Goal: Task Accomplishment & Management: Use online tool/utility

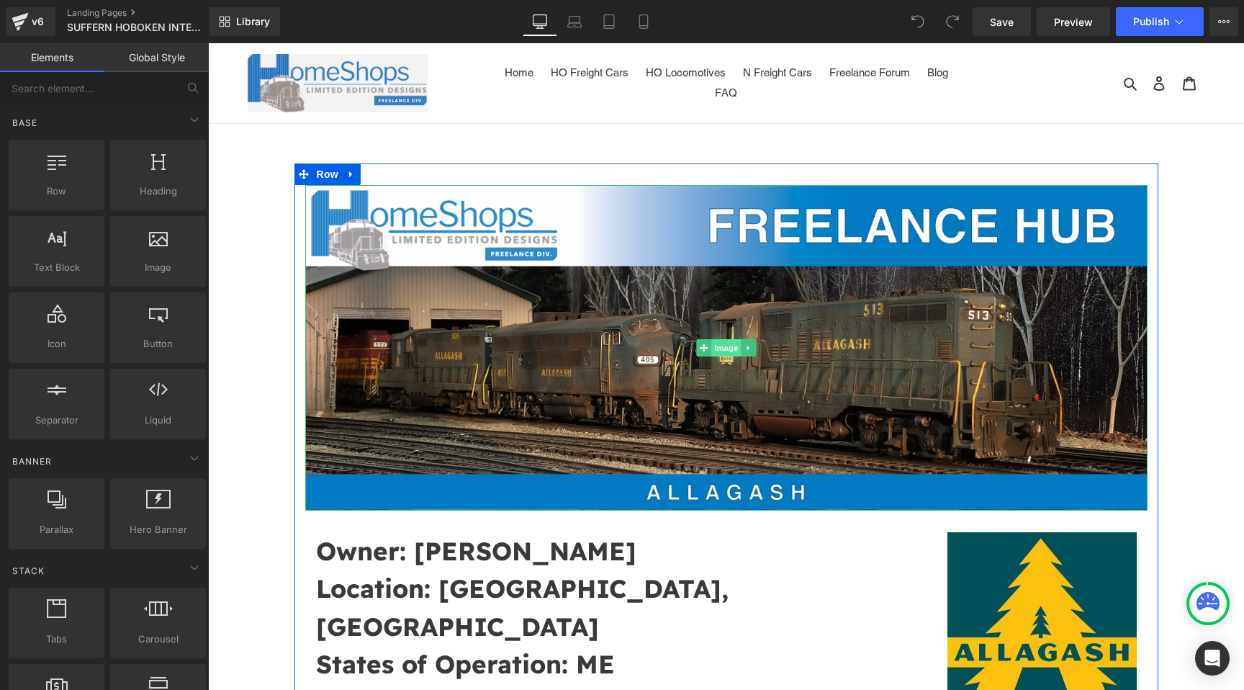
click at [715, 343] on span "Image" at bounding box center [726, 347] width 30 height 17
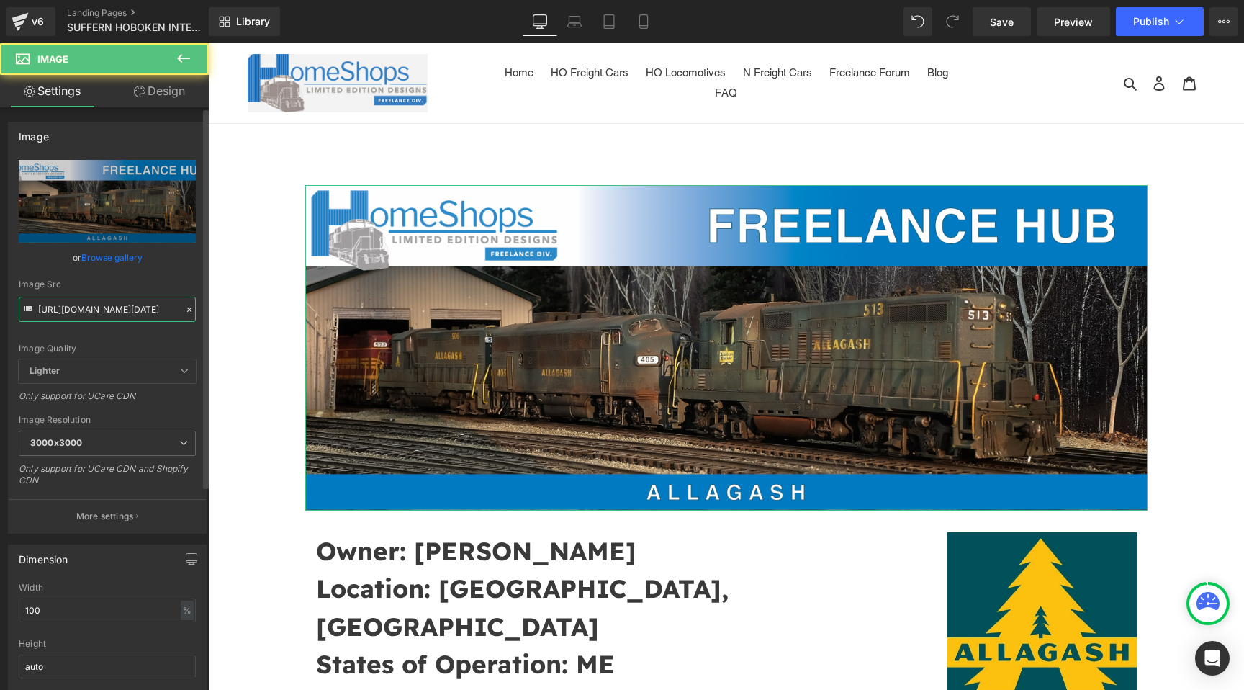
click at [91, 310] on input "https://cdn.shopify.com/s/files/1/0552/5425/3750/files/Screenshot_2025-03-17_at…" at bounding box center [107, 309] width 177 height 25
paste input "9-13_at_17.53.47.png?v=1757804063"
type input "https://cdn.shopify.com/s/files/1/0552/5425/3750/files/Screenshot_2025-09-13_at…"
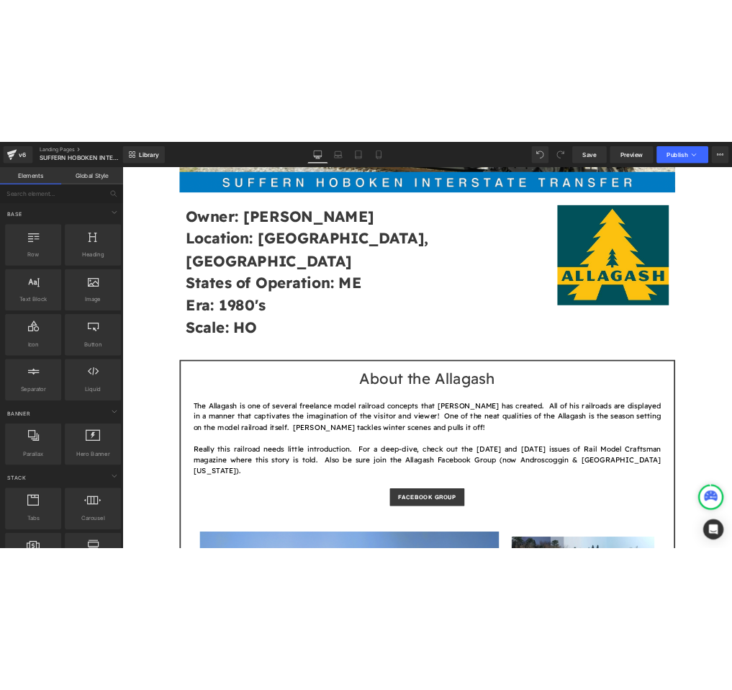
scroll to position [423, 0]
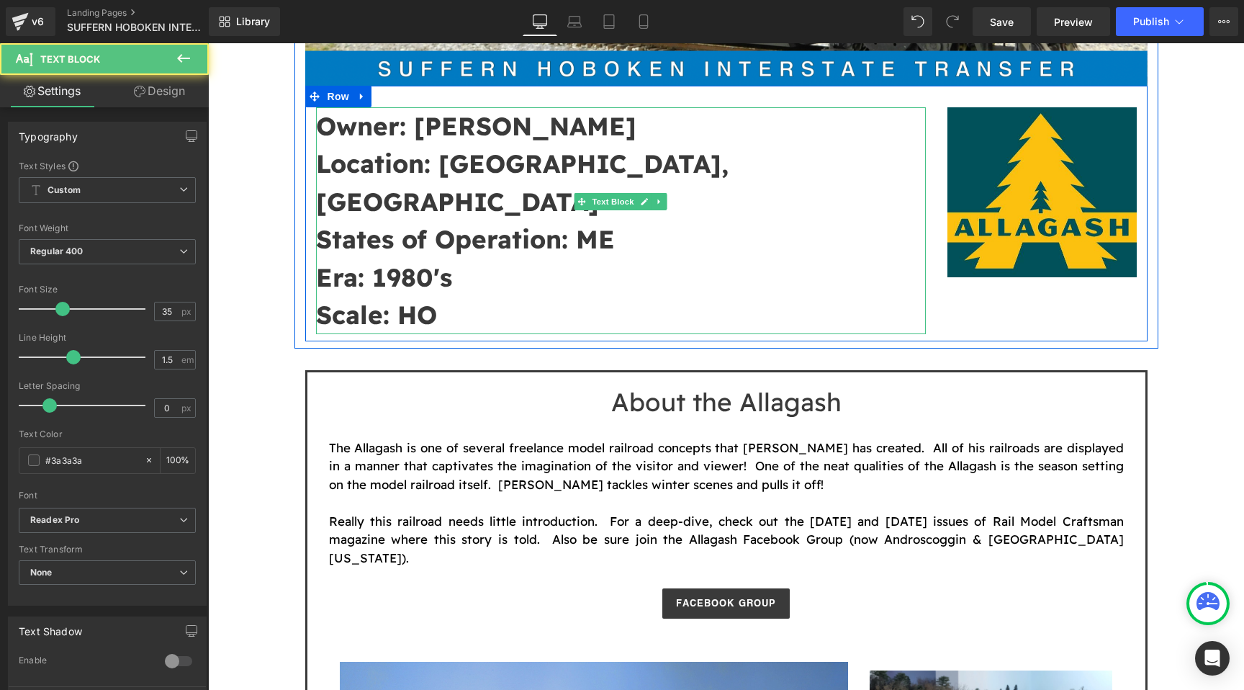
click at [492, 125] on strong "Owner: Mike Confalone" at bounding box center [476, 126] width 320 height 32
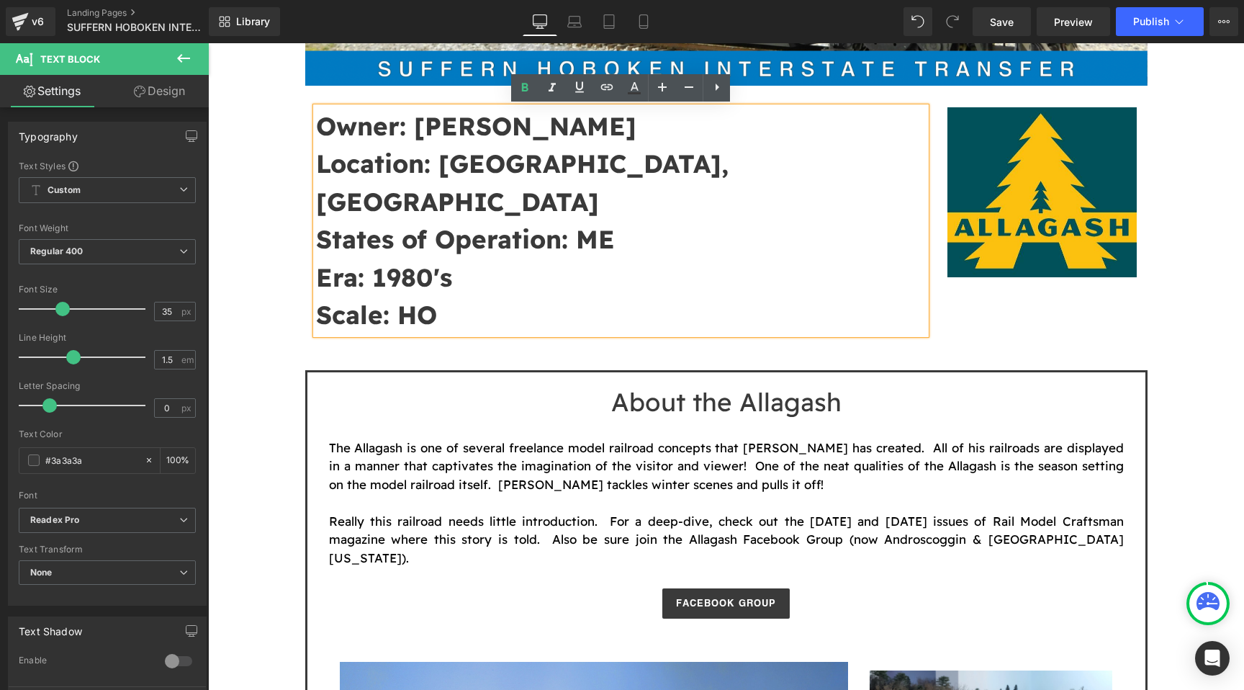
drag, startPoint x: 622, startPoint y: 129, endPoint x: 410, endPoint y: 129, distance: 211.7
click at [410, 129] on p "Owner: Mike Confalone" at bounding box center [621, 126] width 611 height 38
click at [410, 129] on strong "Owner: John B" at bounding box center [476, 126] width 320 height 32
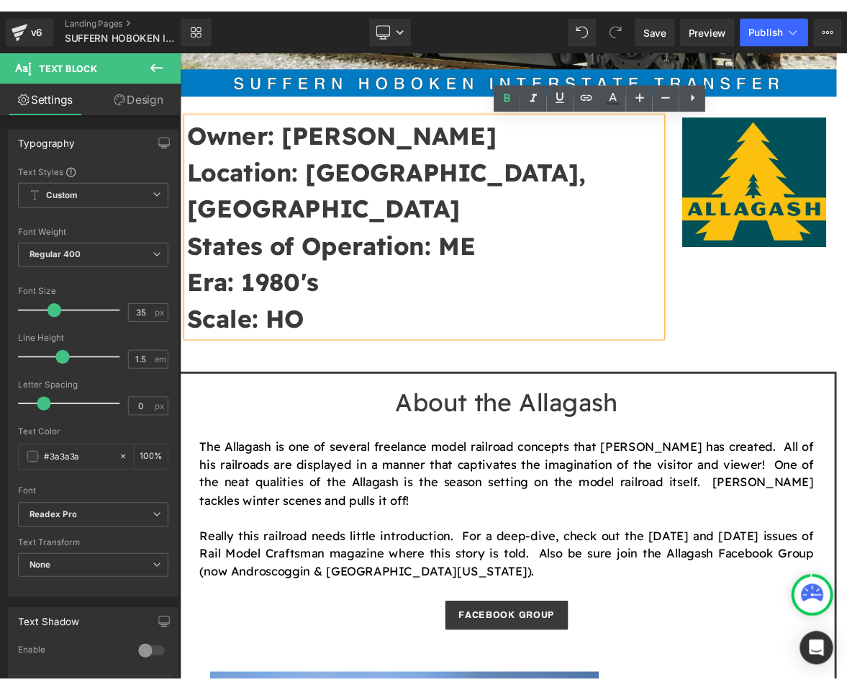
scroll to position [340, 0]
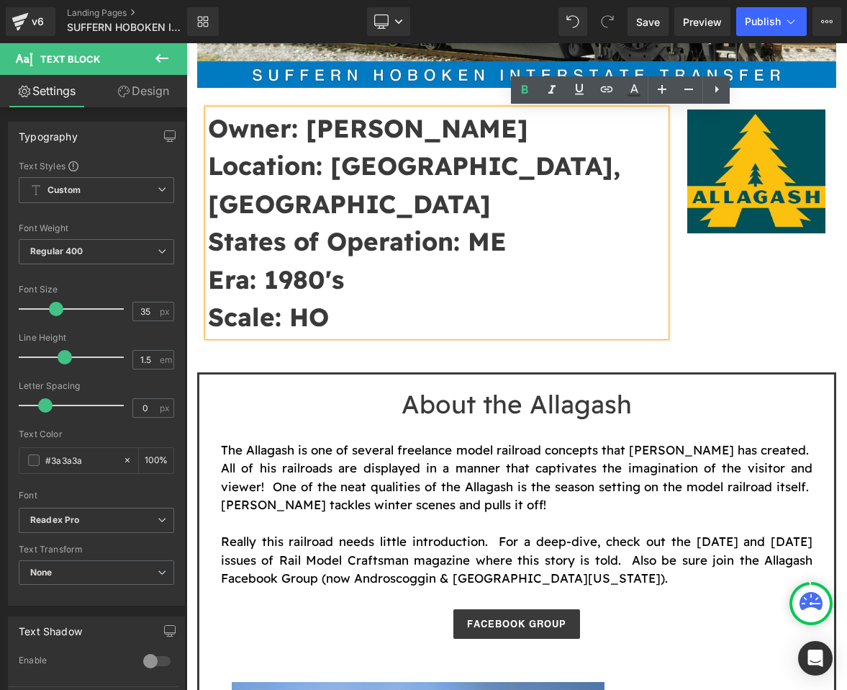
click at [441, 125] on p "Owner: John B" at bounding box center [437, 128] width 458 height 38
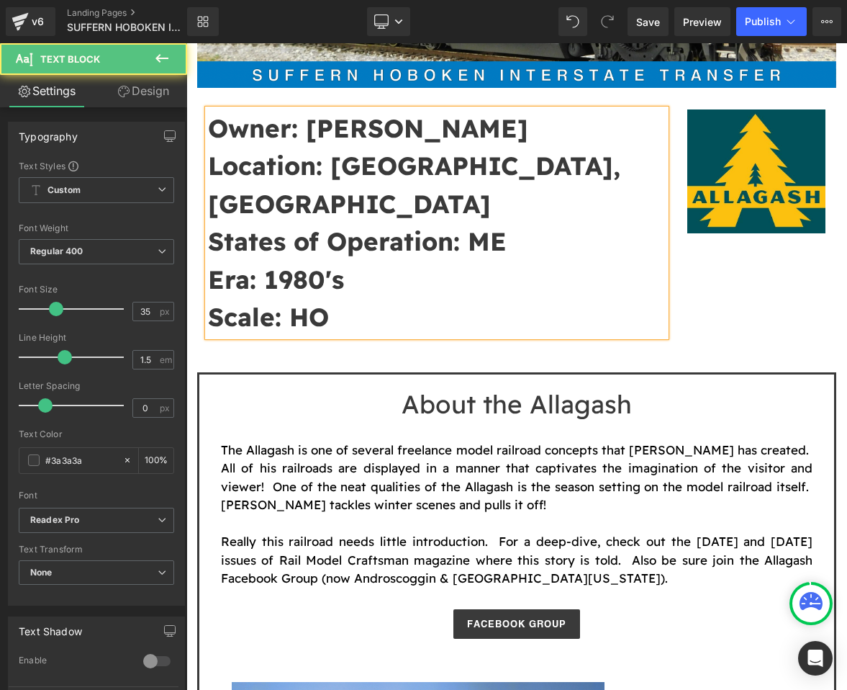
click at [534, 173] on p "Location: Goffstown, NH" at bounding box center [437, 185] width 458 height 76
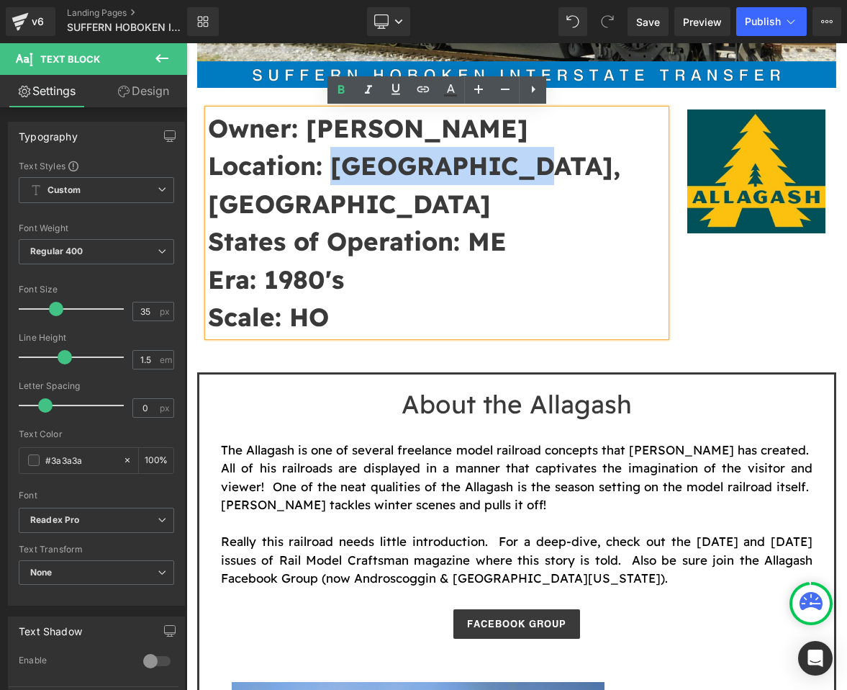
drag, startPoint x: 540, startPoint y: 168, endPoint x: 332, endPoint y: 174, distance: 208.2
click at [332, 174] on p "Location: Goffstown, NH" at bounding box center [437, 185] width 458 height 76
click at [526, 173] on p "Location: Goffstown, NH" at bounding box center [437, 185] width 458 height 76
drag, startPoint x: 526, startPoint y: 166, endPoint x: 338, endPoint y: 167, distance: 188.6
click at [338, 167] on p "Location: Goffstown, NH" at bounding box center [437, 185] width 458 height 76
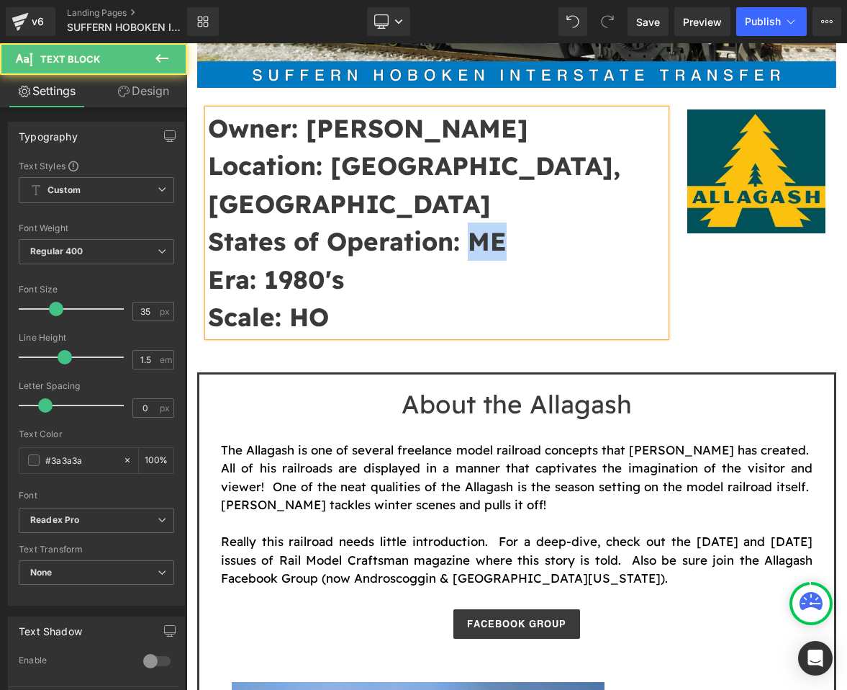
drag, startPoint x: 531, startPoint y: 204, endPoint x: 474, endPoint y: 207, distance: 56.2
click at [474, 222] on p "States of Operation: ME" at bounding box center [437, 241] width 458 height 38
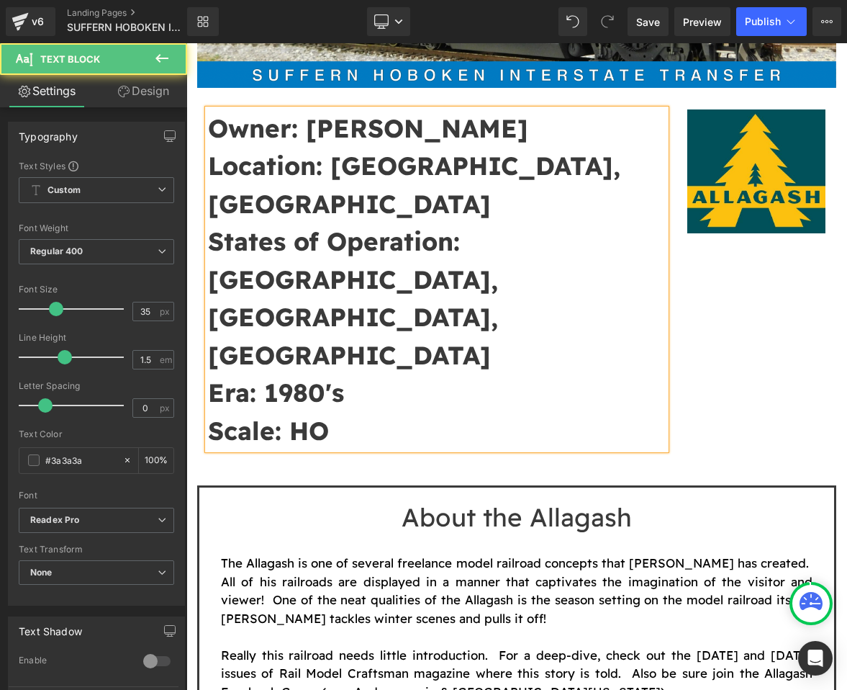
click at [351, 374] on p "Era: 1980's" at bounding box center [437, 393] width 458 height 38
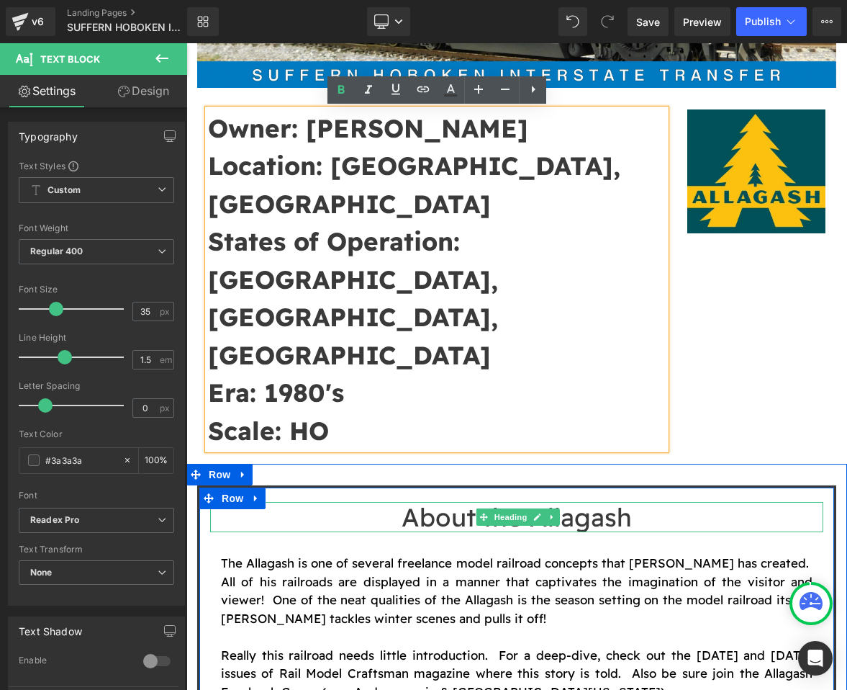
click at [570, 502] on h1 "About the Allagash" at bounding box center [516, 517] width 613 height 30
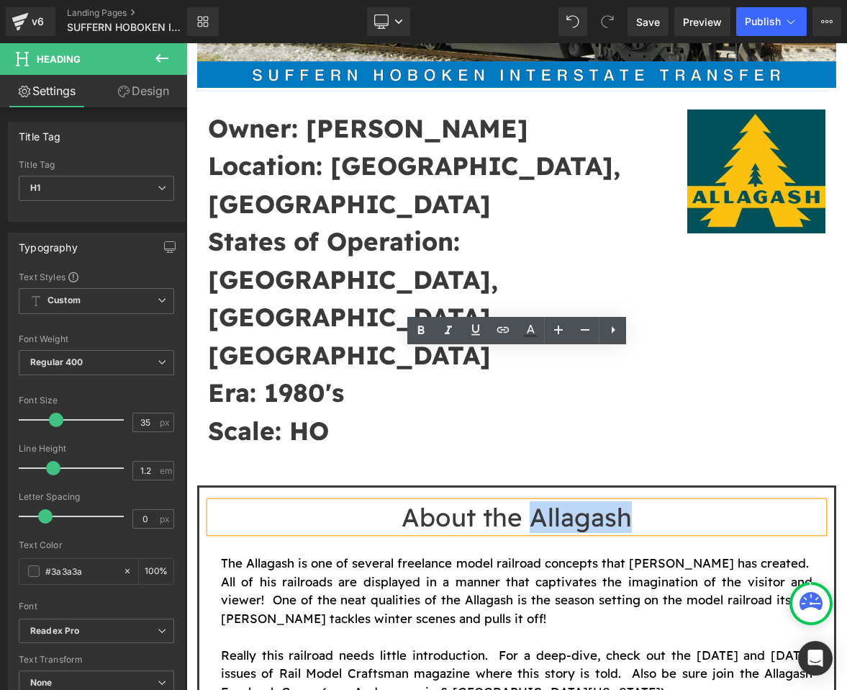
drag, startPoint x: 637, startPoint y: 365, endPoint x: 536, endPoint y: 365, distance: 101.5
click at [536, 502] on h1 "About the Allagash" at bounding box center [516, 517] width 613 height 30
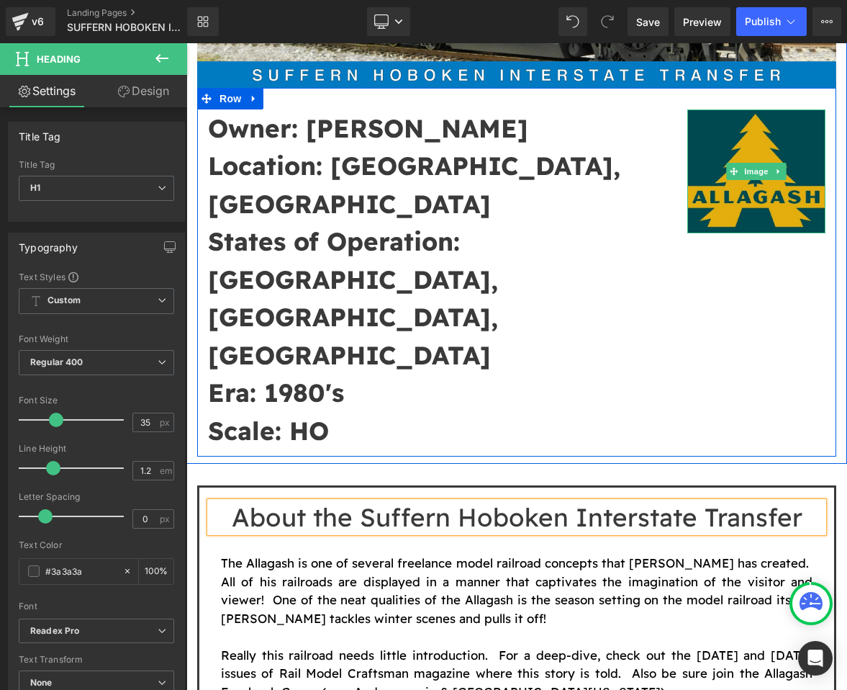
click at [764, 181] on img at bounding box center [757, 171] width 138 height 125
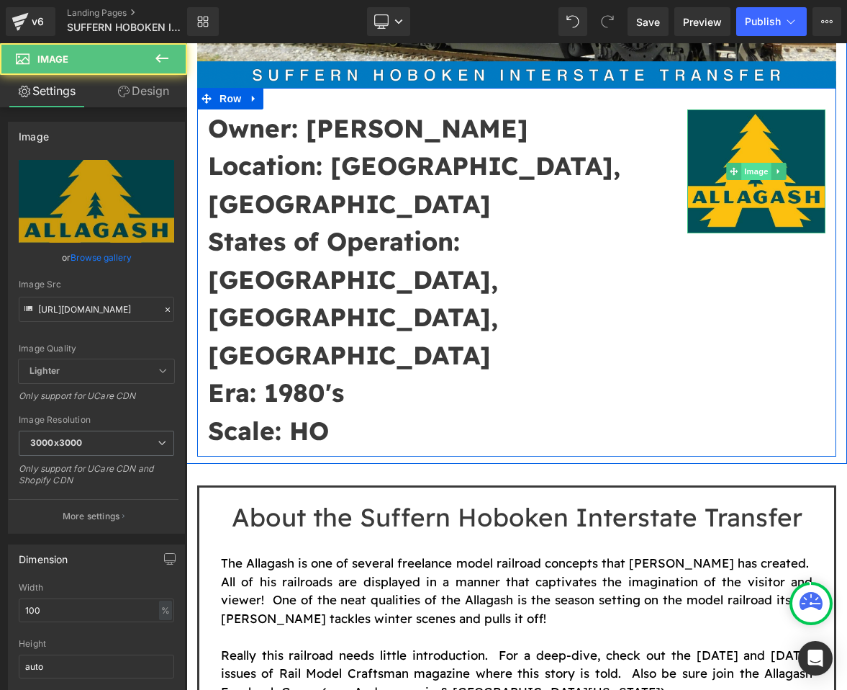
click at [762, 168] on span "Image" at bounding box center [757, 171] width 30 height 17
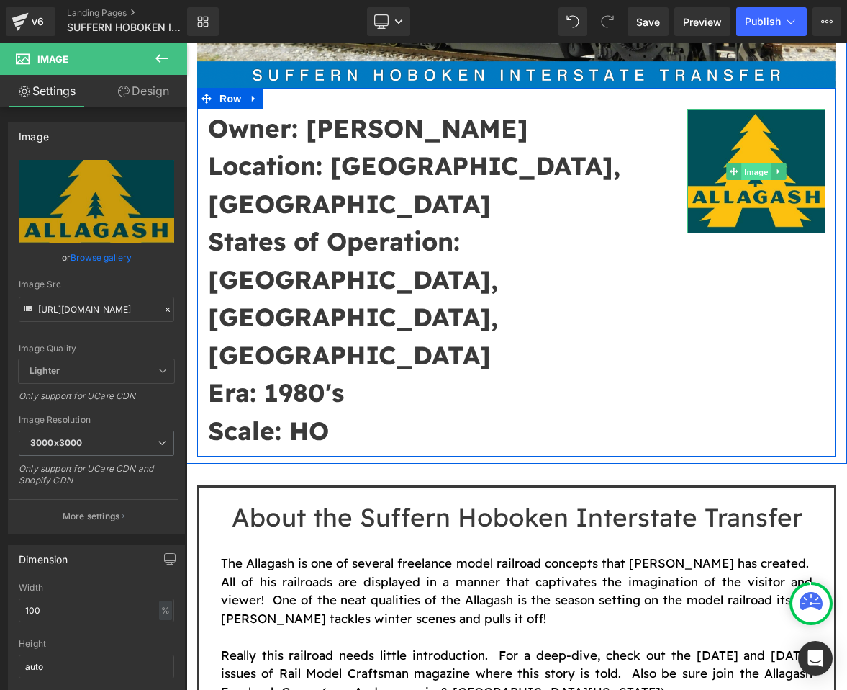
click at [748, 164] on span "Image" at bounding box center [757, 171] width 30 height 17
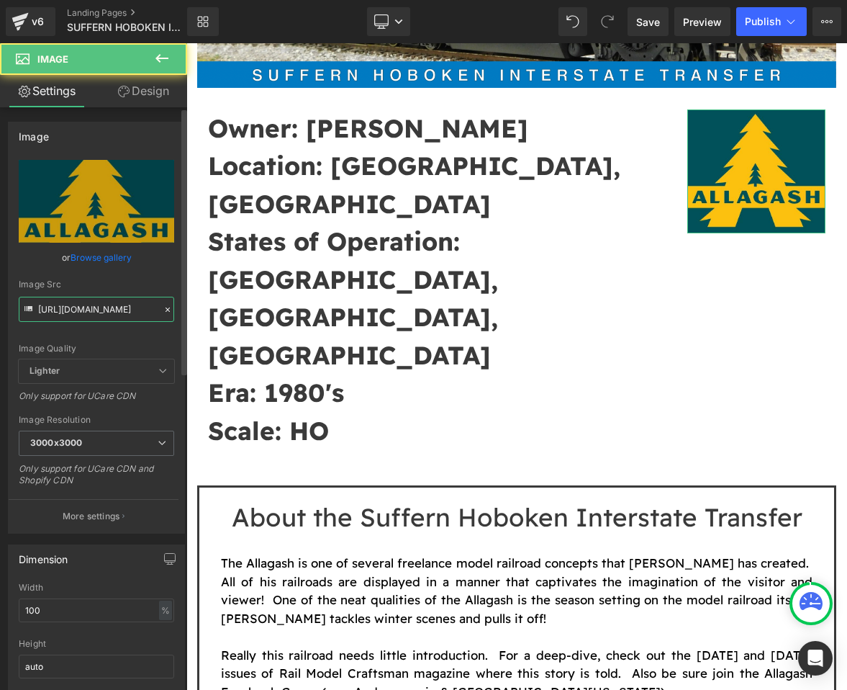
click at [109, 307] on input "https://cdn.shopify.com/s/files/1/0552/5425/3750/files/Allagash_Logo_3000x3000.…" at bounding box center [97, 309] width 156 height 25
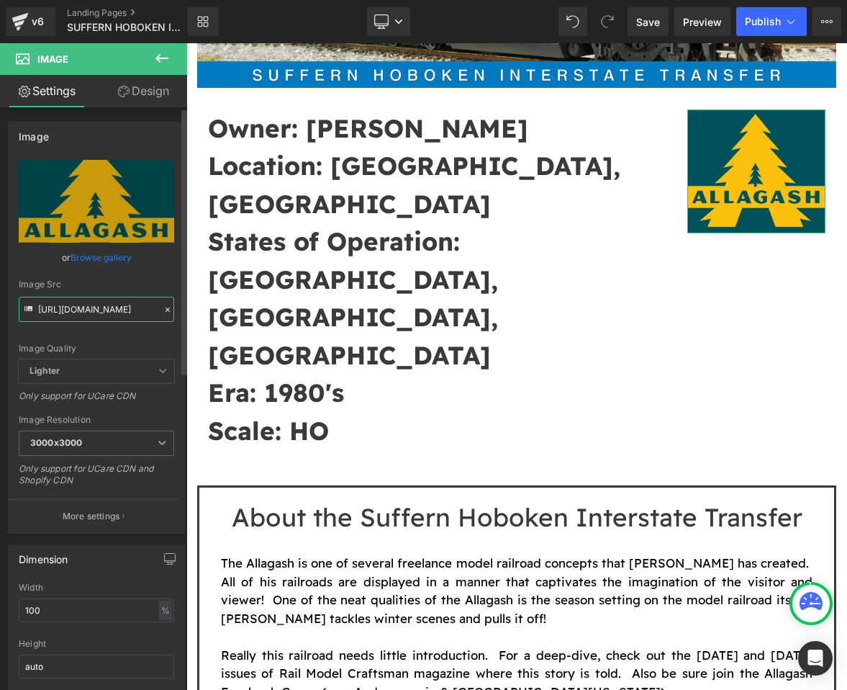
click at [109, 307] on input "https://cdn.shopify.com/s/files/1/0552/5425/3750/files/Allagash_Logo_3000x3000.…" at bounding box center [97, 309] width 156 height 25
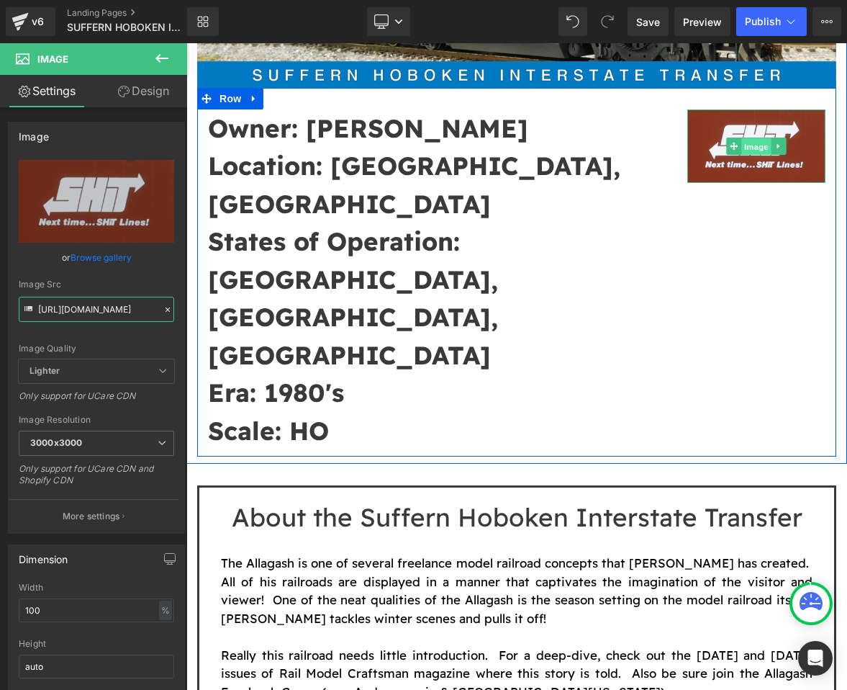
click at [759, 139] on span "Image" at bounding box center [757, 146] width 30 height 17
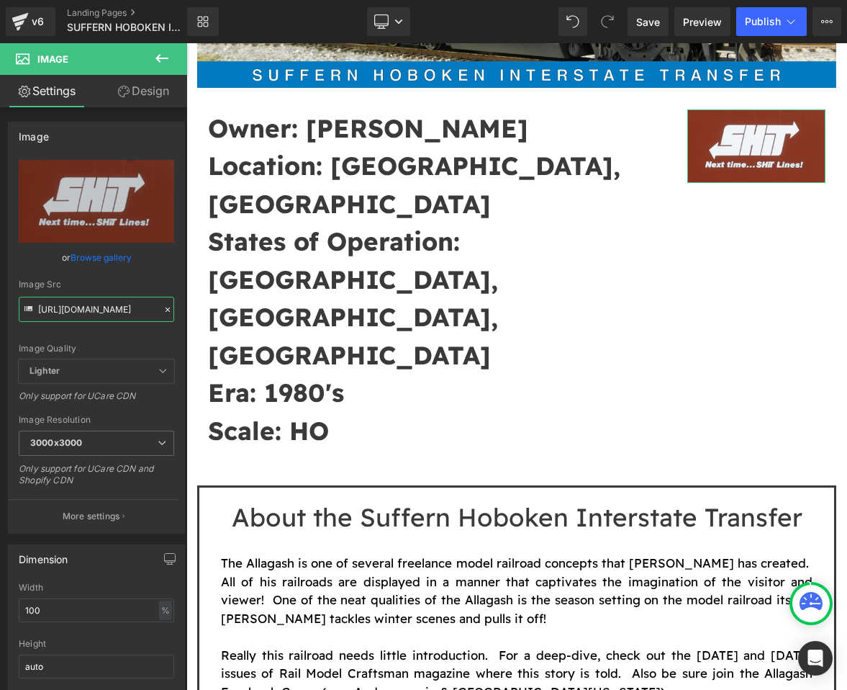
type input "https://cdn.shopify.com/s/files/1/0552/5425/3750/files/Shit_Logo_3000x3000.png?…"
click at [153, 86] on link "Design" at bounding box center [143, 91] width 94 height 32
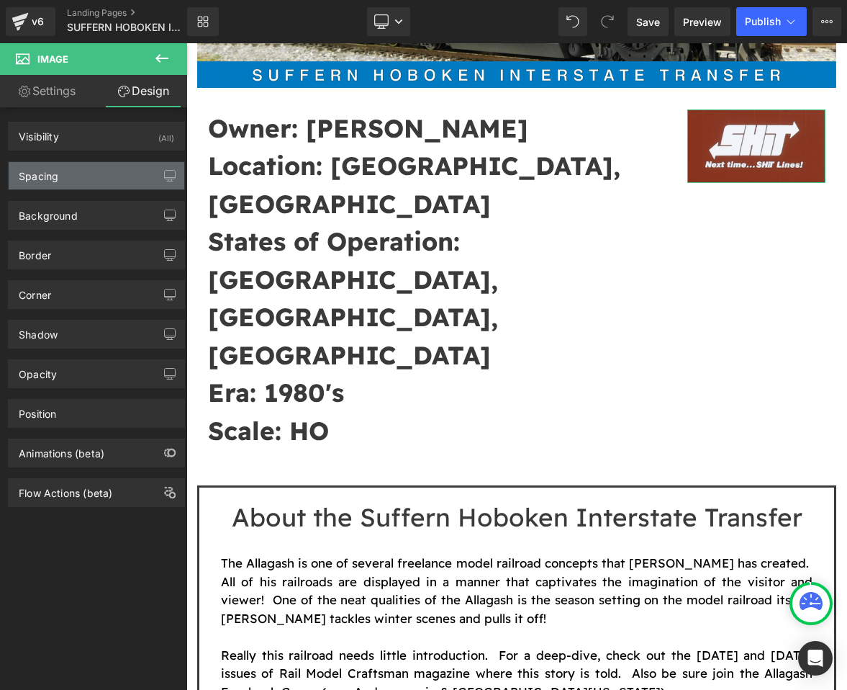
click at [78, 180] on div "Spacing" at bounding box center [97, 175] width 176 height 27
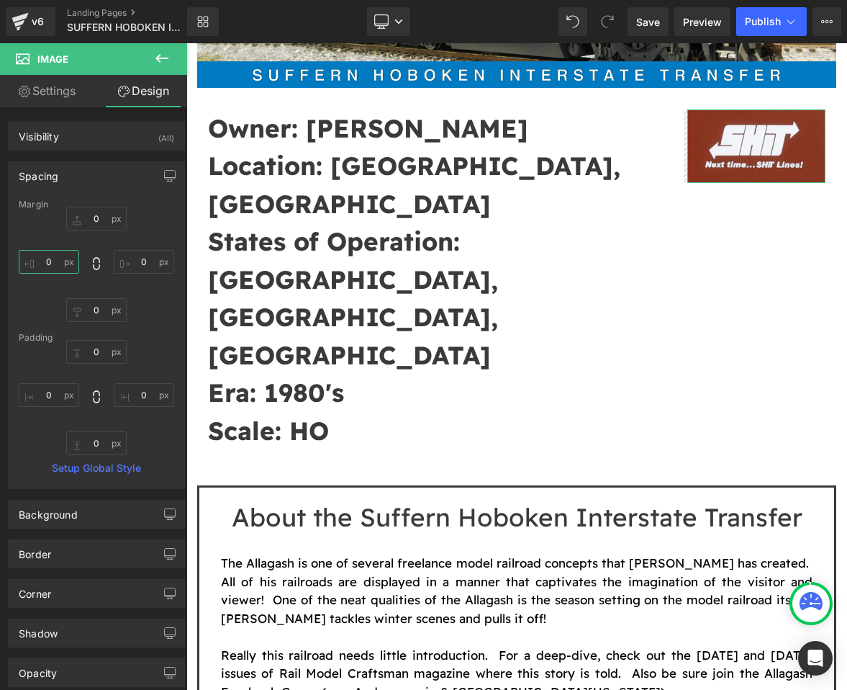
click at [60, 261] on input "0" at bounding box center [49, 262] width 60 height 24
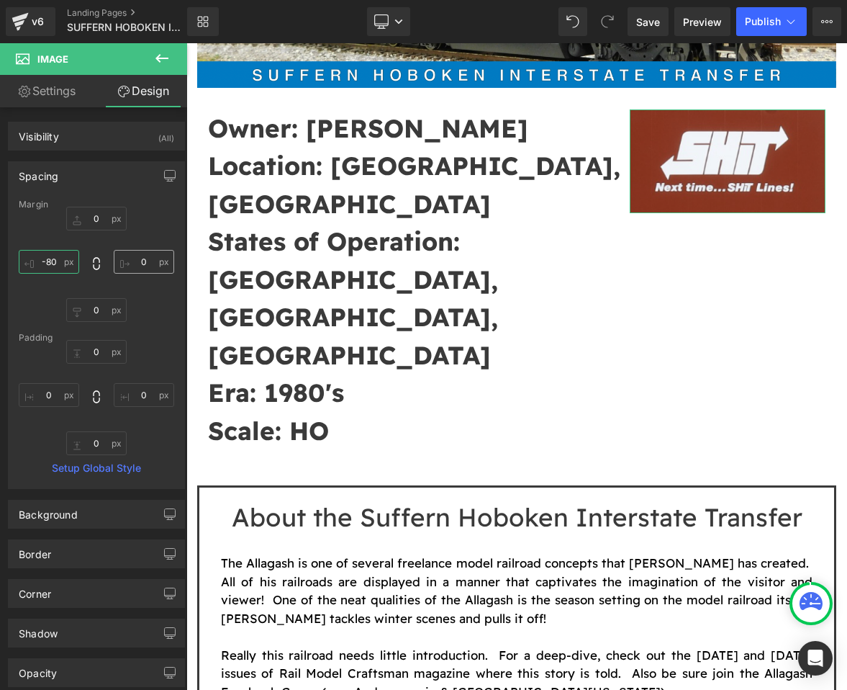
type input "-80"
click at [147, 266] on input "0" at bounding box center [144, 262] width 60 height 24
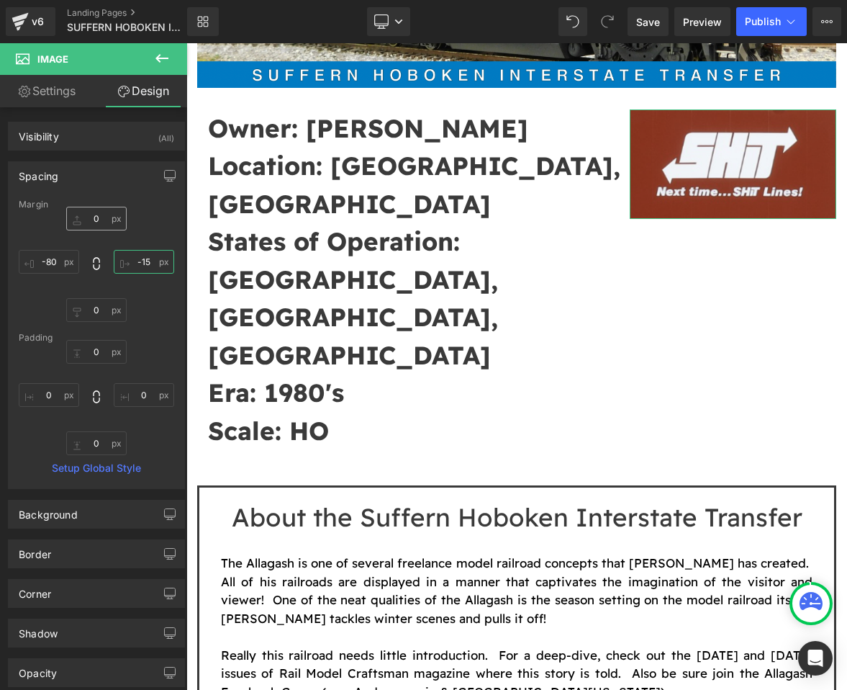
type input "-15"
click at [97, 230] on input "0" at bounding box center [96, 219] width 60 height 24
click at [97, 213] on input "0" at bounding box center [96, 219] width 60 height 24
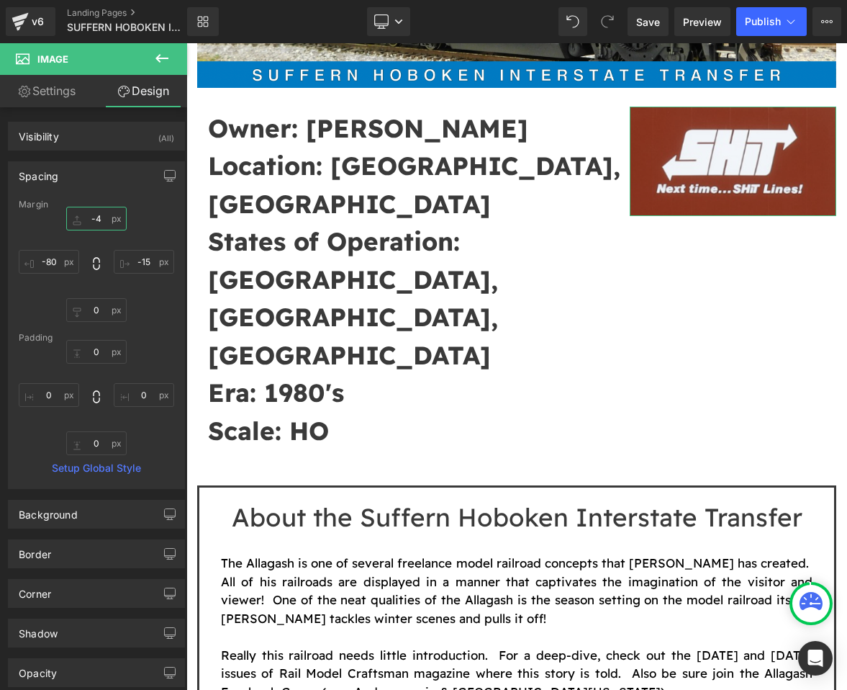
type input "-"
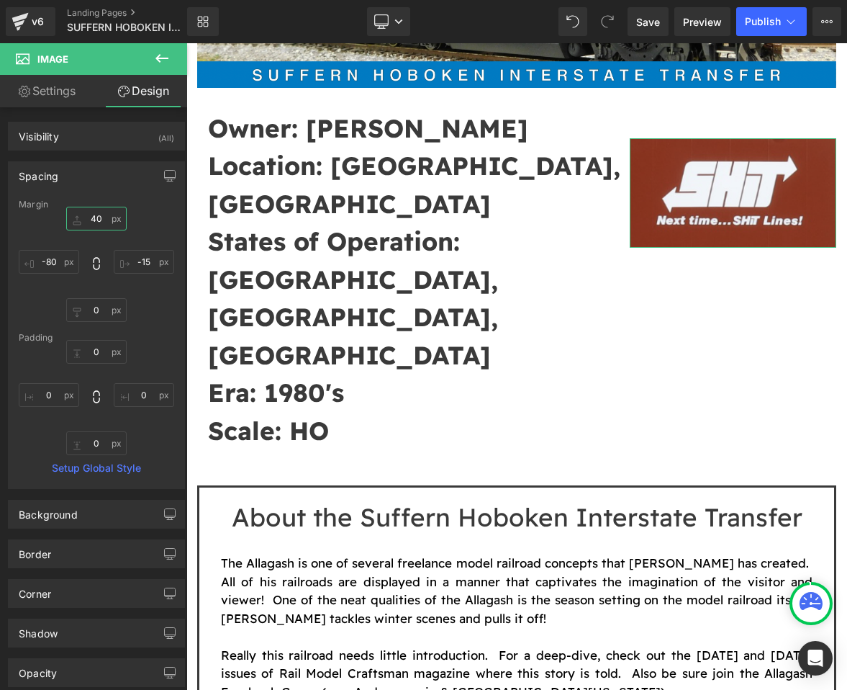
type input "4"
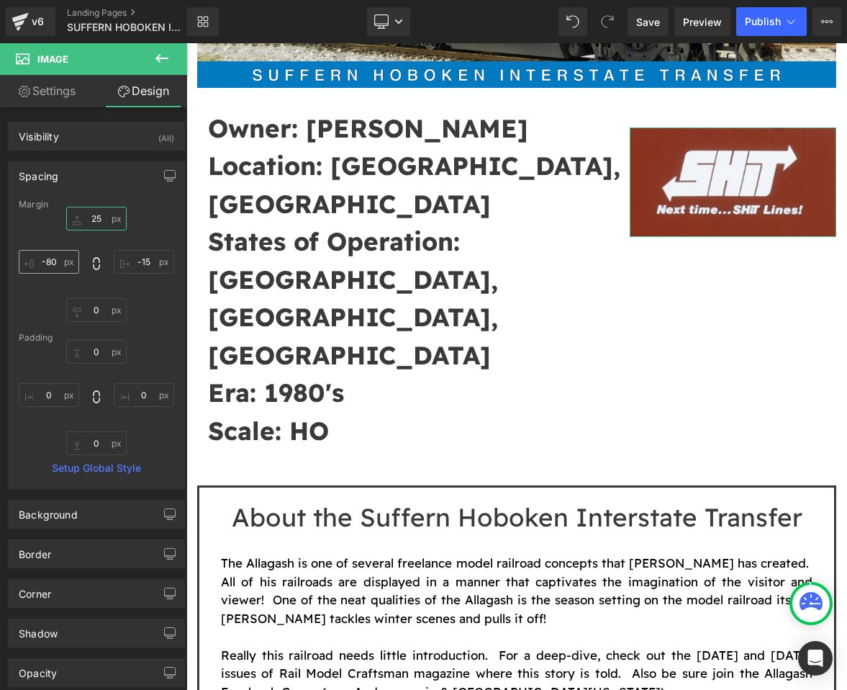
type input "25"
click at [52, 252] on input "-80" at bounding box center [49, 262] width 60 height 24
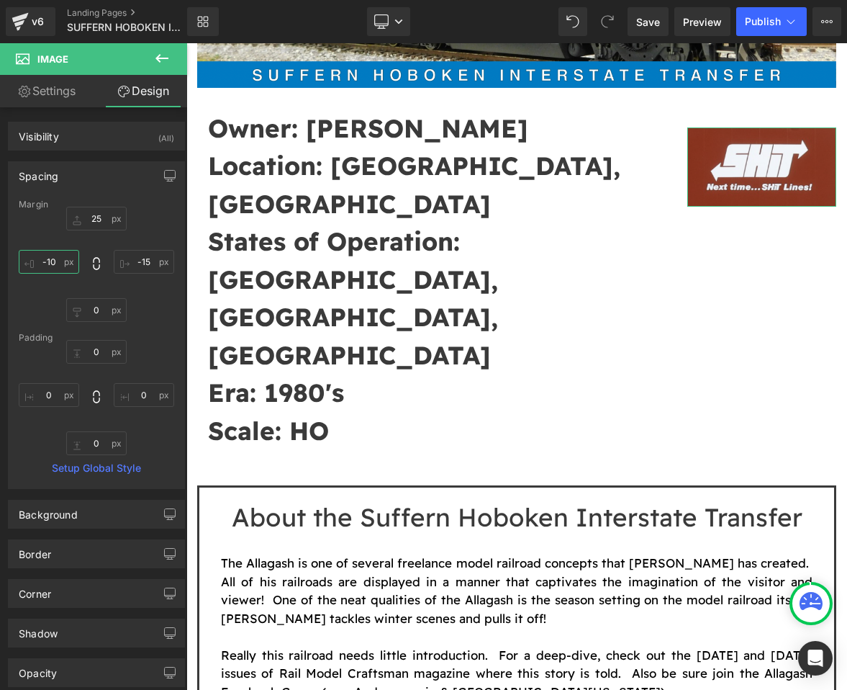
type input "-100"
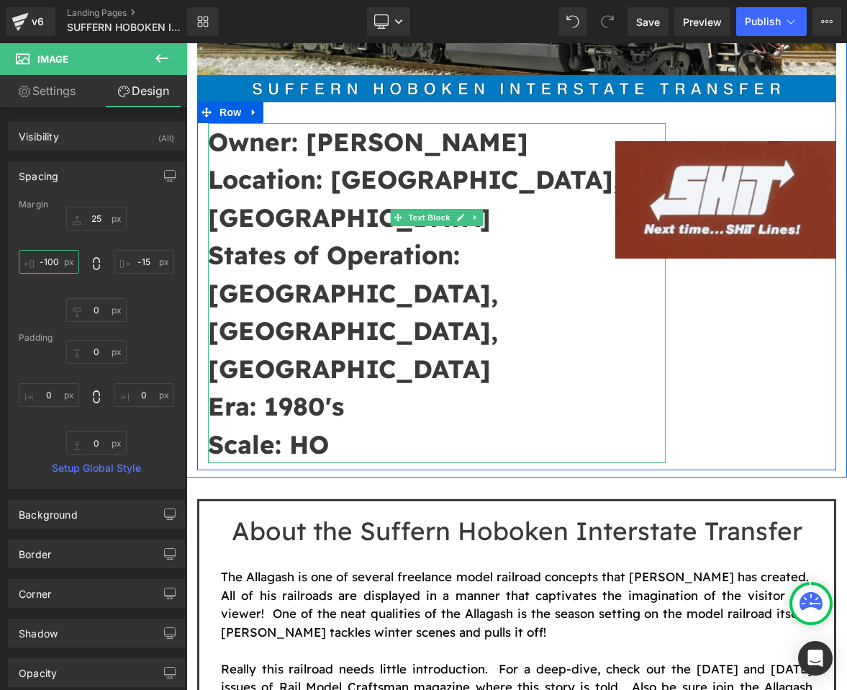
scroll to position [325, 0]
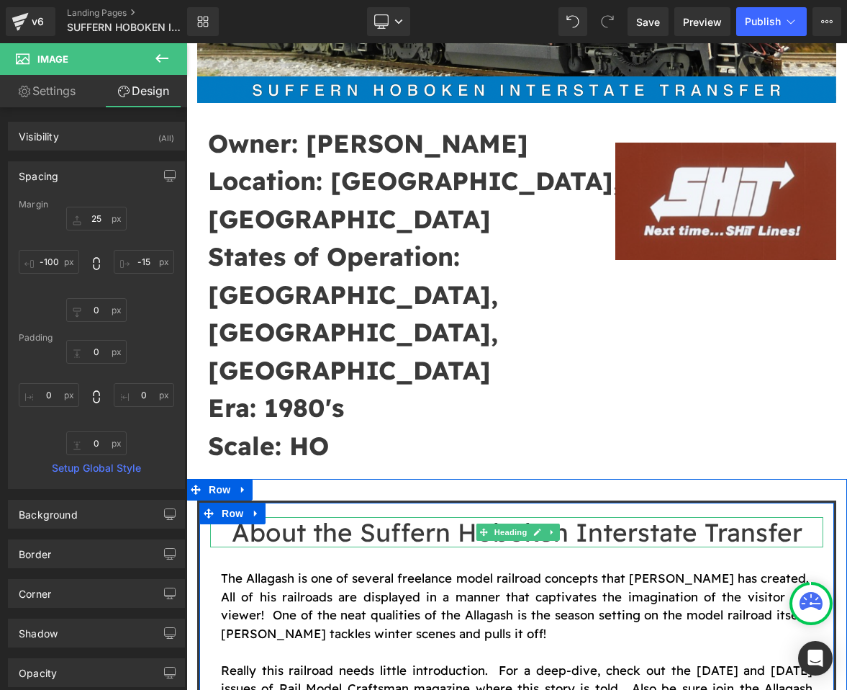
click at [470, 517] on h1 "About the Suffern Hoboken Interstate Transfer" at bounding box center [516, 532] width 613 height 30
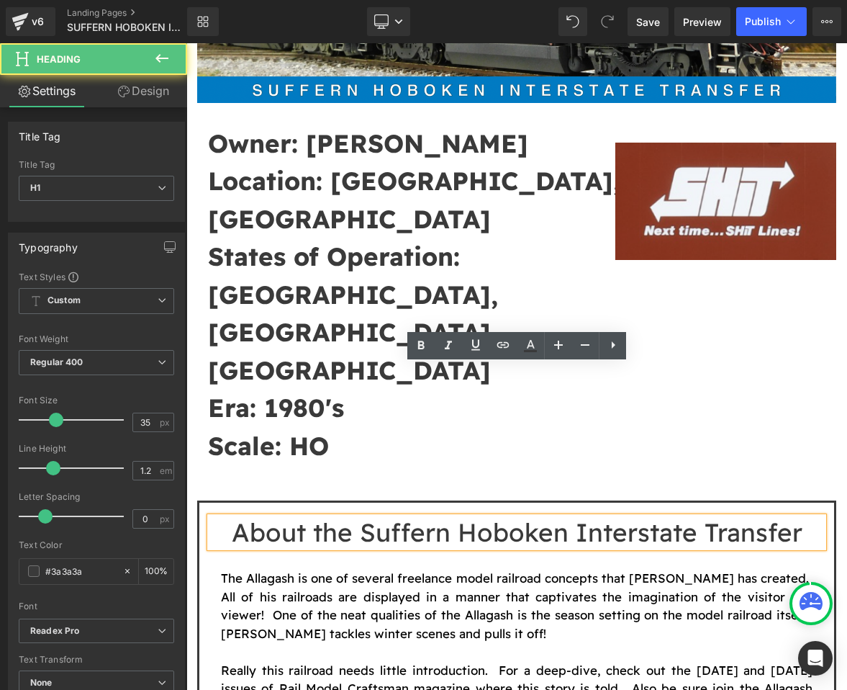
click at [410, 570] on font "The Allagash is one of several freelance model railroad concepts that Mike Conf…" at bounding box center [517, 605] width 592 height 71
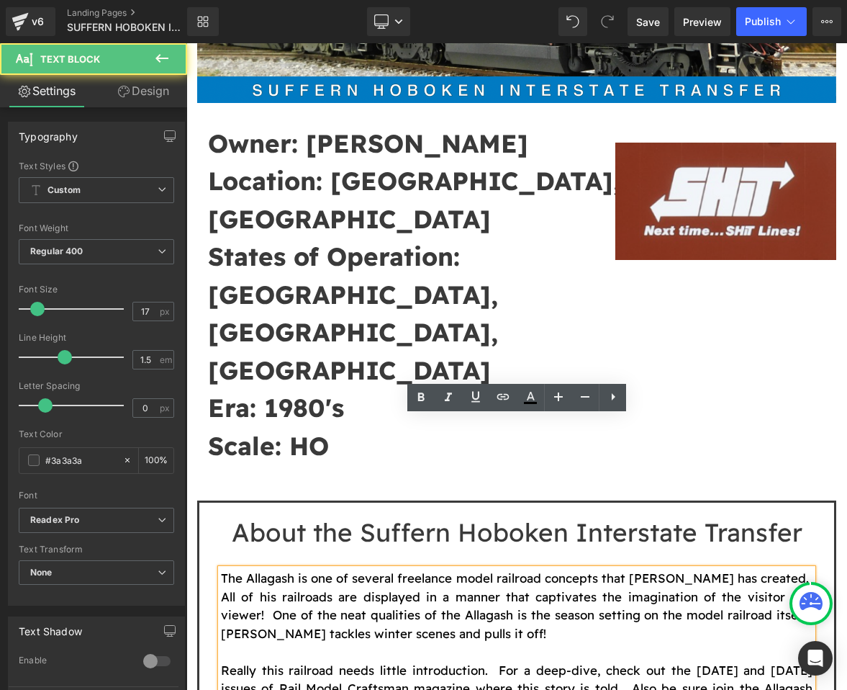
click at [478, 662] on font "Really this railroad needs little introduction. For a deep-dive, check out the …" at bounding box center [517, 688] width 592 height 52
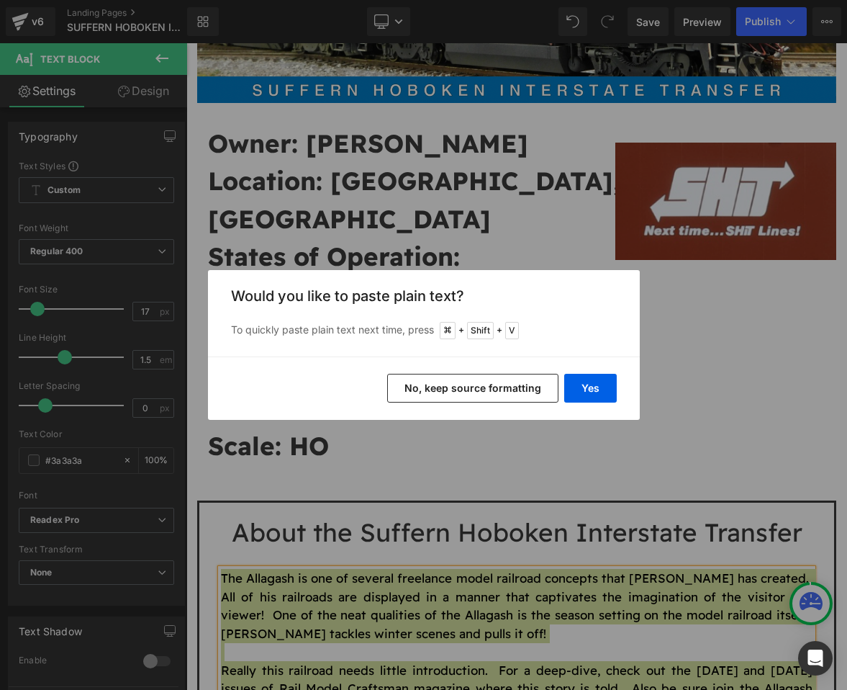
click at [494, 382] on button "No, keep source formatting" at bounding box center [472, 388] width 171 height 29
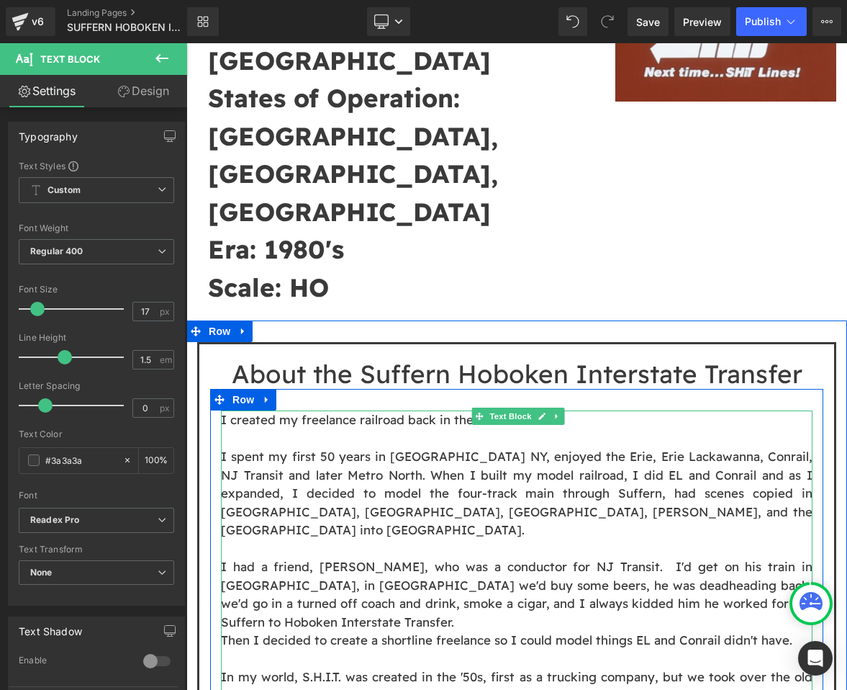
scroll to position [485, 0]
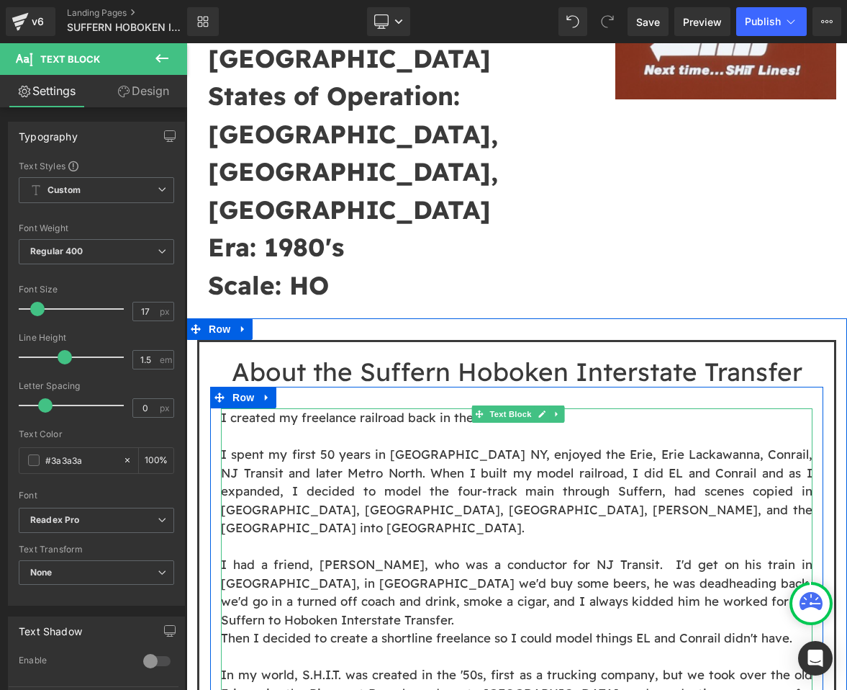
click at [336, 408] on p "I created my freelance railroad back in the '80s." at bounding box center [517, 417] width 592 height 19
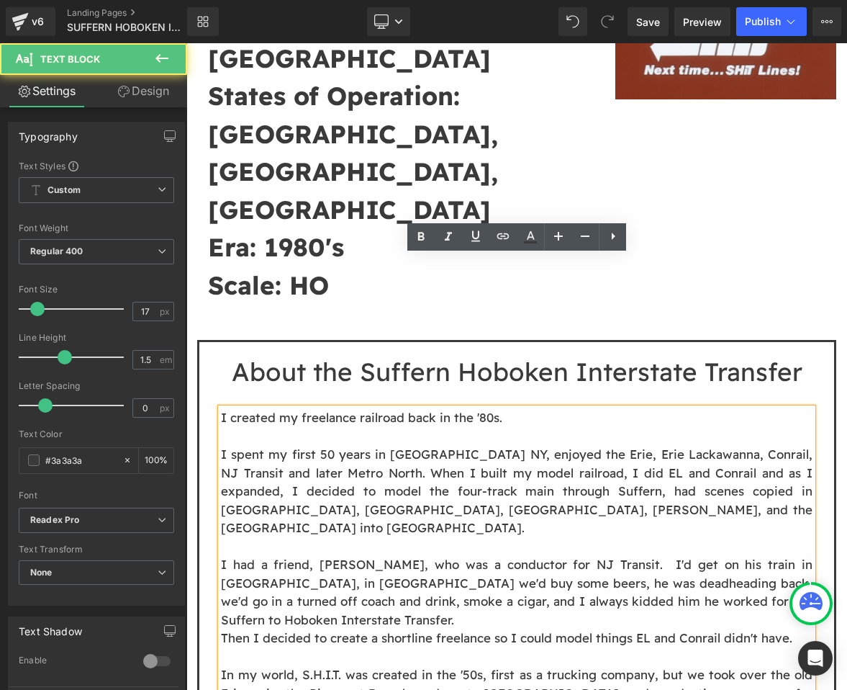
click at [333, 427] on p at bounding box center [517, 436] width 592 height 19
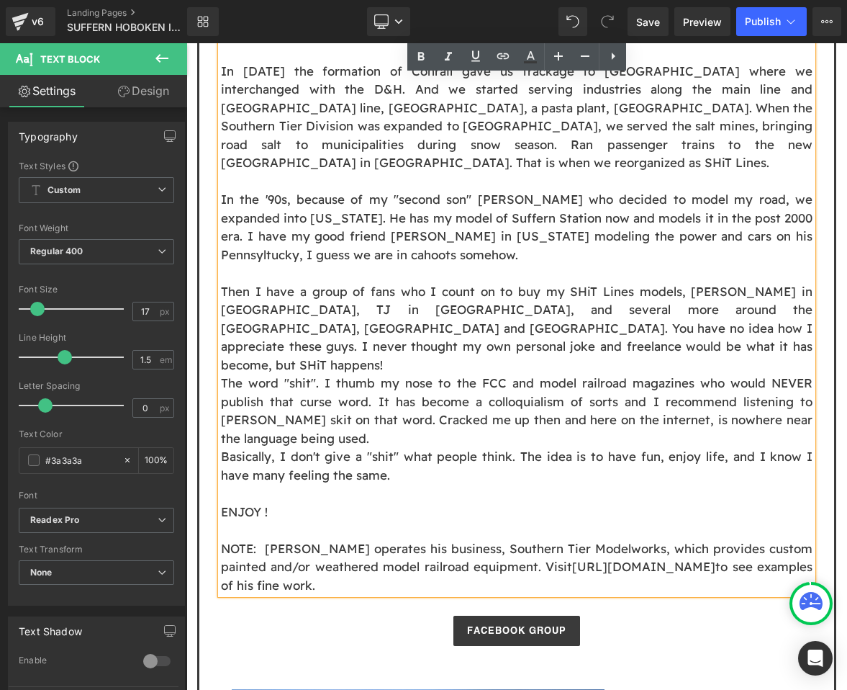
scroll to position [1212, 0]
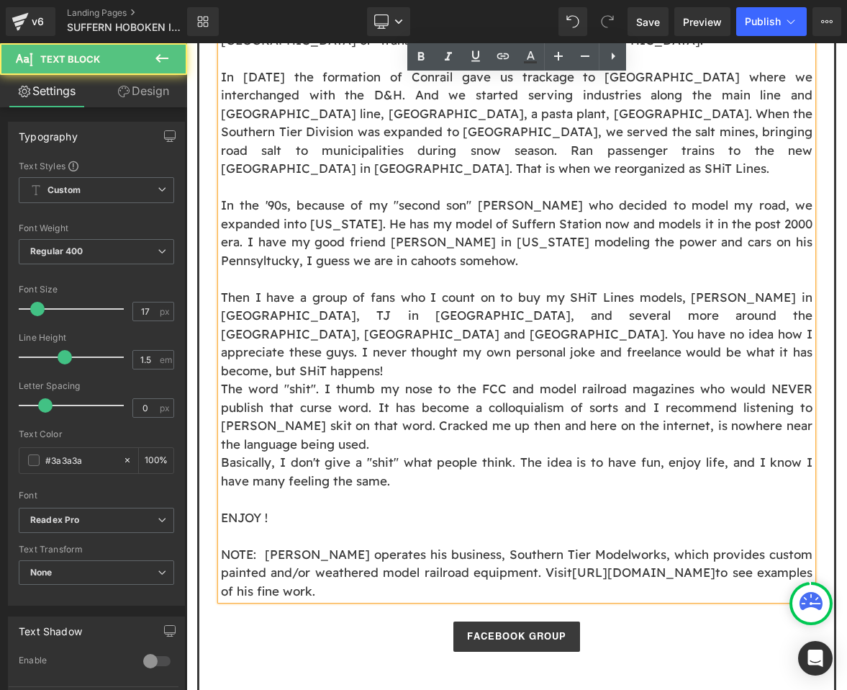
click at [334, 545] on p "NOTE: John still operates his business, Southern Tier Modelworks, which provide…" at bounding box center [517, 572] width 592 height 55
click at [320, 545] on p "NOTE: John still operates his business, Southern Tier Modelworks, which provide…" at bounding box center [517, 572] width 592 height 55
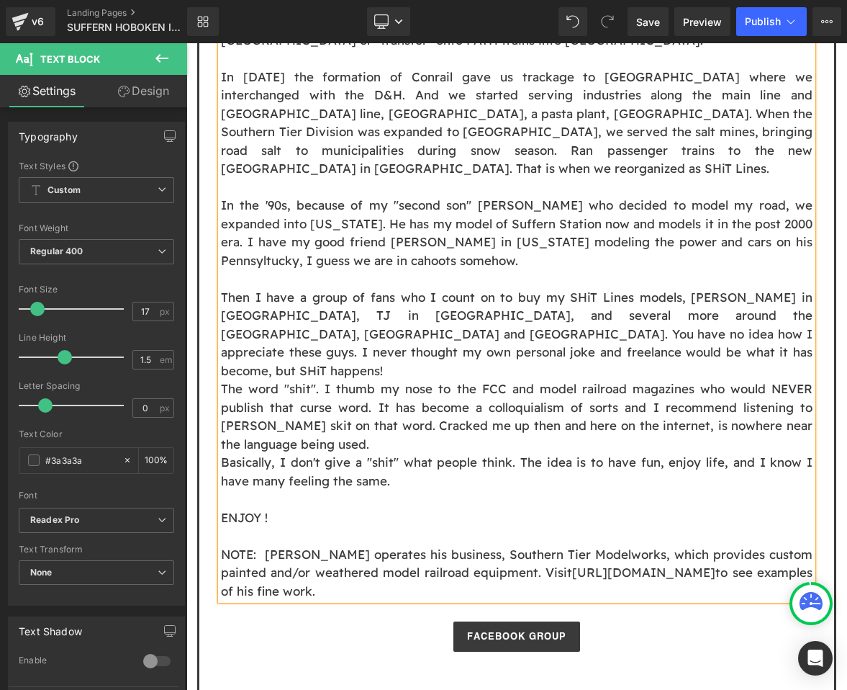
drag, startPoint x: 764, startPoint y: 348, endPoint x: 269, endPoint y: 323, distance: 495.3
click at [269, 545] on p "NOTE: John still operates his business, Southern Tier Modelworks, which provide…" at bounding box center [517, 572] width 592 height 55
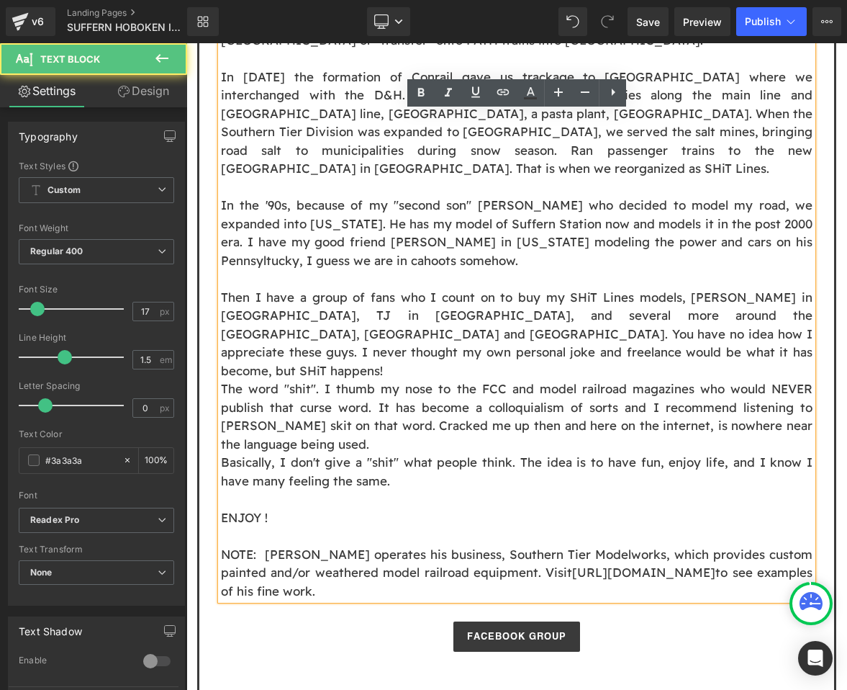
click at [356, 545] on p "NOTE: John still operates his business, Southern Tier Modelworks, which provide…" at bounding box center [517, 572] width 592 height 55
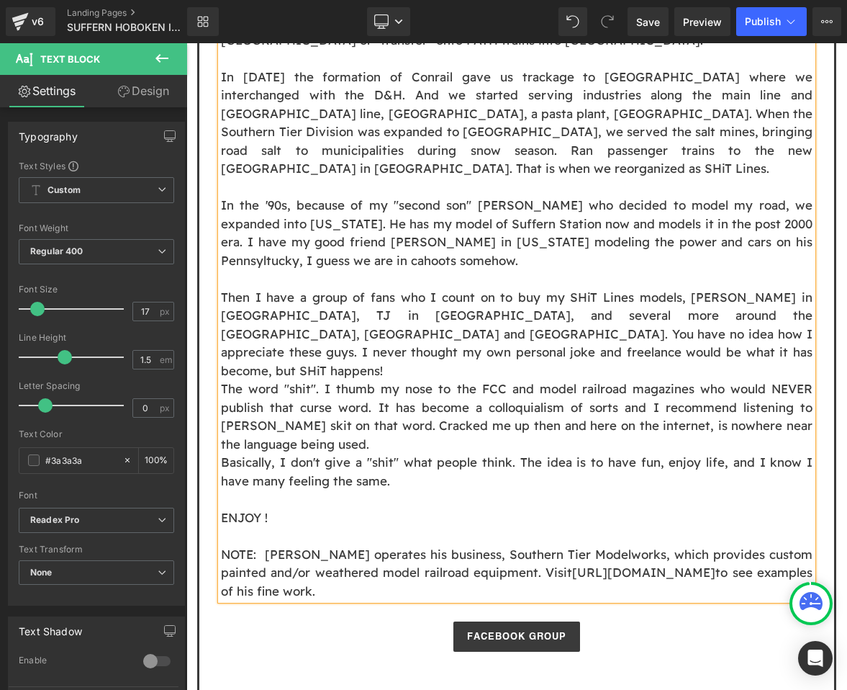
click at [796, 545] on p "NOTE: John still operates his business, Southern Tier Modelworks, which provide…" at bounding box center [517, 572] width 592 height 55
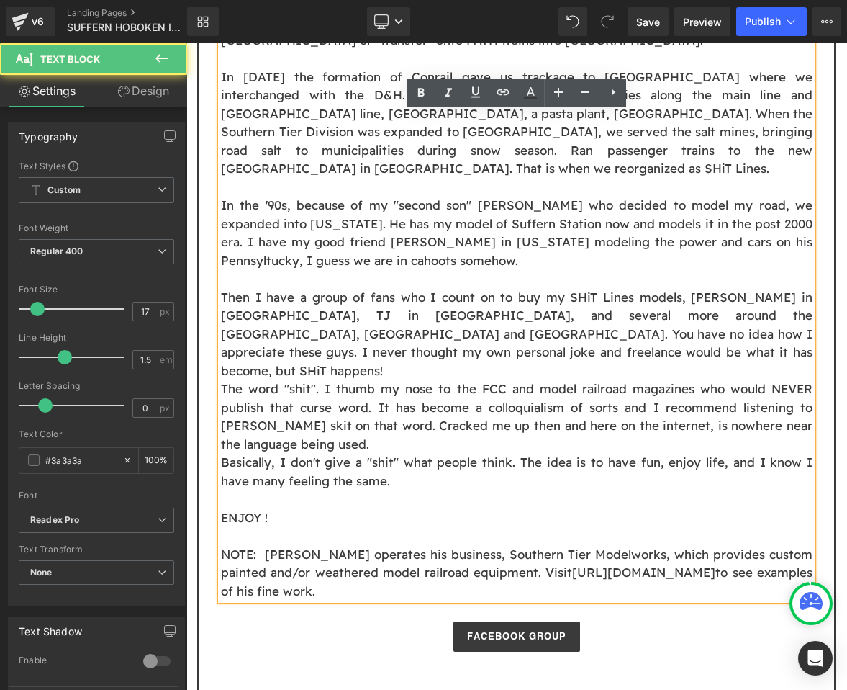
click at [788, 545] on p "NOTE: John still operates his business, Southern Tier Modelworks, which provide…" at bounding box center [517, 572] width 592 height 55
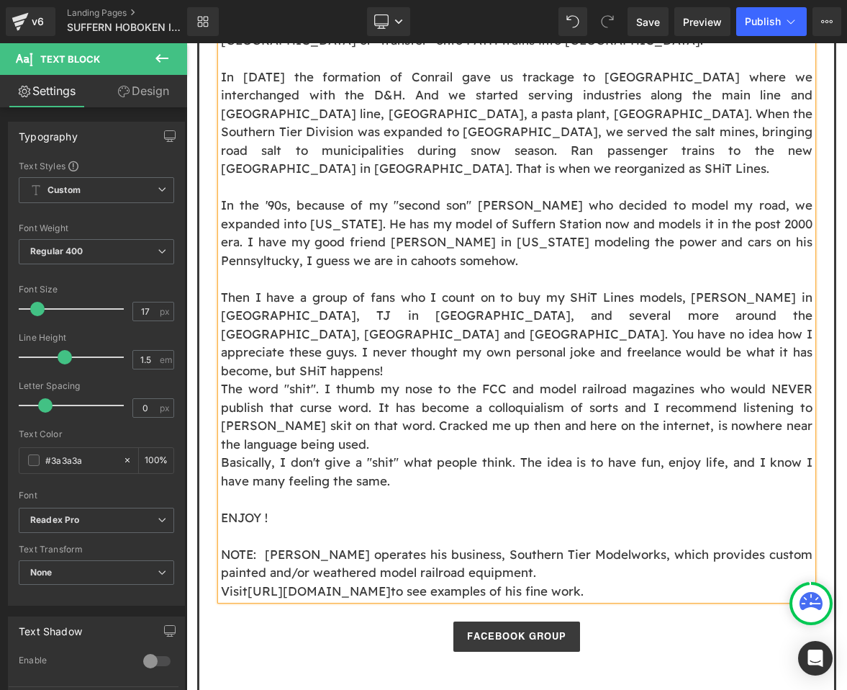
click at [760, 582] on p "Visit http://www.facebook.com/SouthernTierModelworks to see examples of his fin…" at bounding box center [517, 591] width 592 height 19
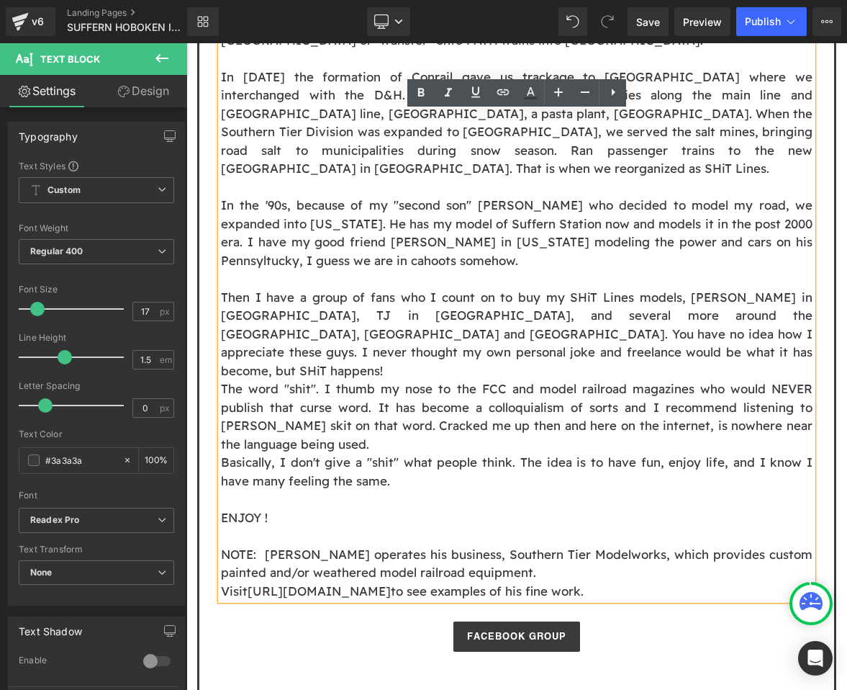
drag, startPoint x: 764, startPoint y: 344, endPoint x: 563, endPoint y: 344, distance: 200.9
click at [563, 582] on p "Visit http://www.facebook.com/SouthernTierModelworks to see examples of his fin…" at bounding box center [517, 591] width 592 height 19
click at [501, 545] on p "NOTE: John still operates his business, Southern Tier Modelworks, which provide…" at bounding box center [517, 563] width 592 height 37
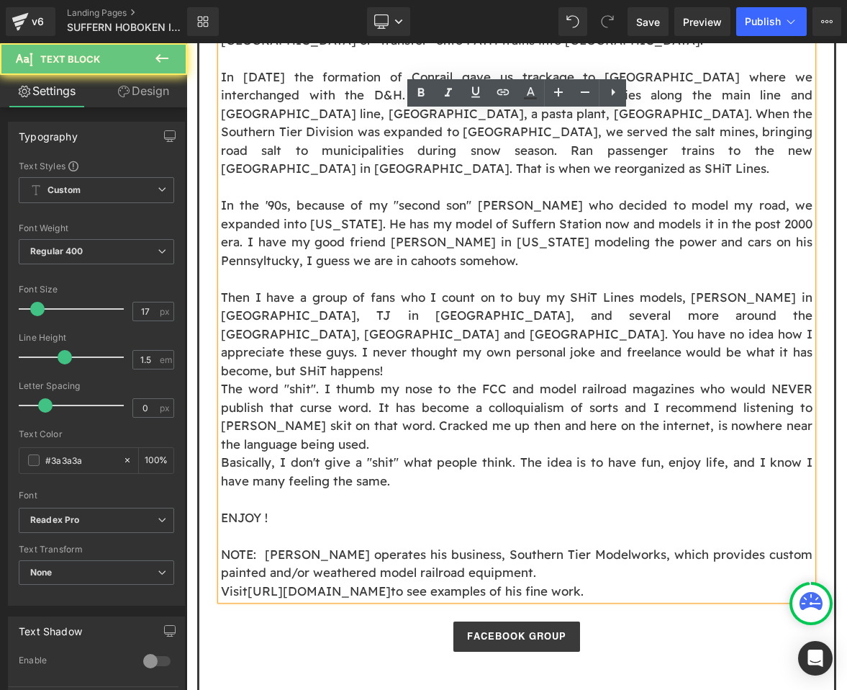
click at [767, 582] on p "Visit http://www.facebook.com/SouthernTierModelworks to see examples of his fin…" at bounding box center [517, 591] width 592 height 19
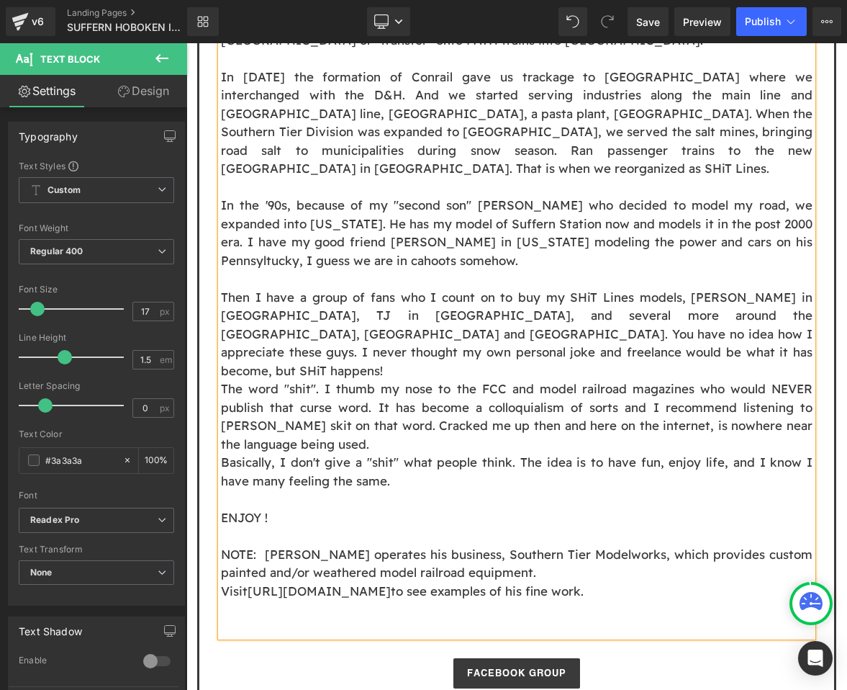
drag, startPoint x: 248, startPoint y: 346, endPoint x: 224, endPoint y: 343, distance: 23.9
click at [224, 582] on p "Visit http://www.facebook.com/SouthernTierModelworks to see examples of his fin…" at bounding box center [517, 591] width 592 height 19
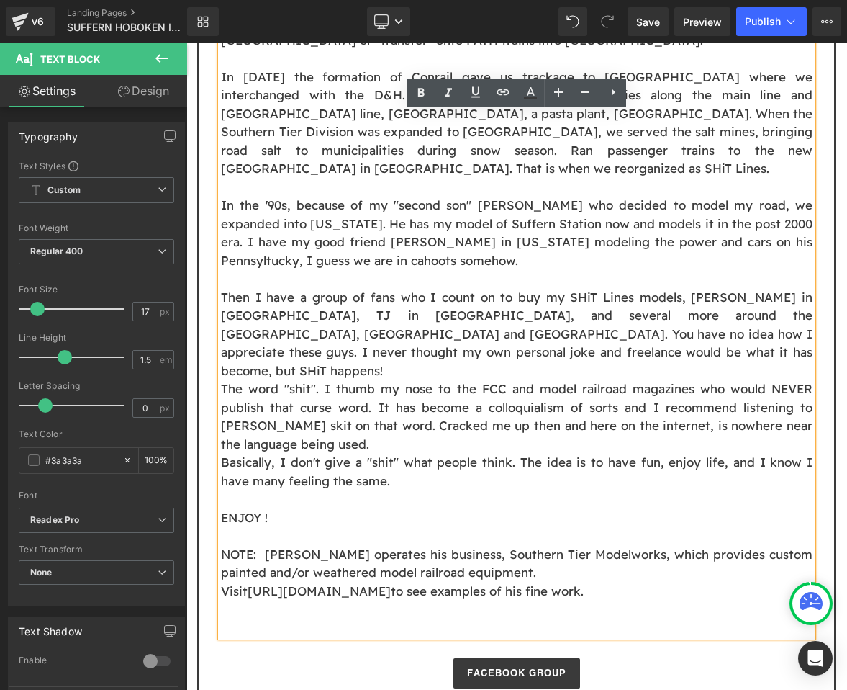
click at [246, 618] on p at bounding box center [517, 627] width 592 height 19
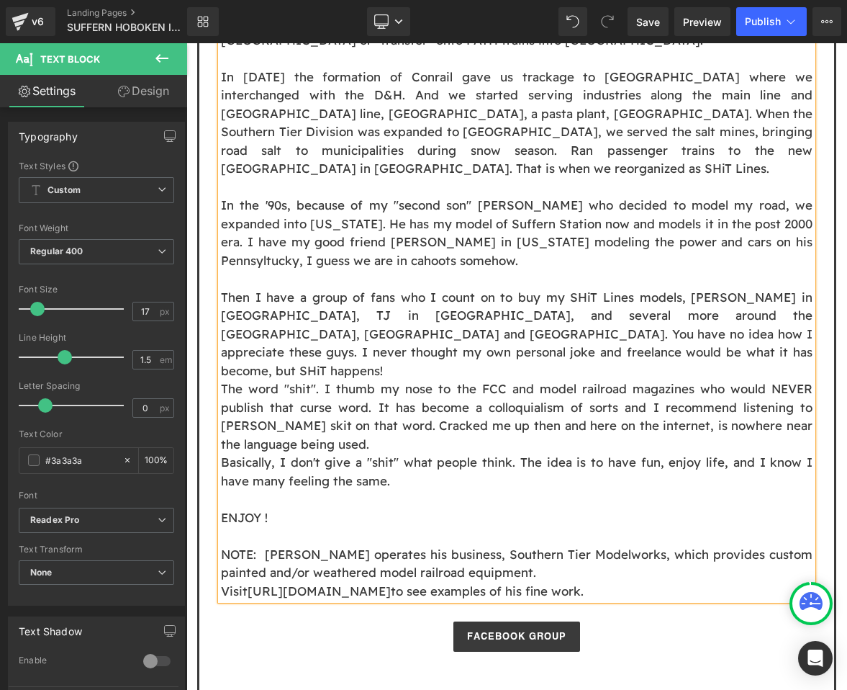
click at [264, 508] on p "ENJOY !" at bounding box center [517, 517] width 592 height 19
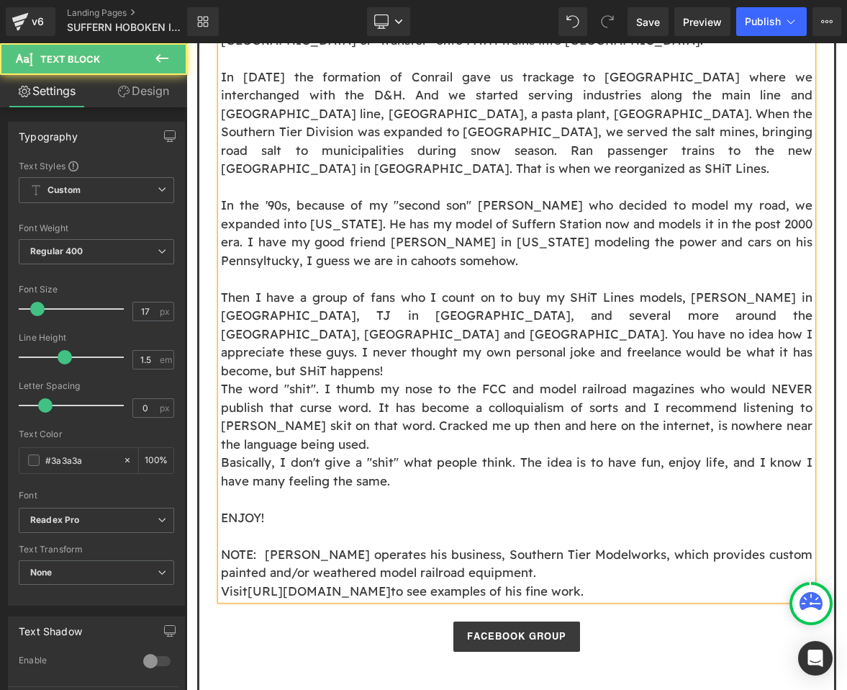
click at [425, 379] on p "The word "shit". I thumb my nose to the FCC and model railroad magazines who wo…" at bounding box center [517, 415] width 592 height 73
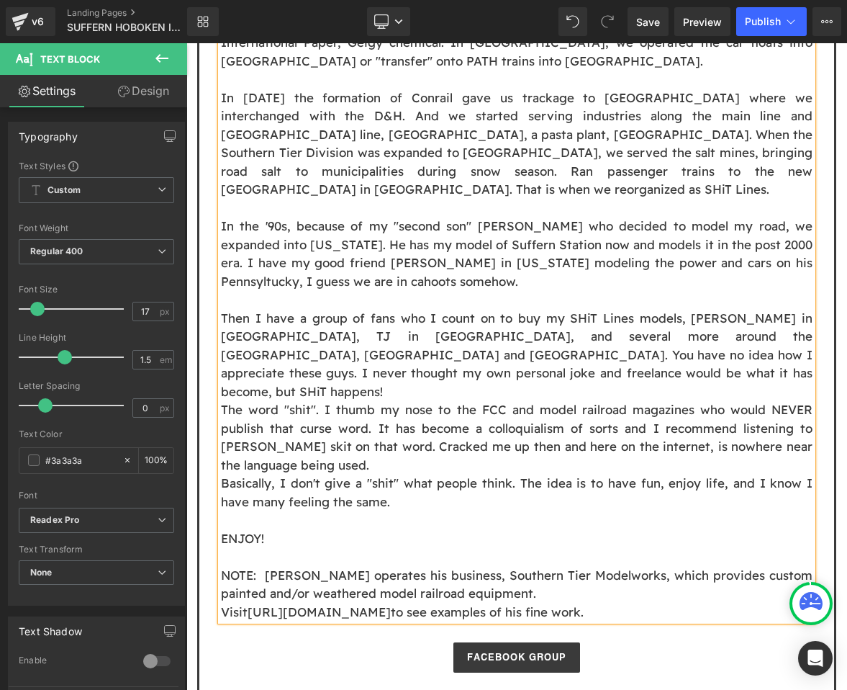
scroll to position [1180, 0]
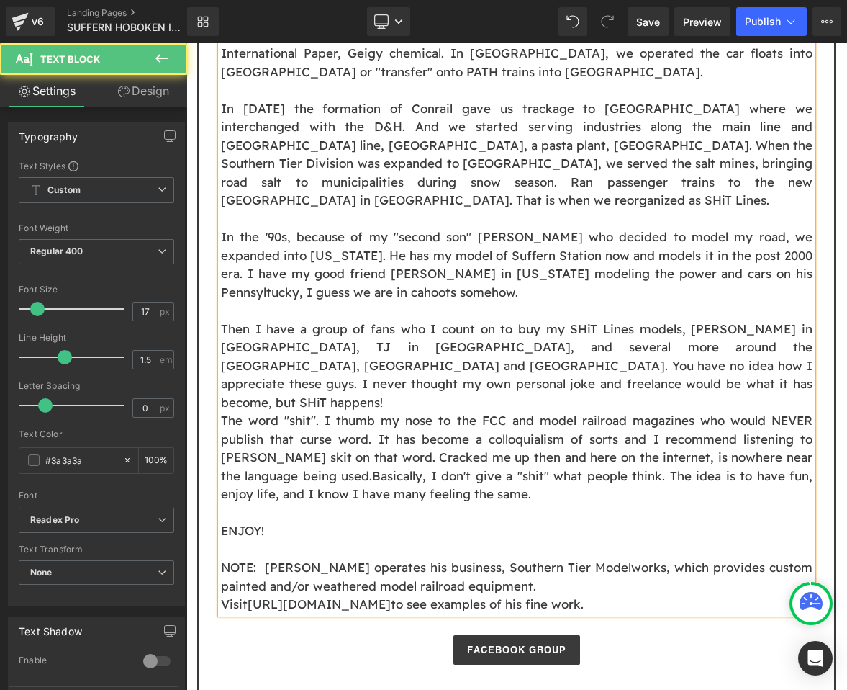
click at [376, 320] on p "Then I have a group of fans who I count on to buy my SHiT Lines models, Thomas …" at bounding box center [517, 366] width 592 height 92
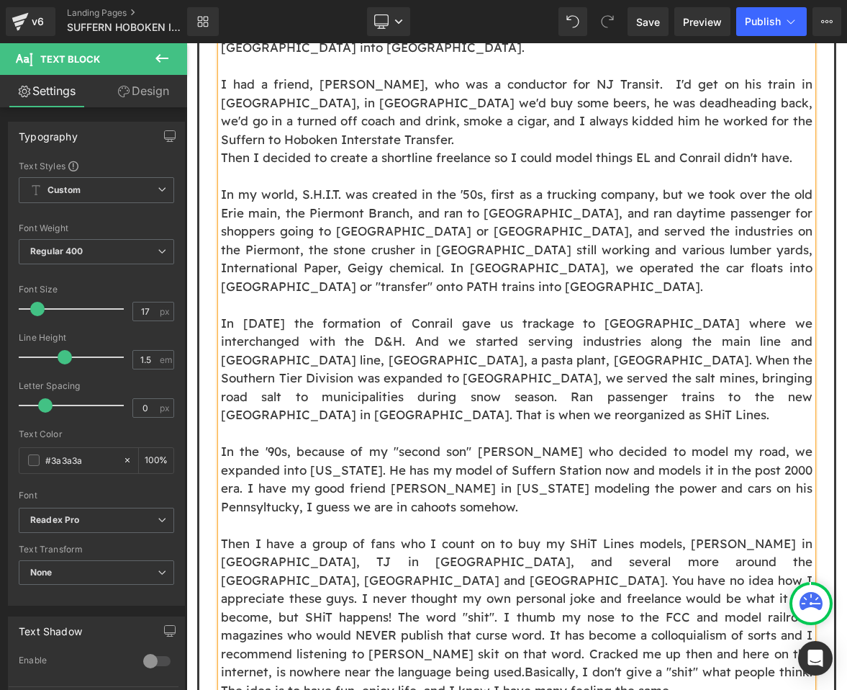
scroll to position [1382, 0]
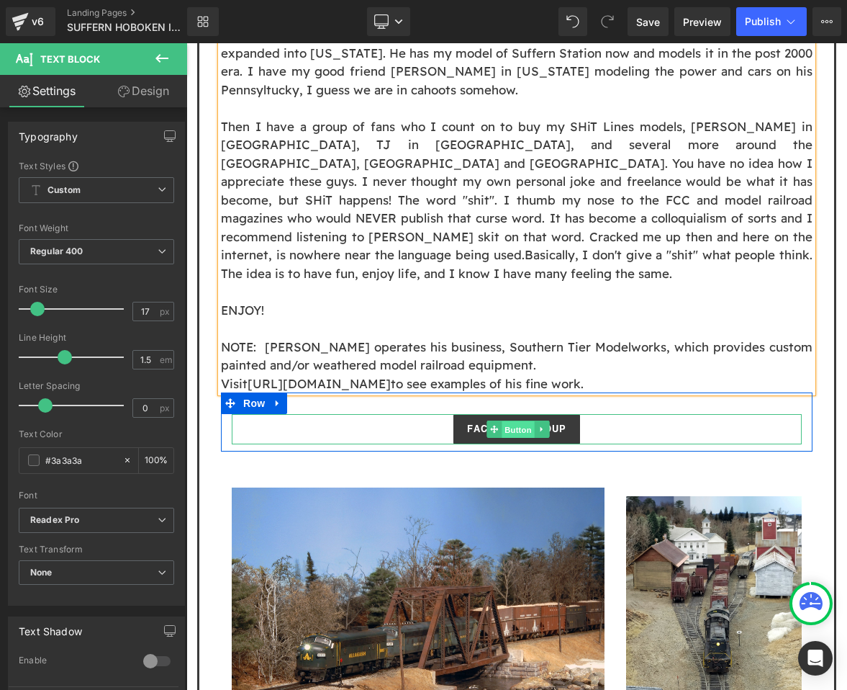
click at [517, 421] on span "Button" at bounding box center [518, 429] width 33 height 17
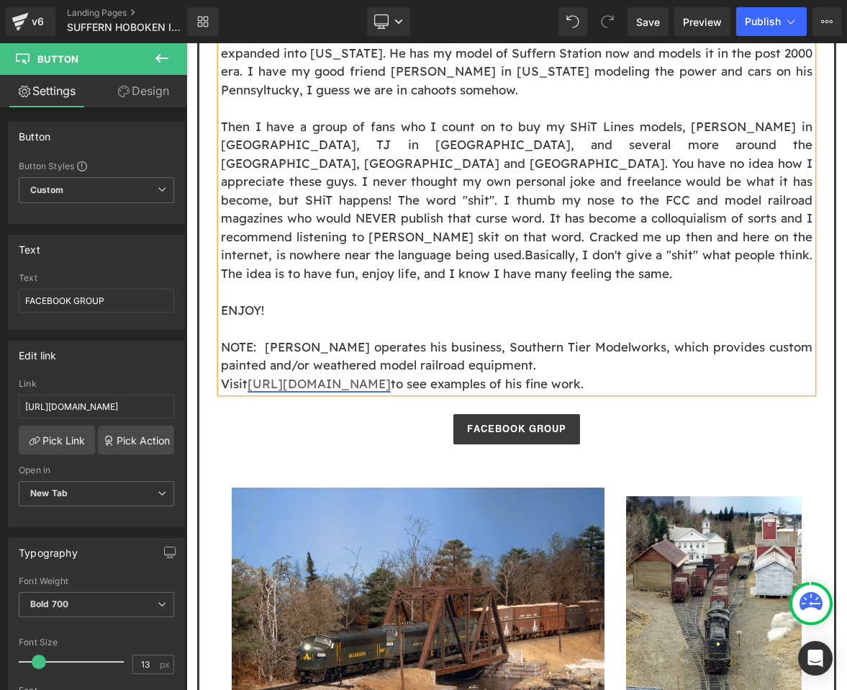
click at [391, 376] on span "http://www.facebook.com/SouthernTierModelworks" at bounding box center [319, 383] width 143 height 15
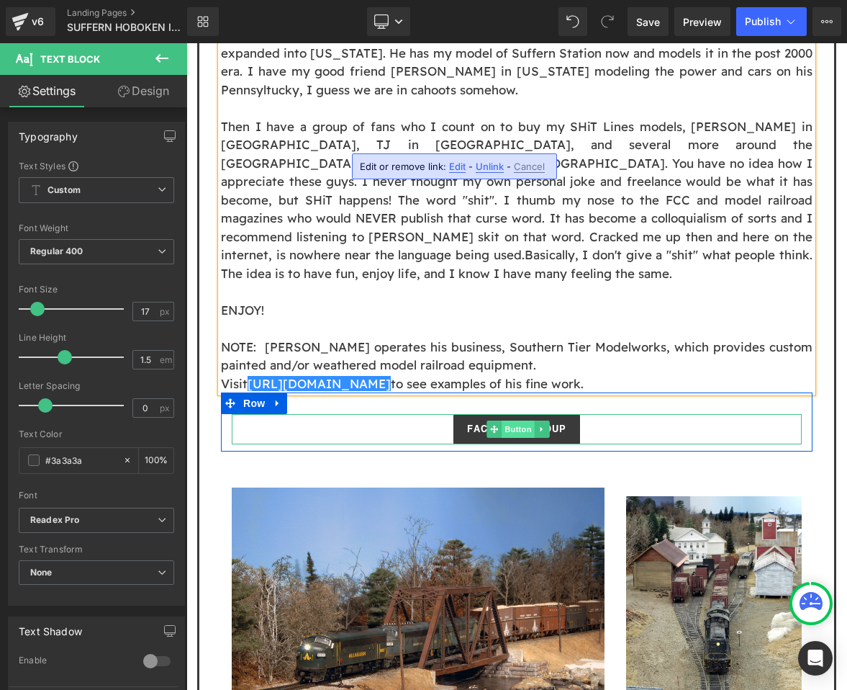
click at [521, 420] on span "Button" at bounding box center [518, 428] width 33 height 17
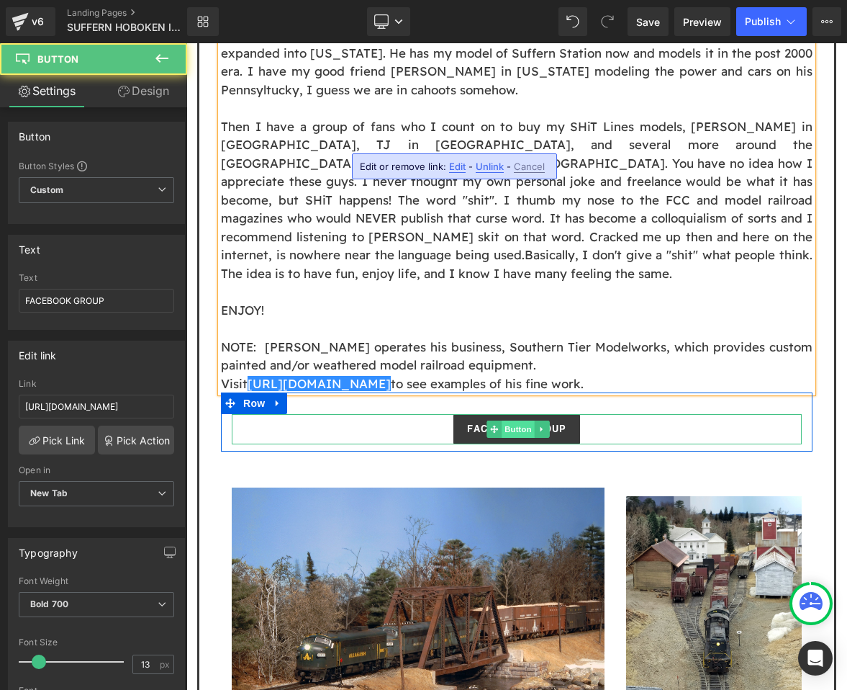
click at [523, 420] on span "Button" at bounding box center [518, 428] width 33 height 17
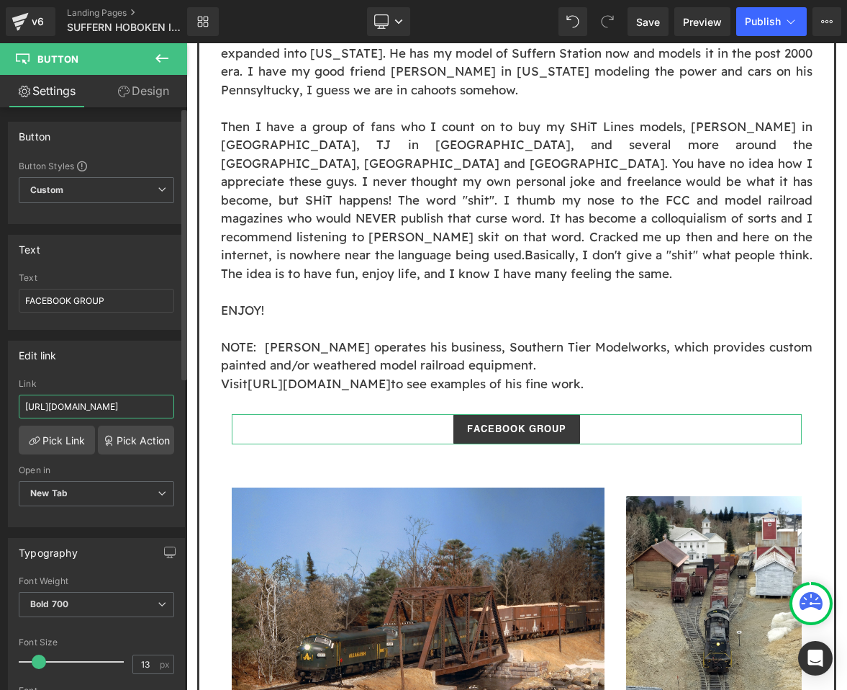
click at [75, 408] on input "https://www.facebook.com/groups/702708876899206/" at bounding box center [97, 407] width 156 height 24
type input "I created my freelance railroad back in the '80s. I spent my first 50 years in …"
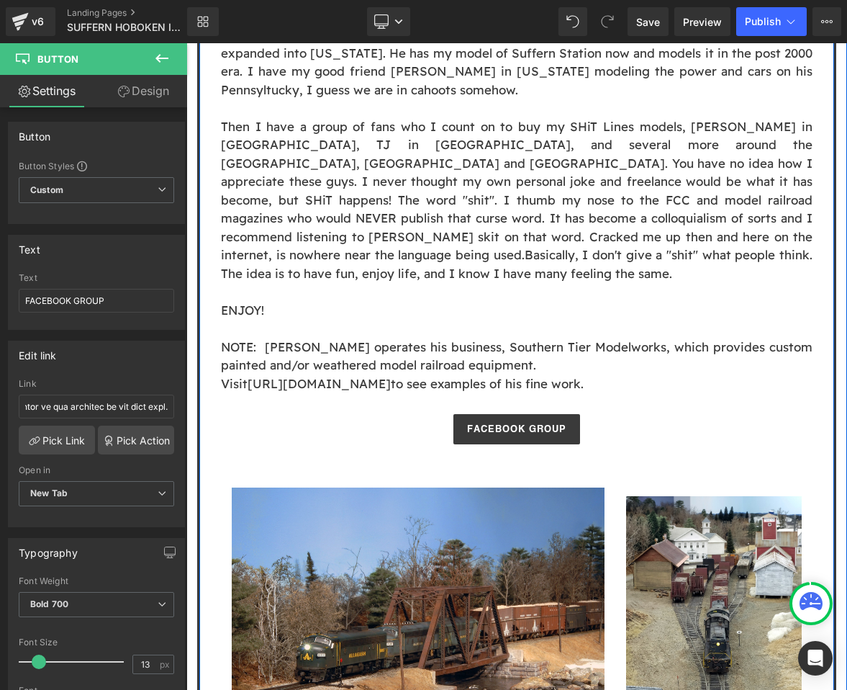
click at [205, 233] on div "About the Suffern Hoboken Interstate Transfer Heading I created my freelance ra…" at bounding box center [516, 202] width 635 height 1501
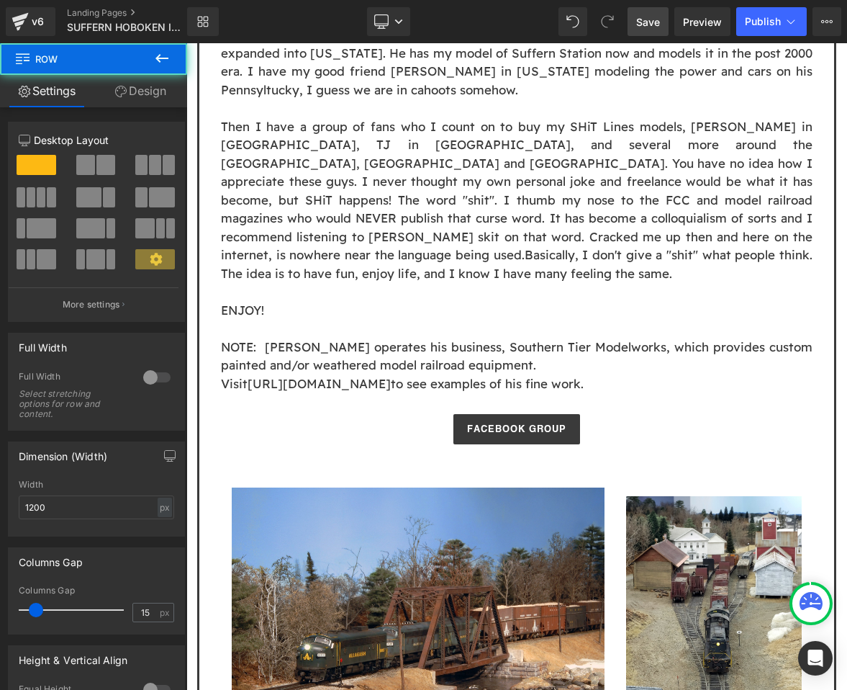
click at [649, 20] on span "Save" at bounding box center [648, 21] width 24 height 15
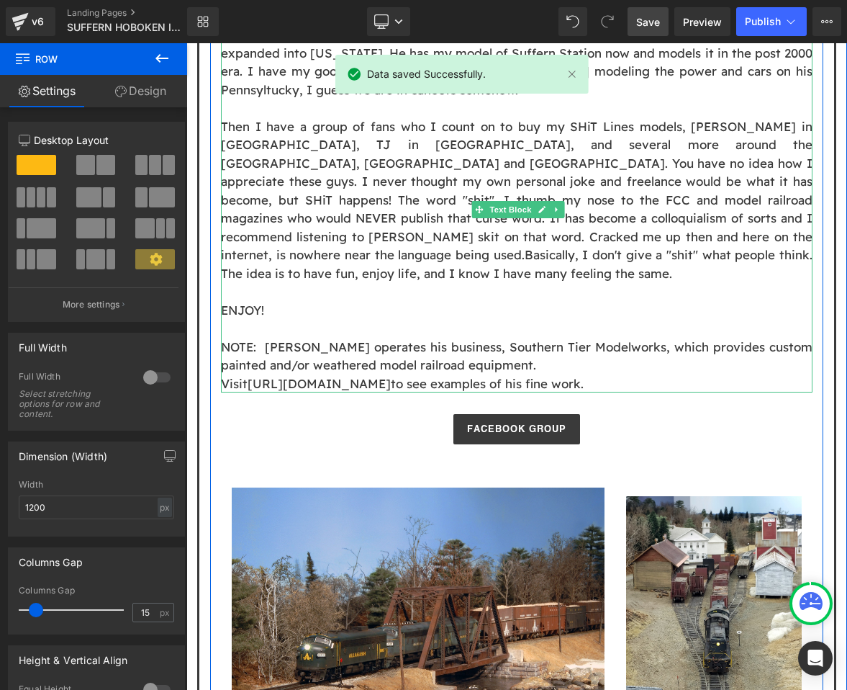
click at [685, 374] on p "Visit http://www.facebook.com/SouthernTierModelworks to see examples of his fin…" at bounding box center [517, 383] width 592 height 19
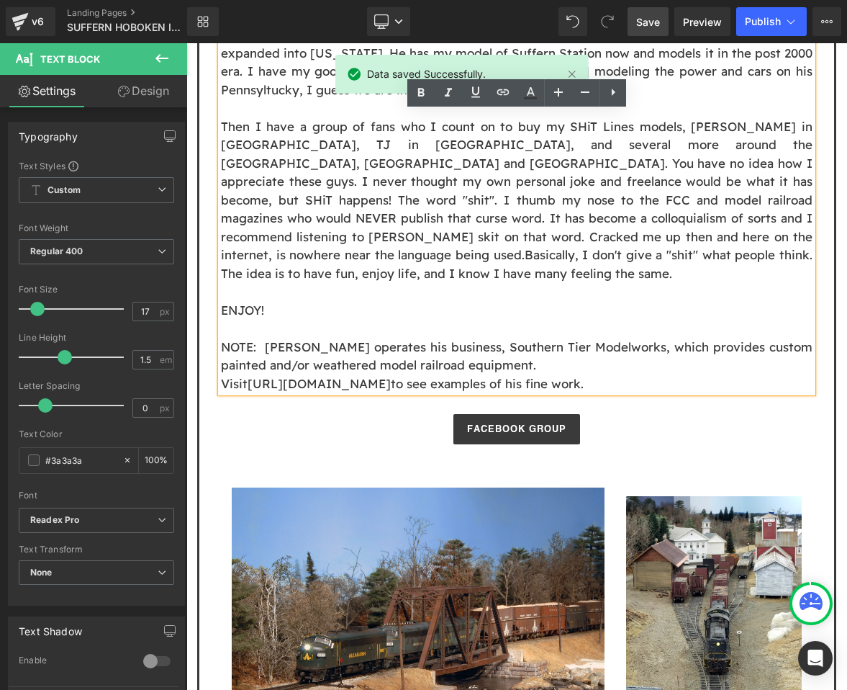
drag, startPoint x: 764, startPoint y: 142, endPoint x: 696, endPoint y: 88, distance: 86.6
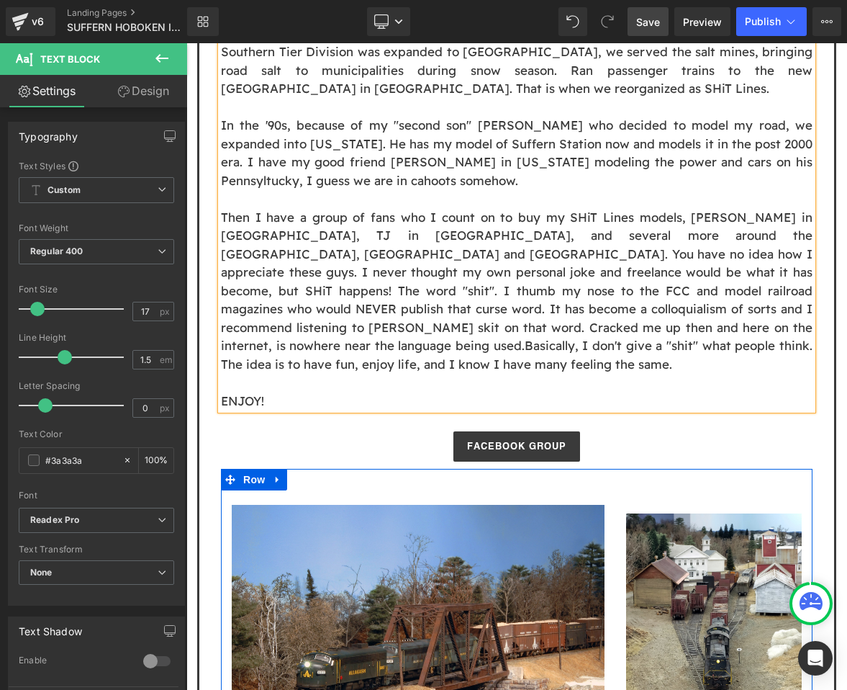
scroll to position [1254, 0]
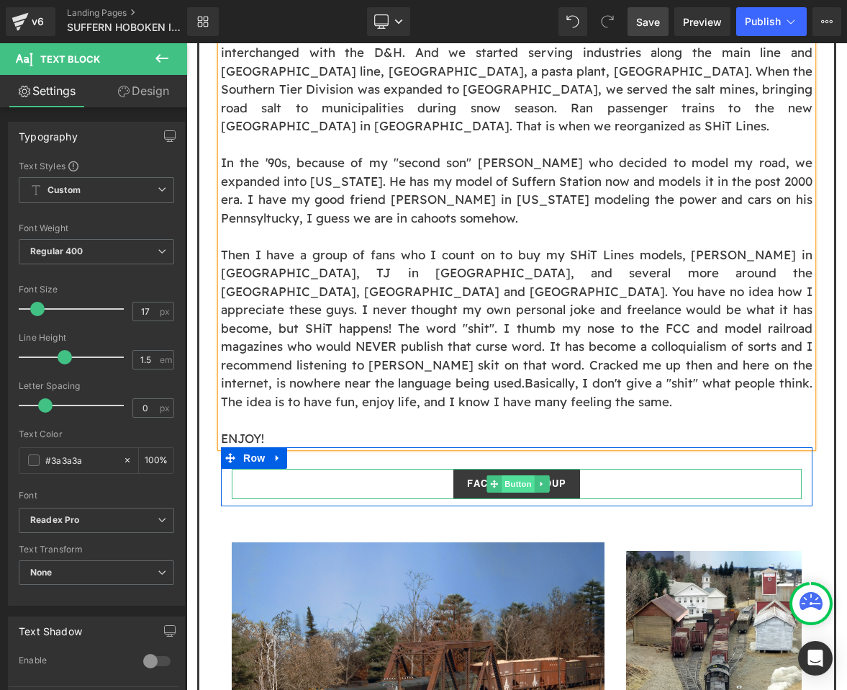
click at [510, 475] on span "Button" at bounding box center [518, 483] width 33 height 17
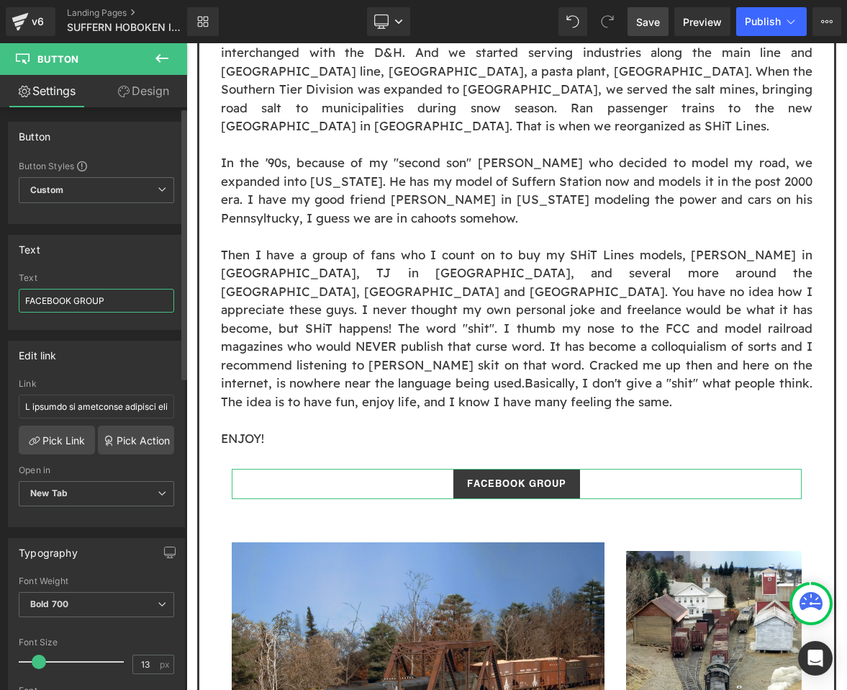
drag, startPoint x: 133, startPoint y: 304, endPoint x: 78, endPoint y: 301, distance: 54.8
click at [78, 301] on input "FACEBOOK GROUP" at bounding box center [97, 301] width 156 height 24
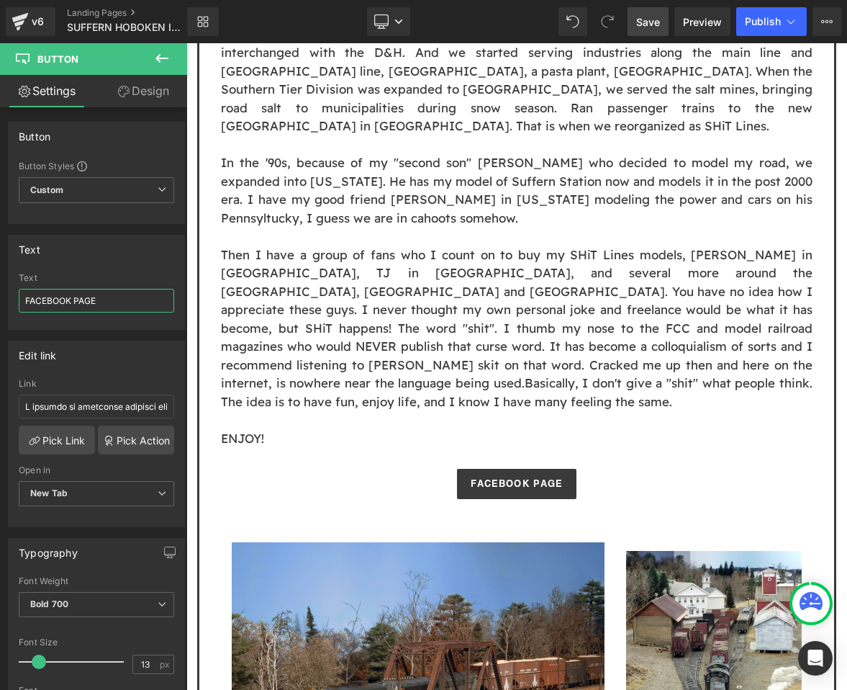
type input "FACEBOOK PAGE"
click at [668, 24] on link "Save" at bounding box center [648, 21] width 41 height 29
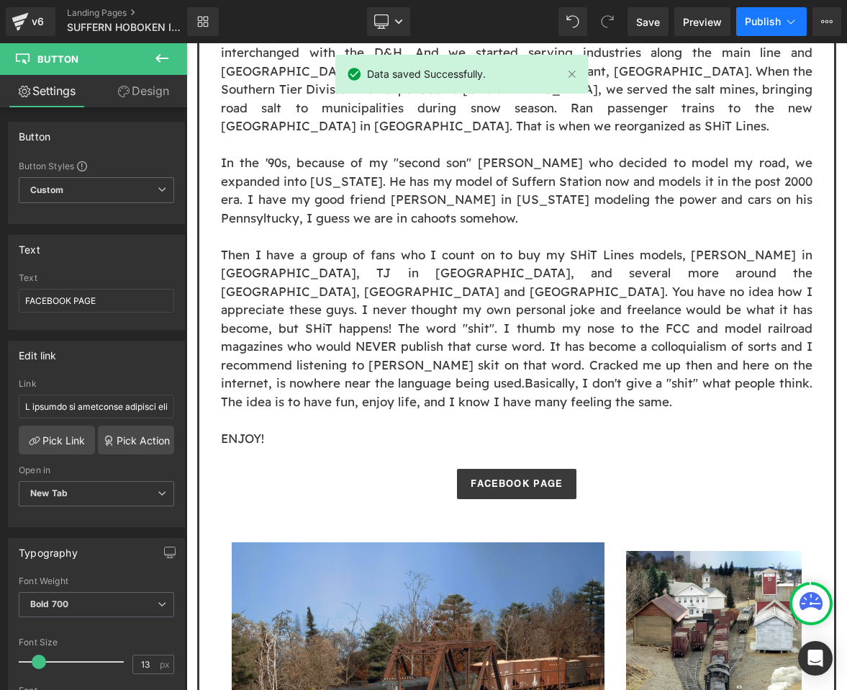
click at [750, 17] on span "Publish" at bounding box center [763, 22] width 36 height 12
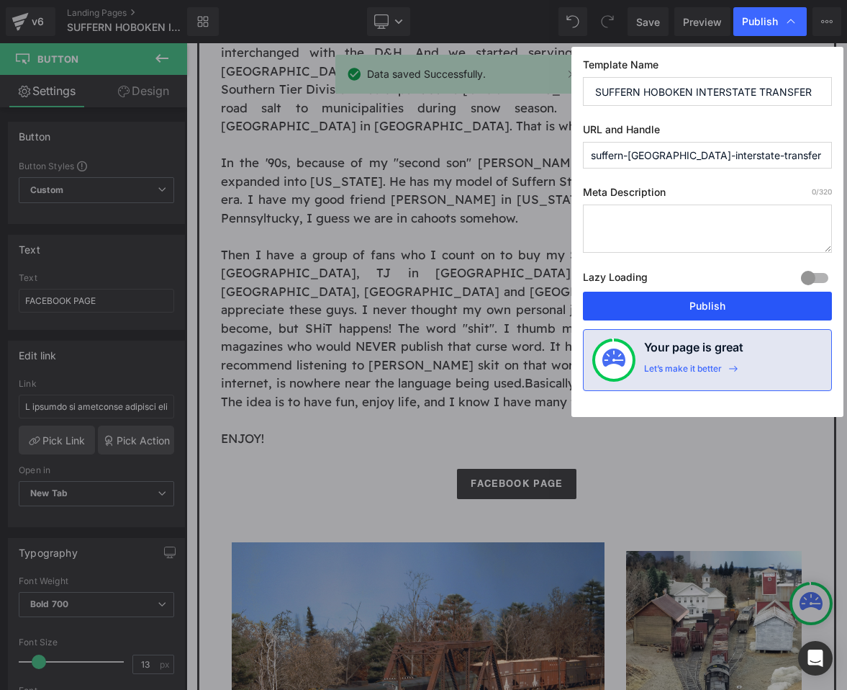
click at [661, 309] on button "Publish" at bounding box center [707, 306] width 249 height 29
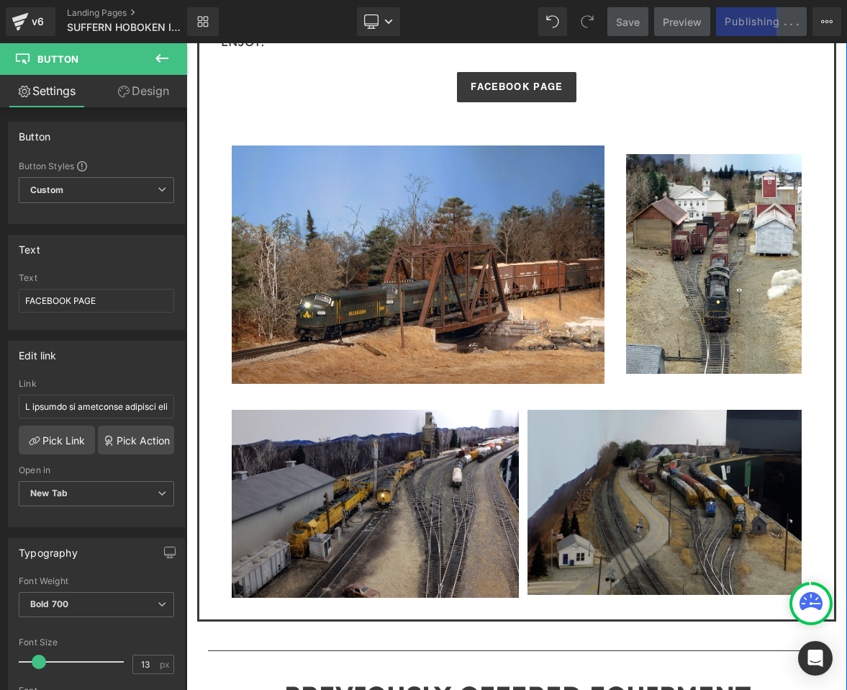
scroll to position [1323, 0]
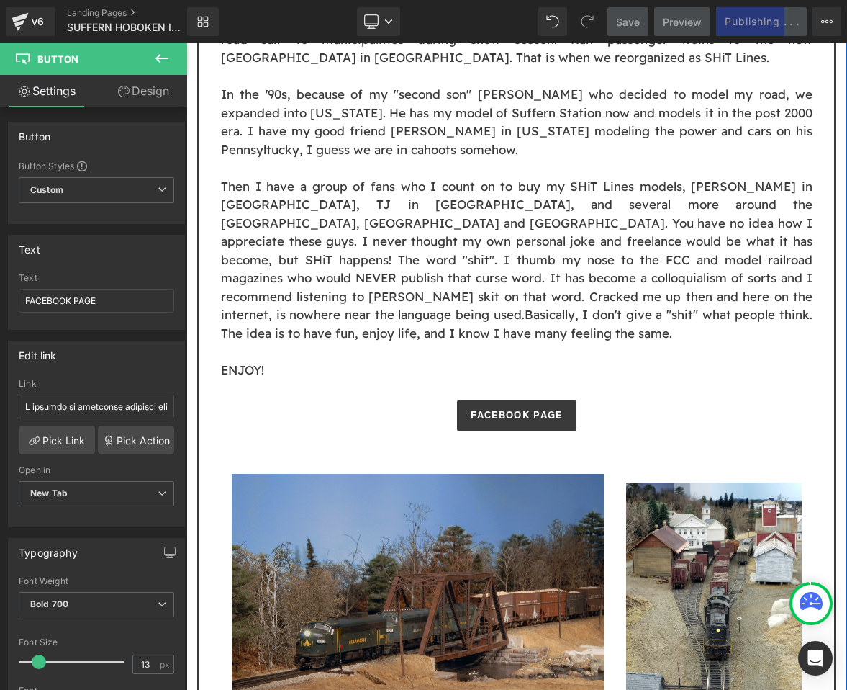
click at [546, 474] on img at bounding box center [418, 606] width 373 height 264
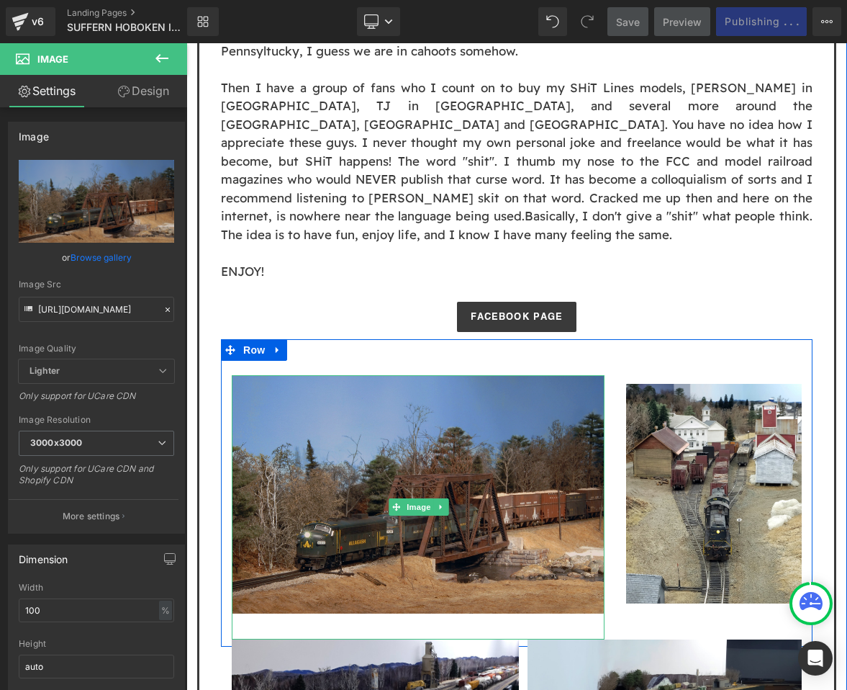
scroll to position [1467, 0]
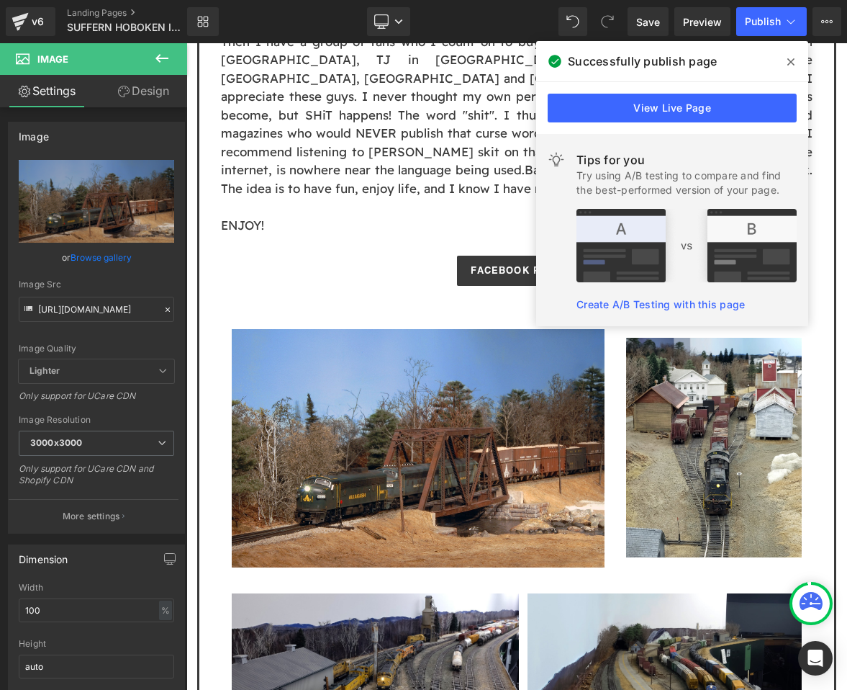
click at [797, 55] on span at bounding box center [791, 61] width 23 height 23
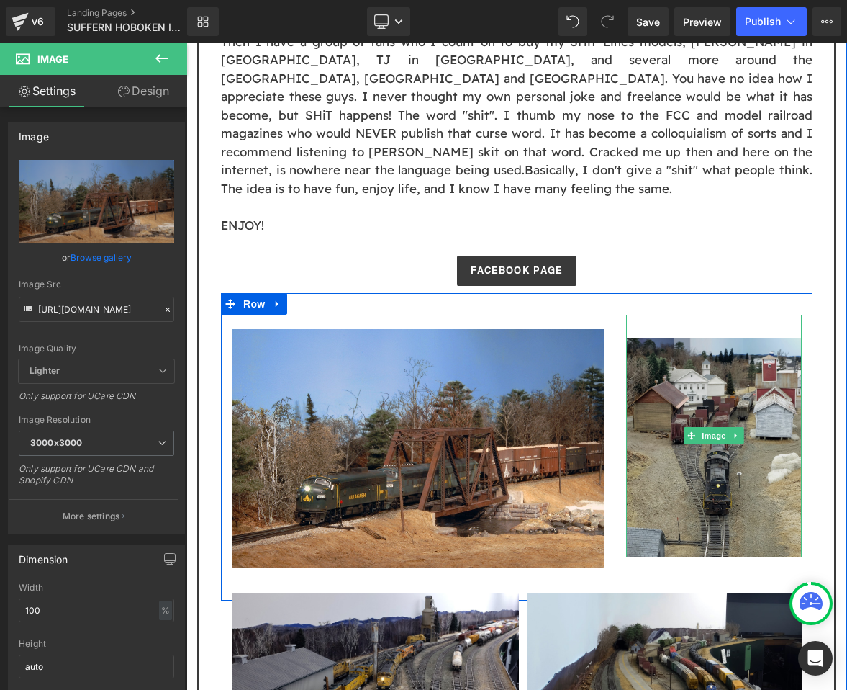
click at [674, 315] on img at bounding box center [714, 436] width 176 height 243
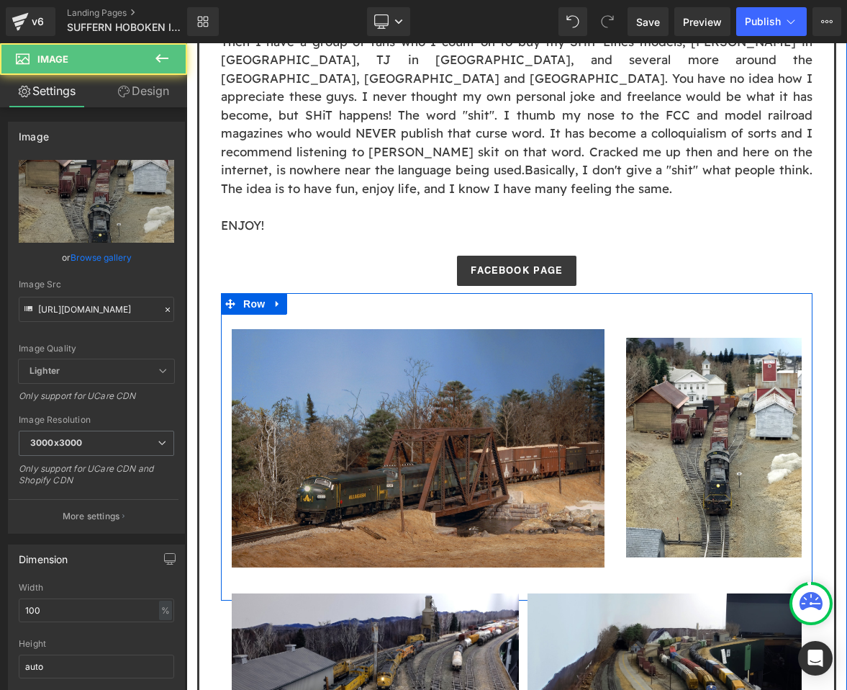
click at [470, 329] on img at bounding box center [418, 461] width 373 height 264
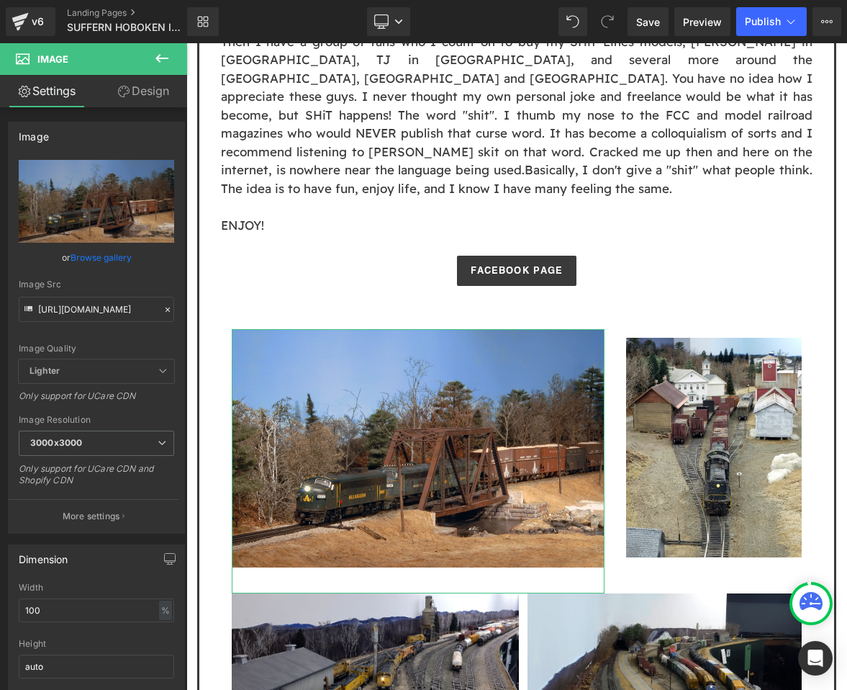
click at [155, 98] on link "Design" at bounding box center [143, 91] width 94 height 32
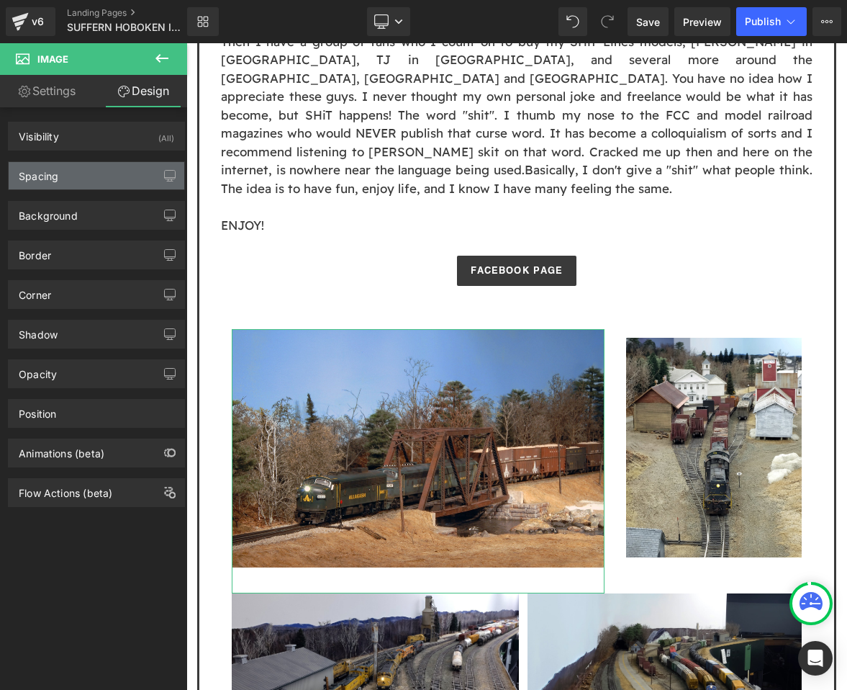
click at [104, 184] on div "Spacing" at bounding box center [97, 175] width 176 height 27
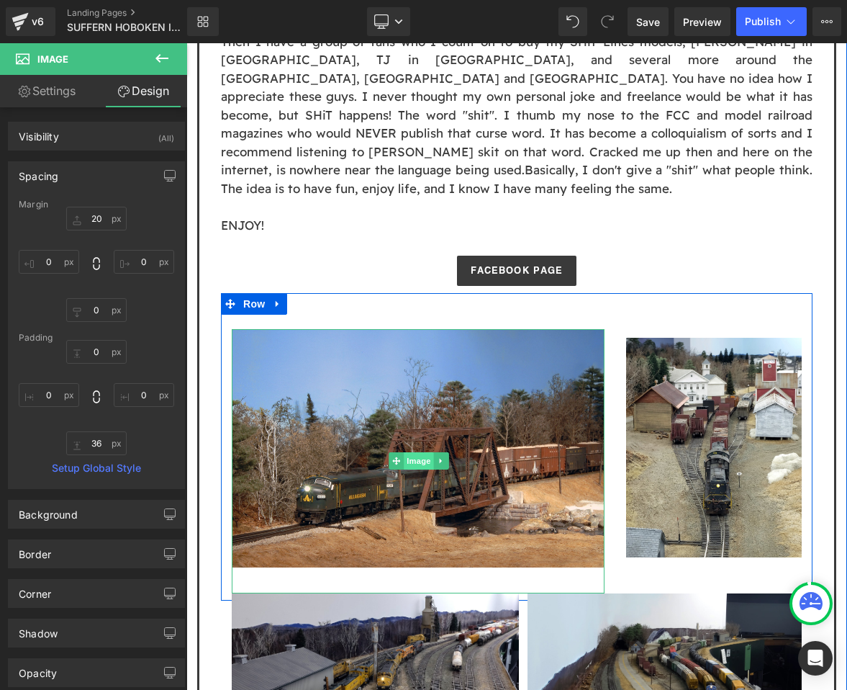
click at [419, 452] on span "Image" at bounding box center [419, 460] width 30 height 17
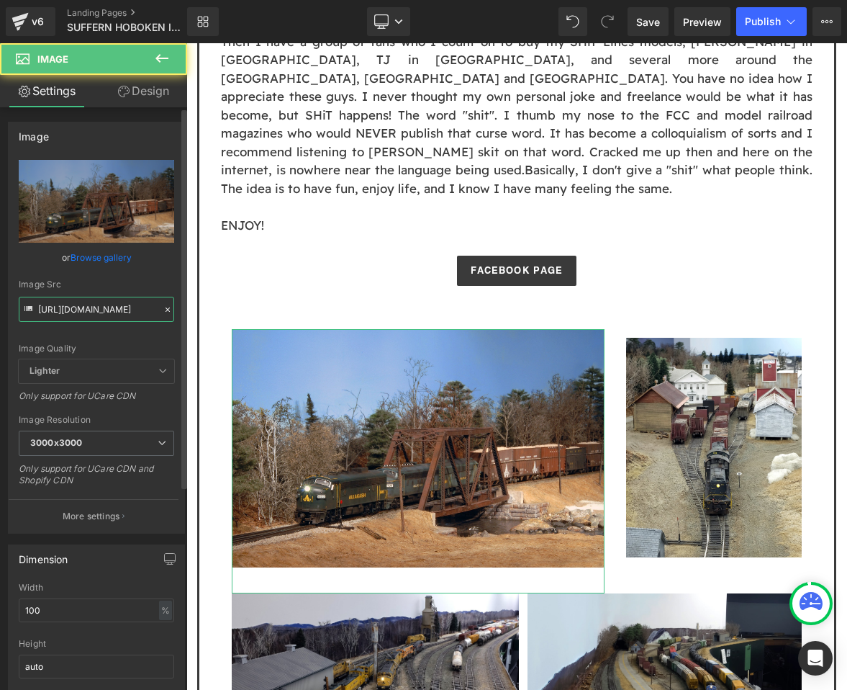
click at [119, 305] on input "https://cdn.shopify.com/s/files/1/0552/5425/3750/files/Allagash_full_3000x3000.…" at bounding box center [97, 309] width 156 height 25
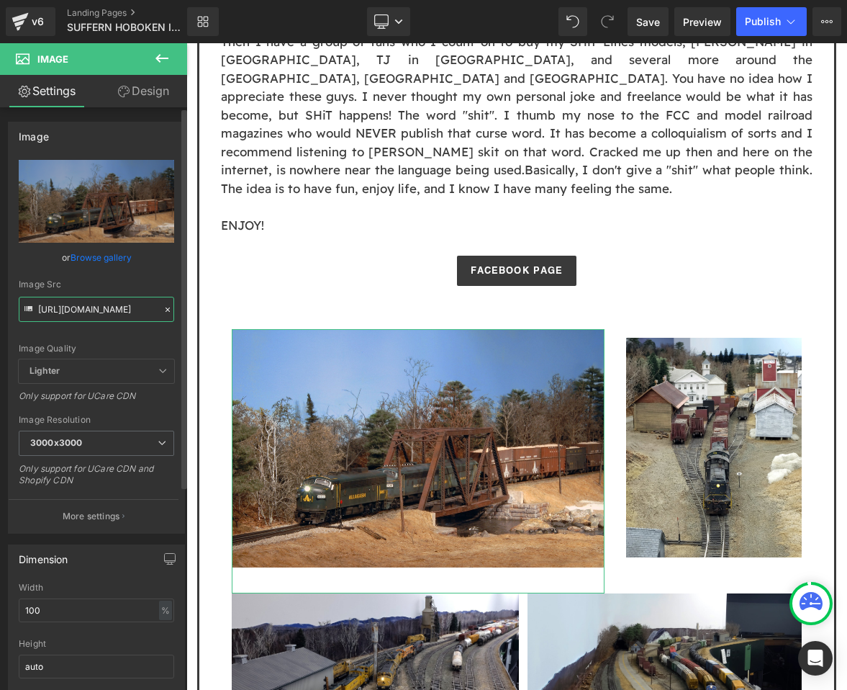
click at [119, 305] on input "https://cdn.shopify.com/s/files/1/0552/5425/3750/files/Allagash_full_3000x3000.…" at bounding box center [97, 309] width 156 height 25
paste input "Screenshot_2025-09-13_at_17.59.25.png?v=1757804379"
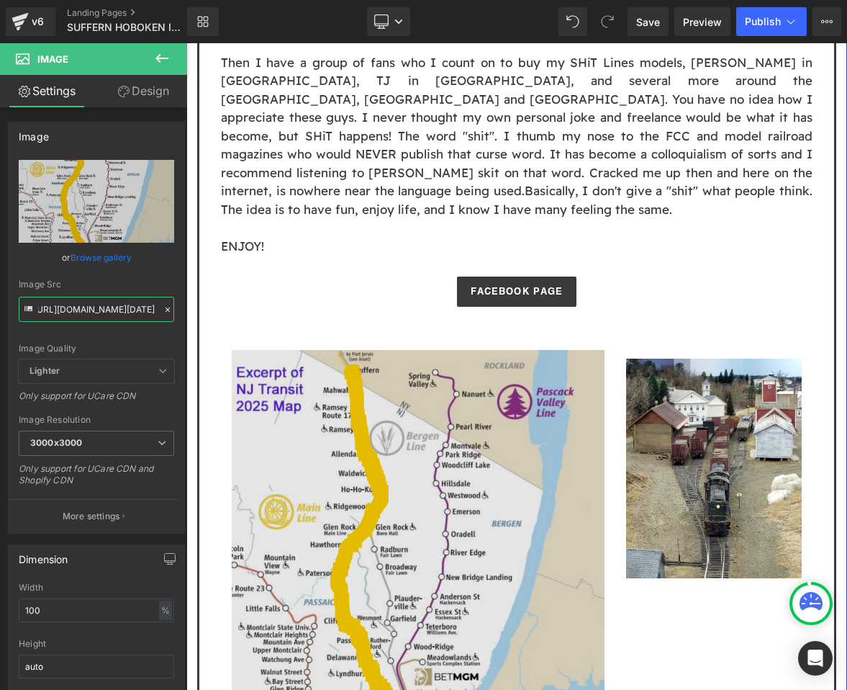
scroll to position [1449, 0]
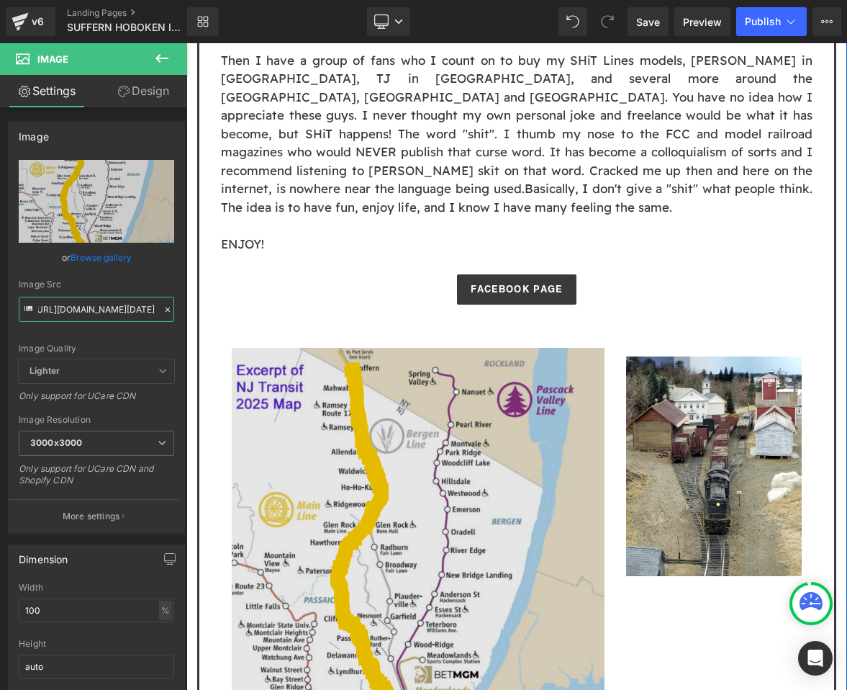
type input "https://cdn.shopify.com/s/files/1/0552/5425/3750/files/Screenshot_2025-09-13_at…"
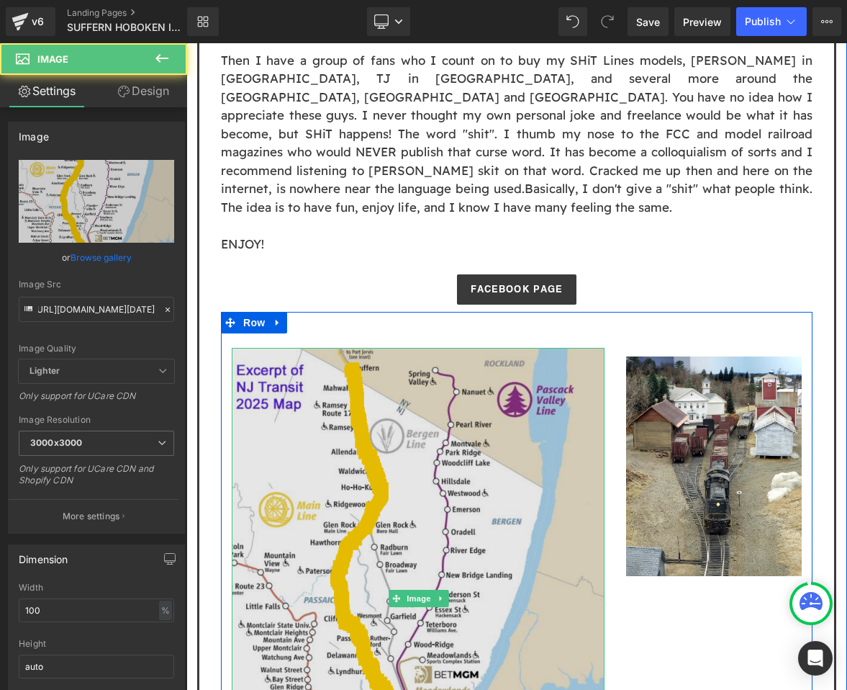
scroll to position [0, 0]
click at [490, 348] on img at bounding box center [418, 599] width 373 height 503
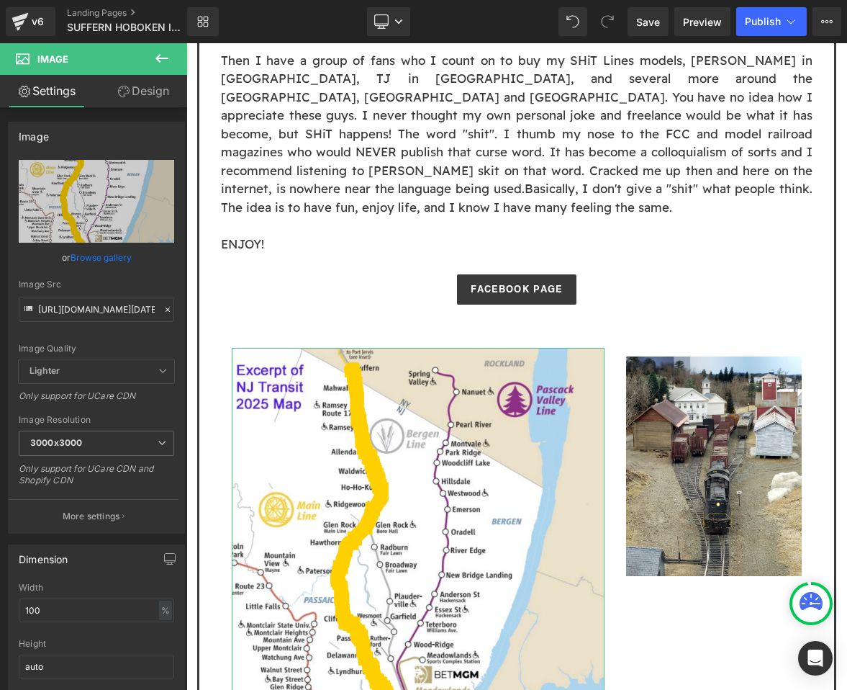
click at [148, 89] on link "Design" at bounding box center [143, 91] width 94 height 32
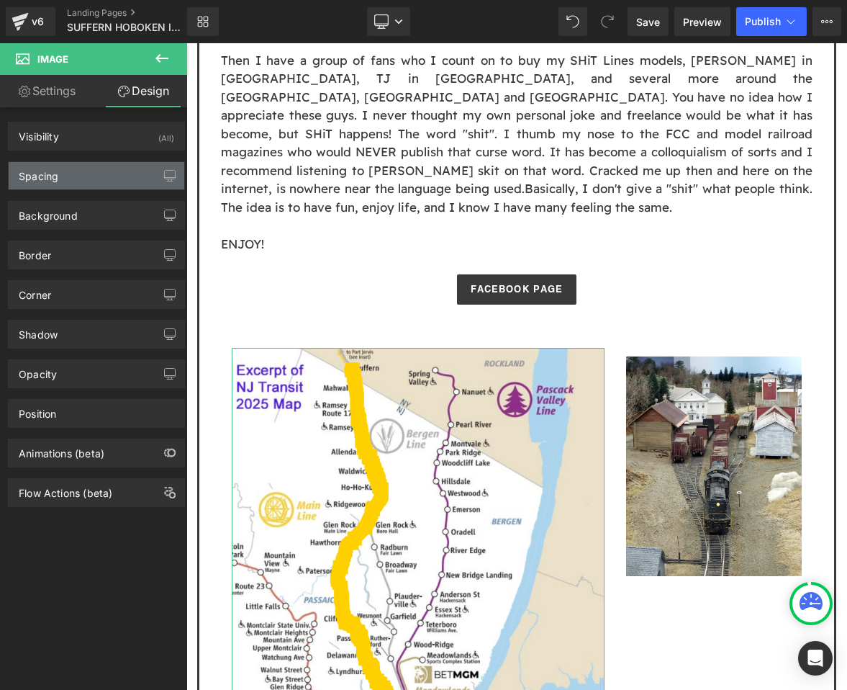
click at [116, 184] on div "Spacing" at bounding box center [97, 175] width 176 height 27
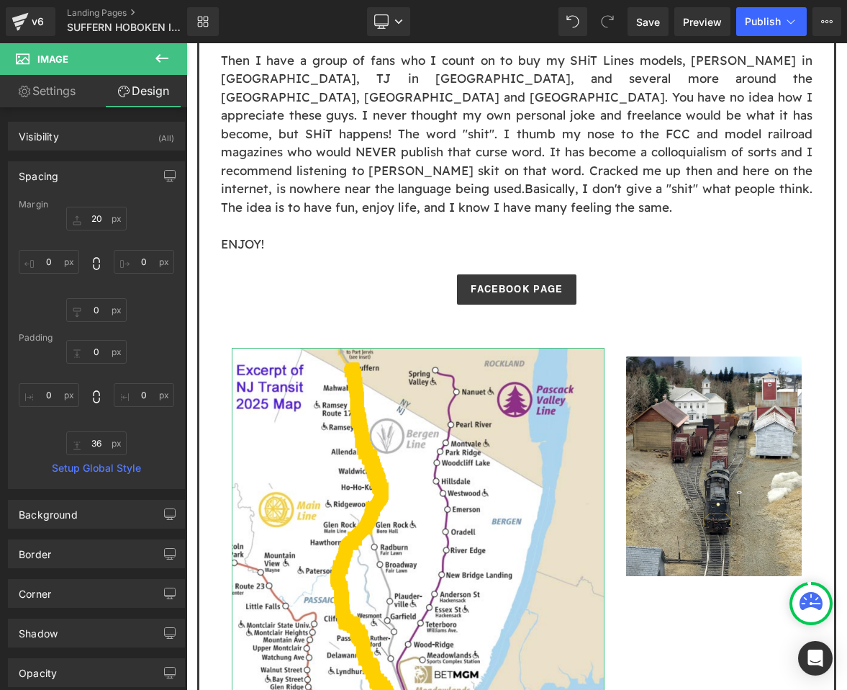
click at [64, 85] on link "Settings" at bounding box center [47, 91] width 94 height 32
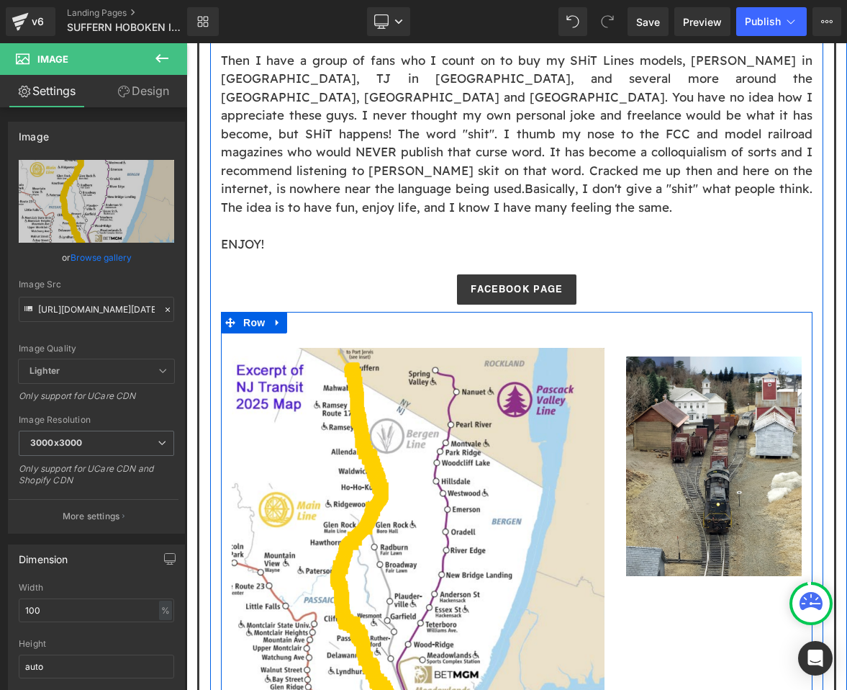
click at [513, 312] on div "Image Image Row" at bounding box center [517, 585] width 592 height 546
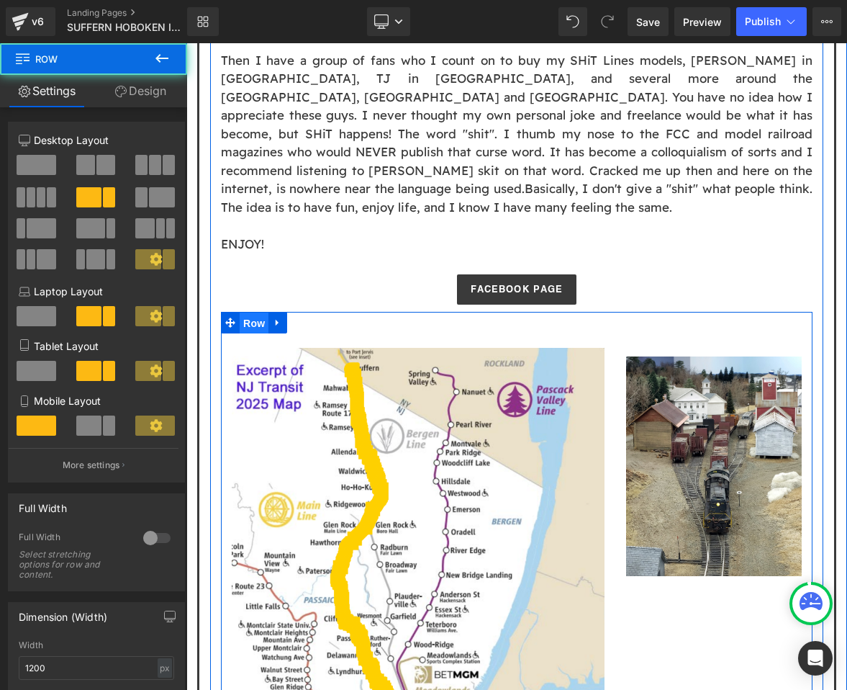
click at [262, 312] on span "Row" at bounding box center [254, 323] width 29 height 22
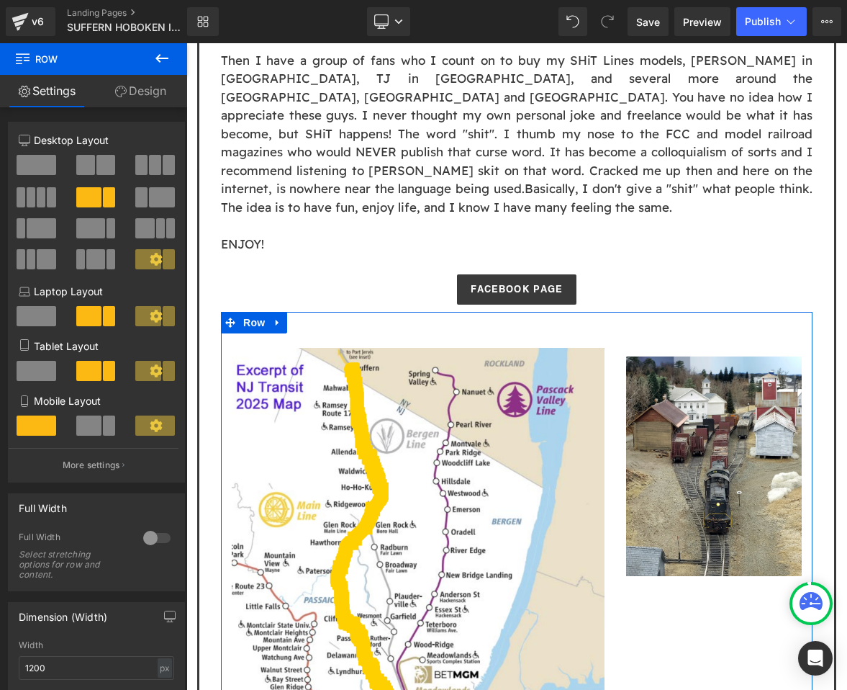
click at [90, 269] on span at bounding box center [95, 259] width 19 height 20
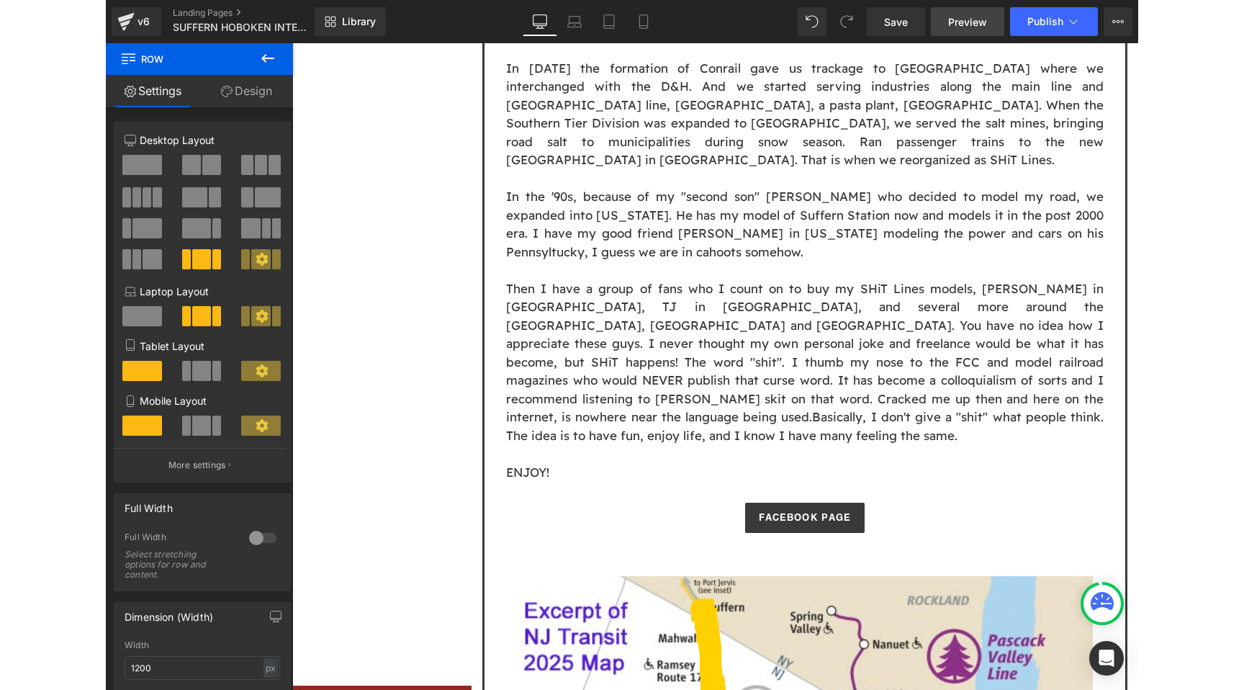
scroll to position [1238, 0]
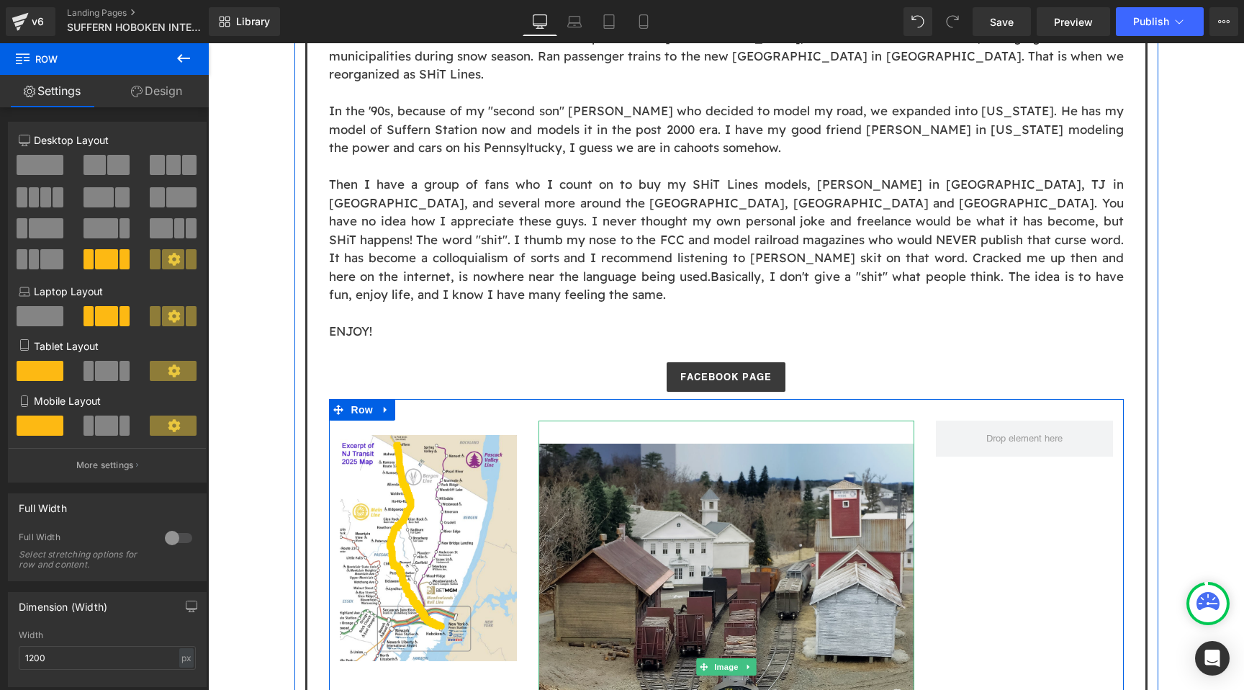
click at [709, 420] on img at bounding box center [727, 666] width 376 height 492
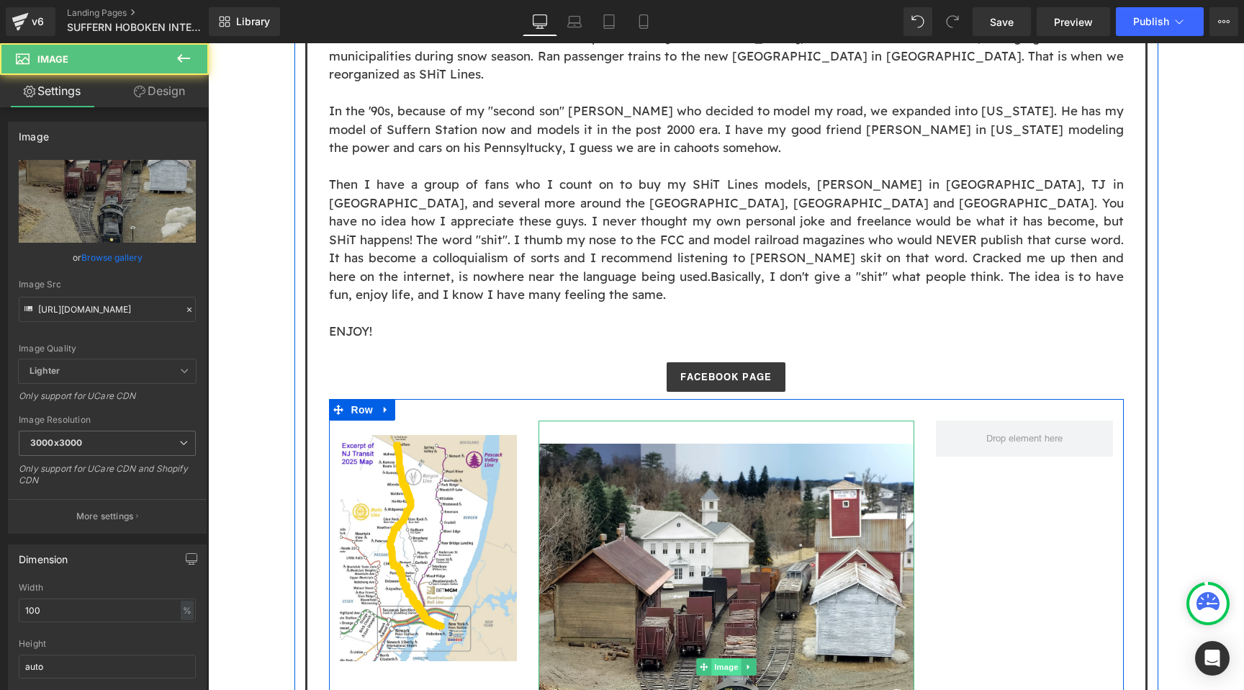
click at [729, 658] on span "Image" at bounding box center [726, 666] width 30 height 17
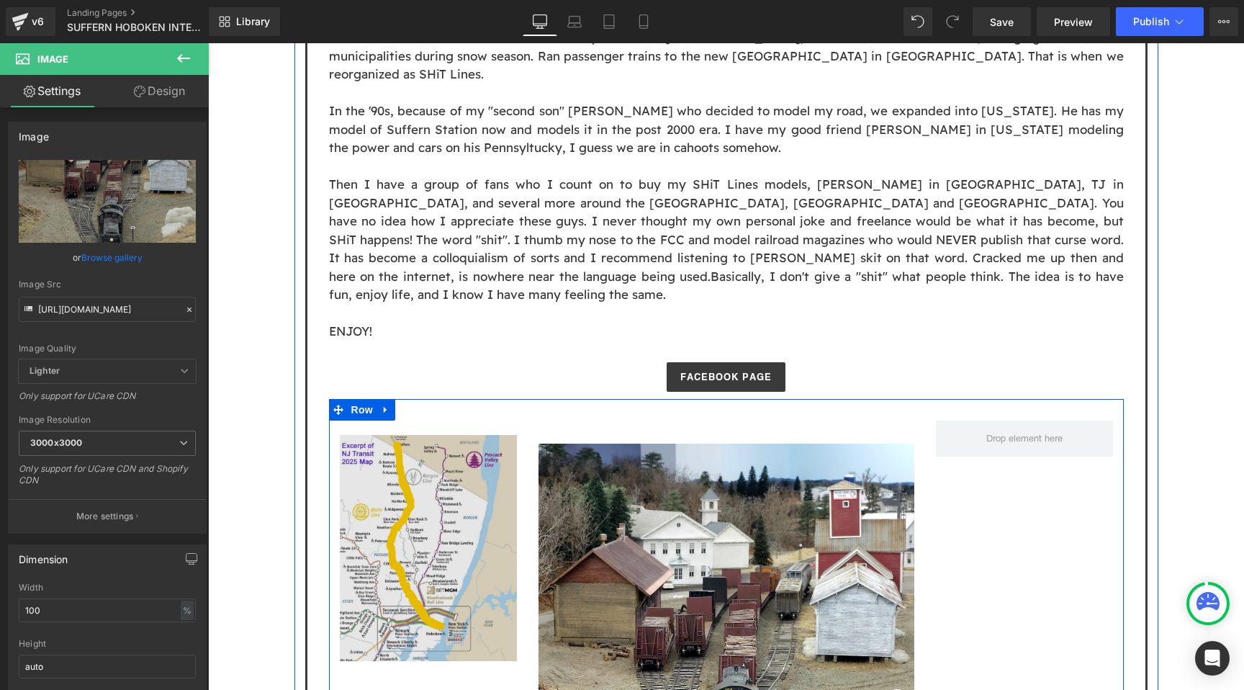
click at [469, 435] on img at bounding box center [428, 561] width 177 height 252
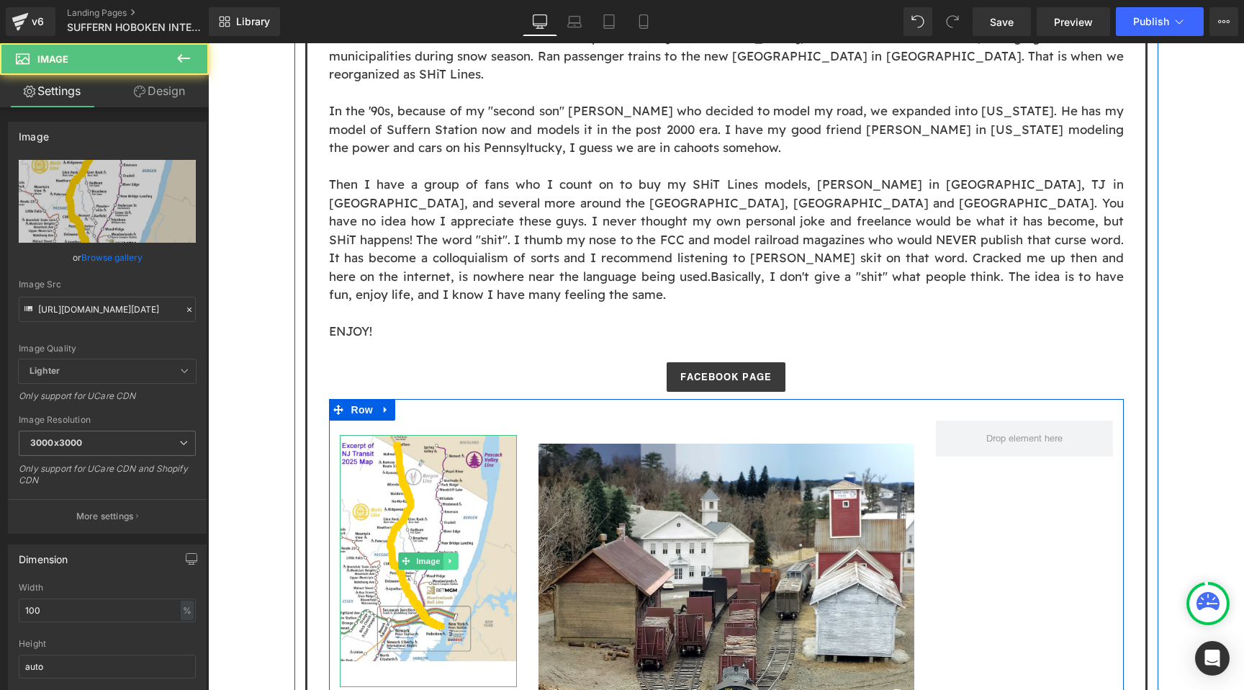
click at [456, 552] on link at bounding box center [451, 560] width 15 height 17
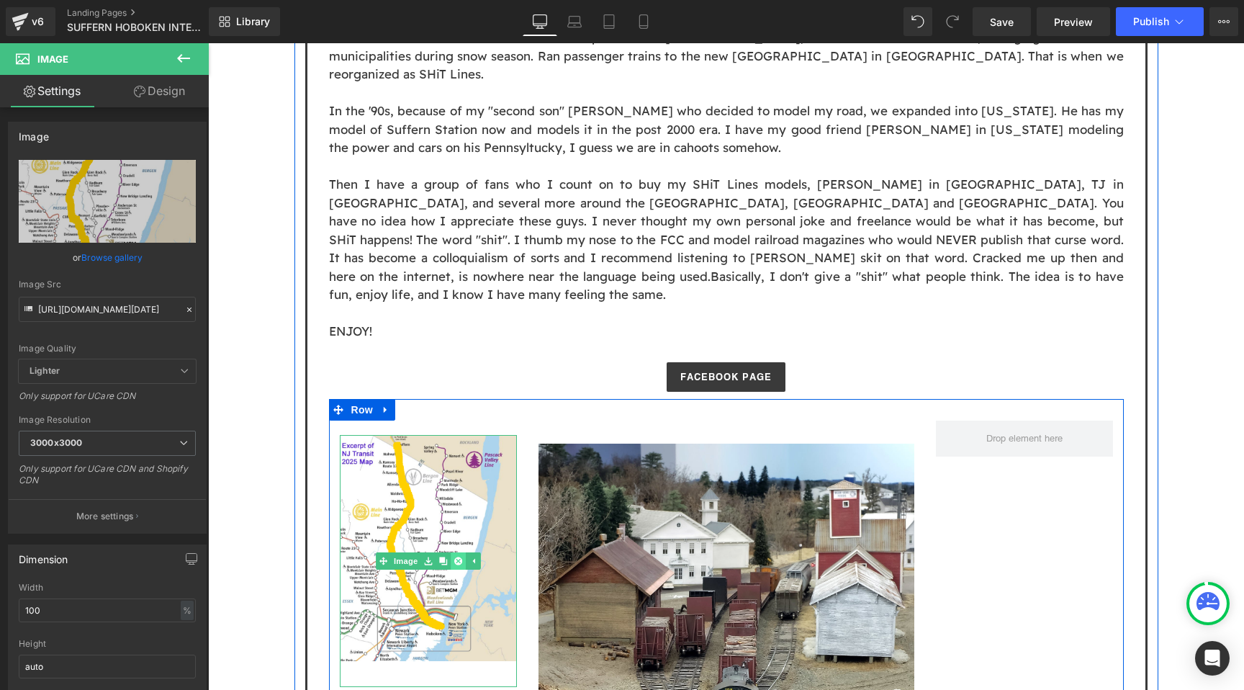
click at [461, 557] on icon at bounding box center [458, 561] width 8 height 8
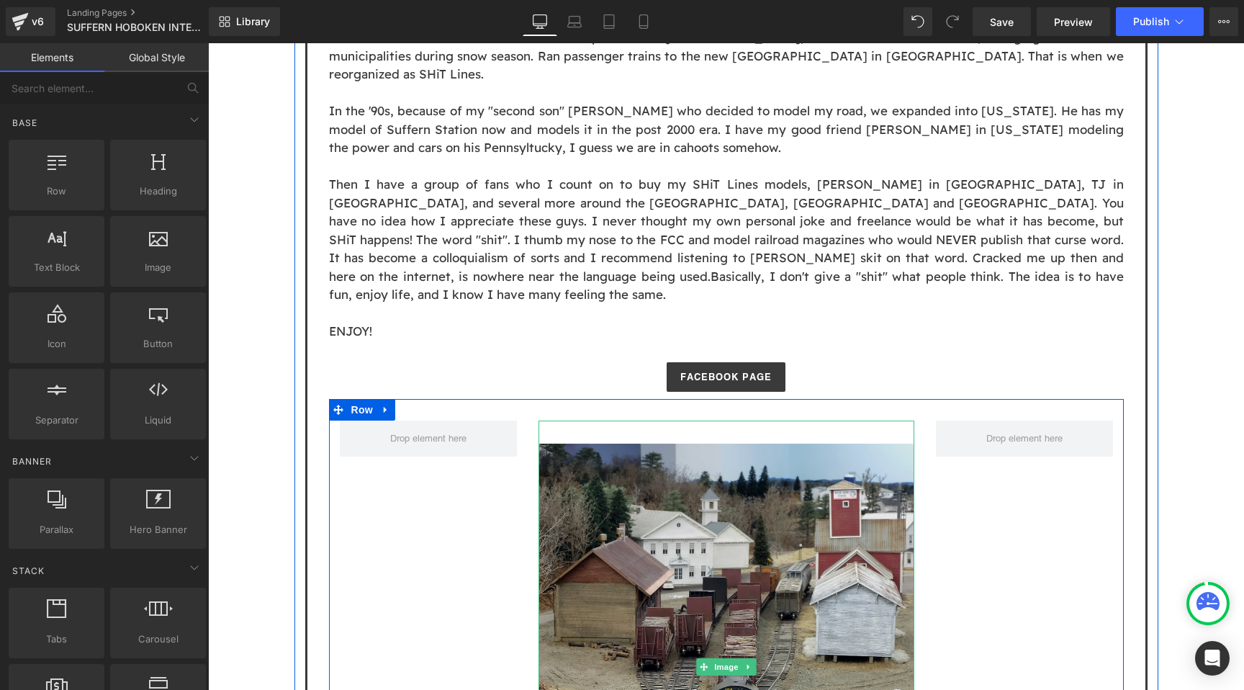
click at [734, 428] on img at bounding box center [727, 666] width 376 height 492
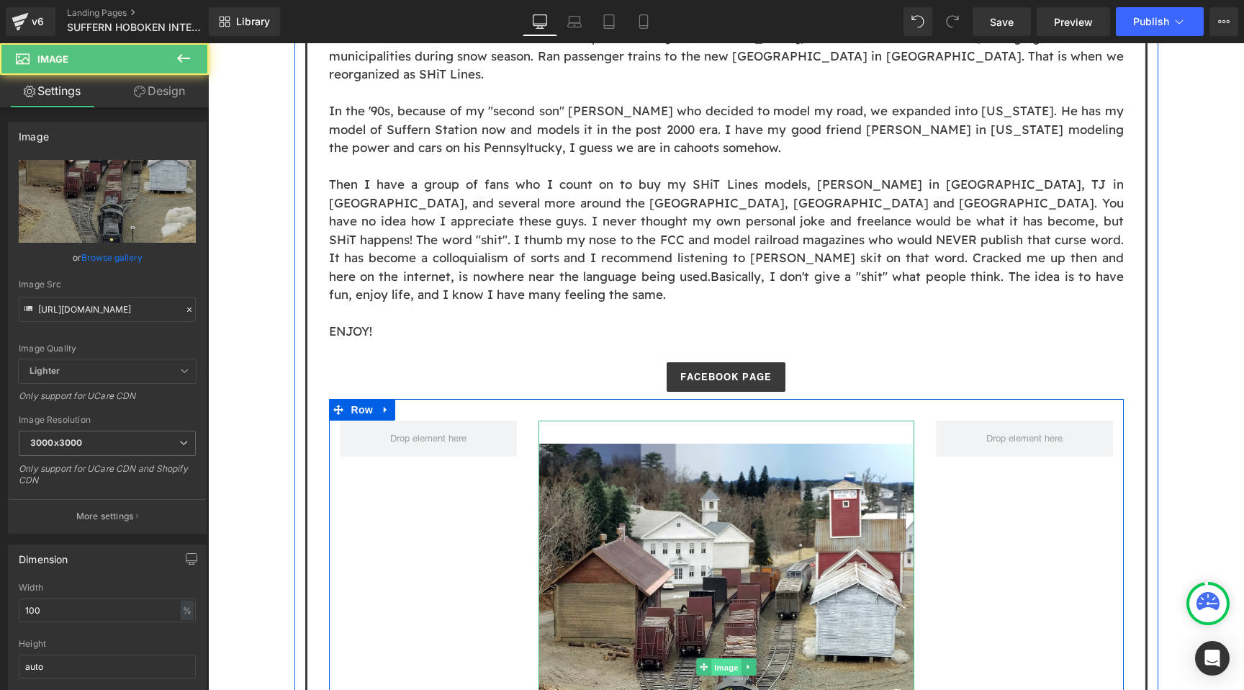
click at [731, 659] on span "Image" at bounding box center [726, 667] width 30 height 17
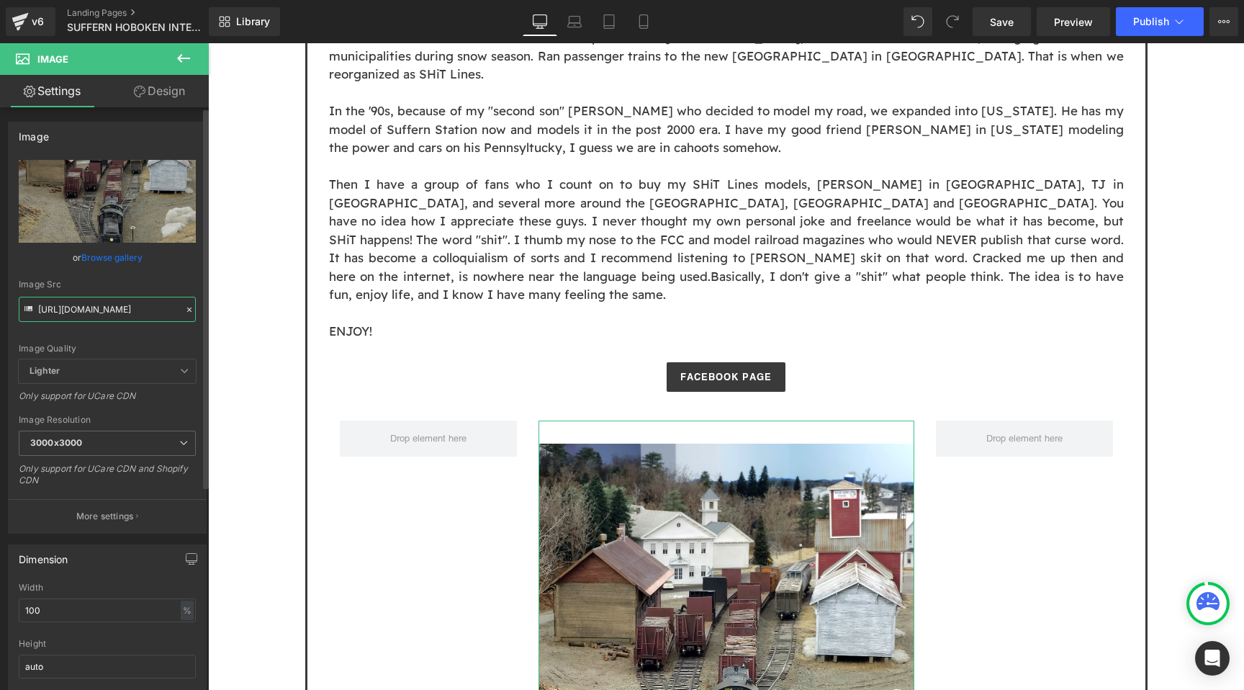
click at [125, 305] on input "https://cdn.shopify.com/s/files/1/0552/5425/3750/files/Allagash_Verti_3000x3000…" at bounding box center [107, 309] width 177 height 25
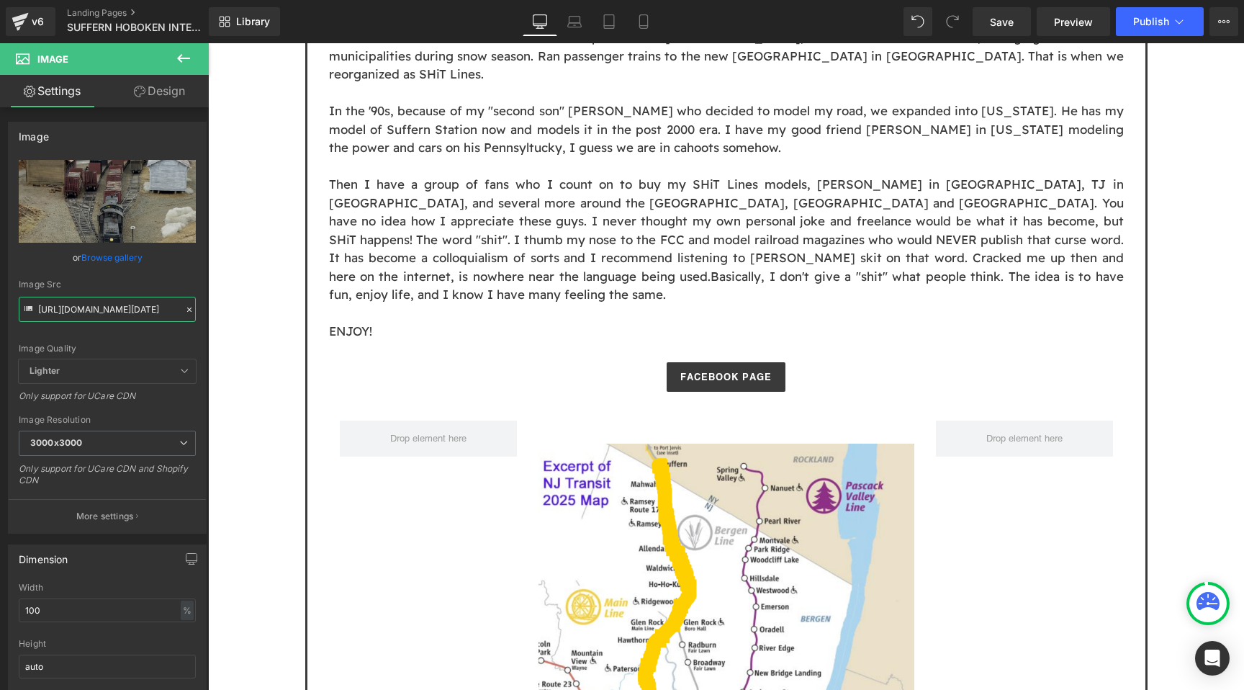
type input "https://cdn.shopify.com/s/files/1/0552/5425/3750/files/Screenshot_2025-09-13_at…"
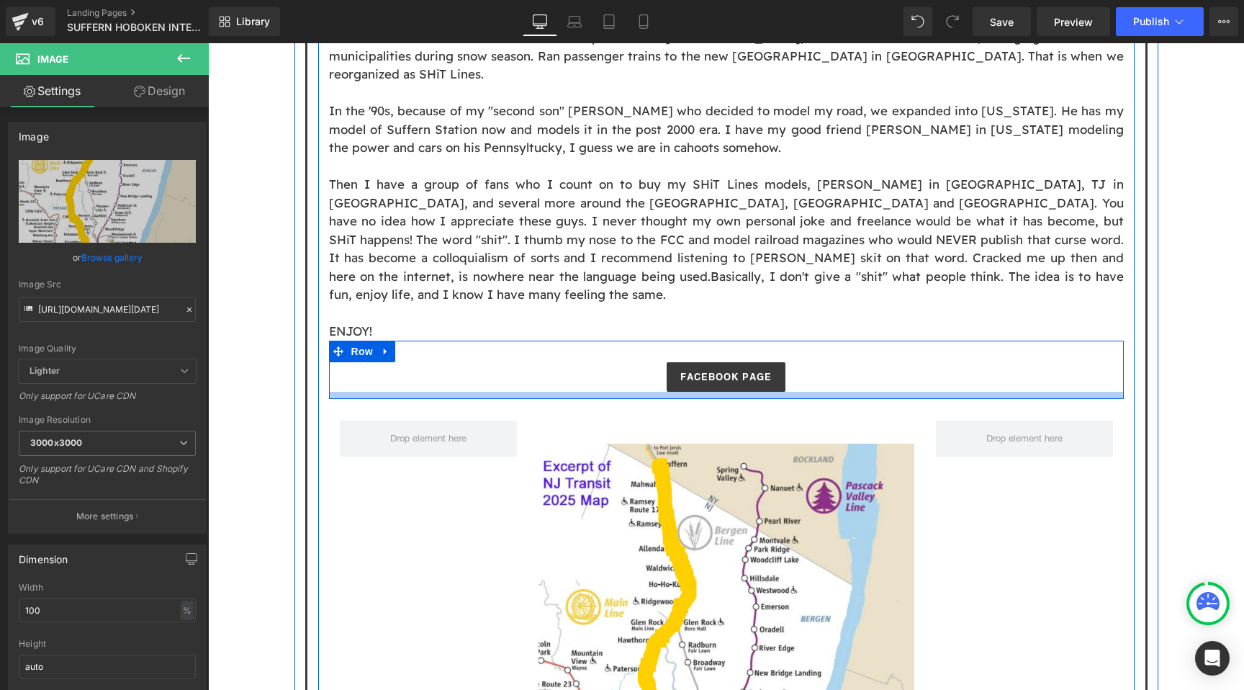
click at [415, 392] on div at bounding box center [726, 395] width 795 height 7
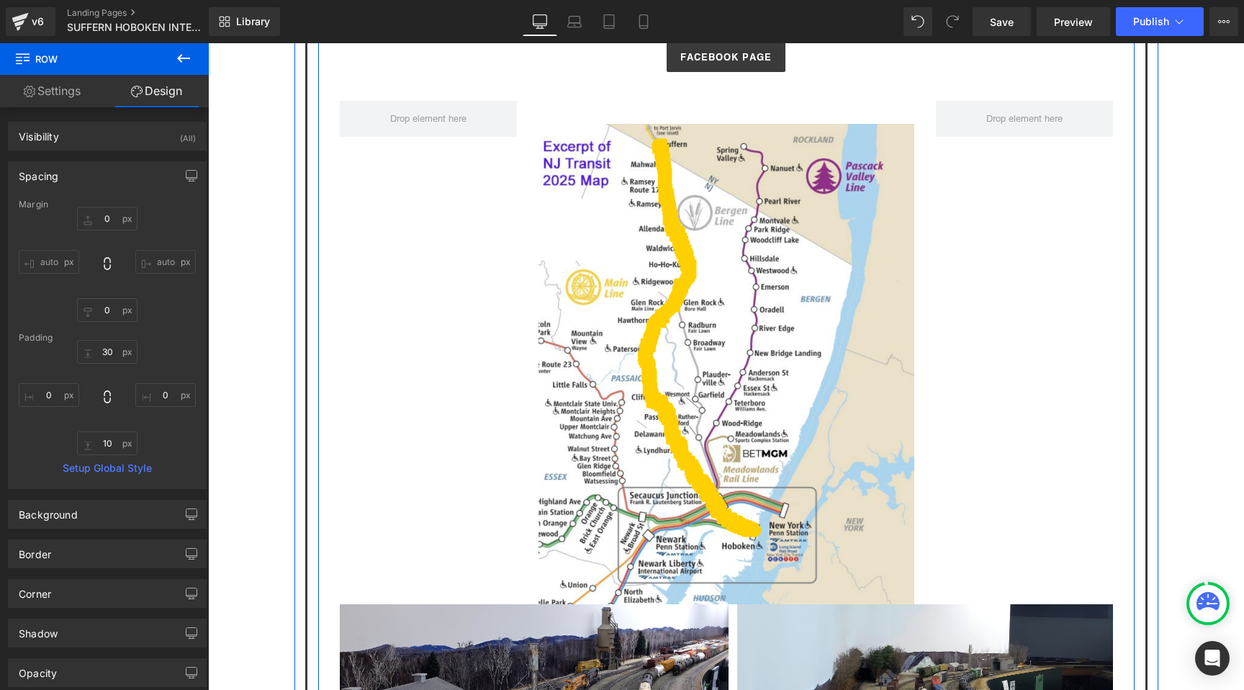
scroll to position [1623, 0]
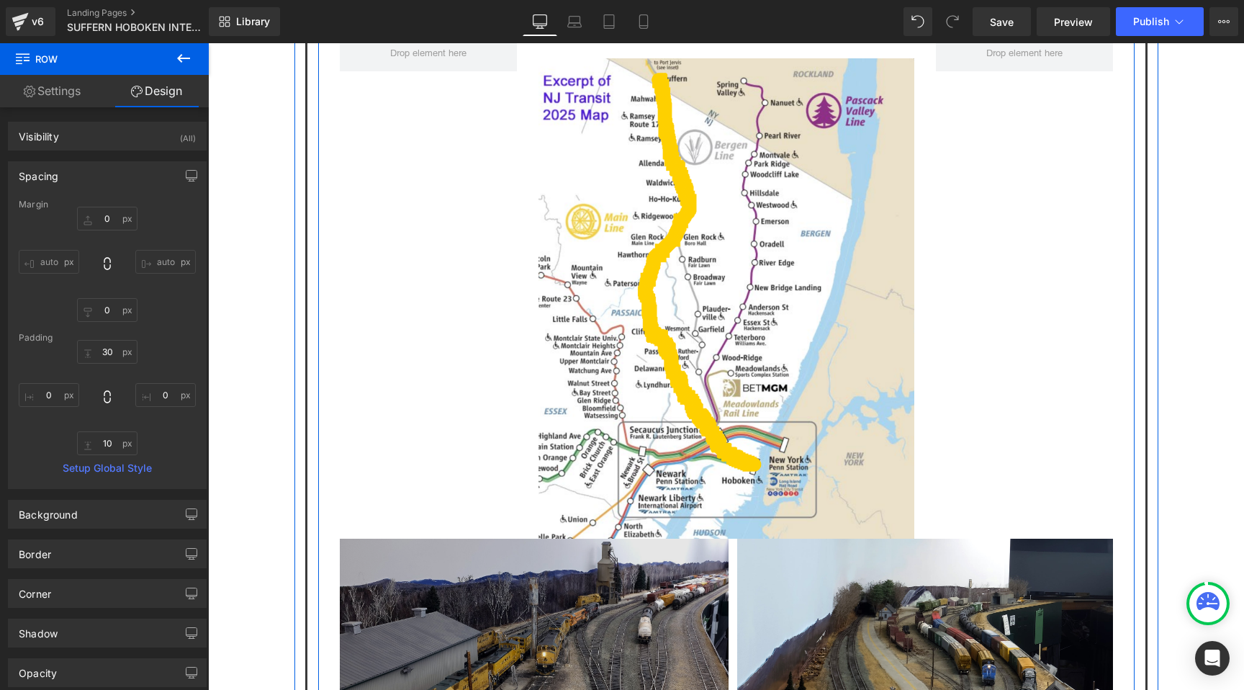
click at [428, 539] on img at bounding box center [534, 666] width 389 height 254
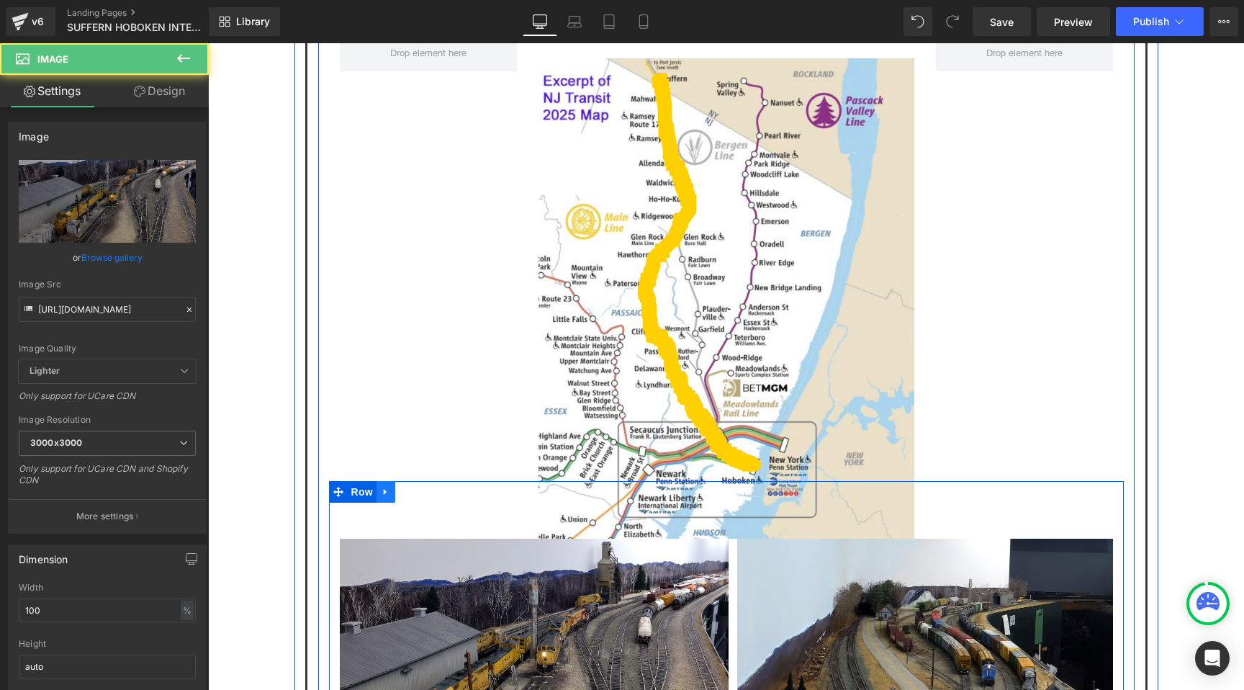
click at [387, 481] on link at bounding box center [386, 492] width 19 height 22
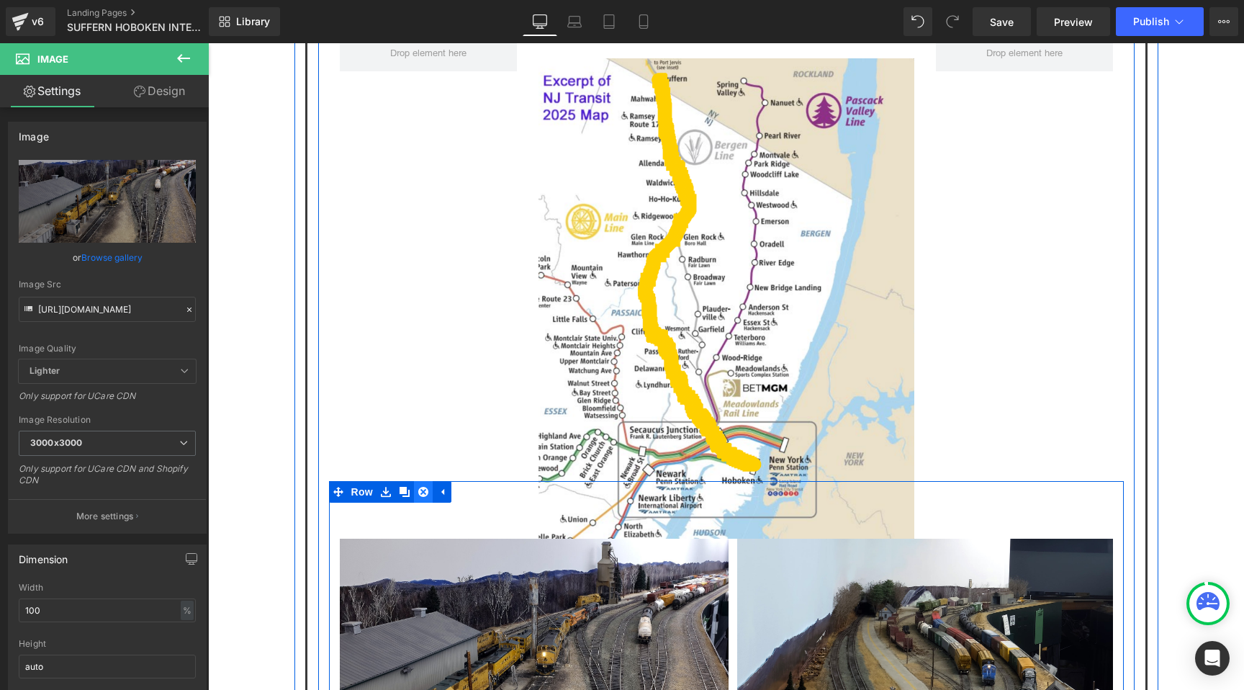
click at [423, 486] on icon at bounding box center [423, 491] width 10 height 11
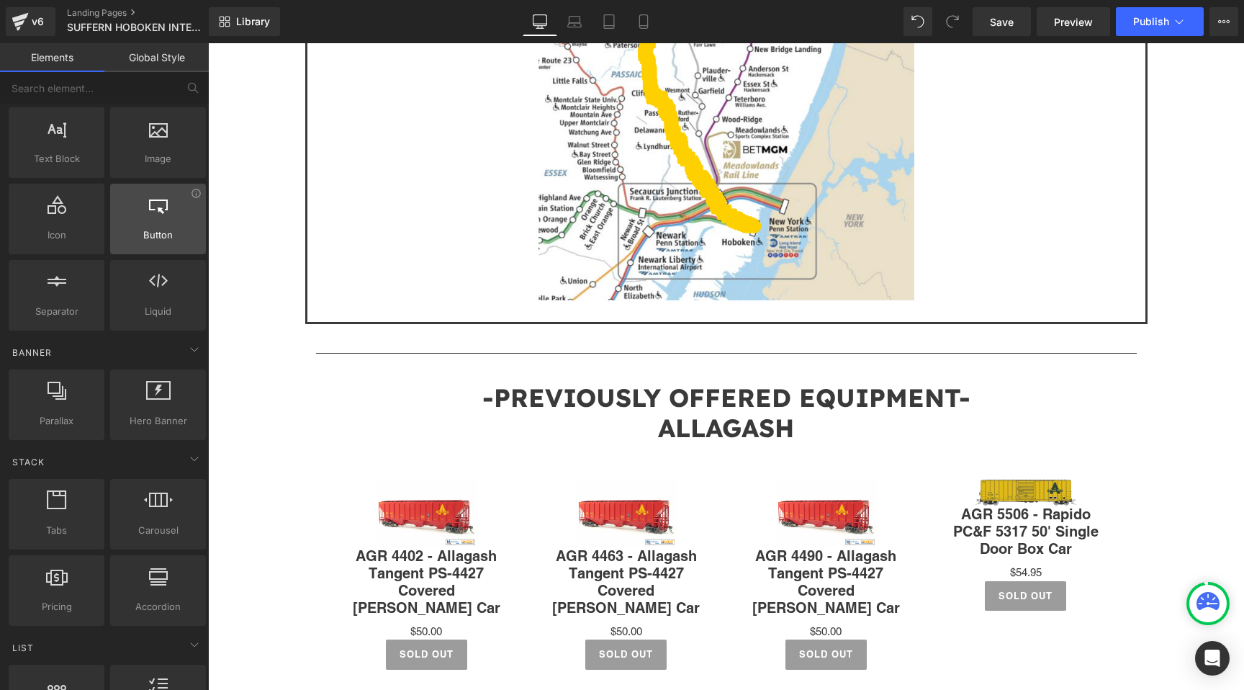
scroll to position [128, 0]
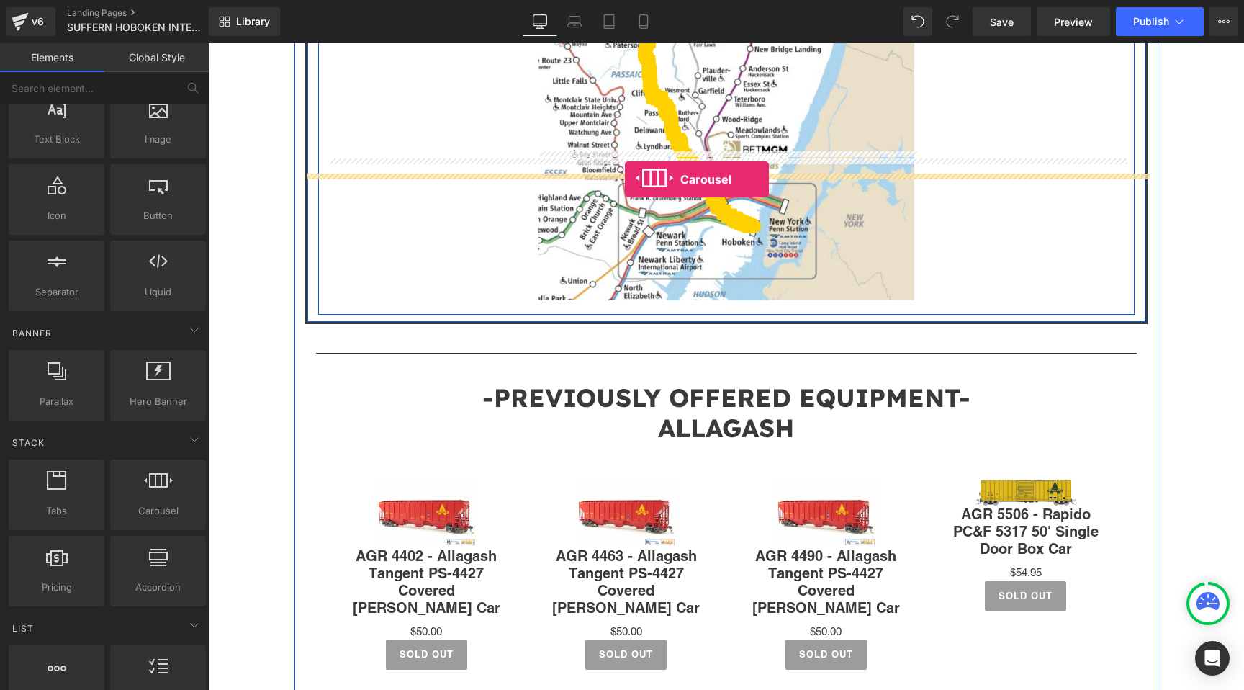
drag, startPoint x: 345, startPoint y: 530, endPoint x: 625, endPoint y: 179, distance: 448.8
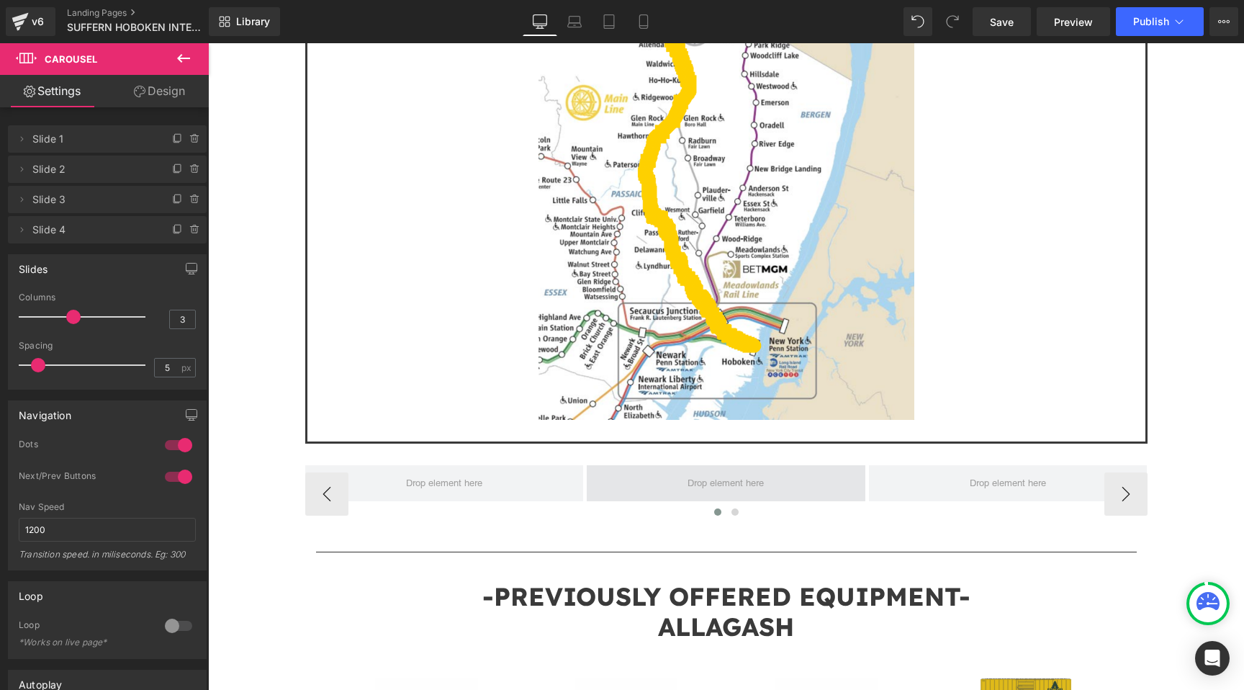
scroll to position [1770, 0]
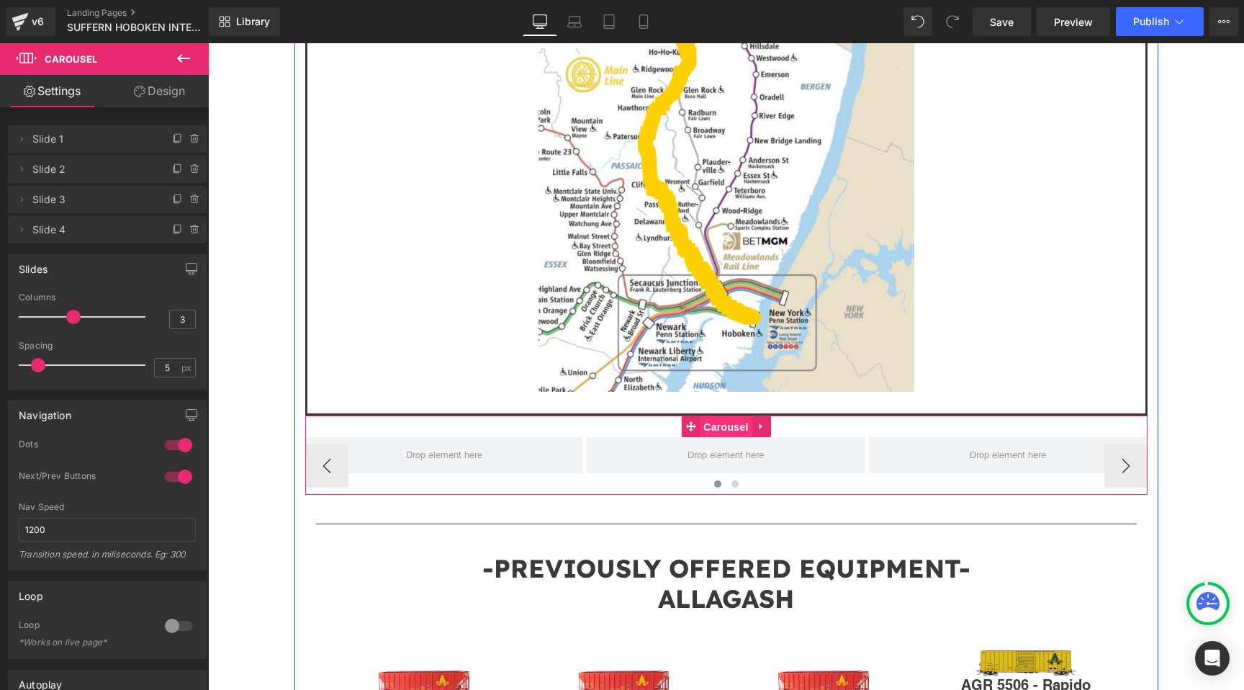
click at [726, 416] on span "Carousel" at bounding box center [726, 427] width 52 height 22
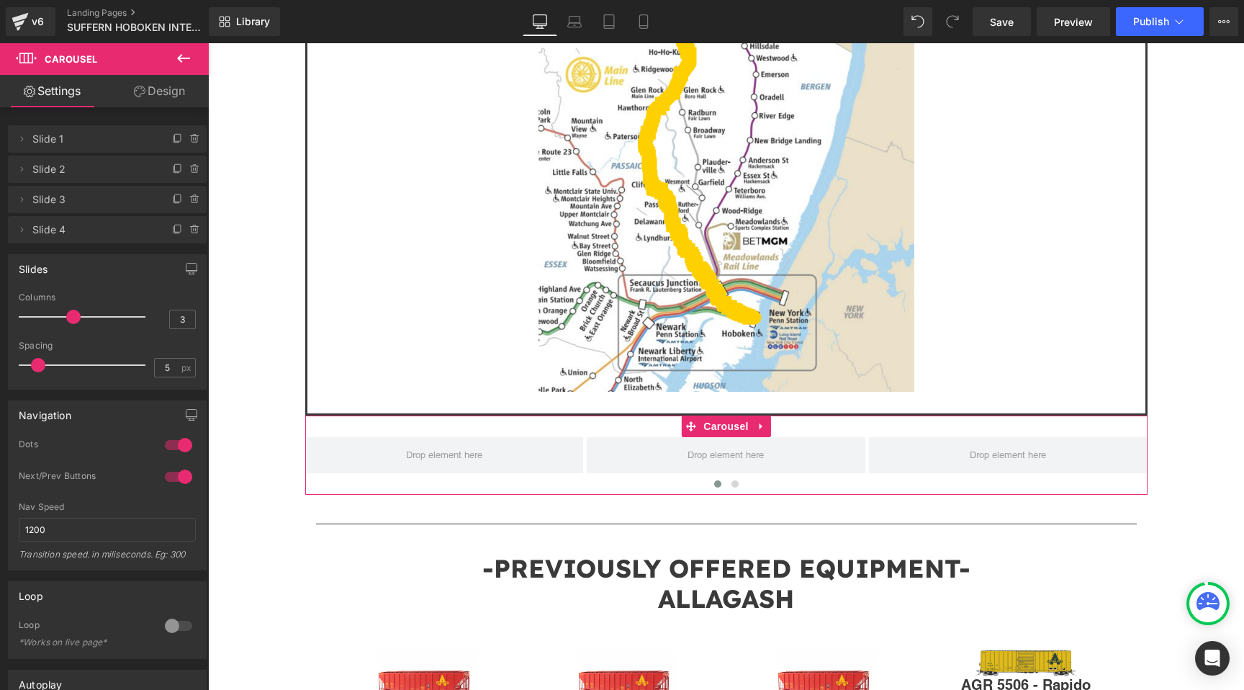
click at [171, 88] on link "Design" at bounding box center [159, 91] width 104 height 32
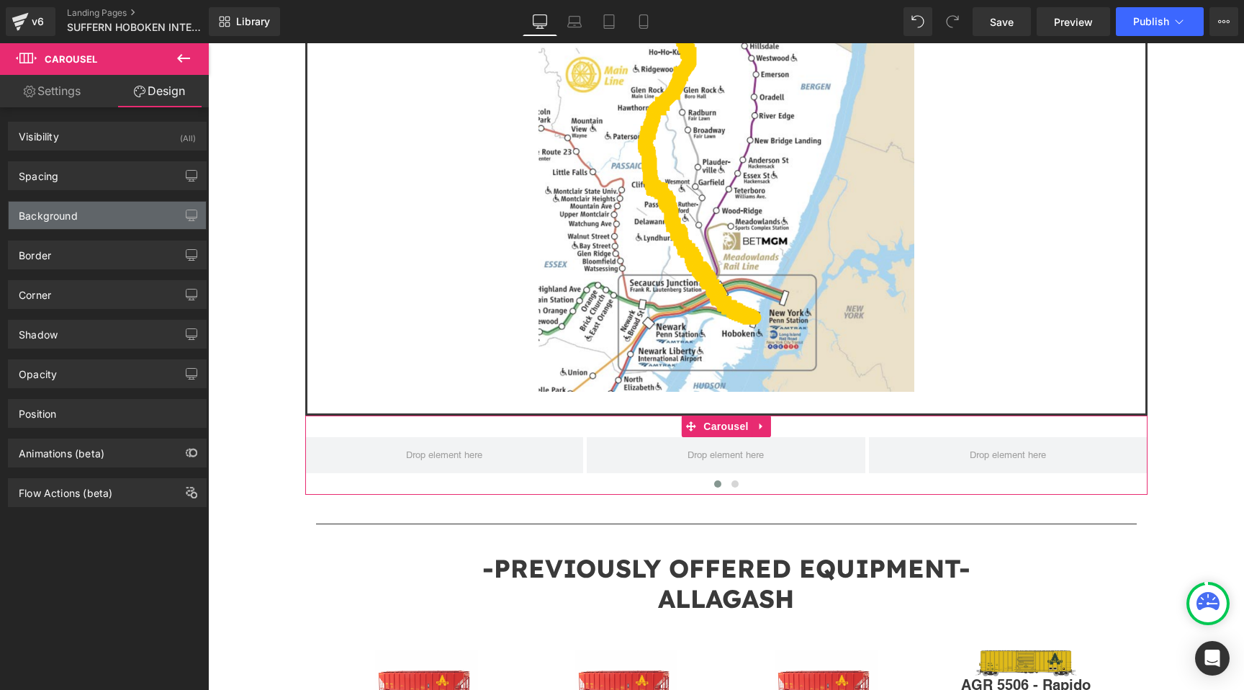
click at [100, 215] on div "Background" at bounding box center [107, 215] width 197 height 27
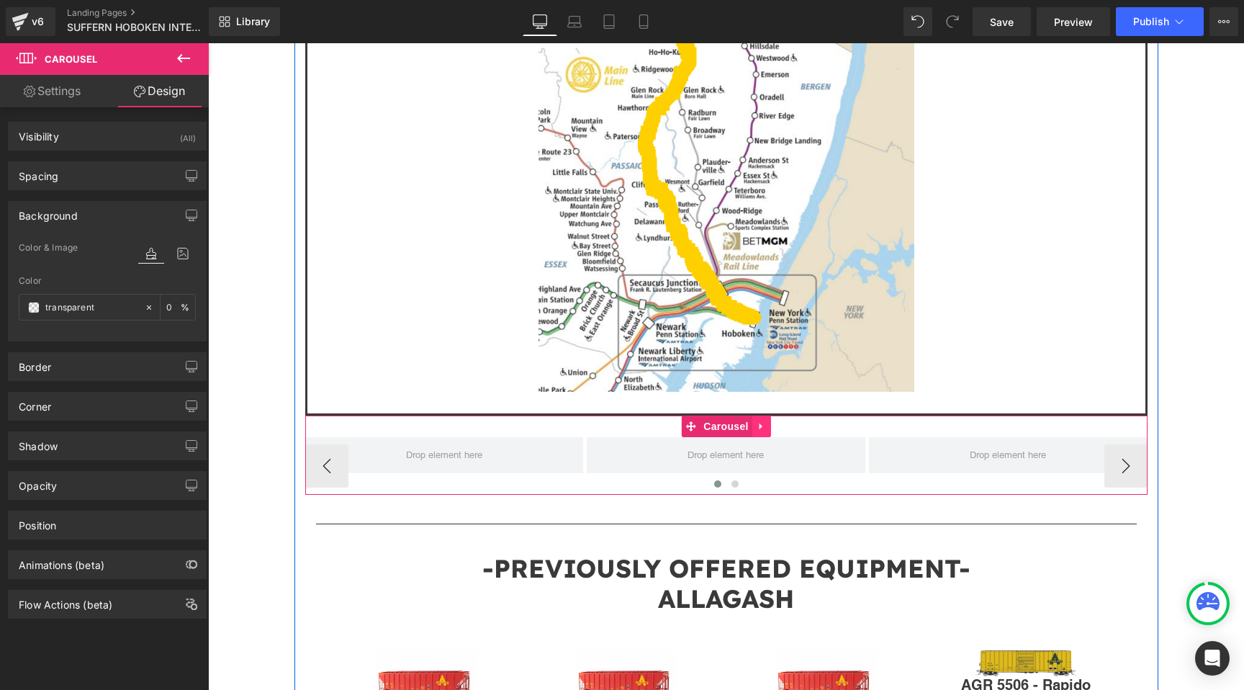
click at [766, 415] on link at bounding box center [761, 426] width 19 height 22
click at [773, 421] on icon at bounding box center [771, 426] width 10 height 10
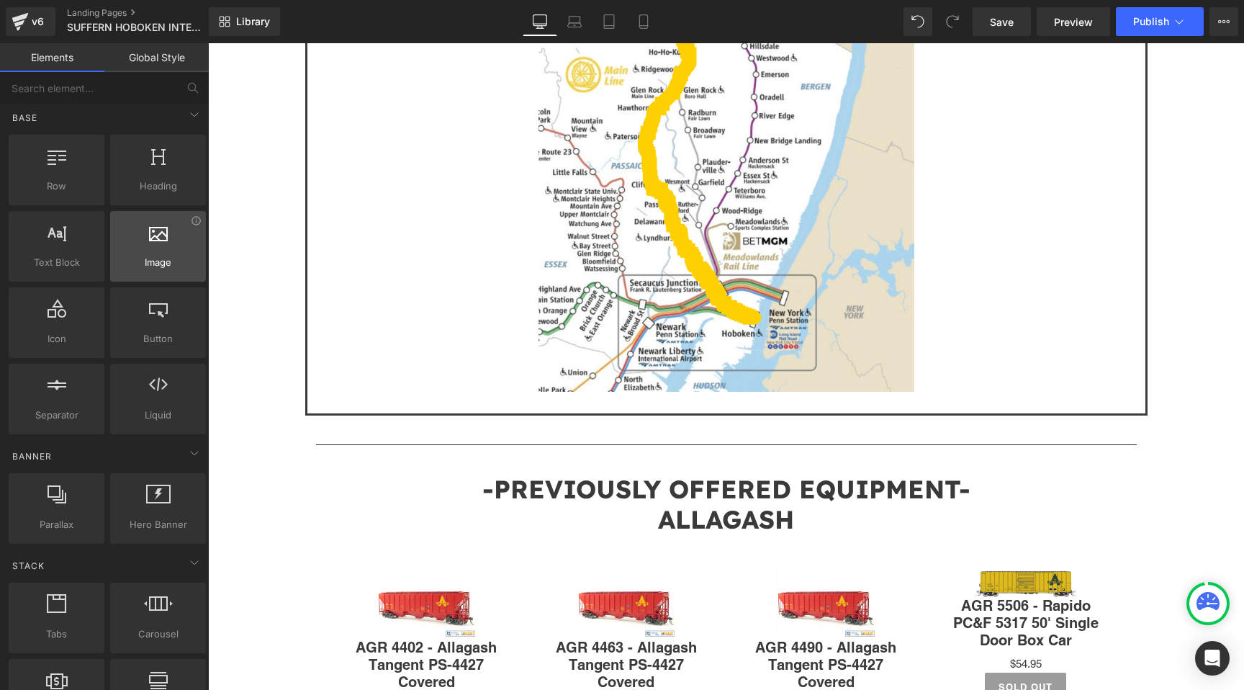
scroll to position [0, 0]
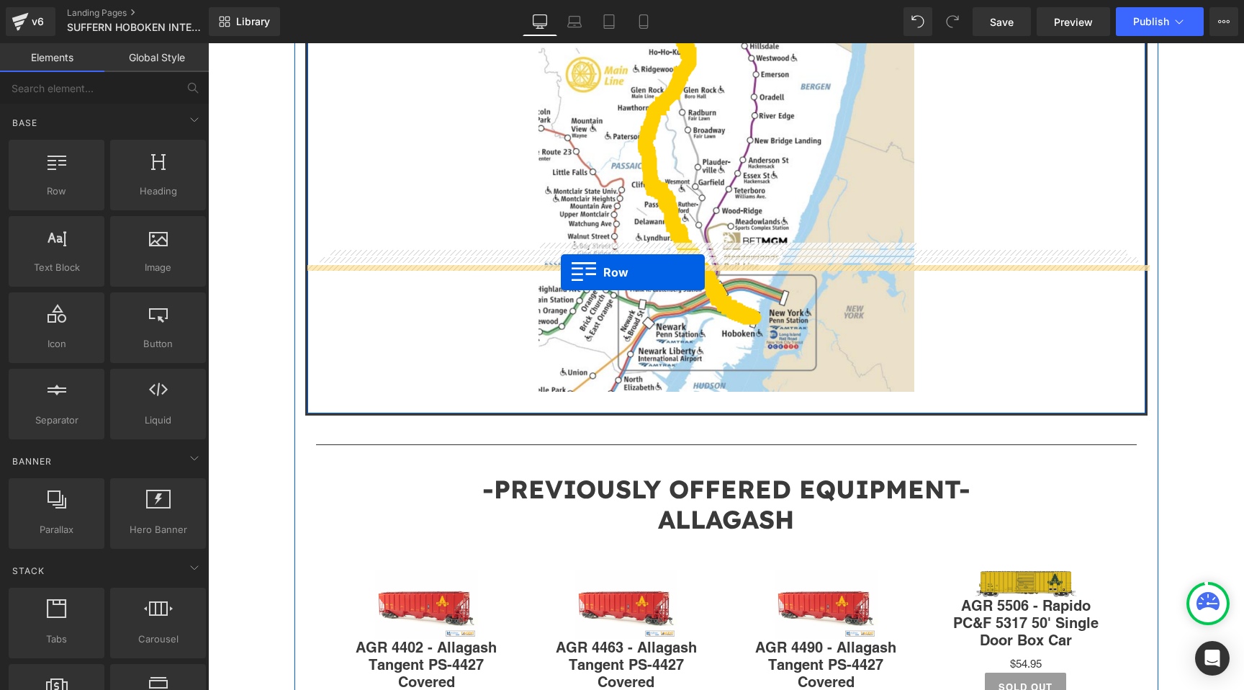
drag, startPoint x: 276, startPoint y: 213, endPoint x: 561, endPoint y: 272, distance: 290.5
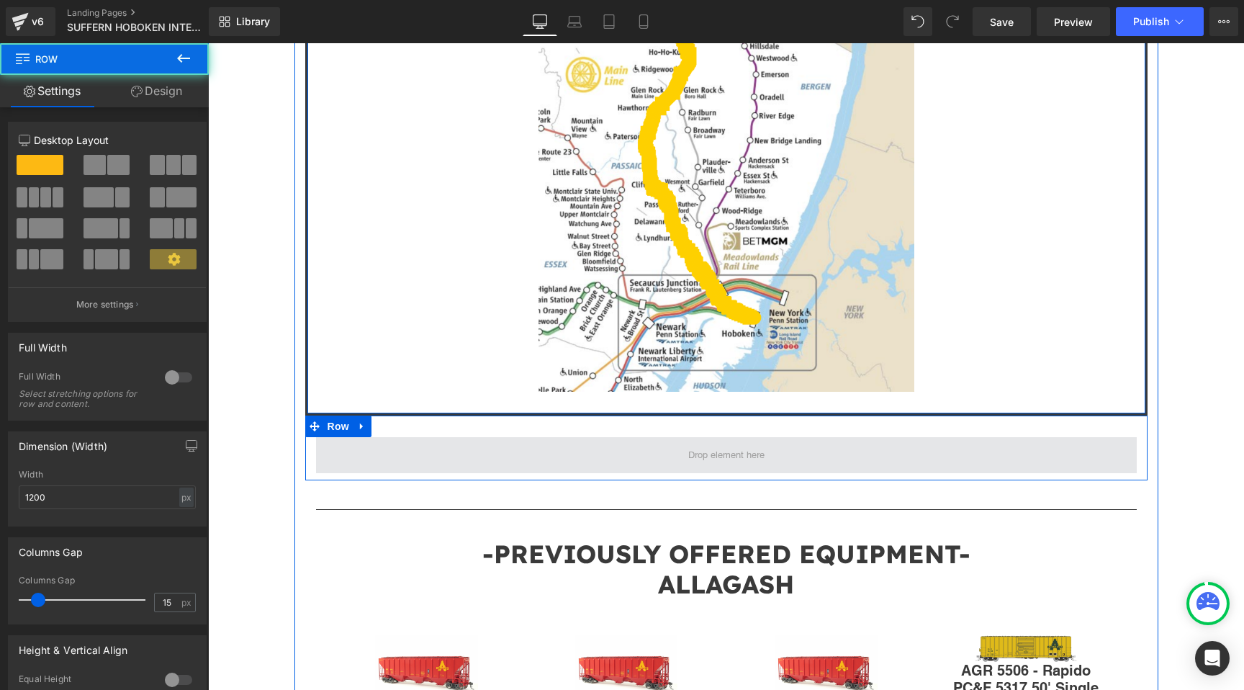
click at [435, 437] on span at bounding box center [726, 455] width 821 height 36
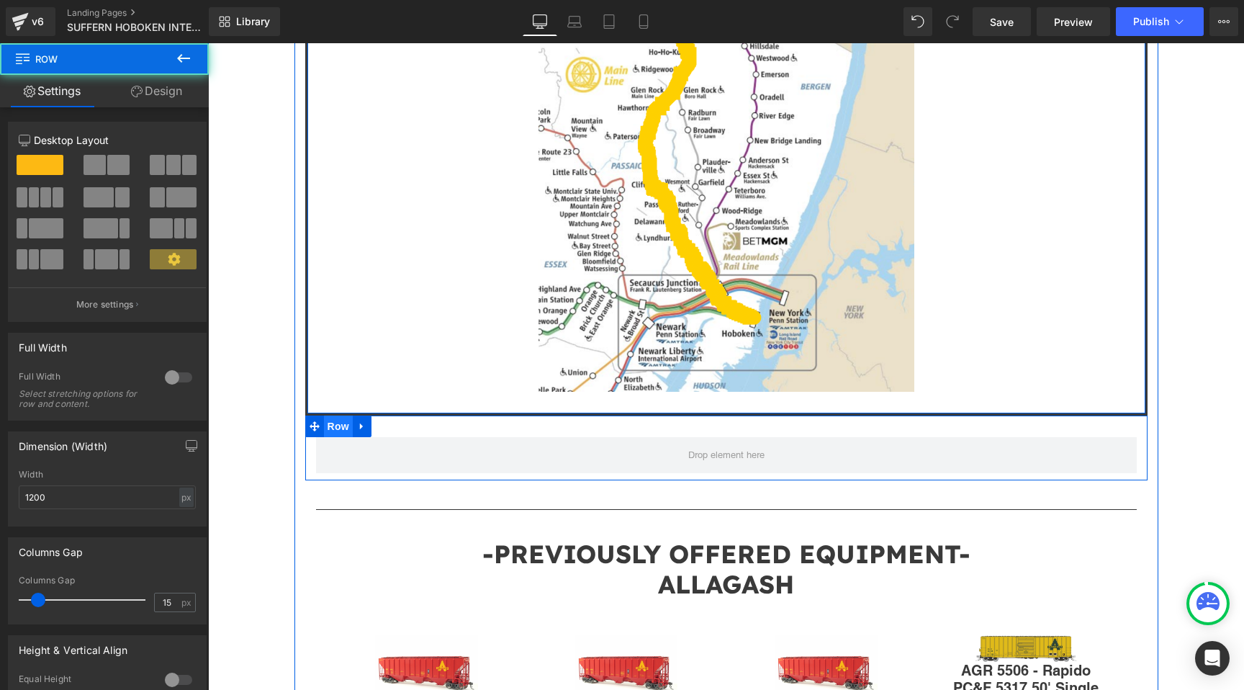
click at [340, 415] on span "Row" at bounding box center [338, 426] width 29 height 22
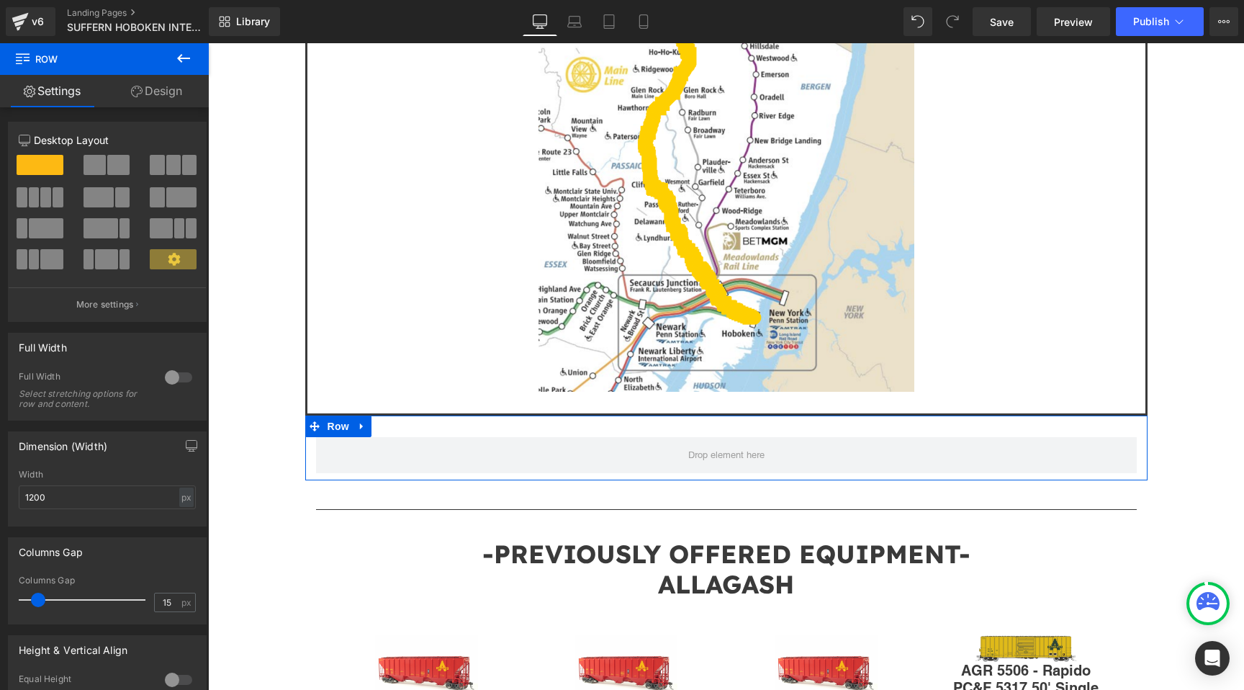
click at [149, 87] on link "Design" at bounding box center [156, 91] width 104 height 32
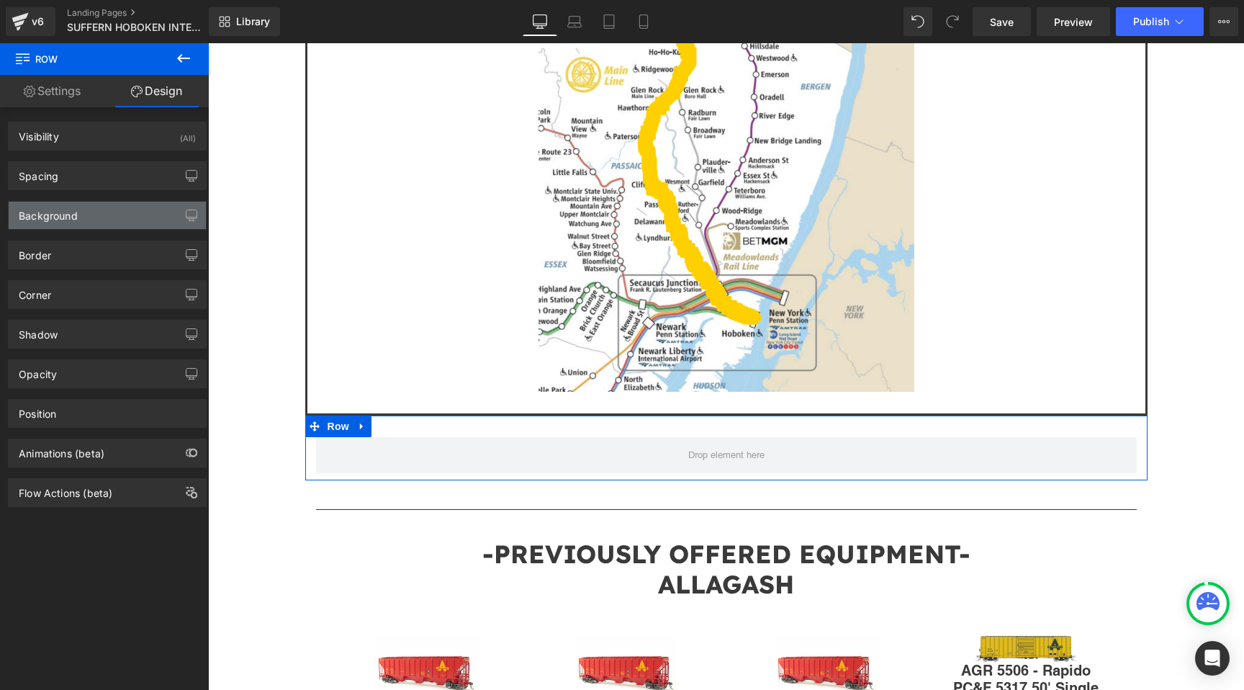
click at [73, 209] on div "Background" at bounding box center [48, 212] width 59 height 20
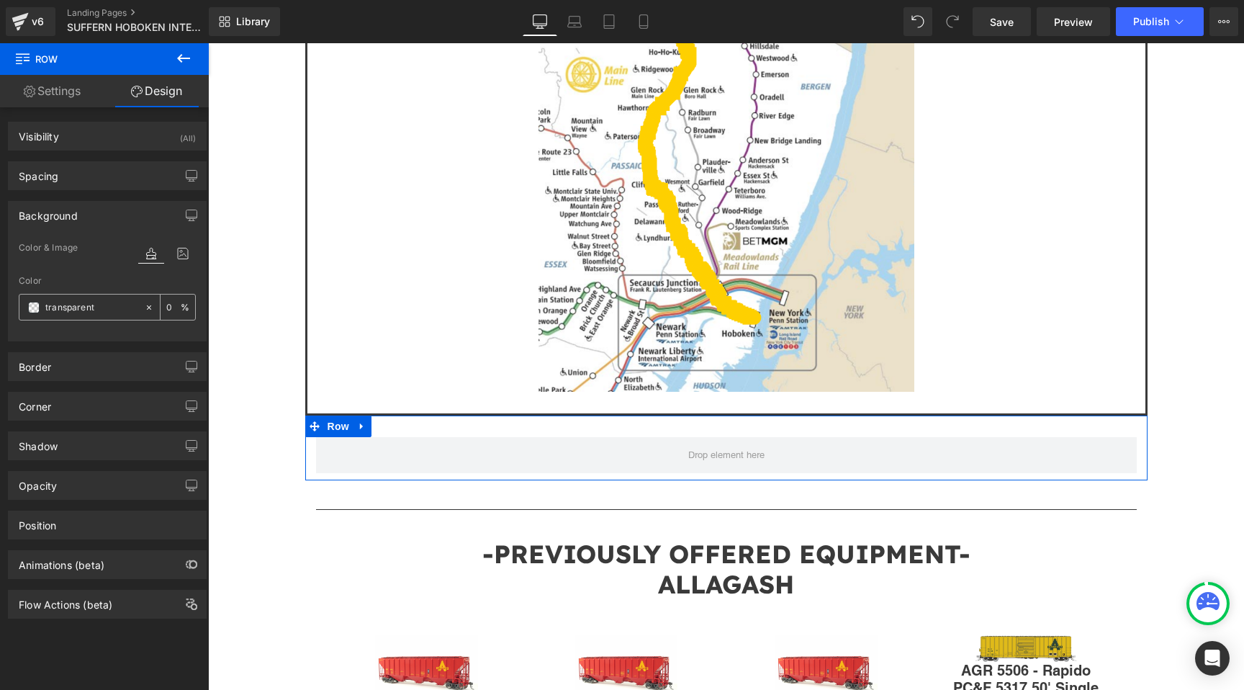
click at [79, 308] on input "transparent" at bounding box center [91, 308] width 92 height 16
paste input "#7e7e8a"
type input "#7e7e8a"
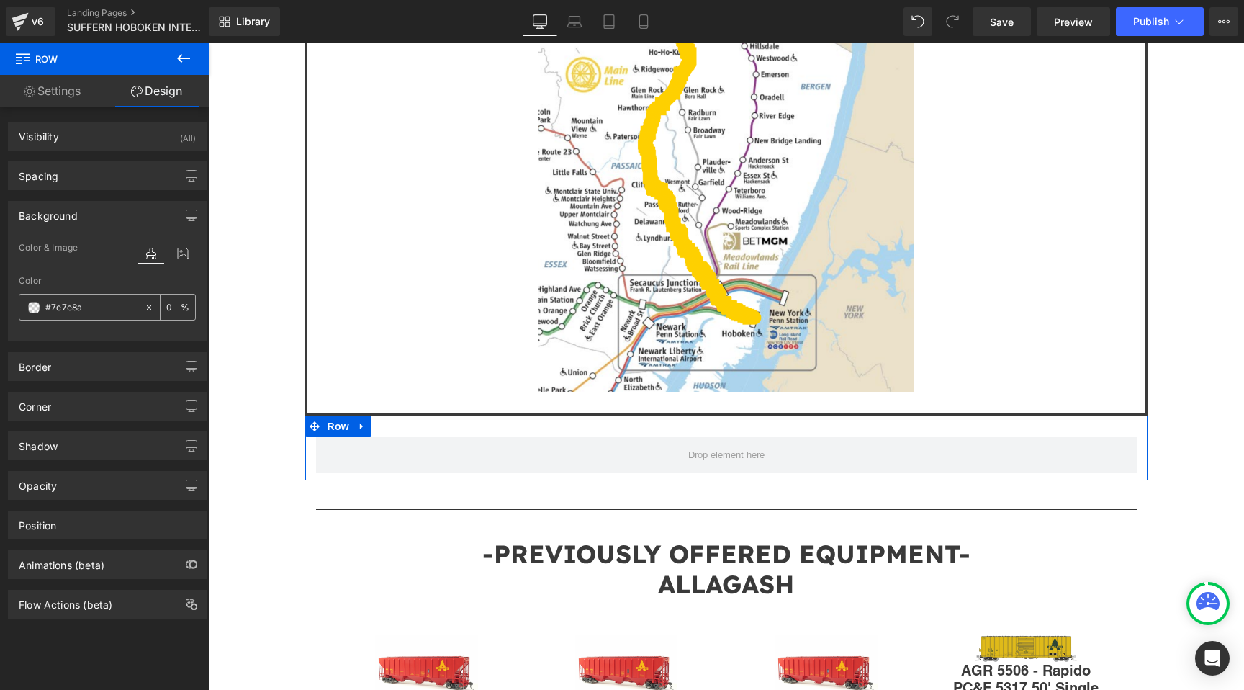
type input "100"
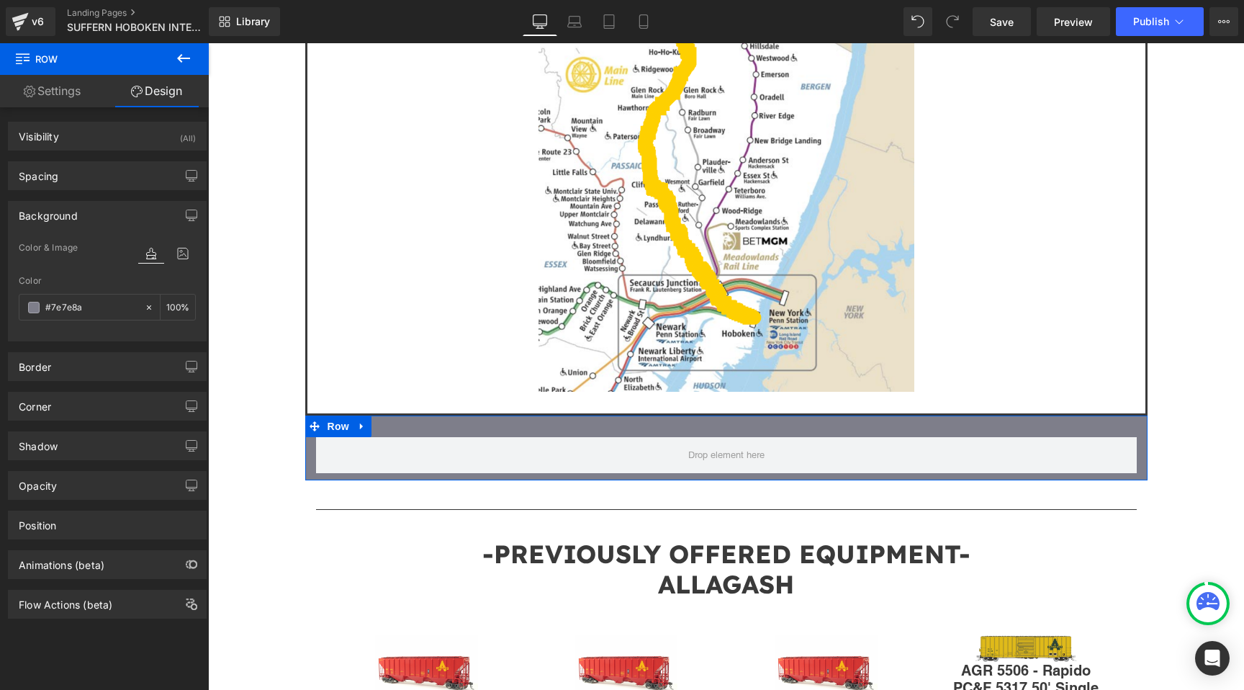
type input "#7e7e8a"
click at [201, 288] on div "Background Color & Image color rgb(126, 126, 138) Color #7e7e8a 100 % Image Rep…" at bounding box center [107, 265] width 215 height 151
click at [186, 62] on icon at bounding box center [183, 58] width 17 height 17
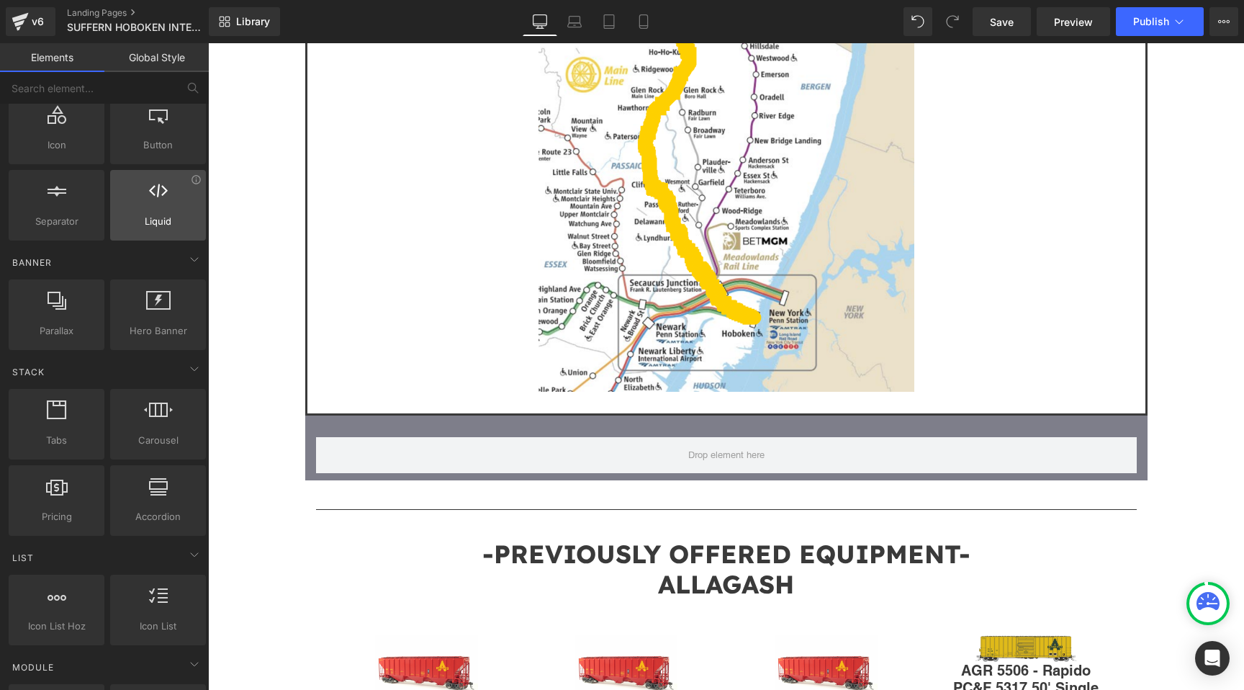
scroll to position [320, 0]
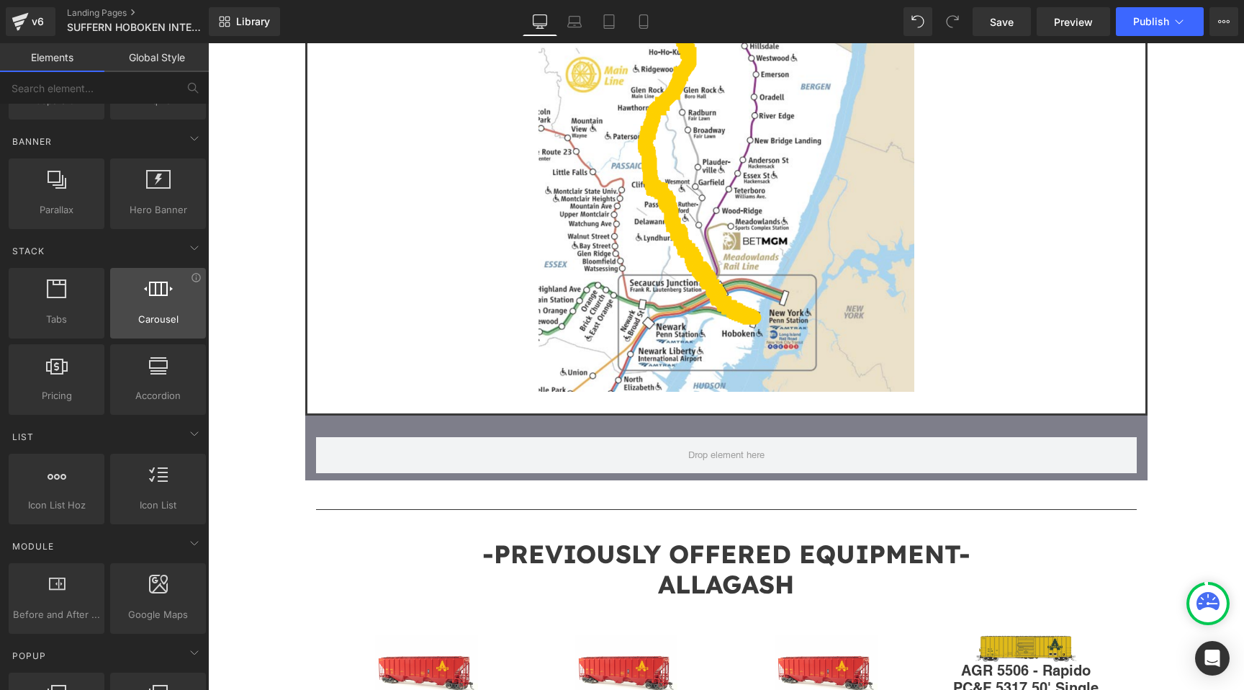
click at [160, 310] on div at bounding box center [157, 295] width 87 height 32
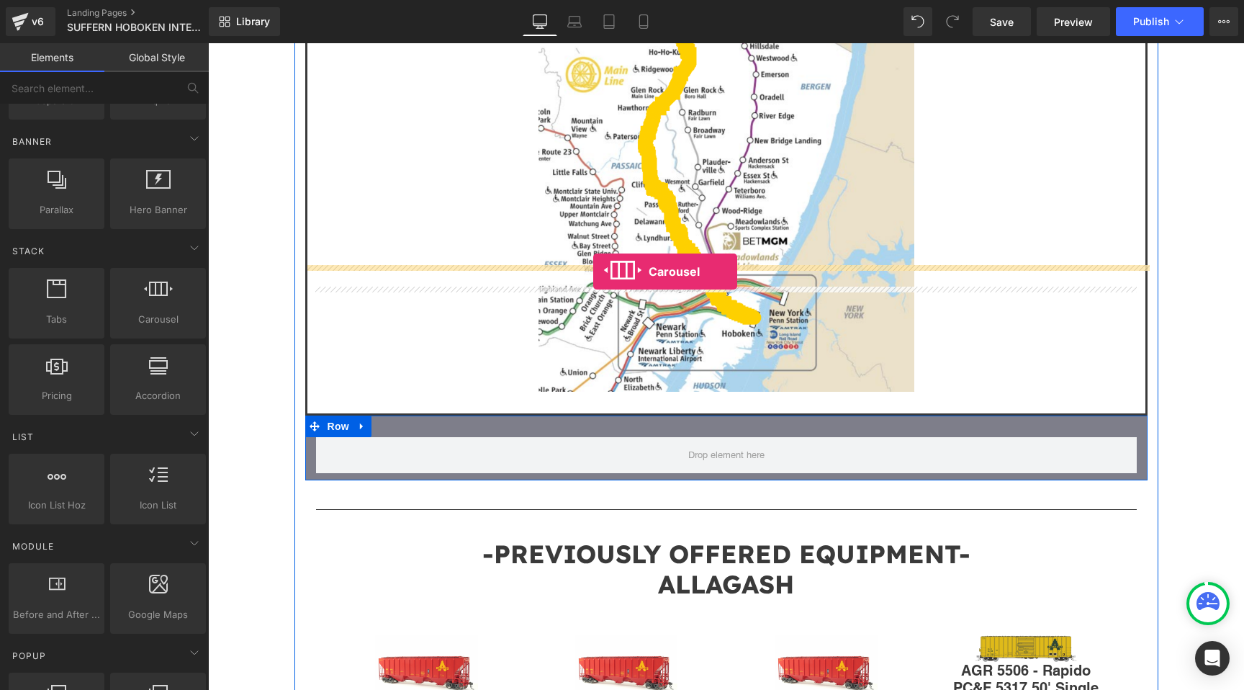
drag, startPoint x: 356, startPoint y: 348, endPoint x: 593, endPoint y: 271, distance: 249.6
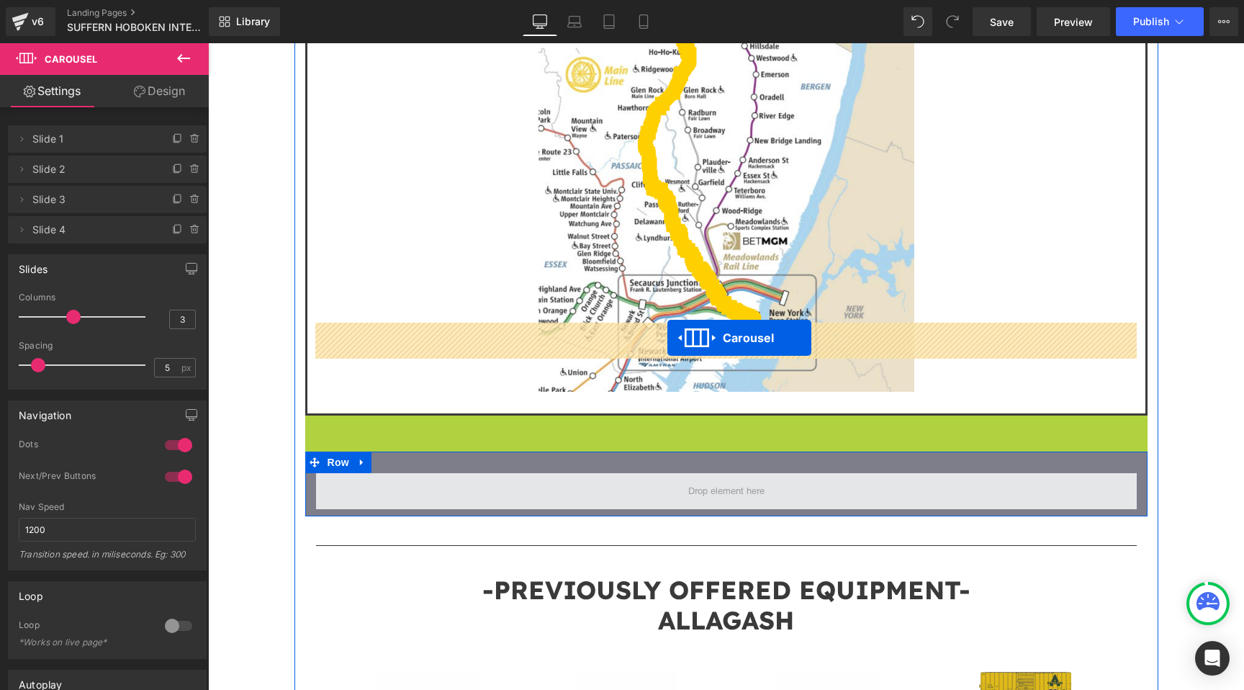
drag, startPoint x: 685, startPoint y: 276, endPoint x: 669, endPoint y: 337, distance: 63.2
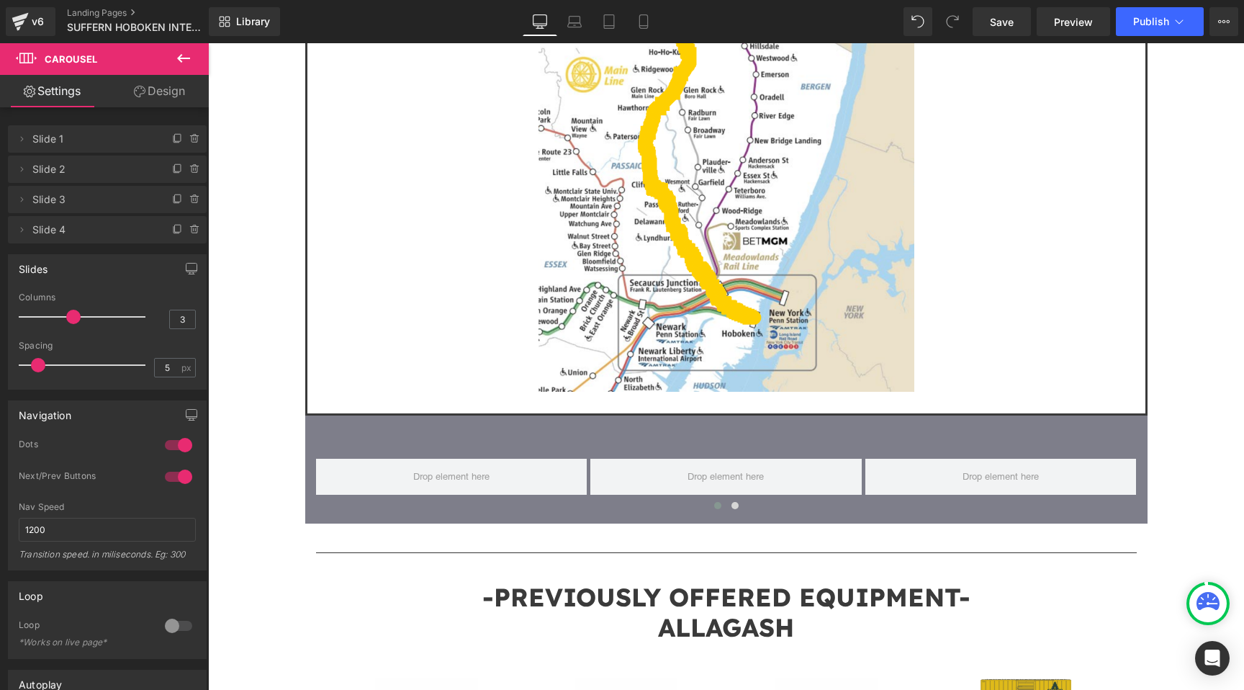
click at [196, 65] on button at bounding box center [183, 59] width 50 height 32
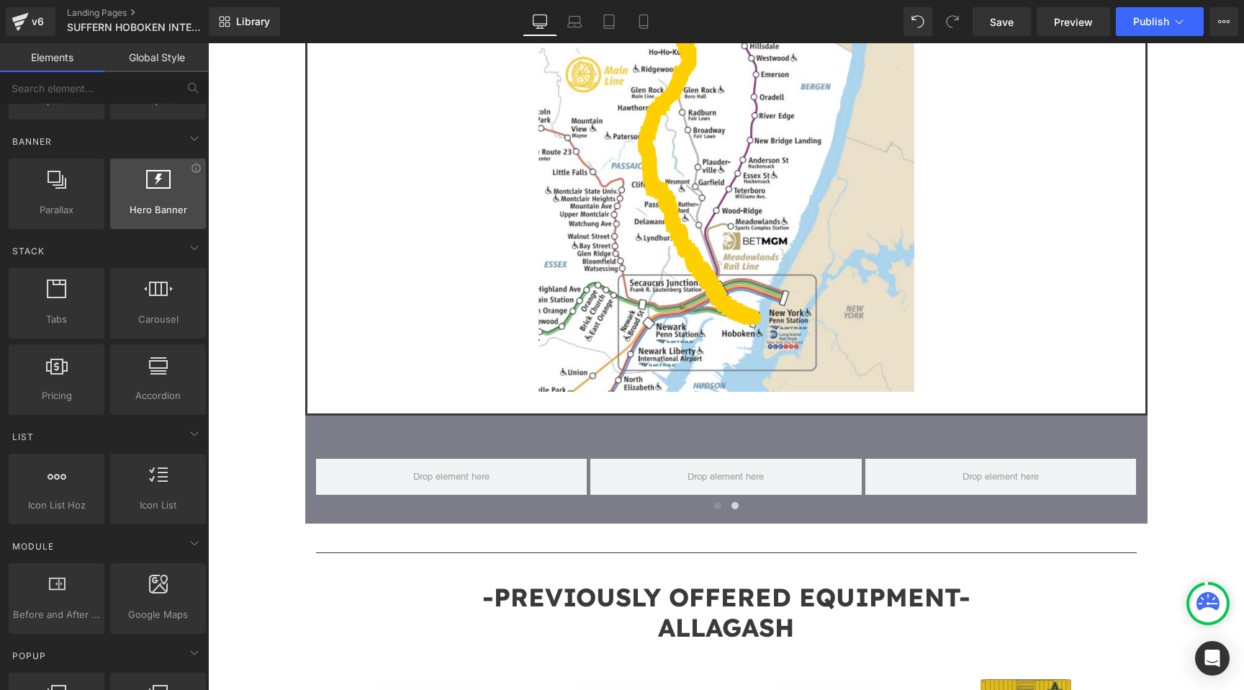
scroll to position [0, 0]
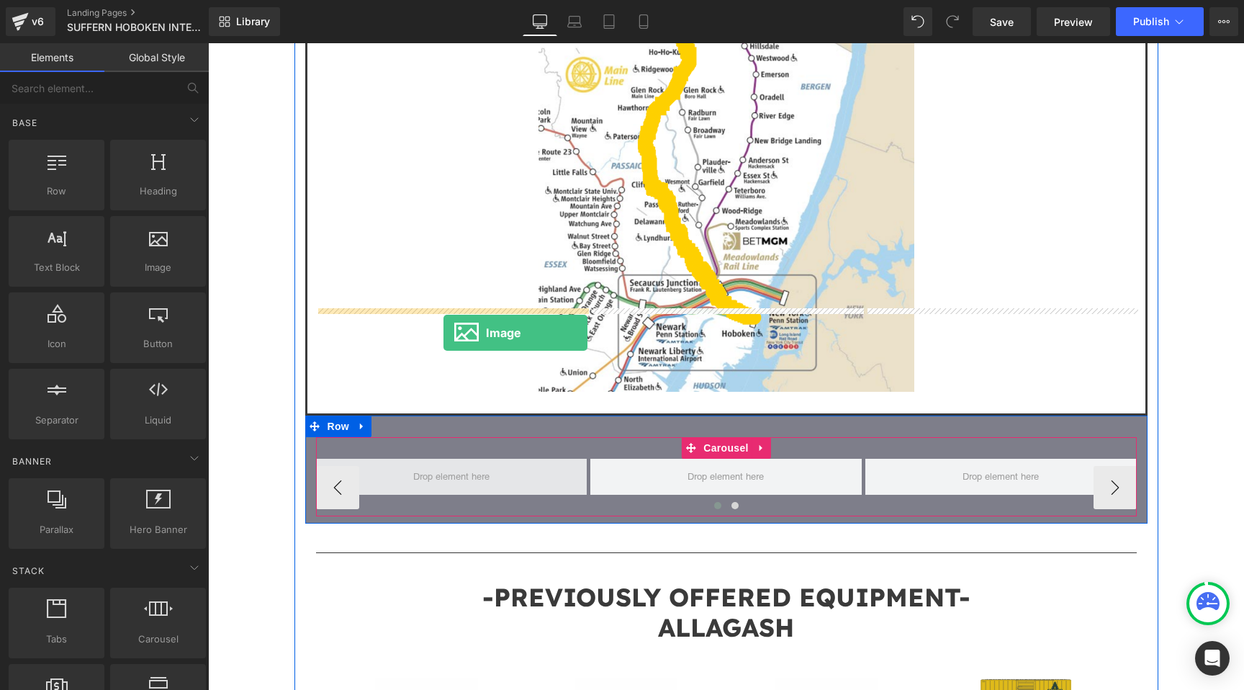
drag, startPoint x: 363, startPoint y: 300, endPoint x: 445, endPoint y: 333, distance: 88.5
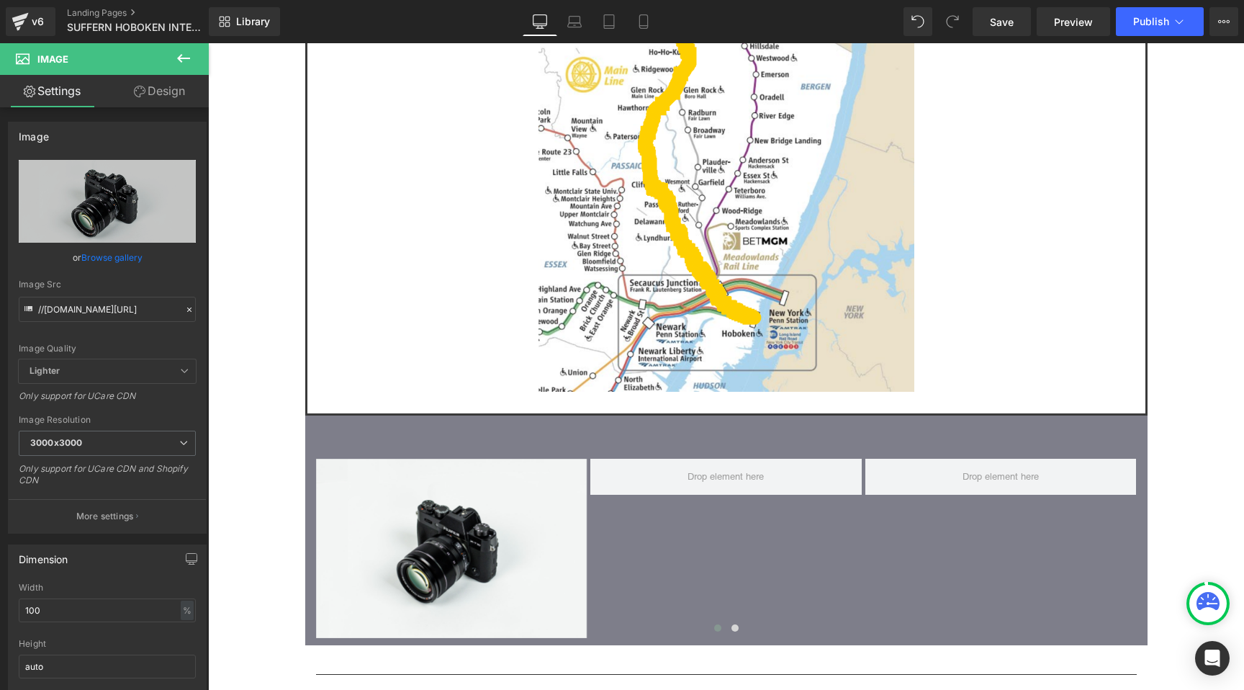
click at [184, 58] on icon at bounding box center [183, 58] width 13 height 9
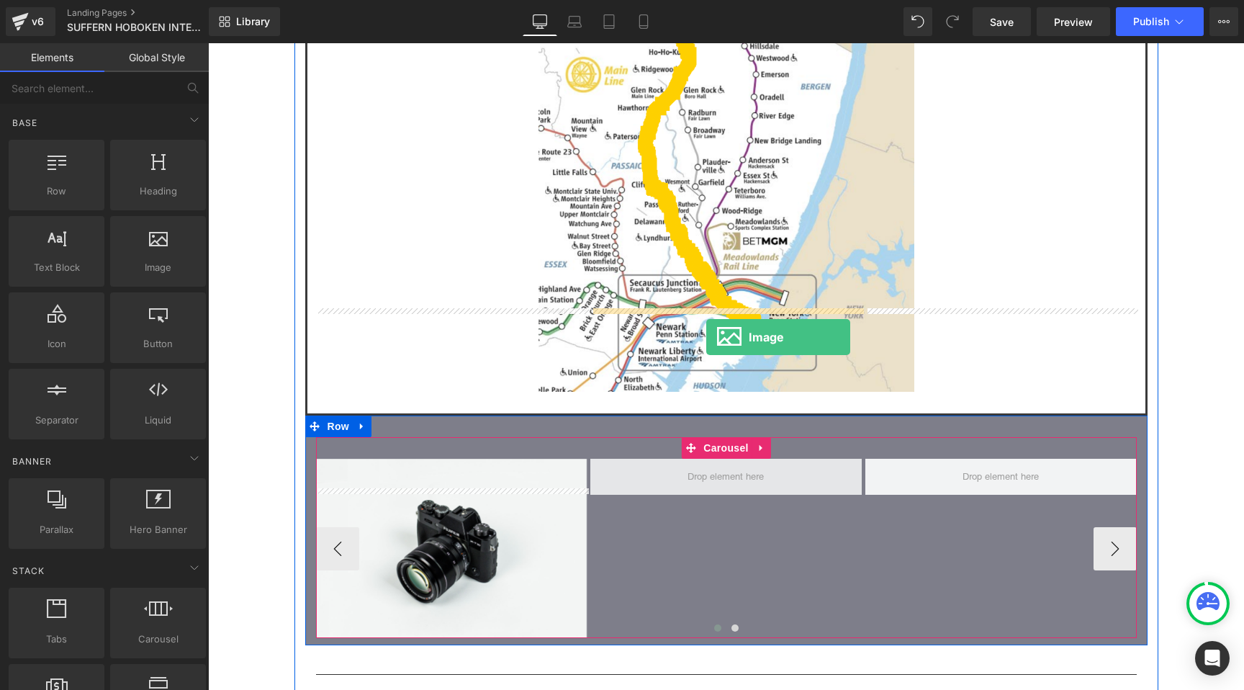
drag, startPoint x: 373, startPoint y: 312, endPoint x: 706, endPoint y: 336, distance: 333.5
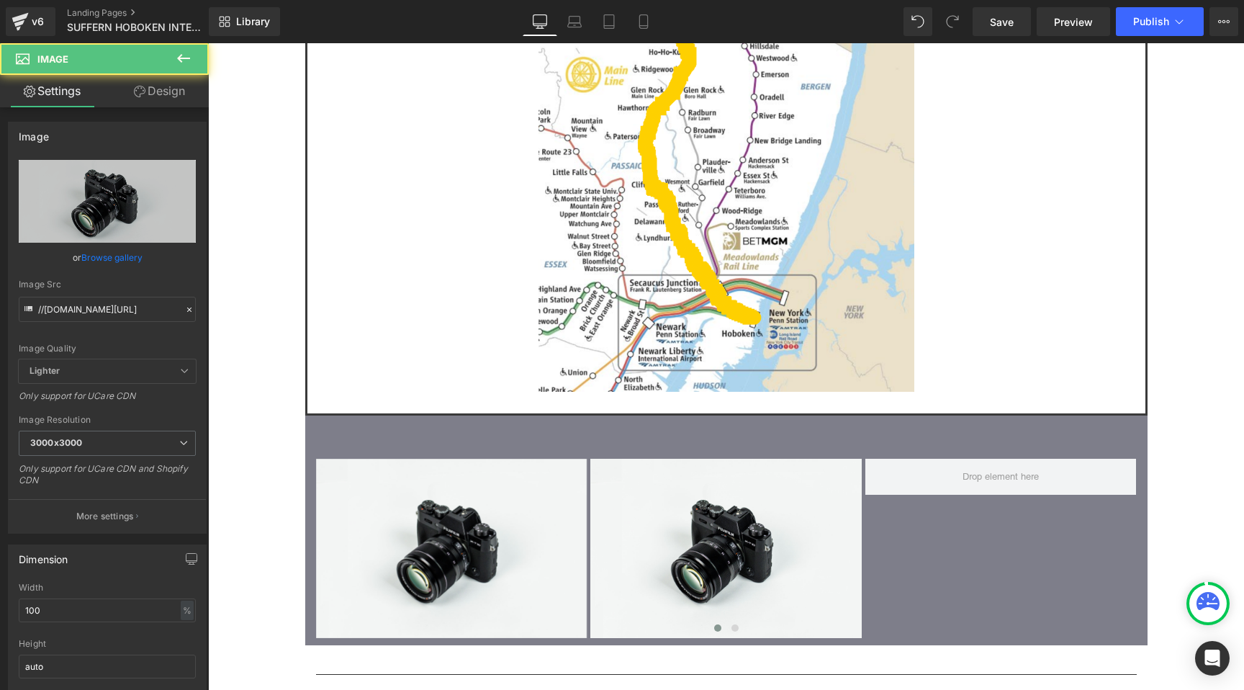
click at [191, 64] on icon at bounding box center [183, 58] width 17 height 17
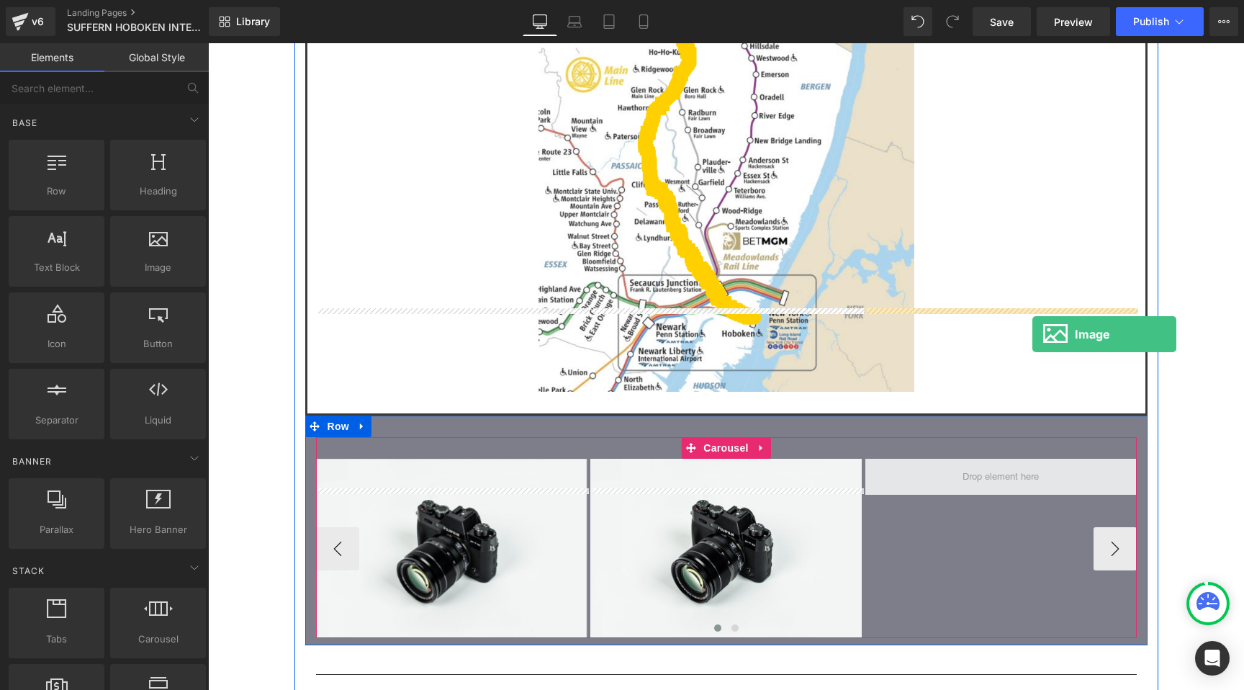
drag, startPoint x: 369, startPoint y: 297, endPoint x: 1032, endPoint y: 333, distance: 664.8
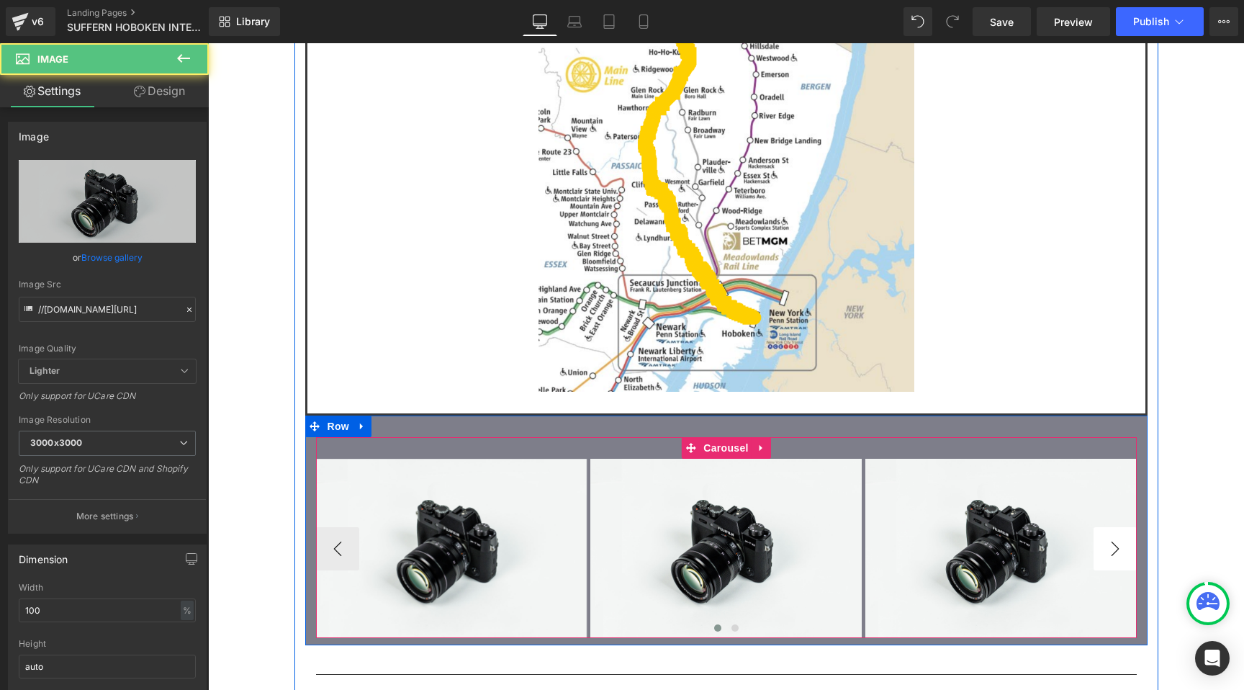
click at [1112, 527] on button "›" at bounding box center [1115, 548] width 43 height 43
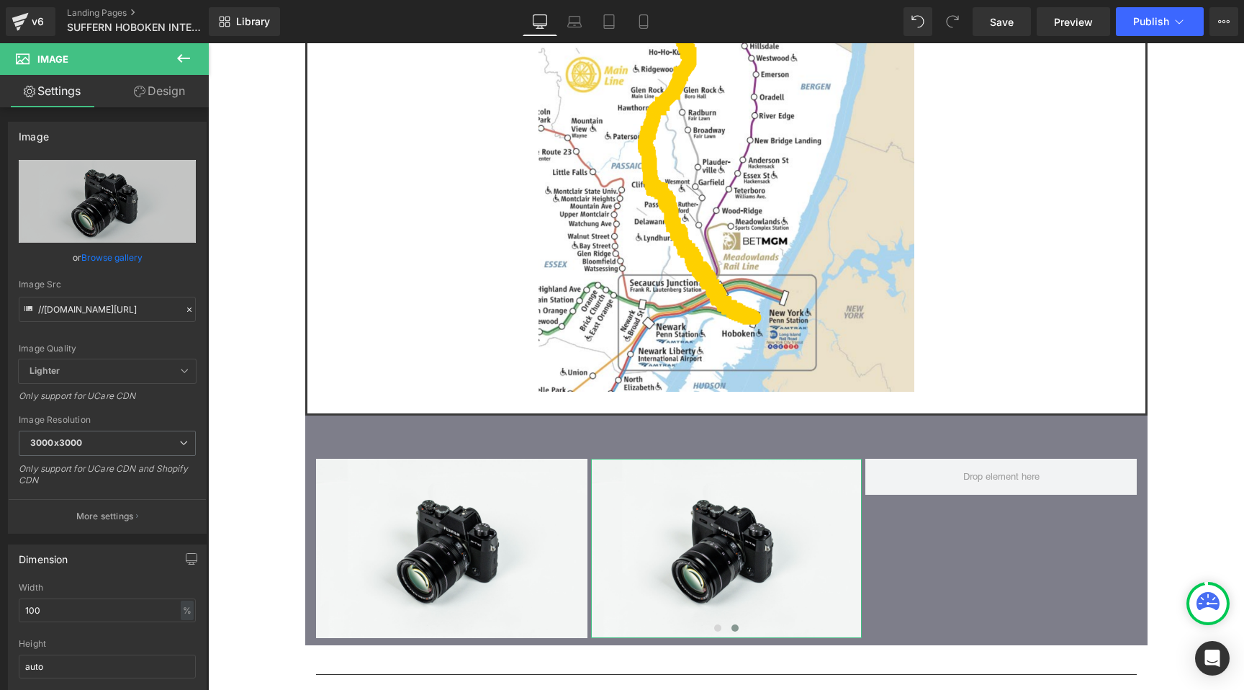
click at [179, 99] on link "Design" at bounding box center [159, 91] width 104 height 32
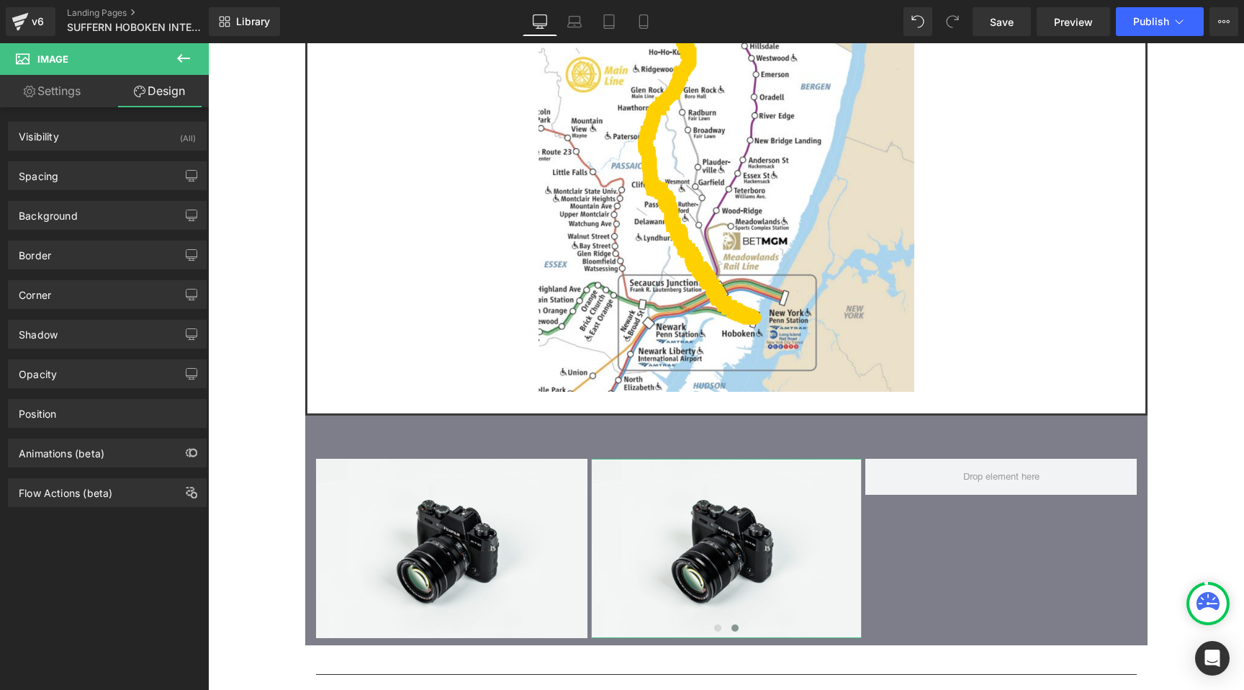
click at [78, 107] on link "Settings" at bounding box center [52, 91] width 104 height 32
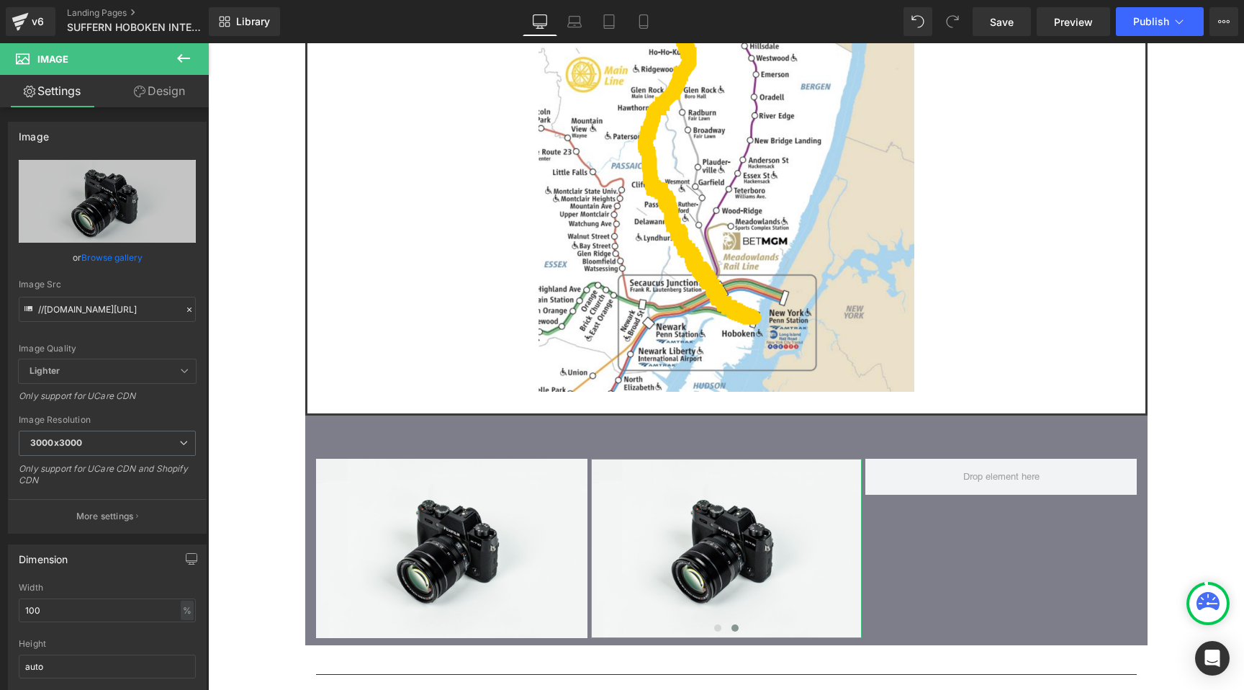
click at [137, 94] on icon at bounding box center [140, 92] width 12 height 12
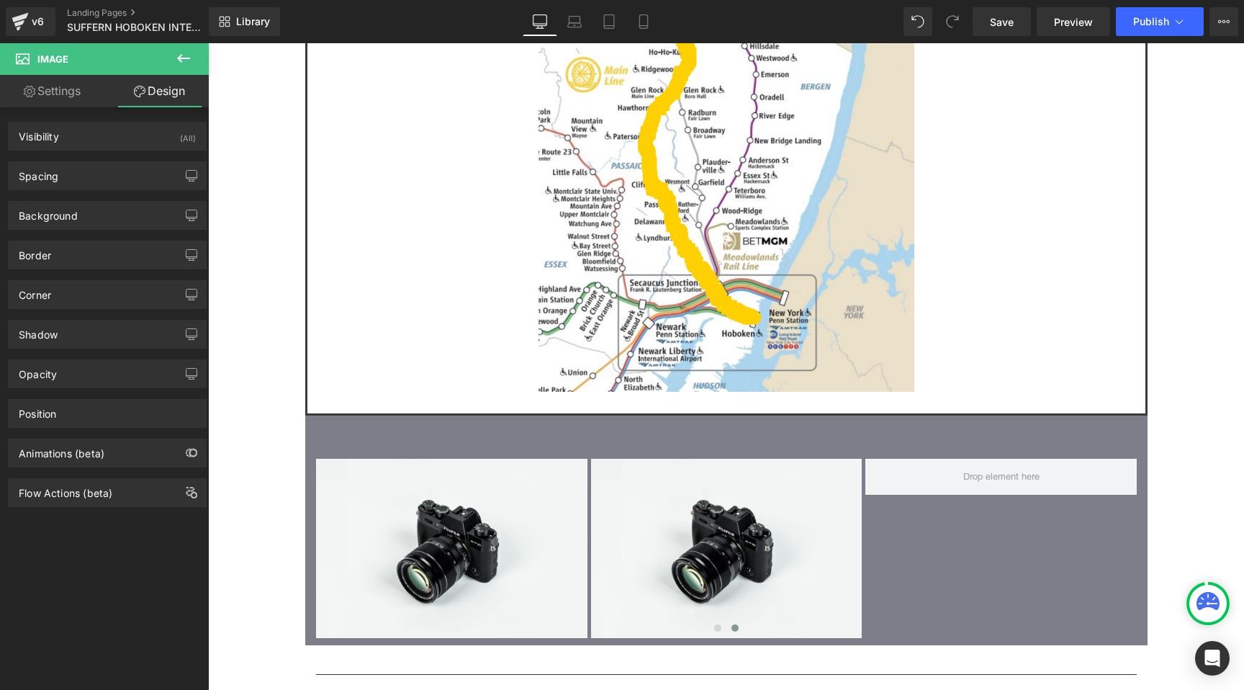
click at [194, 50] on button at bounding box center [183, 59] width 50 height 32
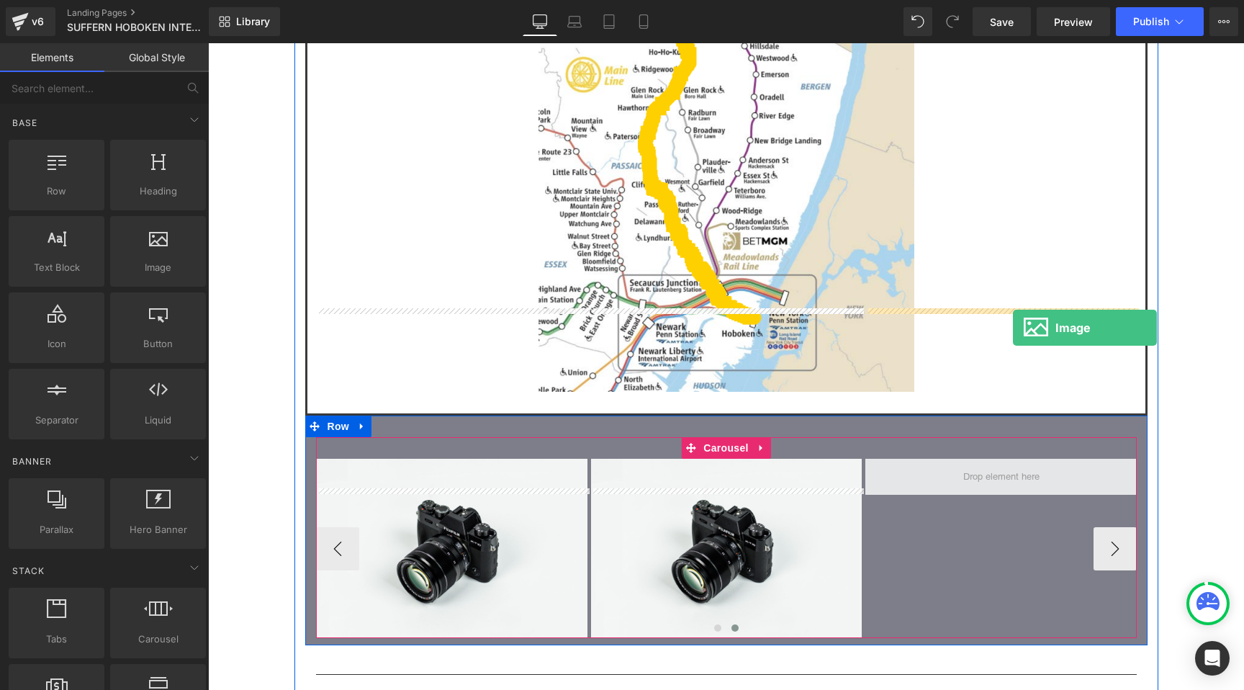
drag, startPoint x: 366, startPoint y: 276, endPoint x: 1012, endPoint y: 327, distance: 648.6
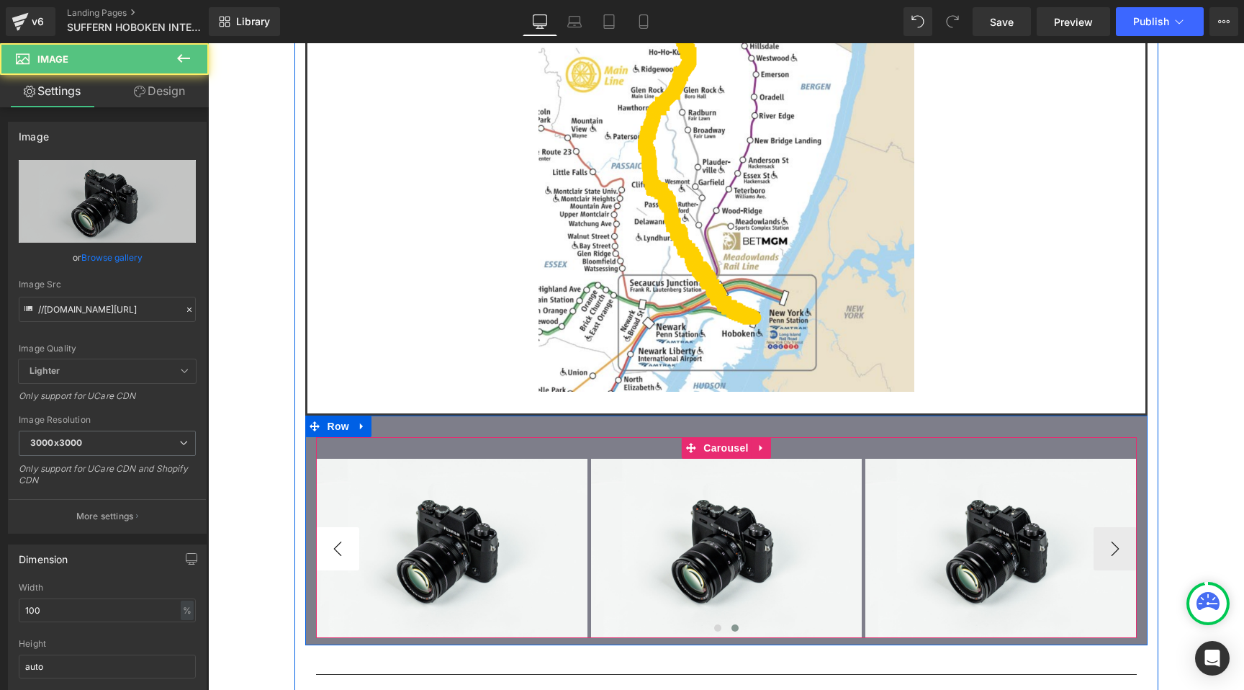
click at [343, 527] on button "‹" at bounding box center [337, 548] width 43 height 43
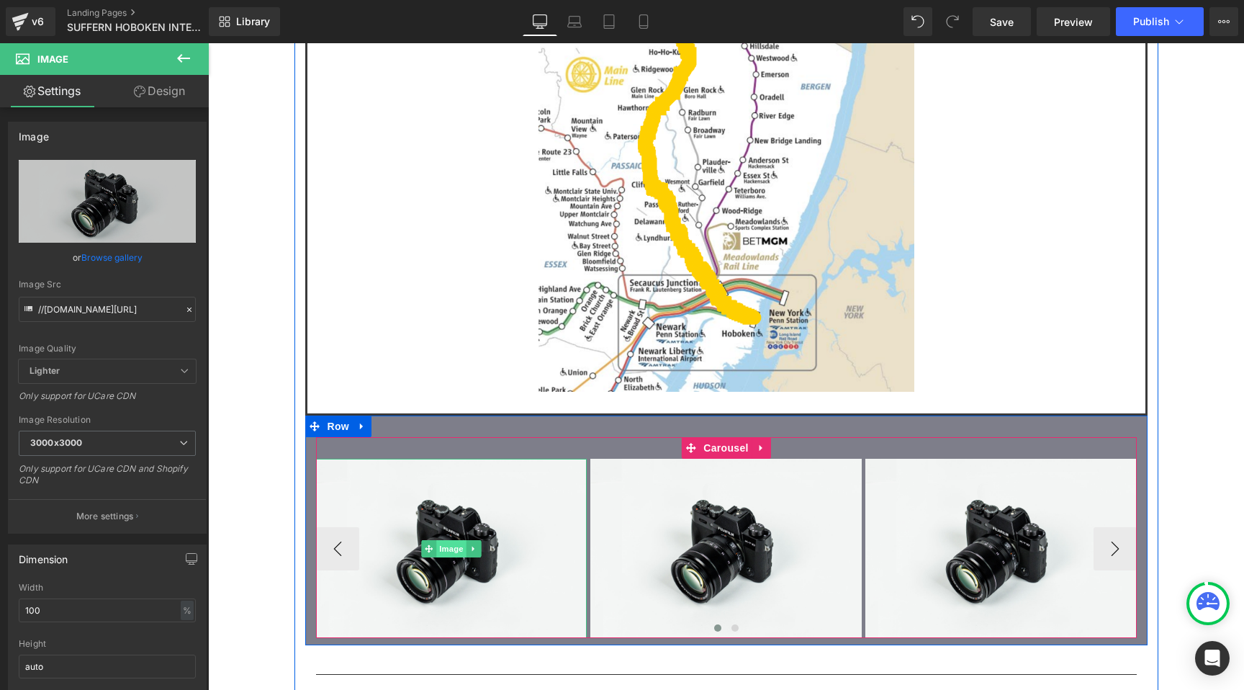
click at [455, 540] on span "Image" at bounding box center [451, 548] width 30 height 17
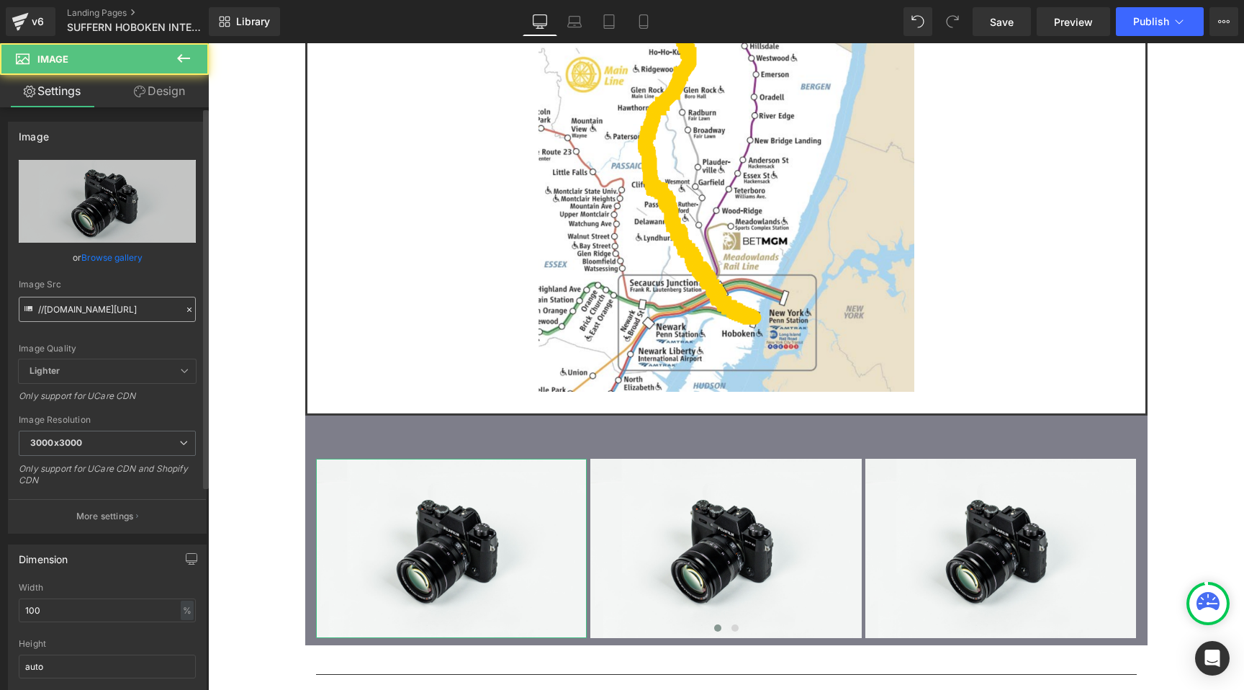
click at [138, 315] on input "//d1um8515vdn9kb.cloudfront.net/images/parallax.jpg" at bounding box center [107, 309] width 177 height 25
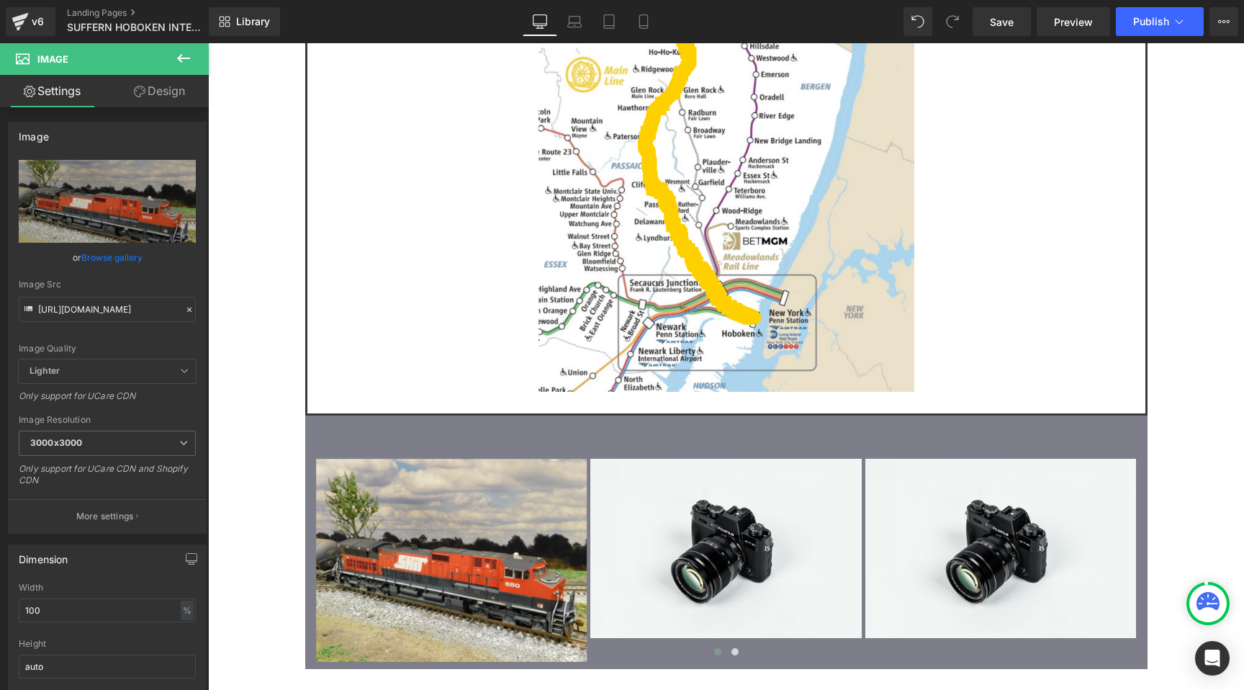
type input "https://cdn.shopify.com/s/files/1/0552/5425/3750/files/22_SHIT_550_3000x3000.jp…"
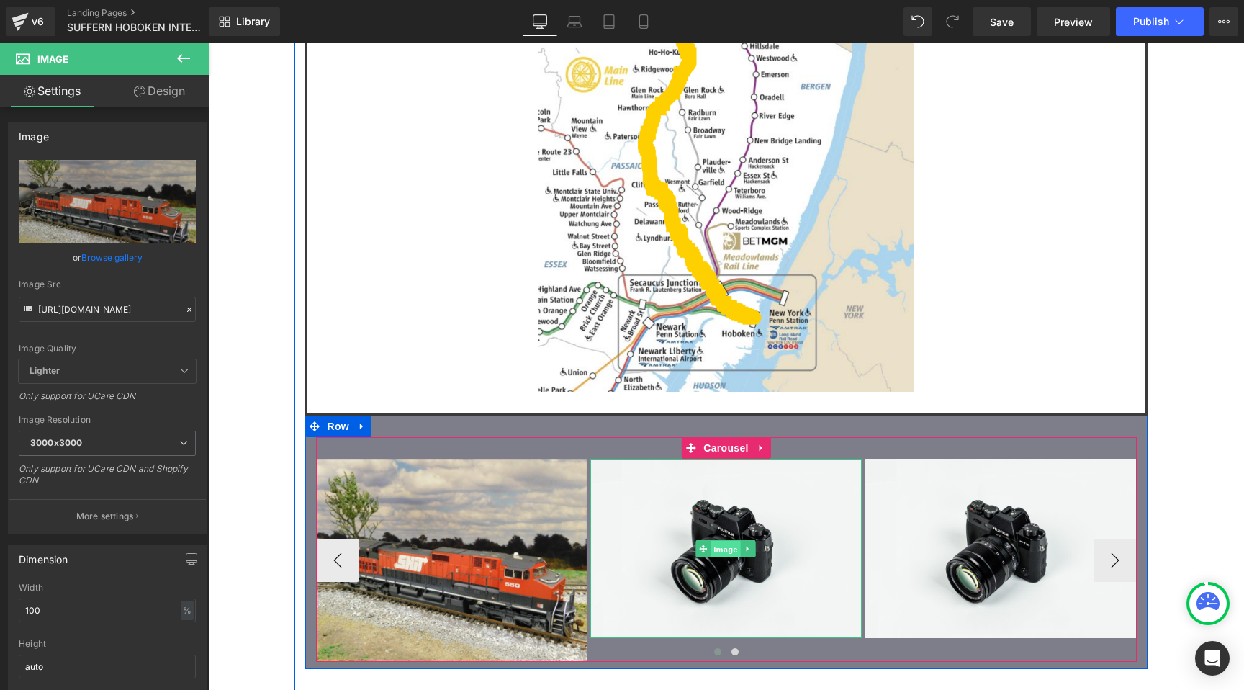
click at [736, 540] on span "Image" at bounding box center [726, 548] width 30 height 17
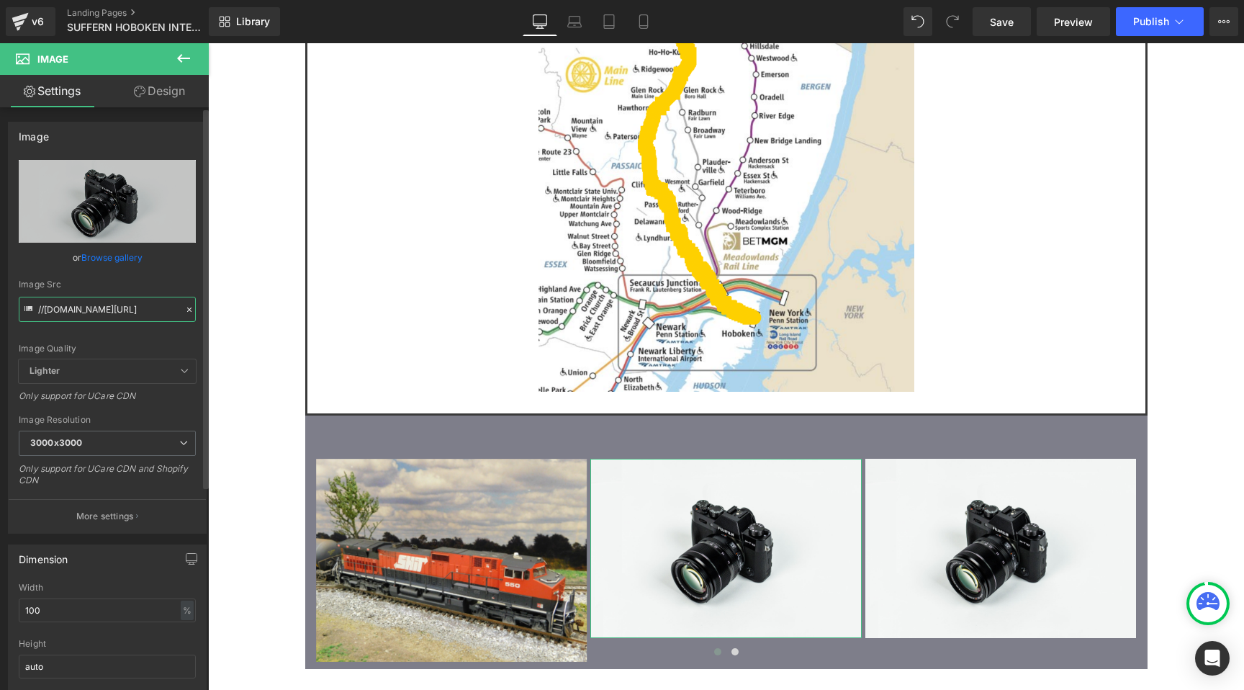
click at [129, 307] on input "//d1um8515vdn9kb.cloudfront.net/images/parallax.jpg" at bounding box center [107, 309] width 177 height 25
paste input "https://cdn.shopify.com/s/files/1/0552/5425/3750/files/28_SHIT_Home_Shops_car_w…"
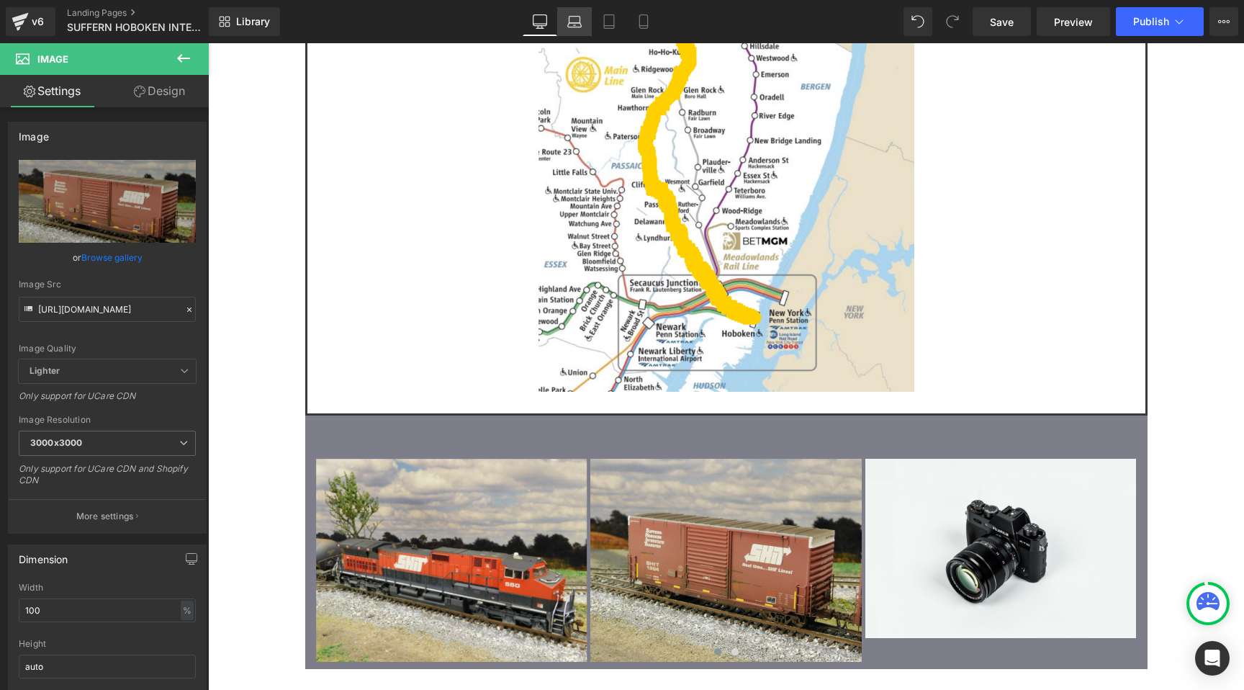
type input "https://cdn.shopify.com/s/files/1/0552/5425/3750/files/28_SHIT_Home_Shops_car_w…"
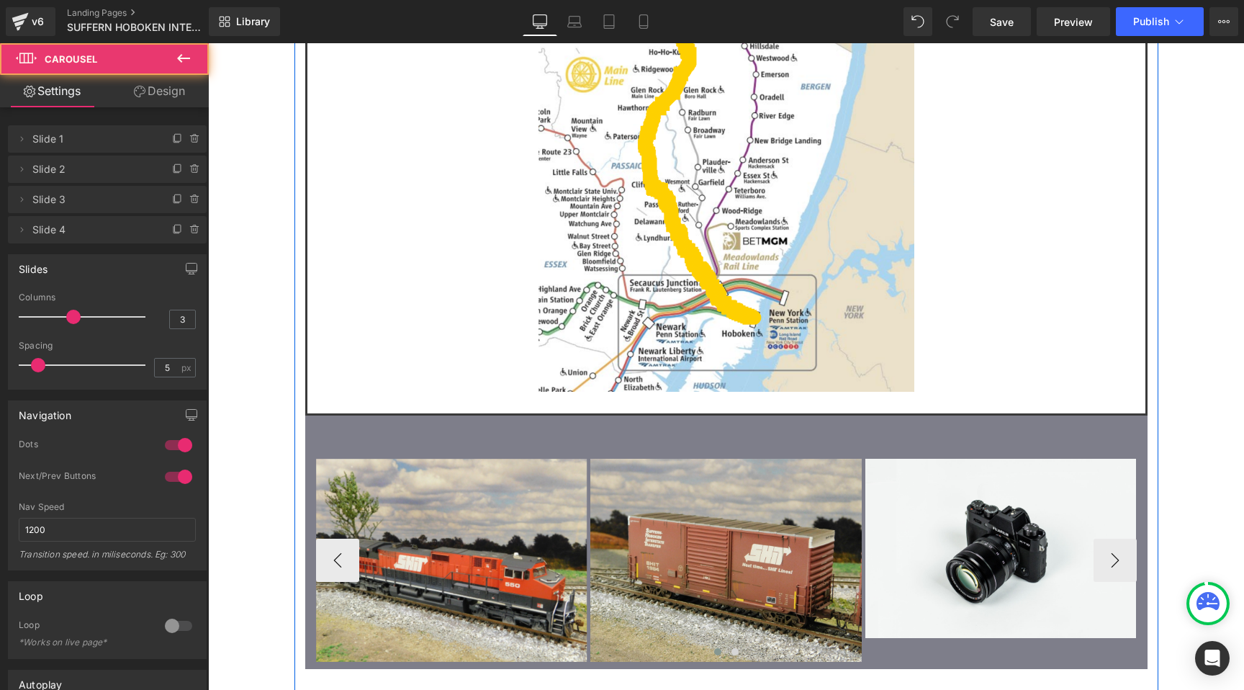
click at [208, 43] on div at bounding box center [208, 43] width 0 height 0
click at [1109, 539] on button "›" at bounding box center [1115, 560] width 43 height 43
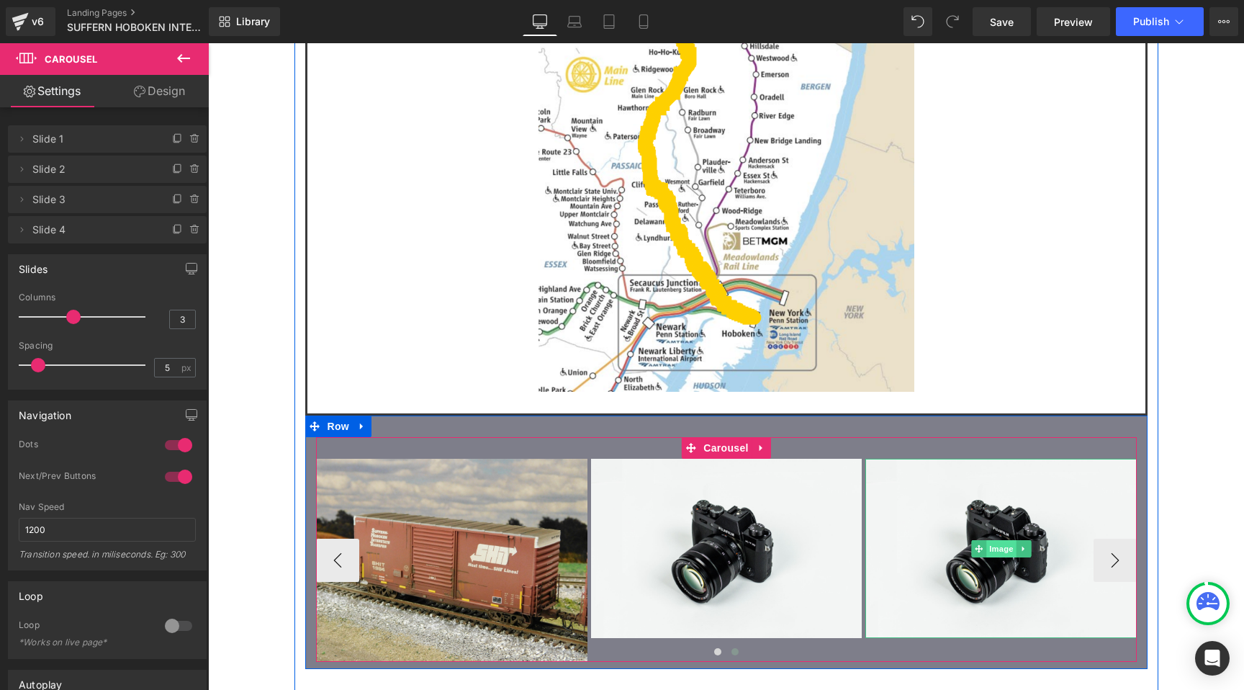
click at [999, 540] on span "Image" at bounding box center [1001, 548] width 30 height 17
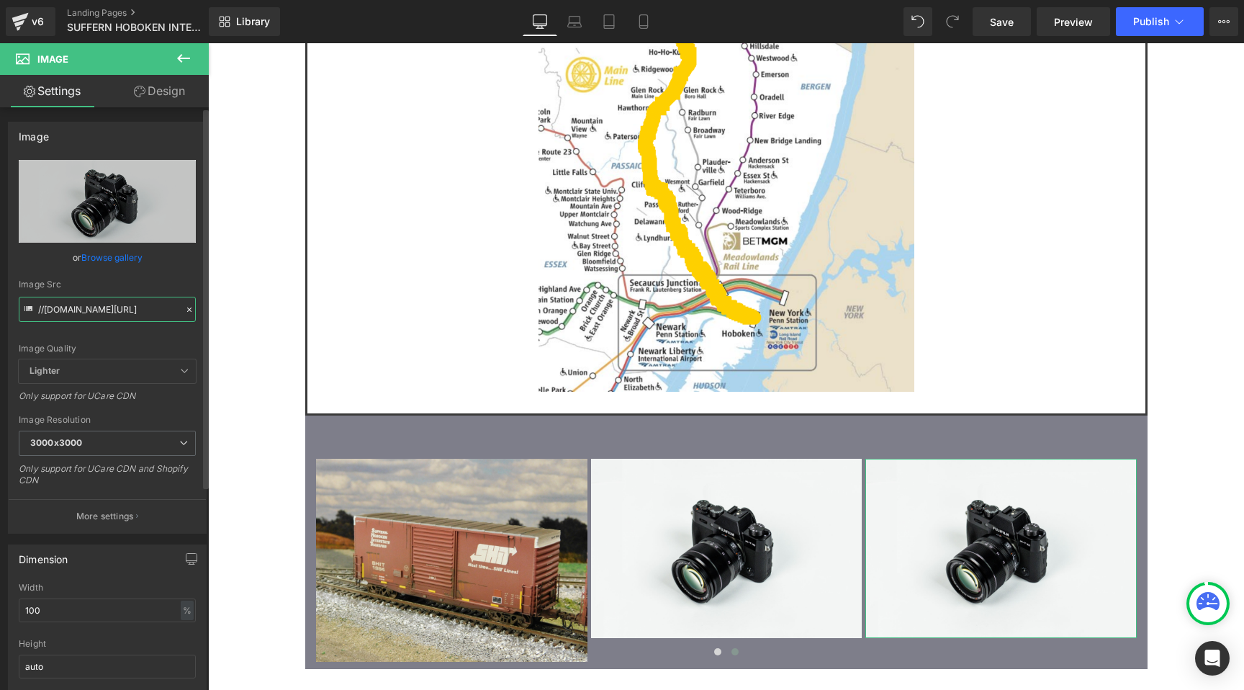
click at [111, 312] on input "//d1um8515vdn9kb.cloudfront.net/images/parallax.jpg" at bounding box center [107, 309] width 177 height 25
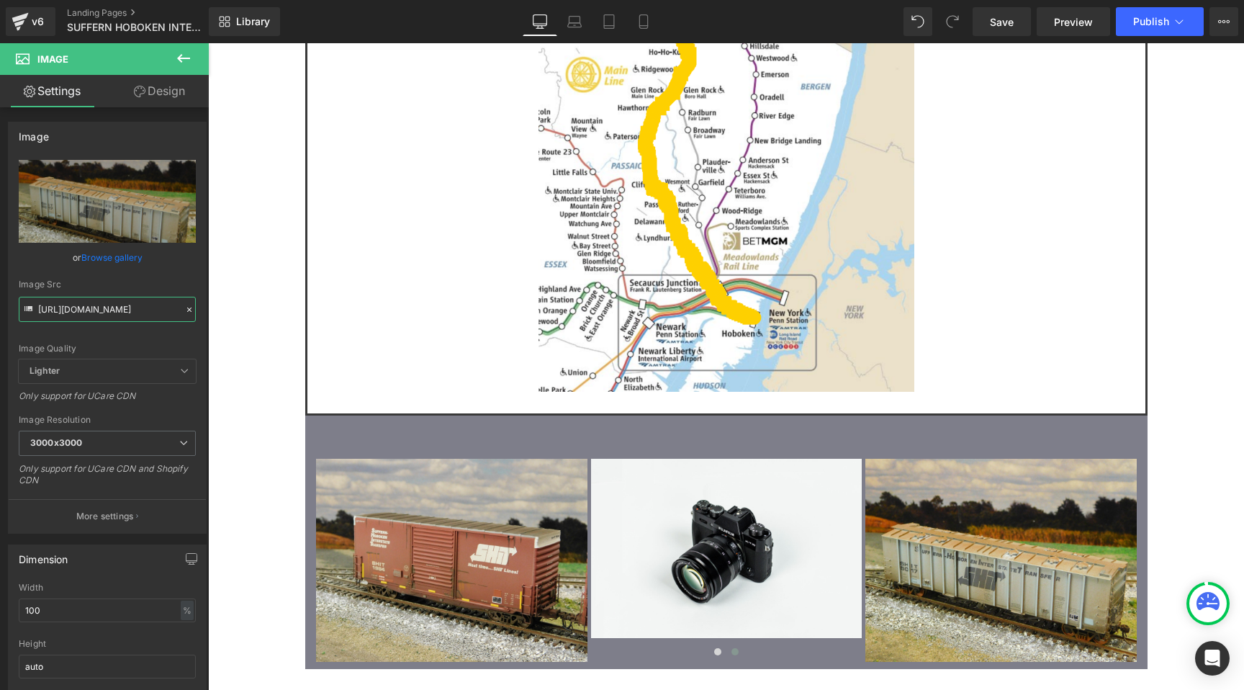
type input "https://cdn.shopify.com/s/files/1/0552/5425/3750/files/19_SHIT_5017_3000x3000.j…"
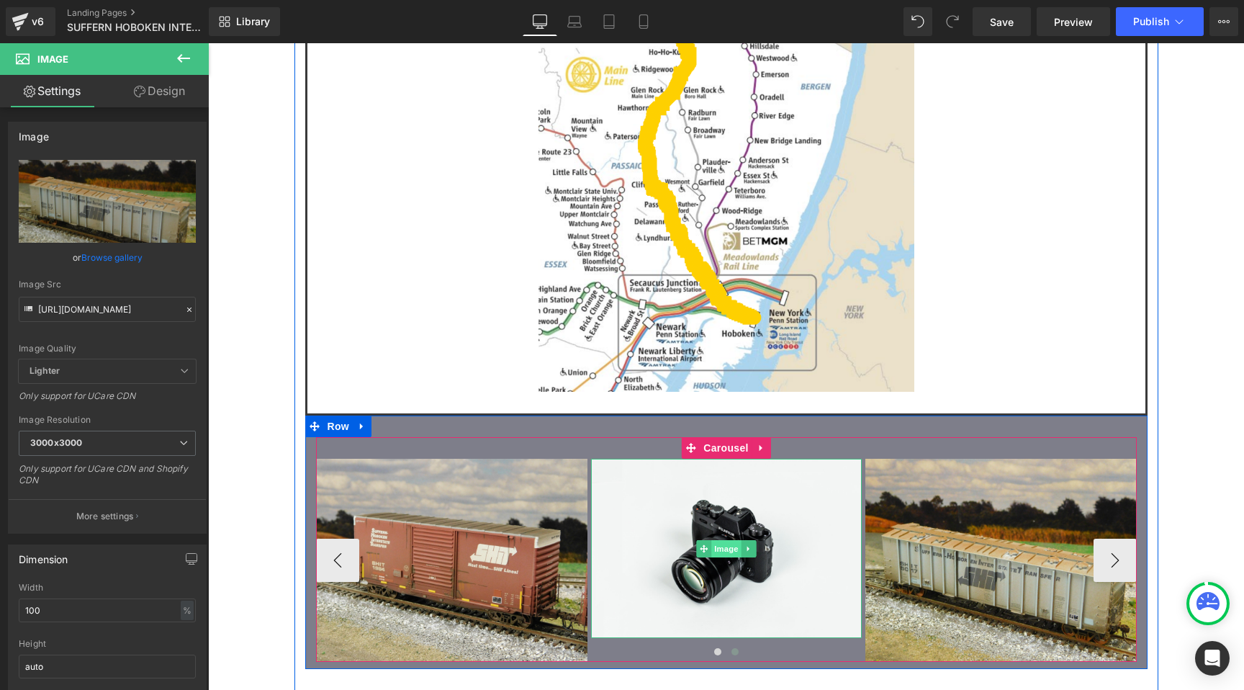
click at [729, 540] on span "Image" at bounding box center [726, 548] width 30 height 17
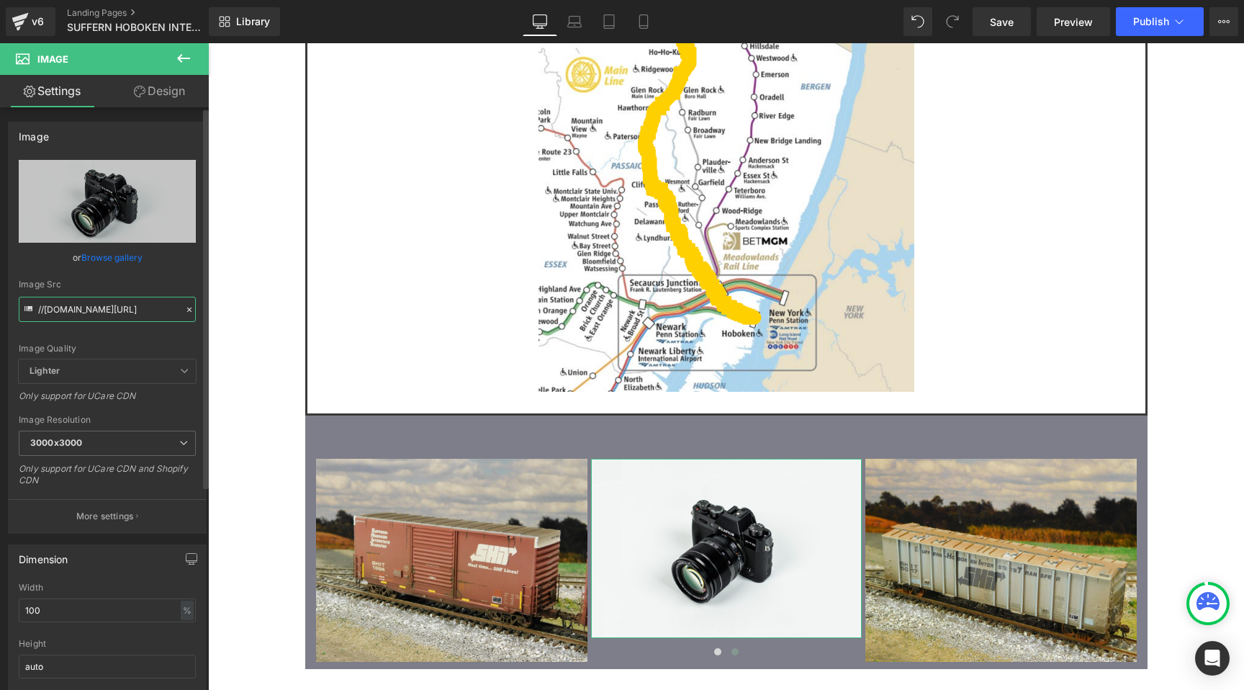
click at [112, 316] on input "//d1um8515vdn9kb.cloudfront.net/images/parallax.jpg" at bounding box center [107, 309] width 177 height 25
paste input "https://cdn.shopify.com/s/files/1/0552/5425/3750/files/07_SHIT_321.jpg?v=175780…"
type input "https://cdn.shopify.com/s/files/1/0552/5425/3750/files/07_SHIT_321.jpg?v=175780…"
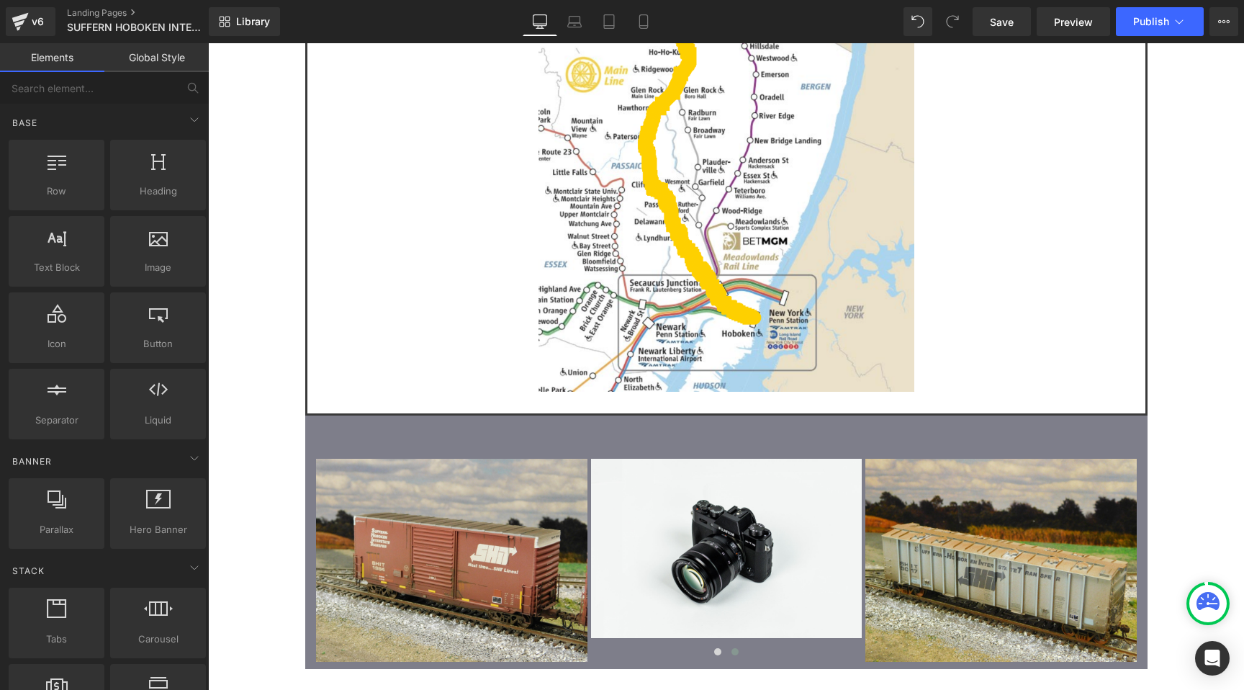
click at [251, 277] on div "Image Owner: John Bezuyen Location: Suffern, NY States of Operation: NJ, NY, PA…" at bounding box center [726, 0] width 1036 height 3213
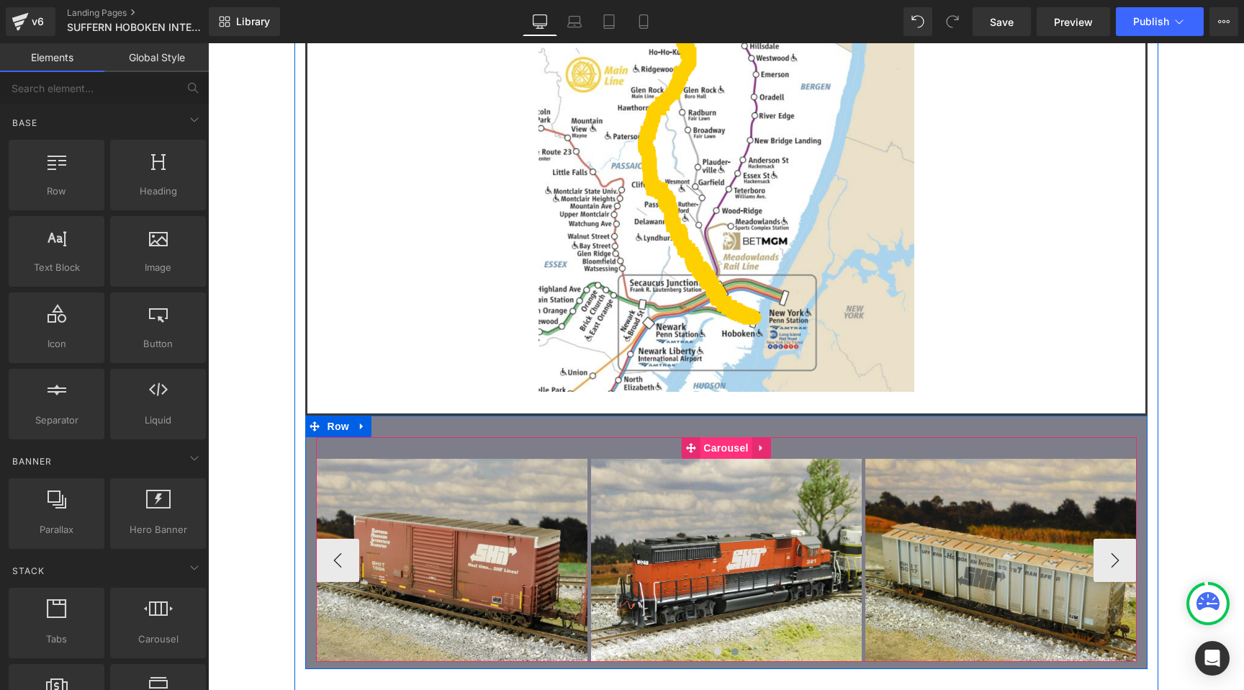
click at [725, 437] on span "Carousel" at bounding box center [726, 448] width 52 height 22
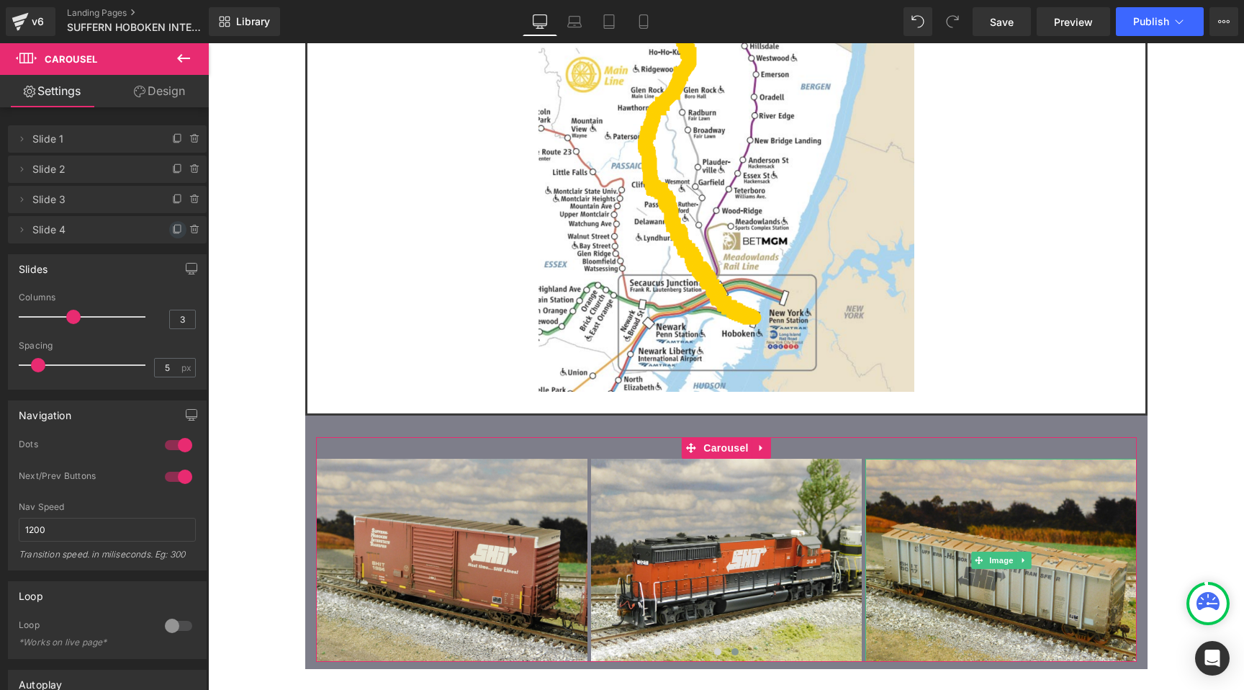
click at [175, 231] on icon at bounding box center [178, 228] width 6 height 7
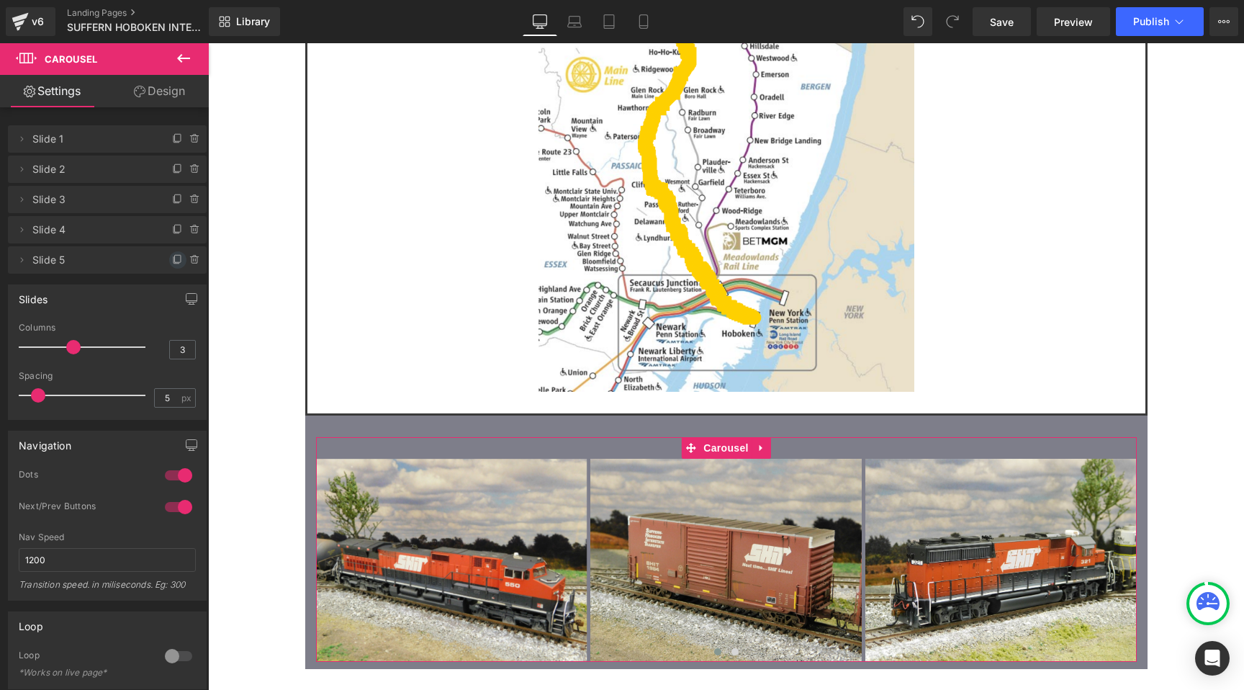
click at [172, 256] on icon at bounding box center [178, 260] width 12 height 12
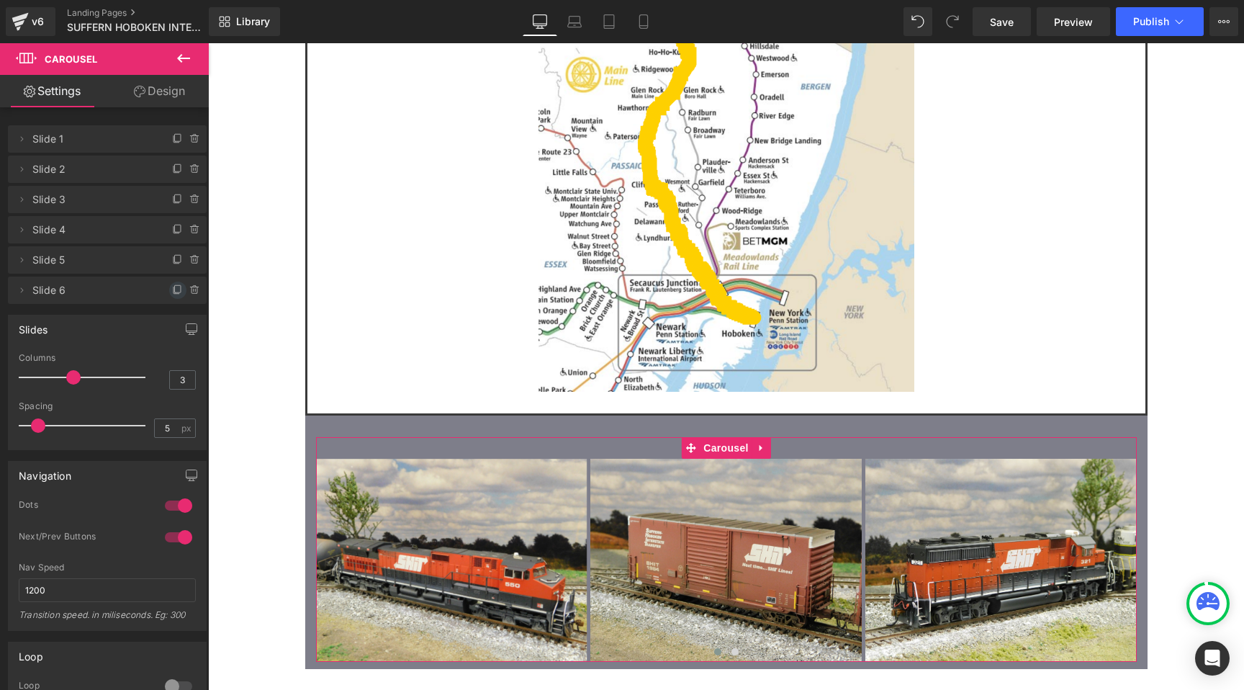
click at [173, 291] on icon at bounding box center [178, 290] width 12 height 12
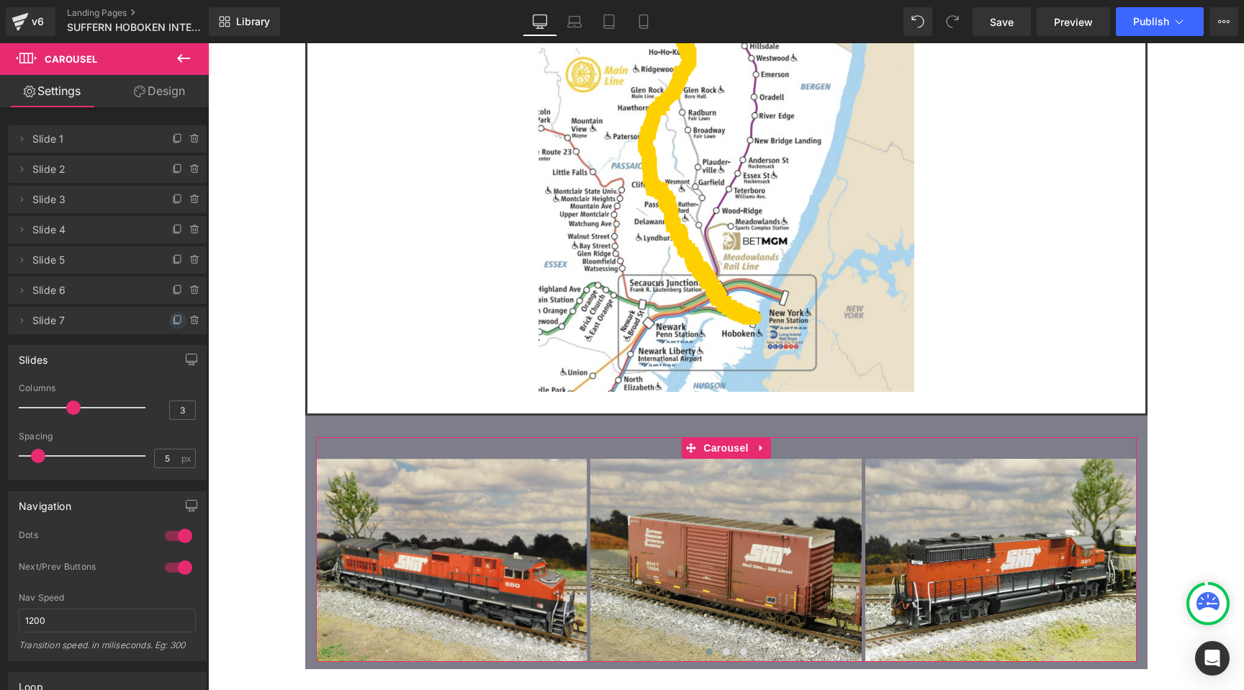
click at [173, 320] on icon at bounding box center [178, 321] width 12 height 12
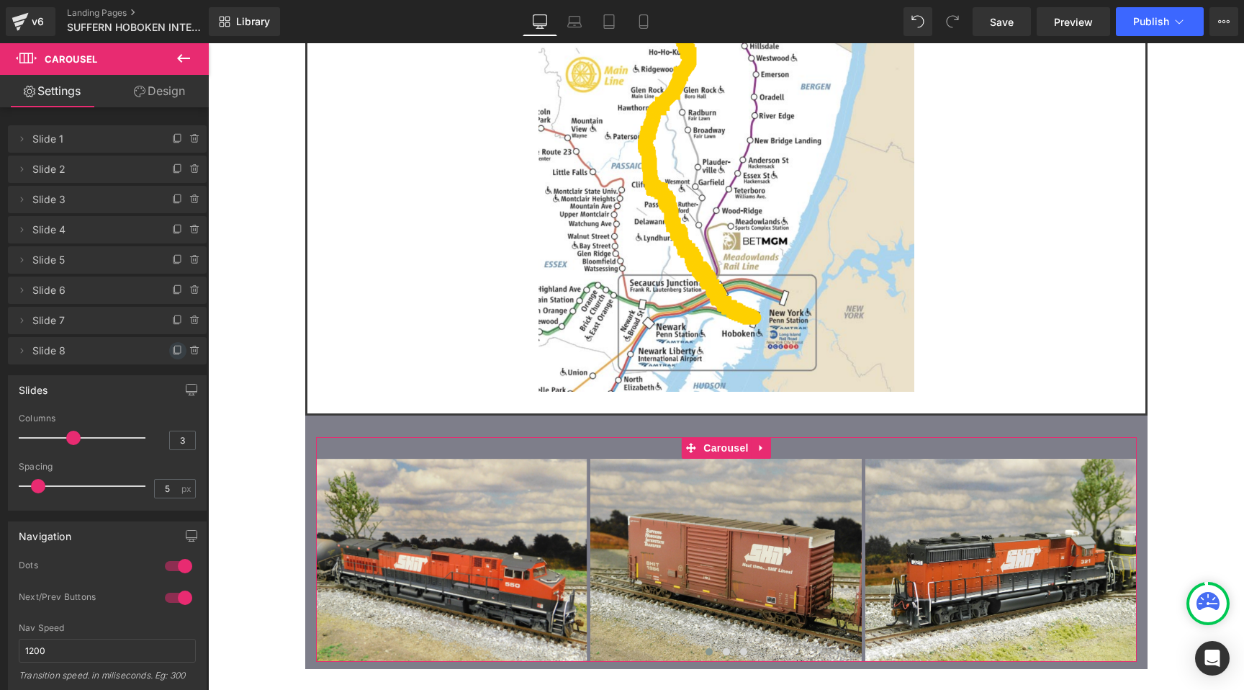
click at [173, 350] on icon at bounding box center [178, 351] width 12 height 12
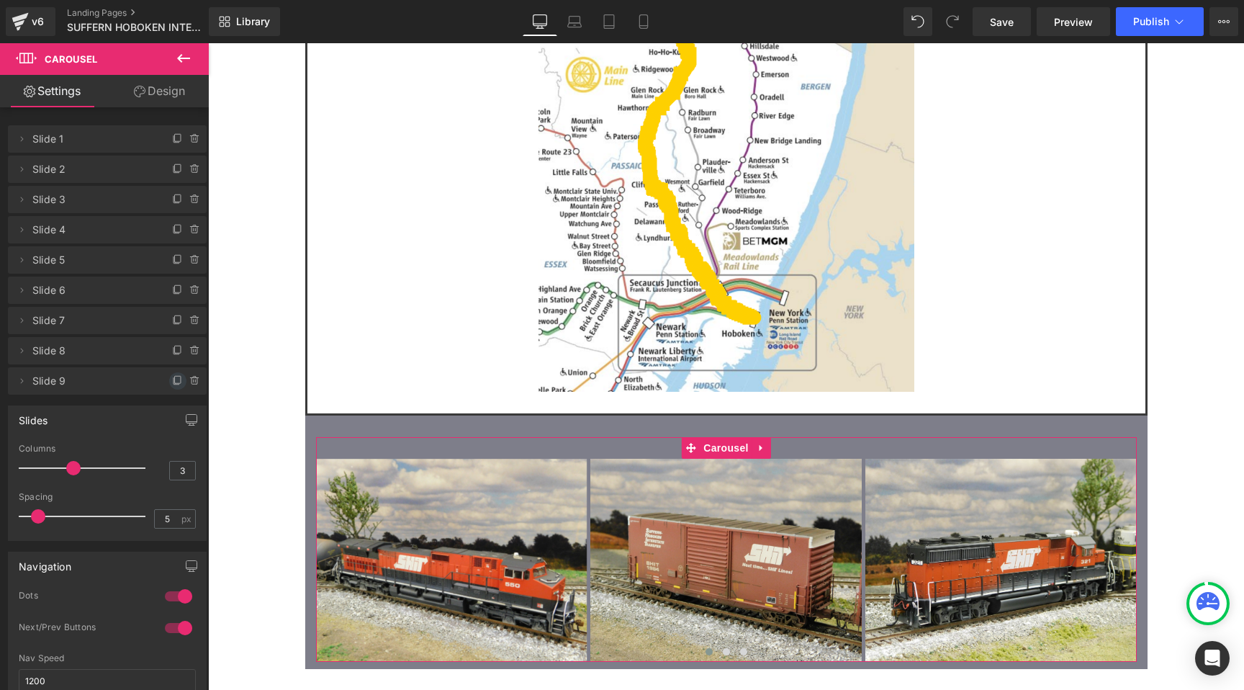
click at [172, 377] on icon at bounding box center [178, 381] width 12 height 12
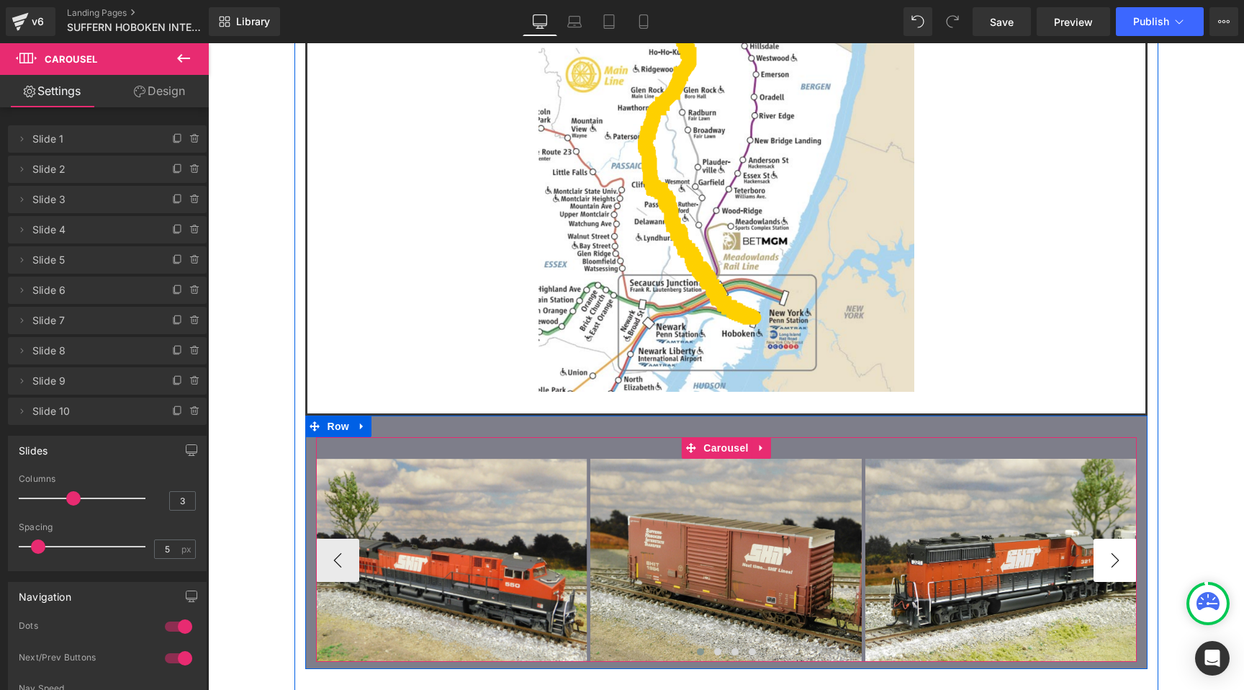
click at [1113, 539] on button "›" at bounding box center [1115, 560] width 43 height 43
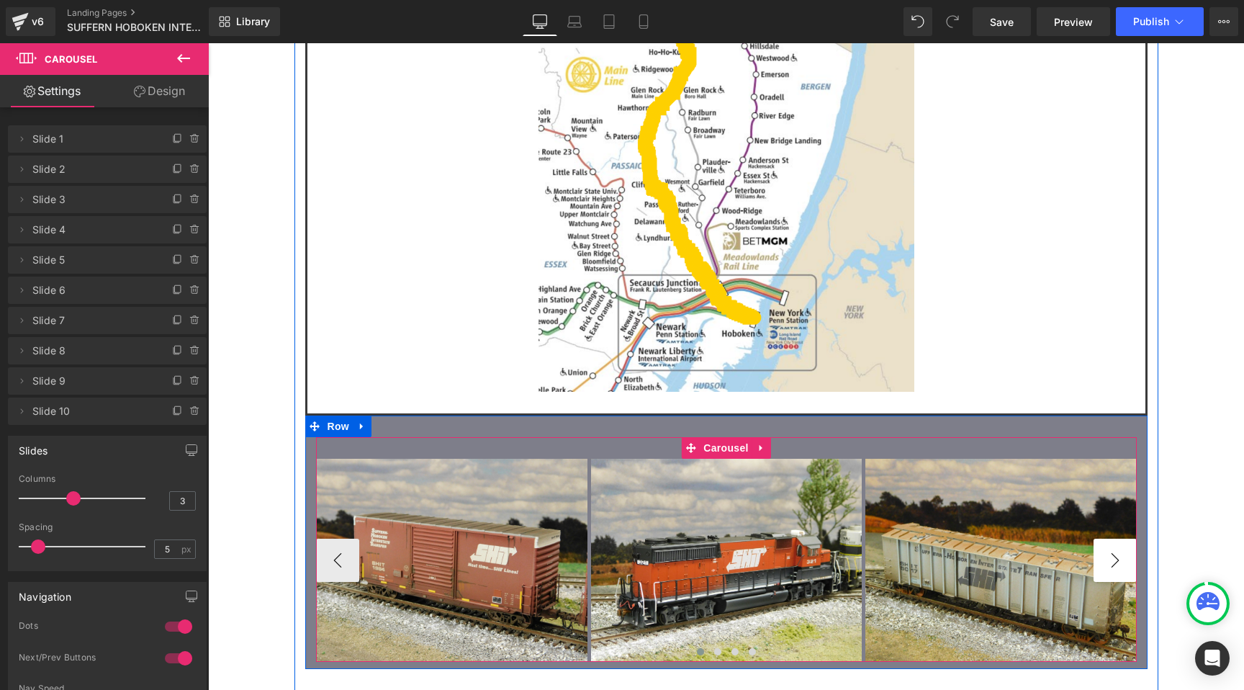
click at [1113, 539] on button "›" at bounding box center [1115, 560] width 43 height 43
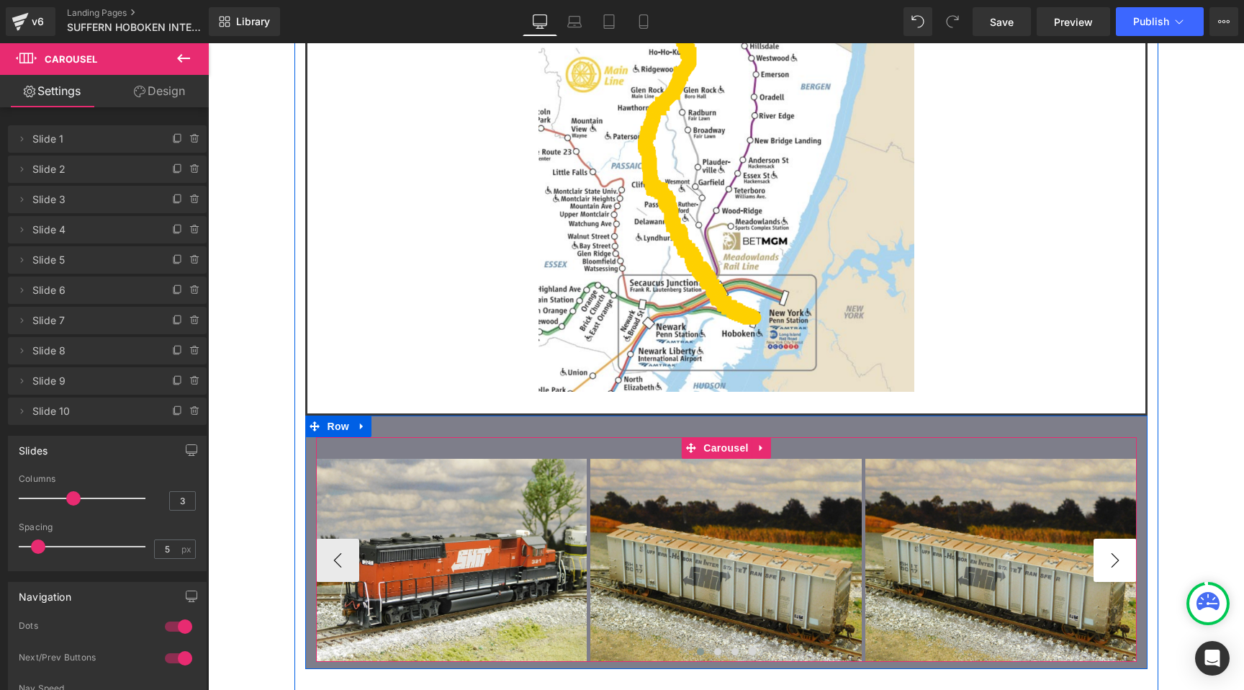
click at [1113, 539] on button "›" at bounding box center [1115, 560] width 43 height 43
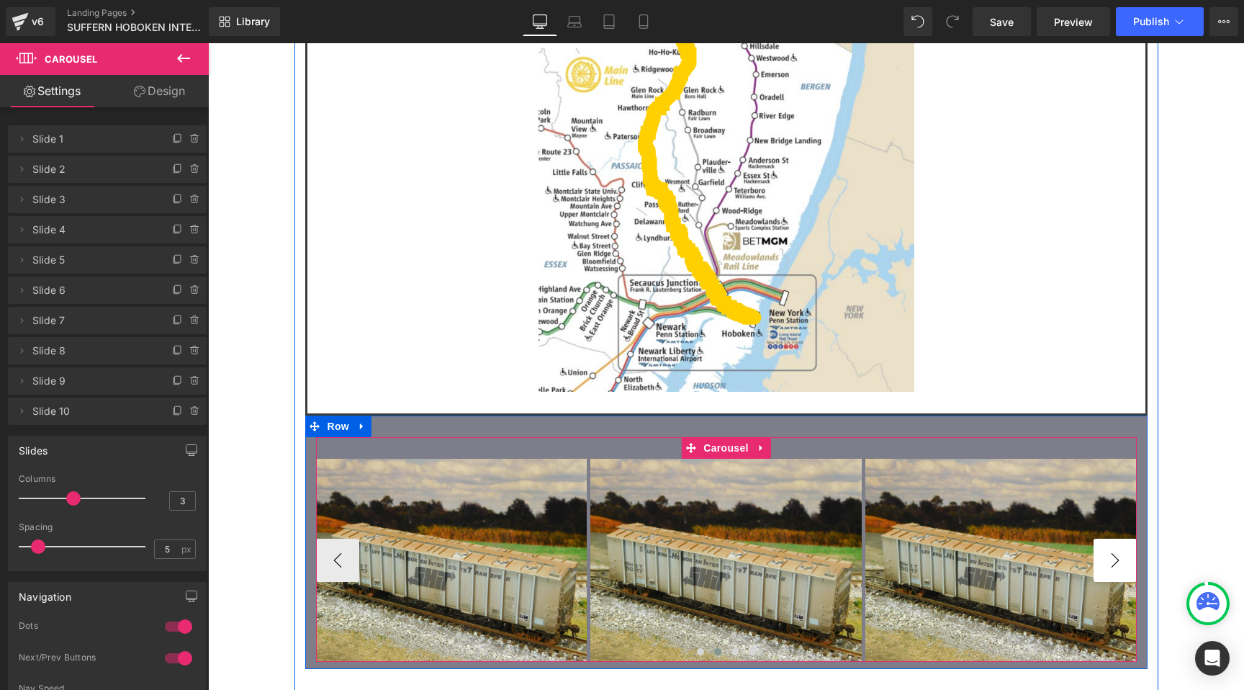
click at [1113, 539] on button "›" at bounding box center [1115, 560] width 43 height 43
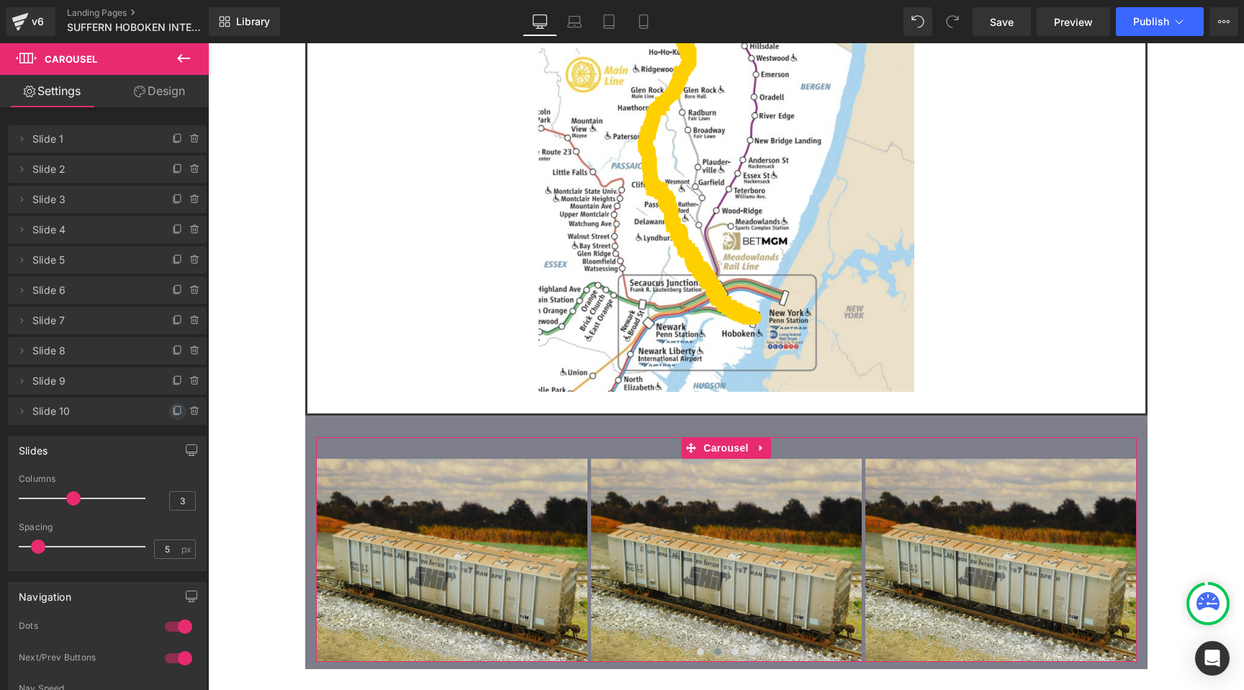
click at [172, 410] on icon at bounding box center [178, 411] width 12 height 12
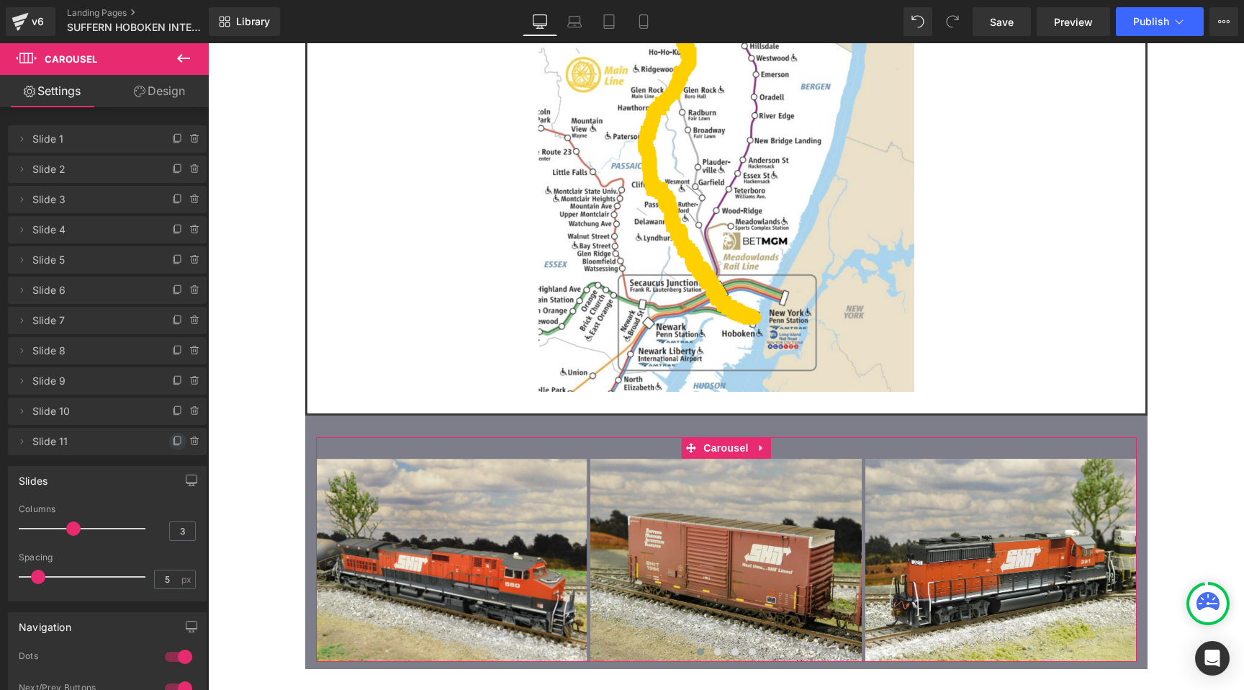
click at [172, 442] on icon at bounding box center [178, 442] width 12 height 12
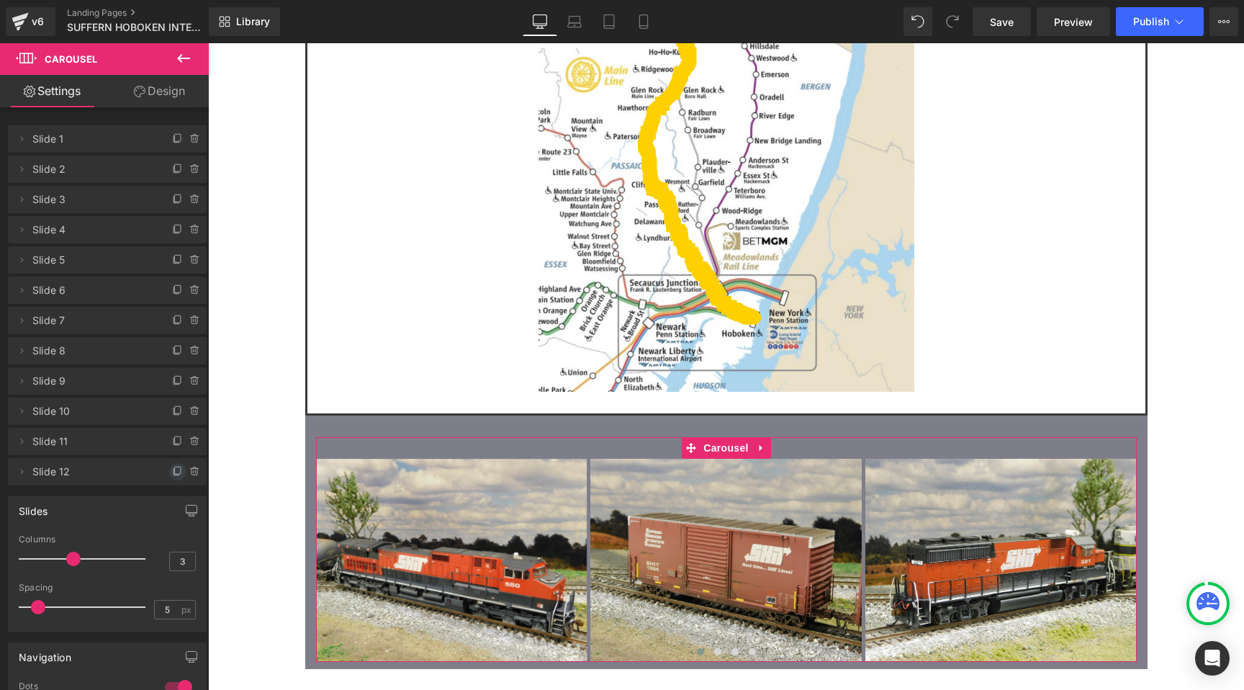
click at [172, 471] on icon at bounding box center [178, 472] width 12 height 12
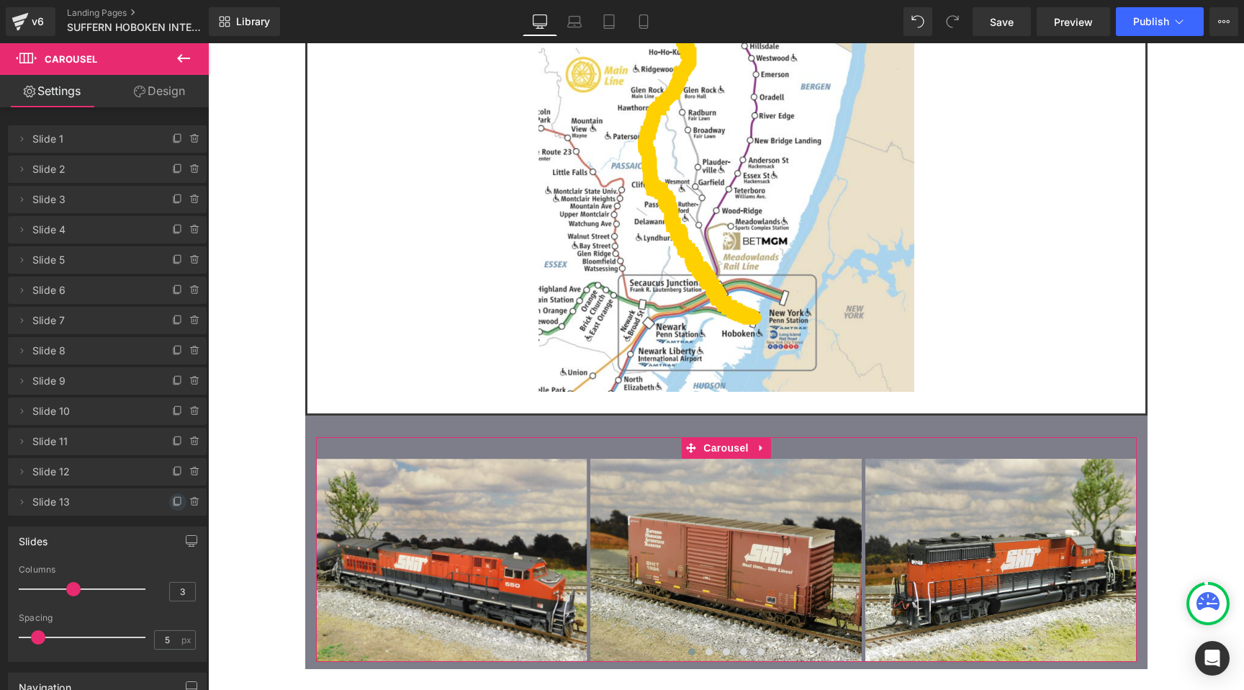
click at [174, 500] on icon at bounding box center [178, 502] width 12 height 12
click at [172, 534] on icon at bounding box center [178, 532] width 12 height 12
click at [172, 564] on icon at bounding box center [178, 563] width 12 height 12
click at [175, 595] on icon at bounding box center [178, 591] width 6 height 7
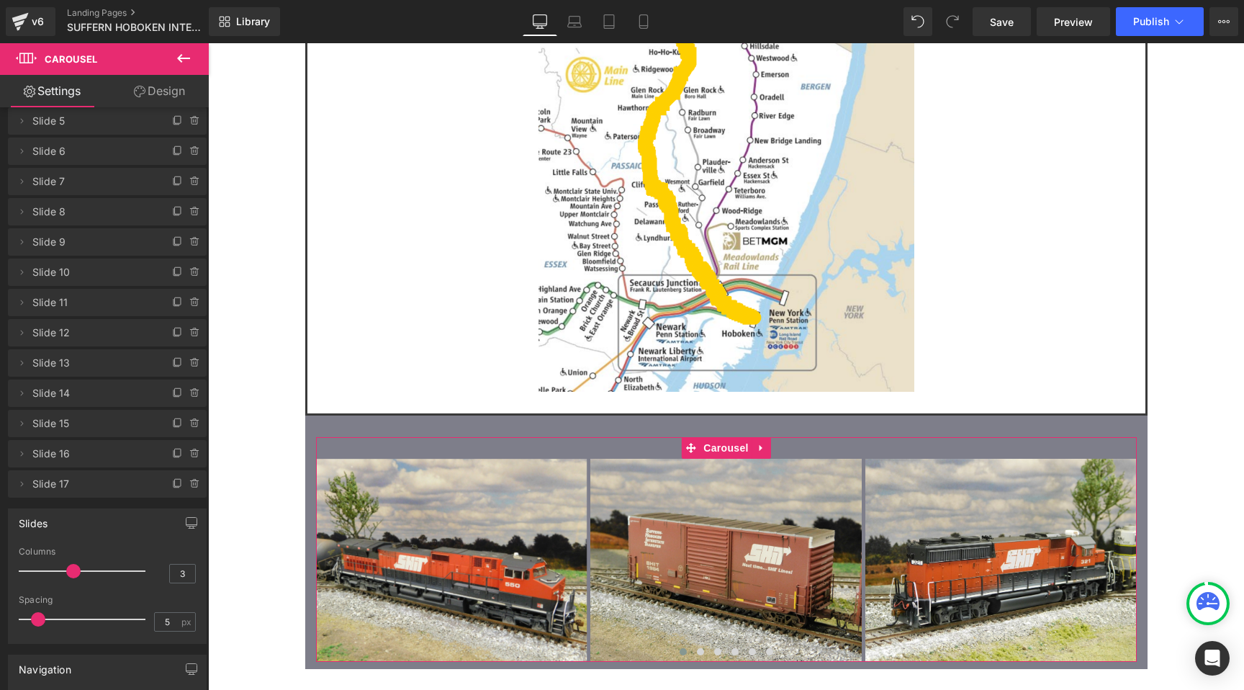
scroll to position [200, 0]
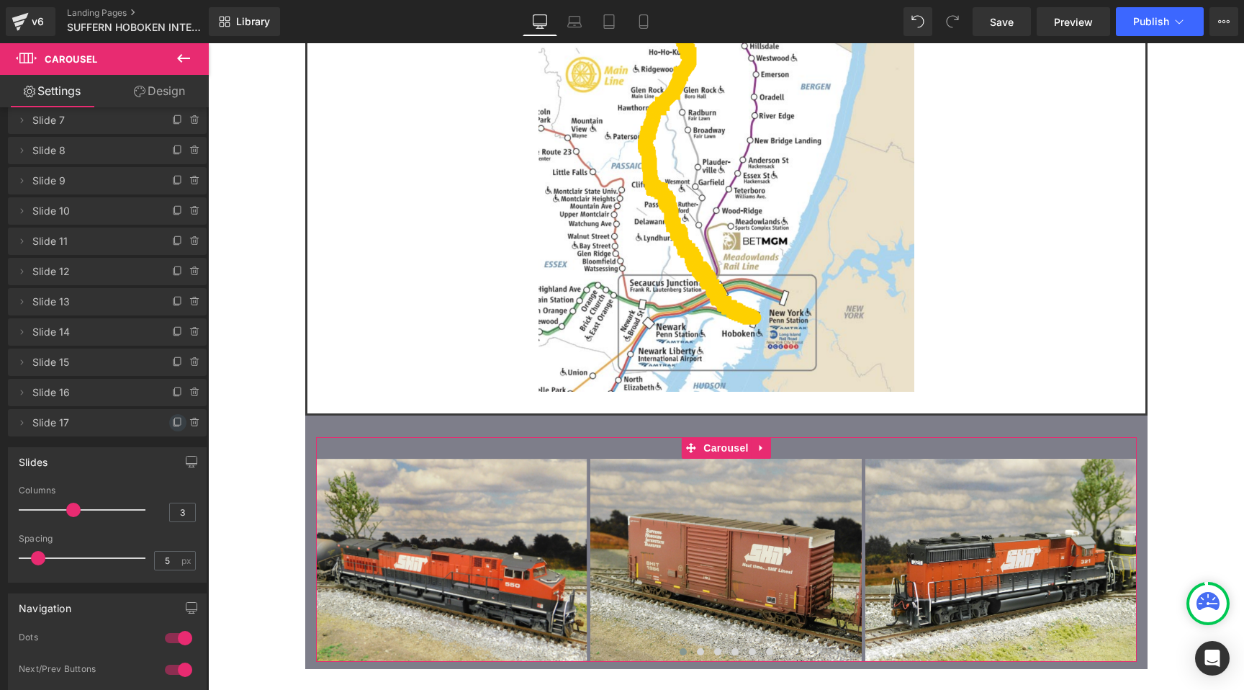
click at [175, 418] on icon at bounding box center [178, 421] width 6 height 7
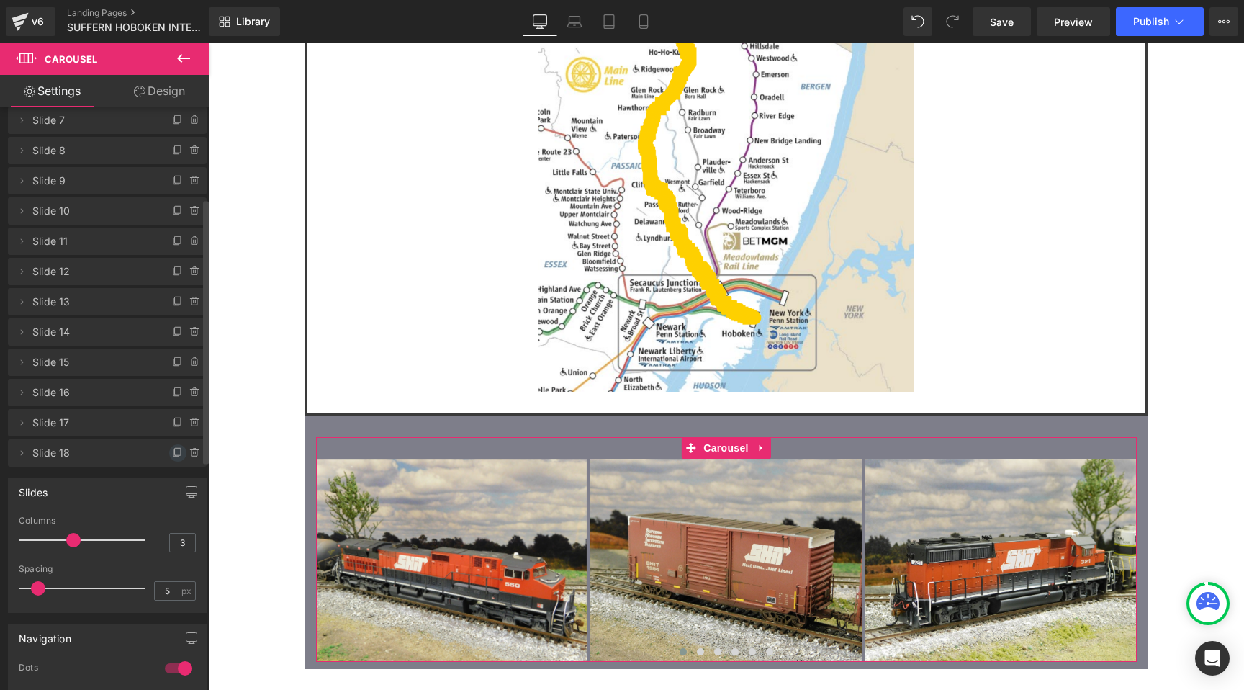
click at [172, 449] on icon at bounding box center [178, 453] width 12 height 12
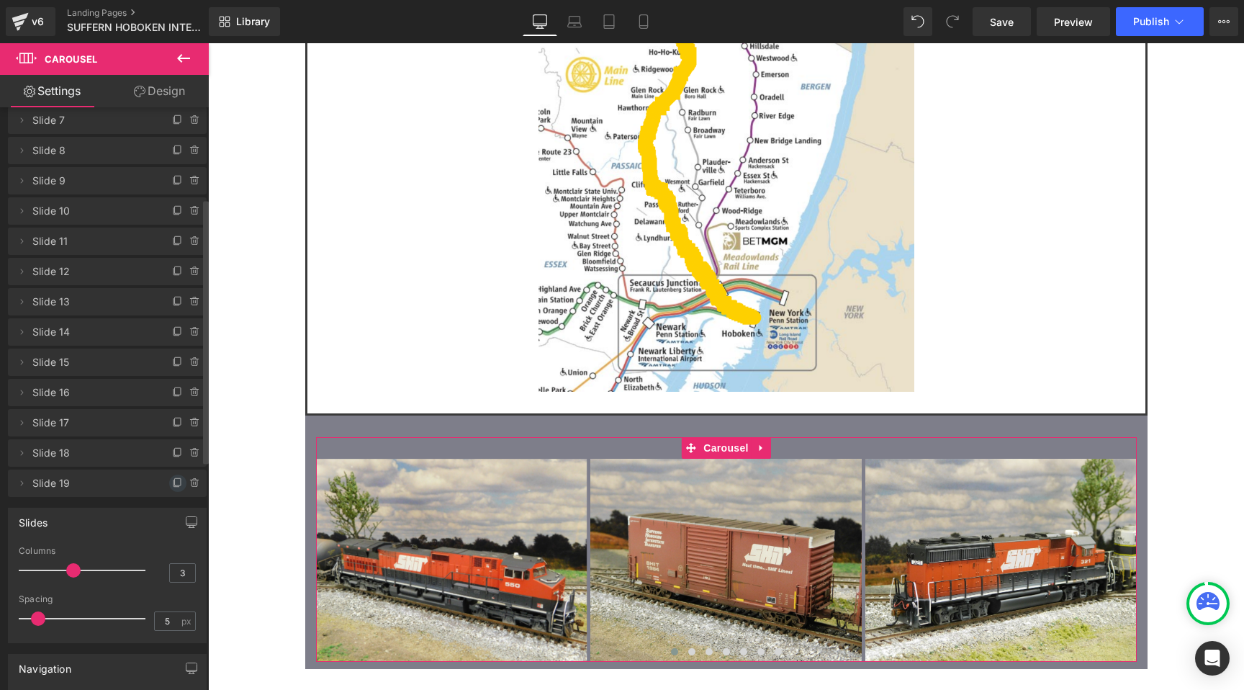
click at [174, 483] on icon at bounding box center [177, 483] width 6 height 6
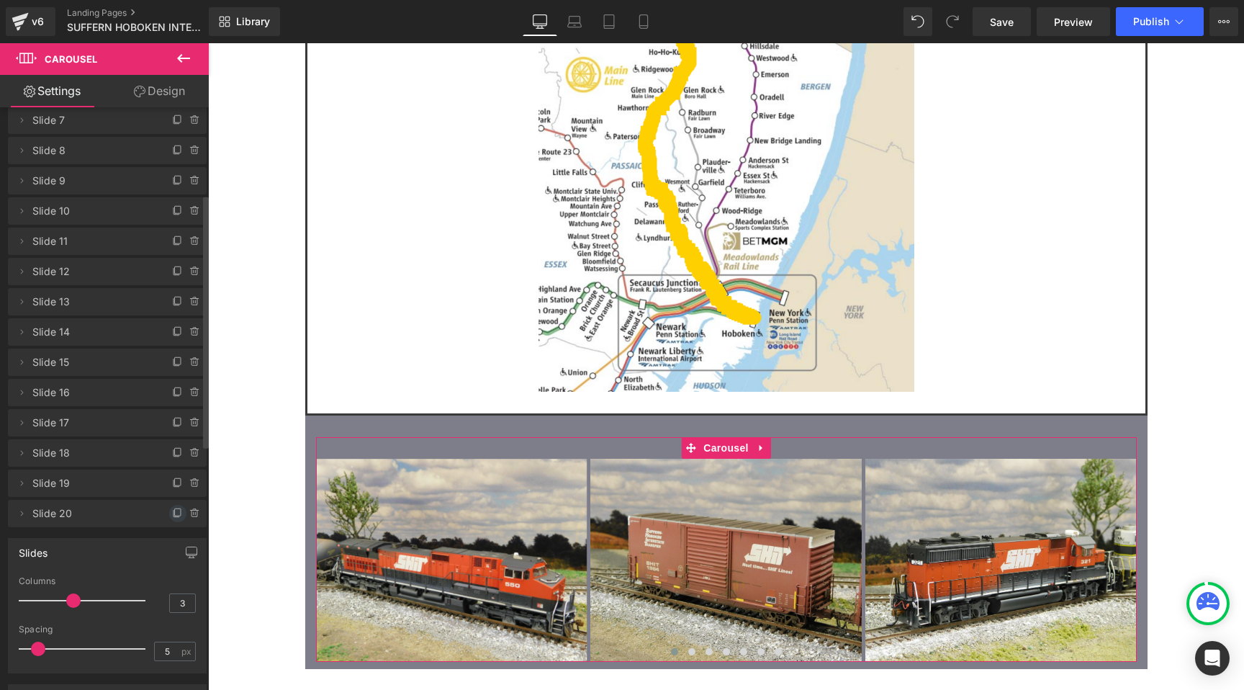
click at [172, 513] on icon at bounding box center [178, 514] width 12 height 12
click at [172, 543] on icon at bounding box center [178, 544] width 12 height 12
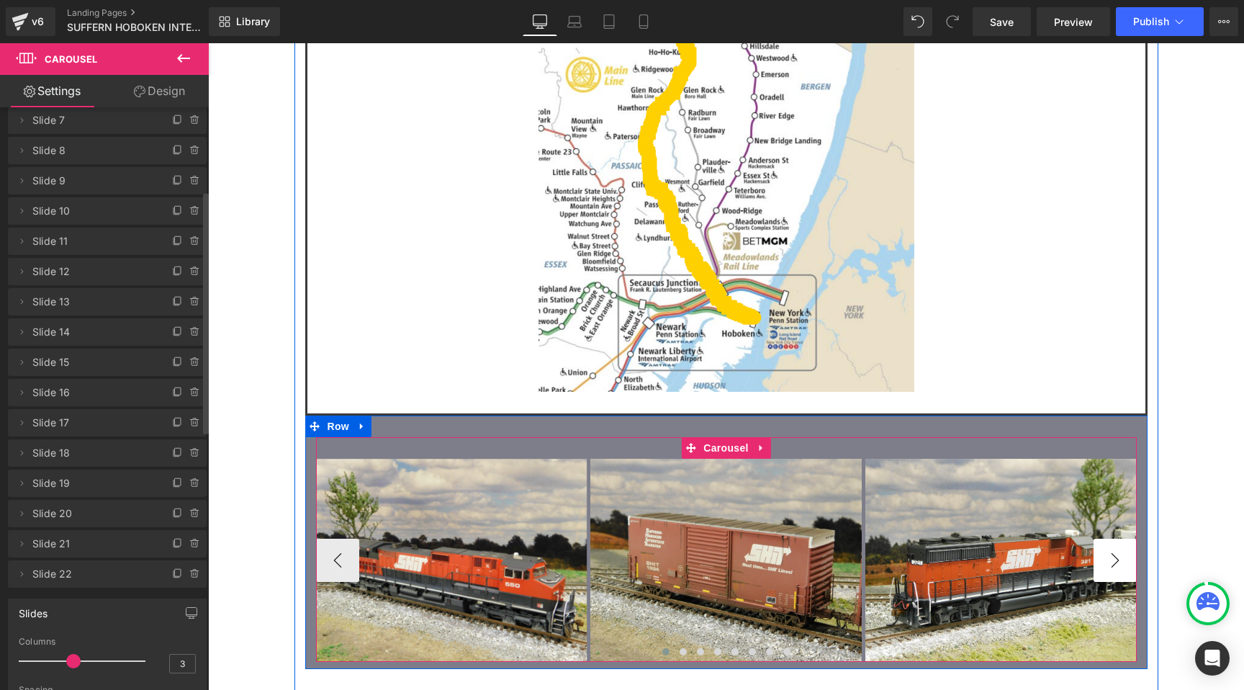
click at [1113, 539] on button "›" at bounding box center [1115, 560] width 43 height 43
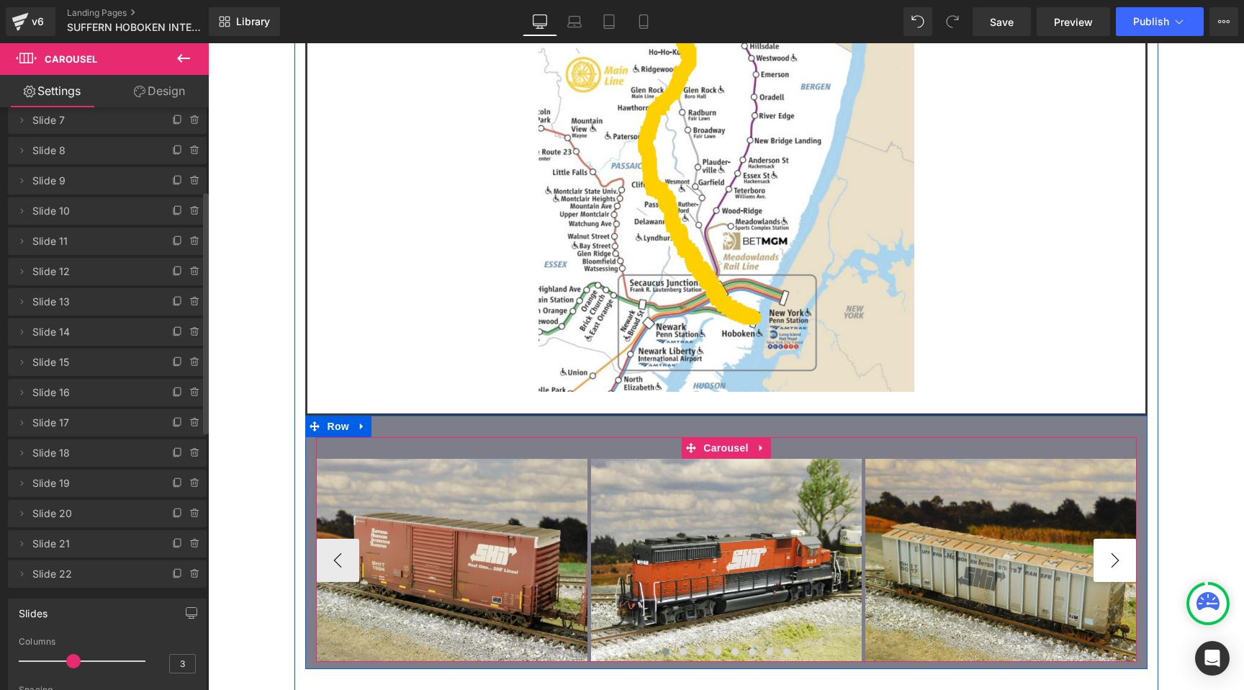
click at [1113, 539] on button "›" at bounding box center [1115, 560] width 43 height 43
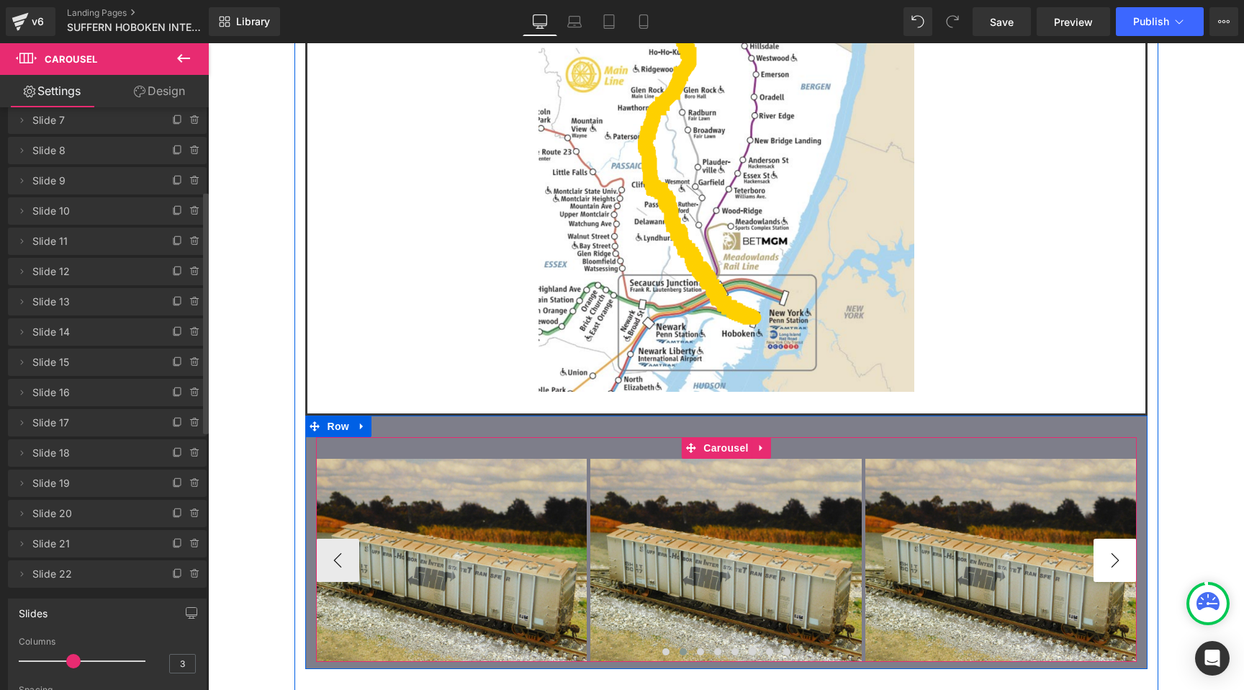
click at [1115, 539] on button "›" at bounding box center [1115, 560] width 43 height 43
click at [463, 552] on span "Image" at bounding box center [452, 560] width 30 height 17
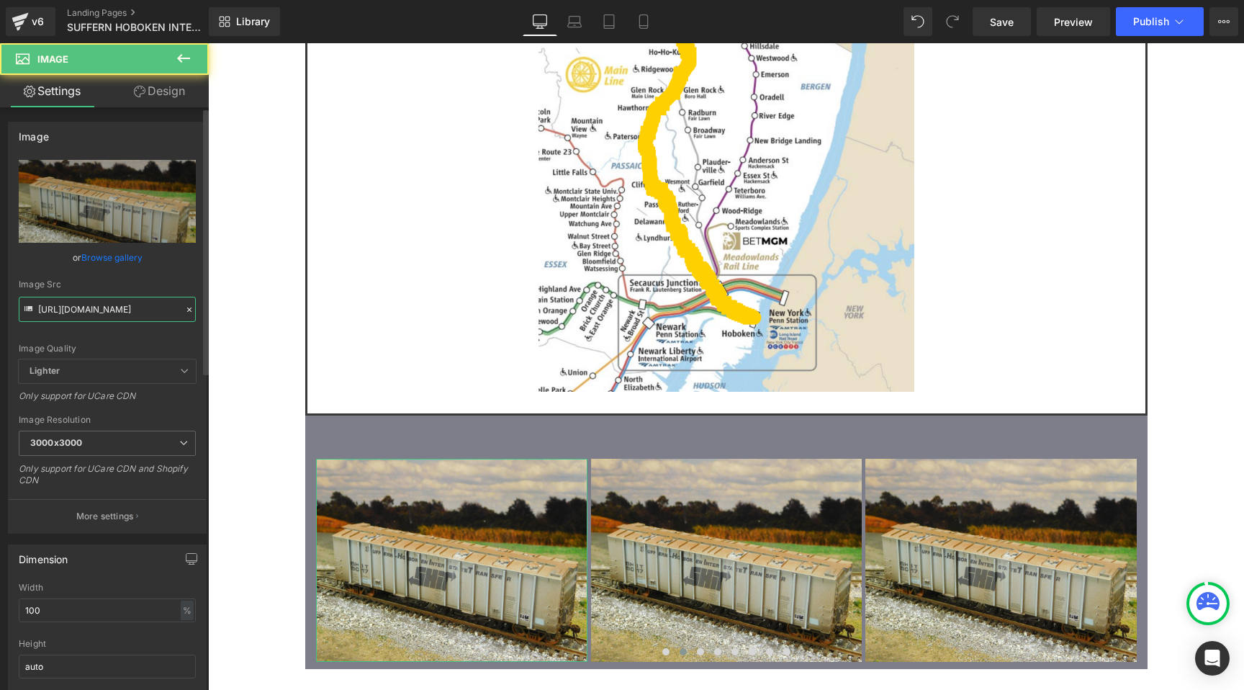
click at [126, 312] on input "https://cdn.shopify.com/s/files/1/0552/5425/3750/files/19_SHIT_5017_3000x3000.j…" at bounding box center [107, 309] width 177 height 25
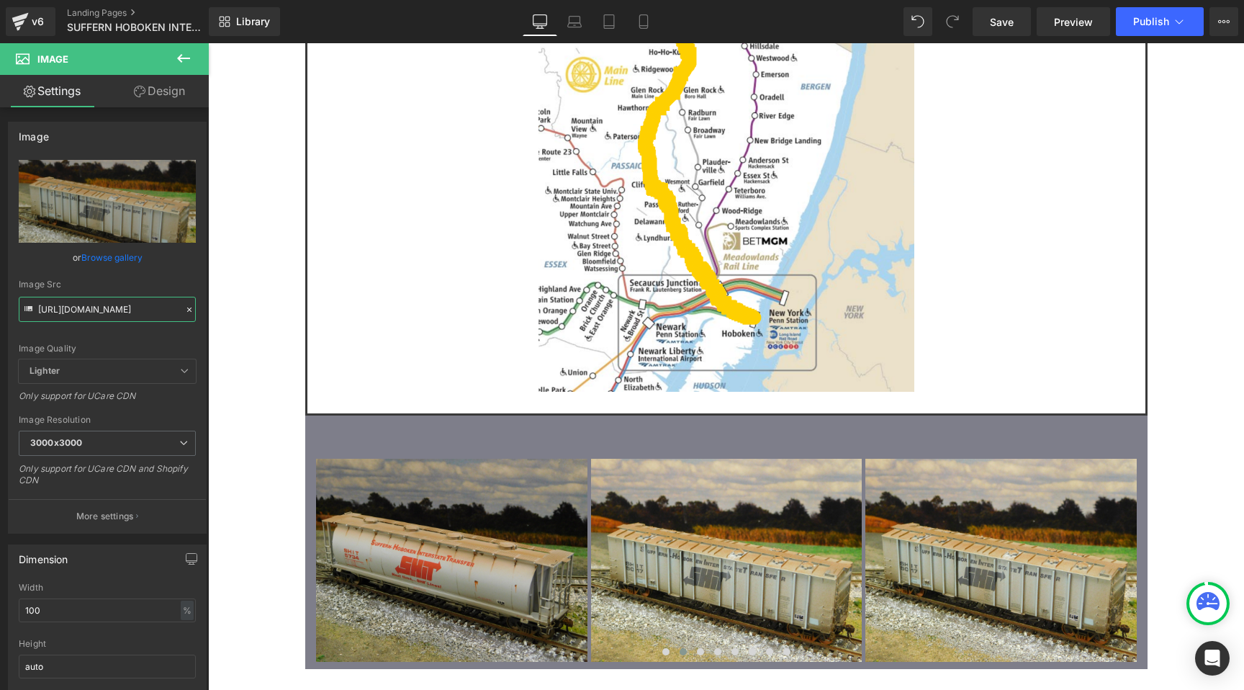
type input "https://cdn.shopify.com/s/files/1/0552/5425/3750/files/08_SHIT_5734.jpg?v=17578…"
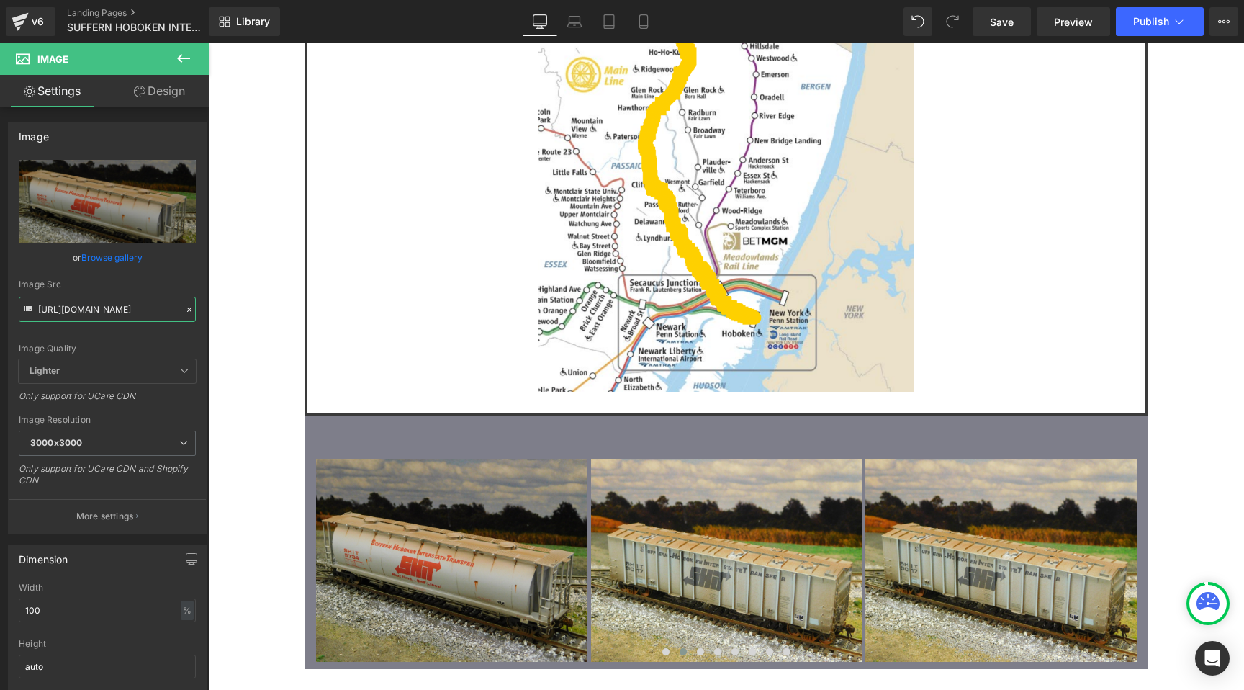
scroll to position [0, 0]
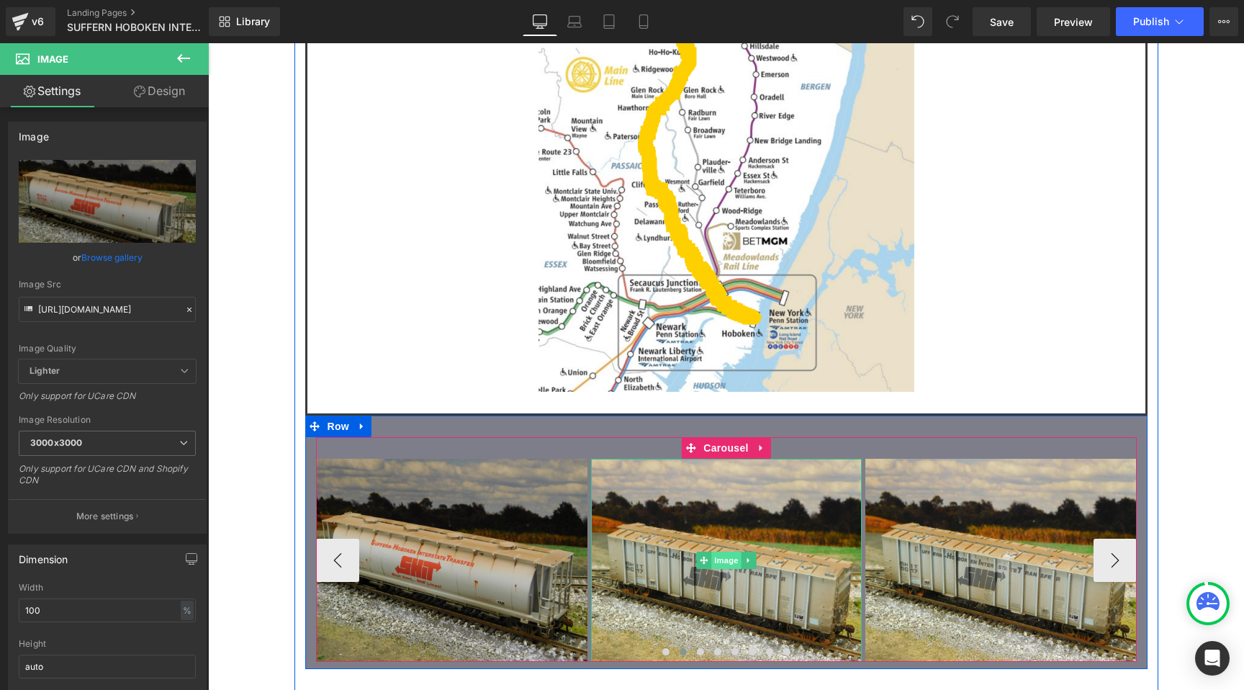
click at [732, 552] on span "Image" at bounding box center [726, 560] width 30 height 17
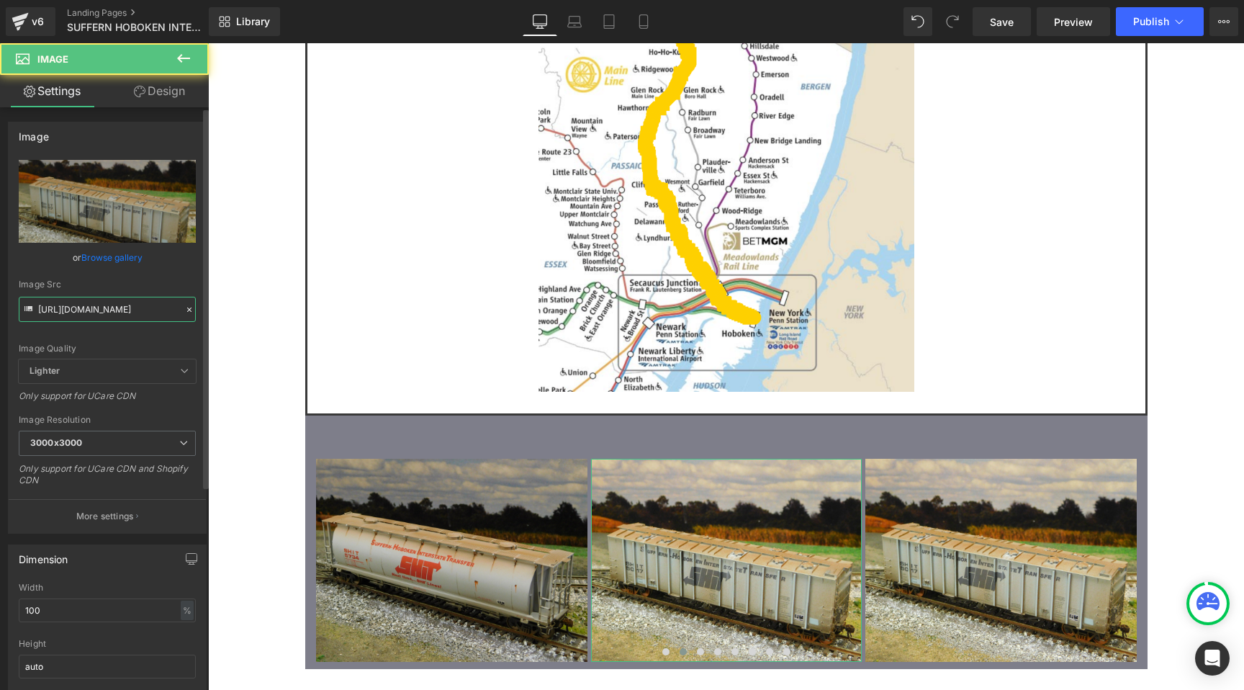
click at [112, 300] on input "https://cdn.shopify.com/s/files/1/0552/5425/3750/files/19_SHIT_5017_3000x3000.j…" at bounding box center [107, 309] width 177 height 25
paste input "21_SHIT_2046"
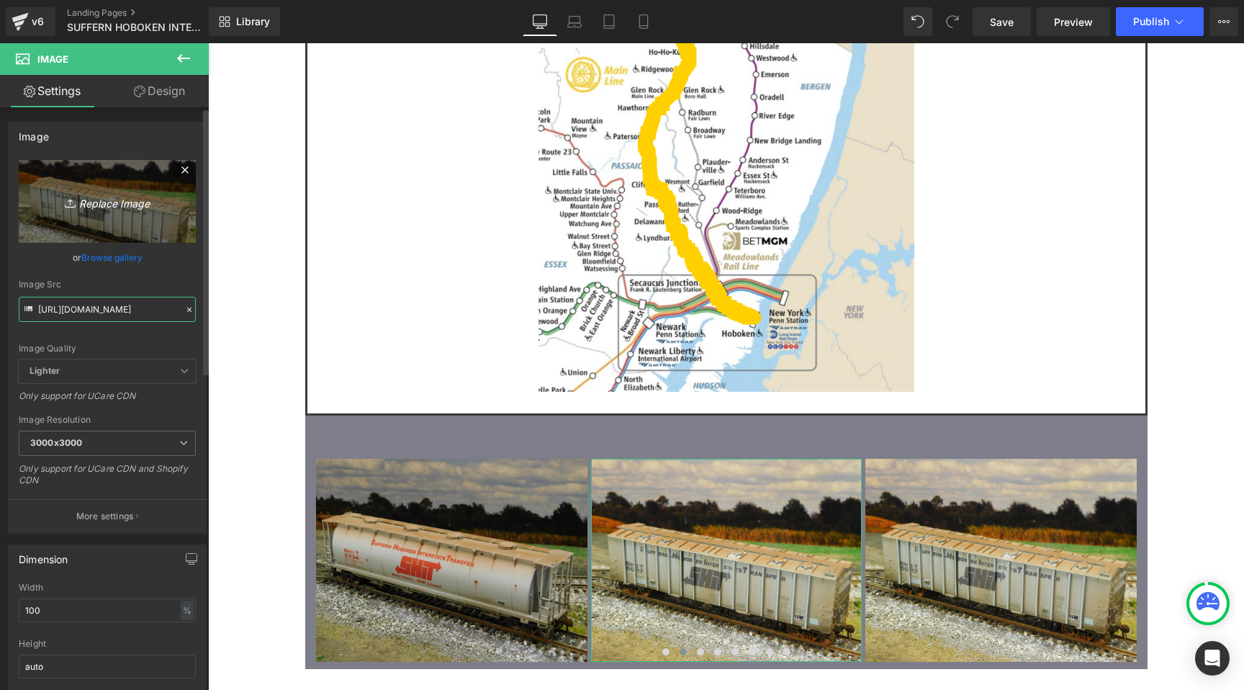
scroll to position [0, 231]
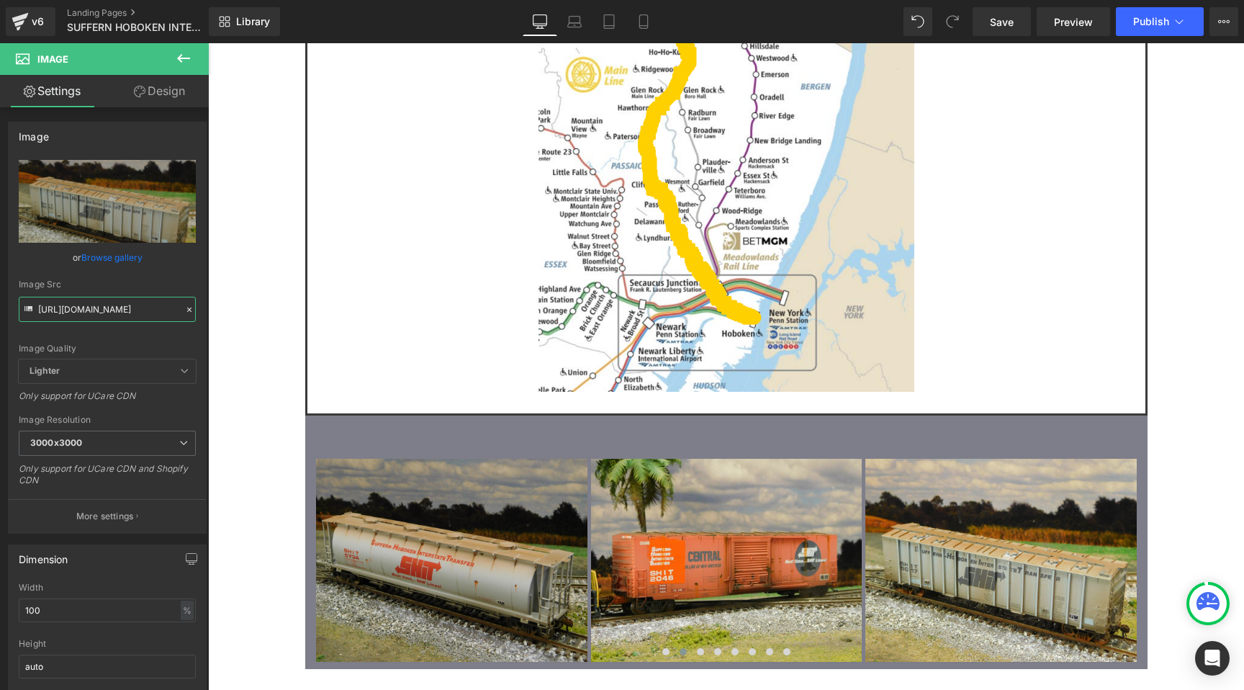
type input "https://cdn.shopify.com/s/files/1/0552/5425/3750/files/21_SHIT_2046.jpg?v=17578…"
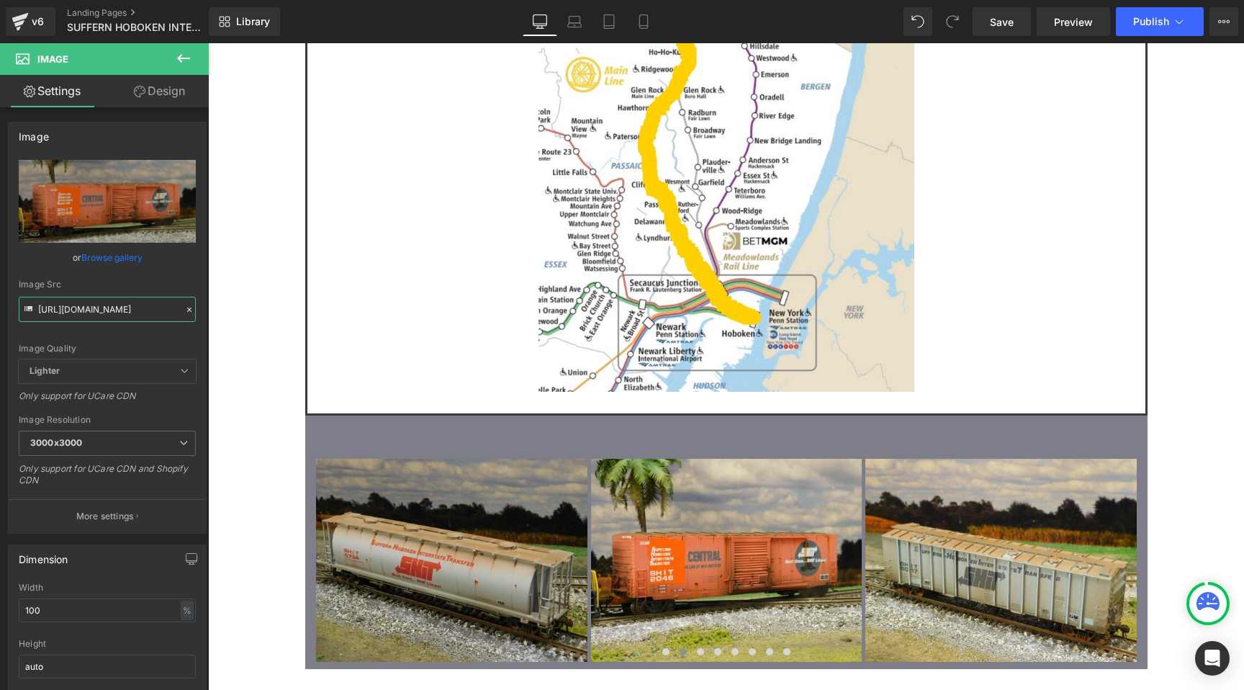
scroll to position [0, 0]
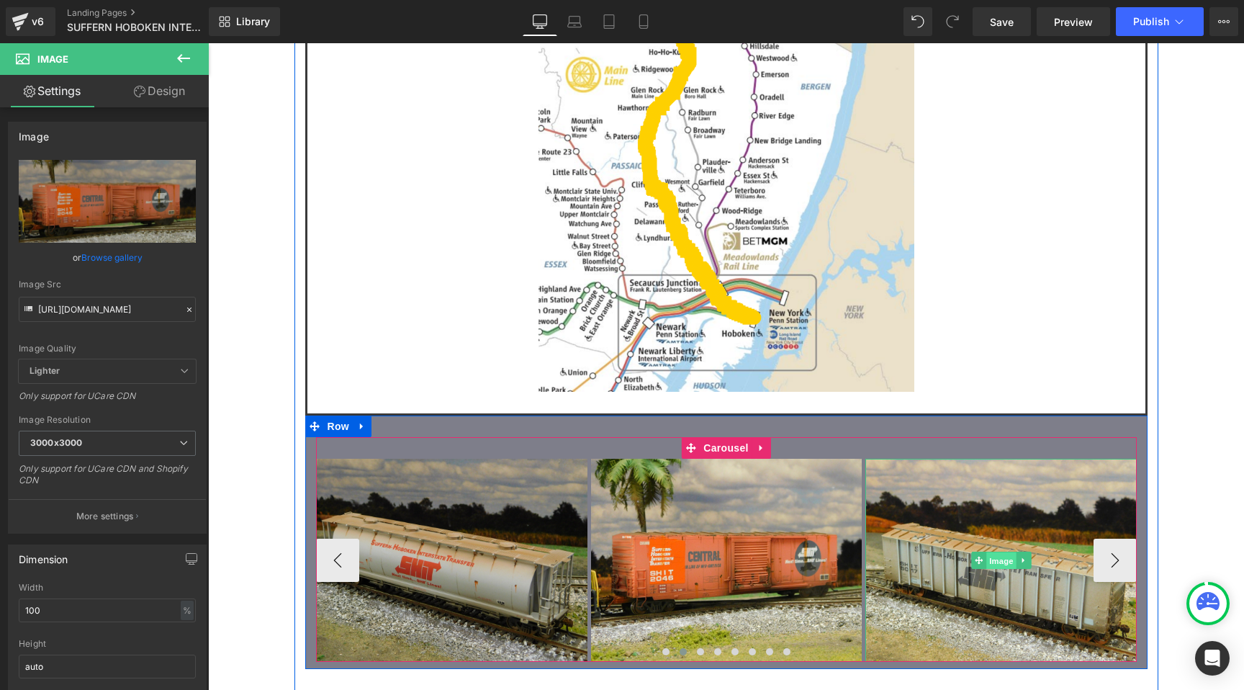
click at [1004, 552] on span "Image" at bounding box center [1001, 560] width 30 height 17
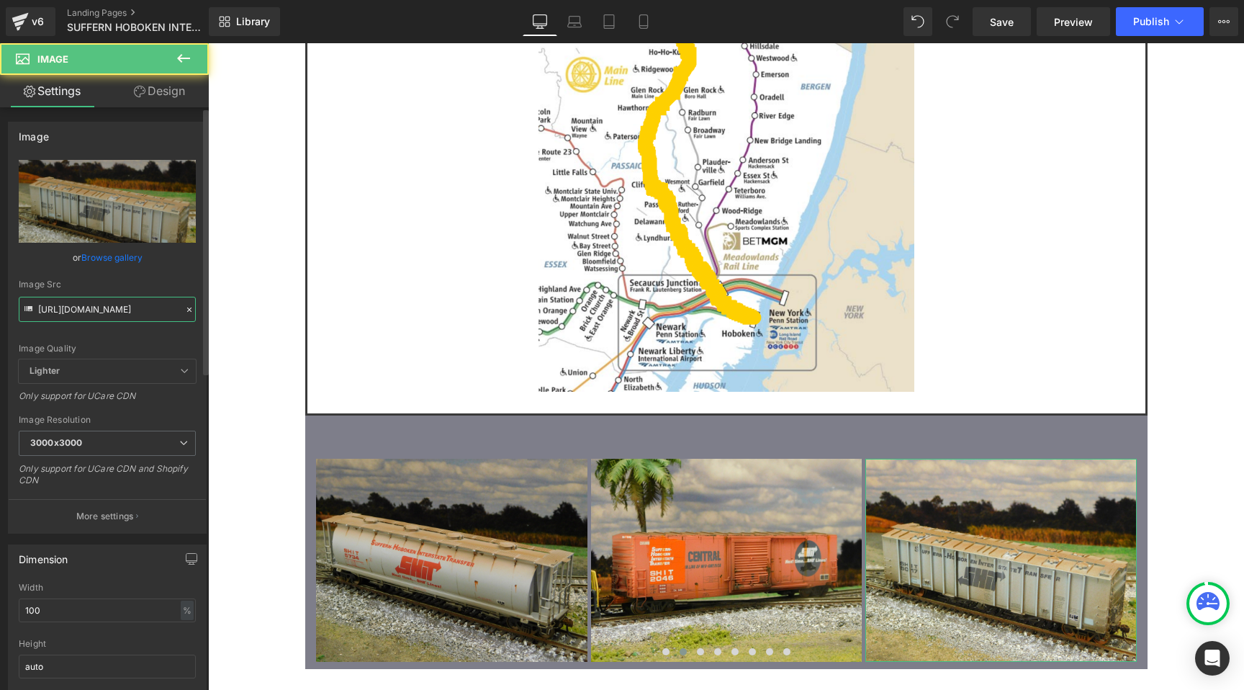
click at [113, 308] on input "https://cdn.shopify.com/s/files/1/0552/5425/3750/files/19_SHIT_5017_3000x3000.j…" at bounding box center [107, 309] width 177 height 25
paste input "23_SHIT_5366"
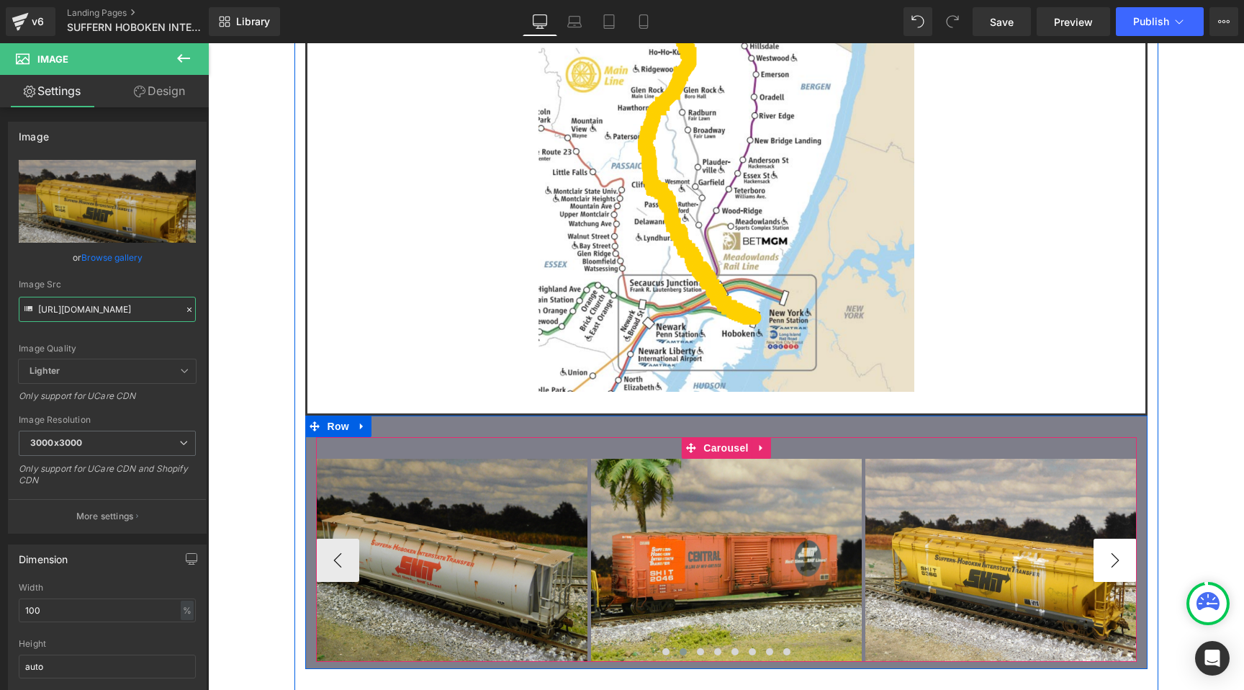
type input "https://cdn.shopify.com/s/files/1/0552/5425/3750/files/23_SHIT_5366_3000x3000.j…"
click at [1100, 539] on button "›" at bounding box center [1115, 560] width 43 height 43
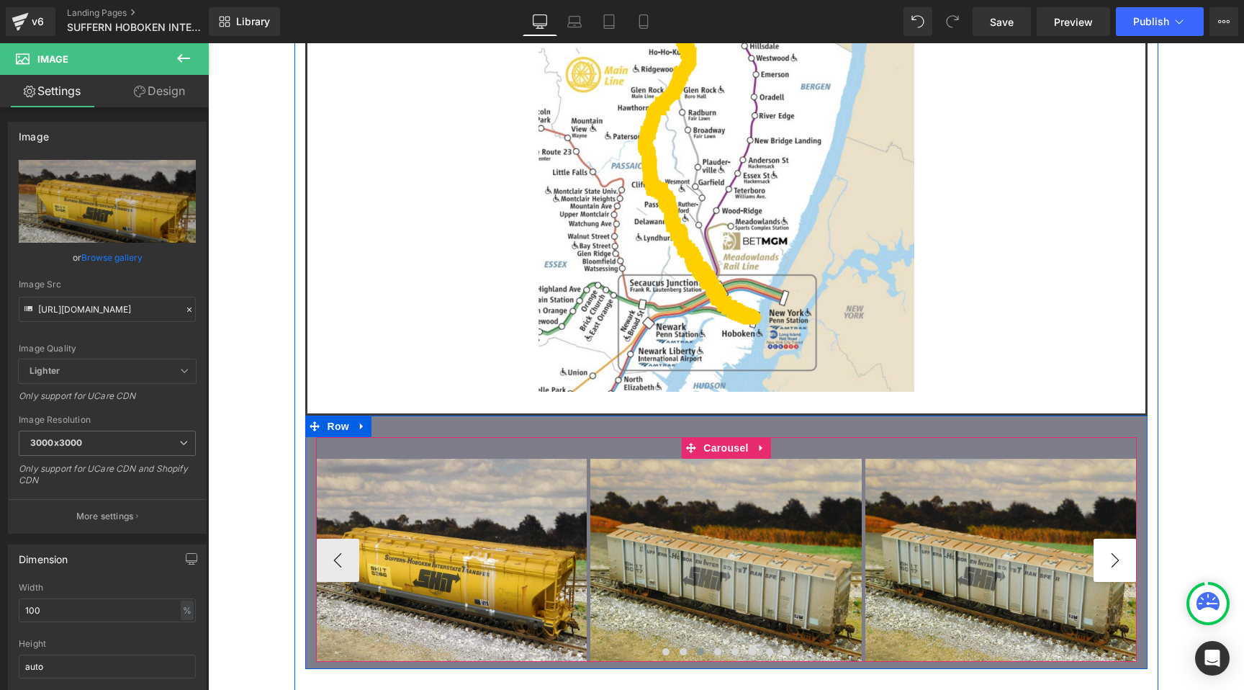
click at [1100, 539] on button "›" at bounding box center [1115, 560] width 43 height 43
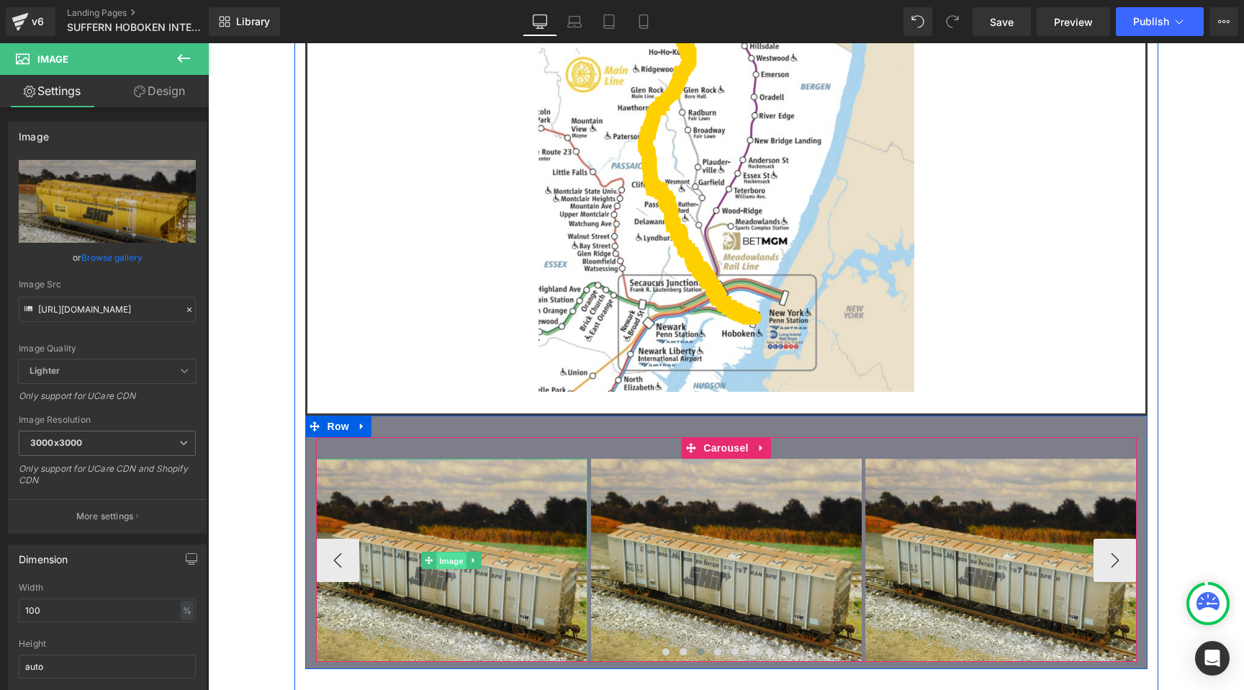
click at [459, 552] on span "Image" at bounding box center [452, 560] width 30 height 17
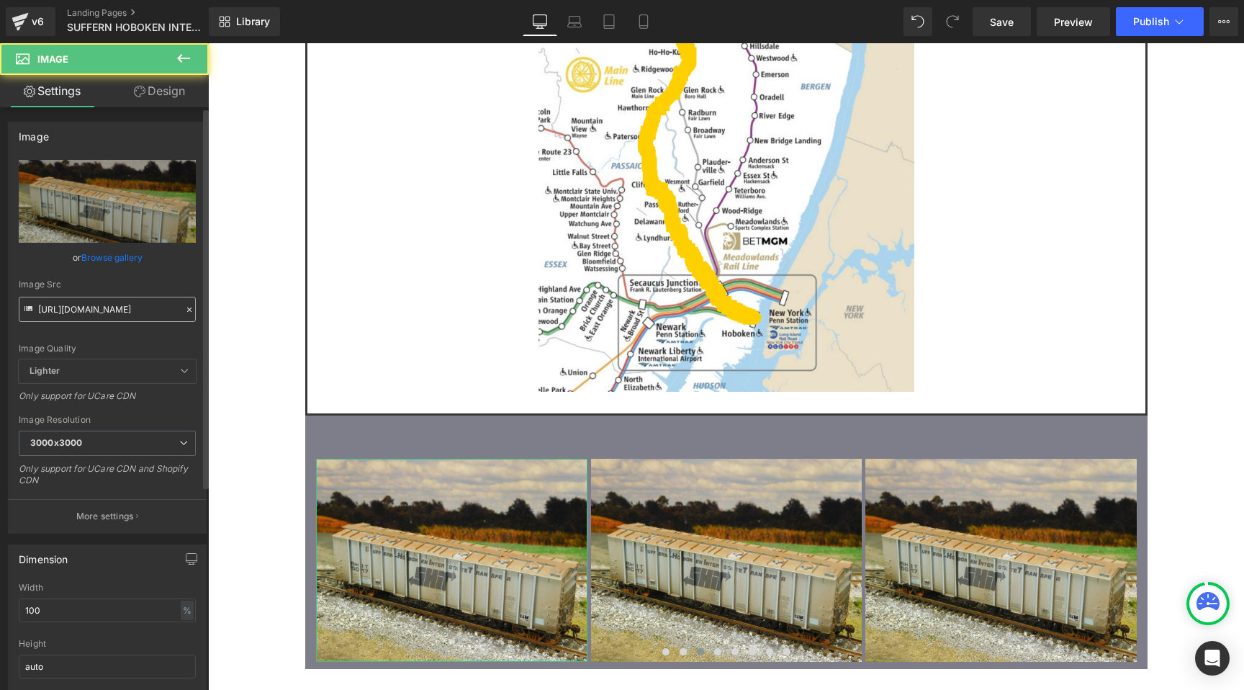
click at [91, 306] on input "https://cdn.shopify.com/s/files/1/0552/5425/3750/files/19_SHIT_5017_3000x3000.j…" at bounding box center [107, 309] width 177 height 25
type input "https://cdn.shopify.com/s/files/1/0552/5425/3750/files/06_SHIT_2018.jpg?v=17578…"
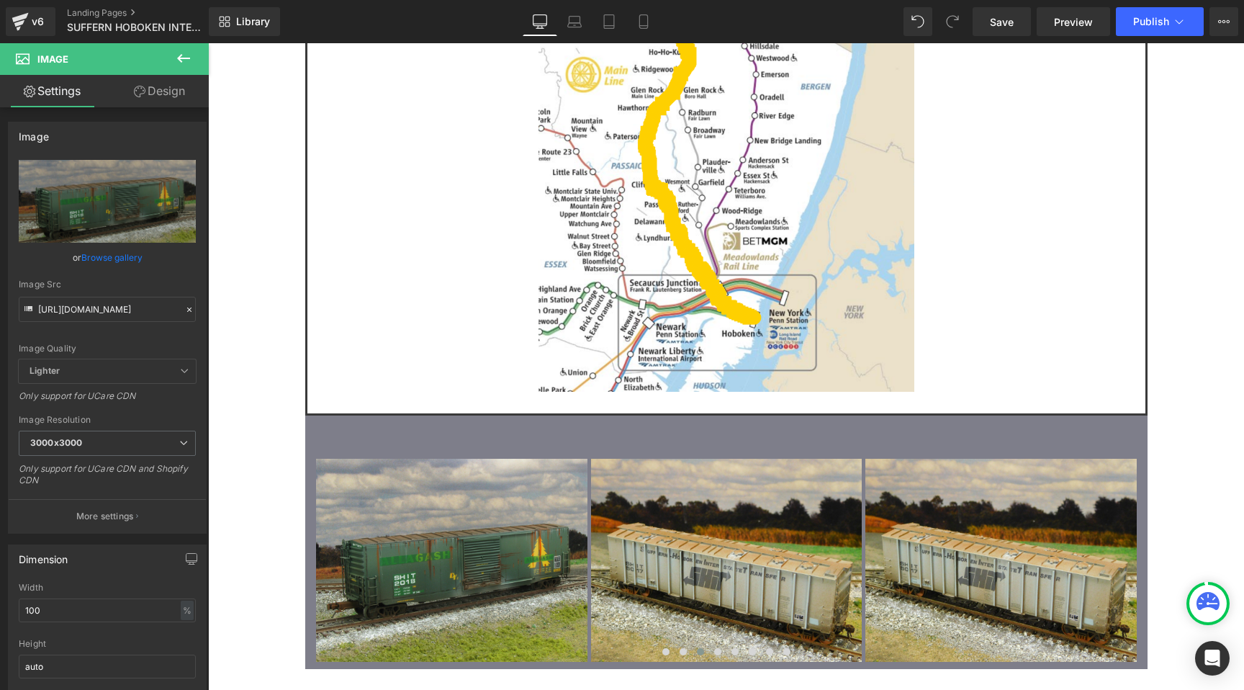
click at [260, 310] on div "Image Owner: John Bezuyen Location: Suffern, NY States of Operation: NJ, NY, PA…" at bounding box center [726, 0] width 1036 height 3213
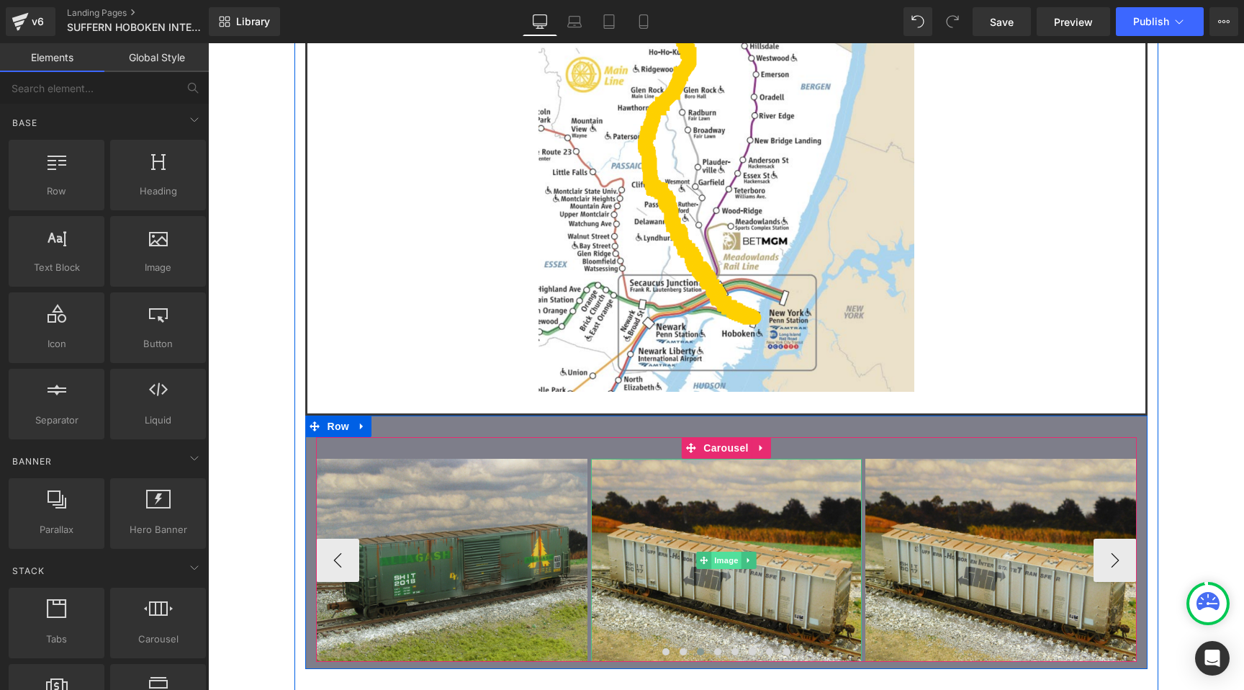
click at [721, 552] on span "Image" at bounding box center [726, 560] width 30 height 17
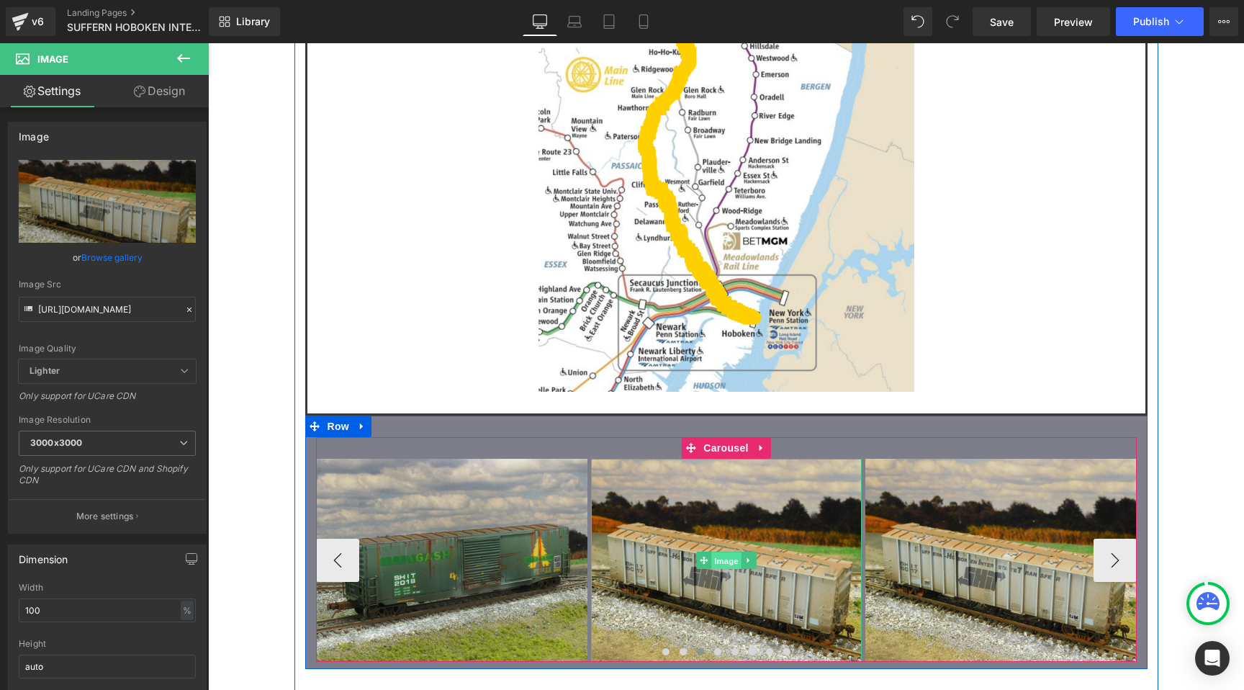
click at [724, 552] on span "Image" at bounding box center [726, 560] width 30 height 17
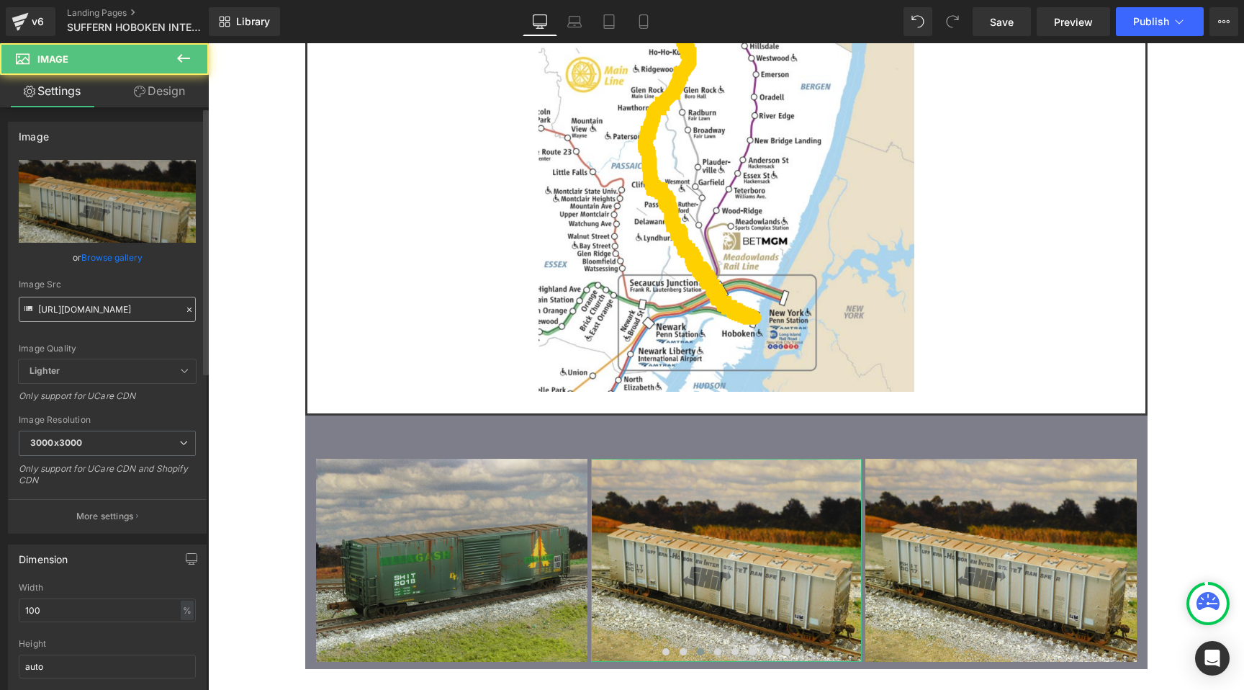
click at [136, 315] on input "https://cdn.shopify.com/s/files/1/0552/5425/3750/files/19_SHIT_5017_3000x3000.j…" at bounding box center [107, 309] width 177 height 25
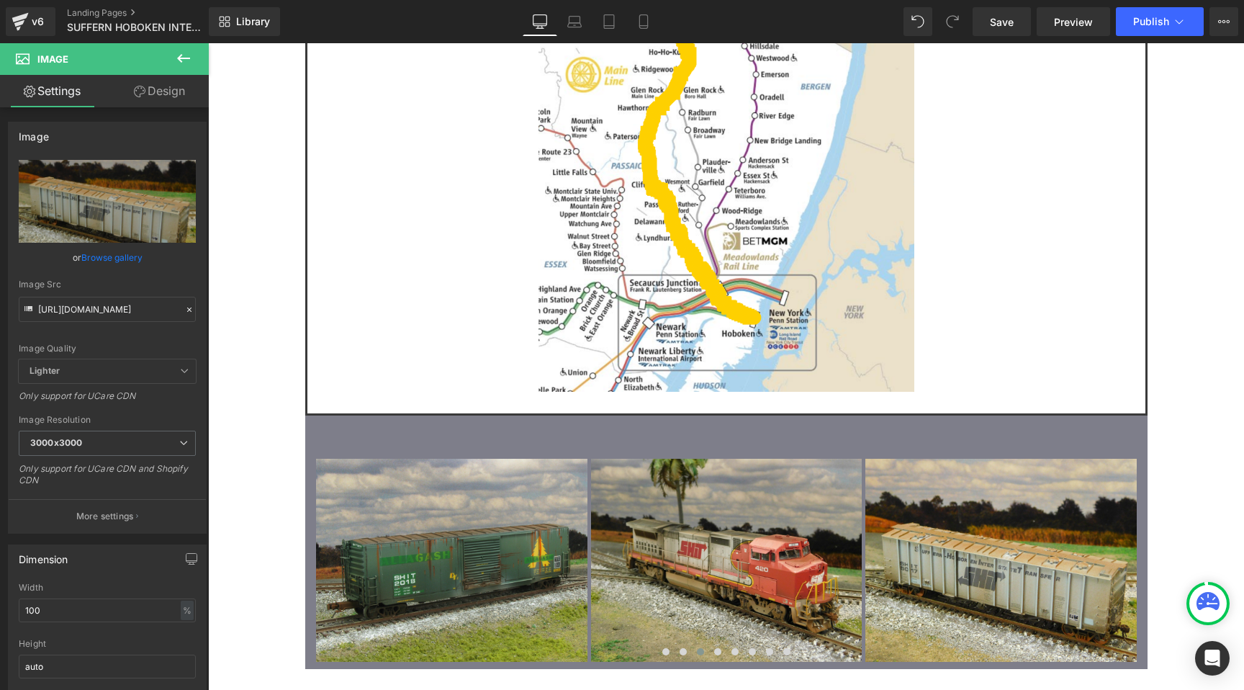
type input "https://cdn.shopify.com/s/files/1/0552/5425/3750/files/18_SHIT_420.jpg?v=175780…"
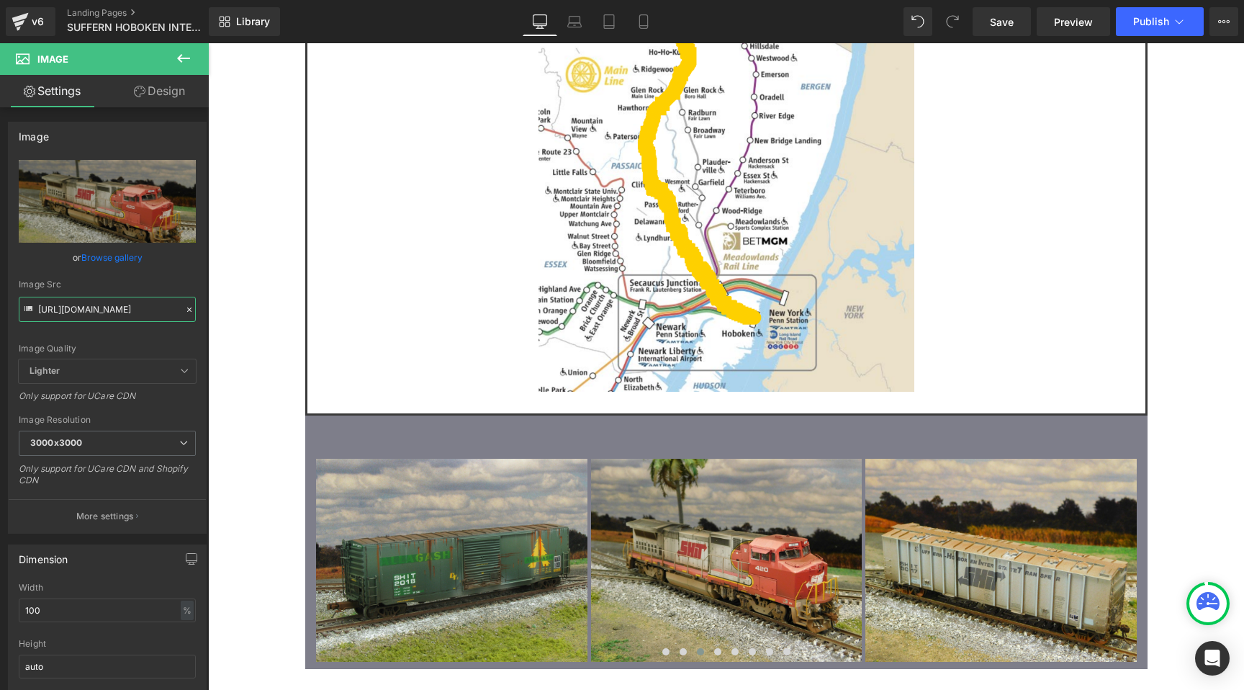
scroll to position [0, 0]
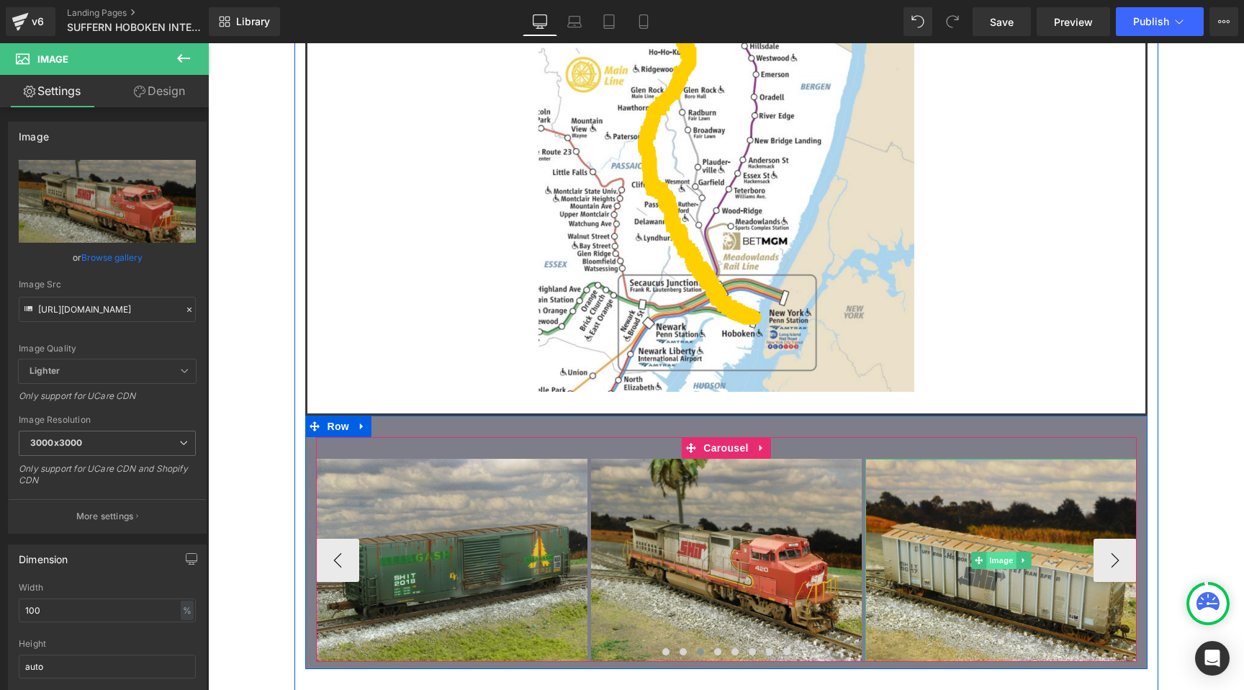
click at [999, 552] on span "Image" at bounding box center [1001, 560] width 30 height 17
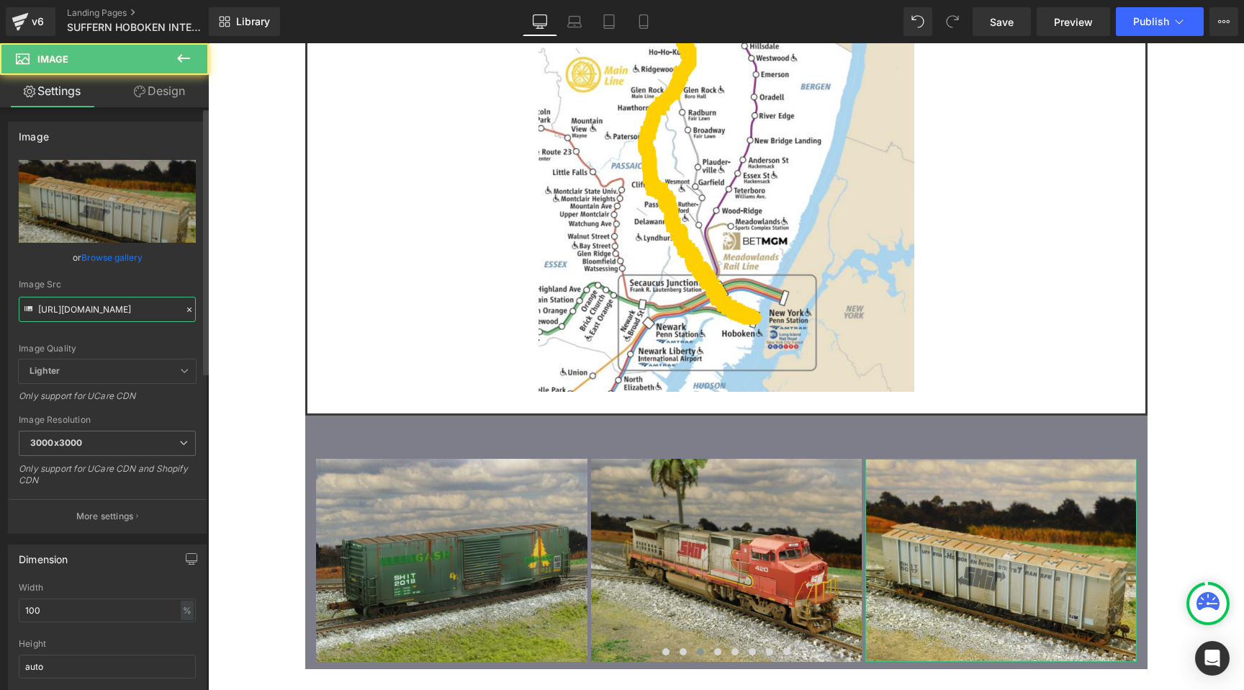
click at [111, 304] on input "https://cdn.shopify.com/s/files/1/0552/5425/3750/files/19_SHIT_5017_3000x3000.j…" at bounding box center [107, 309] width 177 height 25
paste input "27_SHIT_Home_Shops_car_weathered"
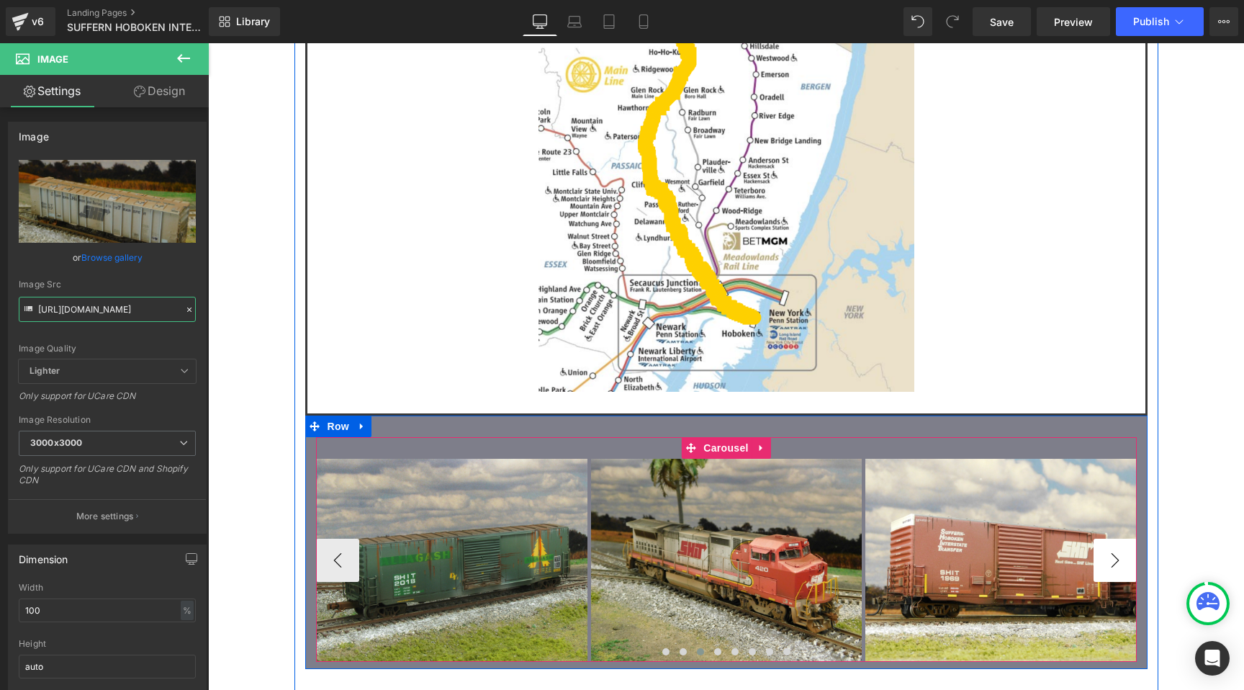
type input "https://cdn.shopify.com/s/files/1/0552/5425/3750/files/27_SHIT_Home_Shops_car_w…"
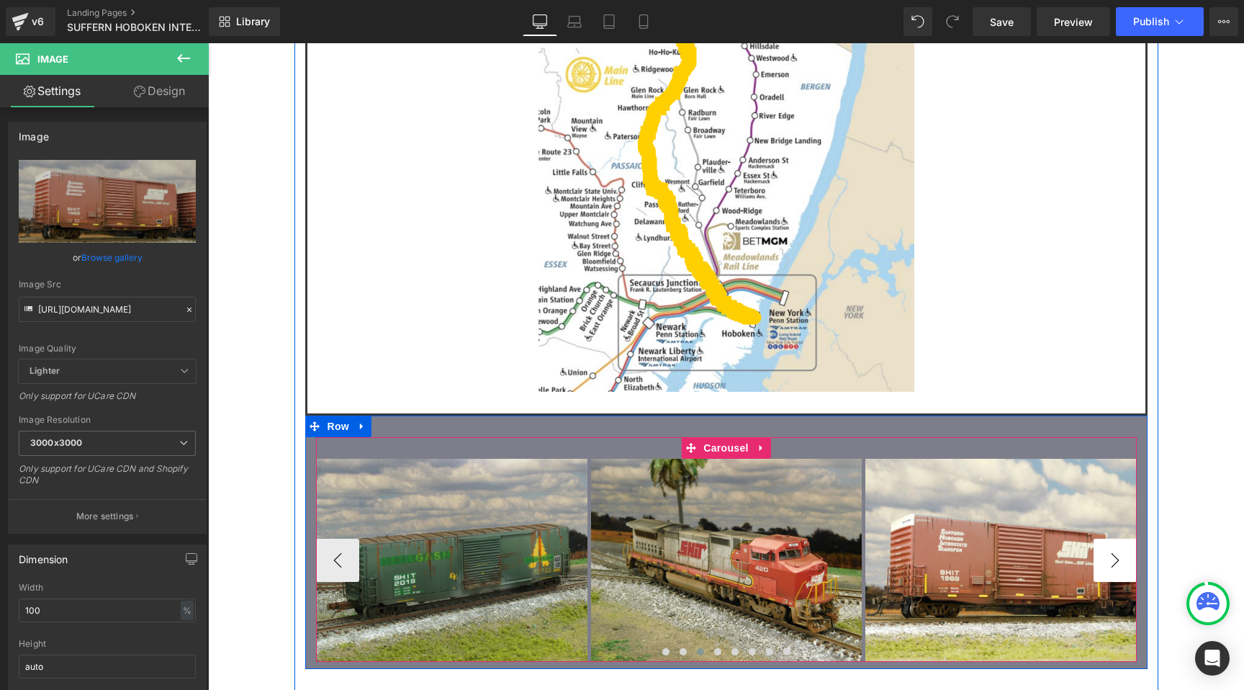
click at [1113, 539] on button "›" at bounding box center [1115, 560] width 43 height 43
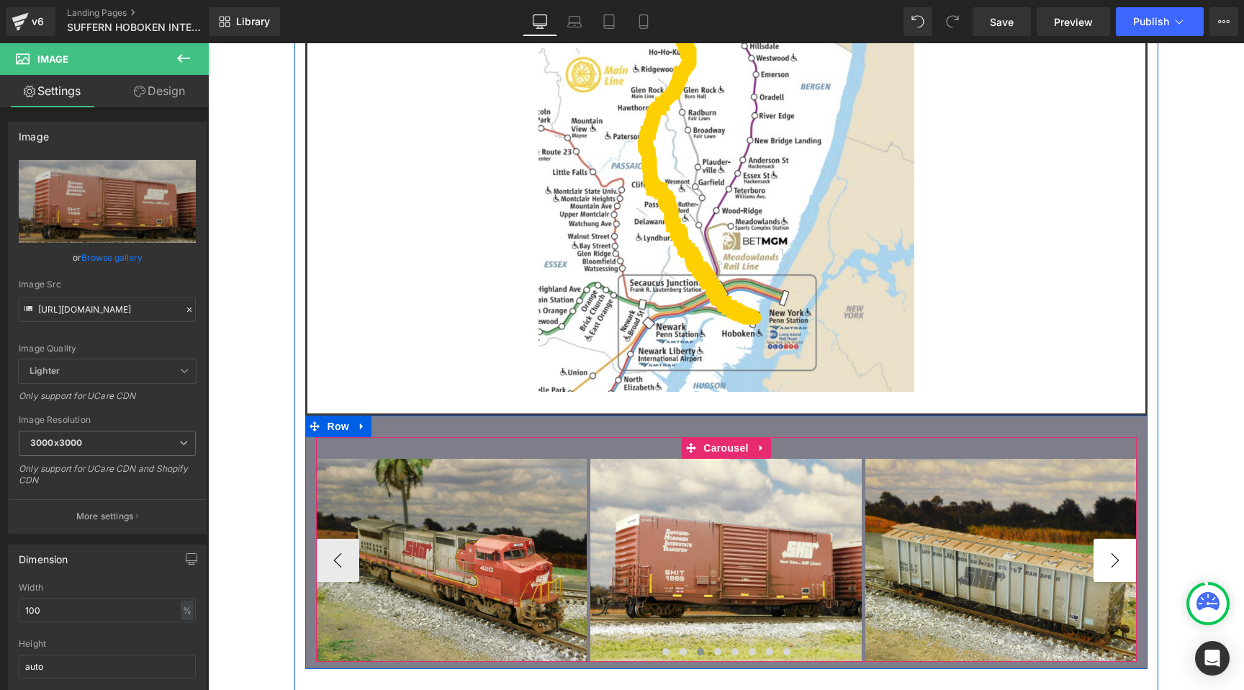
click at [1113, 539] on button "›" at bounding box center [1115, 560] width 43 height 43
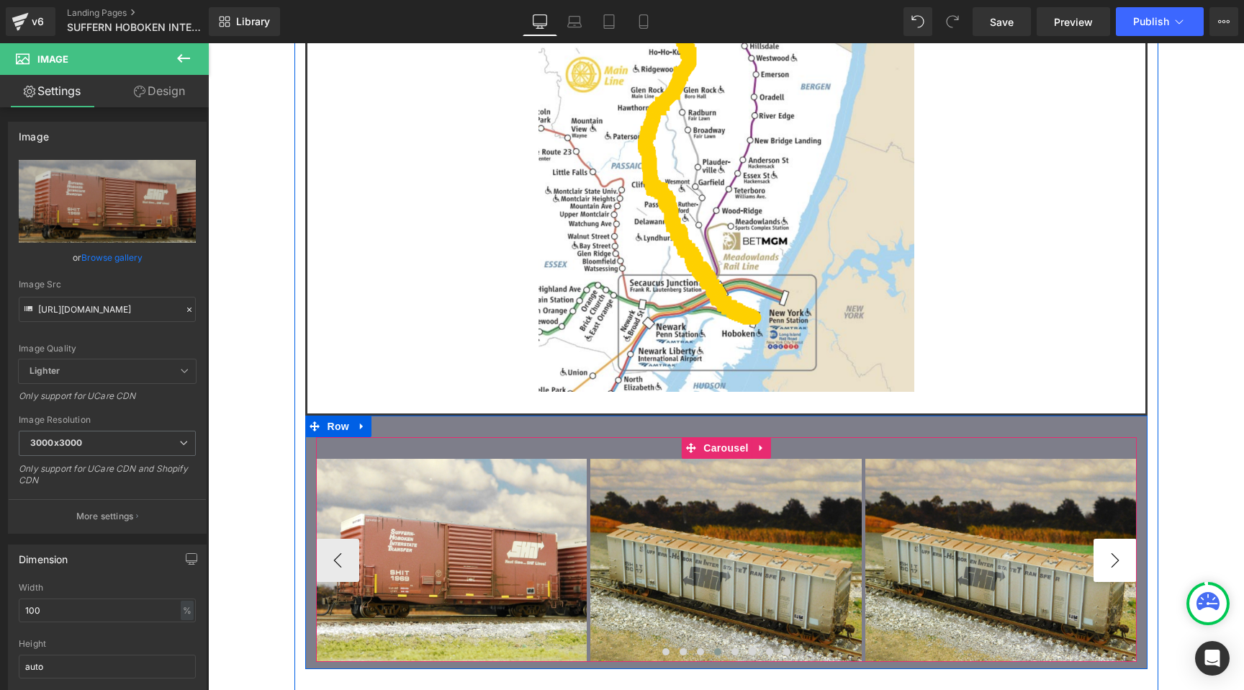
click at [1113, 539] on button "›" at bounding box center [1115, 560] width 43 height 43
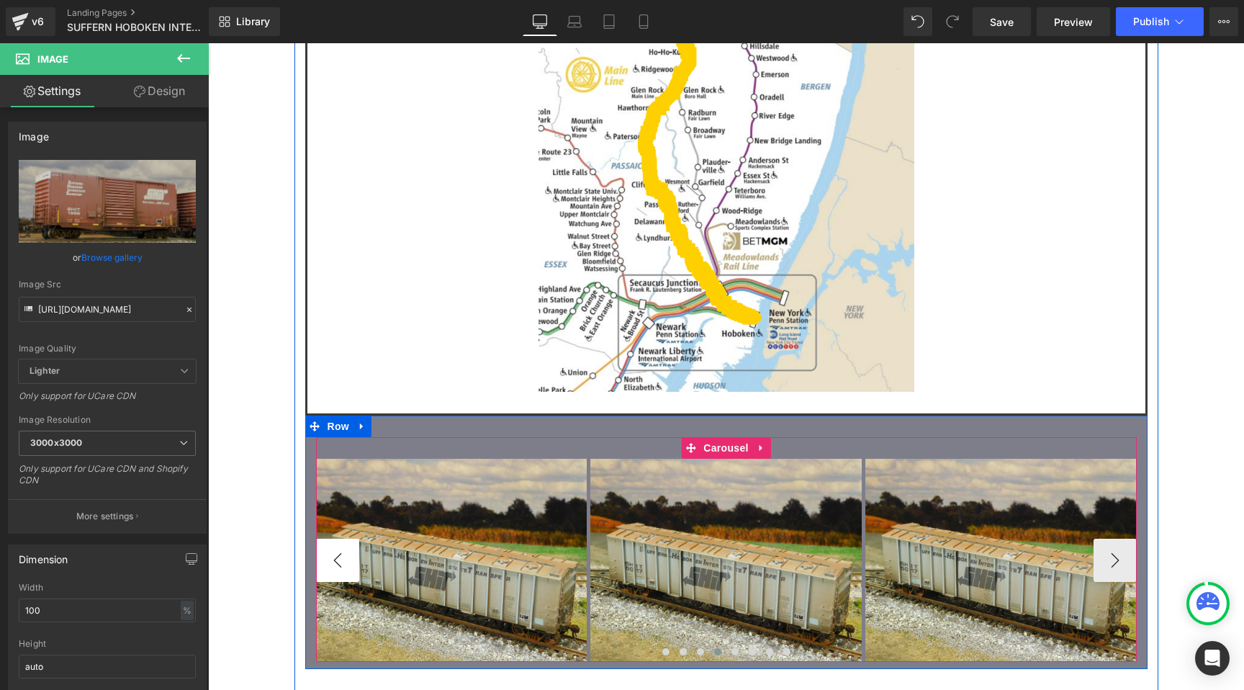
click at [335, 539] on button "‹" at bounding box center [337, 560] width 43 height 43
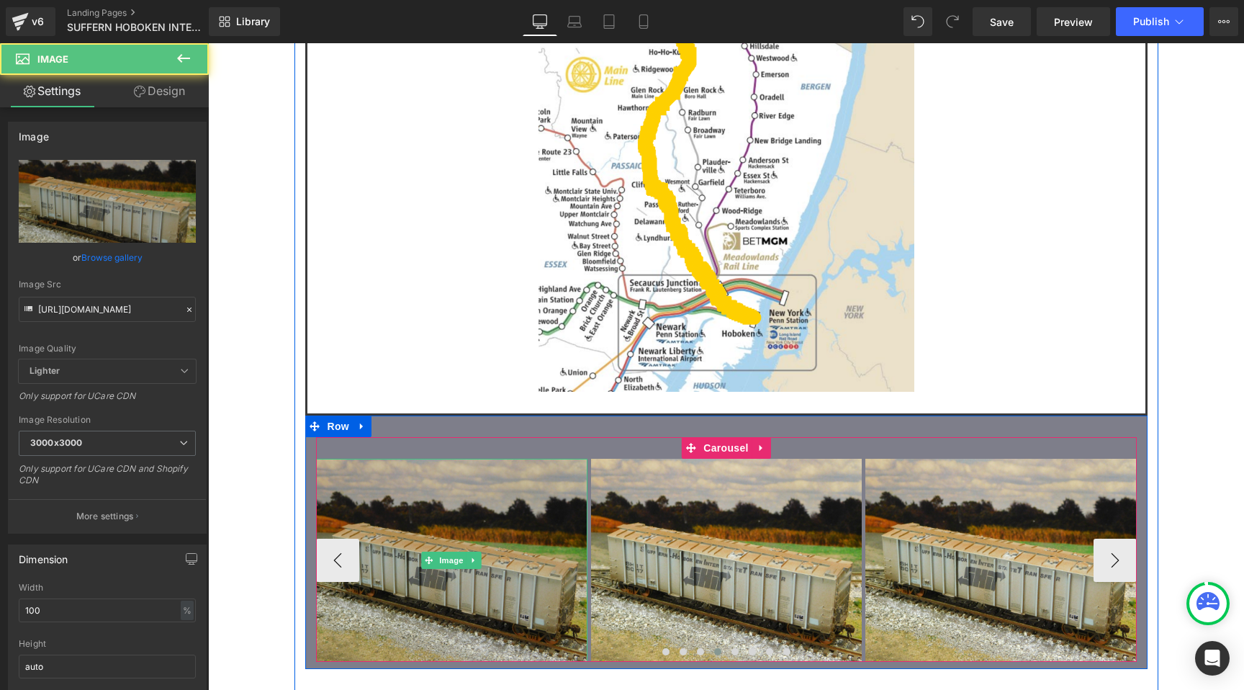
click at [453, 459] on img at bounding box center [451, 560] width 271 height 203
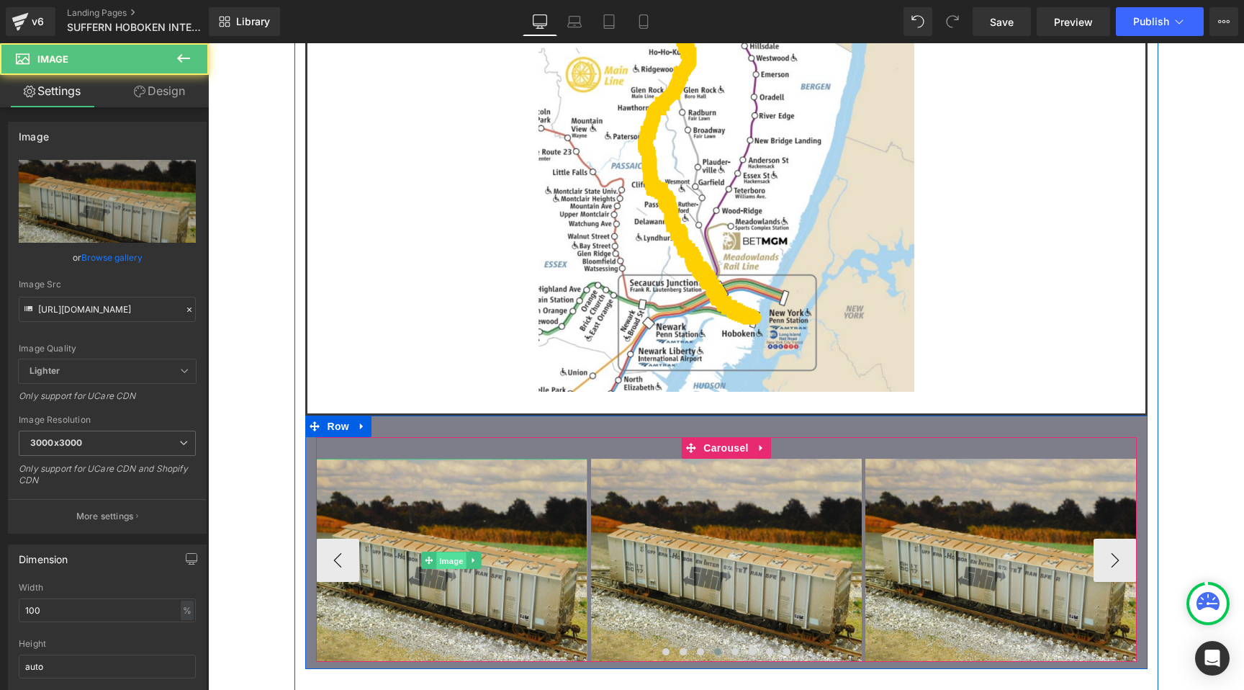
click at [454, 552] on span "Image" at bounding box center [452, 560] width 30 height 17
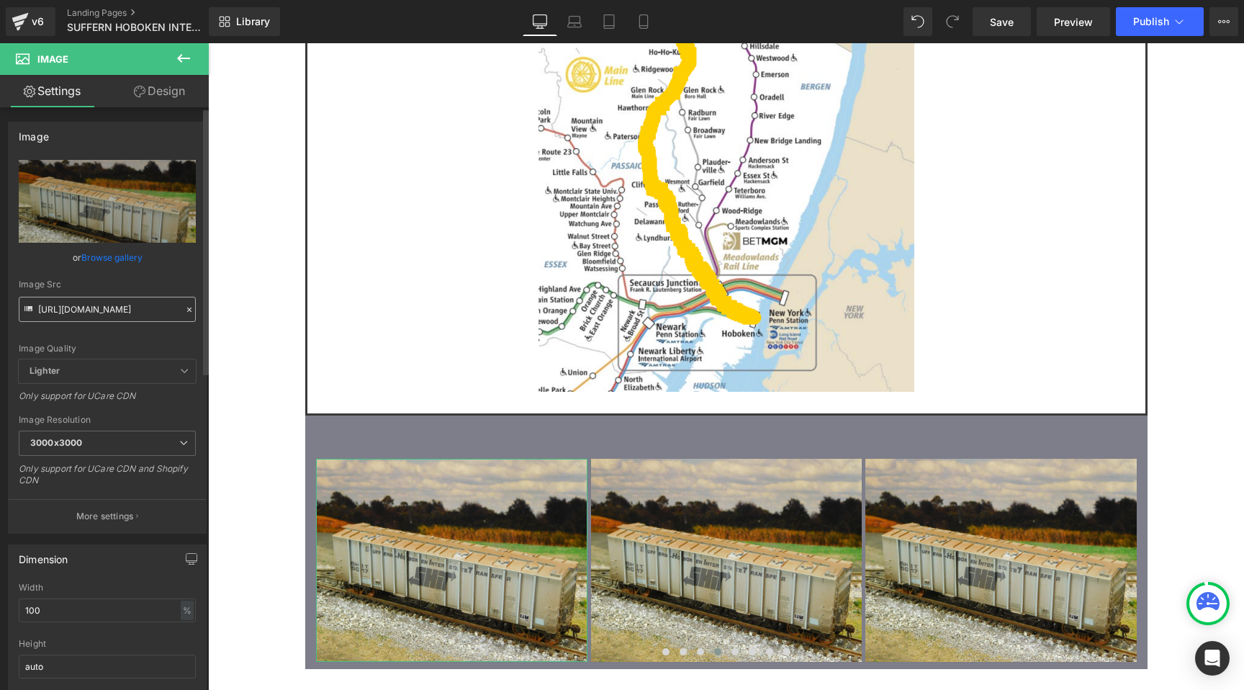
click at [102, 300] on input "https://cdn.shopify.com/s/files/1/0552/5425/3750/files/19_SHIT_5017_3000x3000.j…" at bounding box center [107, 309] width 177 height 25
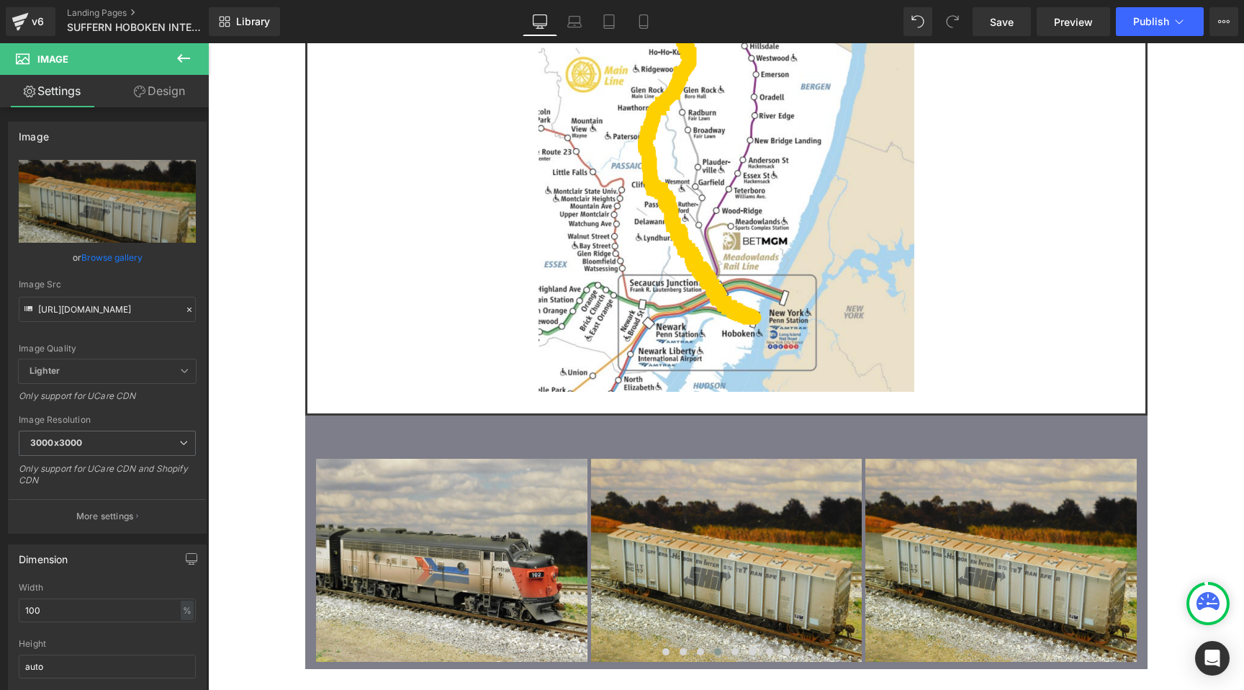
type input "https://cdn.shopify.com/s/files/1/0552/5425/3750/files/12_AMTK_102.jpg?v=175780…"
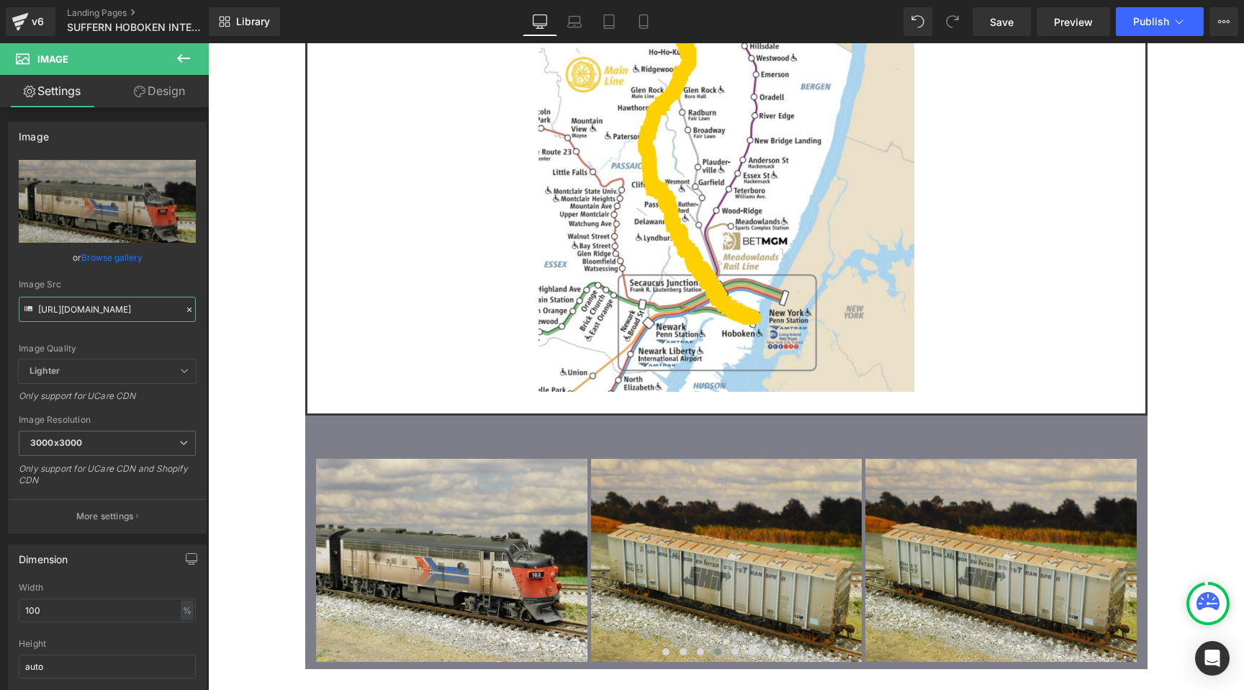
scroll to position [0, 0]
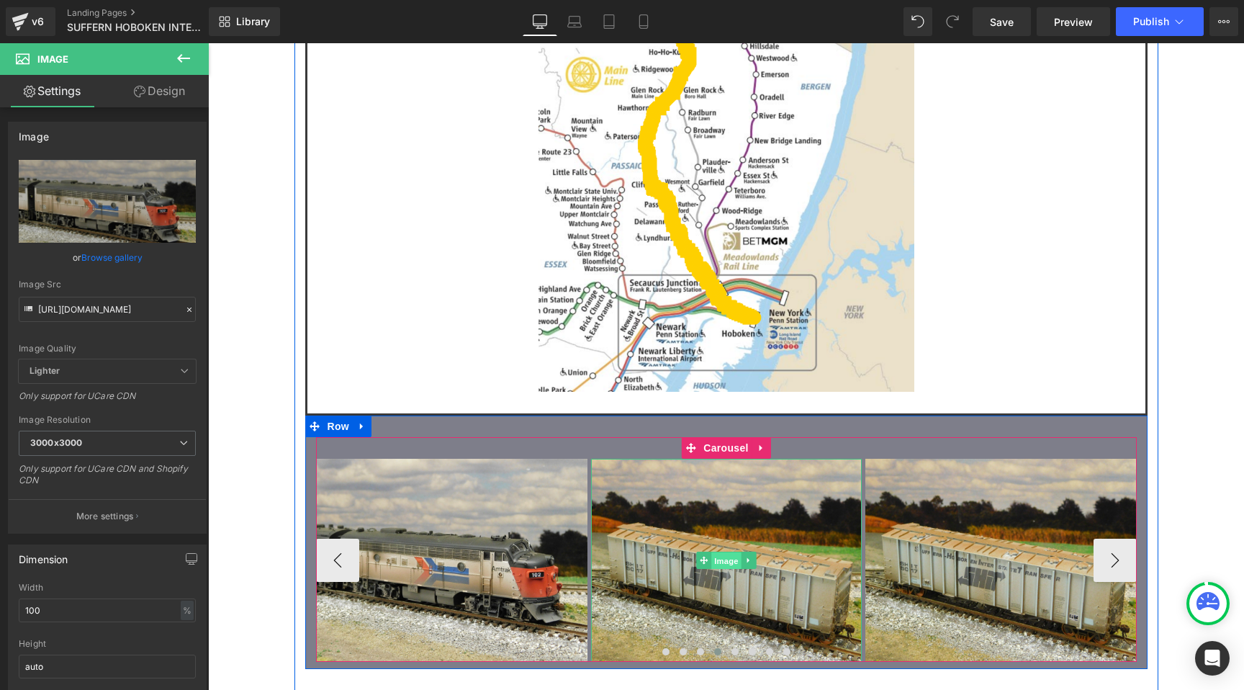
click at [733, 552] on span "Image" at bounding box center [726, 560] width 30 height 17
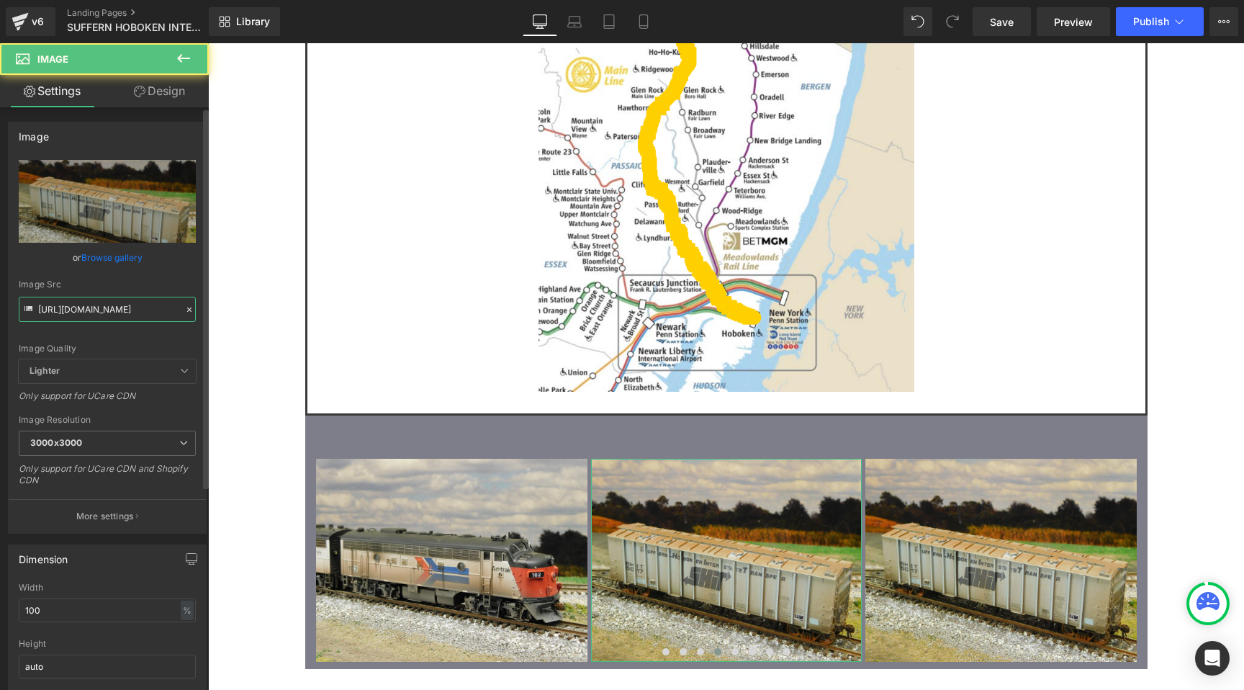
click at [105, 305] on input "https://cdn.shopify.com/s/files/1/0552/5425/3750/files/19_SHIT_5017_3000x3000.j…" at bounding box center [107, 309] width 177 height 25
paste input "26_SHIT_Home_Shops_car"
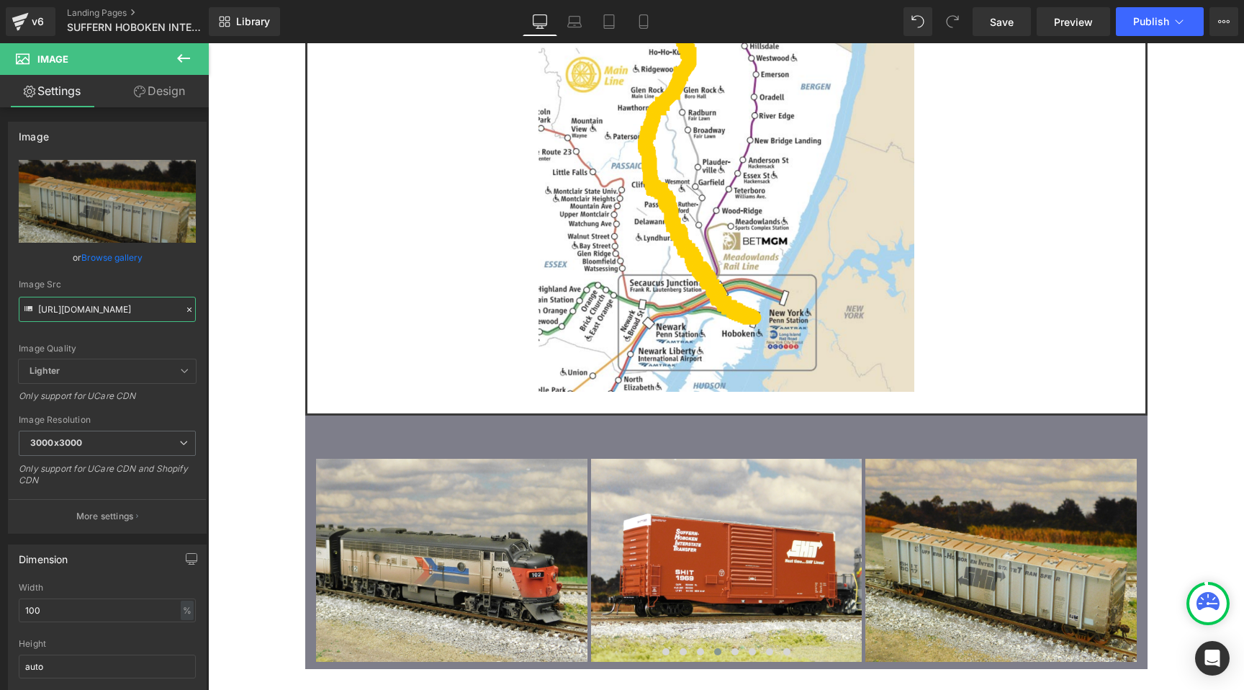
type input "https://cdn.shopify.com/s/files/1/0552/5425/3750/files/26_SHIT_Home_Shops_car.j…"
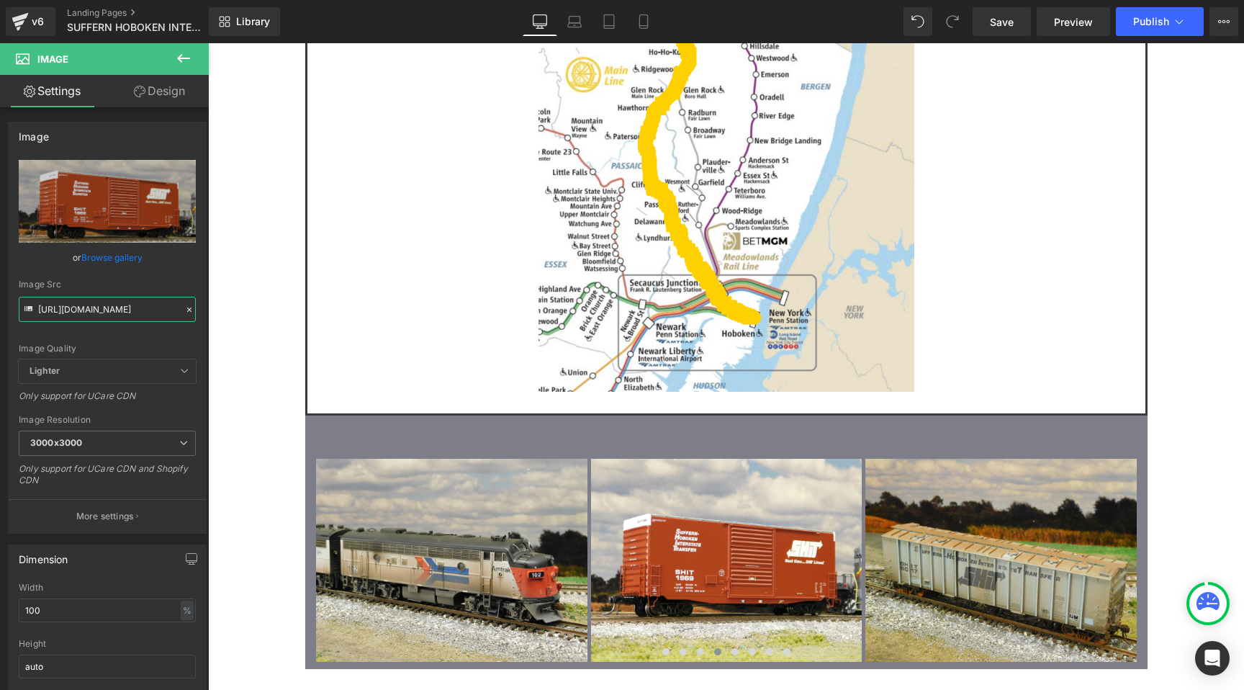
scroll to position [0, 0]
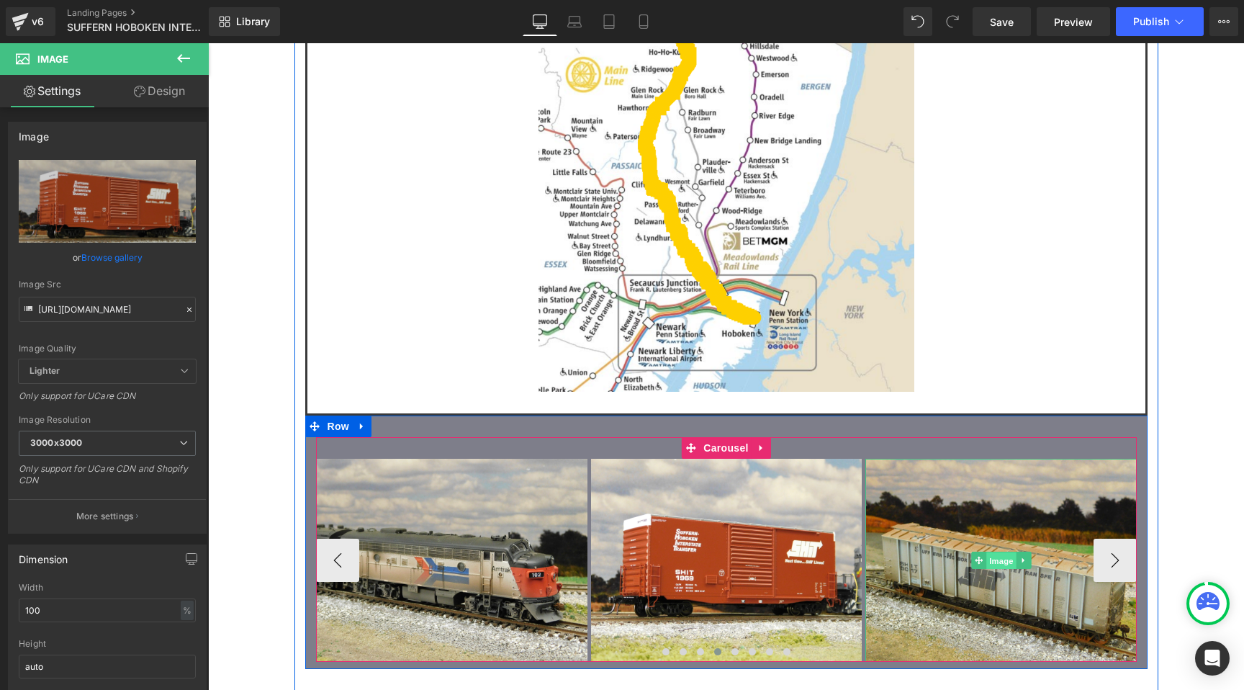
click at [1002, 552] on span "Image" at bounding box center [1001, 560] width 30 height 17
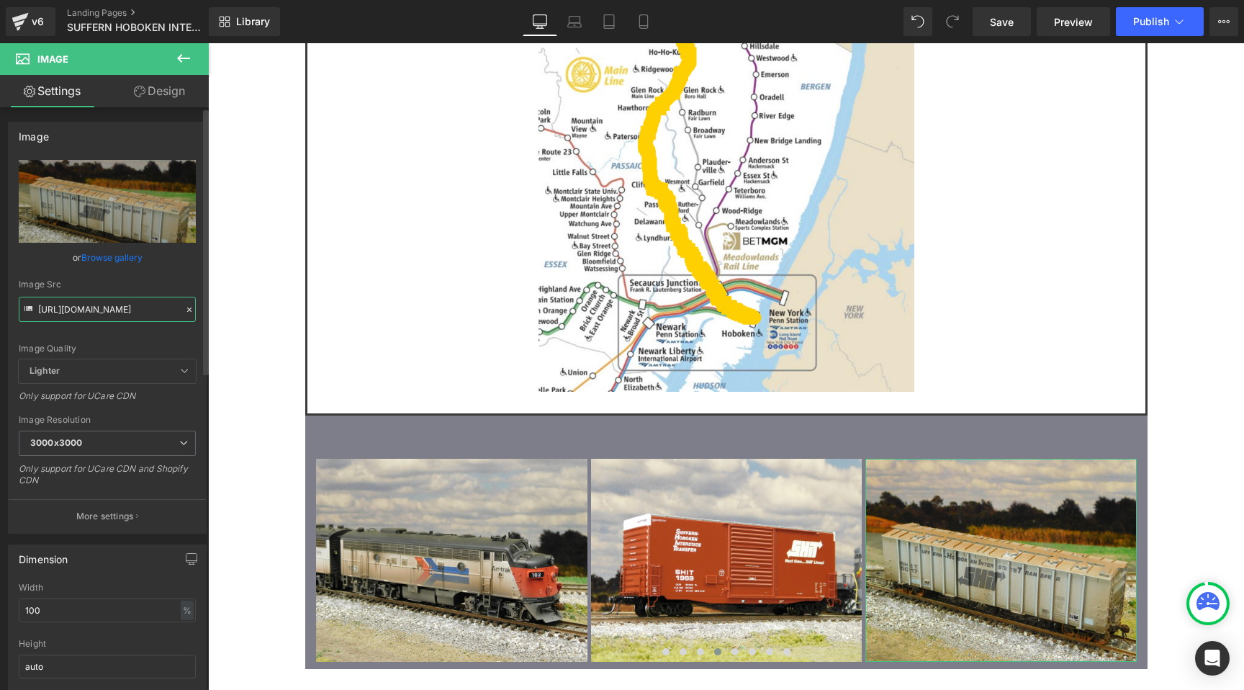
click at [133, 315] on input "https://cdn.shopify.com/s/files/1/0552/5425/3750/files/19_SHIT_5017_3000x3000.j…" at bounding box center [107, 309] width 177 height 25
paste input "4_SHIT_21"
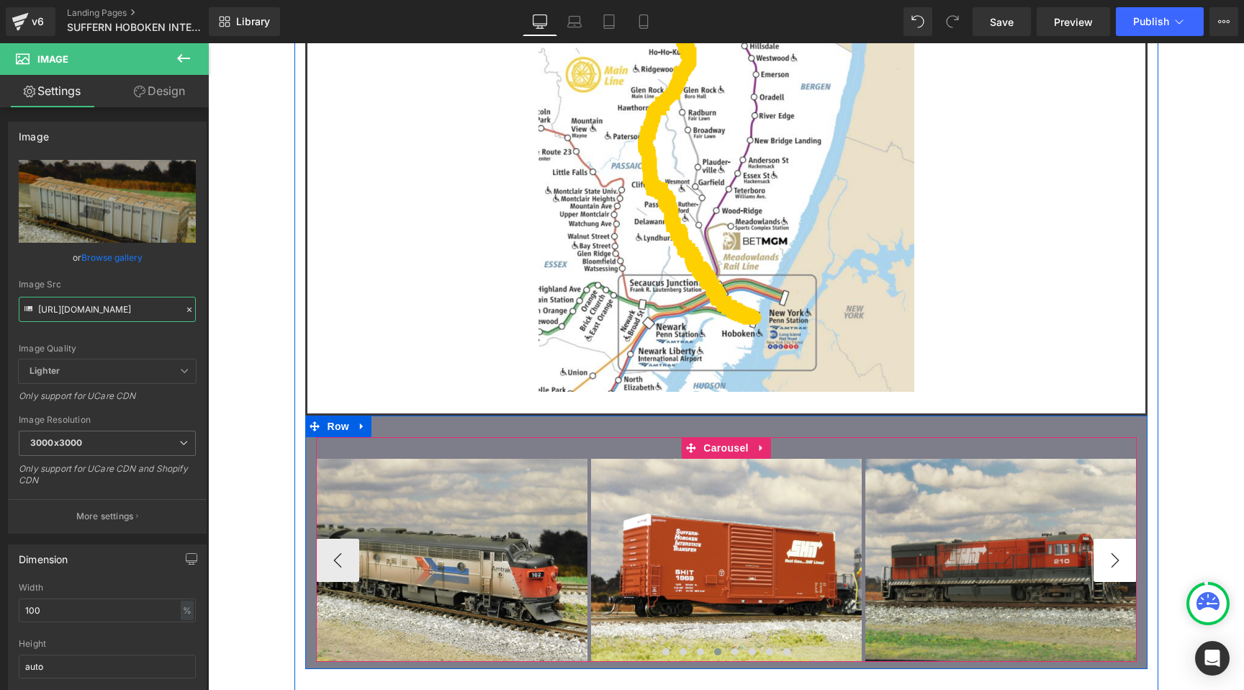
type input "https://cdn.shopify.com/s/files/1/0552/5425/3750/files/14_SHIT_210.jpg?v=175780…"
click at [1126, 539] on button "›" at bounding box center [1115, 560] width 43 height 43
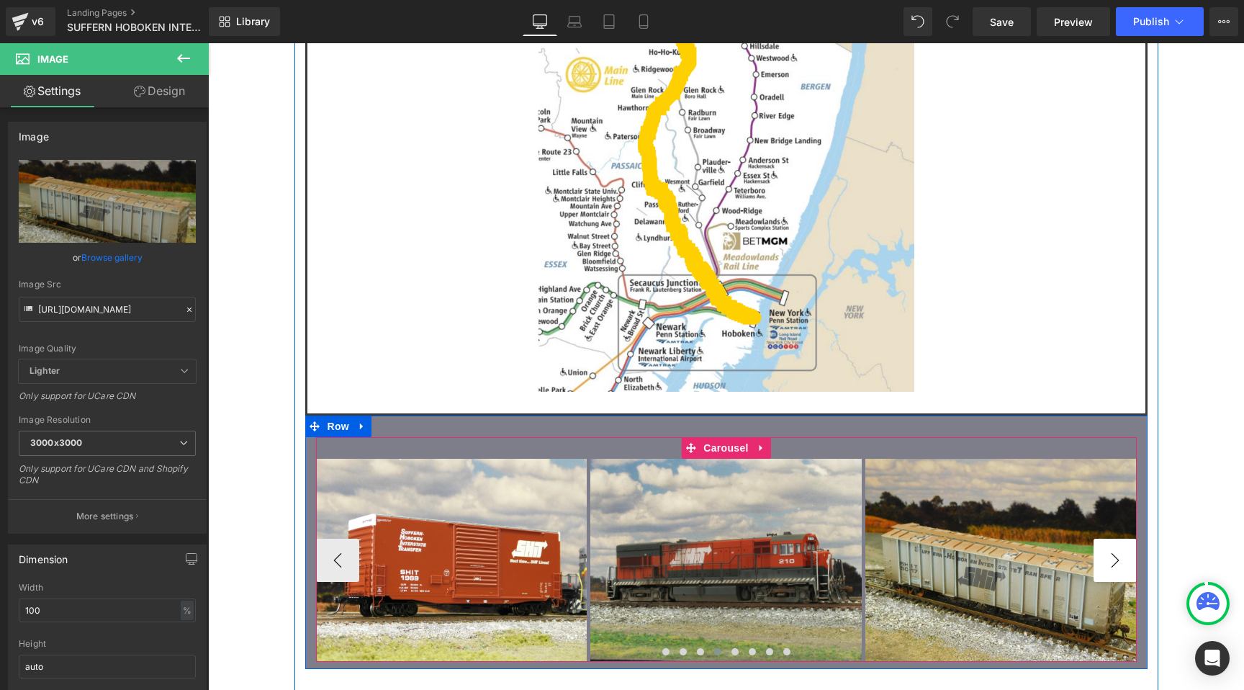
click at [1126, 539] on button "›" at bounding box center [1115, 560] width 43 height 43
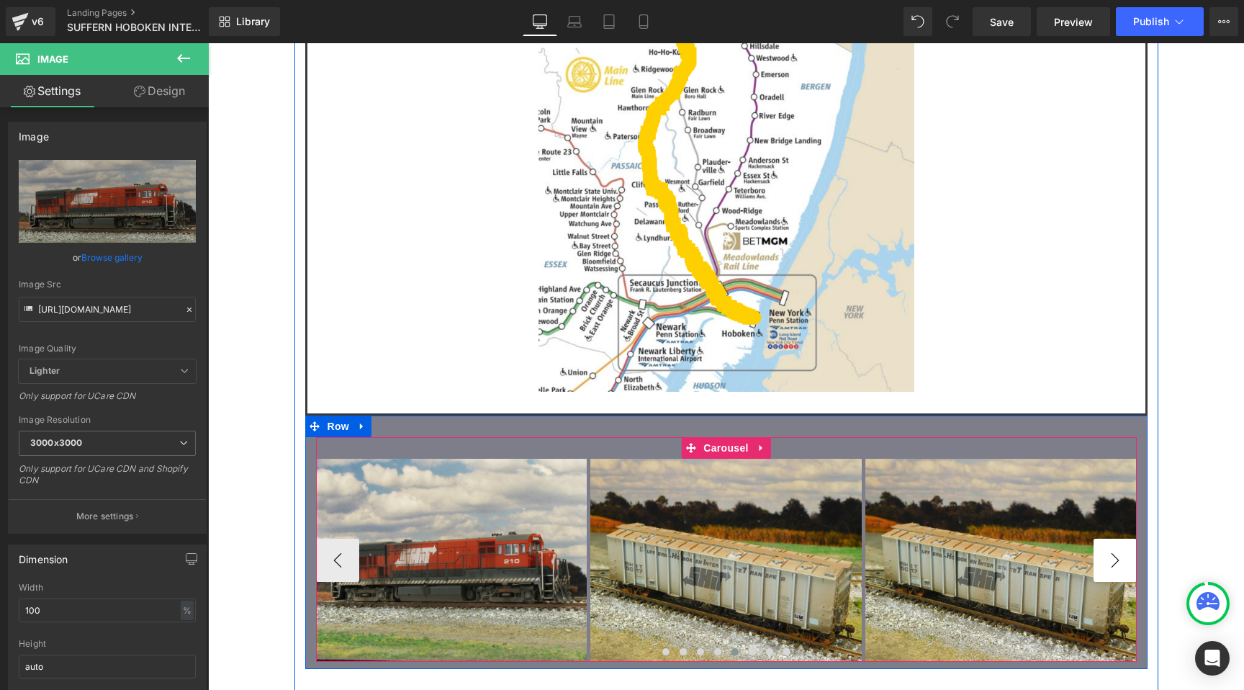
click at [1126, 539] on button "›" at bounding box center [1115, 560] width 43 height 43
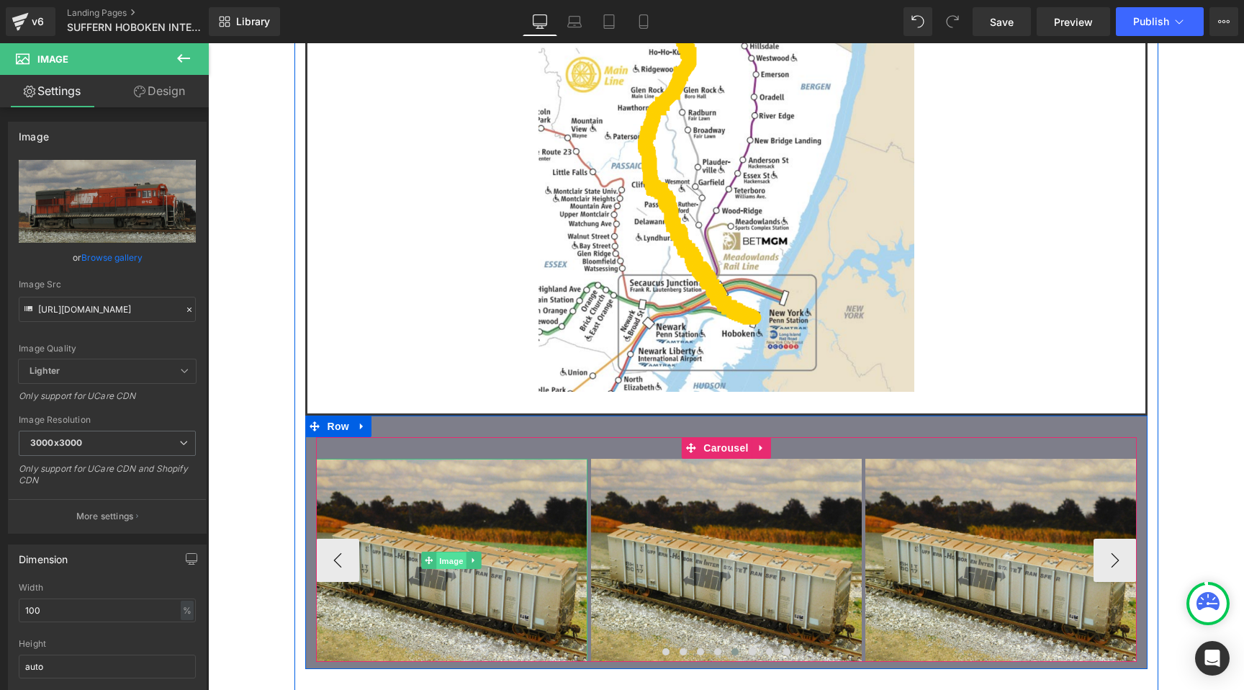
click at [451, 552] on span "Image" at bounding box center [452, 560] width 30 height 17
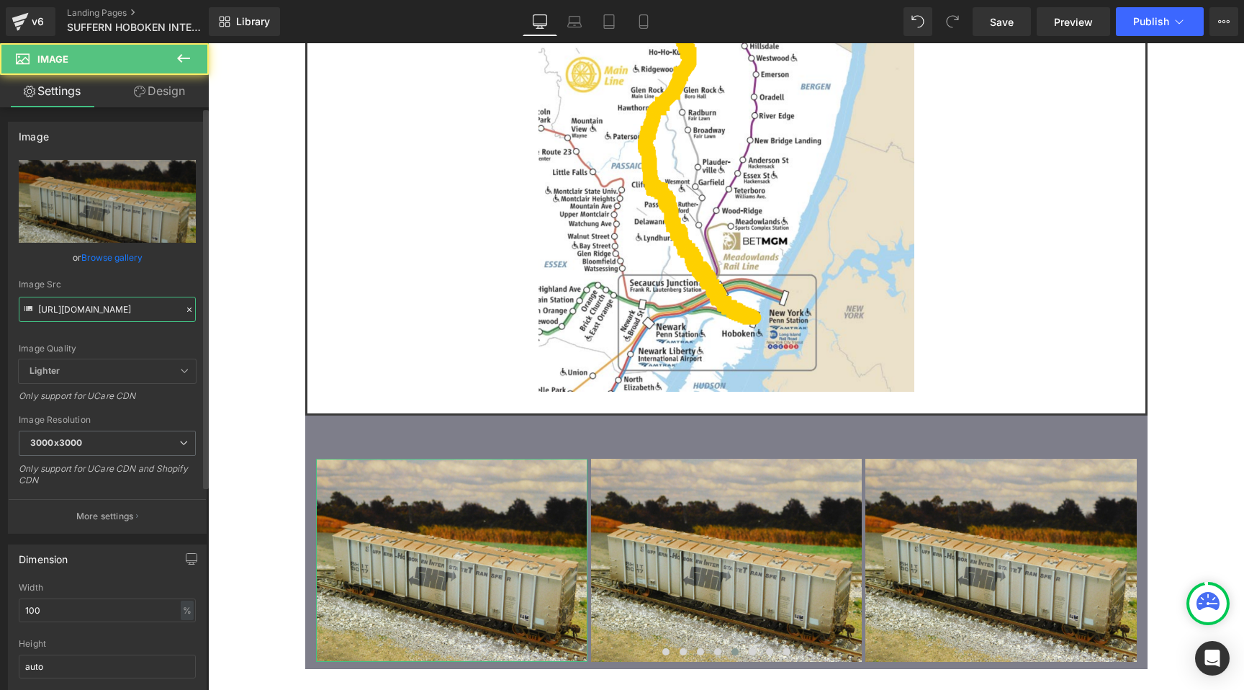
click at [119, 305] on input "https://cdn.shopify.com/s/files/1/0552/5425/3750/files/19_SHIT_5017_3000x3000.j…" at bounding box center [107, 309] width 177 height 25
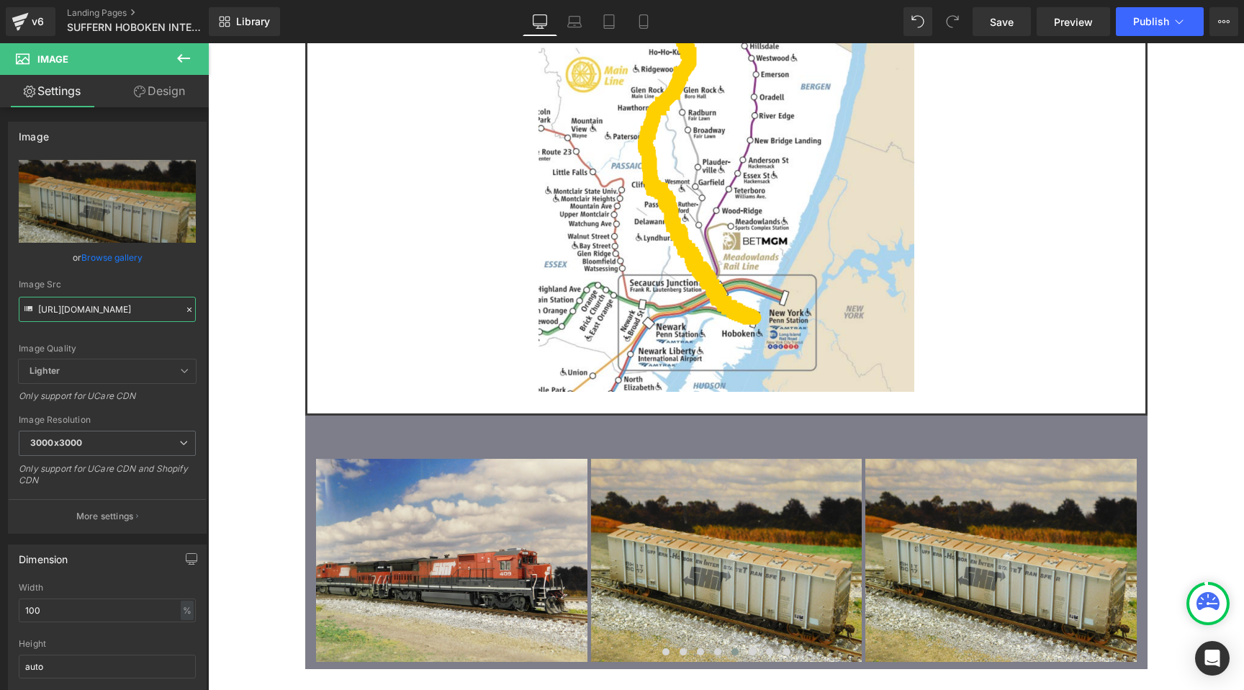
type input "https://cdn.shopify.com/s/files/1/0552/5425/3750/files/10_SHIT_409.jpg?v=175780…"
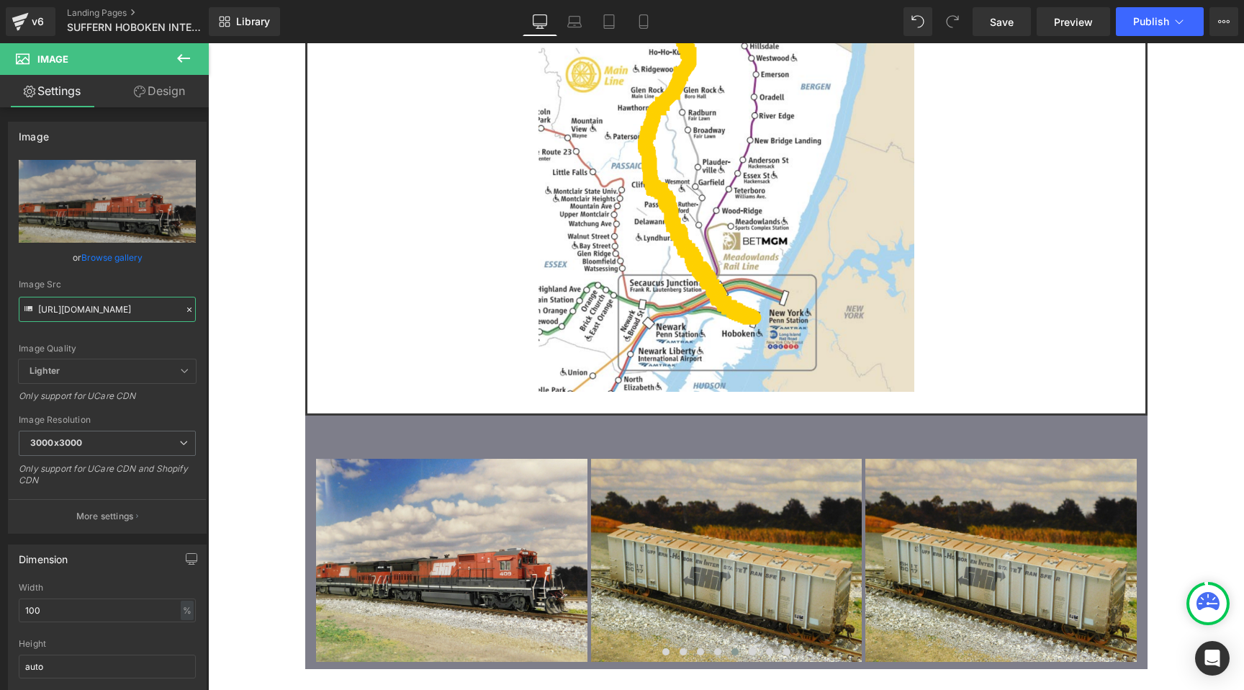
scroll to position [0, 0]
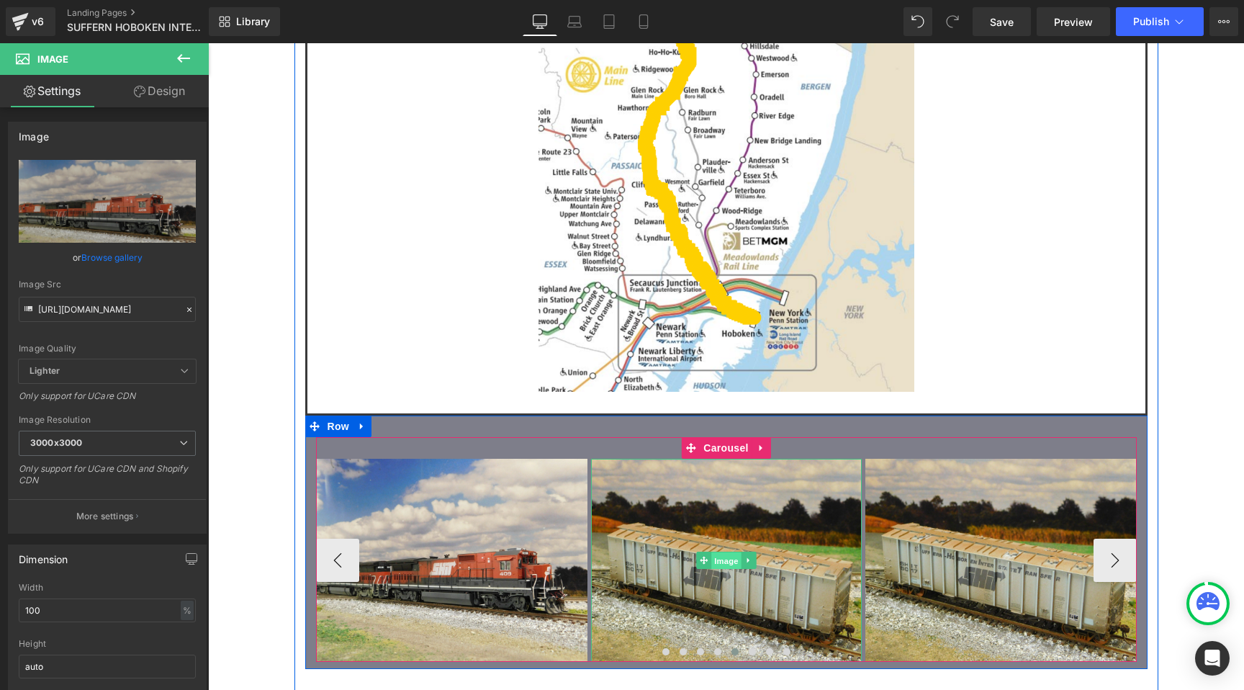
click at [731, 552] on span "Image" at bounding box center [726, 560] width 30 height 17
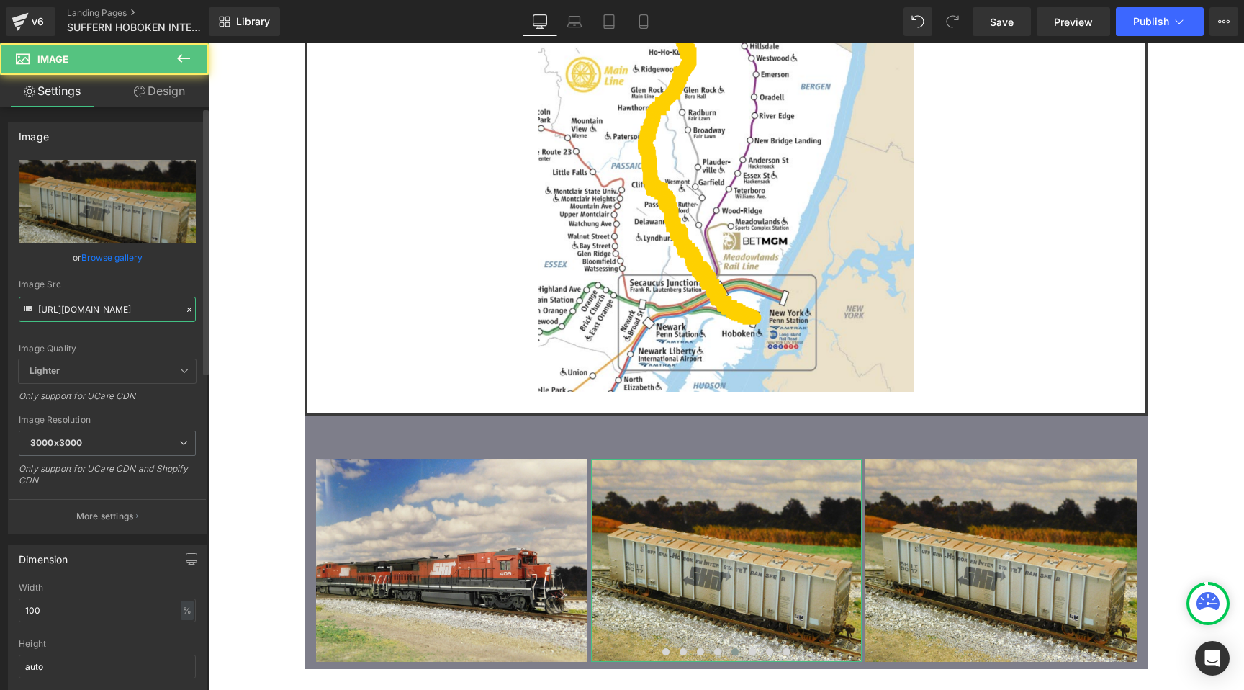
click at [94, 312] on input "https://cdn.shopify.com/s/files/1/0552/5425/3750/files/19_SHIT_5017_3000x3000.j…" at bounding box center [107, 309] width 177 height 25
paste input "5_SHIT_434"
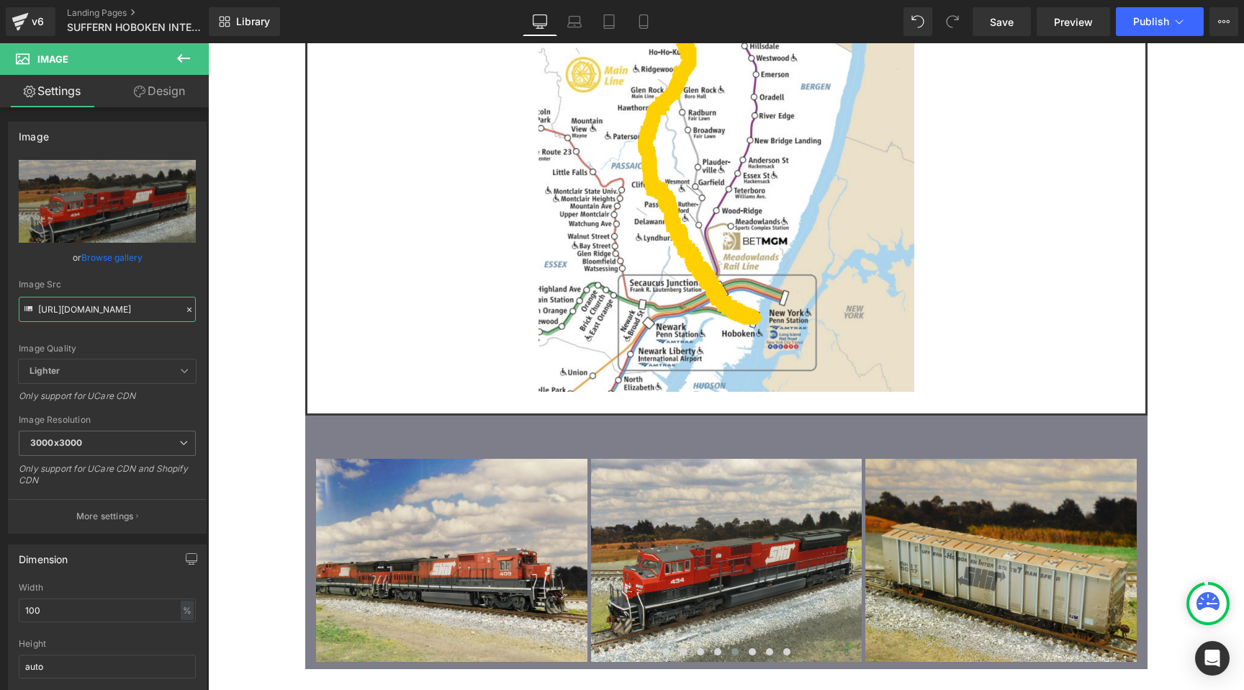
type input "https://cdn.shopify.com/s/files/1/0552/5425/3750/files/15_SHIT_434_3000x3000.jp…"
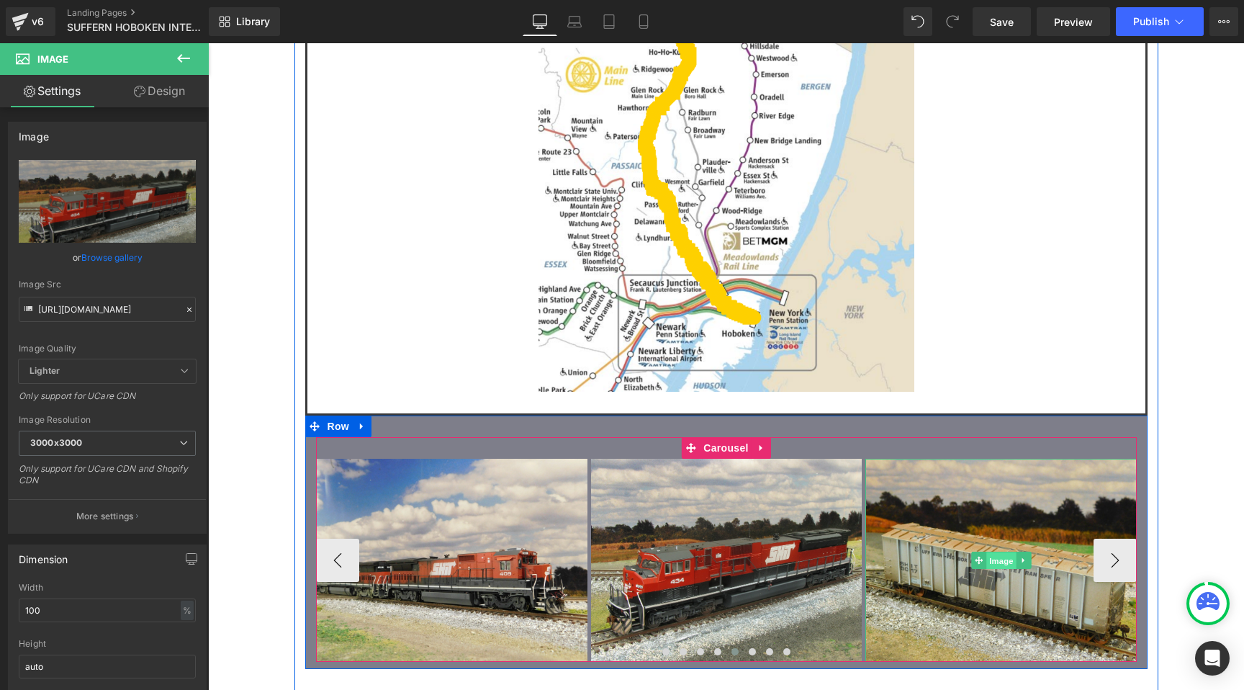
click at [994, 552] on span "Image" at bounding box center [1001, 560] width 30 height 17
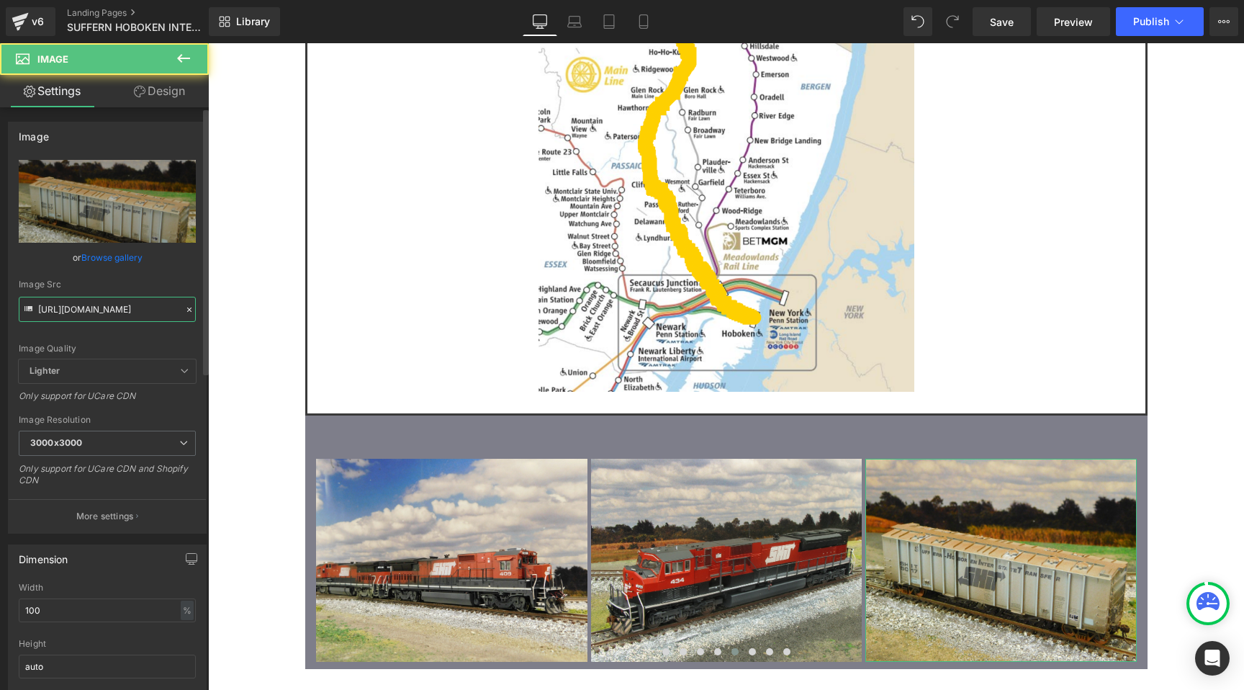
click at [82, 298] on input "https://cdn.shopify.com/s/files/1/0552/5425/3750/files/19_SHIT_5017_3000x3000.j…" at bounding box center [107, 309] width 177 height 25
paste input "25_SHIT_Alexandria"
type input "https://cdn.shopify.com/s/files/1/0552/5425/3750/files/25_SHIT_Alexandria.jpg?v…"
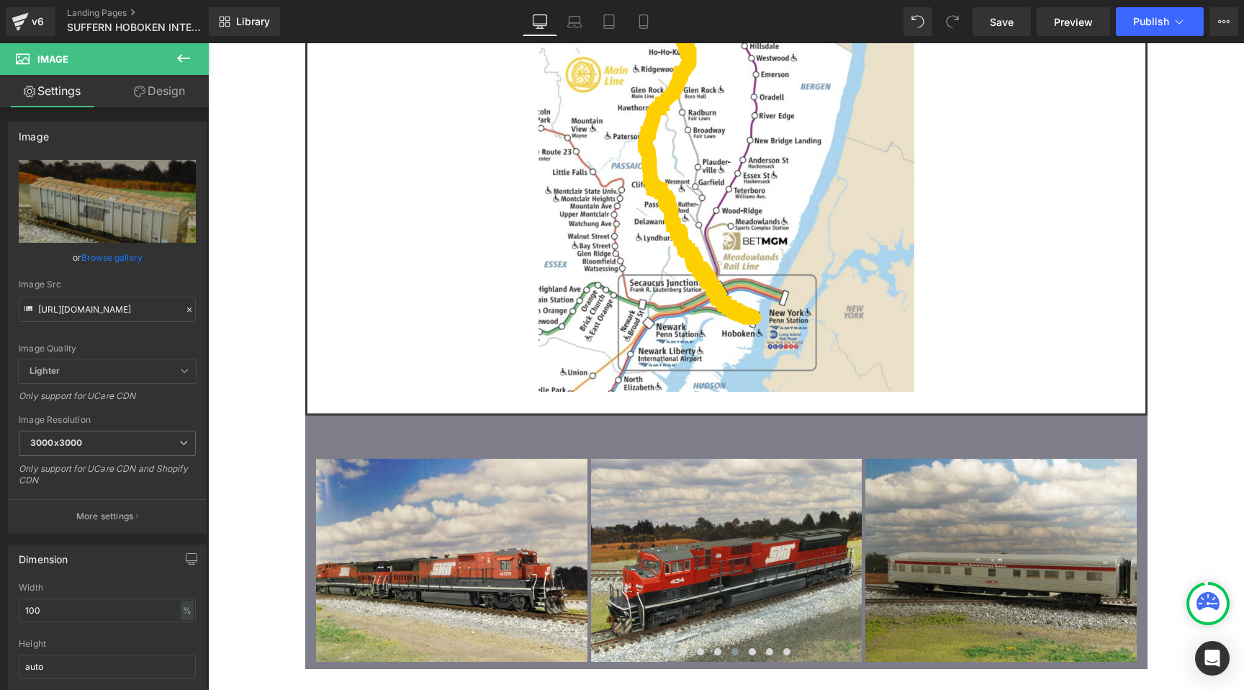
click at [257, 296] on div "Image Owner: John Bezuyen Location: Suffern, NY States of Operation: NJ, NY, PA…" at bounding box center [726, 0] width 1036 height 3213
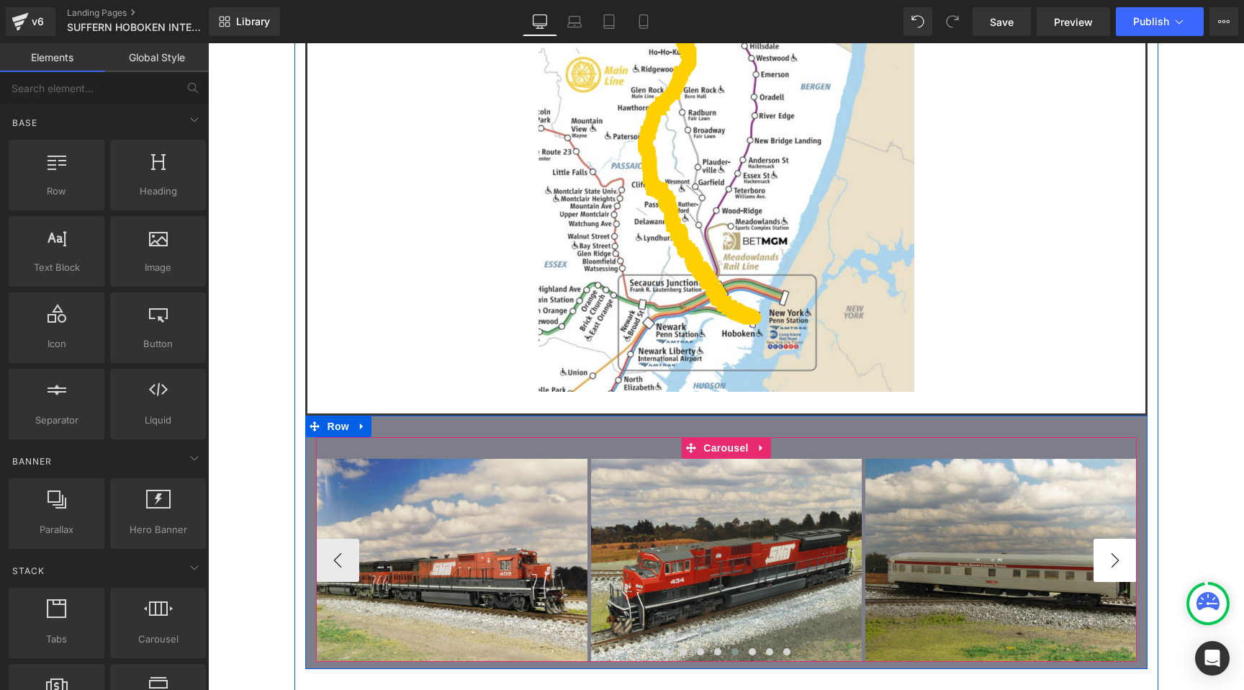
click at [1105, 539] on button "›" at bounding box center [1115, 560] width 43 height 43
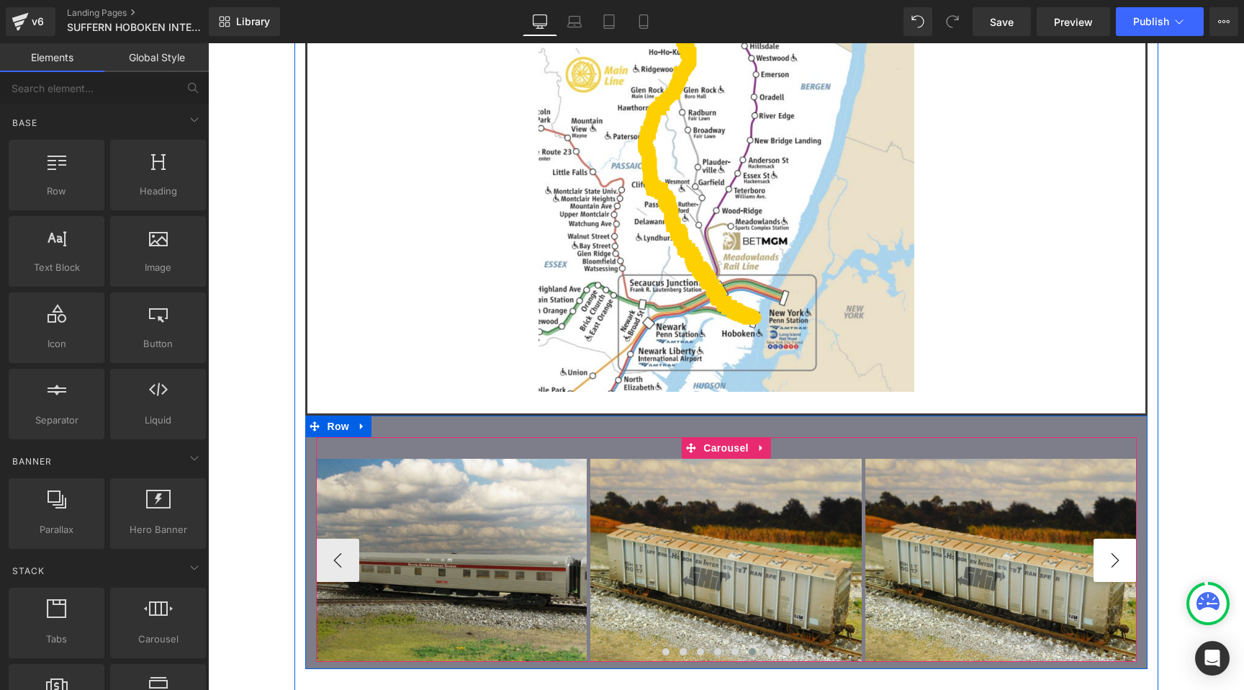
click at [1105, 539] on button "›" at bounding box center [1115, 560] width 43 height 43
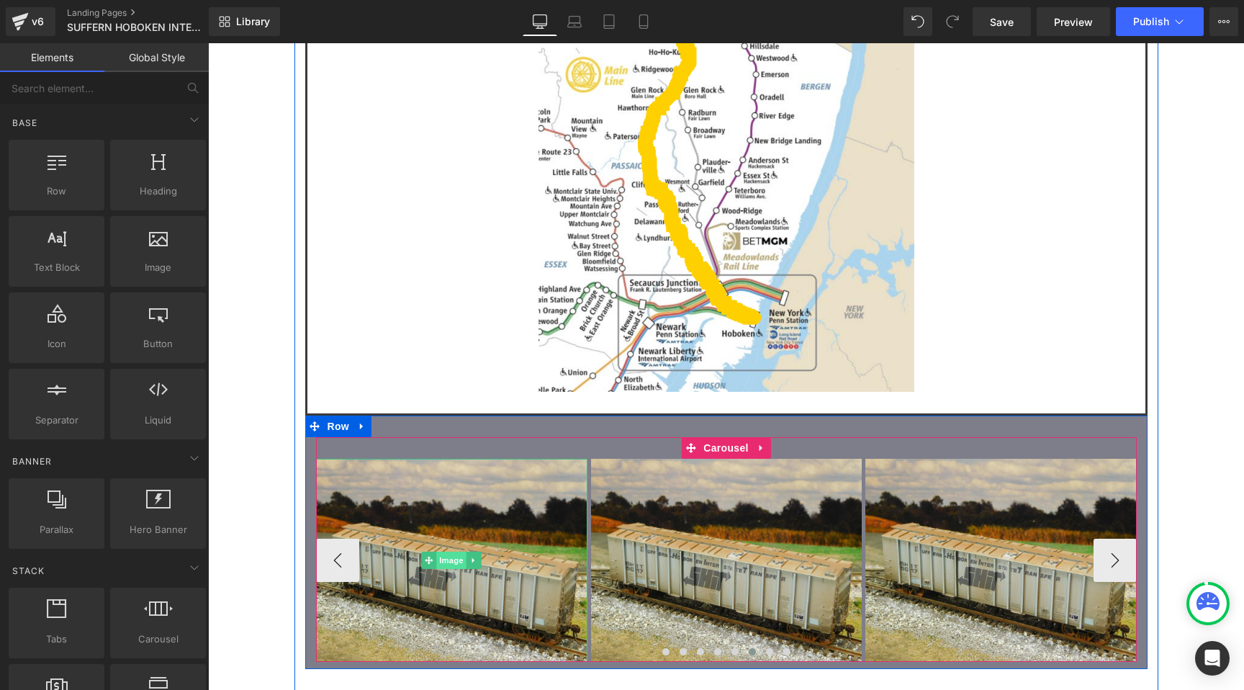
click at [459, 552] on span "Image" at bounding box center [452, 560] width 30 height 17
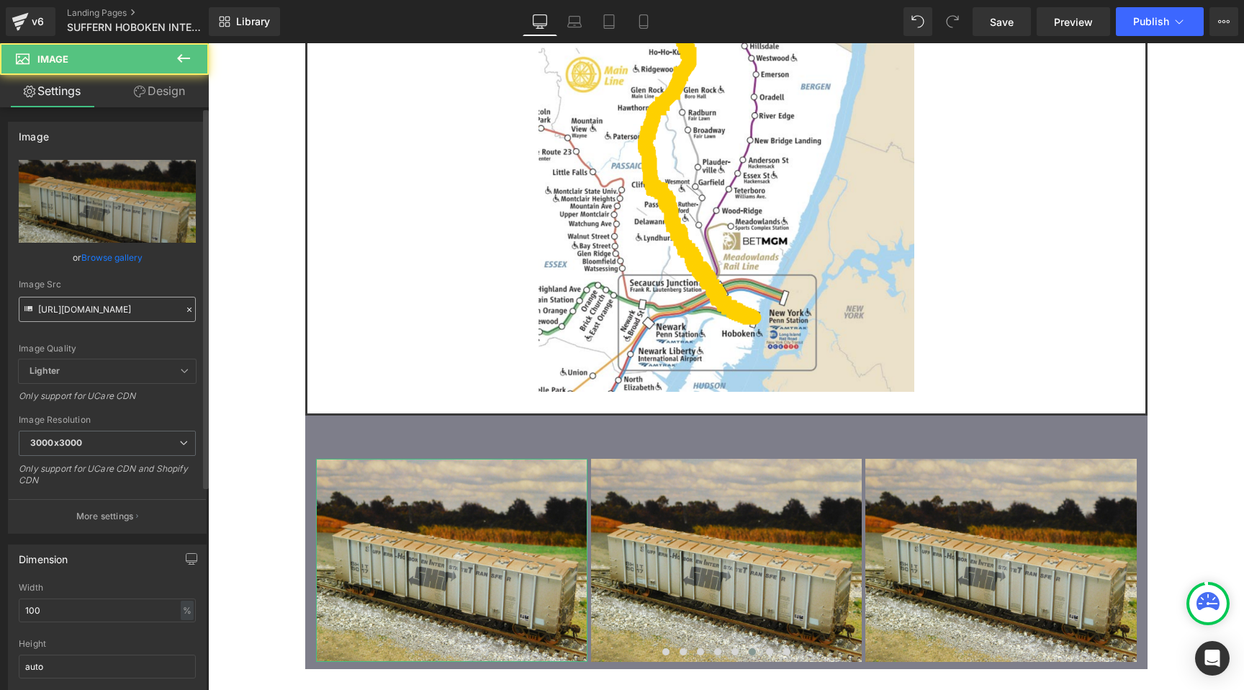
click at [94, 310] on input "https://cdn.shopify.com/s/files/1/0552/5425/3750/files/19_SHIT_5017_3000x3000.j…" at bounding box center [107, 309] width 177 height 25
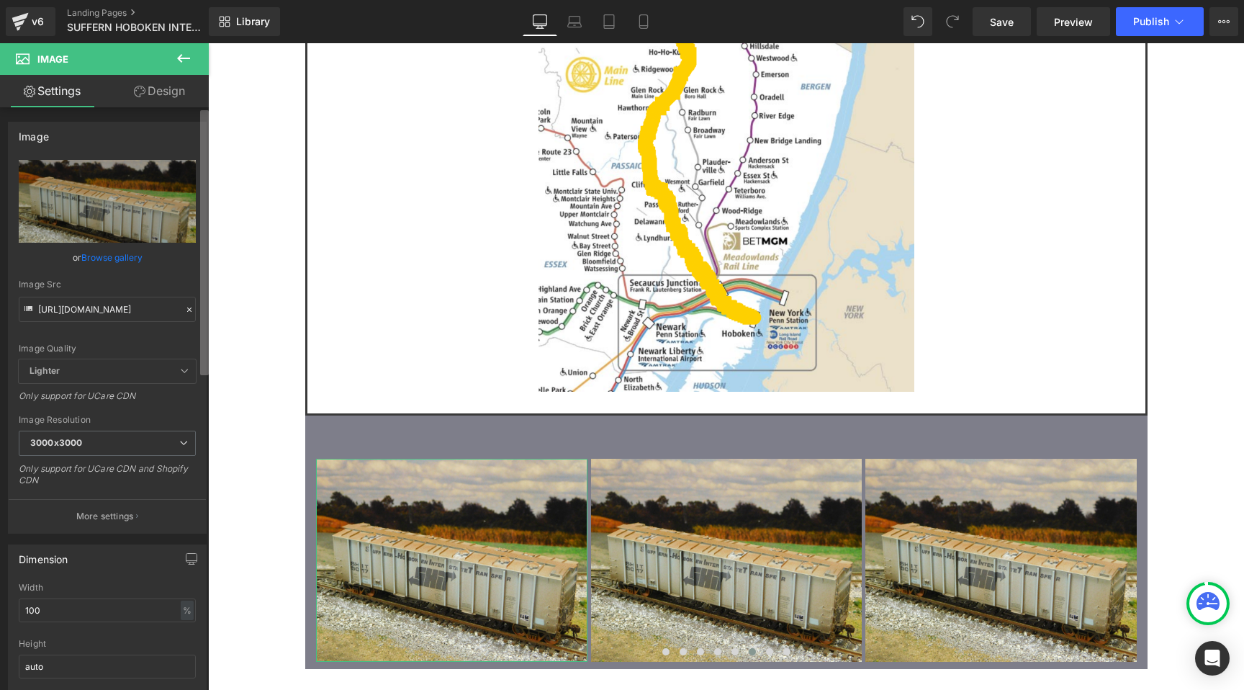
scroll to position [0, 238]
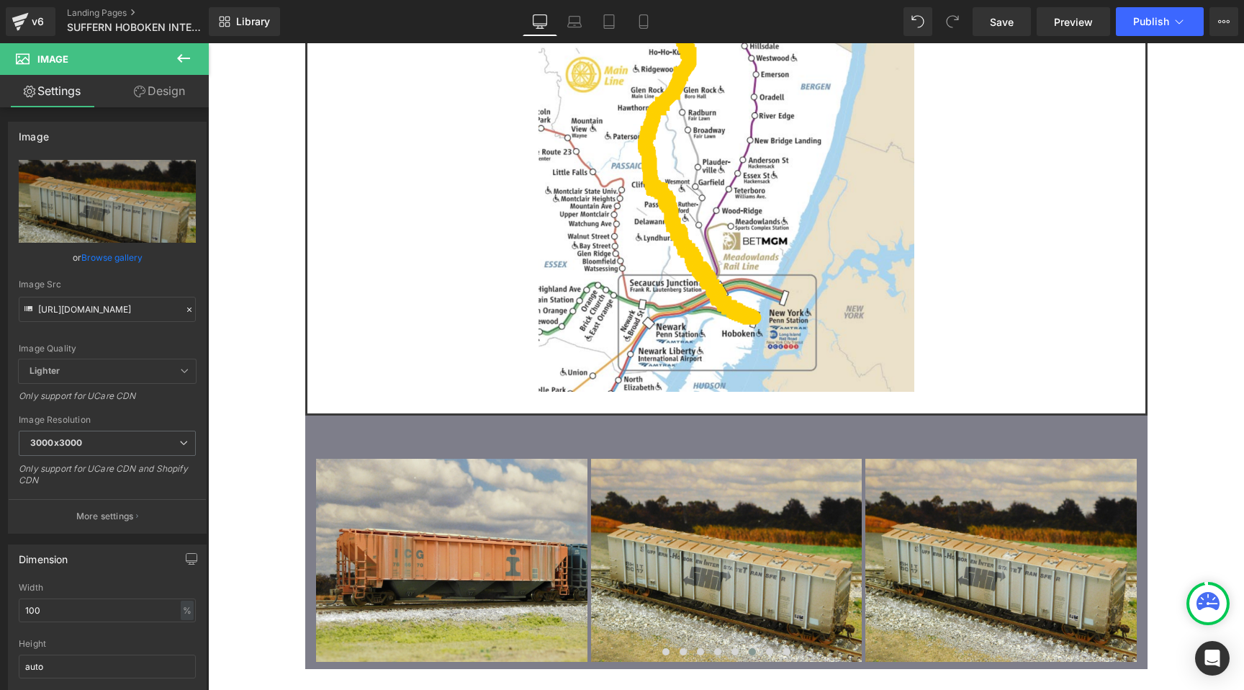
type input "https://cdn.shopify.com/s/files/1/0552/5425/3750/files/05_ICG_766670.jpg?v=1757…"
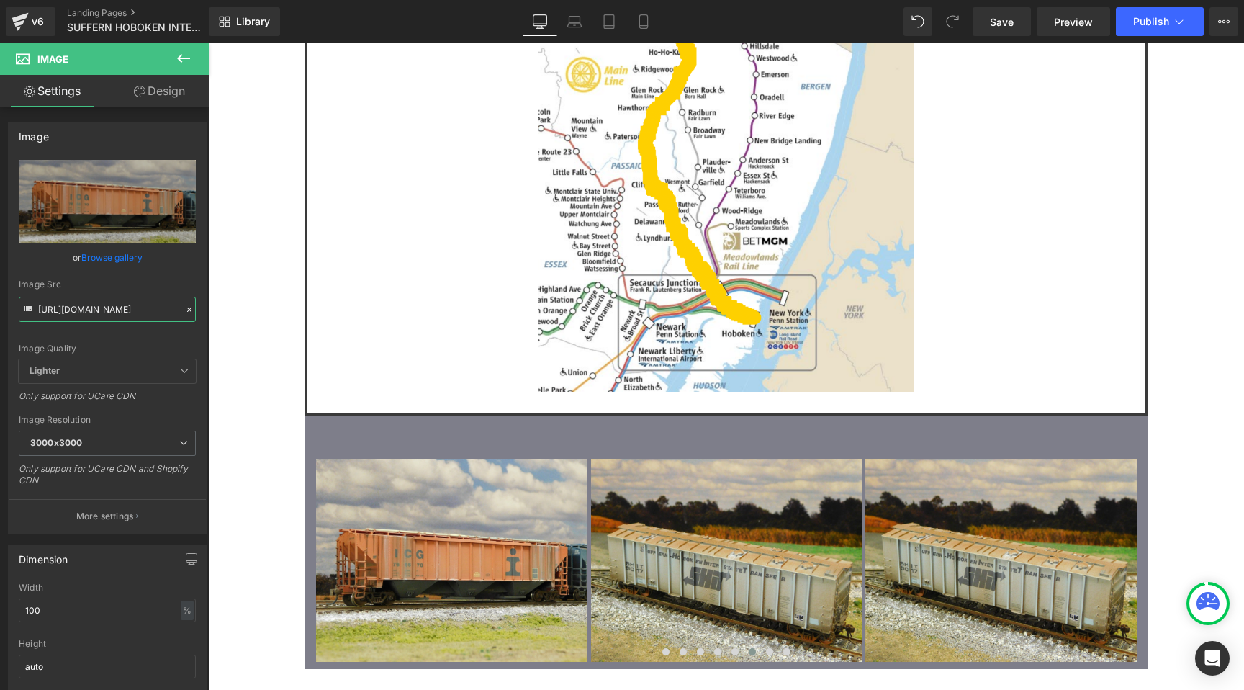
scroll to position [0, 0]
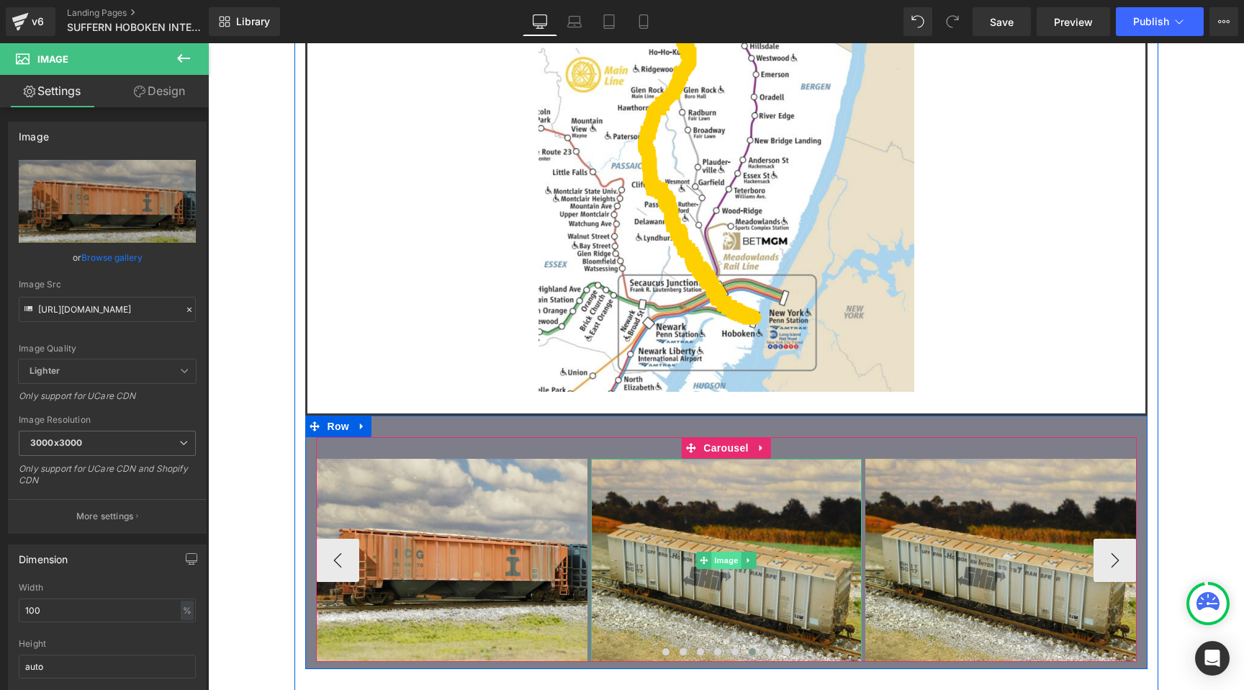
click at [732, 552] on span "Image" at bounding box center [726, 560] width 30 height 17
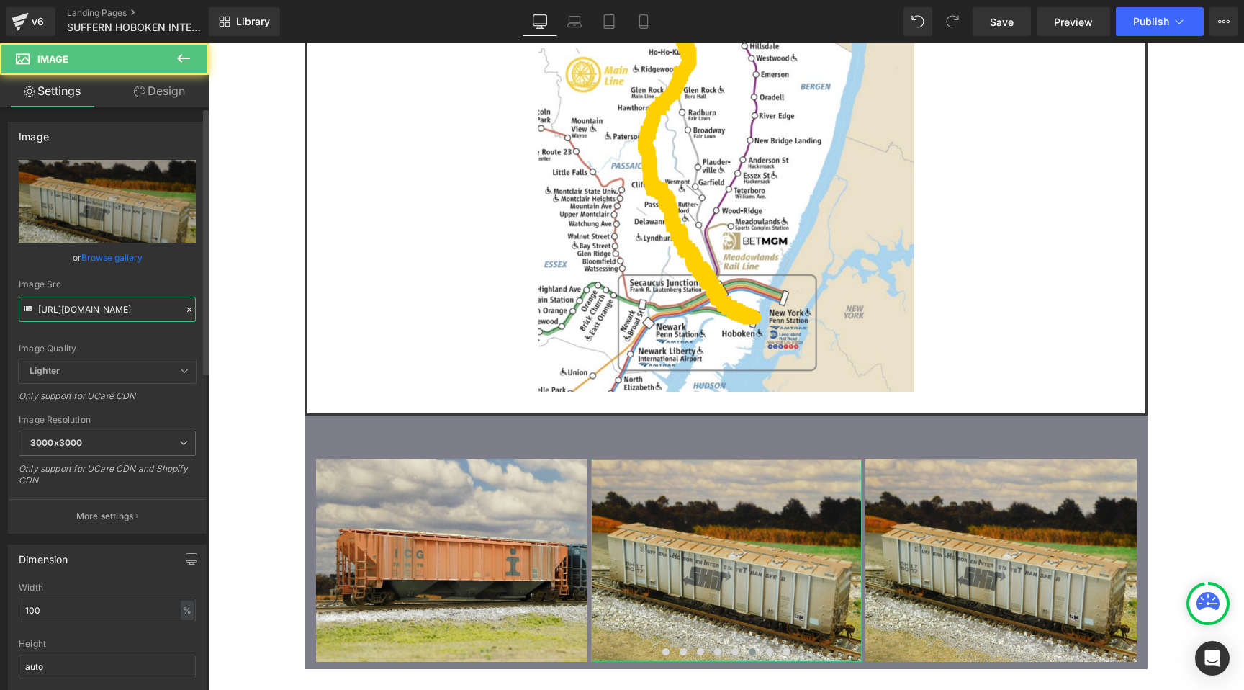
click at [99, 307] on input "https://cdn.shopify.com/s/files/1/0552/5425/3750/files/19_SHIT_5017_3000x3000.j…" at bounding box center [107, 309] width 177 height 25
paste input "20_CSXT_3104"
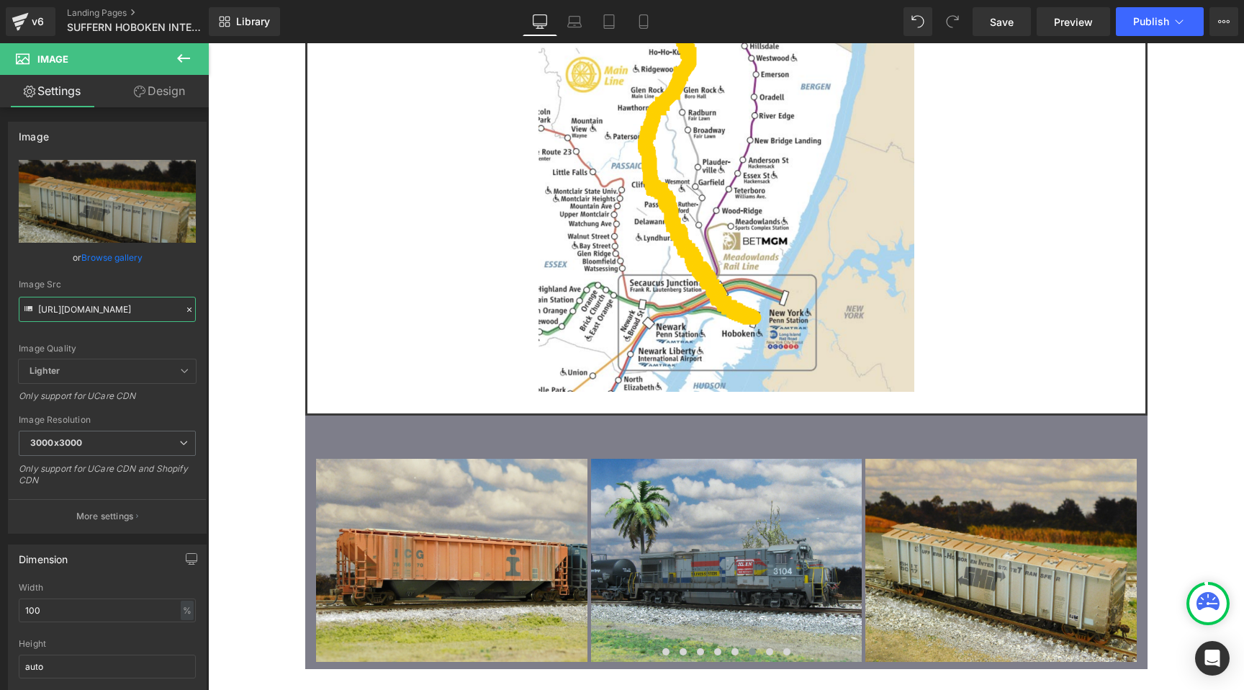
type input "https://cdn.shopify.com/s/files/1/0552/5425/3750/files/20_CSXT_3104.jpg?v=17578…"
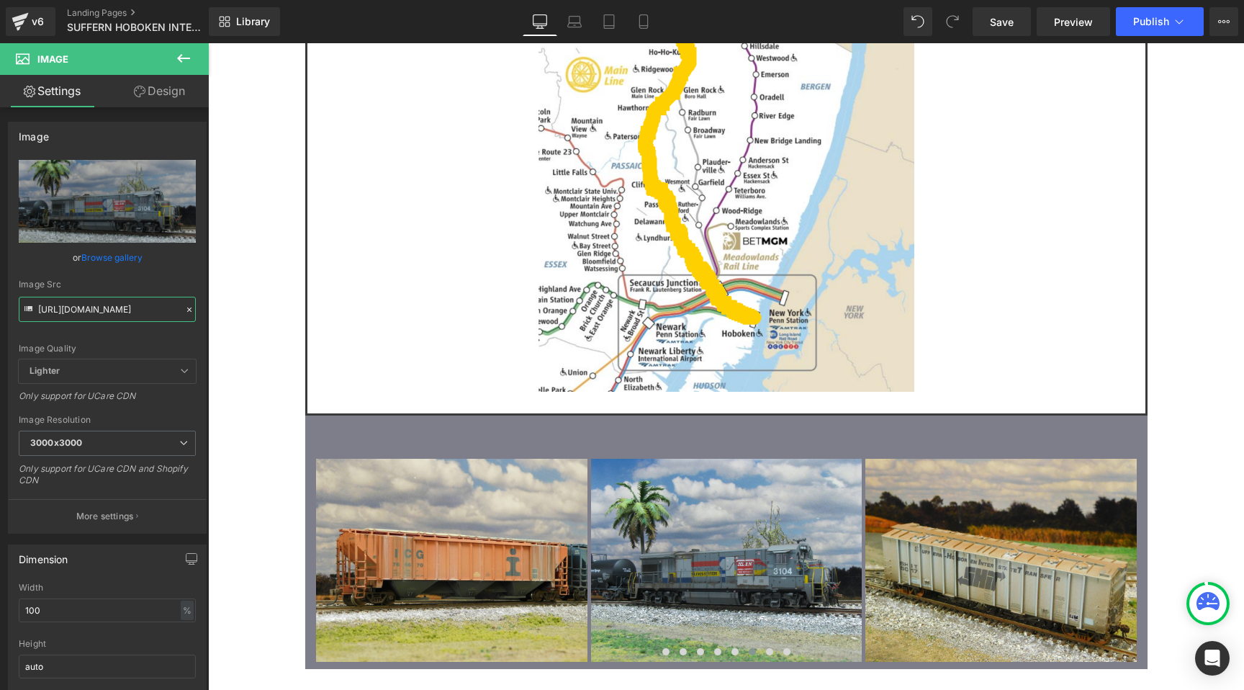
scroll to position [0, 0]
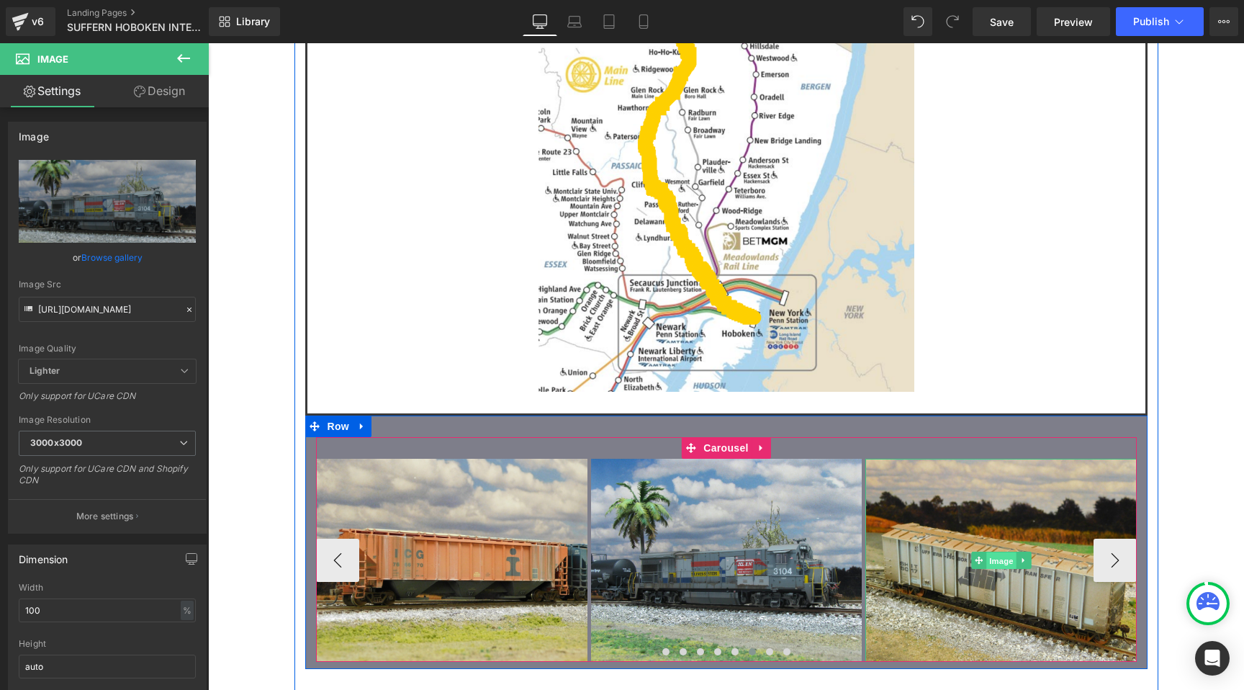
click at [999, 552] on span "Image" at bounding box center [1001, 560] width 30 height 17
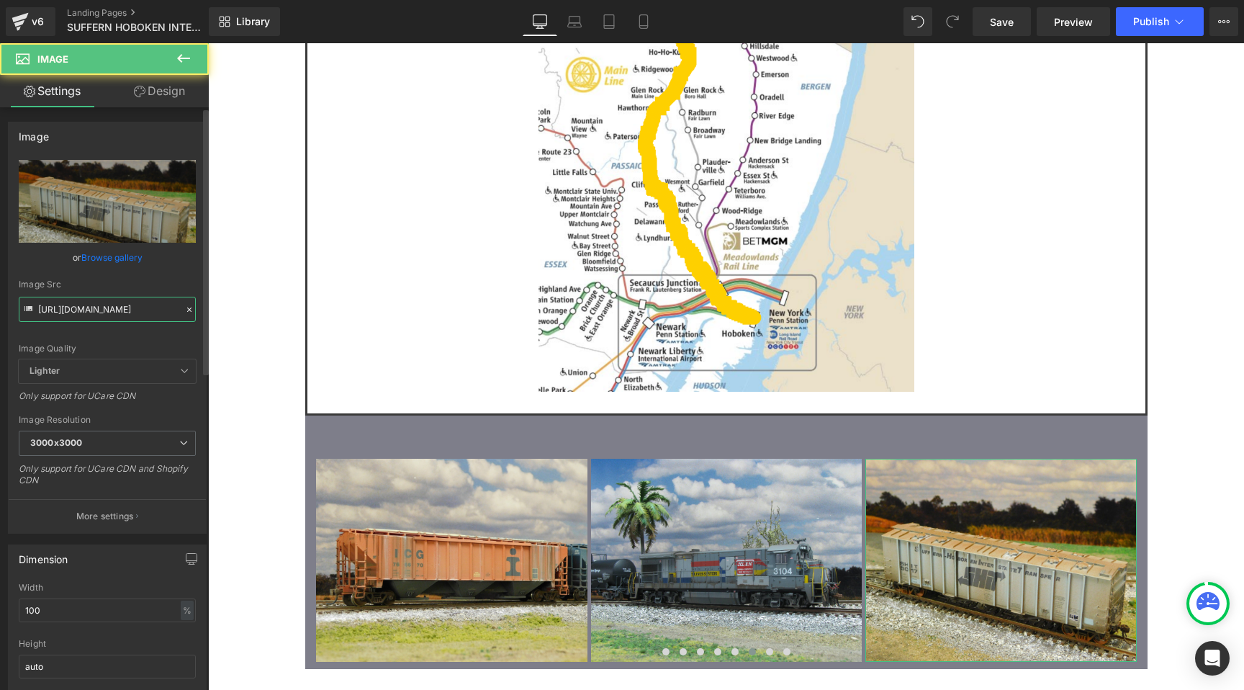
click at [134, 312] on input "https://cdn.shopify.com/s/files/1/0552/5425/3750/files/19_SHIT_5017_3000x3000.j…" at bounding box center [107, 309] width 177 height 25
paste input "1_FXE_873157"
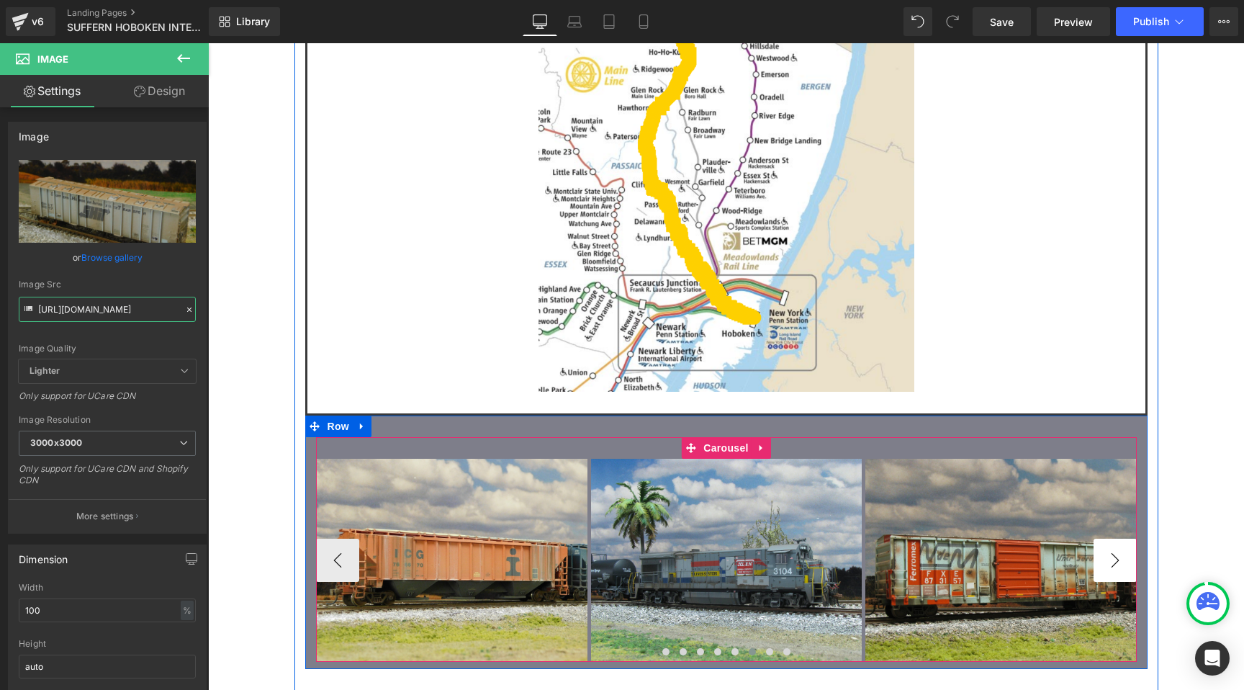
type input "https://cdn.shopify.com/s/files/1/0552/5425/3750/files/11_FXE_873157.jpg?v=1757…"
click at [1113, 539] on button "›" at bounding box center [1115, 560] width 43 height 43
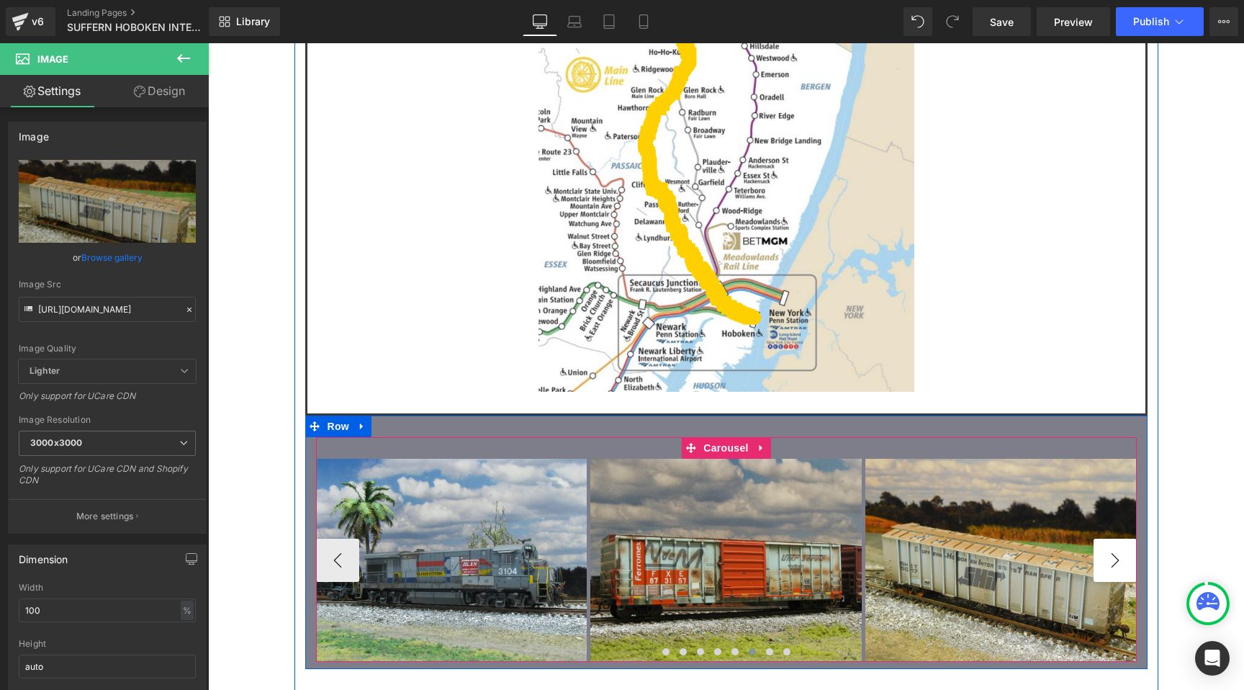
click at [1113, 539] on button "›" at bounding box center [1115, 560] width 43 height 43
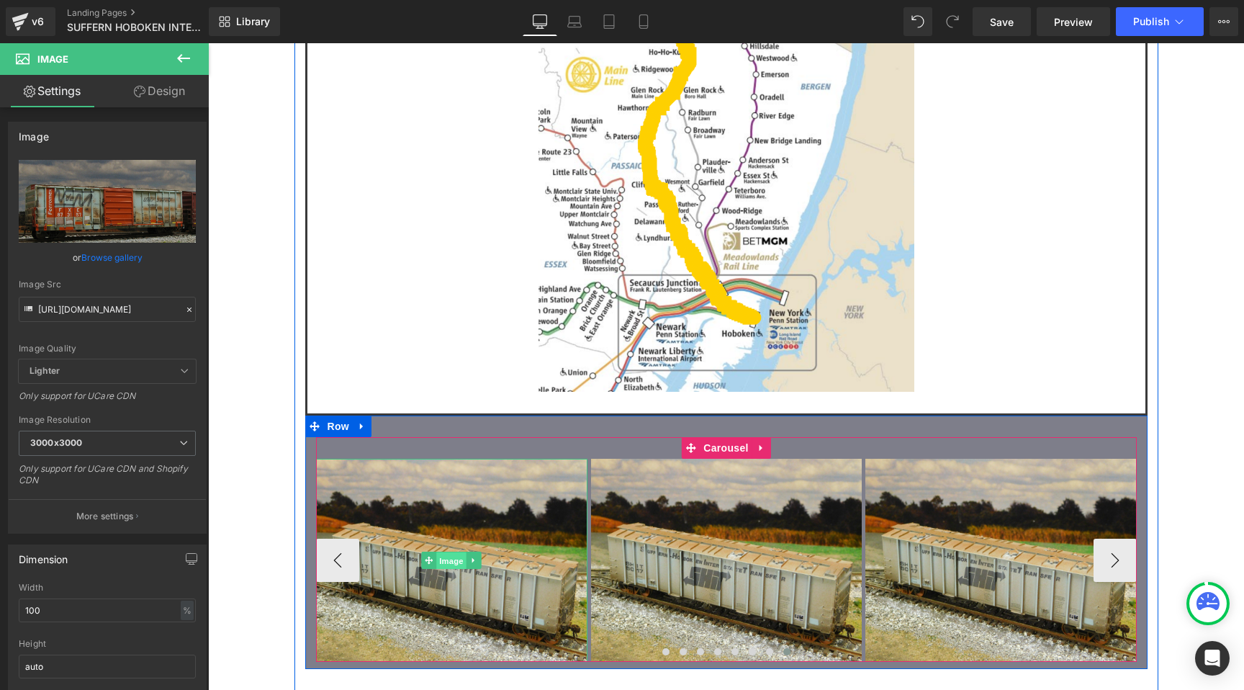
click at [451, 552] on span "Image" at bounding box center [452, 560] width 30 height 17
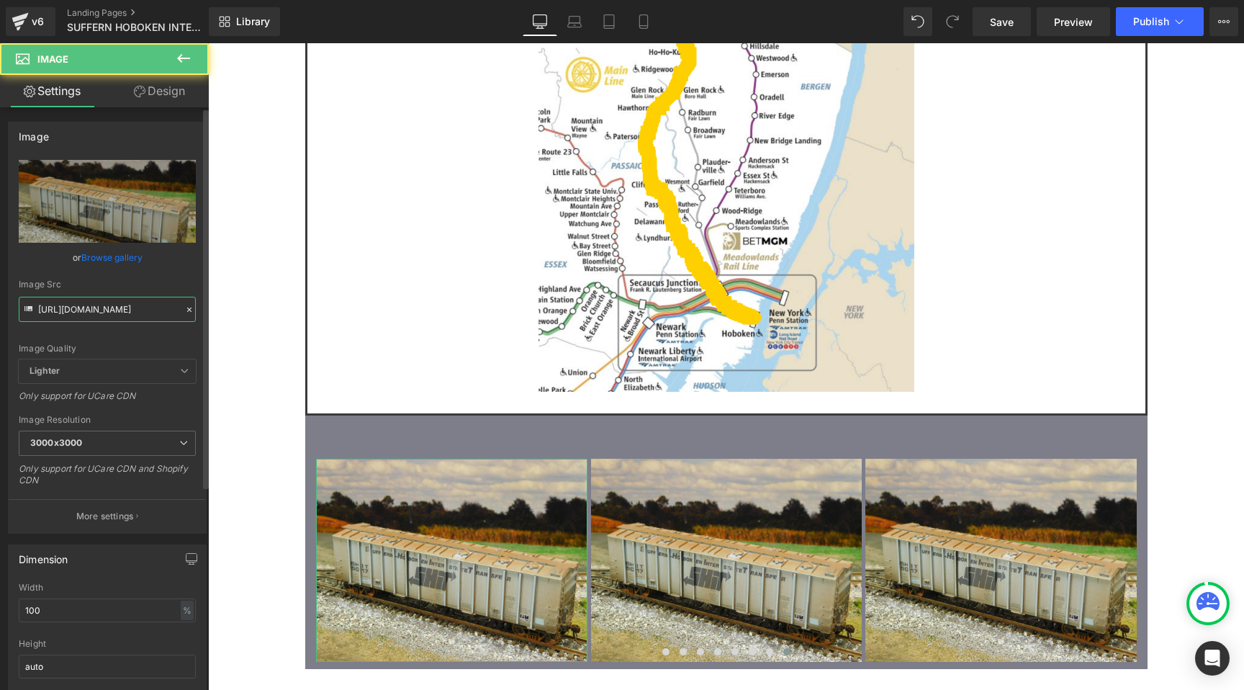
click at [90, 297] on input "https://cdn.shopify.com/s/files/1/0552/5425/3750/files/19_SHIT_5017_3000x3000.j…" at bounding box center [107, 309] width 177 height 25
paste input "7_GMO_506"
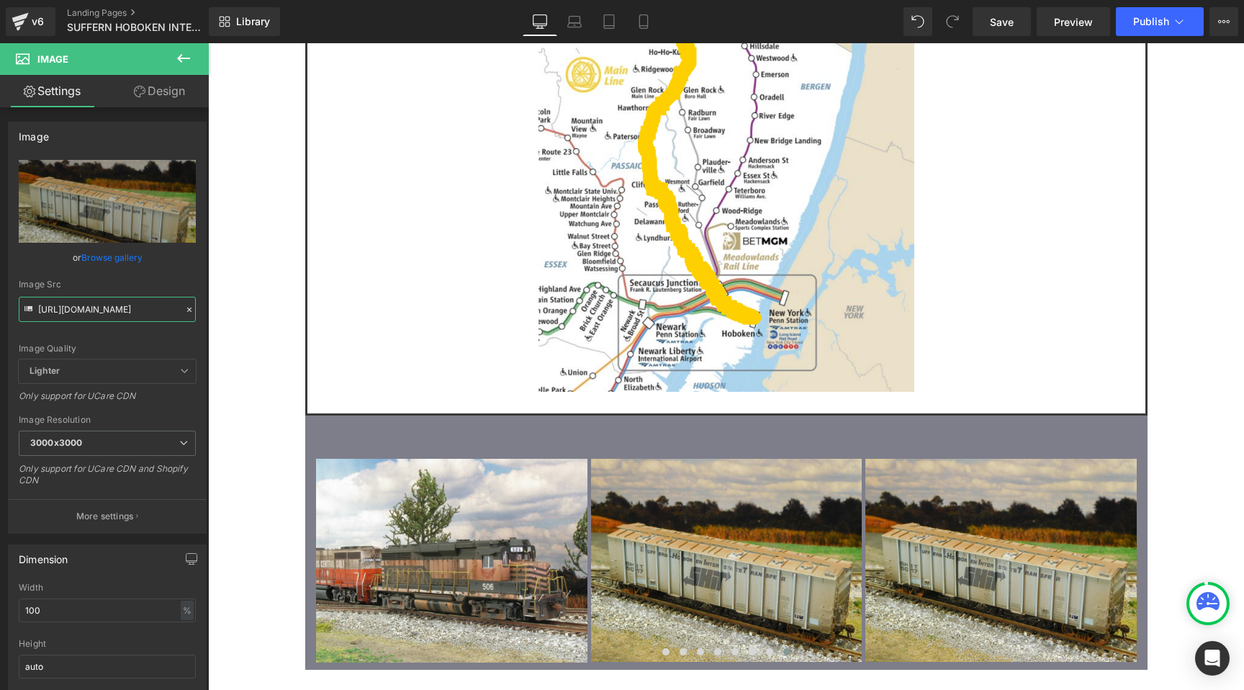
type input "https://cdn.shopify.com/s/files/1/0552/5425/3750/files/17_GMO_506.jpg?v=1757804…"
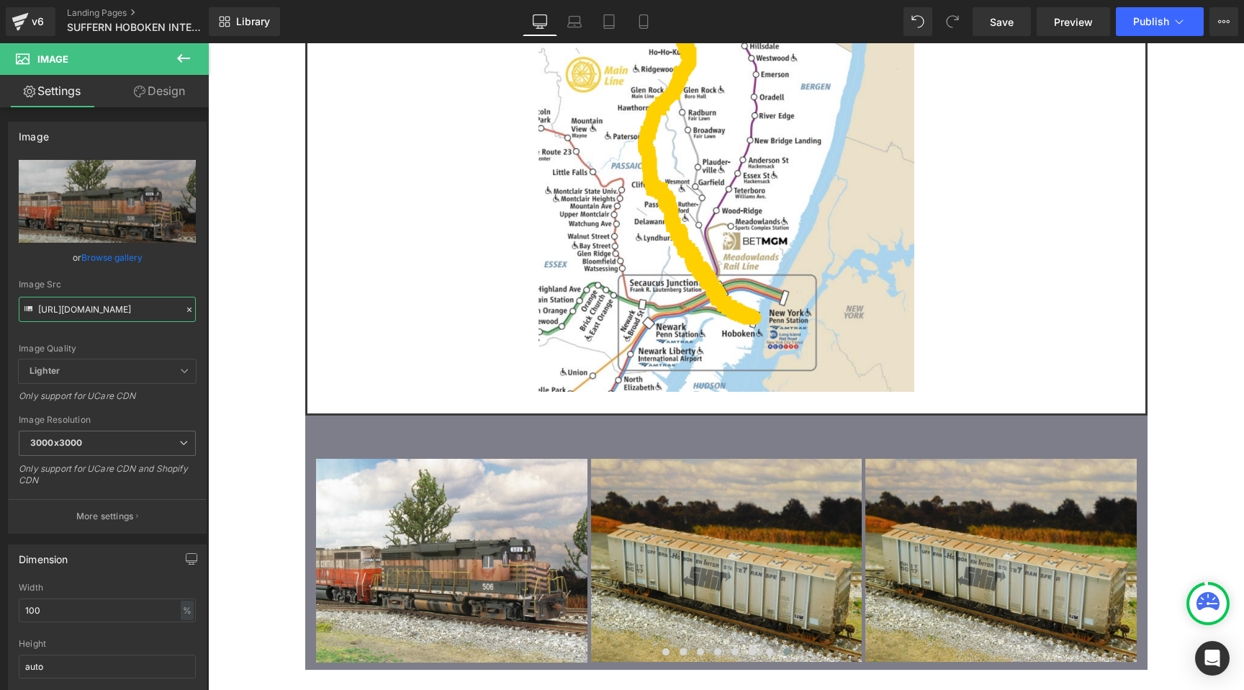
scroll to position [0, 0]
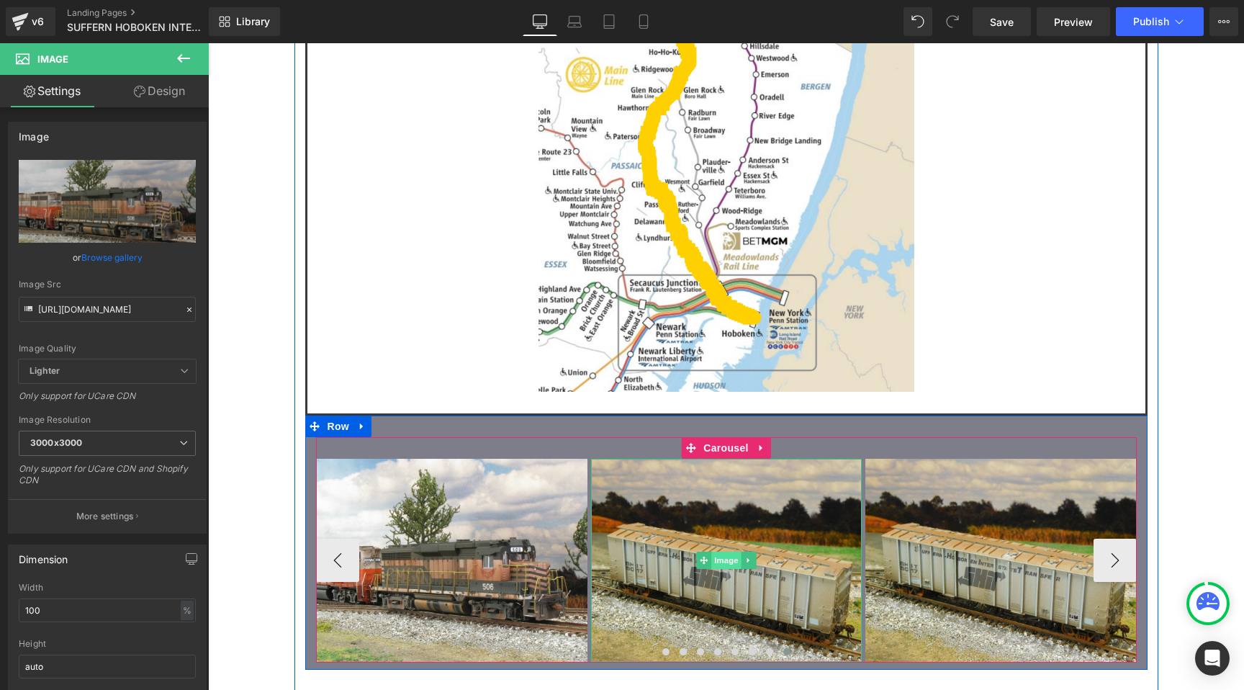
click at [728, 552] on span "Image" at bounding box center [726, 560] width 30 height 17
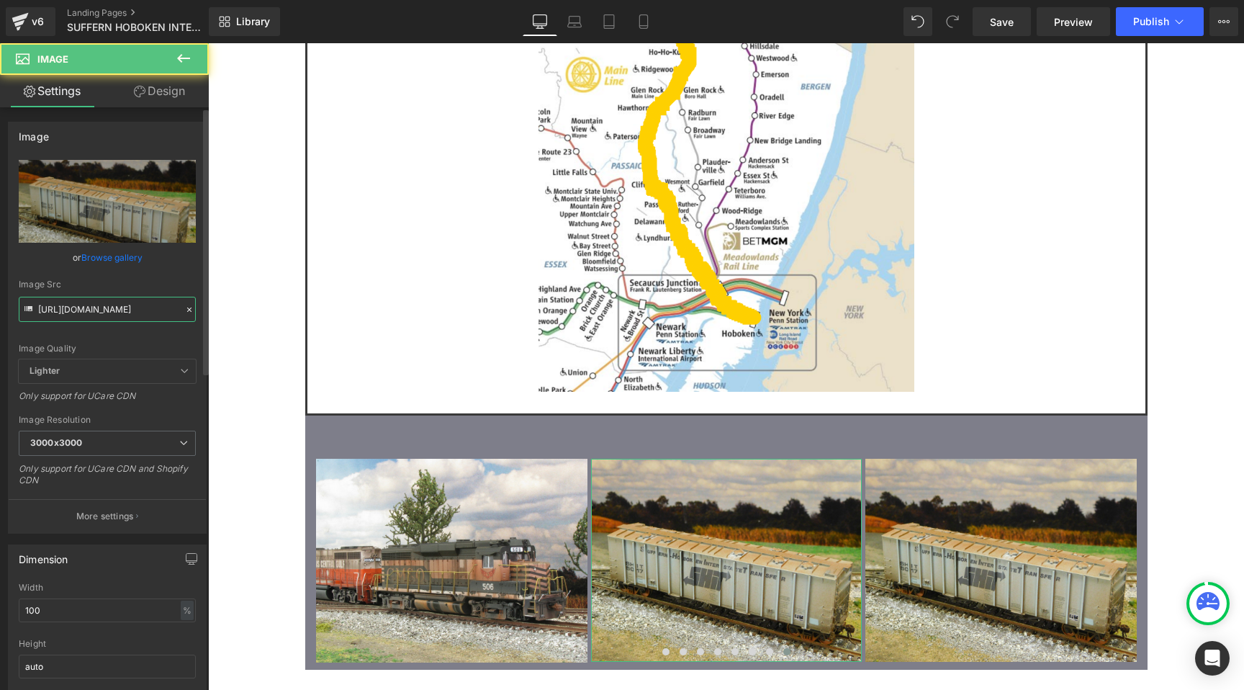
click at [137, 309] on input "https://cdn.shopify.com/s/files/1/0552/5425/3750/files/19_SHIT_5017_3000x3000.j…" at bounding box center [107, 309] width 177 height 25
paste input "01_SHIT_67"
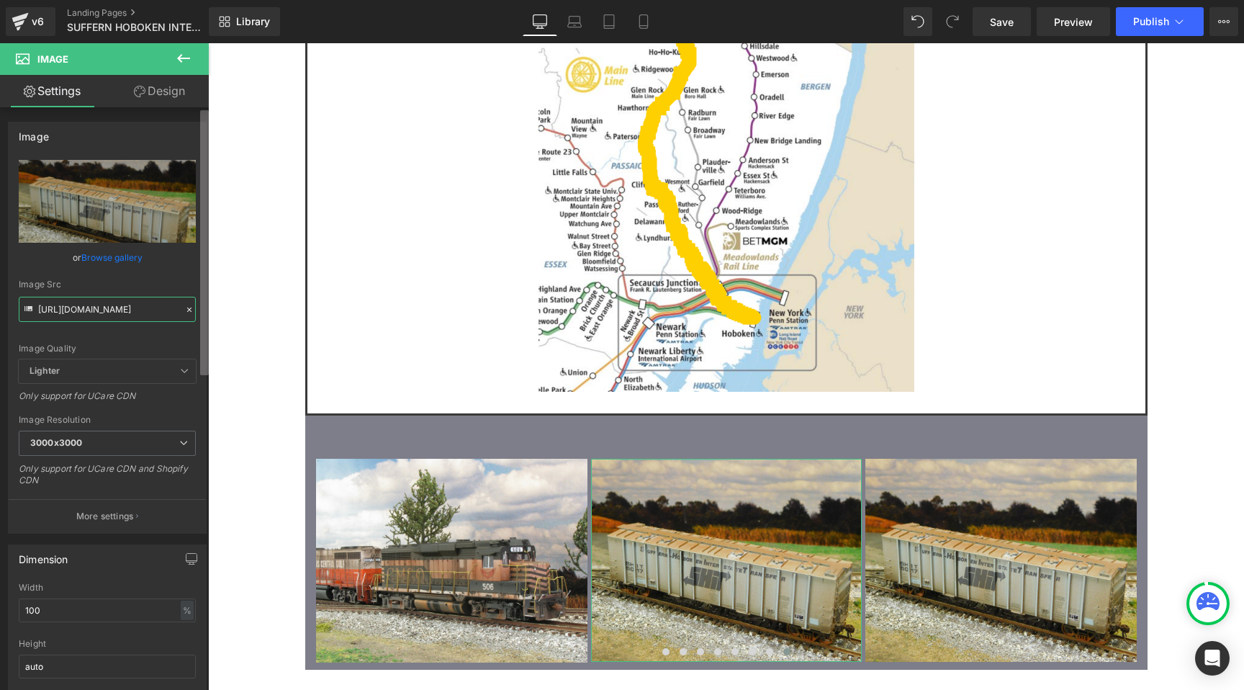
scroll to position [0, 219]
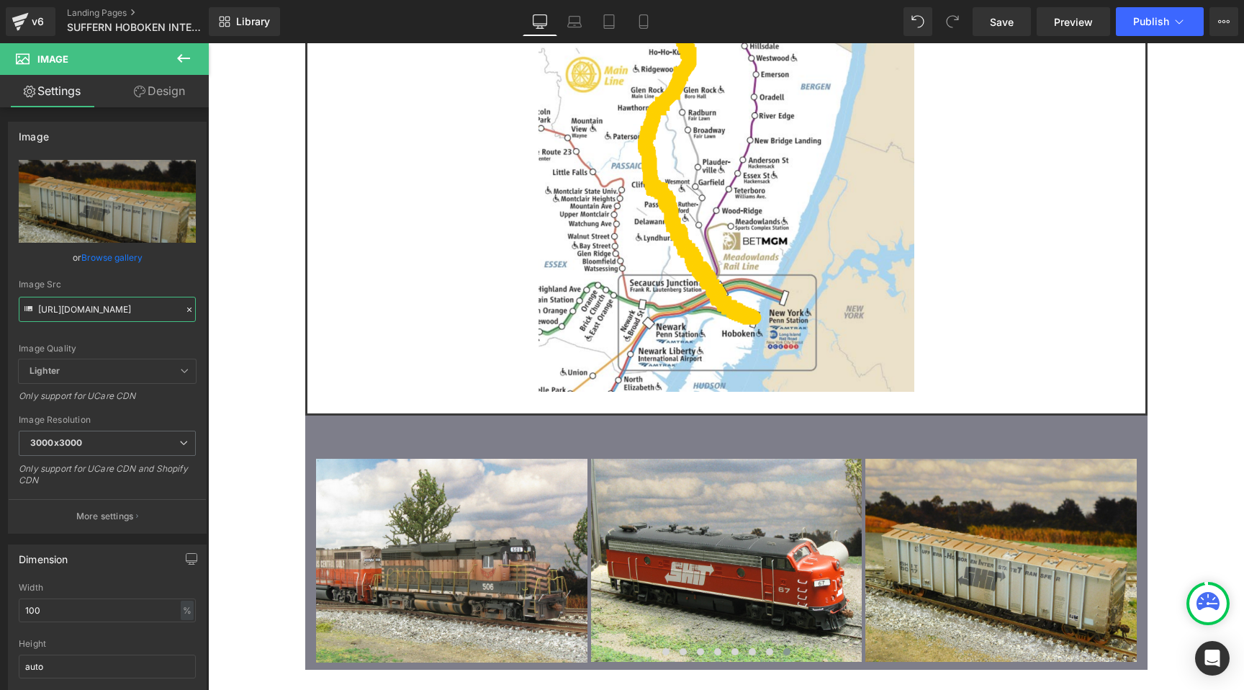
type input "https://cdn.shopify.com/s/files/1/0552/5425/3750/files/01_SHIT_67.jpg?v=1757804…"
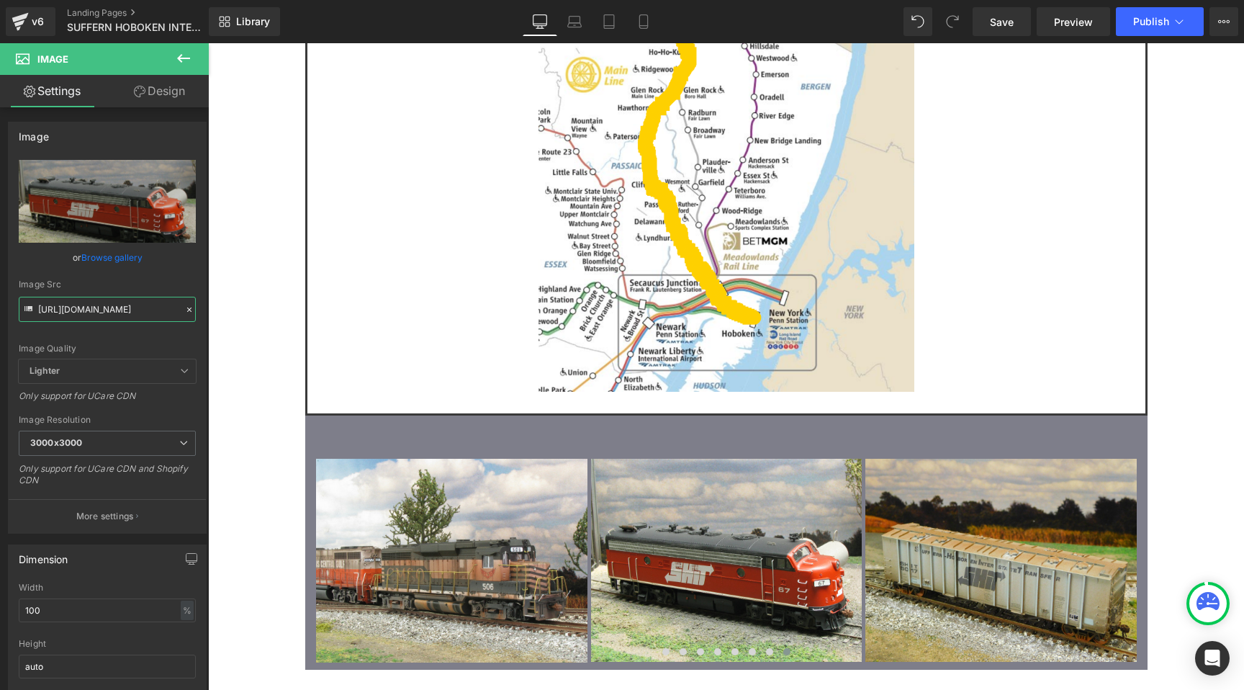
scroll to position [0, 0]
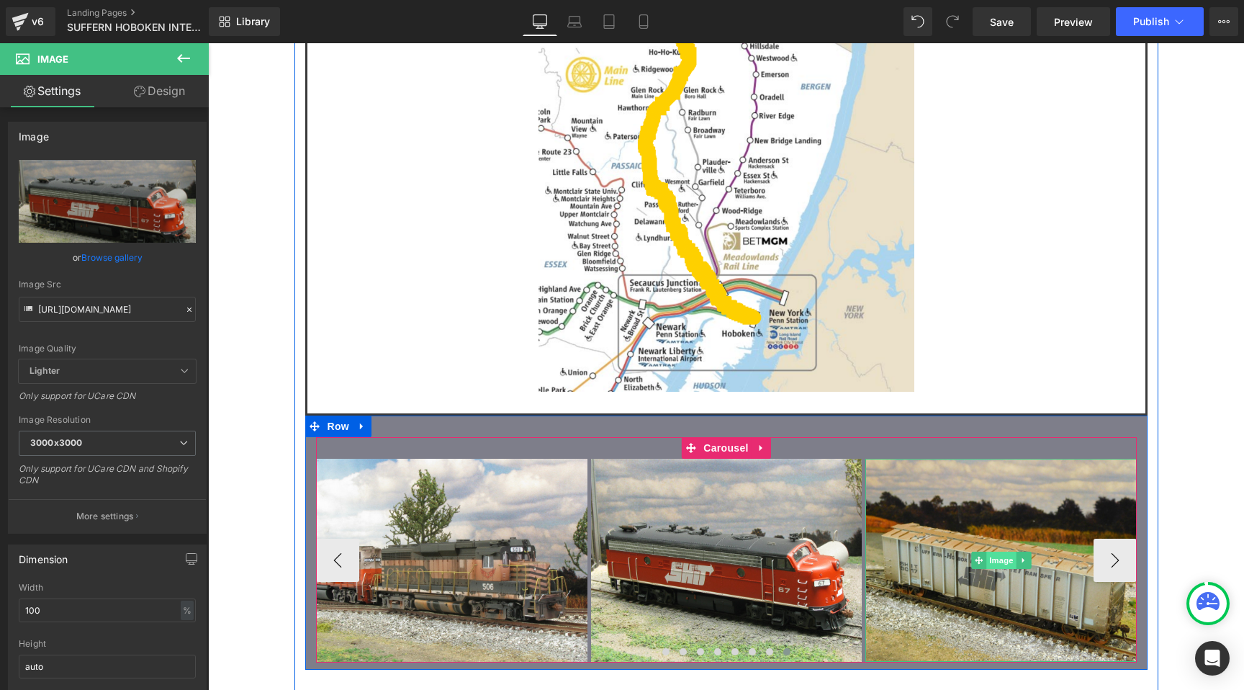
click at [995, 552] on span "Image" at bounding box center [1001, 560] width 30 height 17
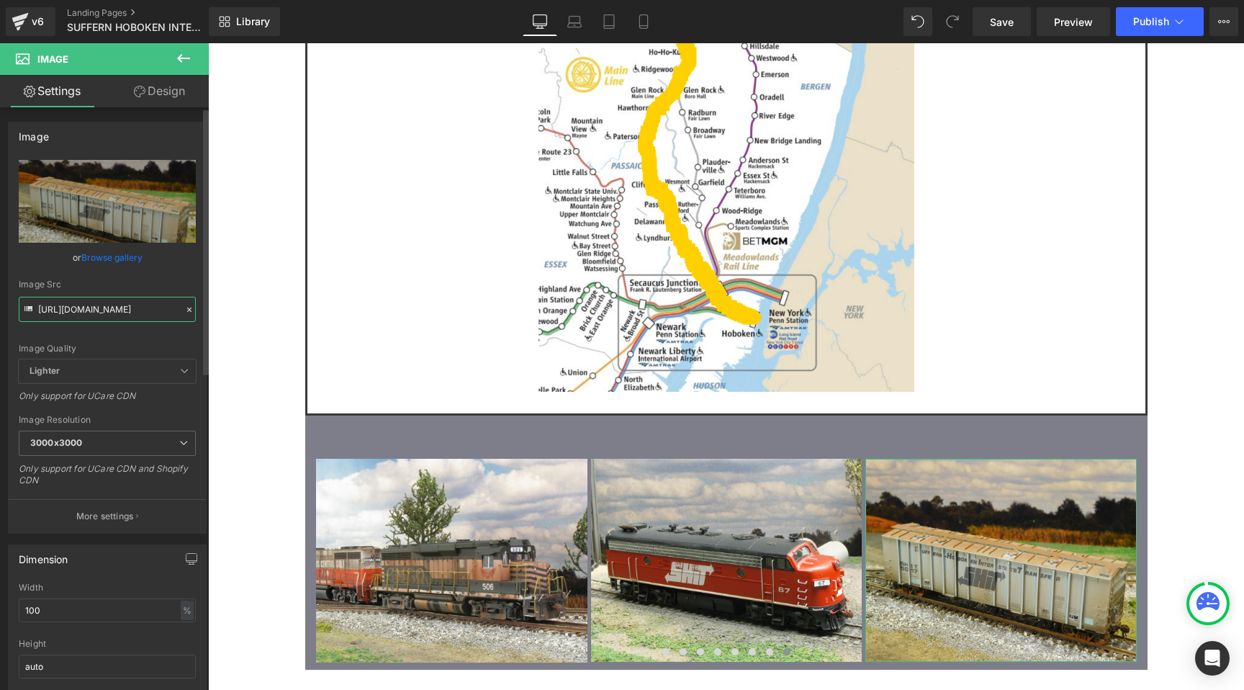
click at [134, 314] on input "https://cdn.shopify.com/s/files/1/0552/5425/3750/files/19_SHIT_5017_3000x3000.j…" at bounding box center [107, 309] width 177 height 25
paste input "24_PCRC_1858.jpg?v=1757804070"
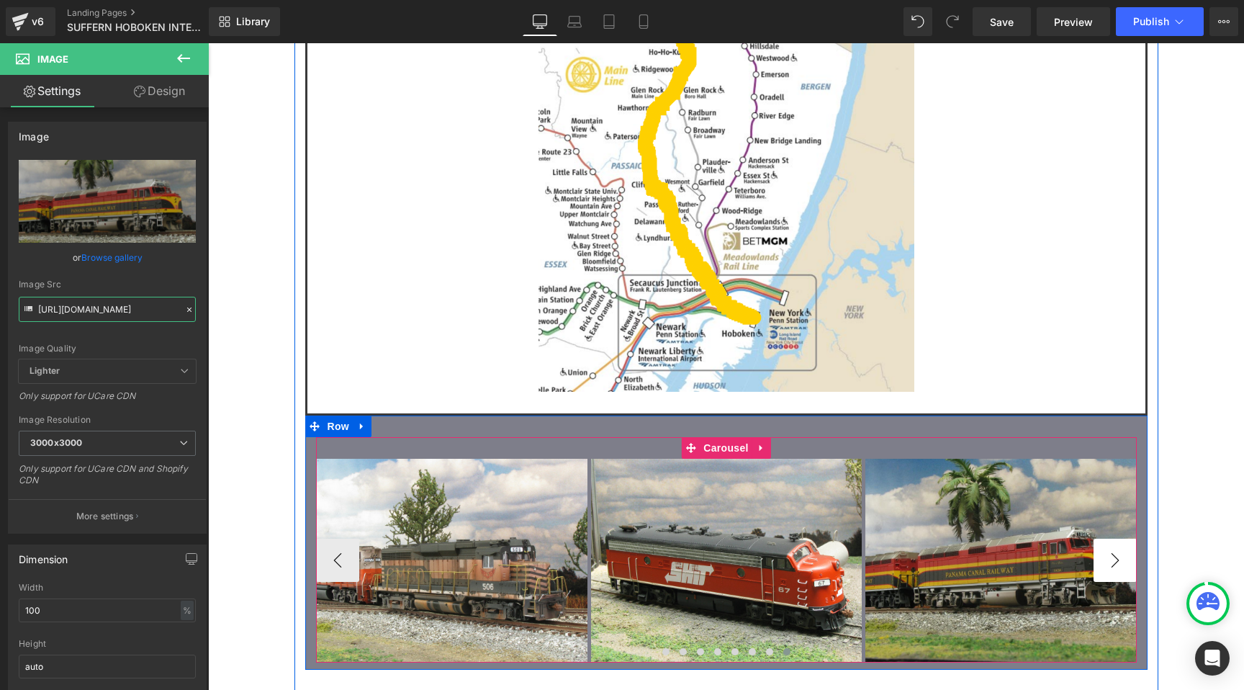
type input "https://cdn.shopify.com/s/files/1/0552/5425/3750/files/24_PCRC_1858_3000x3000.j…"
click at [1104, 539] on button "›" at bounding box center [1115, 560] width 43 height 43
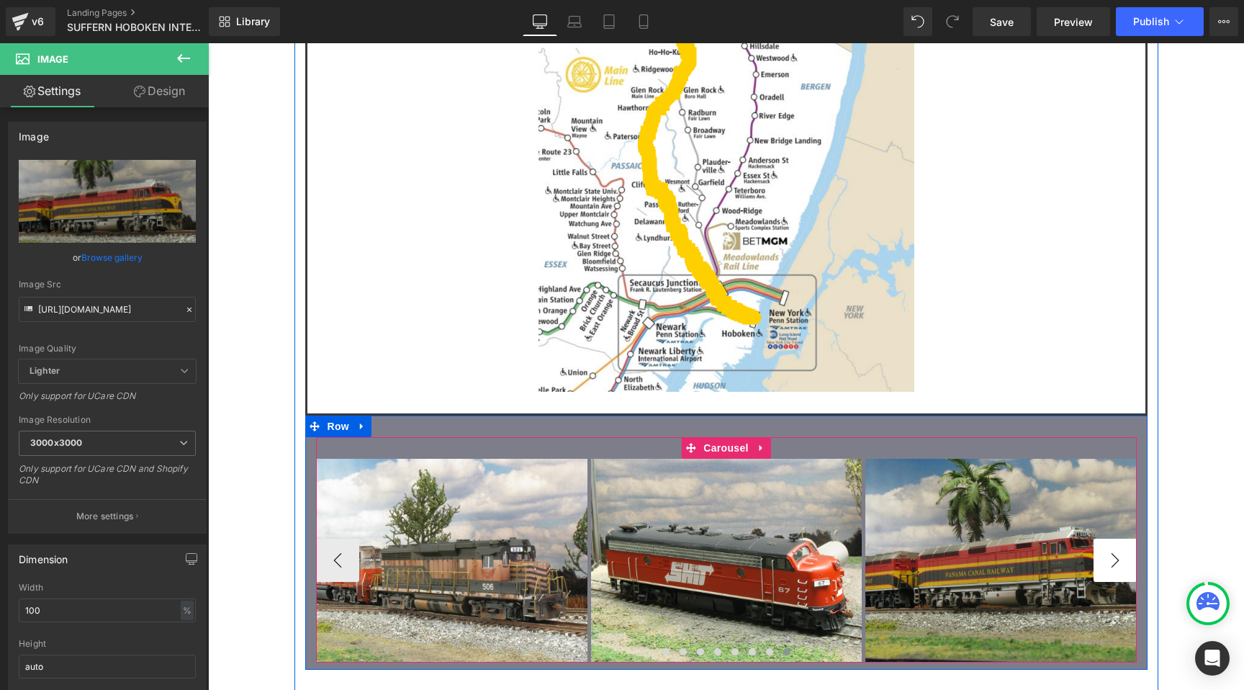
click at [1122, 539] on button "›" at bounding box center [1115, 560] width 43 height 43
click at [730, 438] on span "Carousel" at bounding box center [726, 449] width 52 height 22
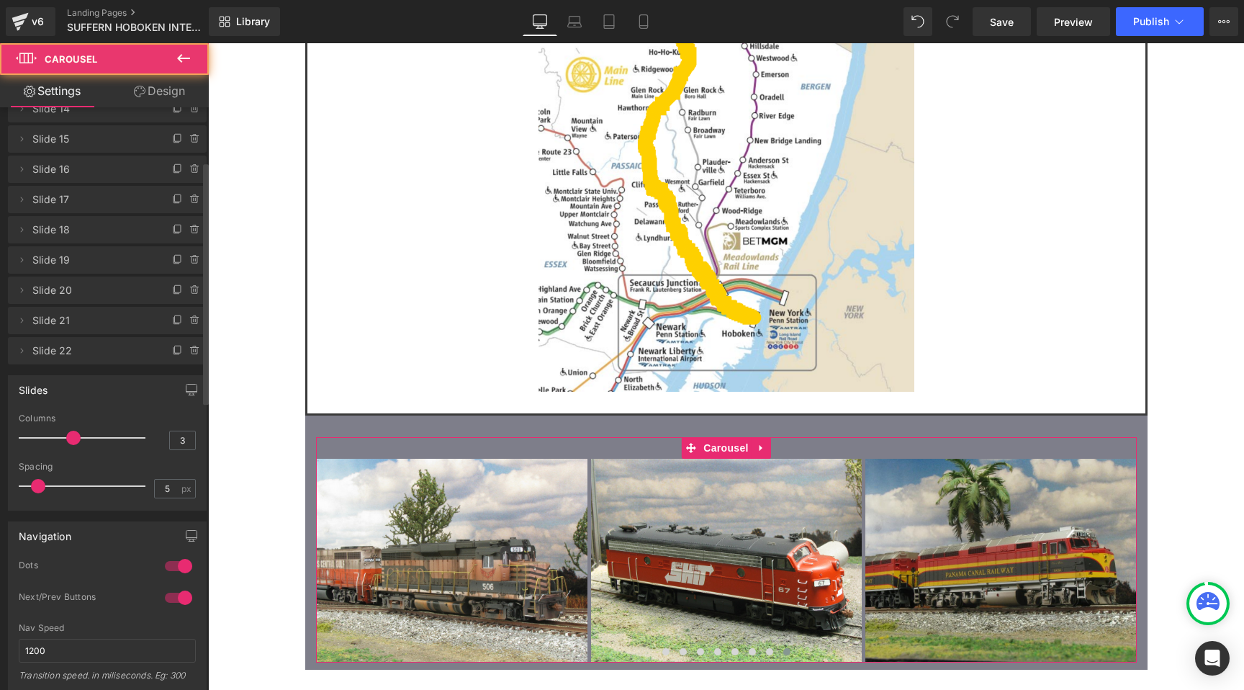
scroll to position [648, 0]
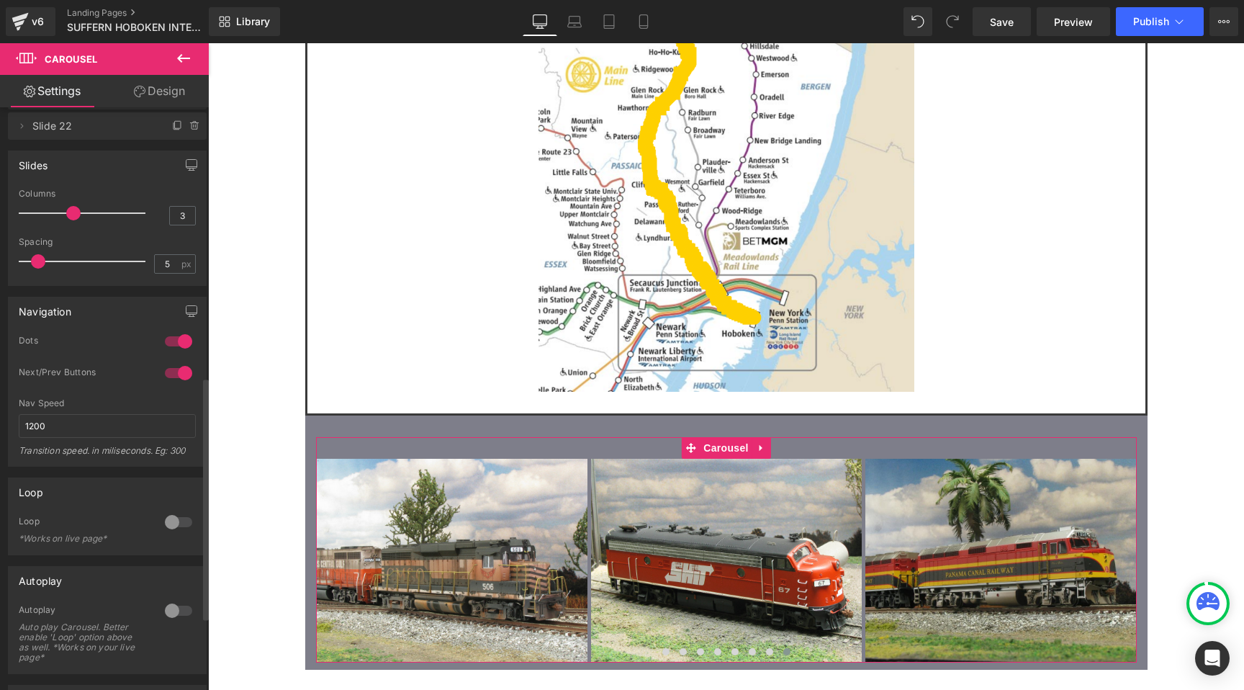
click at [167, 138] on li "Delete Cancel Slide 22 Slide 22 Name Slide 22" at bounding box center [107, 125] width 199 height 27
click at [174, 129] on icon at bounding box center [177, 126] width 6 height 6
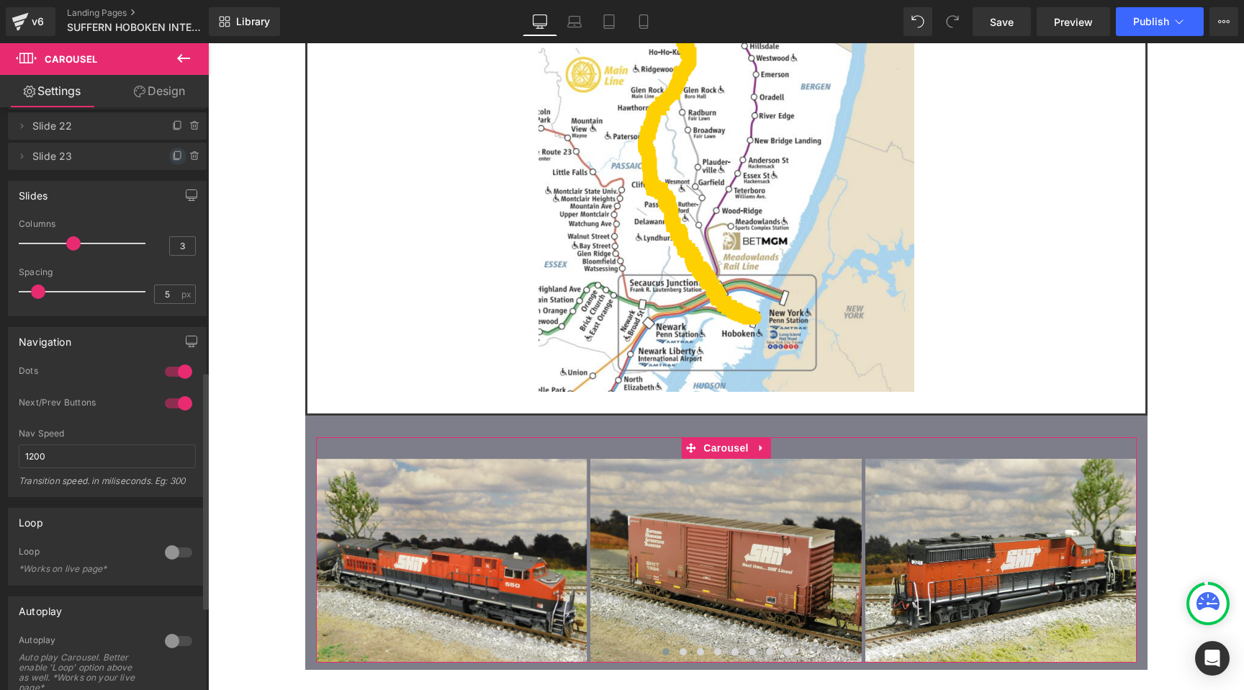
click at [172, 156] on icon at bounding box center [178, 156] width 12 height 12
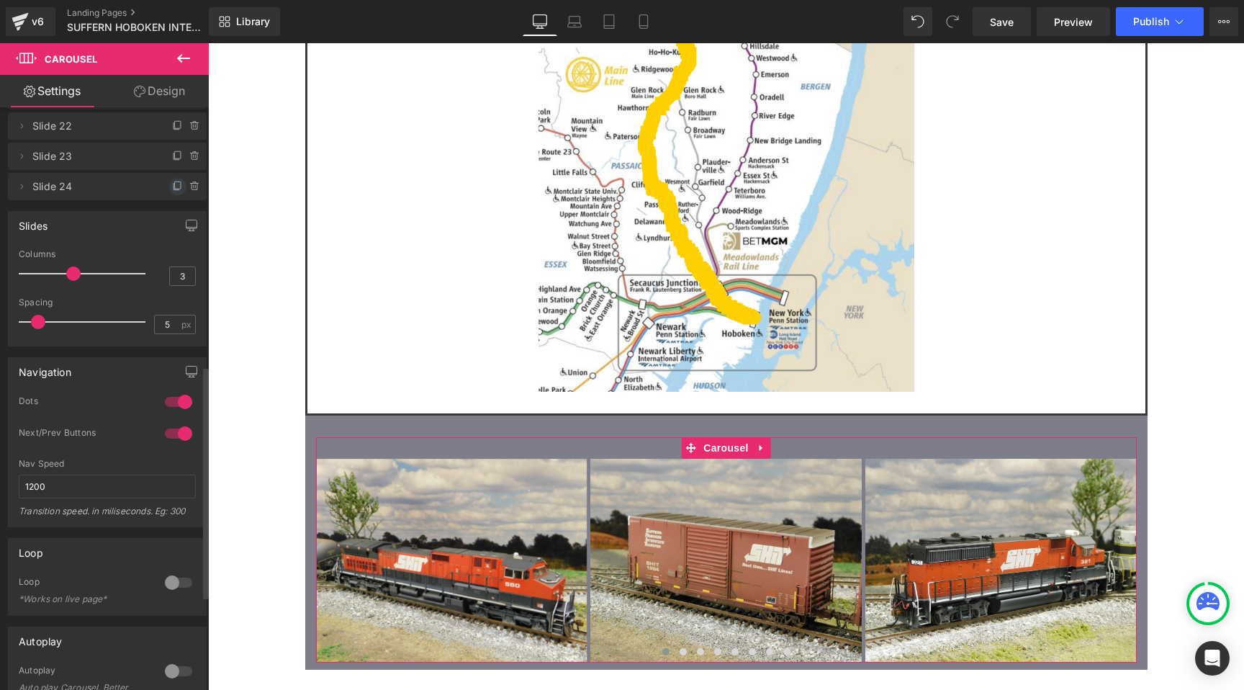
click at [175, 187] on icon at bounding box center [178, 184] width 6 height 7
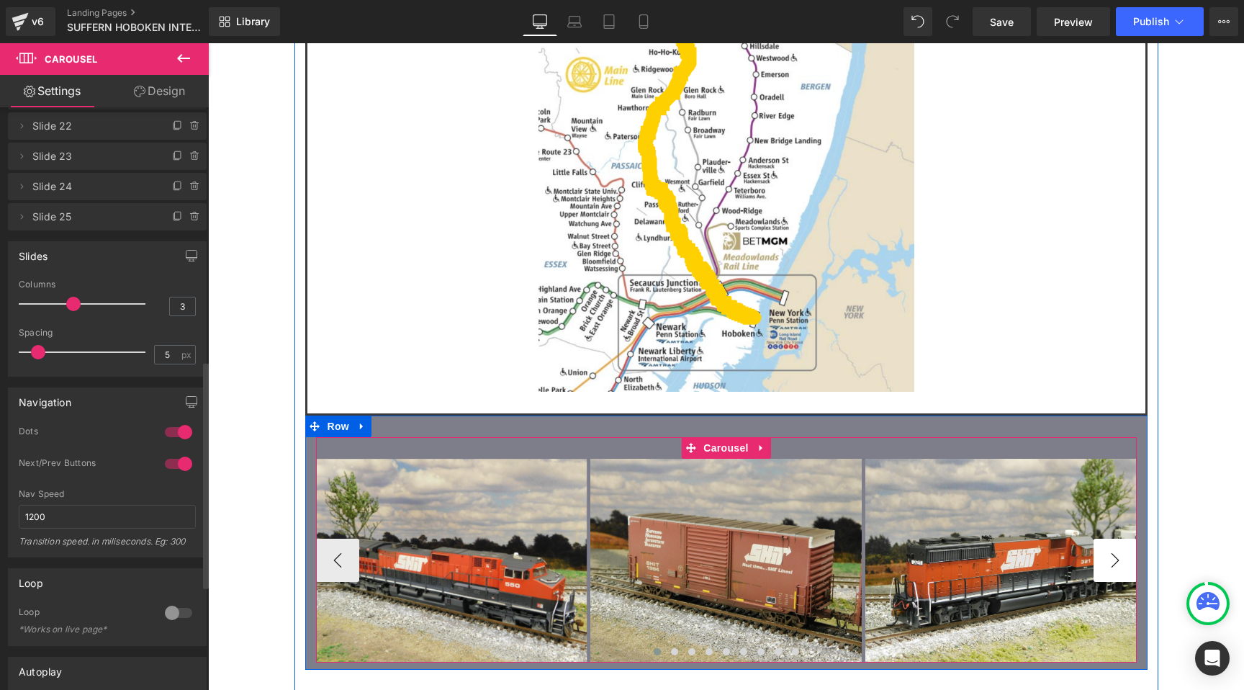
click at [1115, 539] on button "›" at bounding box center [1115, 560] width 43 height 43
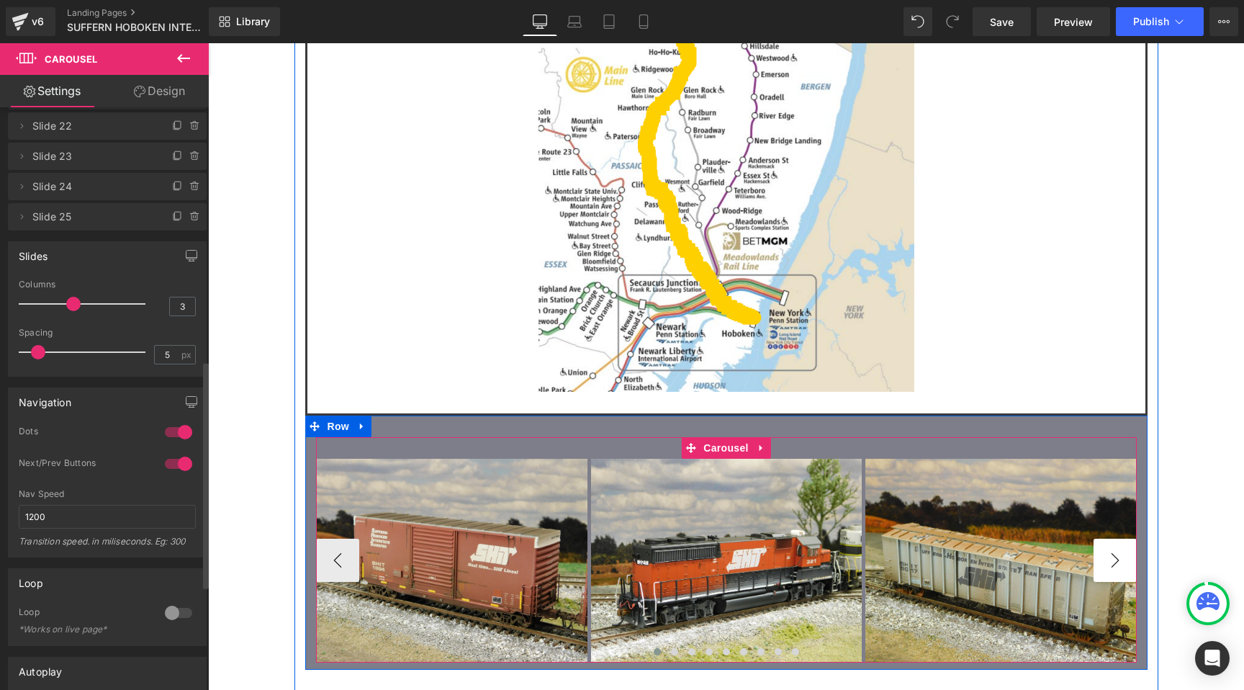
click at [1115, 539] on button "›" at bounding box center [1115, 560] width 43 height 43
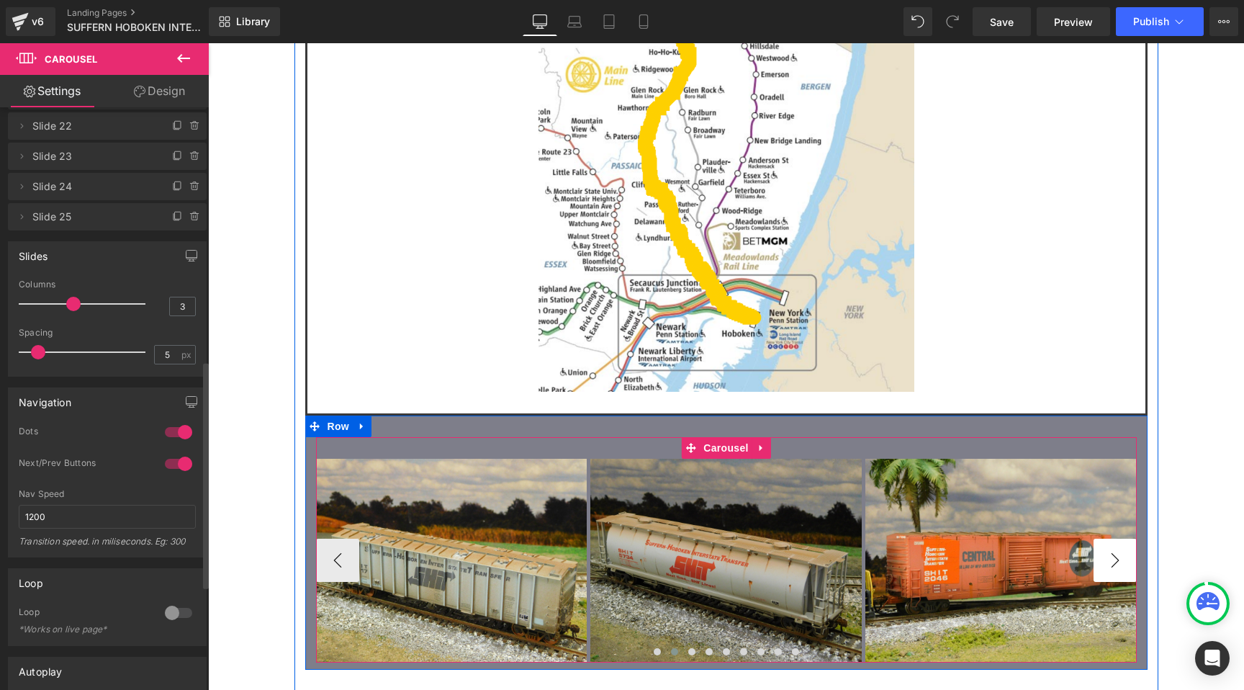
click at [1115, 539] on button "›" at bounding box center [1115, 560] width 43 height 43
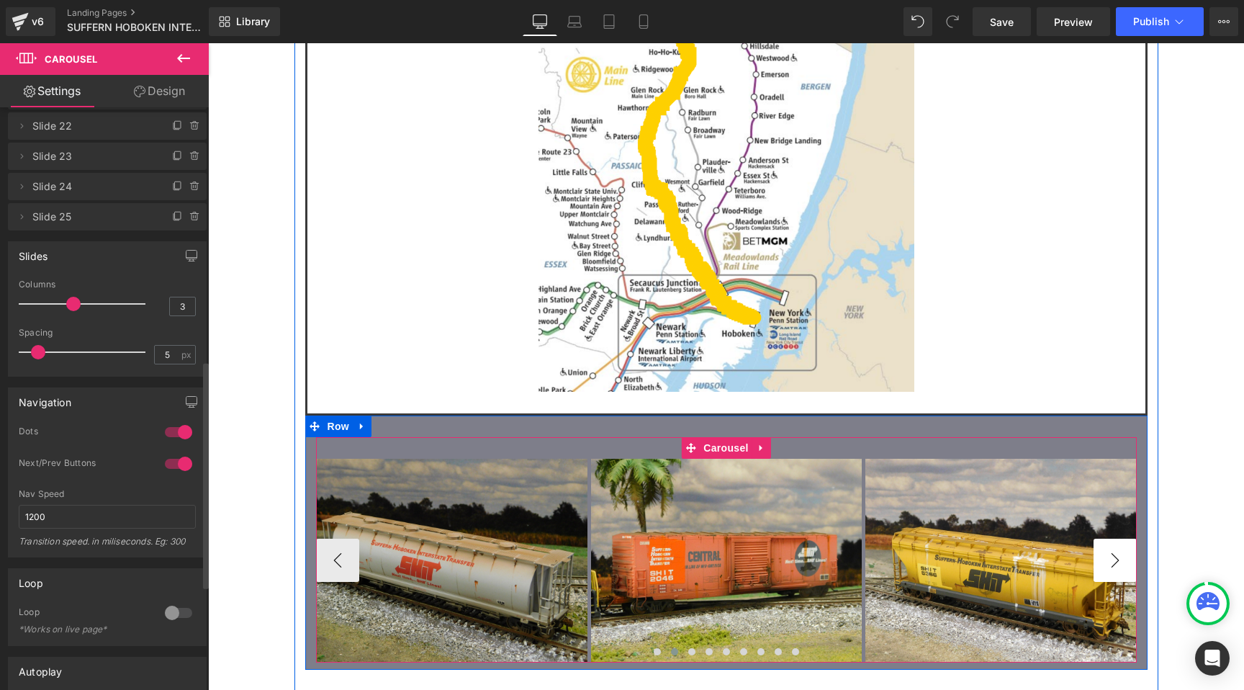
click at [1115, 539] on button "›" at bounding box center [1115, 560] width 43 height 43
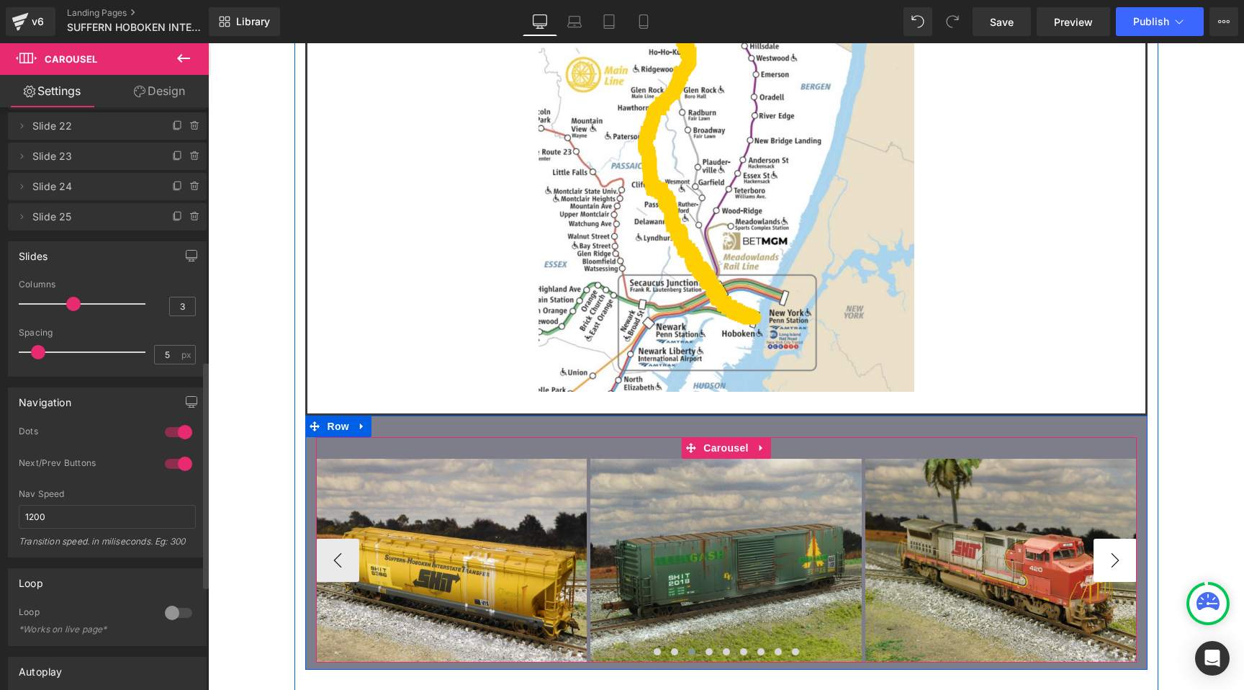
click at [1115, 539] on button "›" at bounding box center [1115, 560] width 43 height 43
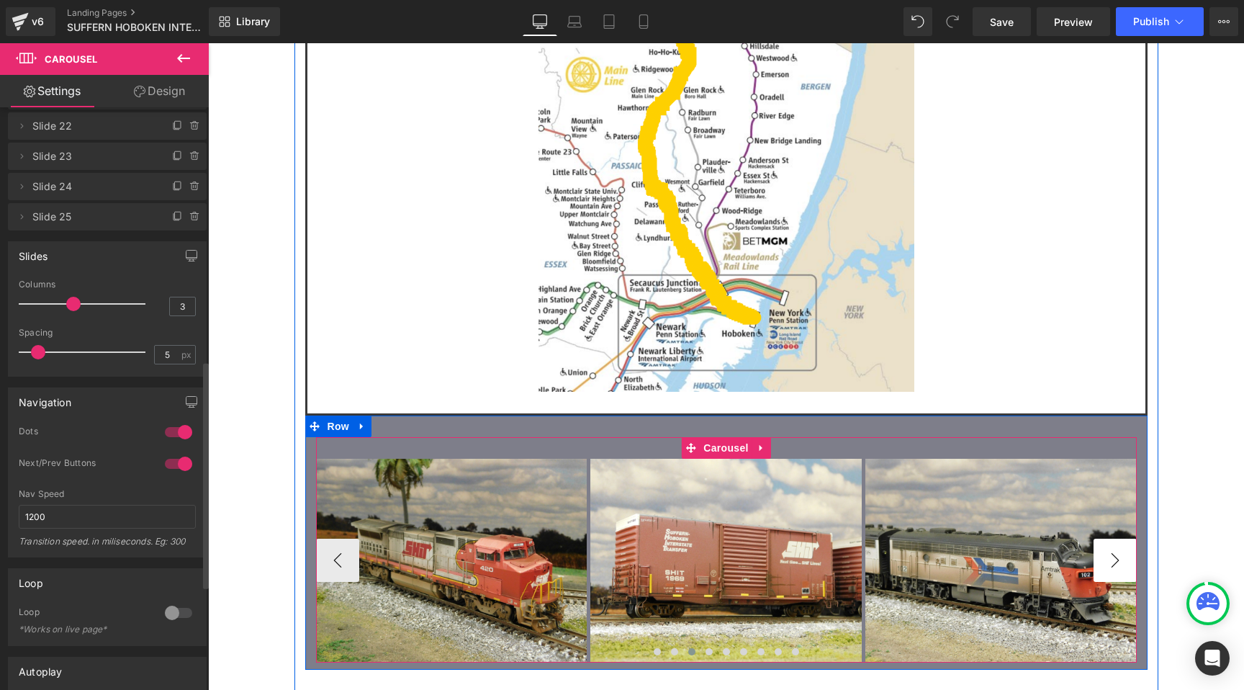
click at [1115, 539] on button "›" at bounding box center [1115, 560] width 43 height 43
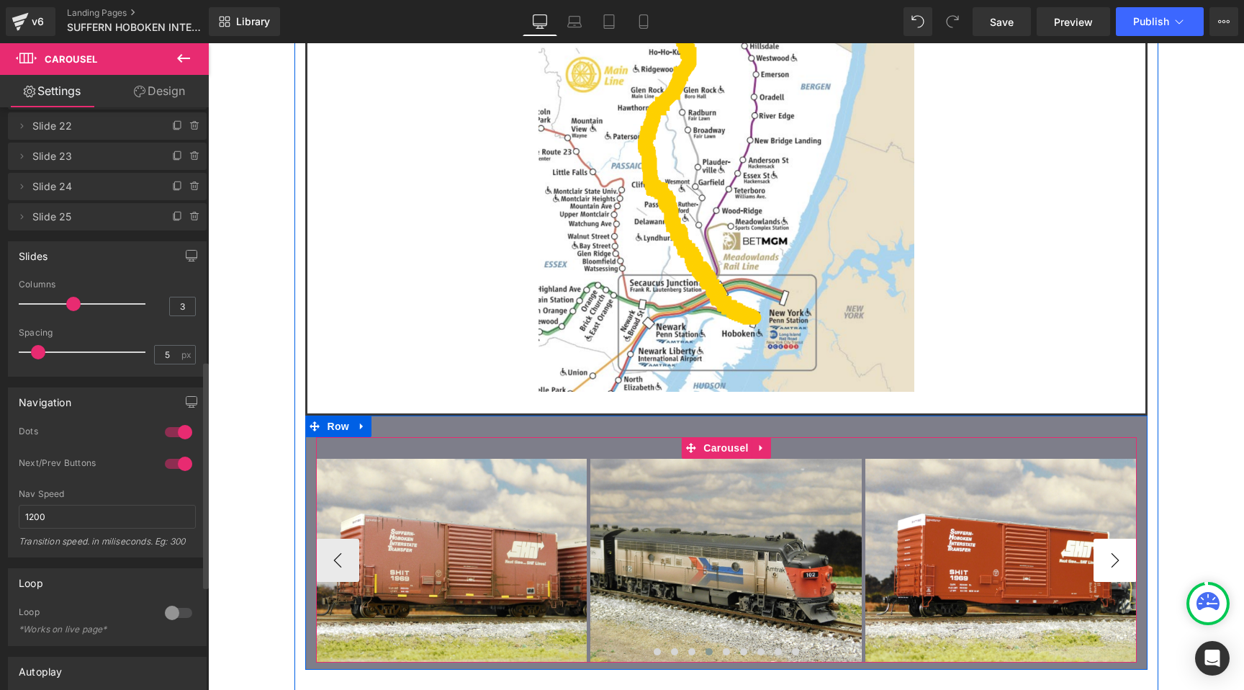
click at [1115, 539] on button "›" at bounding box center [1115, 560] width 43 height 43
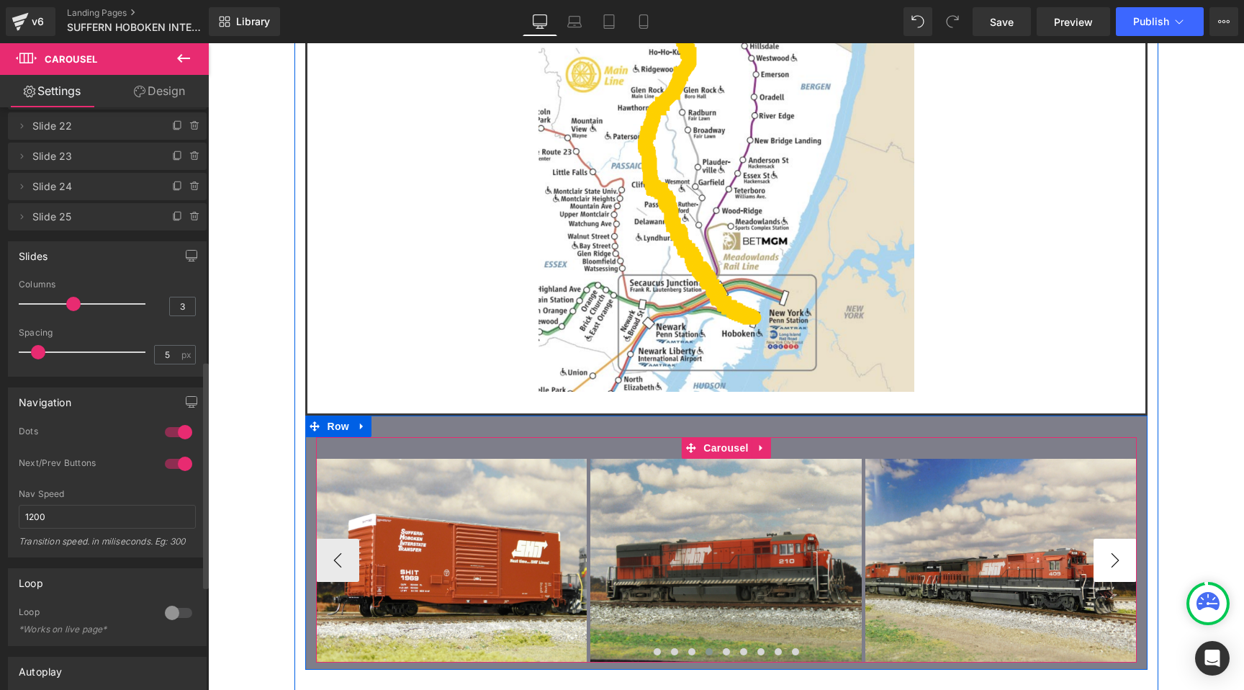
click at [1115, 539] on button "›" at bounding box center [1115, 560] width 43 height 43
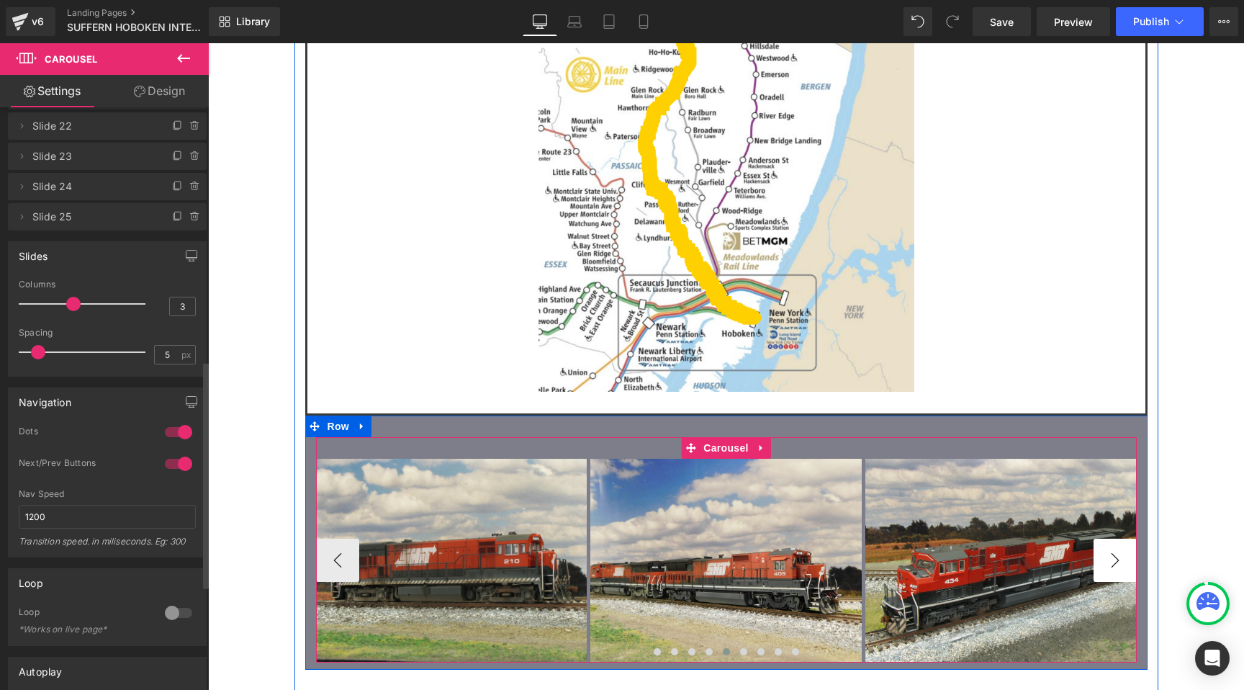
click at [1115, 539] on button "›" at bounding box center [1115, 560] width 43 height 43
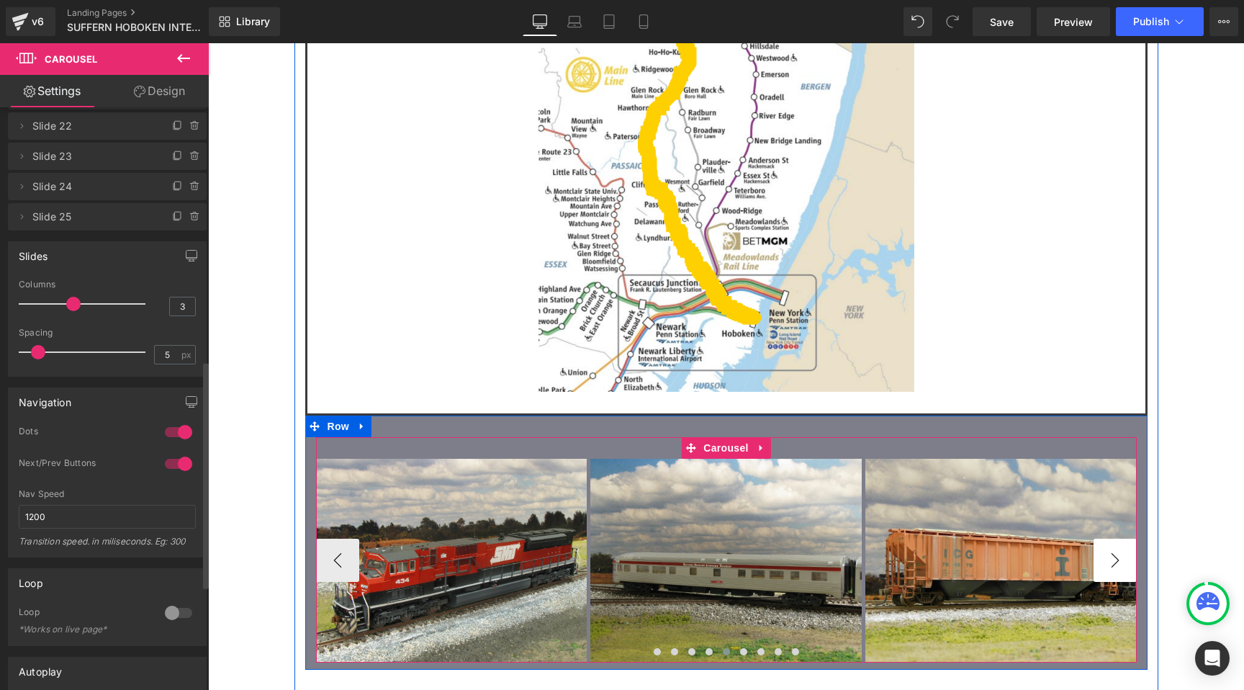
click at [1115, 539] on button "›" at bounding box center [1115, 560] width 43 height 43
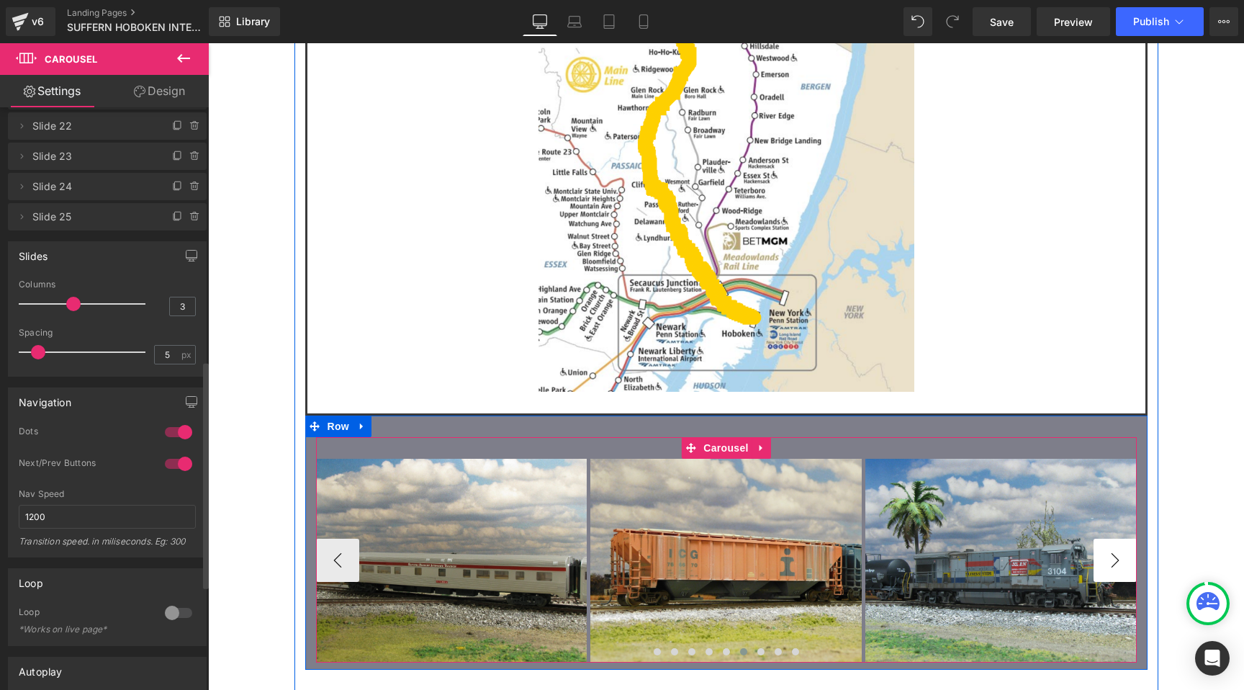
click at [1115, 539] on button "›" at bounding box center [1115, 560] width 43 height 43
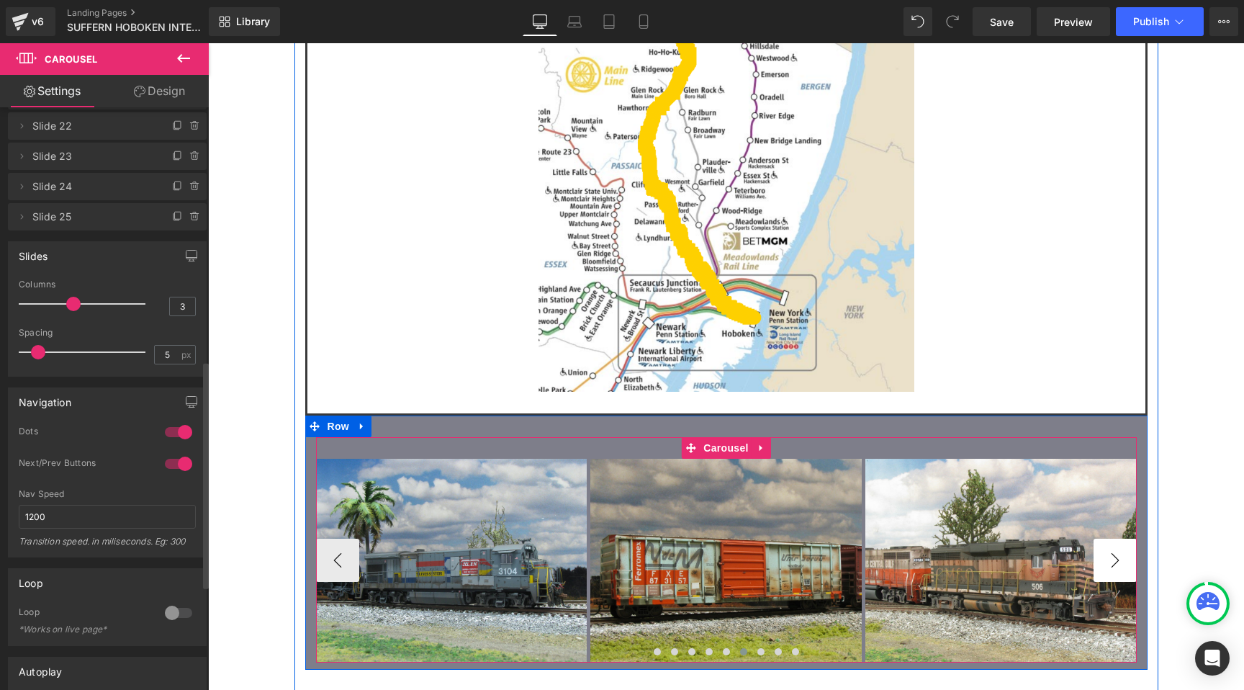
click at [1115, 539] on button "›" at bounding box center [1115, 560] width 43 height 43
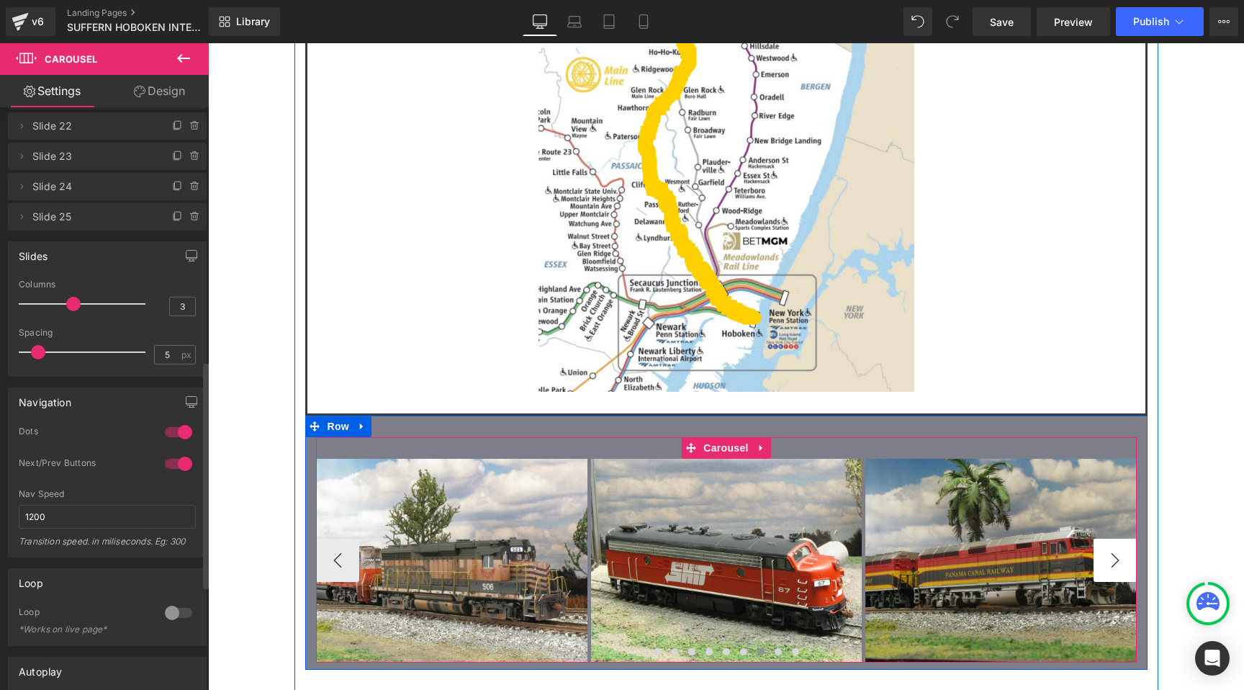
click at [1115, 539] on button "›" at bounding box center [1115, 560] width 43 height 43
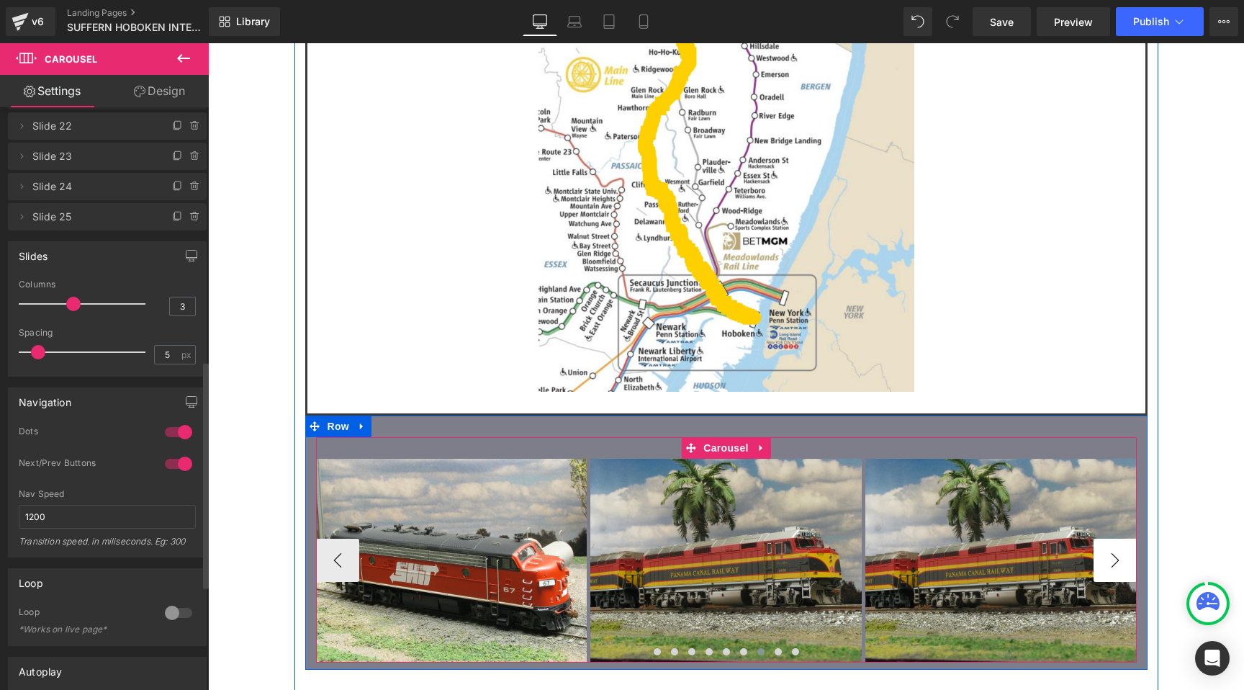
click at [1115, 539] on button "›" at bounding box center [1115, 560] width 43 height 43
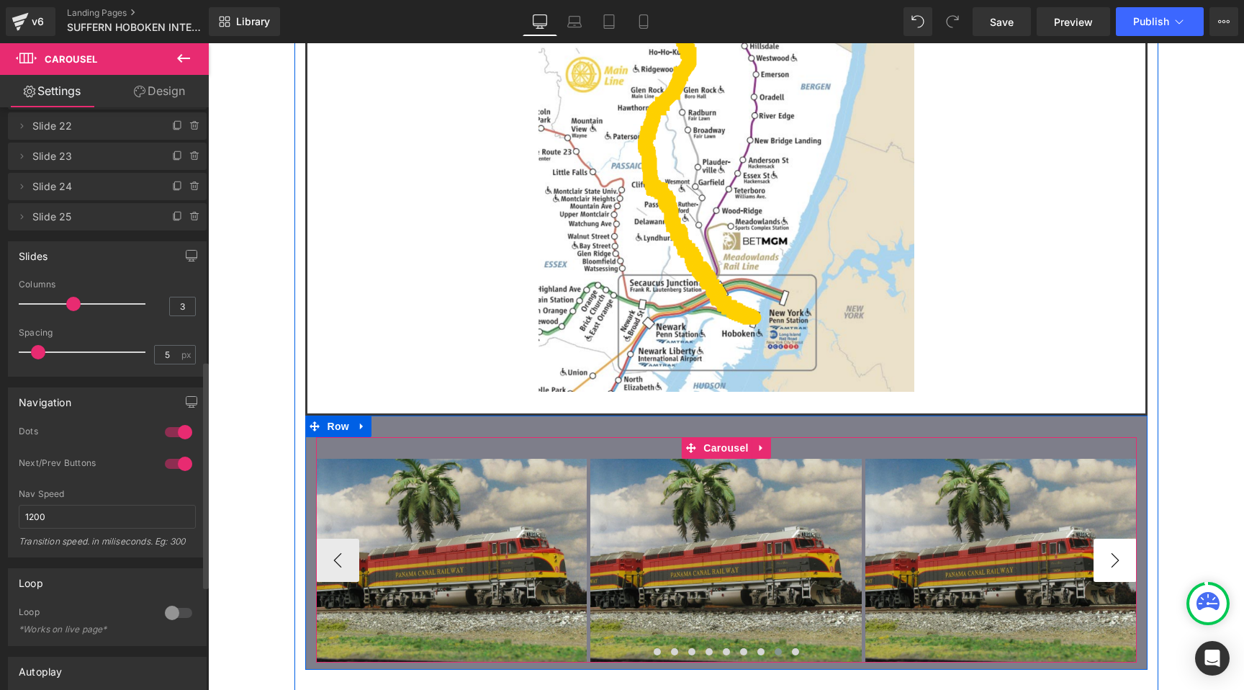
click at [1115, 539] on button "›" at bounding box center [1115, 560] width 43 height 43
click at [456, 552] on span "Image" at bounding box center [451, 560] width 30 height 17
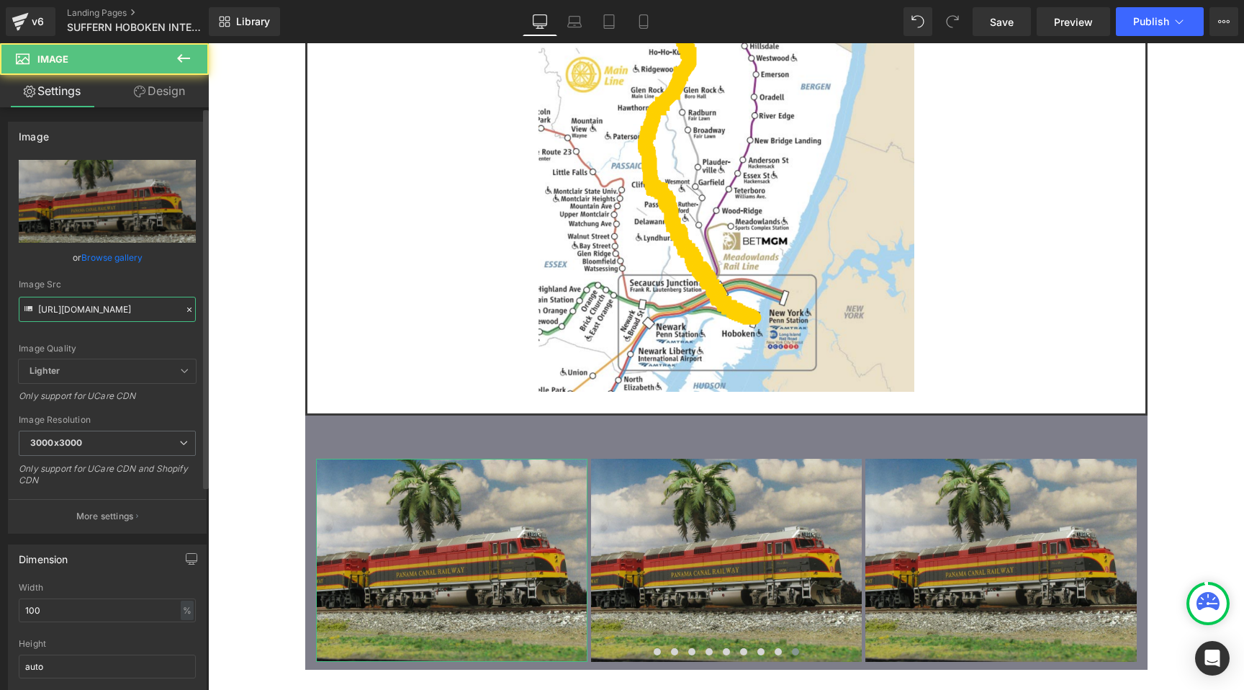
click at [76, 312] on input "https://cdn.shopify.com/s/files/1/0552/5425/3750/files/24_PCRC_1858_3000x3000.j…" at bounding box center [107, 309] width 177 height 25
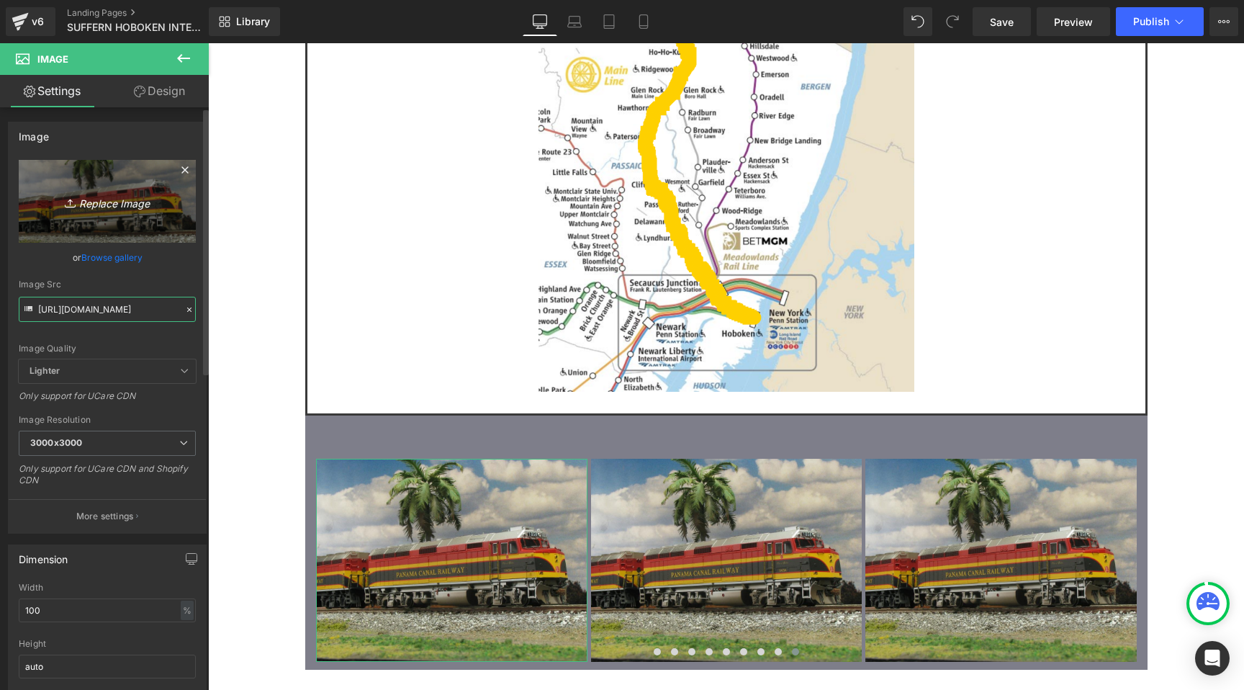
scroll to position [0, 229]
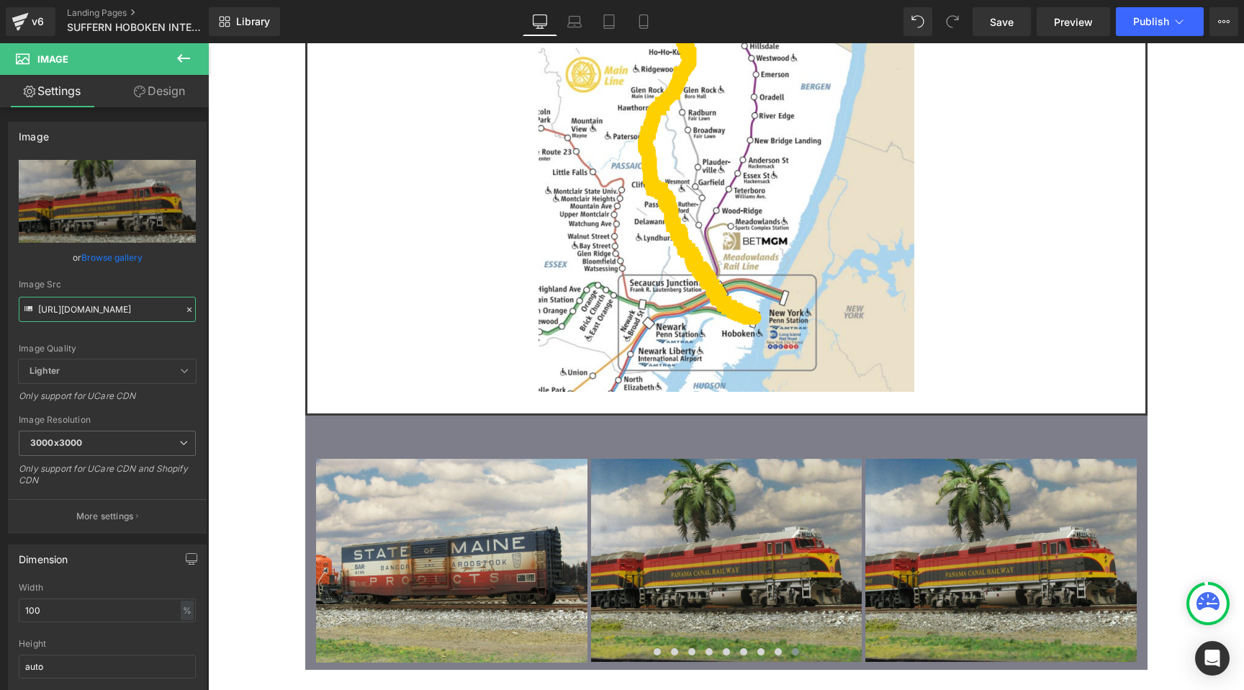
type input "https://cdn.shopify.com/s/files/1/0552/5425/3750/files/03_BAR_6199.jpg?v=175780…"
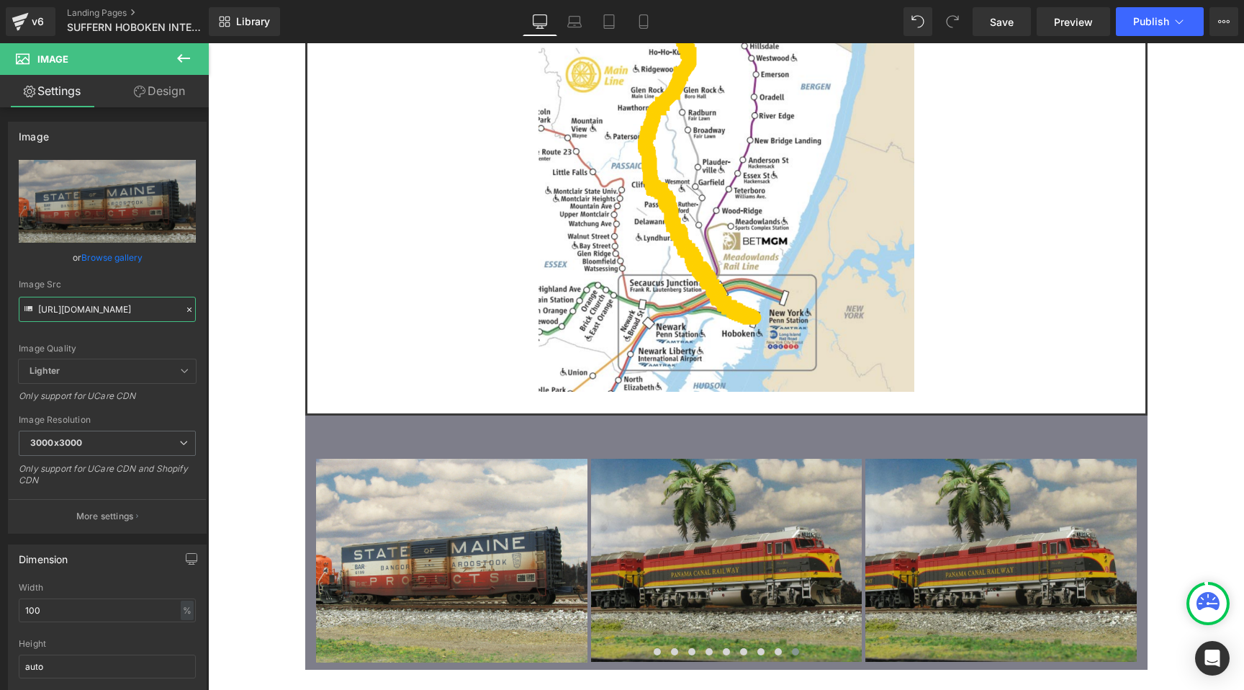
scroll to position [0, 0]
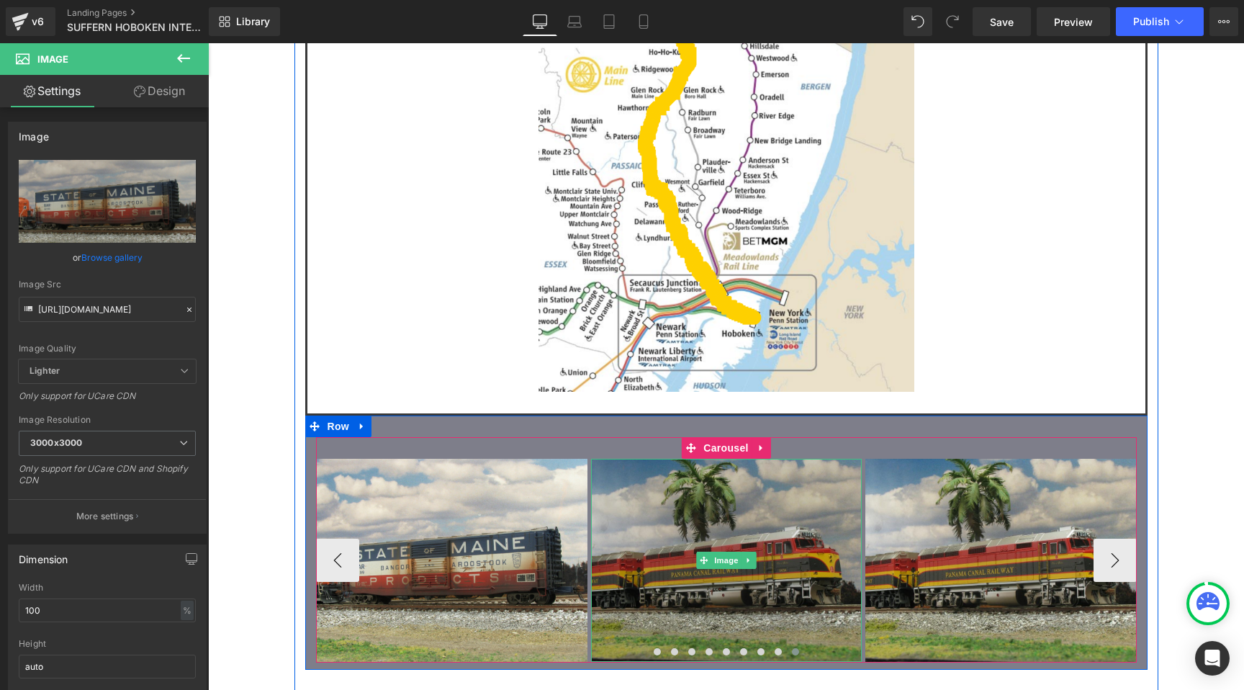
click at [723, 459] on img at bounding box center [726, 560] width 271 height 203
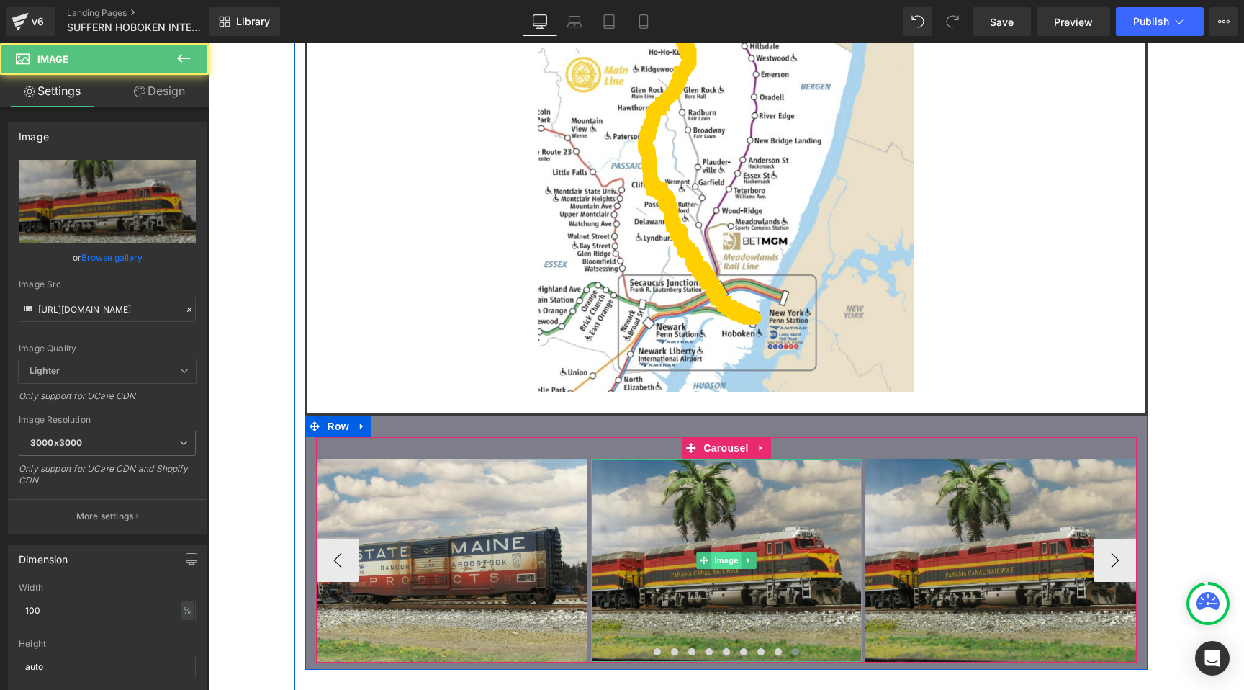
click at [726, 552] on span "Image" at bounding box center [726, 560] width 30 height 17
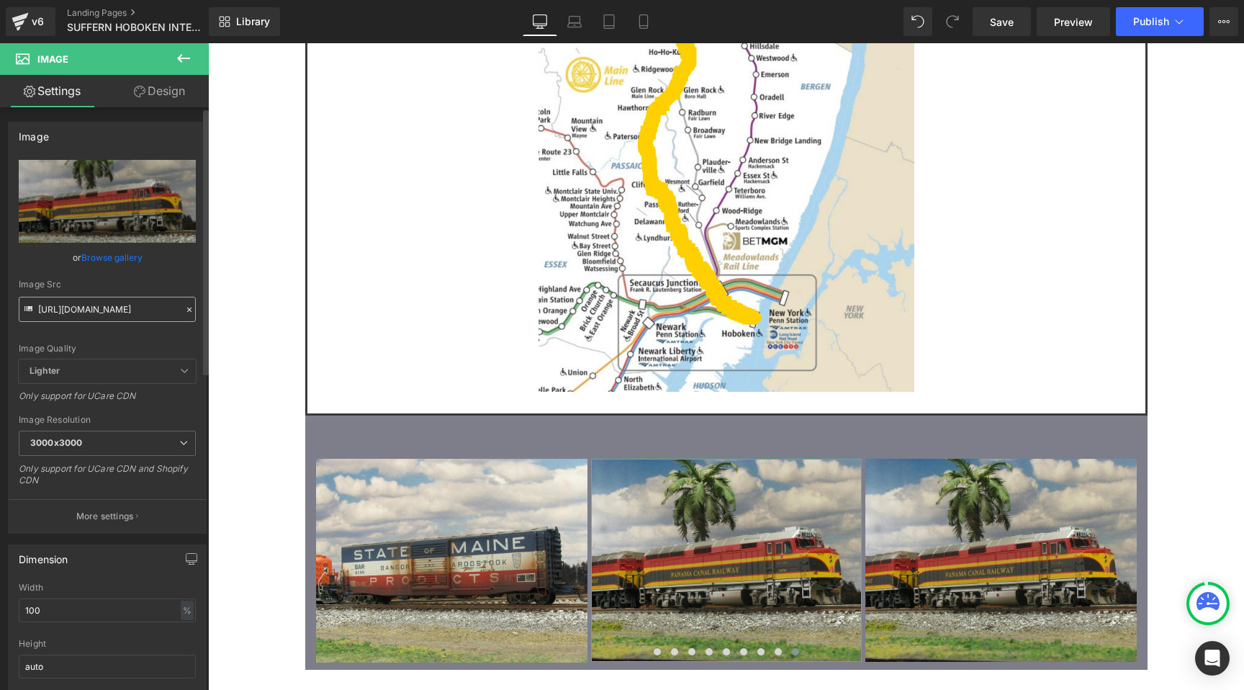
click at [135, 313] on input "https://cdn.shopify.com/s/files/1/0552/5425/3750/files/24_PCRC_1858_3000x3000.j…" at bounding box center [107, 309] width 177 height 25
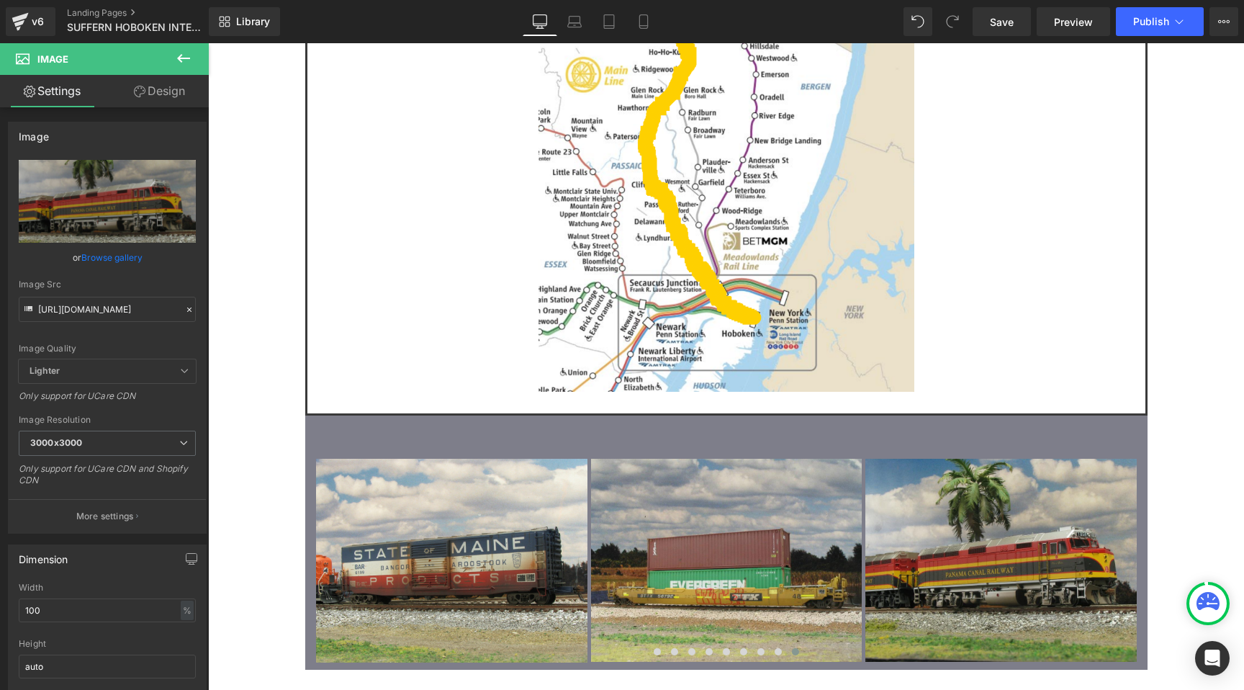
type input "https://cdn.shopify.com/s/files/1/0552/5425/3750/files/16_DTTX_56792.jpg?v=1757…"
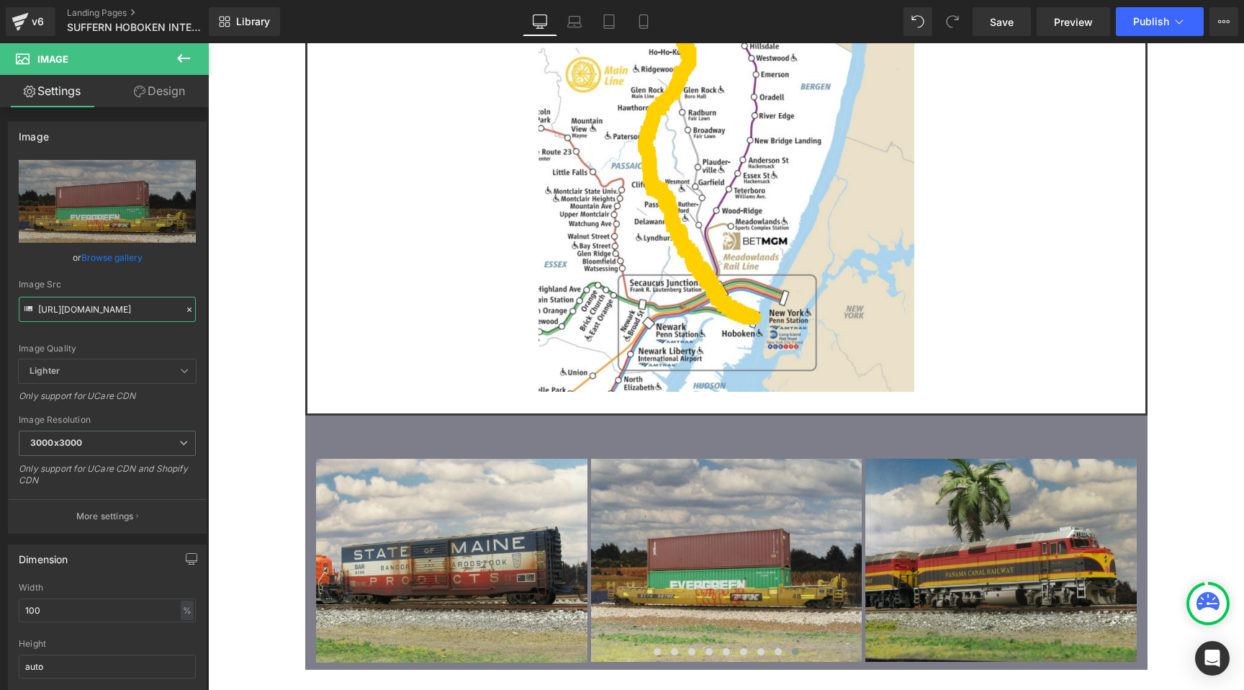
scroll to position [0, 0]
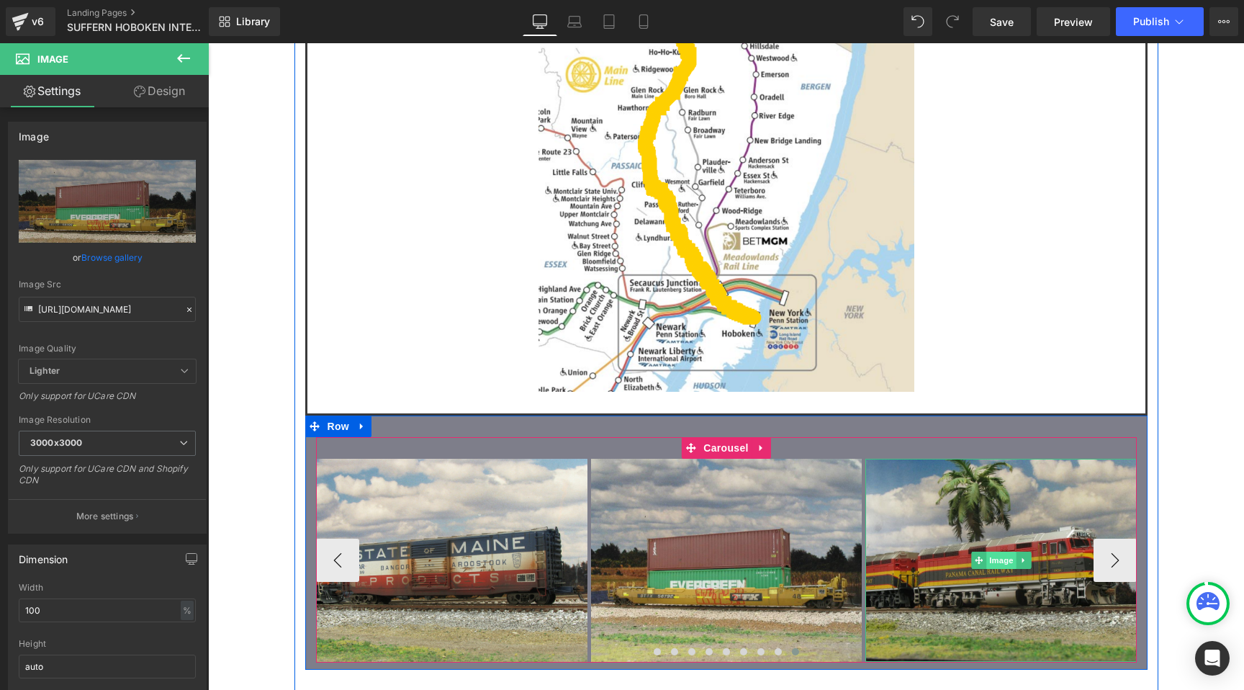
click at [999, 552] on span "Image" at bounding box center [1001, 560] width 30 height 17
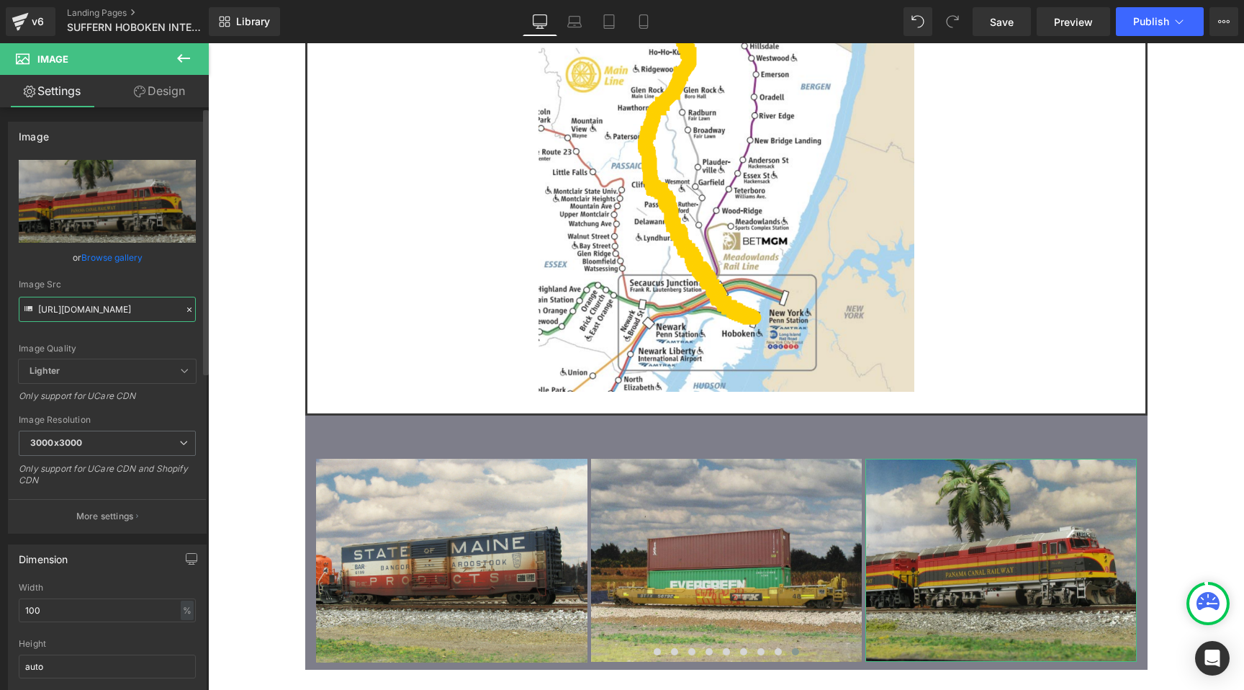
click at [89, 314] on input "https://cdn.shopify.com/s/files/1/0552/5425/3750/files/24_PCRC_1858_3000x3000.j…" at bounding box center [107, 309] width 177 height 25
paste input "13_SHIT_51390a.jpg?v=1757804071"
type input "https://cdn.shopify.com/s/files/1/0552/5425/3750/files/13_SHIT_51390a.jpg?v=175…"
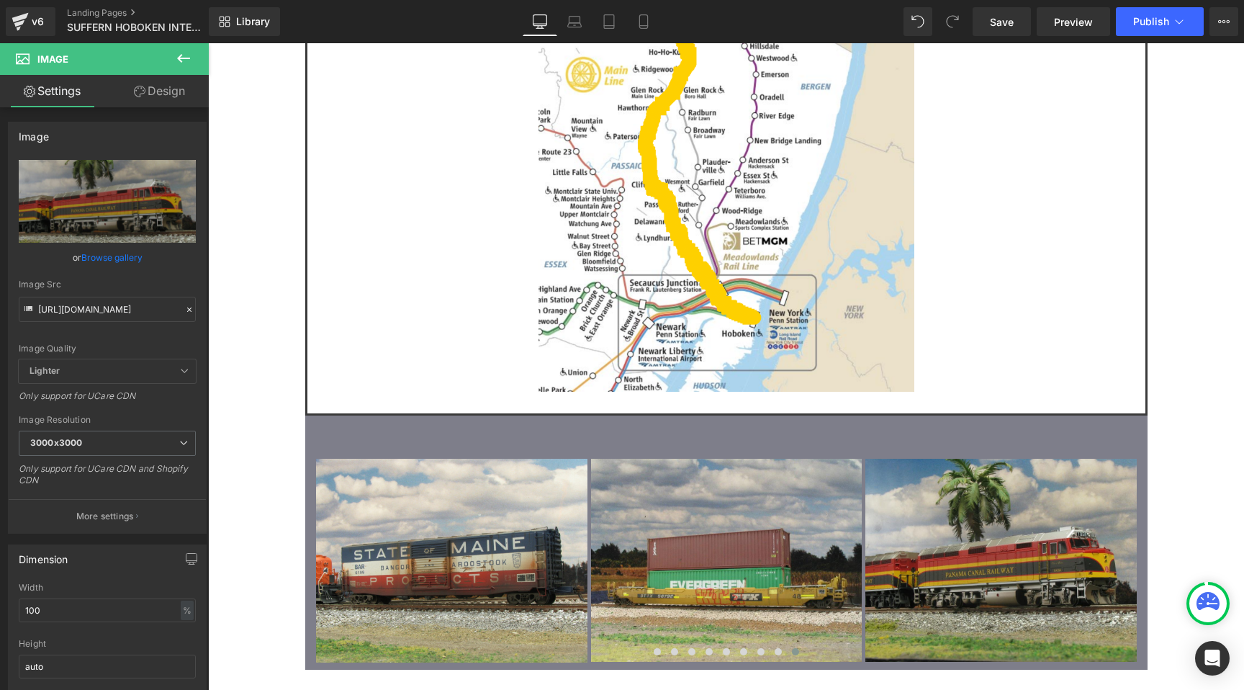
click at [222, 282] on div "Image Owner: John Bezuyen Location: Suffern, NY States of Operation: NJ, NY, PA…" at bounding box center [726, 0] width 1036 height 3213
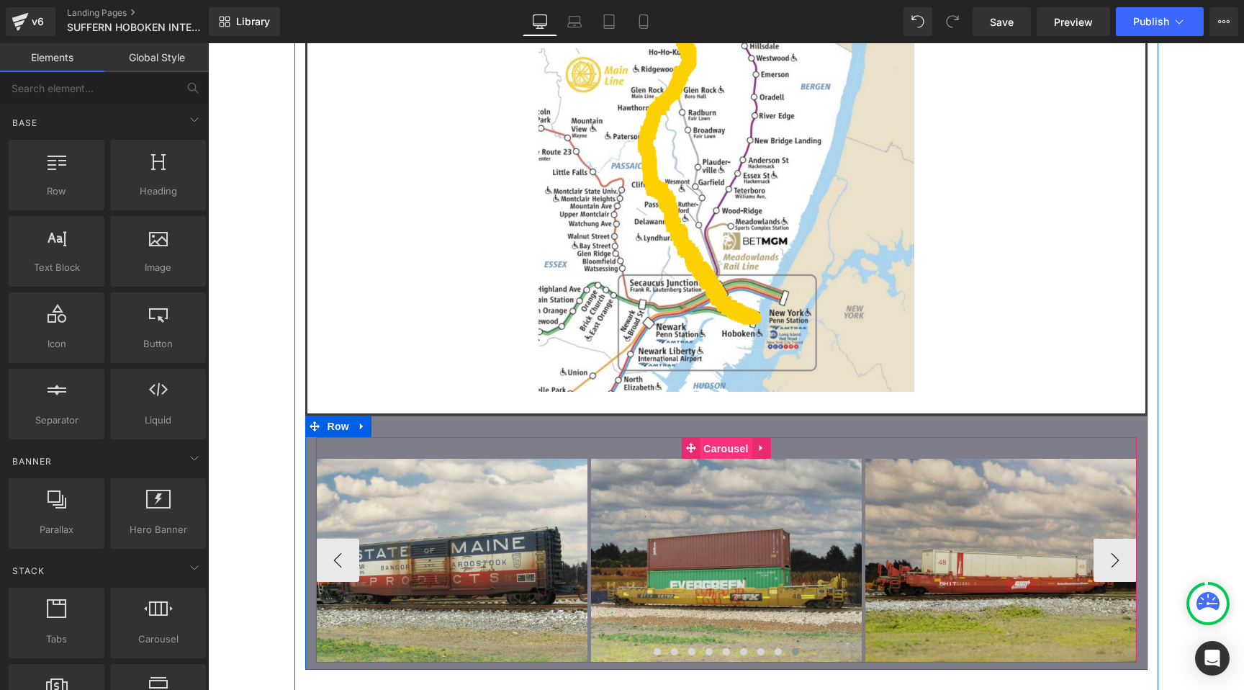
click at [728, 438] on span "Carousel" at bounding box center [726, 449] width 52 height 22
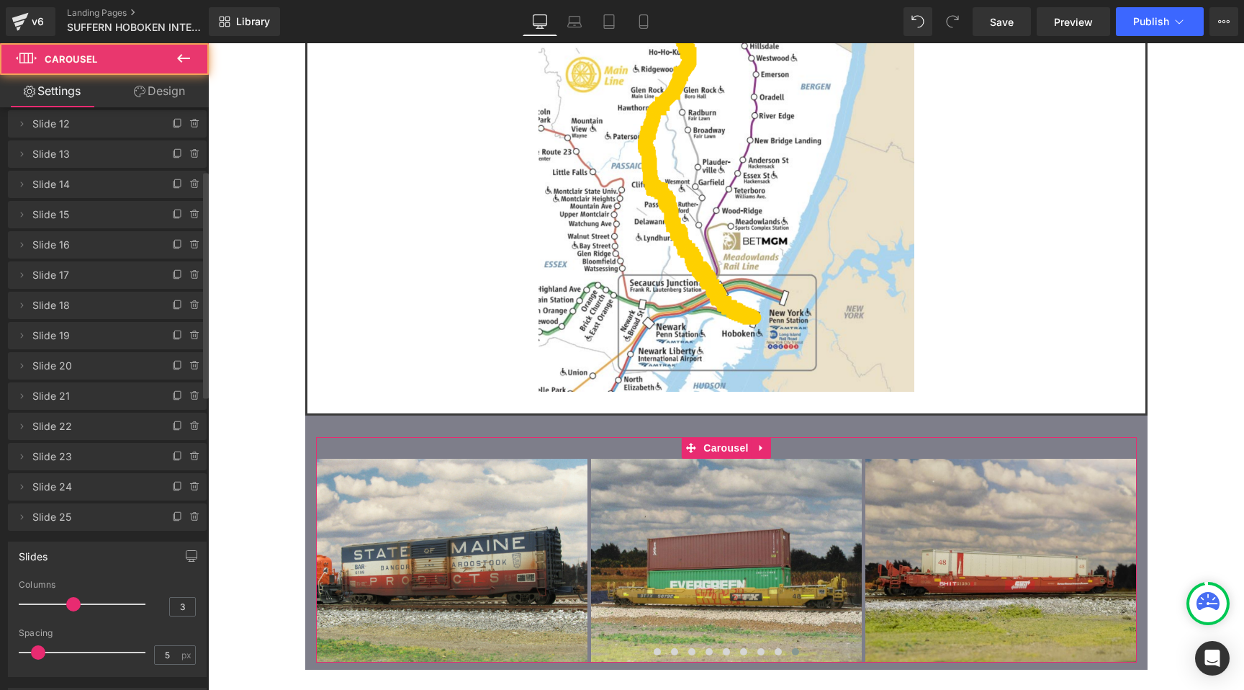
scroll to position [426, 0]
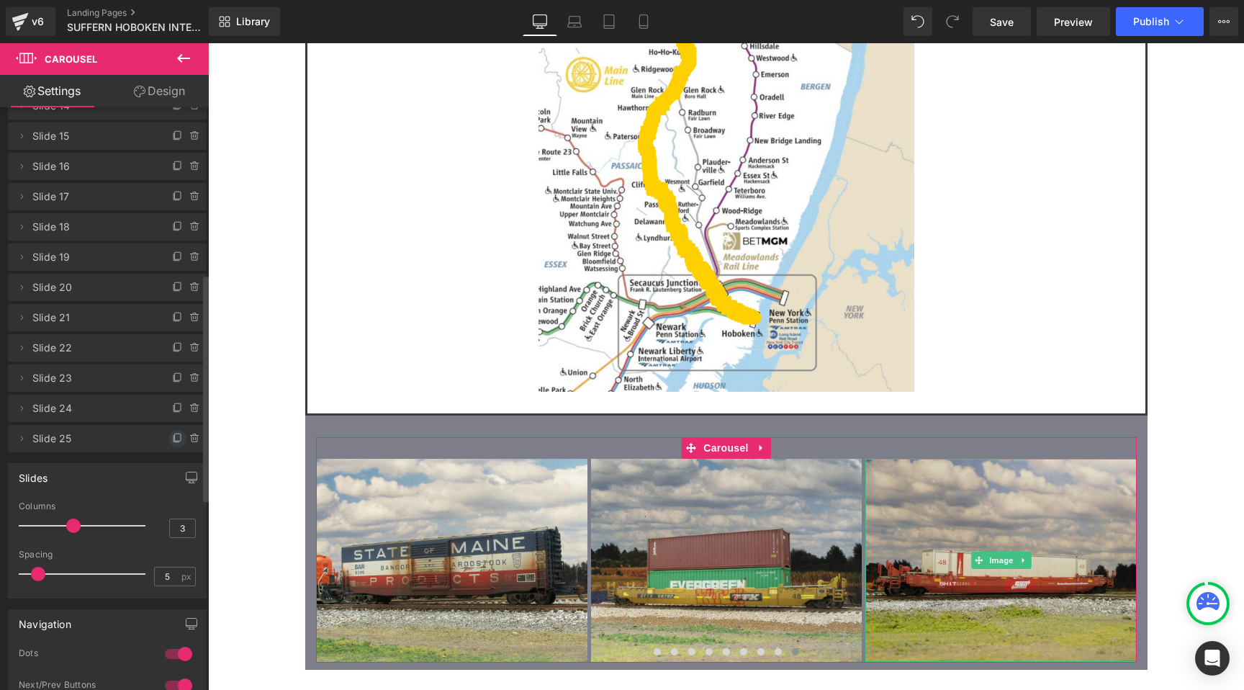
click at [172, 441] on icon at bounding box center [178, 439] width 12 height 12
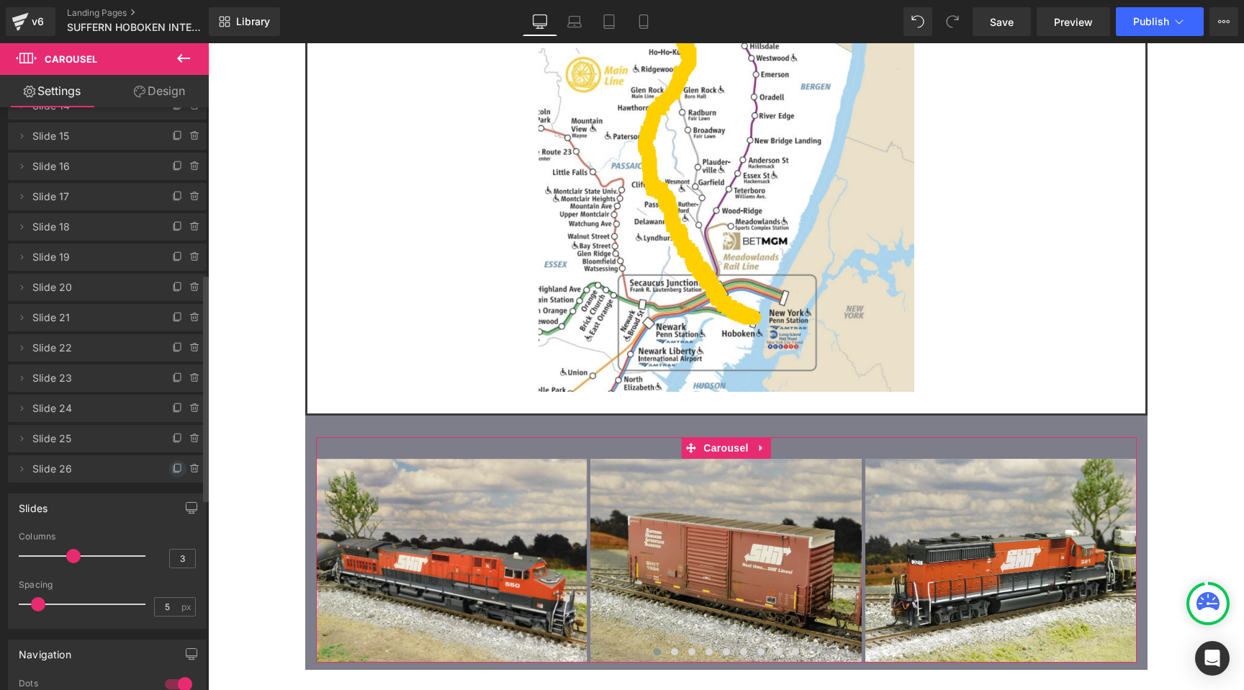
click at [174, 472] on icon at bounding box center [177, 469] width 6 height 6
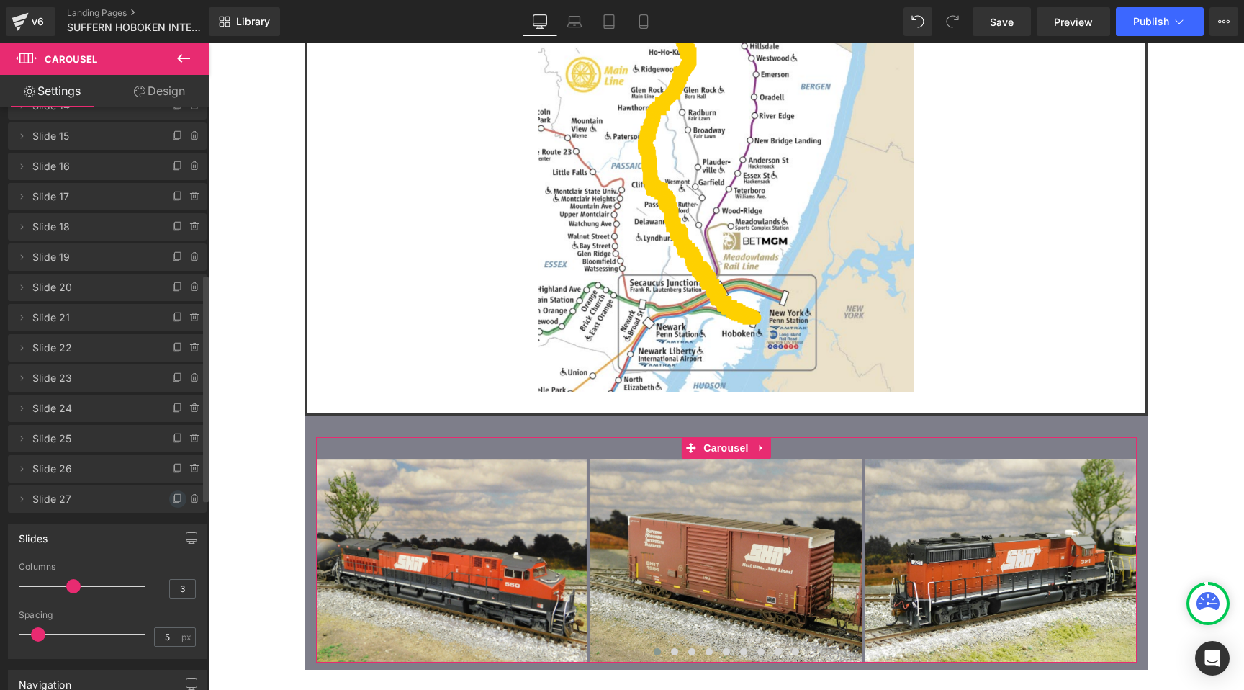
click at [172, 498] on icon at bounding box center [178, 499] width 12 height 12
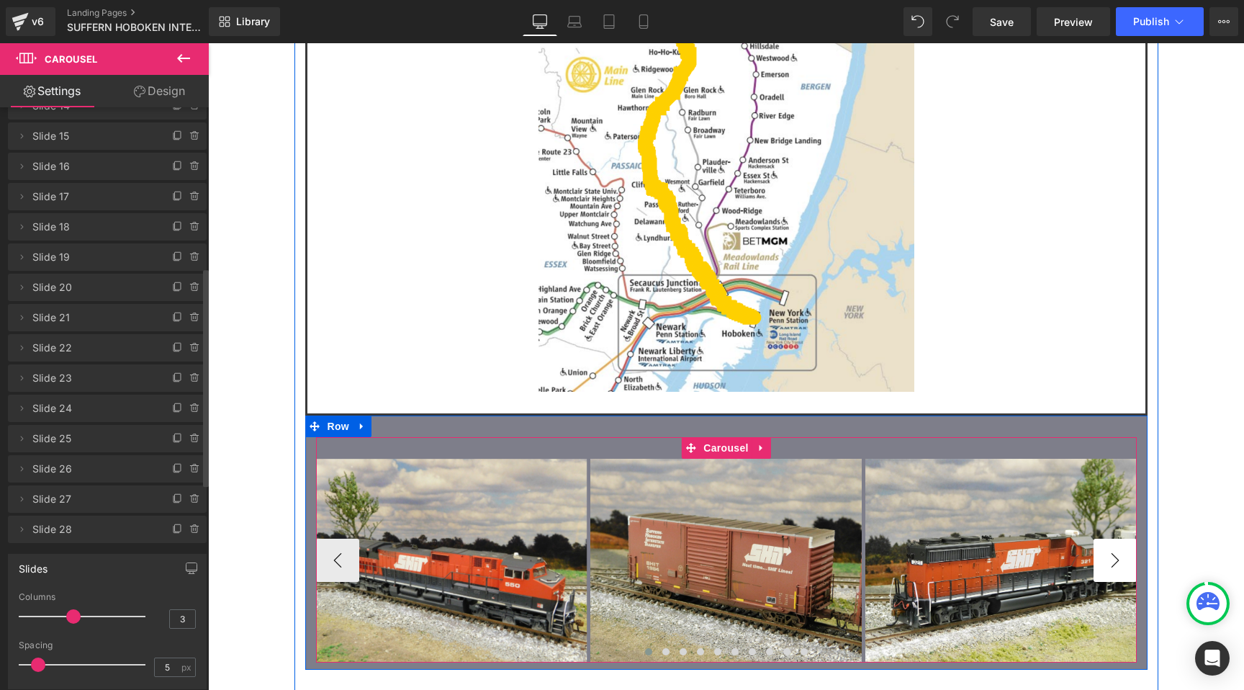
click at [1117, 539] on button "›" at bounding box center [1115, 560] width 43 height 43
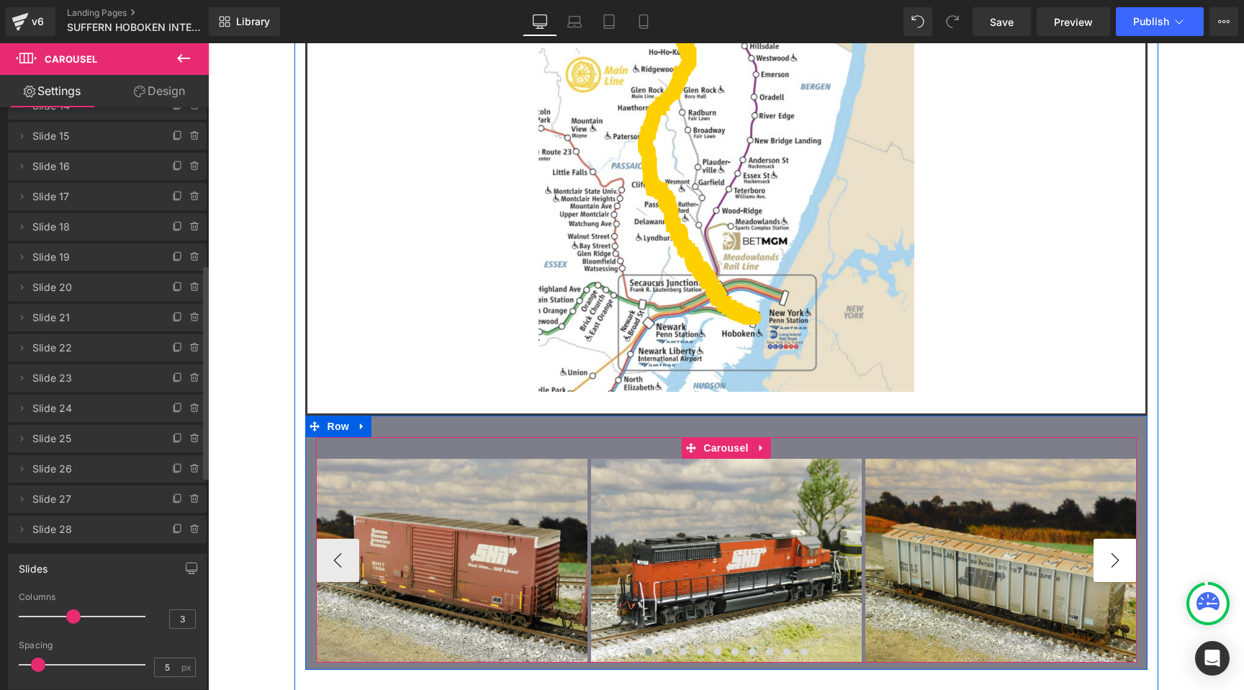
click at [1117, 539] on button "›" at bounding box center [1115, 560] width 43 height 43
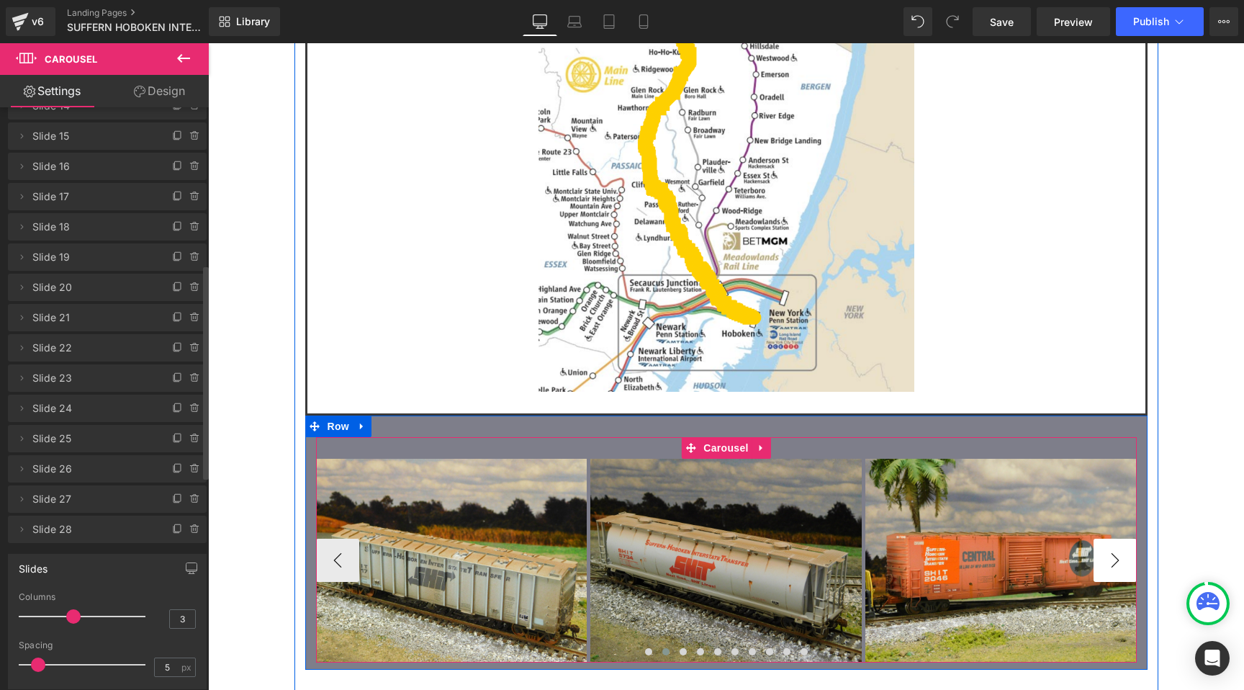
click at [1120, 539] on button "›" at bounding box center [1115, 560] width 43 height 43
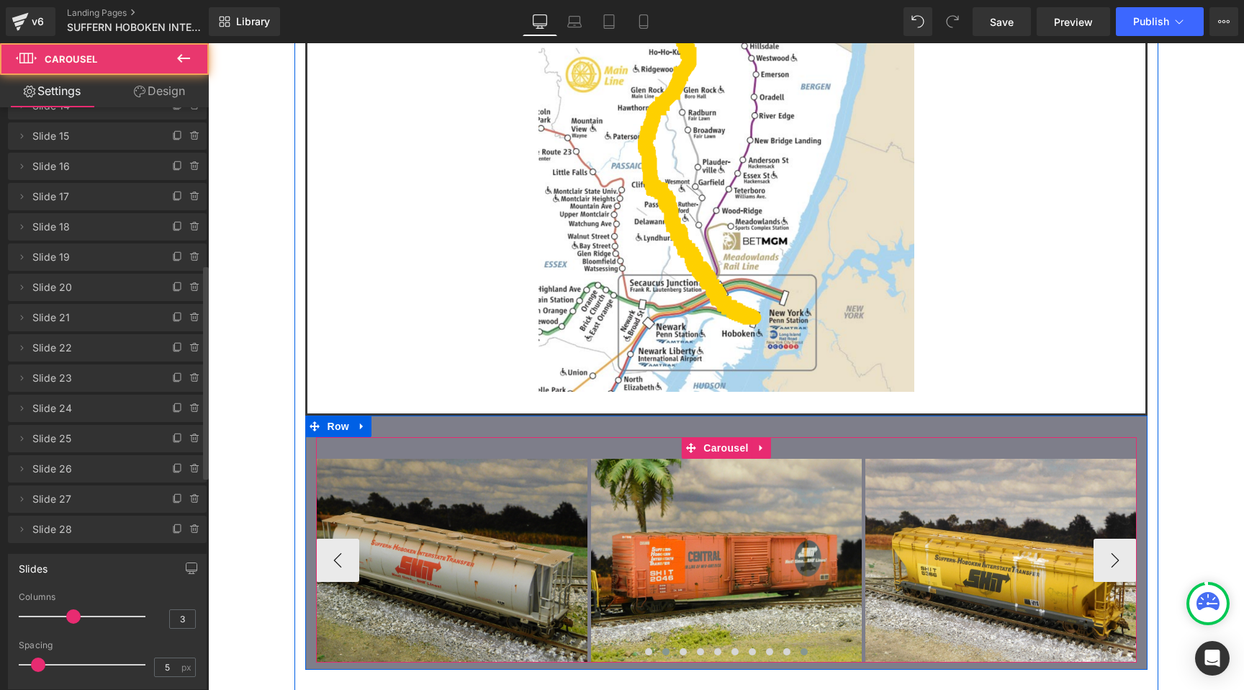
click at [806, 648] on span at bounding box center [804, 651] width 7 height 7
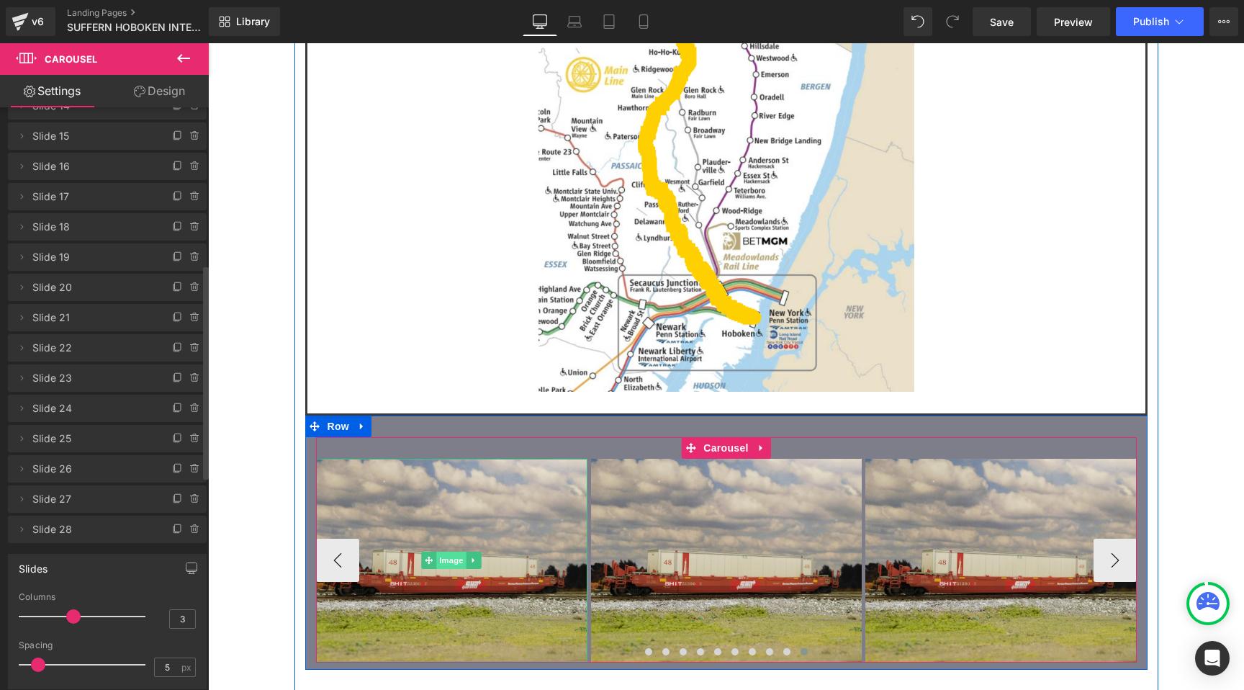
click at [451, 552] on span "Image" at bounding box center [451, 560] width 30 height 17
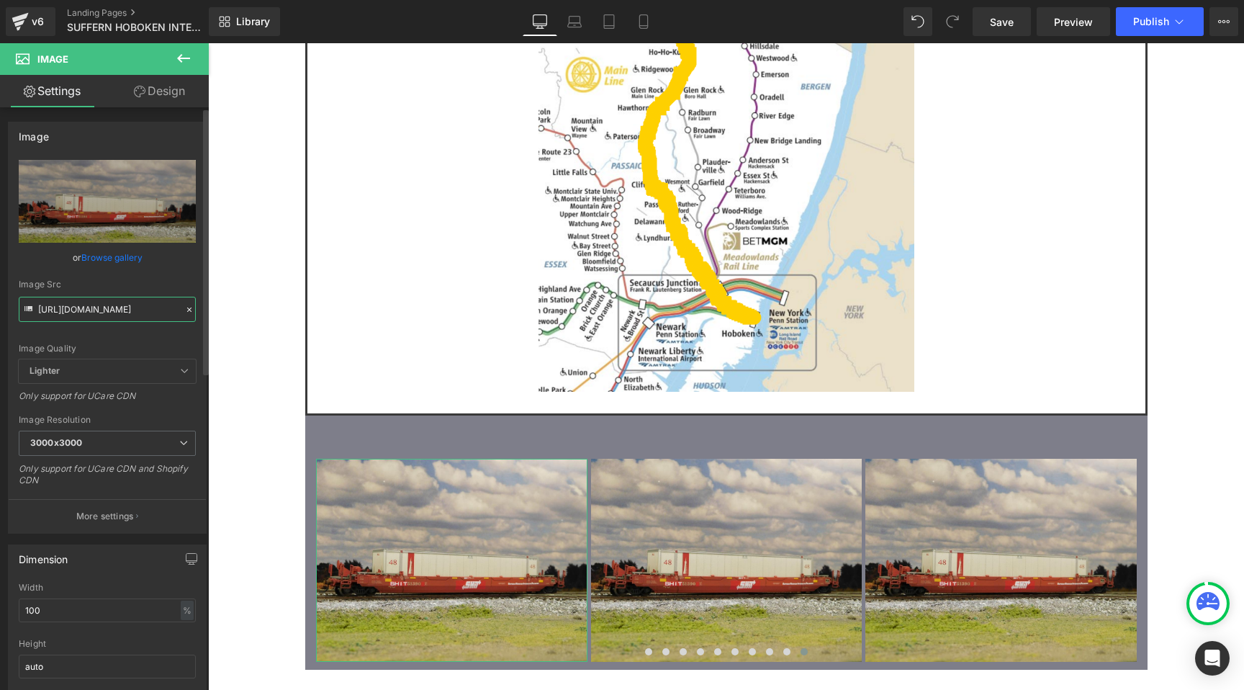
click at [117, 298] on input "https://cdn.shopify.com/s/files/1/0552/5425/3750/files/13_SHIT_51390a_3000x3000…" at bounding box center [107, 309] width 177 height 25
paste input "09_GATX_57809.jpg?v=1757804070"
type input "https://cdn.shopify.com/s/files/1/0552/5425/3750/files/09_GATX_57809.jpg?v=1757…"
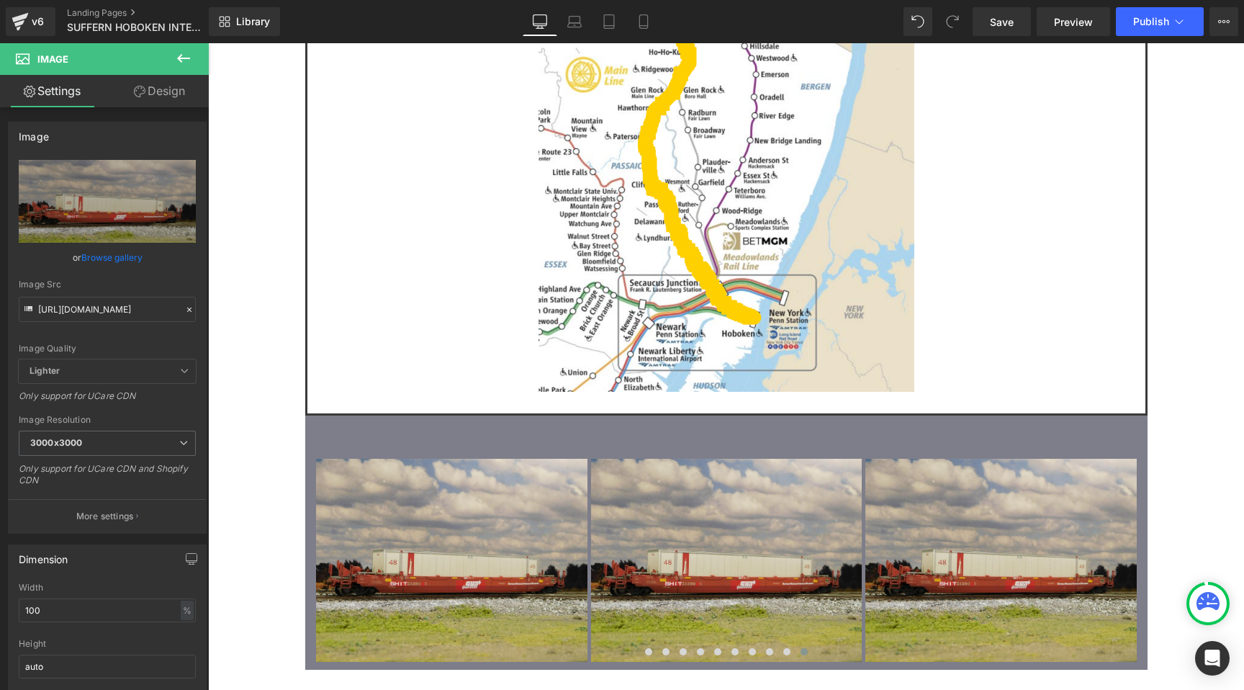
scroll to position [0, 0]
click at [259, 217] on div "Image Owner: John Bezuyen Location: Suffern, NY States of Operation: NJ, NY, PA…" at bounding box center [726, 0] width 1036 height 3213
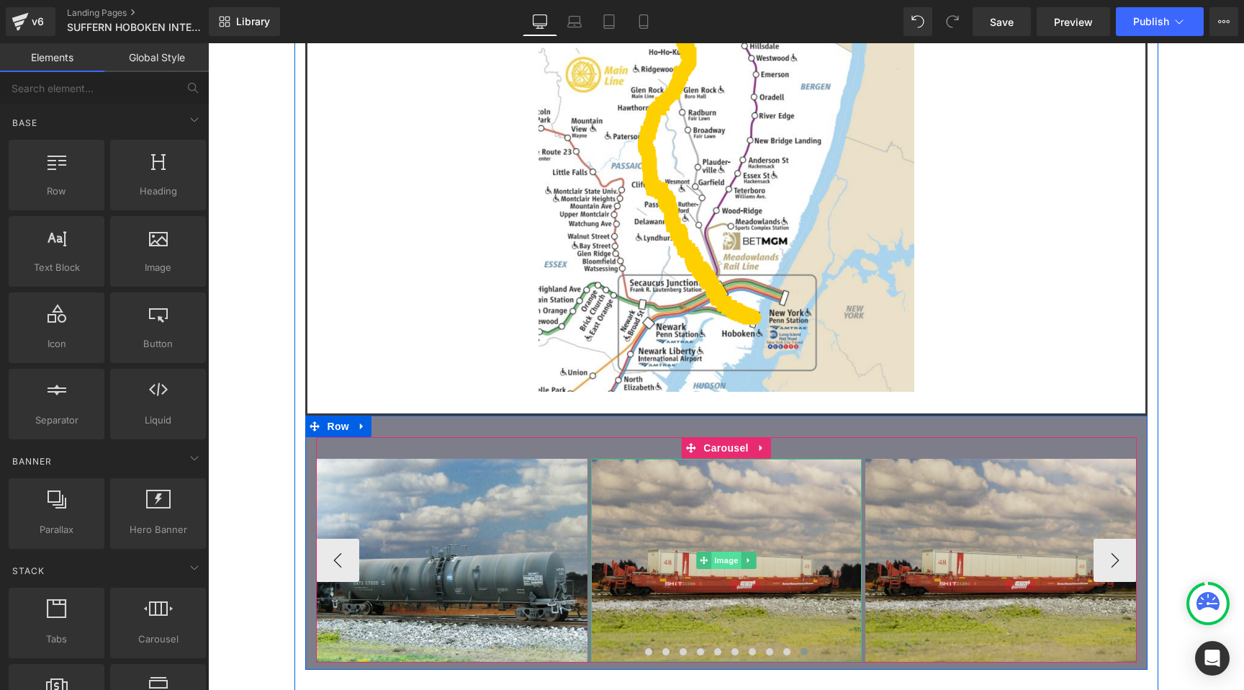
click at [724, 552] on span "Image" at bounding box center [726, 560] width 30 height 17
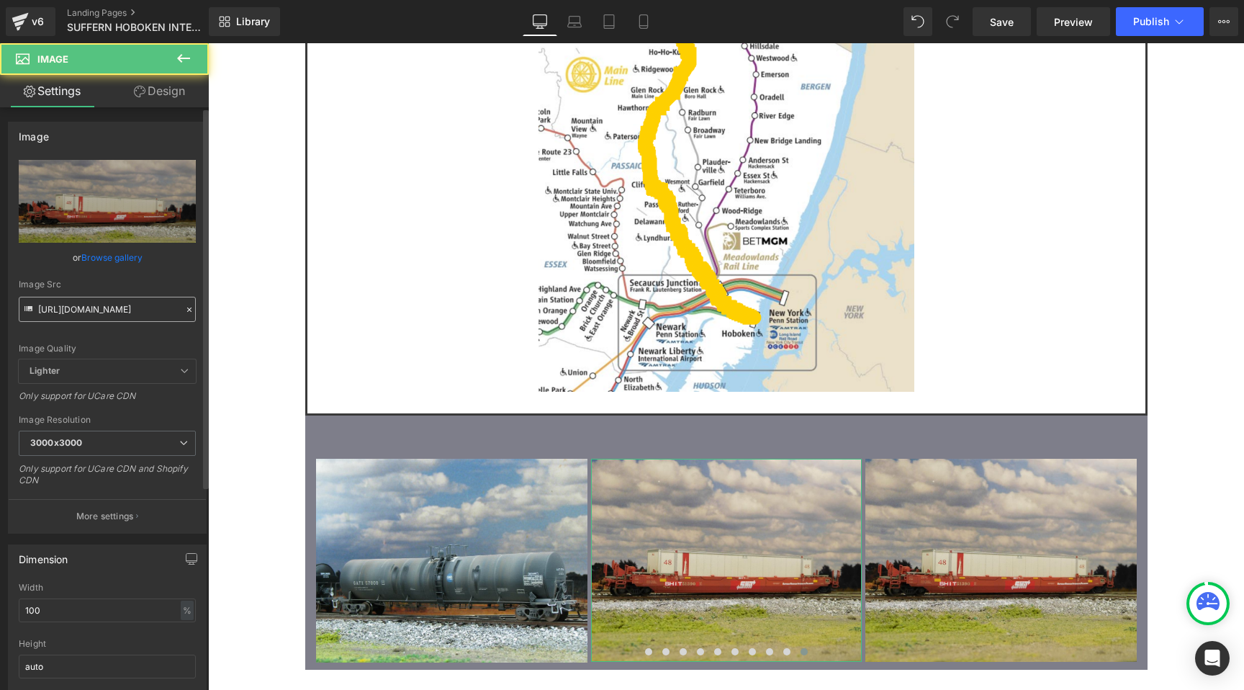
click at [106, 302] on input "https://cdn.shopify.com/s/files/1/0552/5425/3750/files/13_SHIT_51390a_3000x3000…" at bounding box center [107, 309] width 177 height 25
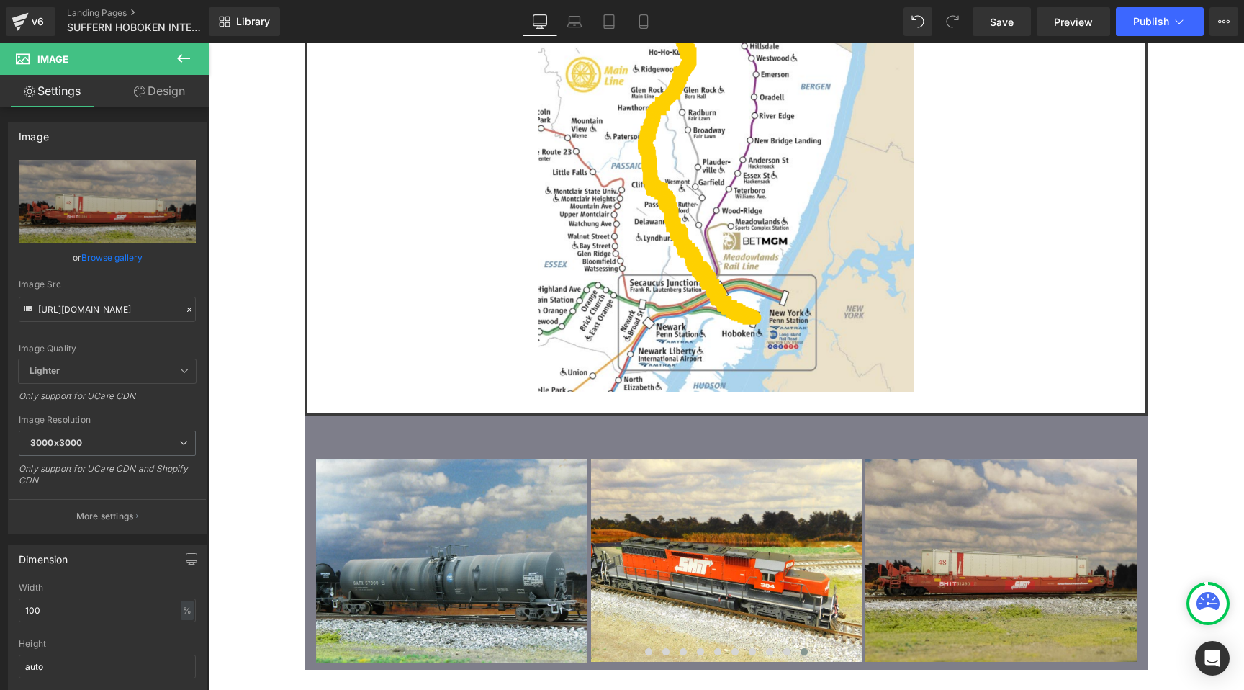
type input "https://cdn.shopify.com/s/files/1/0552/5425/3750/files/04_SHIT_394.jpg?v=175780…"
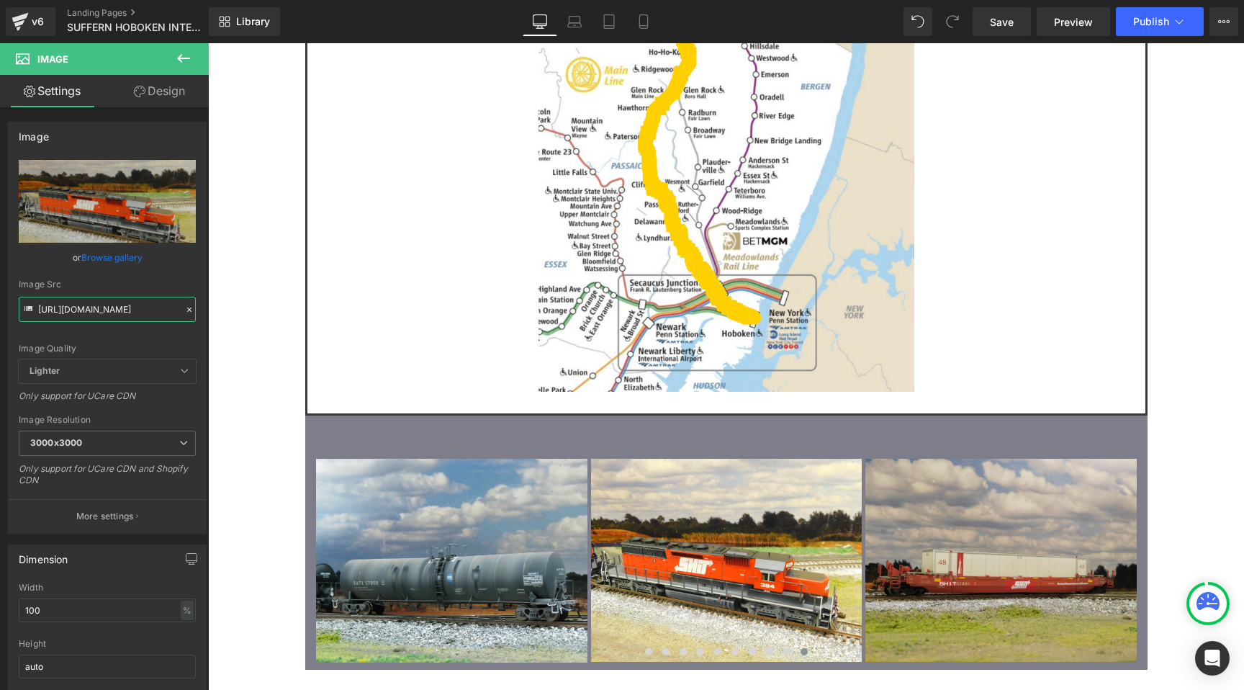
scroll to position [0, 0]
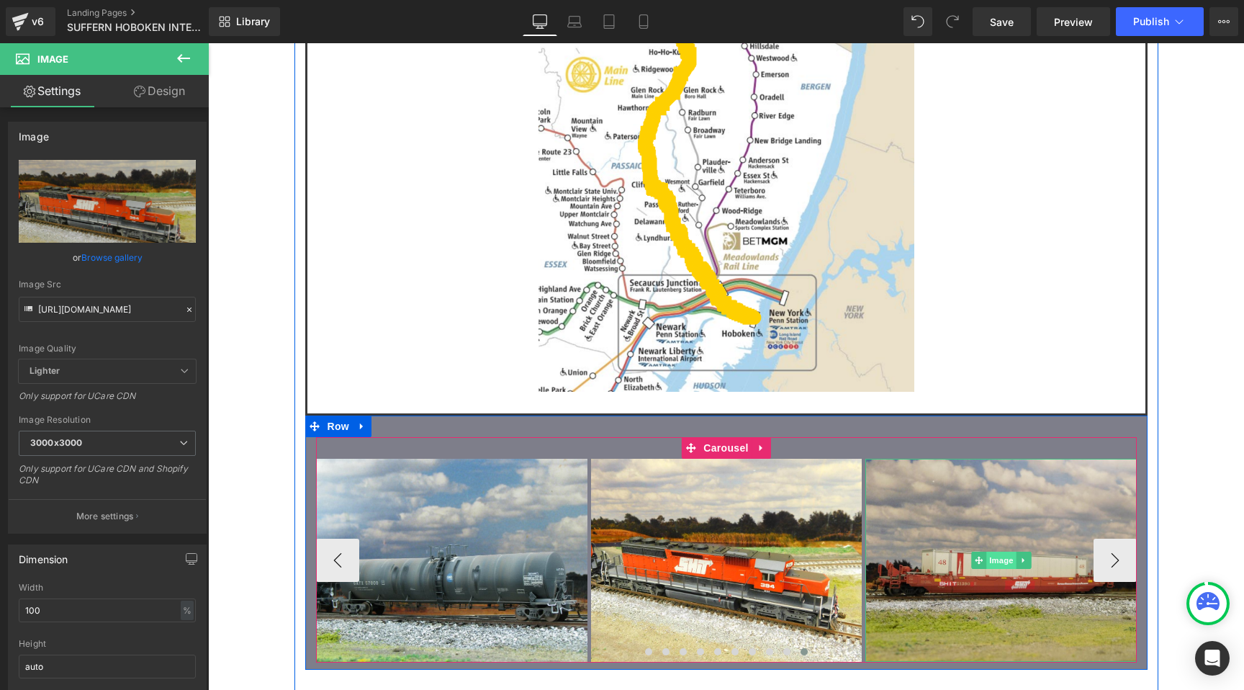
click at [999, 552] on span "Image" at bounding box center [1001, 560] width 30 height 17
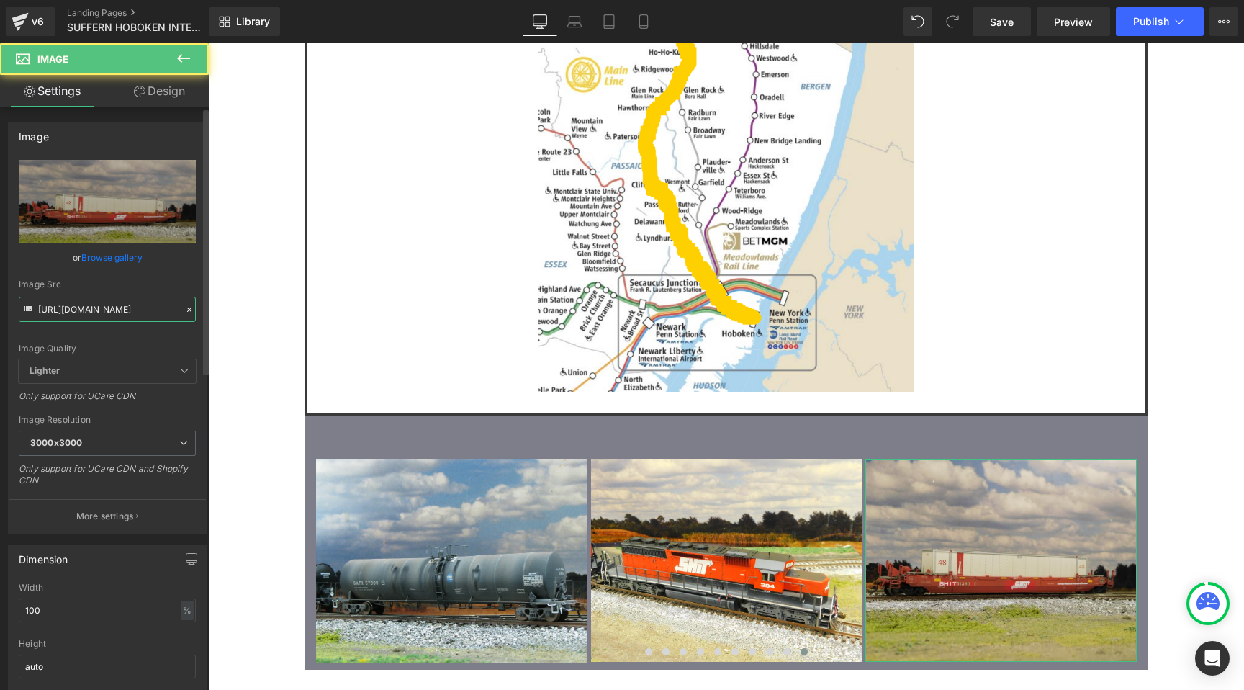
click at [102, 310] on input "https://cdn.shopify.com/s/files/1/0552/5425/3750/files/13_SHIT_51390a_3000x3000…" at bounding box center [107, 309] width 177 height 25
paste input "02_SHIT_2253.jpg?v=1757804070"
type input "https://cdn.shopify.com/s/files/1/0552/5425/3750/files/02_SHIT_2253.jpg?v=17578…"
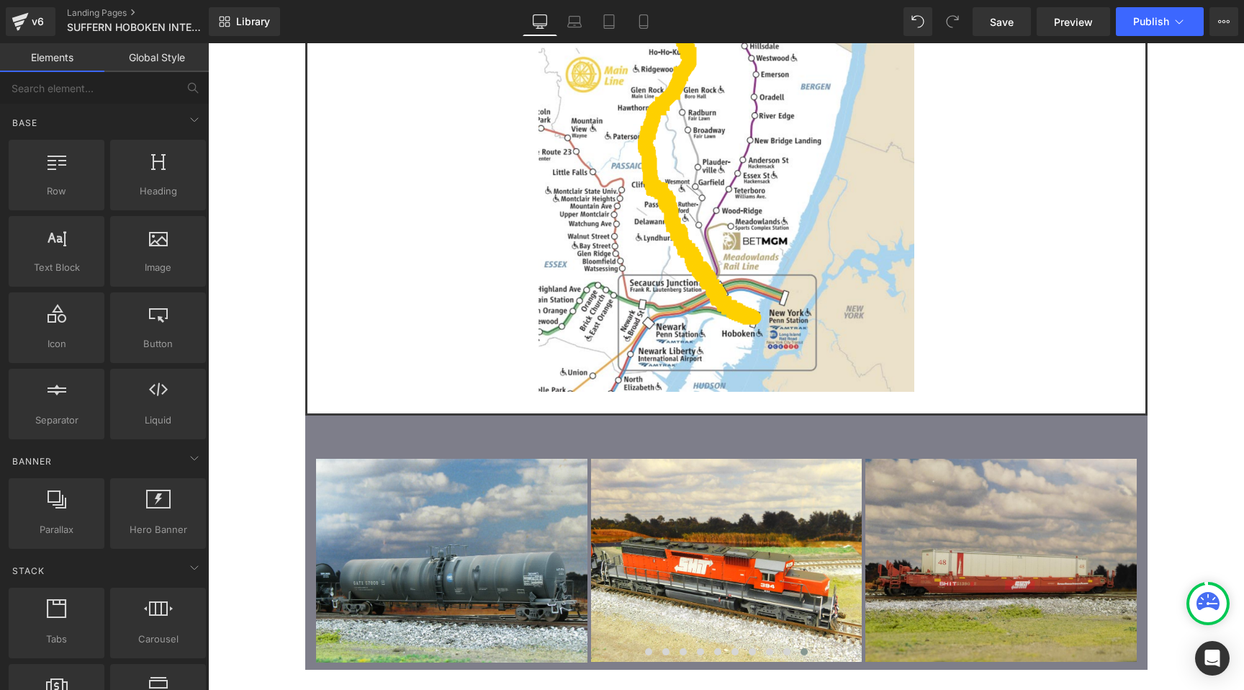
click at [238, 256] on div "Image Owner: John Bezuyen Location: Suffern, NY States of Operation: NJ, NY, PA…" at bounding box center [726, 0] width 1036 height 3213
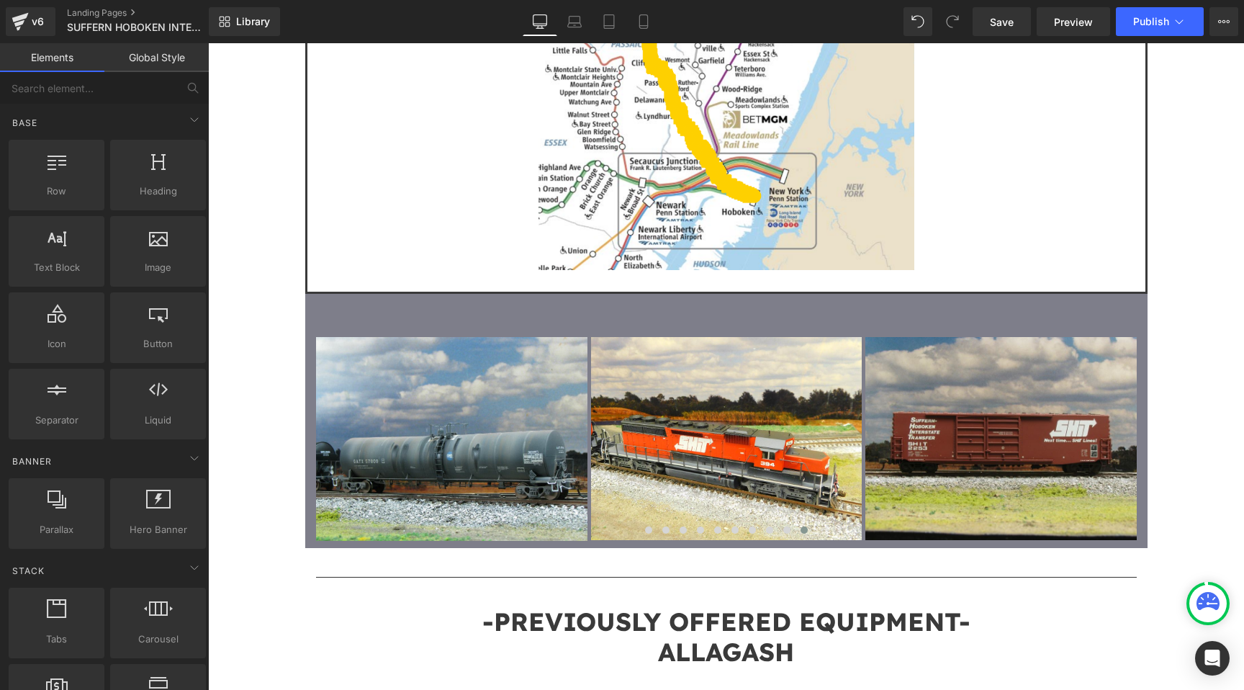
scroll to position [1919, 0]
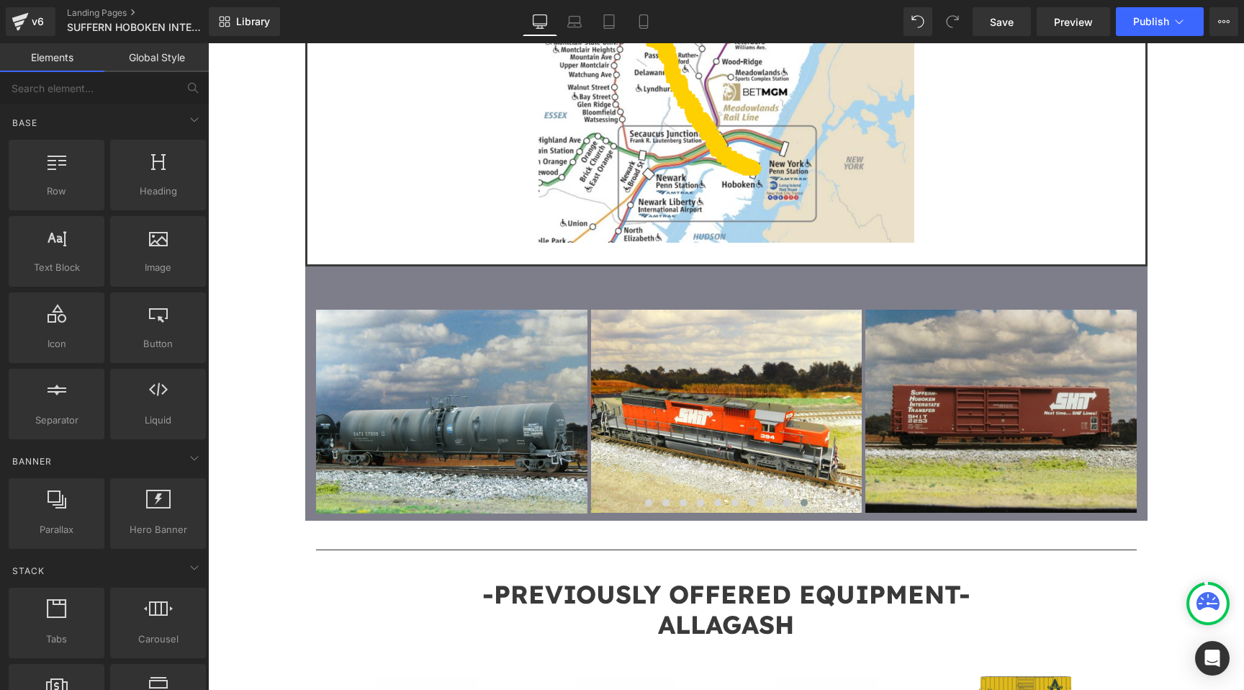
click at [745, 608] on span "ALLAGASH" at bounding box center [726, 624] width 136 height 32
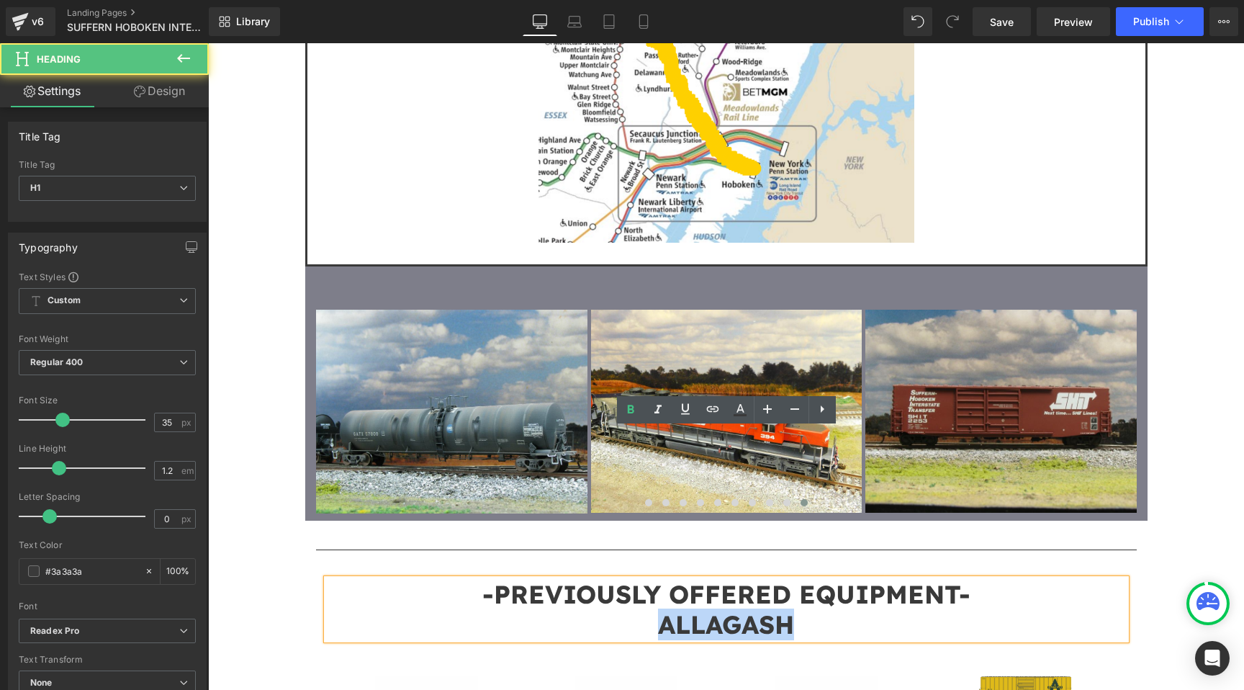
click at [745, 608] on span "ALLAGASH" at bounding box center [726, 624] width 136 height 32
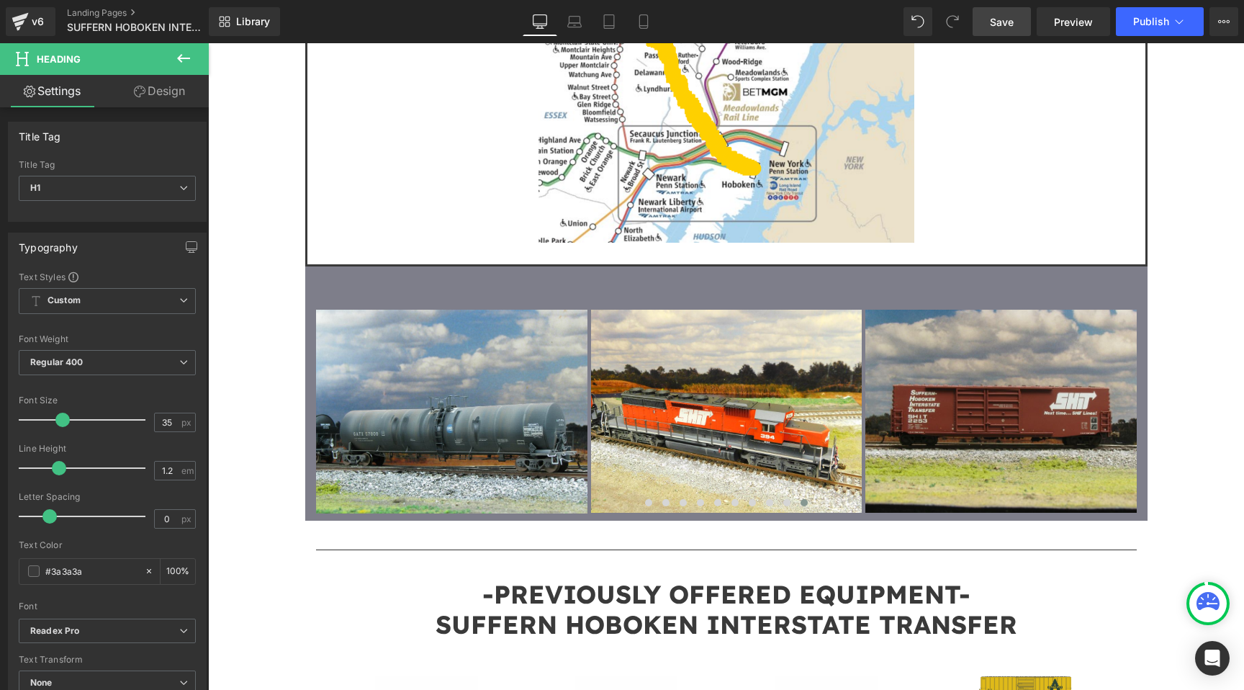
click at [1002, 20] on span "Save" at bounding box center [1002, 21] width 24 height 15
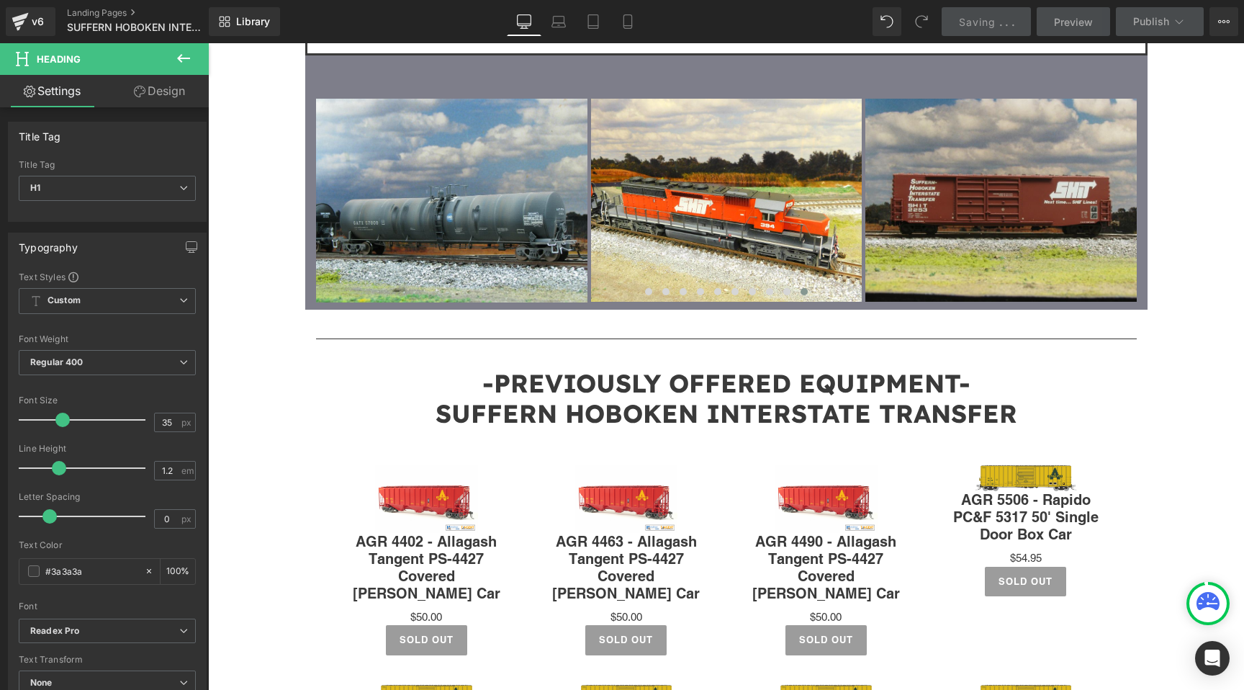
scroll to position [2234, 0]
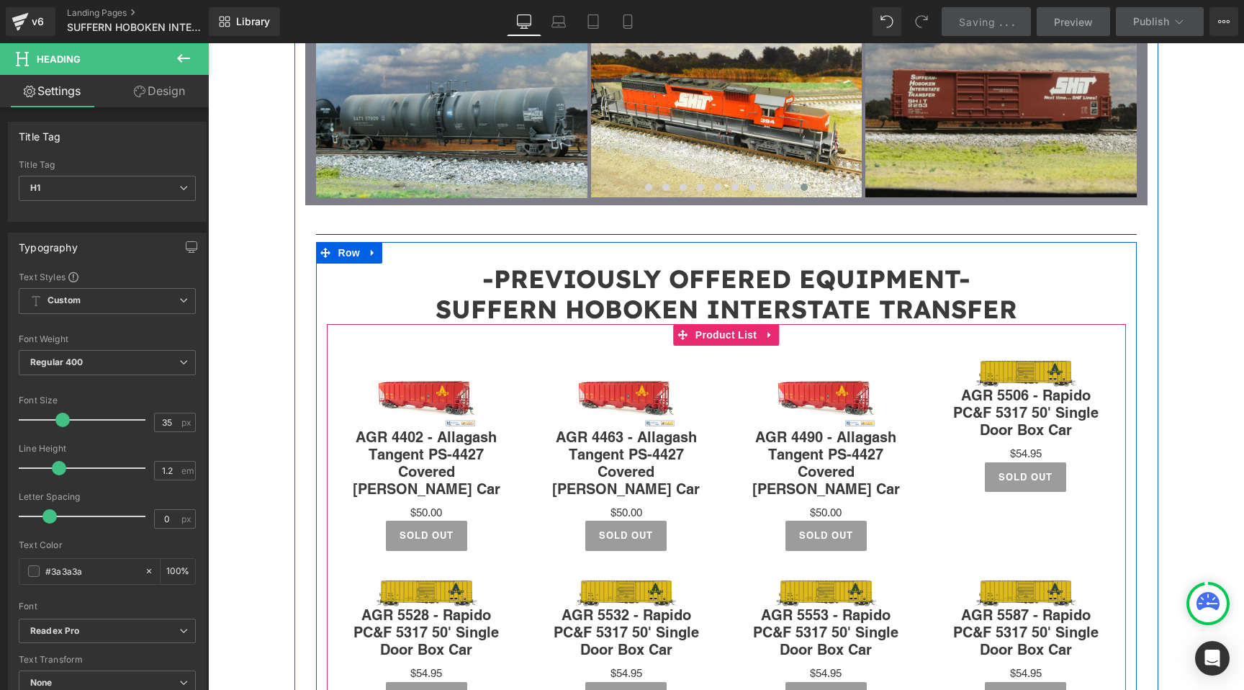
click at [697, 346] on div "Sale Off (P) Image AGR 4463 - Allagash Tangent PS-4427 Covered Hopper Car (P) T…" at bounding box center [626, 456] width 200 height 220
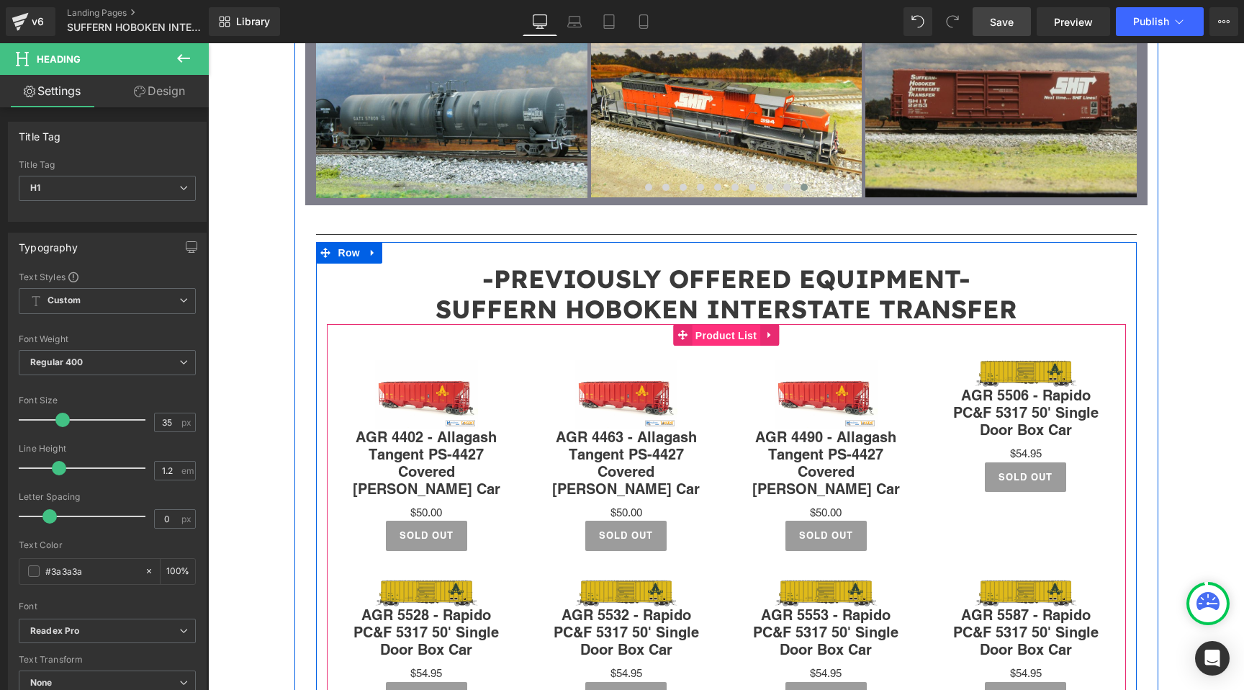
click at [734, 325] on span "Product List" at bounding box center [726, 336] width 68 height 22
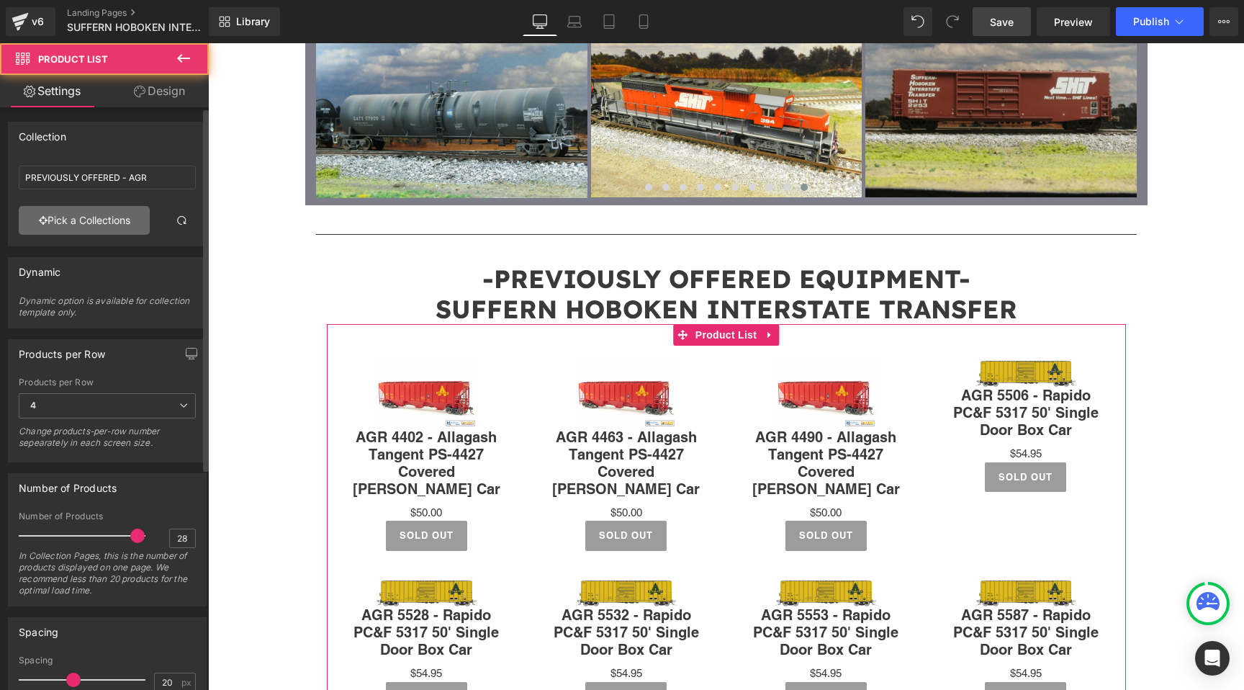
click at [110, 224] on link "Pick a Collections" at bounding box center [84, 220] width 131 height 29
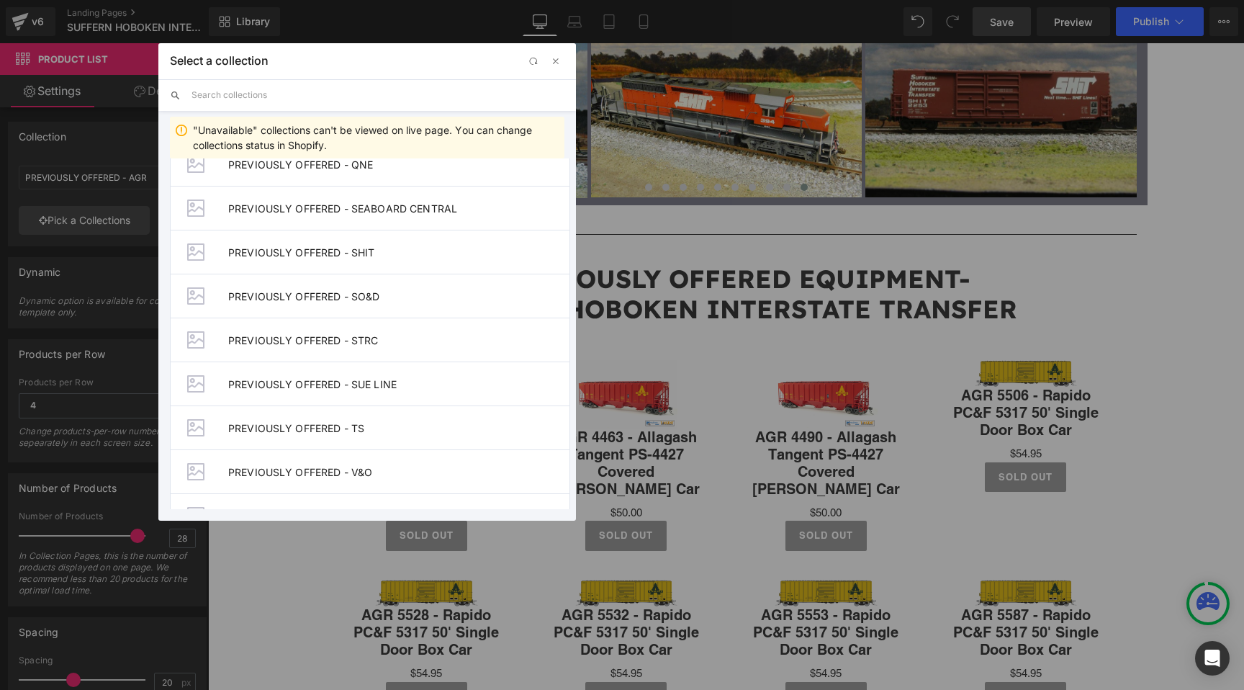
scroll to position [1587, 0]
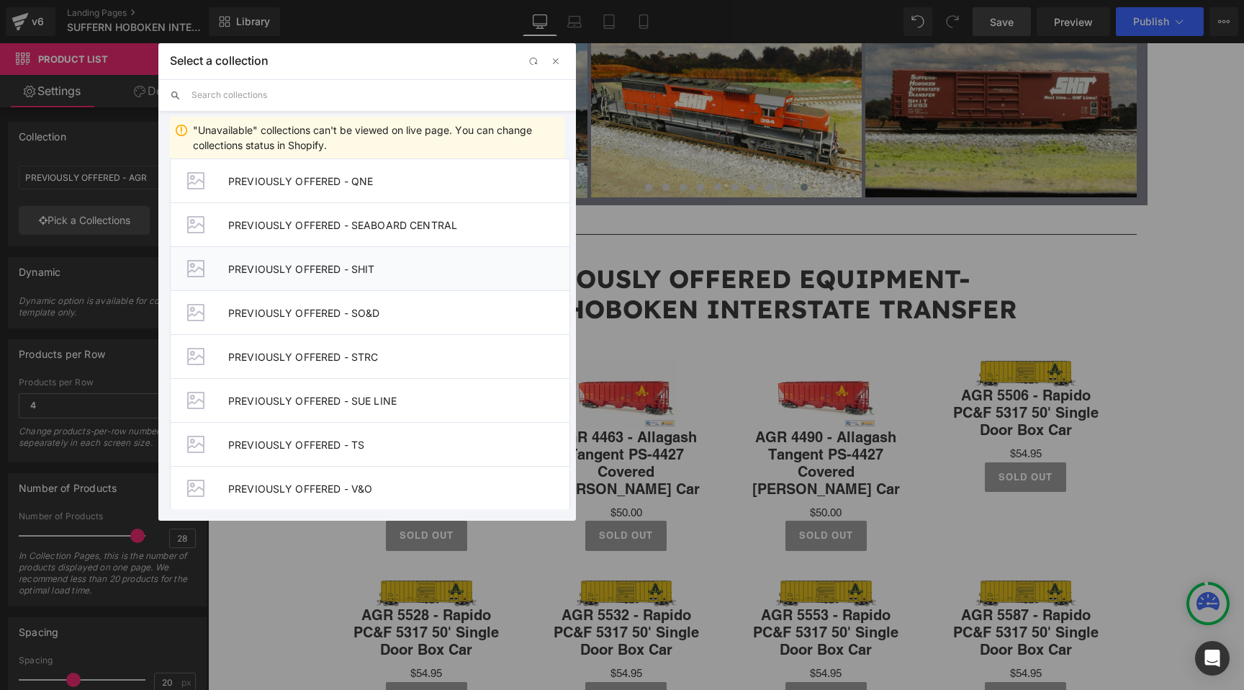
click at [375, 275] on li "PREVIOUSLY OFFERED - SHIT" at bounding box center [370, 268] width 400 height 44
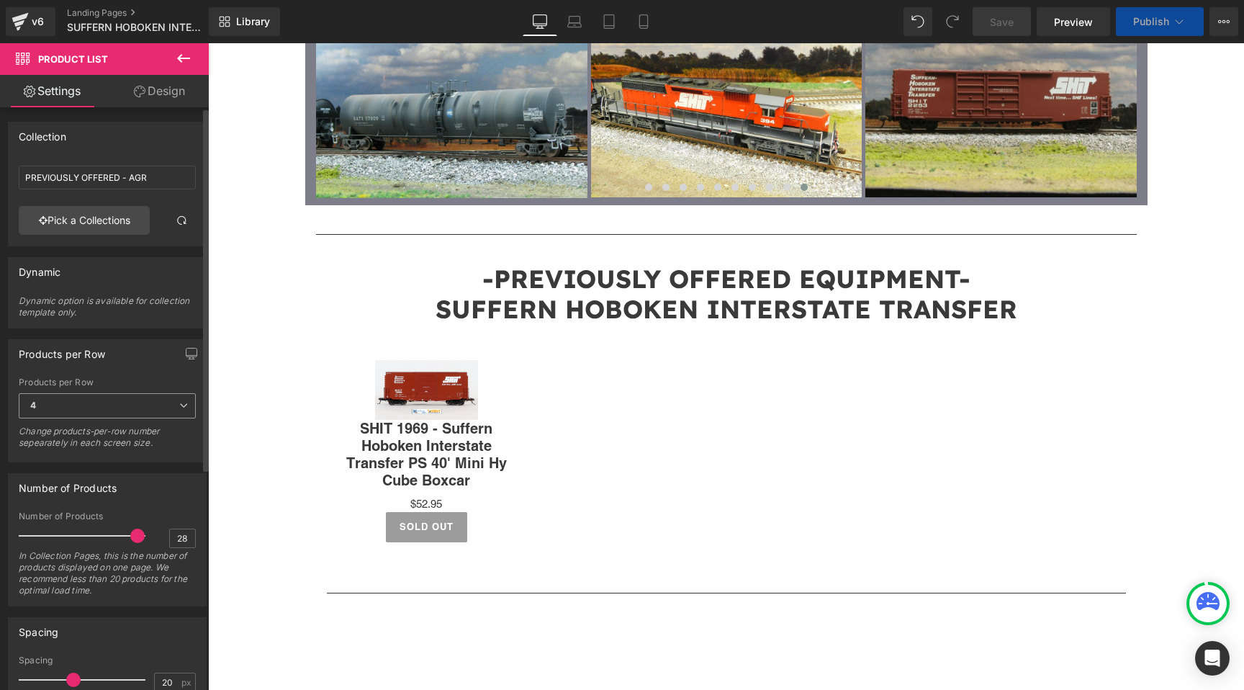
click at [163, 405] on span "4" at bounding box center [107, 405] width 177 height 25
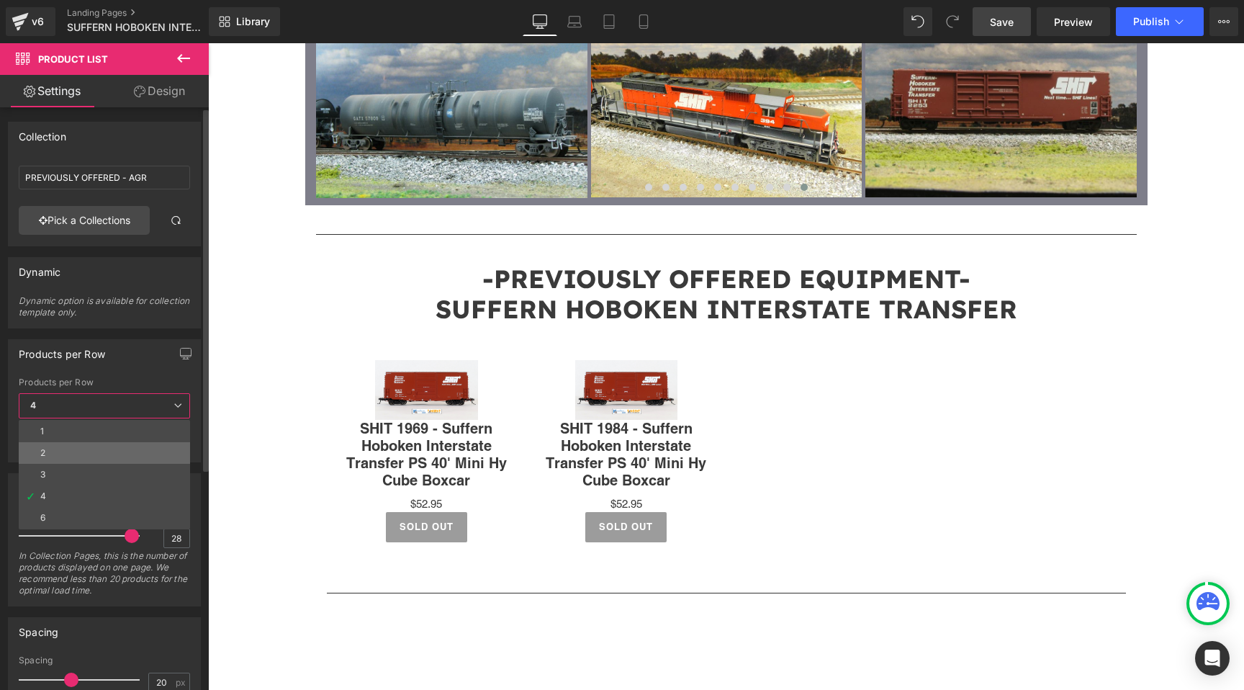
click at [142, 454] on li "2" at bounding box center [104, 453] width 171 height 22
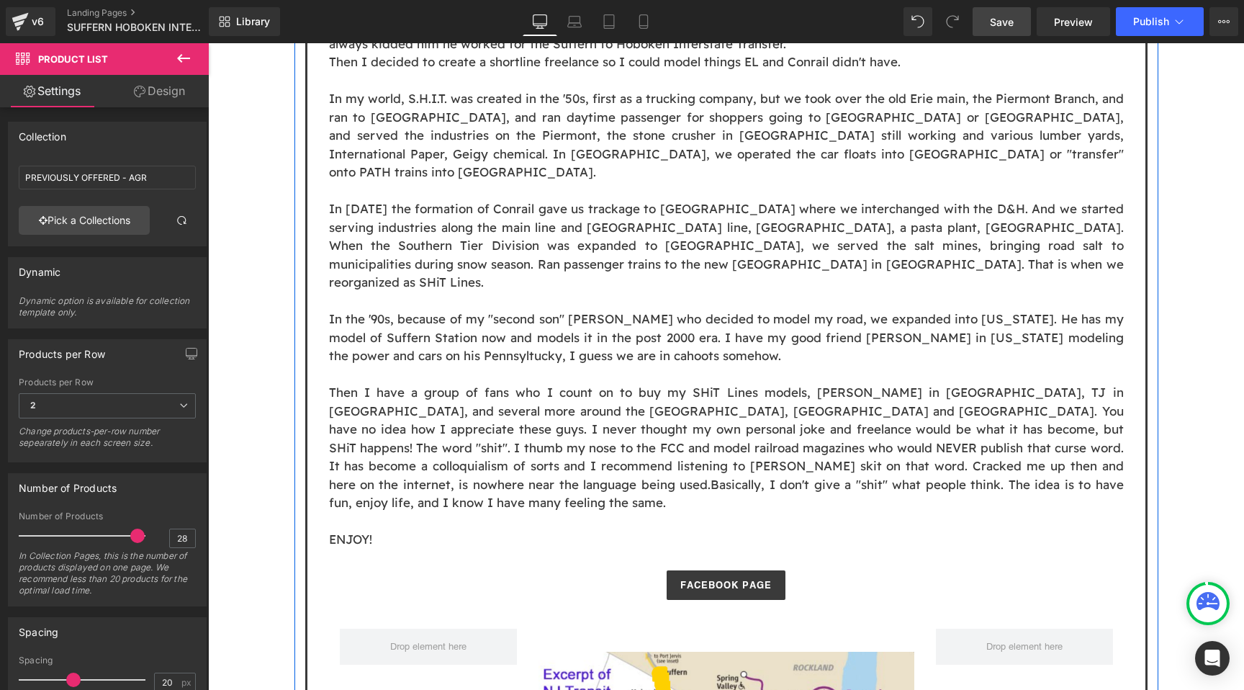
scroll to position [1021, 0]
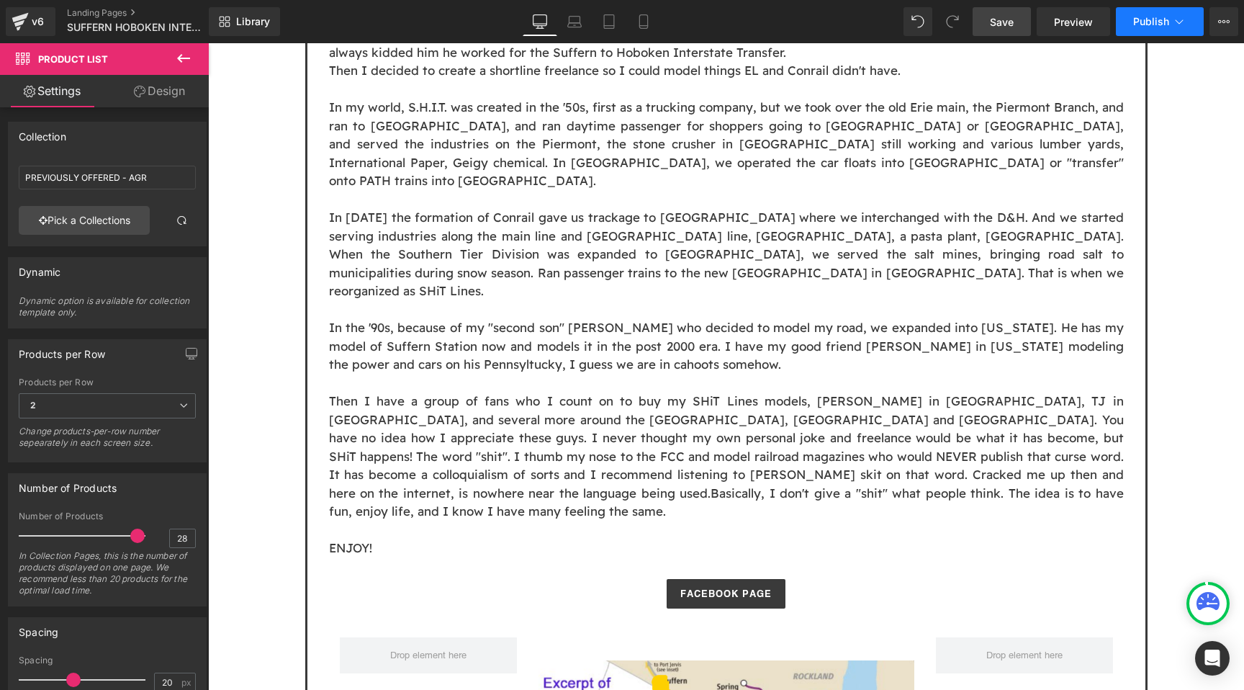
click at [1133, 25] on button "Publish" at bounding box center [1160, 21] width 88 height 29
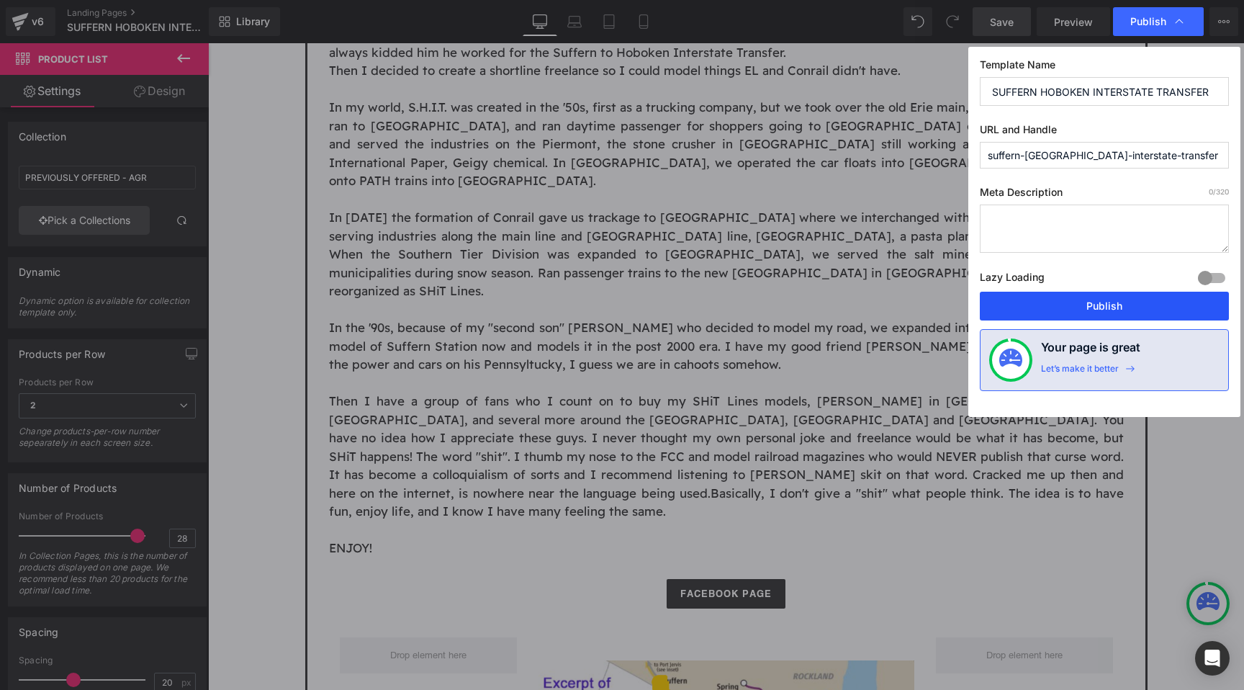
click at [1109, 297] on button "Publish" at bounding box center [1104, 306] width 249 height 29
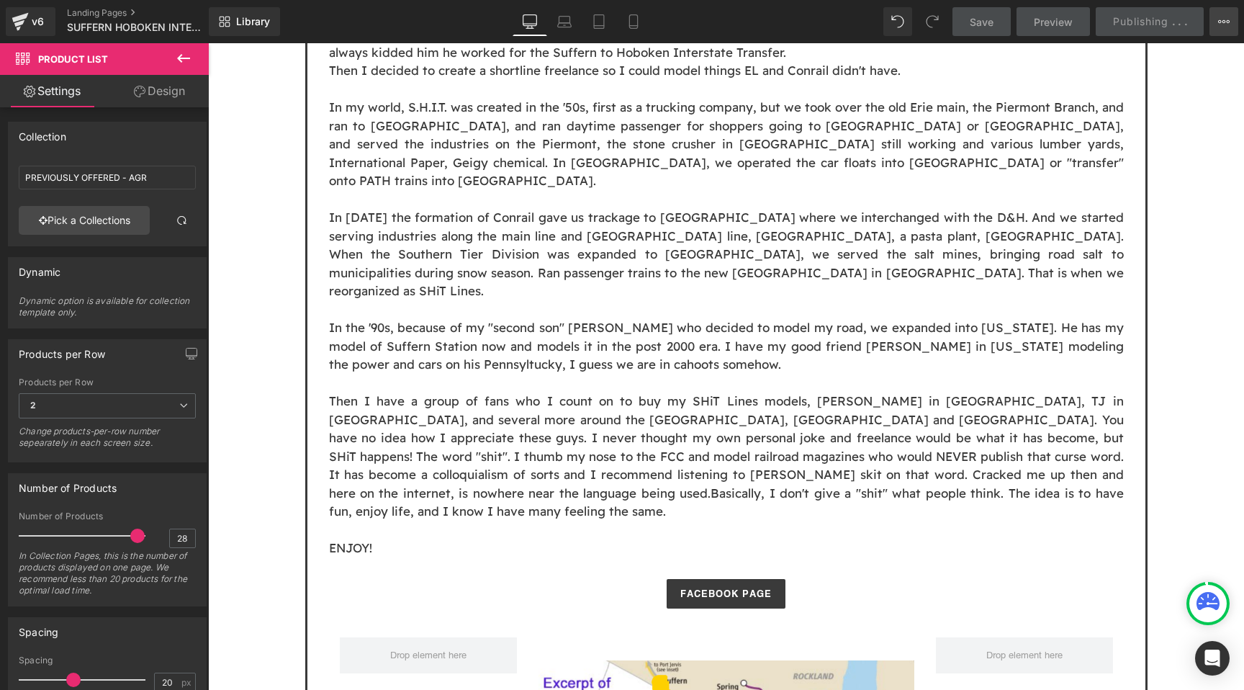
click at [1226, 23] on icon at bounding box center [1224, 22] width 12 height 12
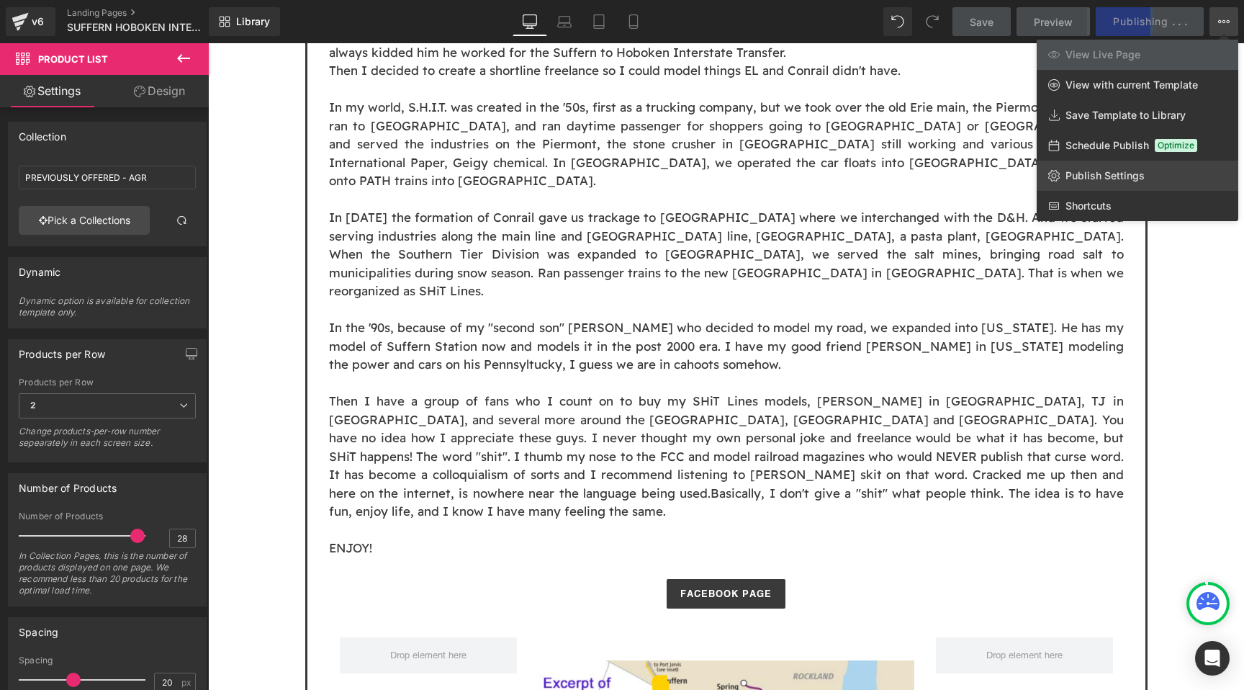
click at [1124, 180] on span "Publish Settings" at bounding box center [1105, 175] width 79 height 13
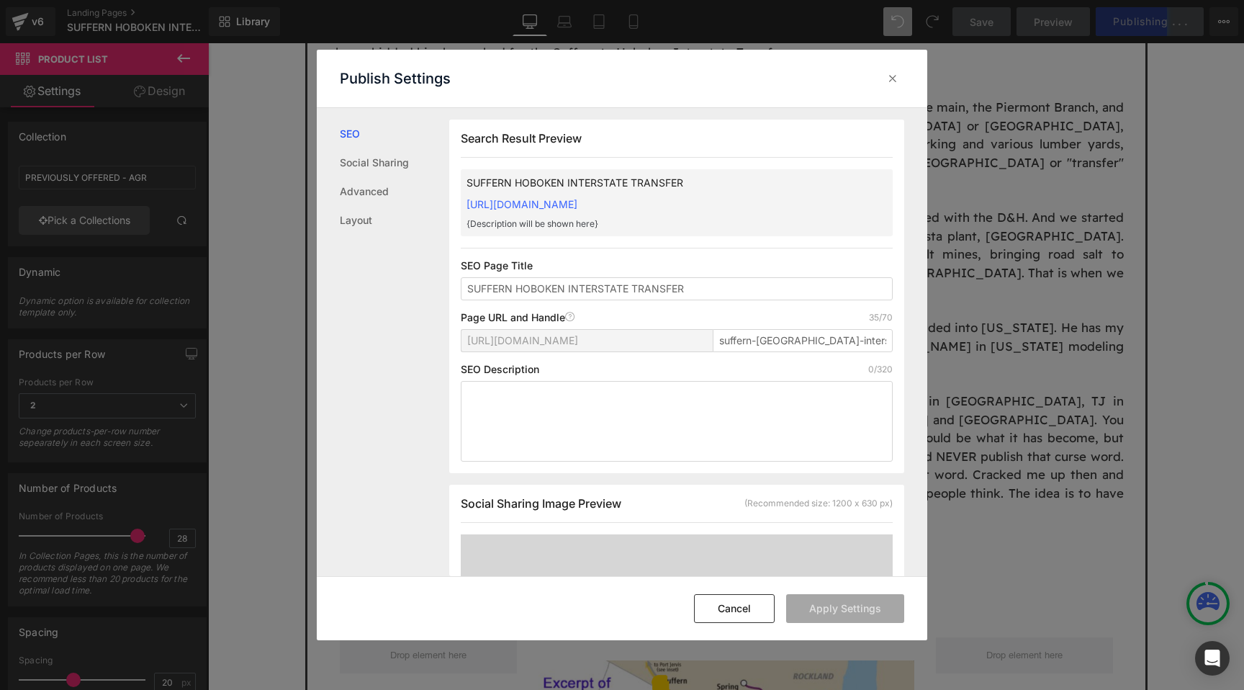
scroll to position [1, 0]
click at [770, 339] on input "suffern-hoboken-interstate-transfer" at bounding box center [803, 339] width 180 height 23
click at [892, 76] on icon at bounding box center [893, 78] width 14 height 14
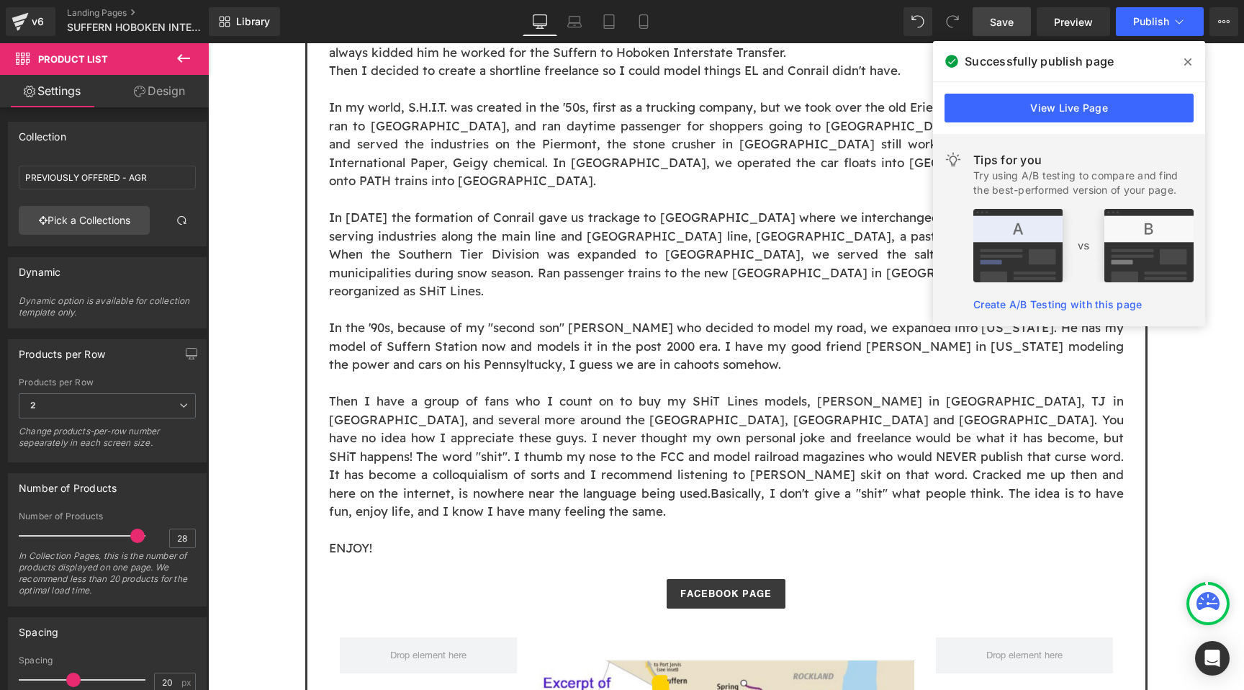
click at [1194, 63] on span at bounding box center [1187, 61] width 23 height 23
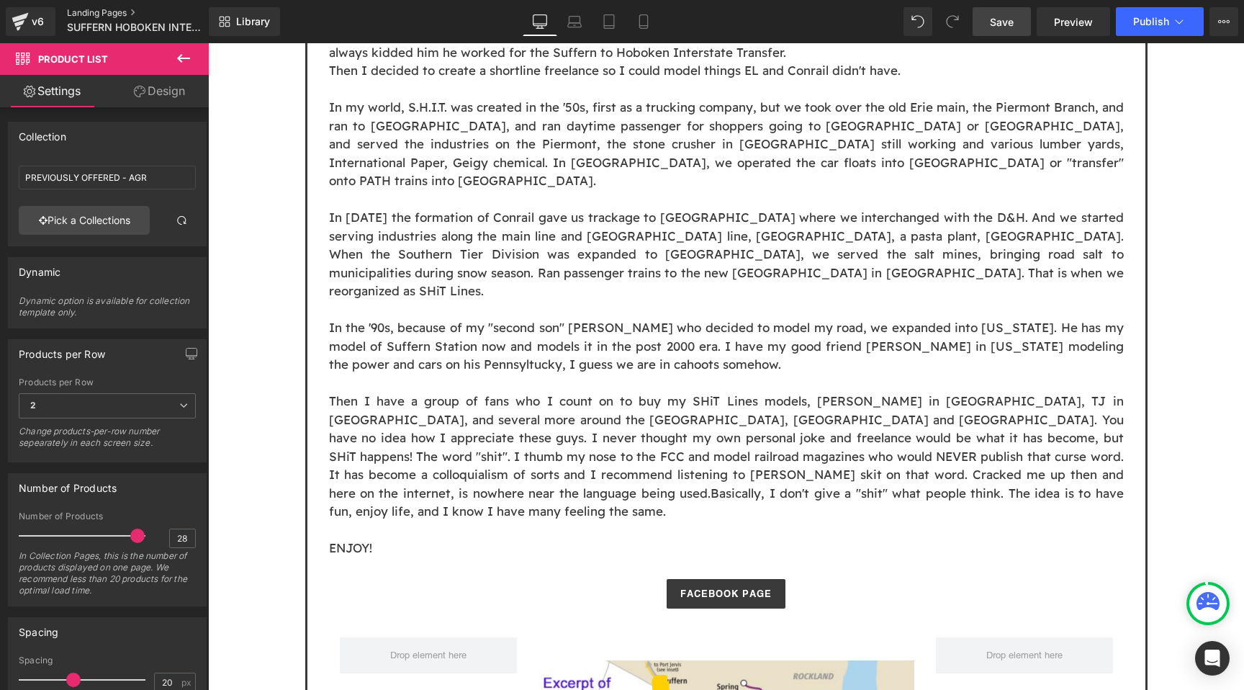
click at [90, 14] on link "Landing Pages" at bounding box center [150, 13] width 166 height 12
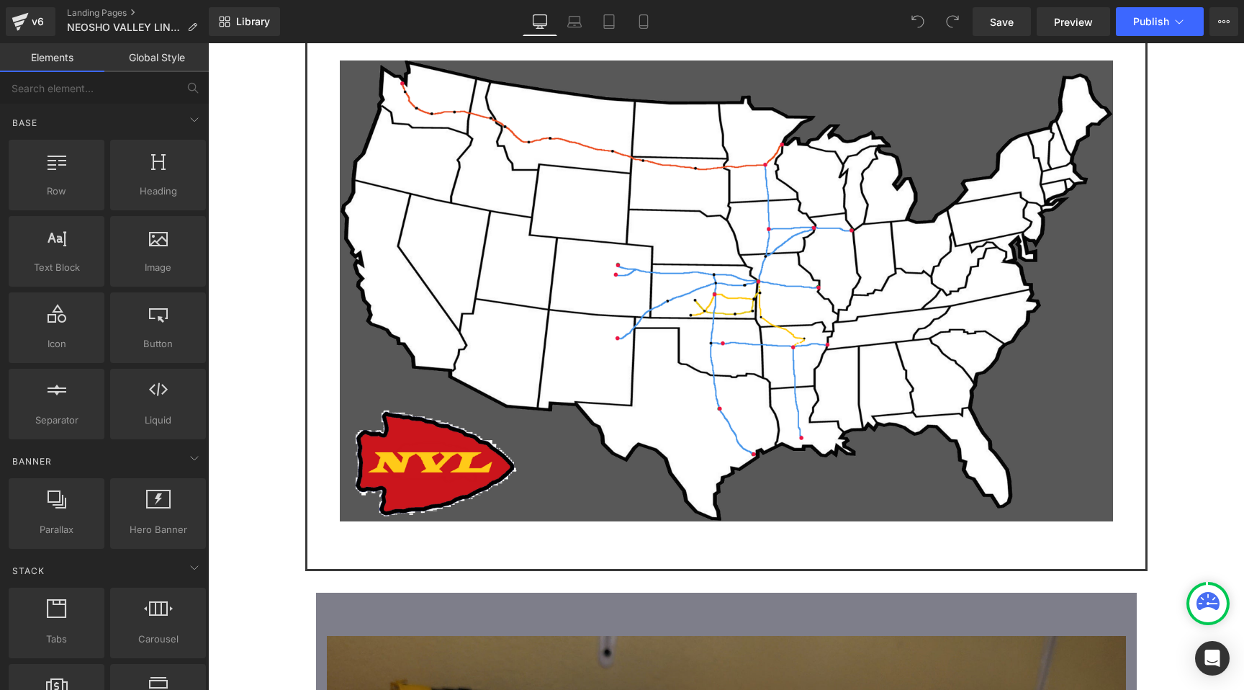
scroll to position [2409, 0]
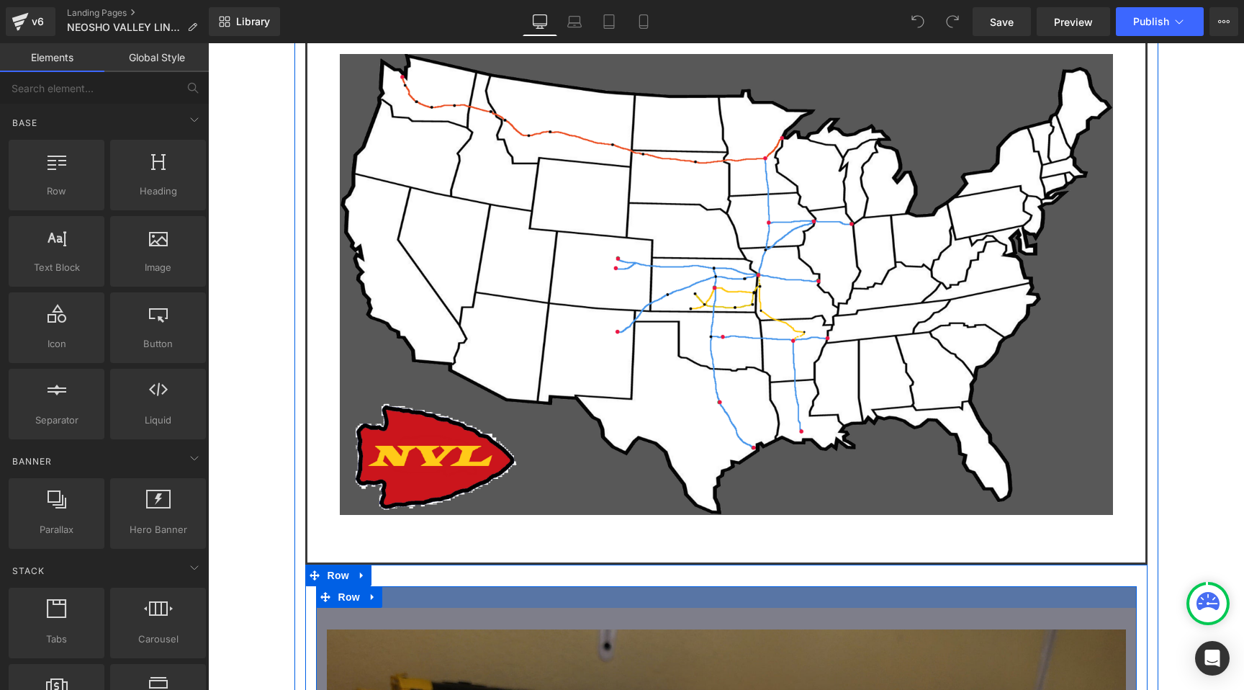
click at [658, 586] on div at bounding box center [726, 597] width 821 height 22
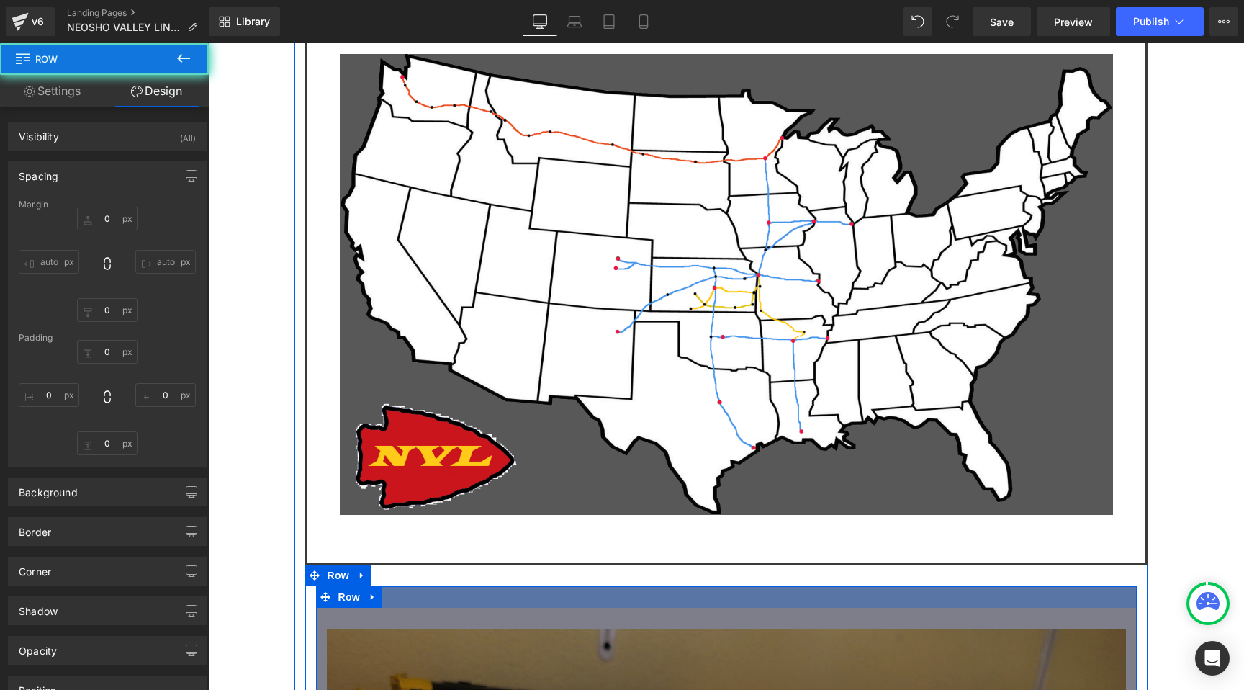
type input "0"
type input "30"
type input "0"
type input "10"
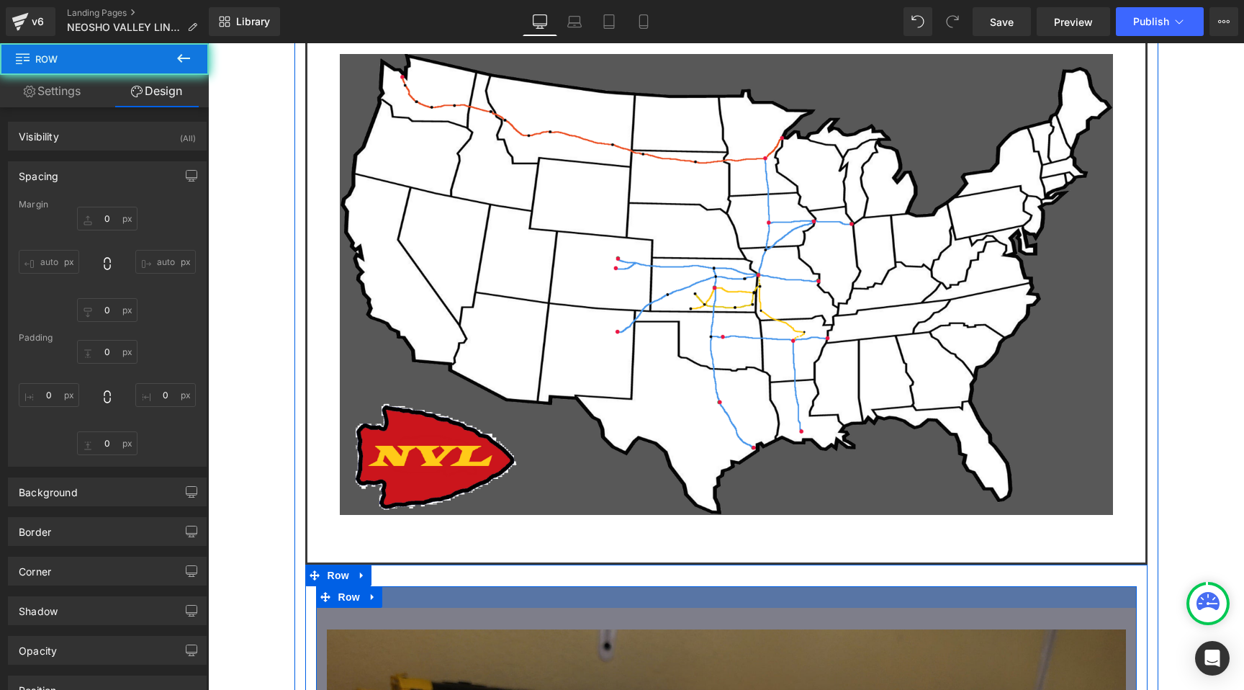
type input "0"
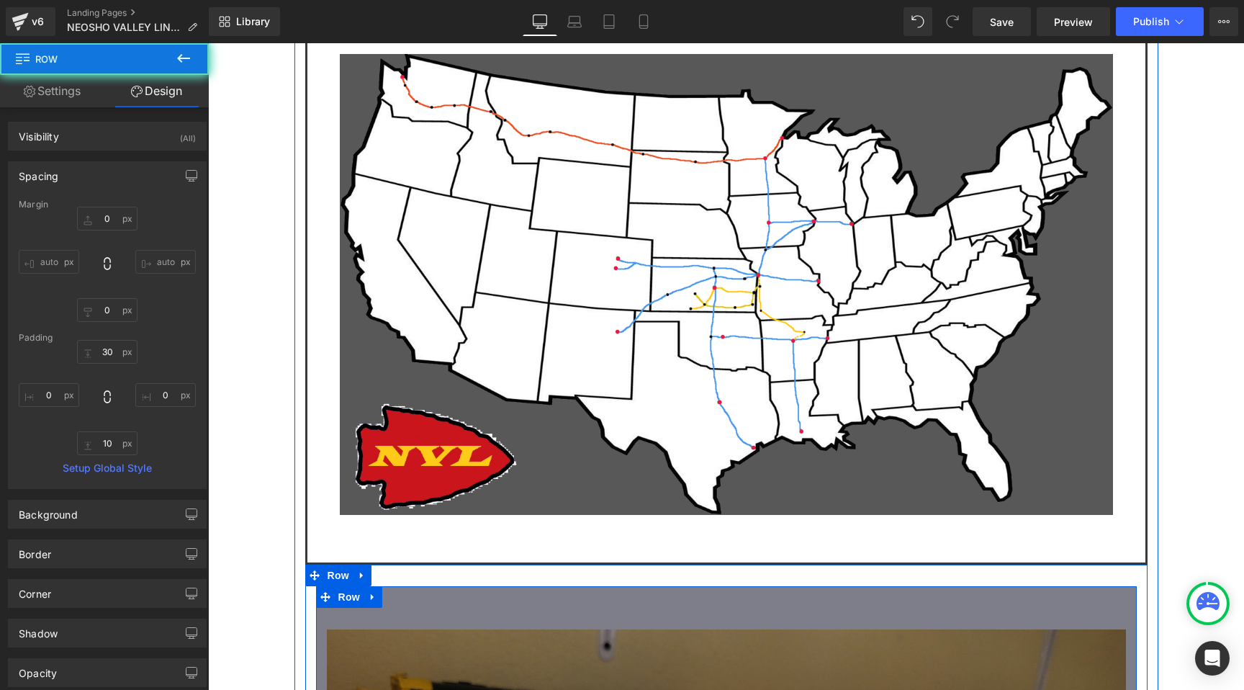
click at [670, 586] on div at bounding box center [726, 597] width 821 height 22
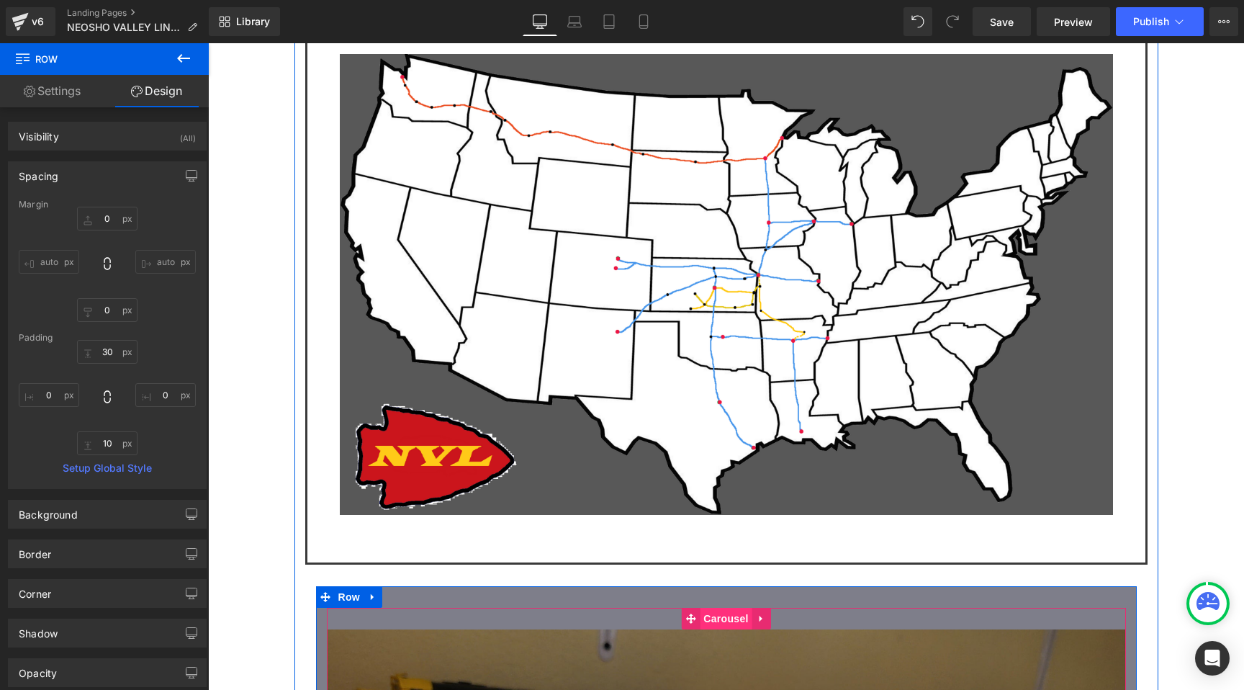
click at [719, 608] on span "Carousel" at bounding box center [726, 619] width 52 height 22
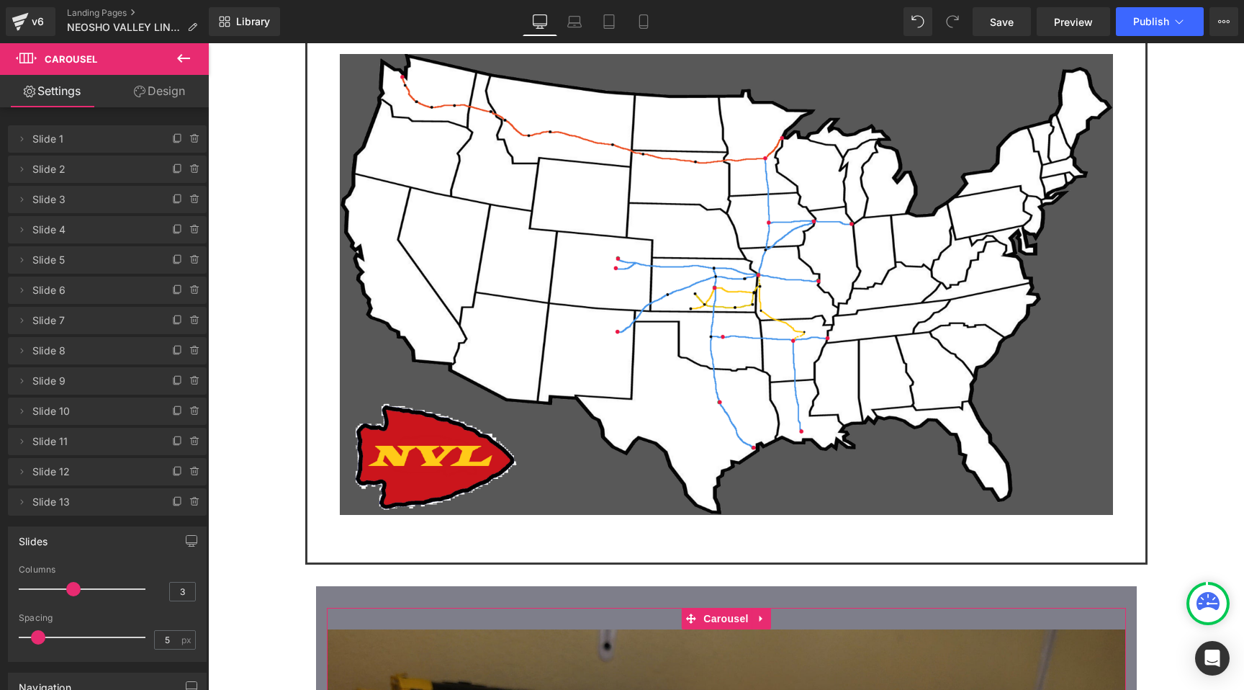
click at [180, 86] on link "Design" at bounding box center [159, 91] width 104 height 32
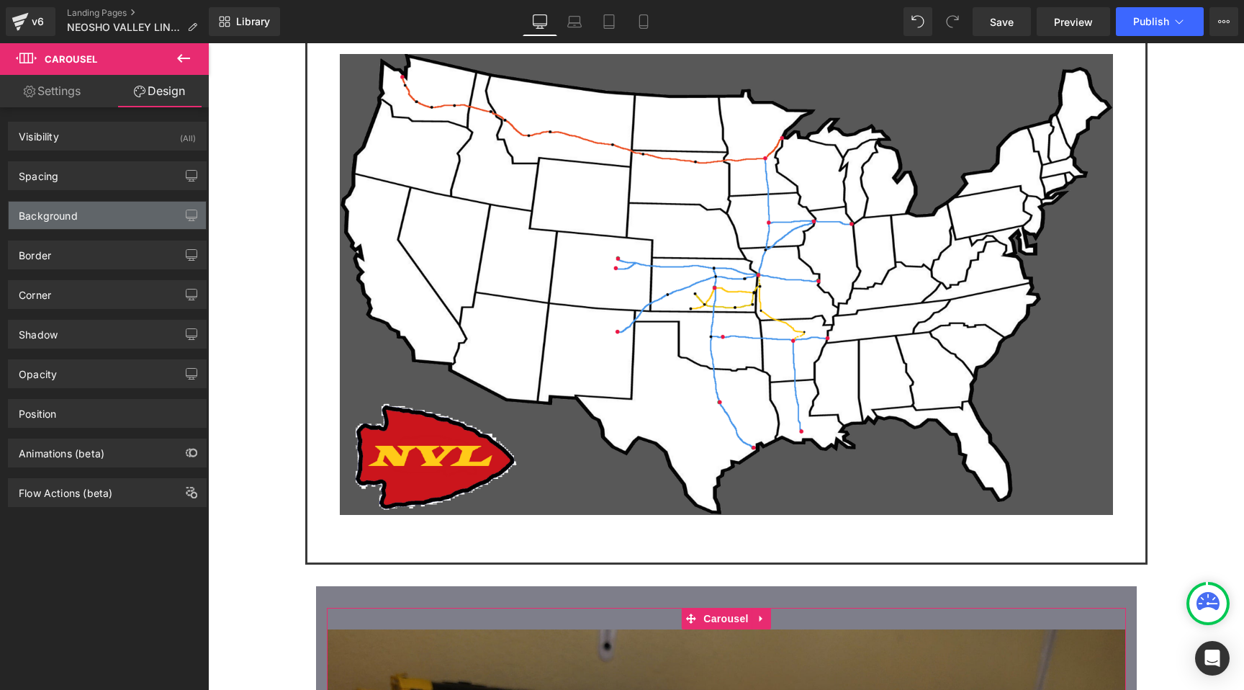
click at [105, 207] on div "Background" at bounding box center [107, 215] width 197 height 27
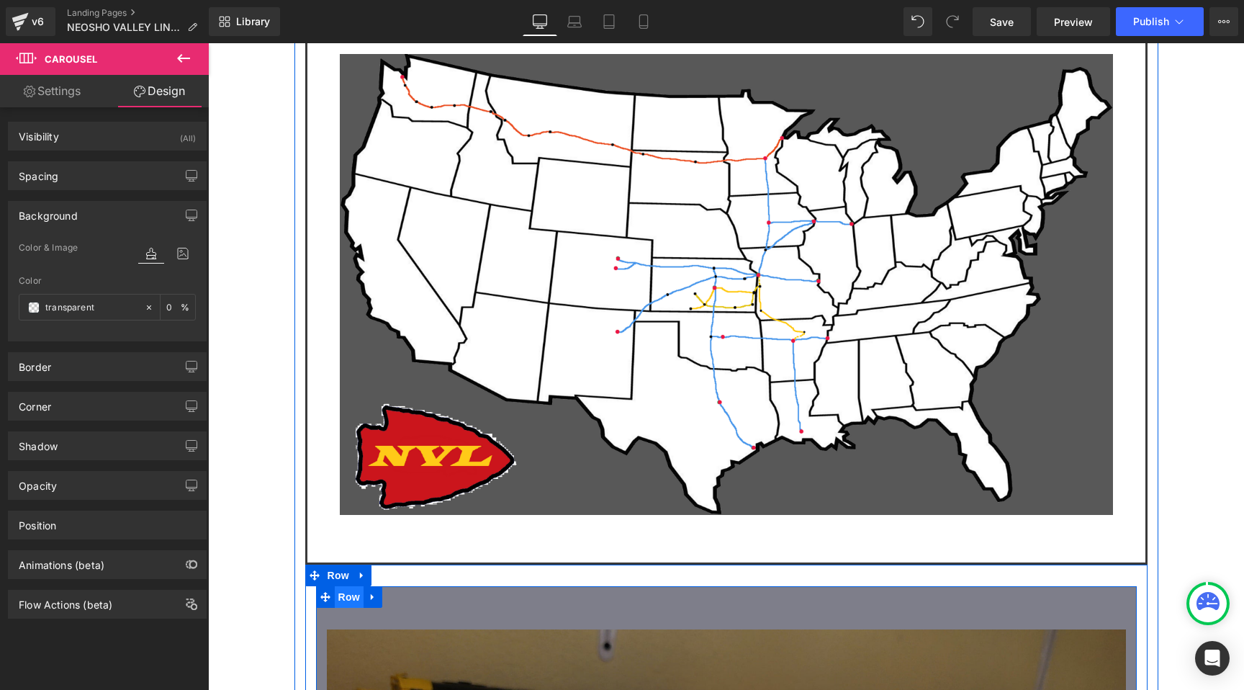
click at [352, 586] on span "Row" at bounding box center [349, 597] width 29 height 22
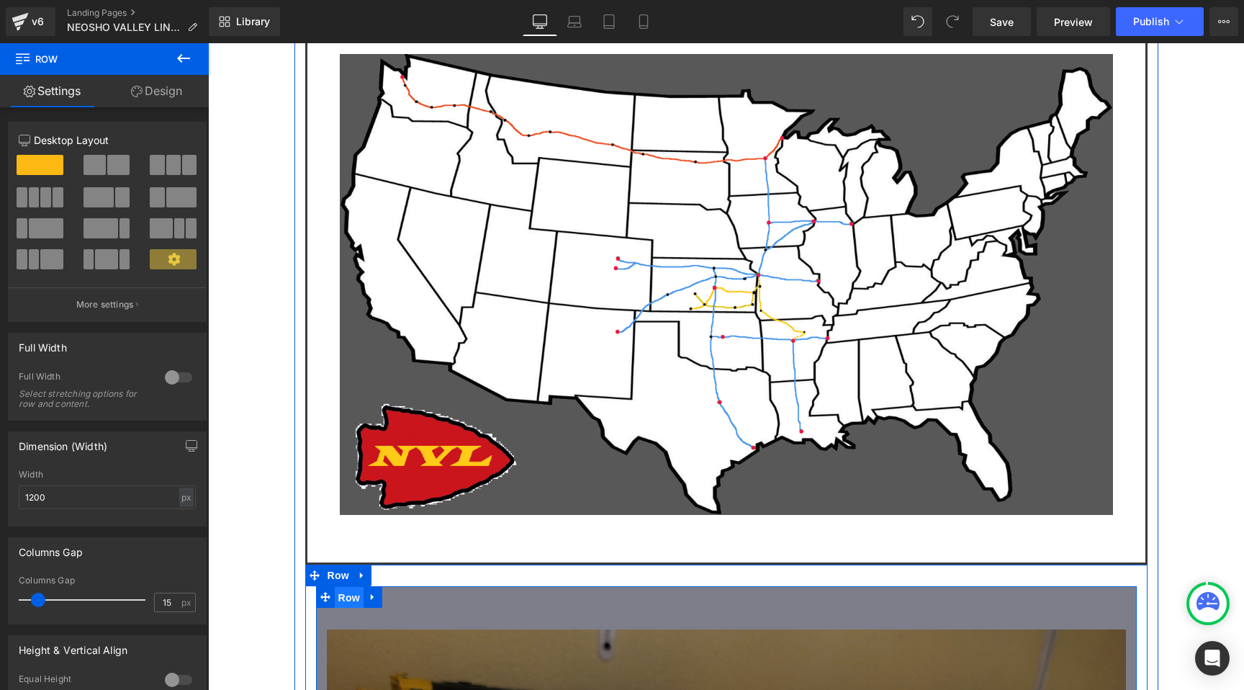
click at [352, 587] on span "Row" at bounding box center [349, 598] width 29 height 22
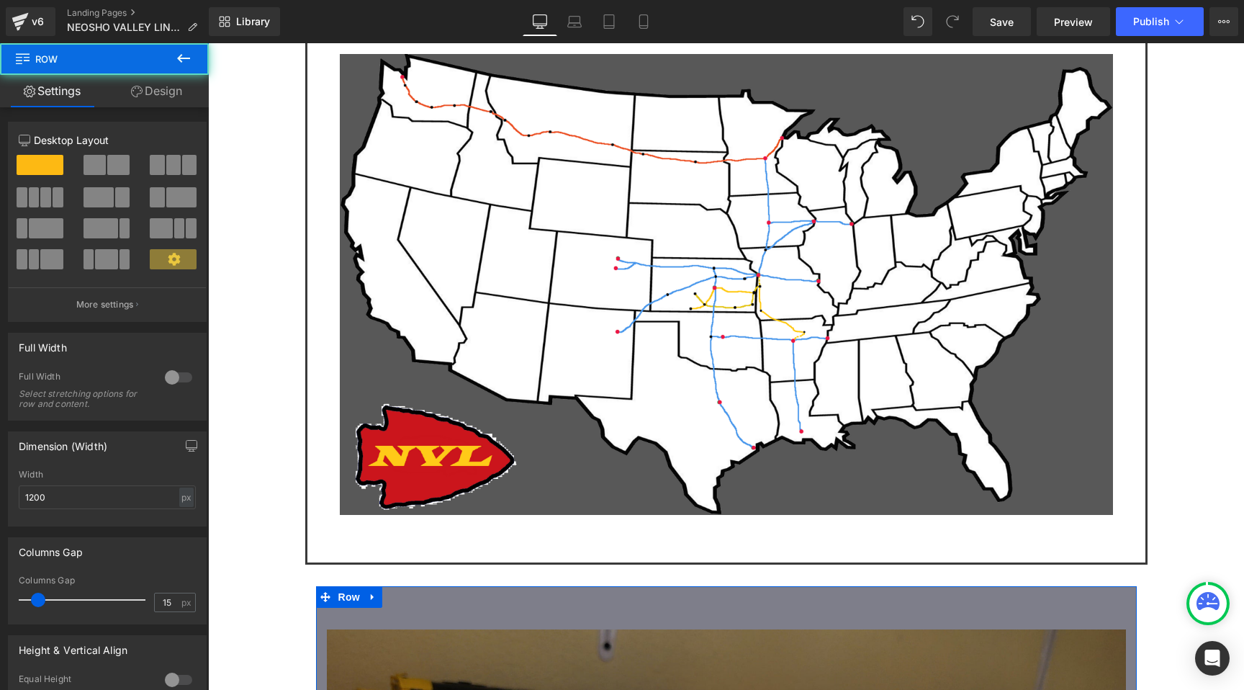
click at [174, 89] on link "Design" at bounding box center [156, 91] width 104 height 32
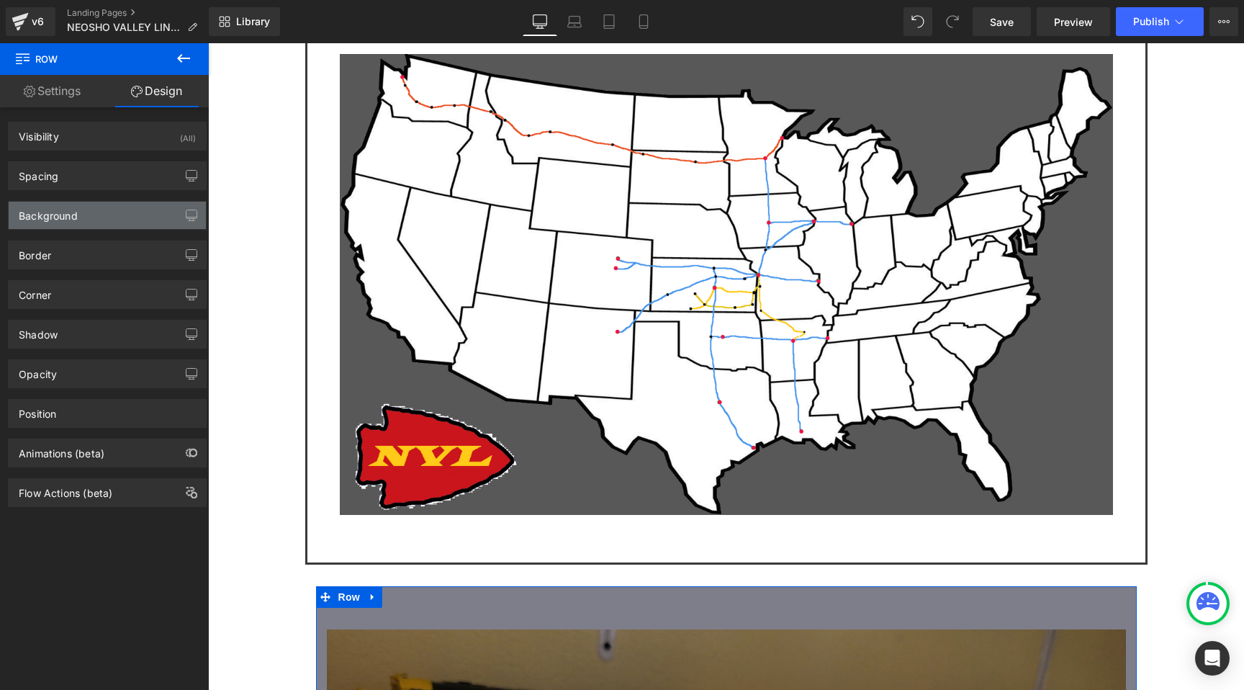
click at [75, 206] on div "Background" at bounding box center [48, 212] width 59 height 20
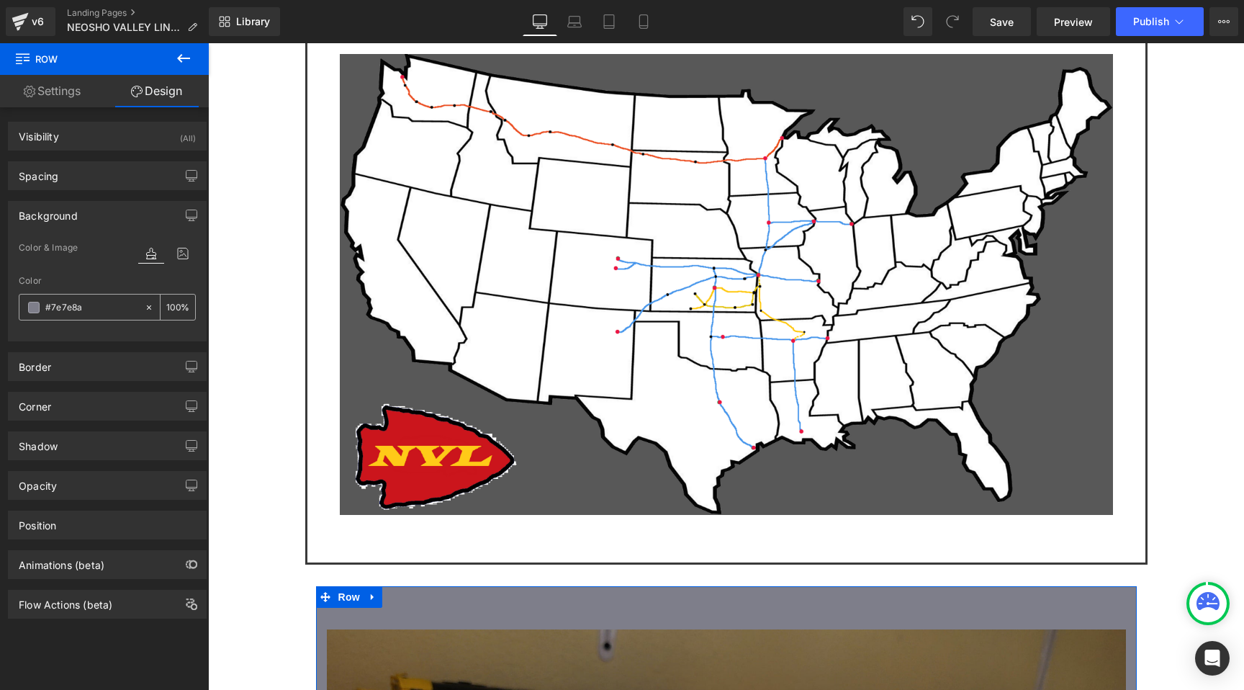
click at [76, 307] on input "#7e7e8a" at bounding box center [91, 308] width 92 height 16
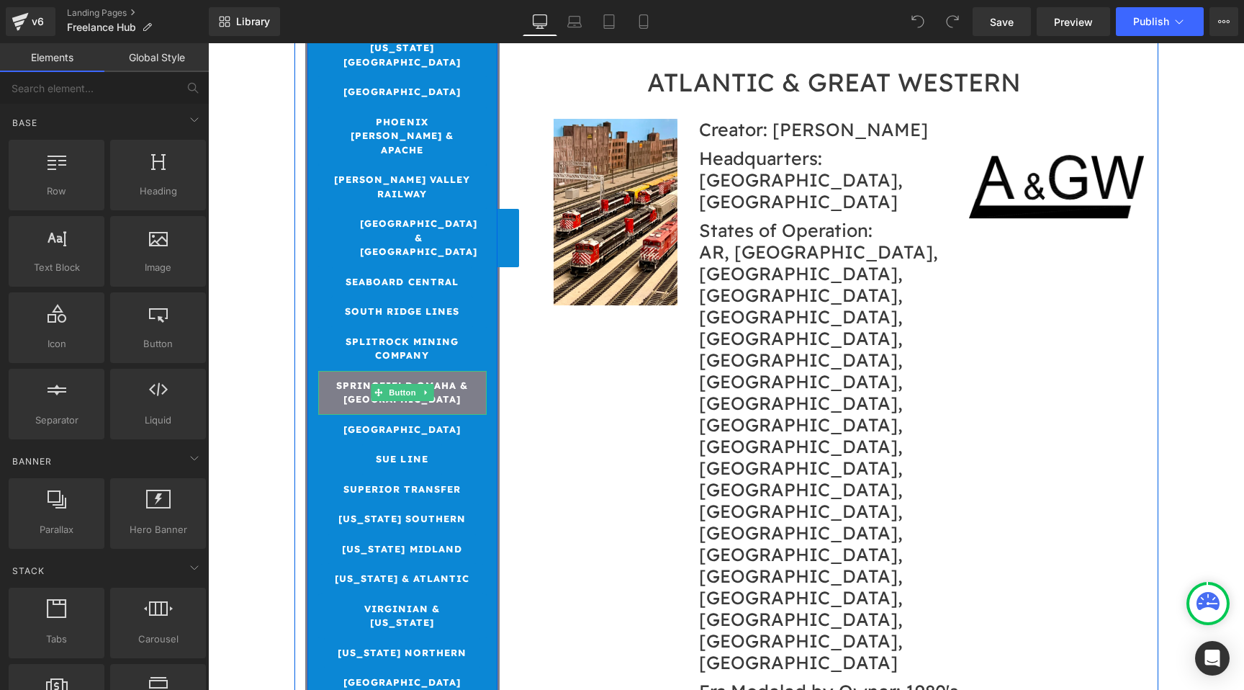
scroll to position [2045, 0]
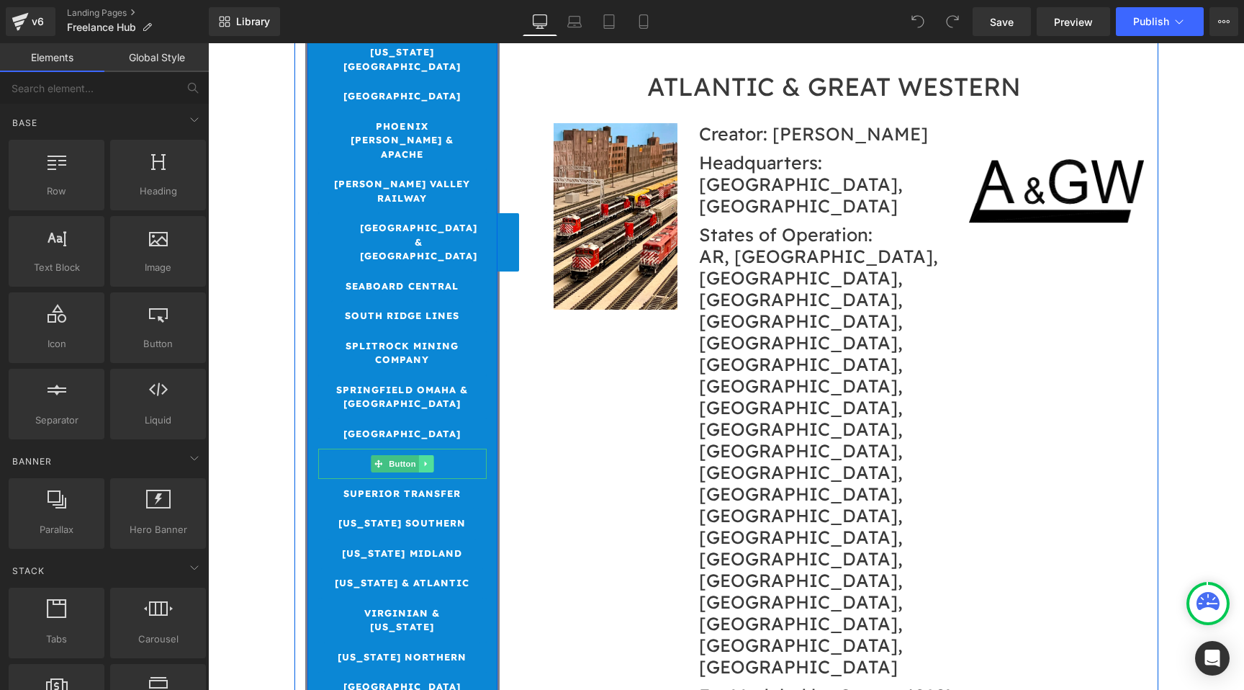
click at [428, 459] on icon at bounding box center [426, 463] width 8 height 9
click at [415, 455] on link at bounding box center [418, 463] width 15 height 17
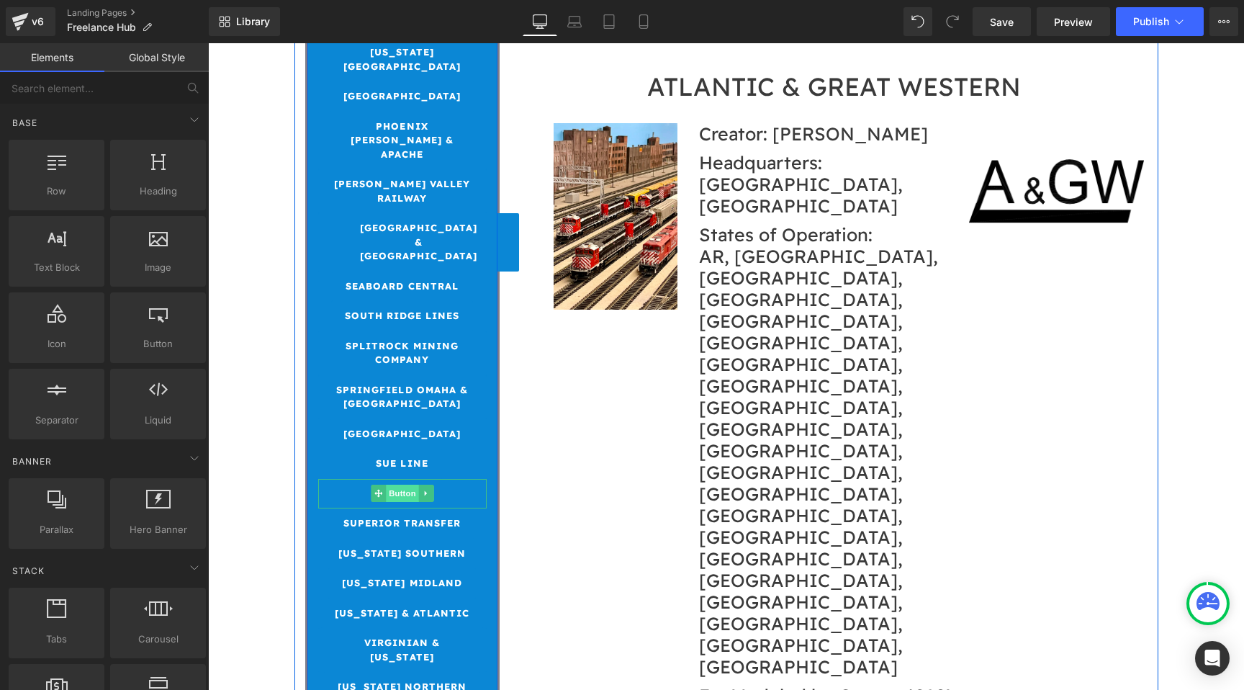
click at [396, 485] on span "Button" at bounding box center [402, 493] width 33 height 17
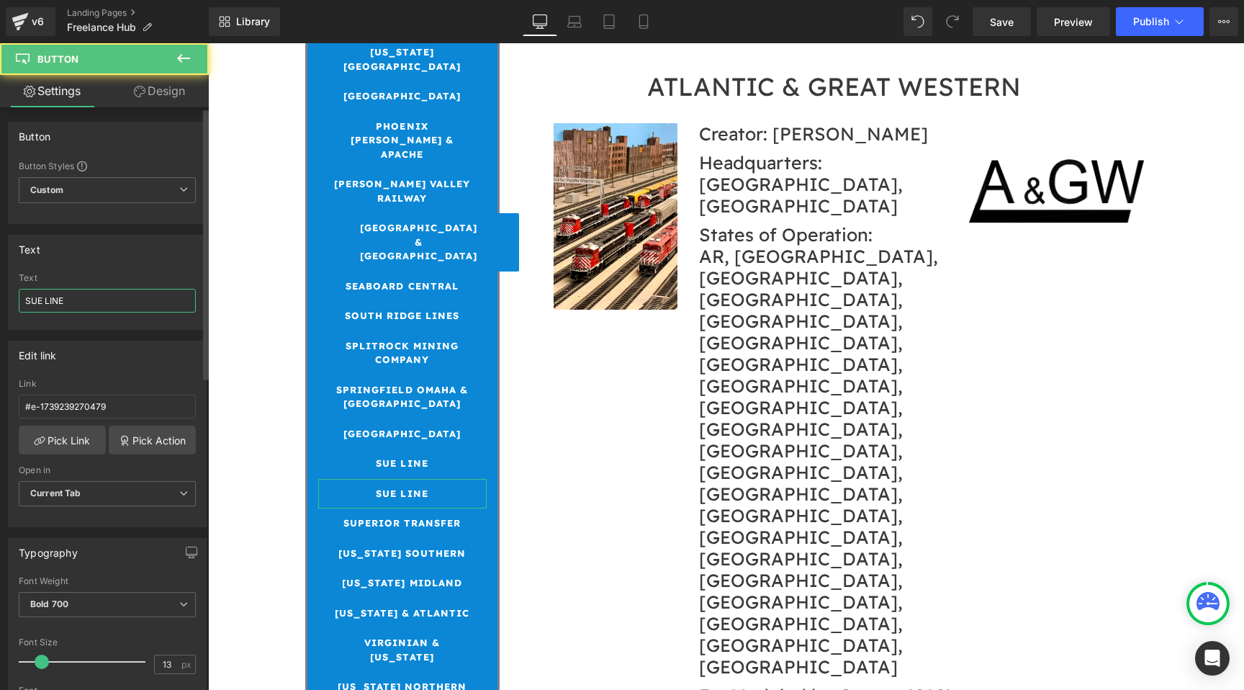
click at [144, 308] on input "SUE LINE" at bounding box center [107, 301] width 177 height 24
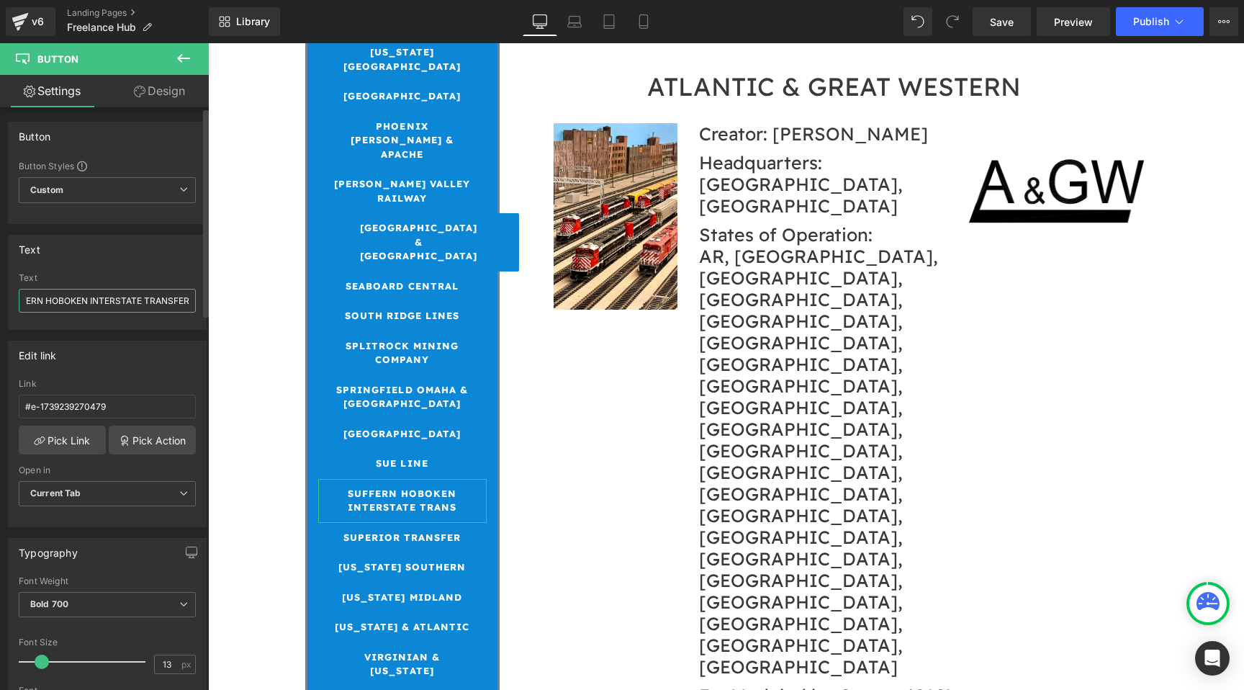
scroll to position [0, 27]
type input "SUFFERN HOBOKEN INTERSTATE TRANSFER"
click at [81, 410] on input "#e-1739239270479" at bounding box center [107, 407] width 177 height 24
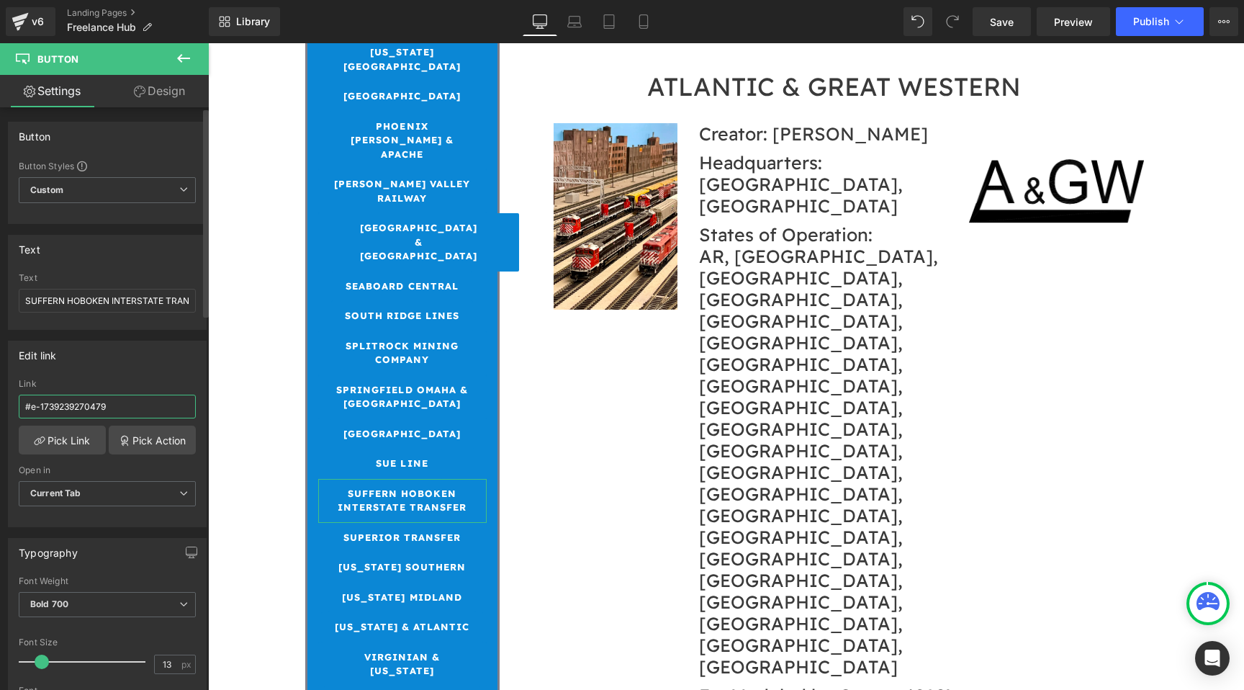
click at [81, 410] on input "#e-1739239270479" at bounding box center [107, 407] width 177 height 24
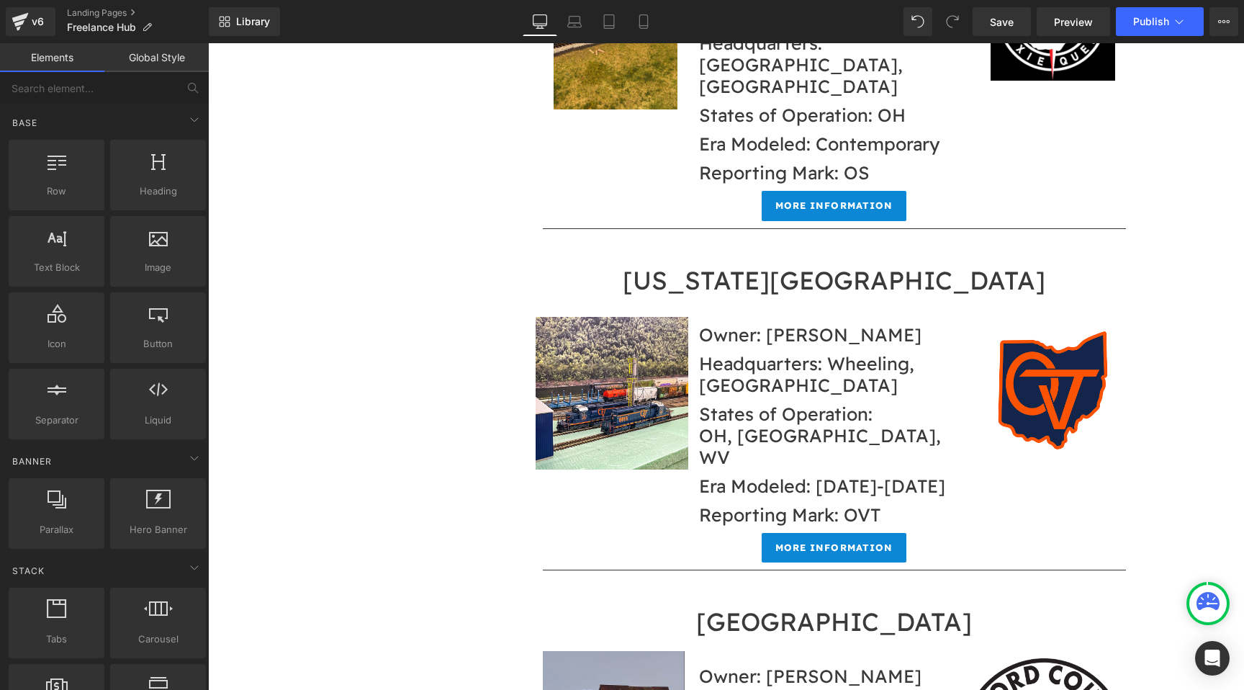
scroll to position [15729, 0]
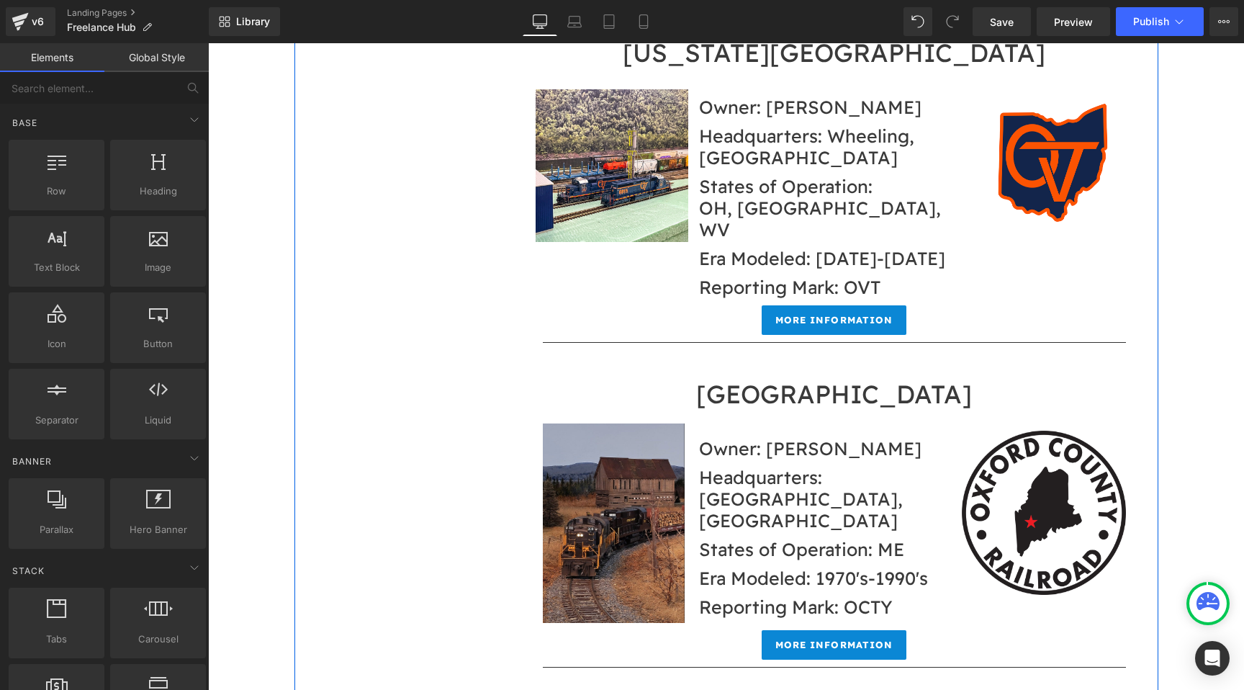
scroll to position [16026, 0]
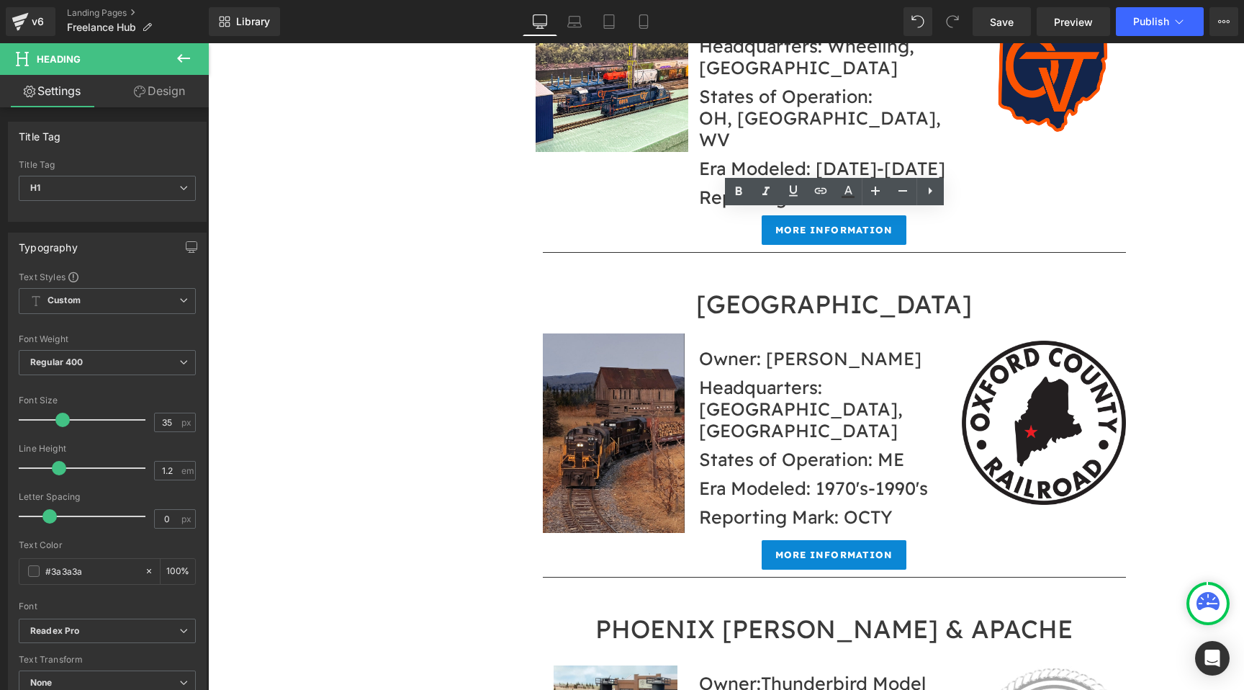
drag, startPoint x: 910, startPoint y: 221, endPoint x: 810, endPoint y: 227, distance: 100.2
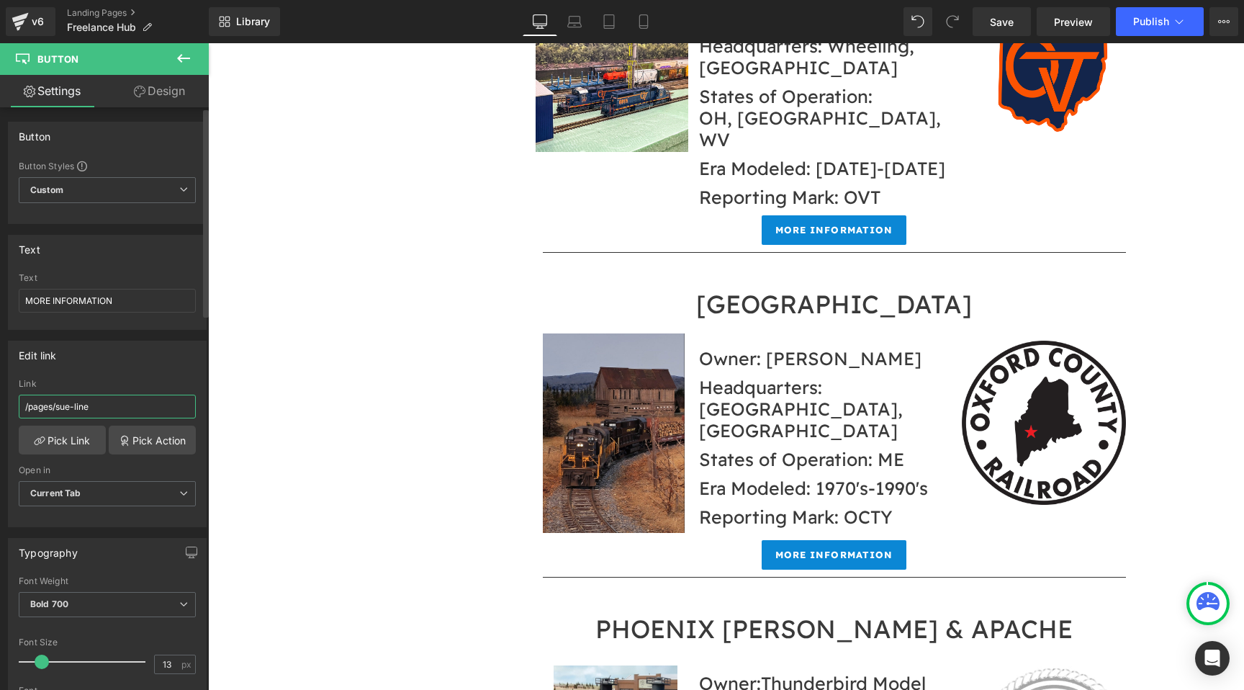
drag, startPoint x: 105, startPoint y: 405, endPoint x: 57, endPoint y: 404, distance: 48.2
click at [57, 404] on input "/pages/sue-line" at bounding box center [107, 407] width 177 height 24
paste input "ffern-hoboken-interstate-transfer"
type input "/pages/suffern-hoboken-interstate-transfer"
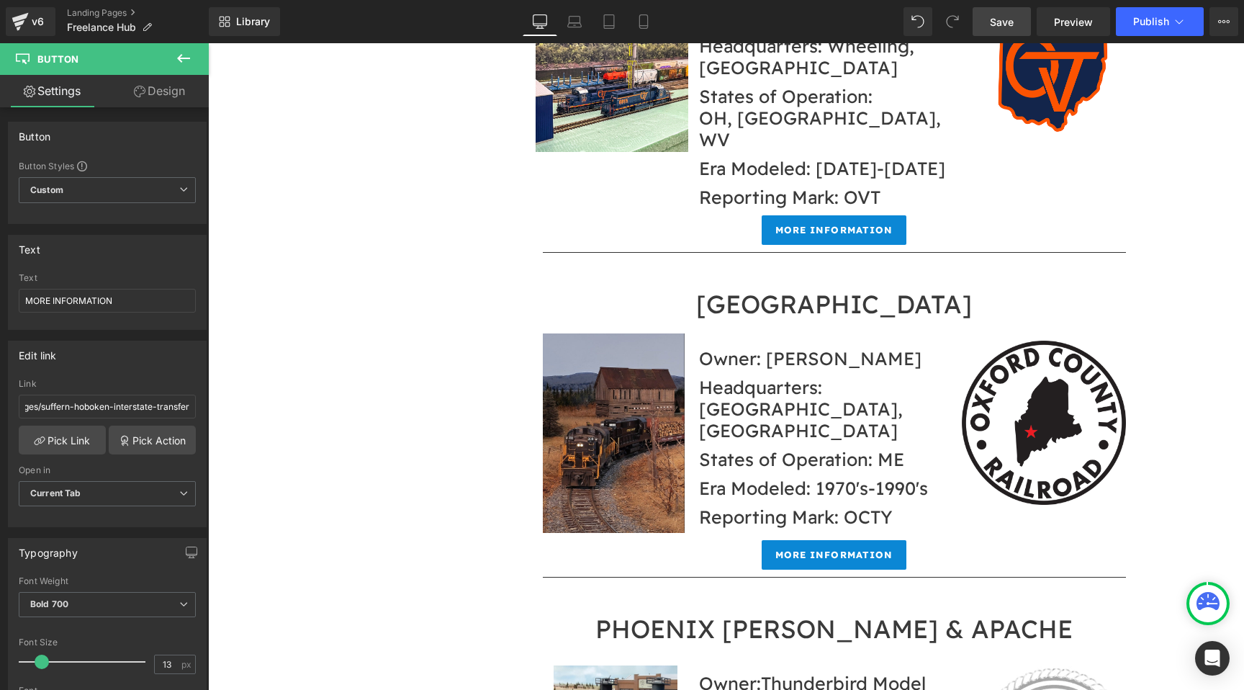
scroll to position [0, 0]
drag, startPoint x: 984, startPoint y: 19, endPoint x: 557, endPoint y: 383, distance: 560.3
click at [984, 19] on link "Save" at bounding box center [1002, 21] width 58 height 29
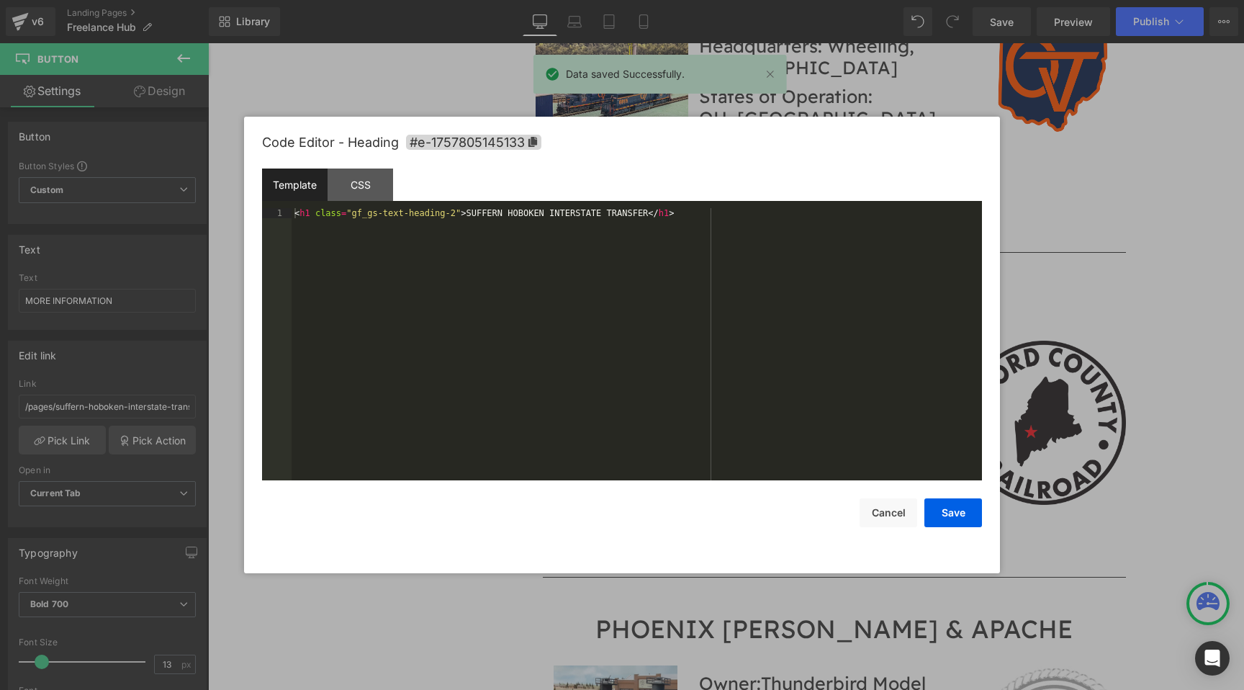
click at [812, 0] on div "Button You are previewing how the will restyle your page. You can not edit Elem…" at bounding box center [622, 0] width 1244 height 0
click at [536, 138] on icon at bounding box center [533, 142] width 10 height 10
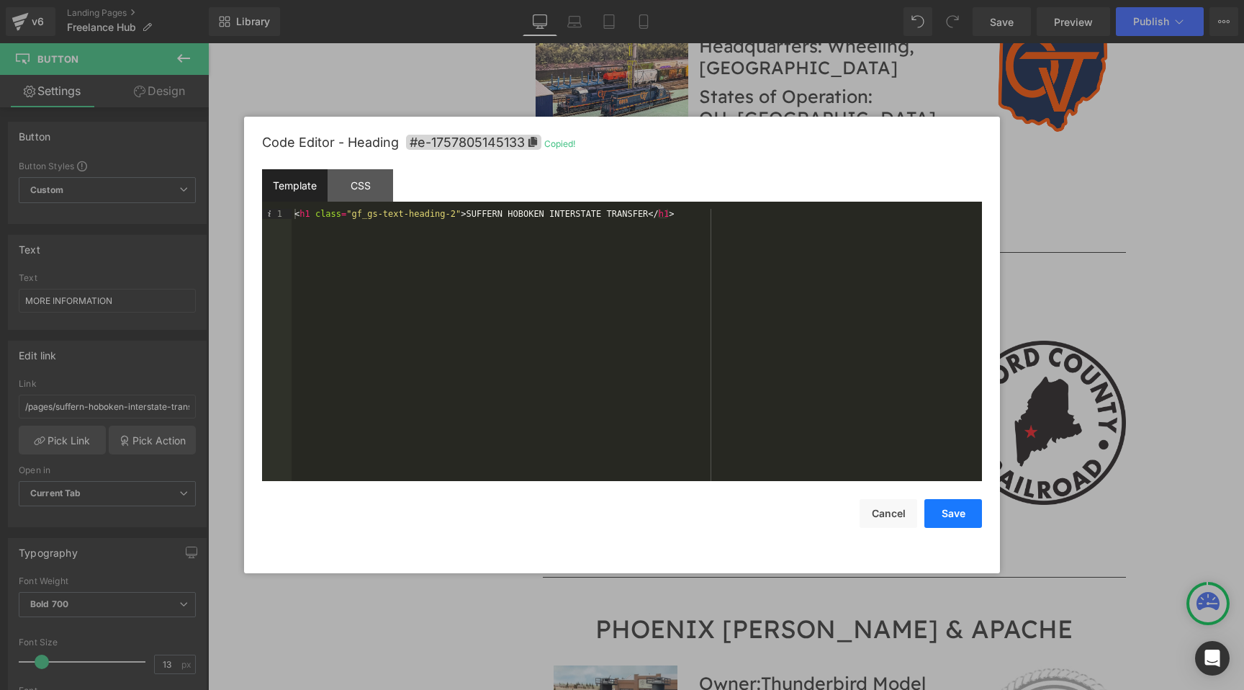
click at [958, 516] on button "Save" at bounding box center [953, 513] width 58 height 29
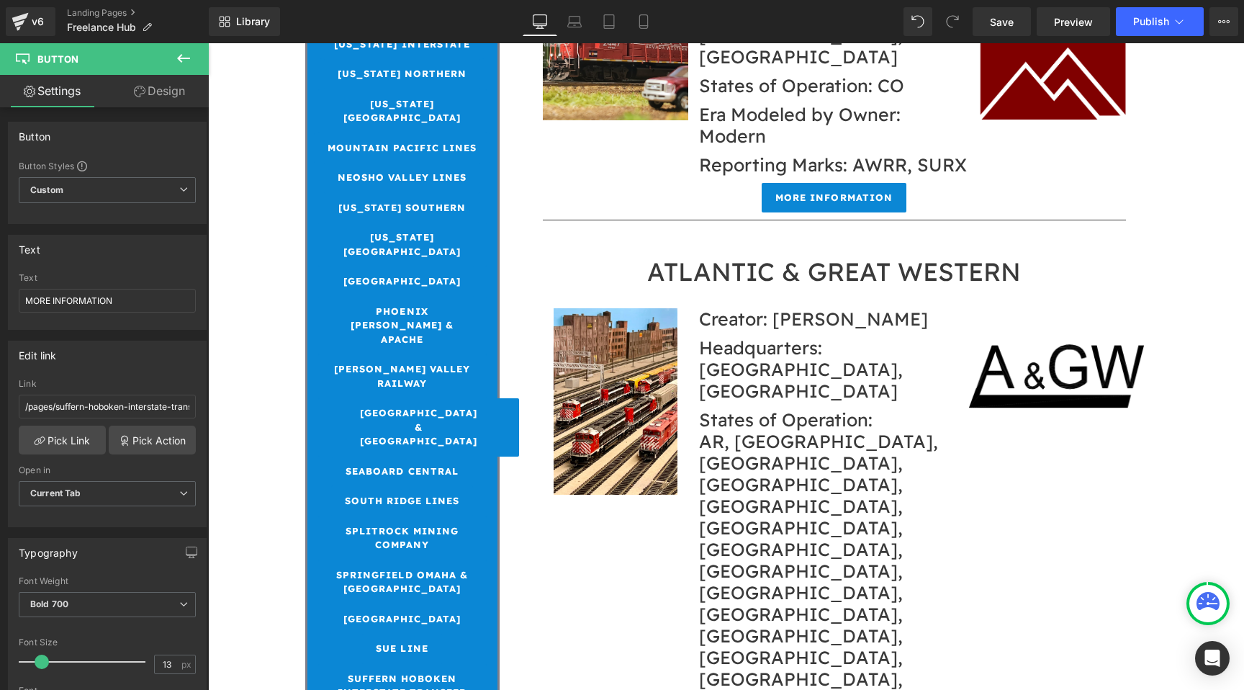
click at [482, 398] on link "QUEBEC & NEW ENGLAND" at bounding box center [419, 427] width 202 height 58
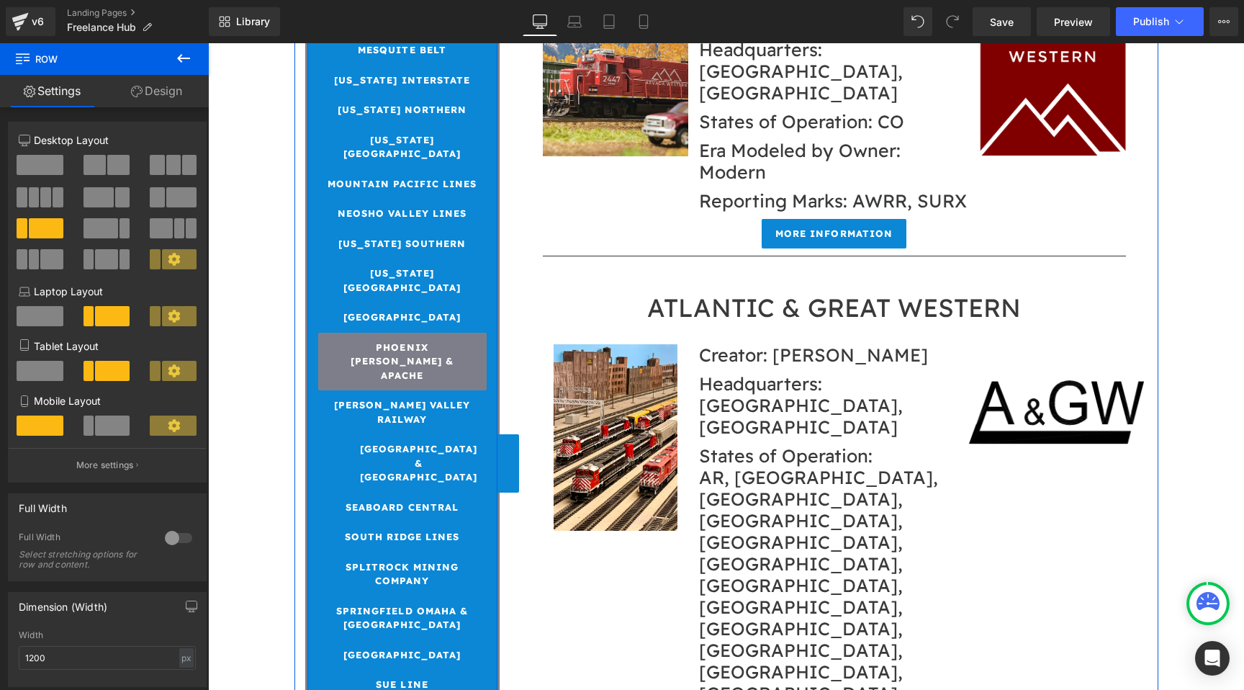
scroll to position [1894, 0]
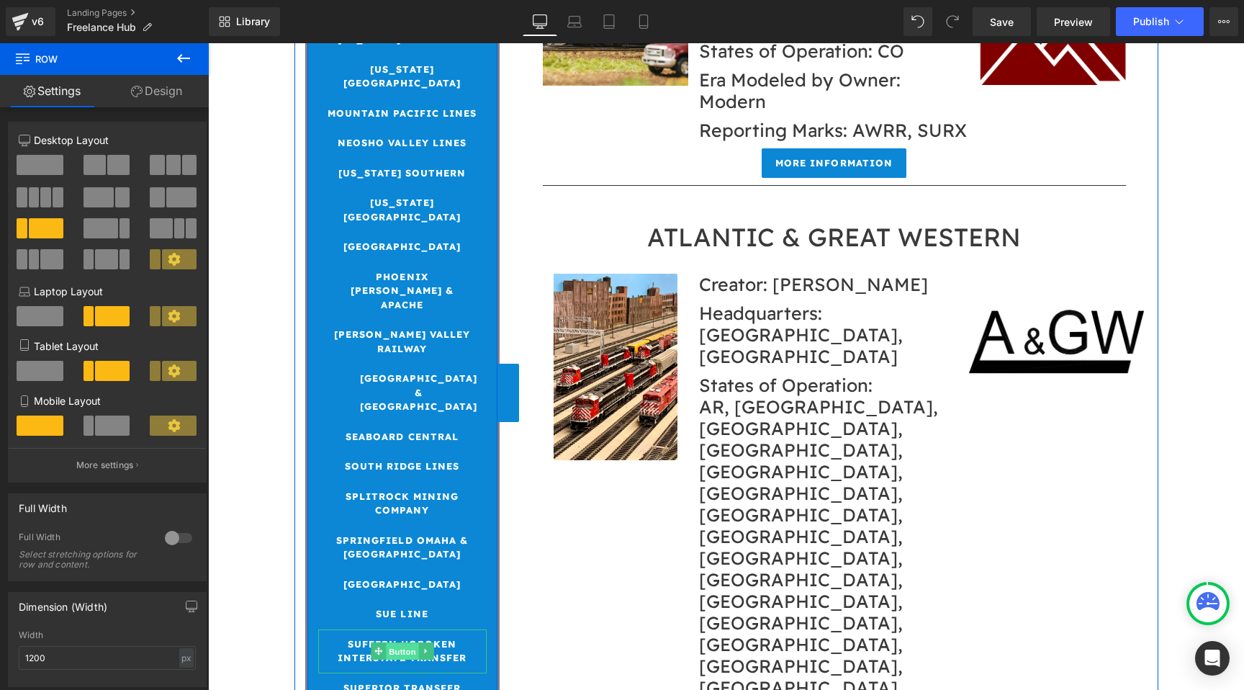
click at [397, 643] on span "Button" at bounding box center [402, 651] width 33 height 17
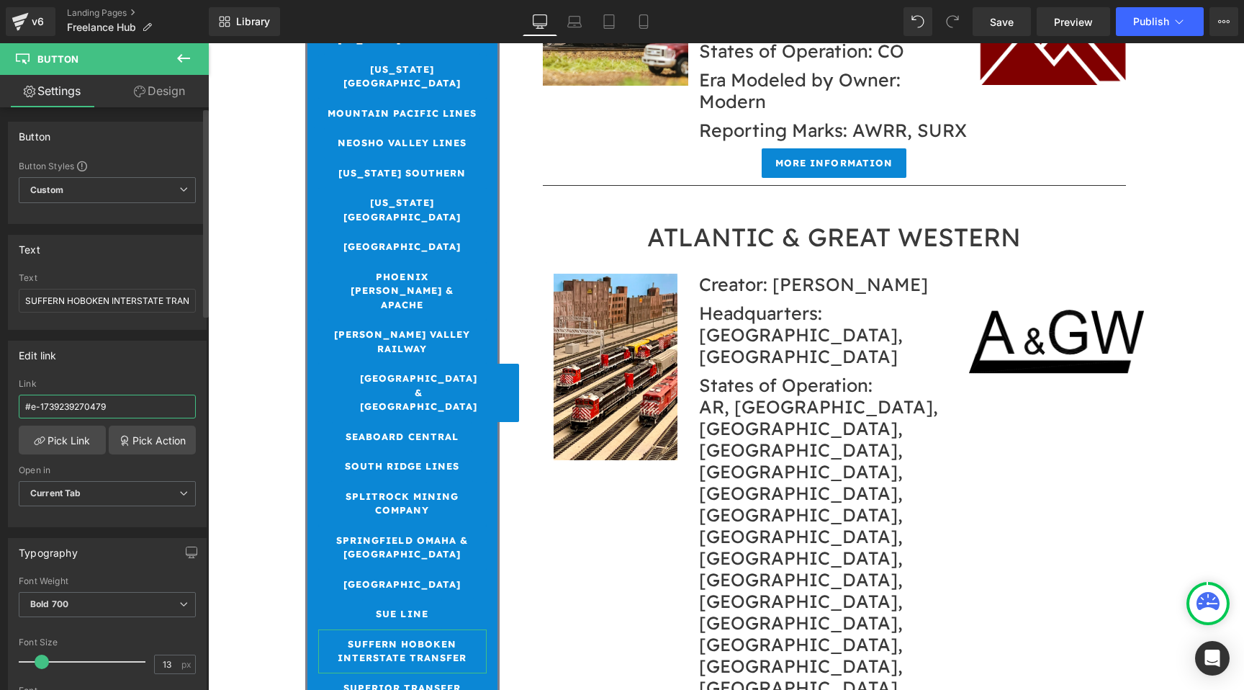
click at [126, 406] on input "#e-1739239270479" at bounding box center [107, 407] width 177 height 24
type input "#e-1757805145133"
click at [1012, 24] on span "Save" at bounding box center [1002, 21] width 24 height 15
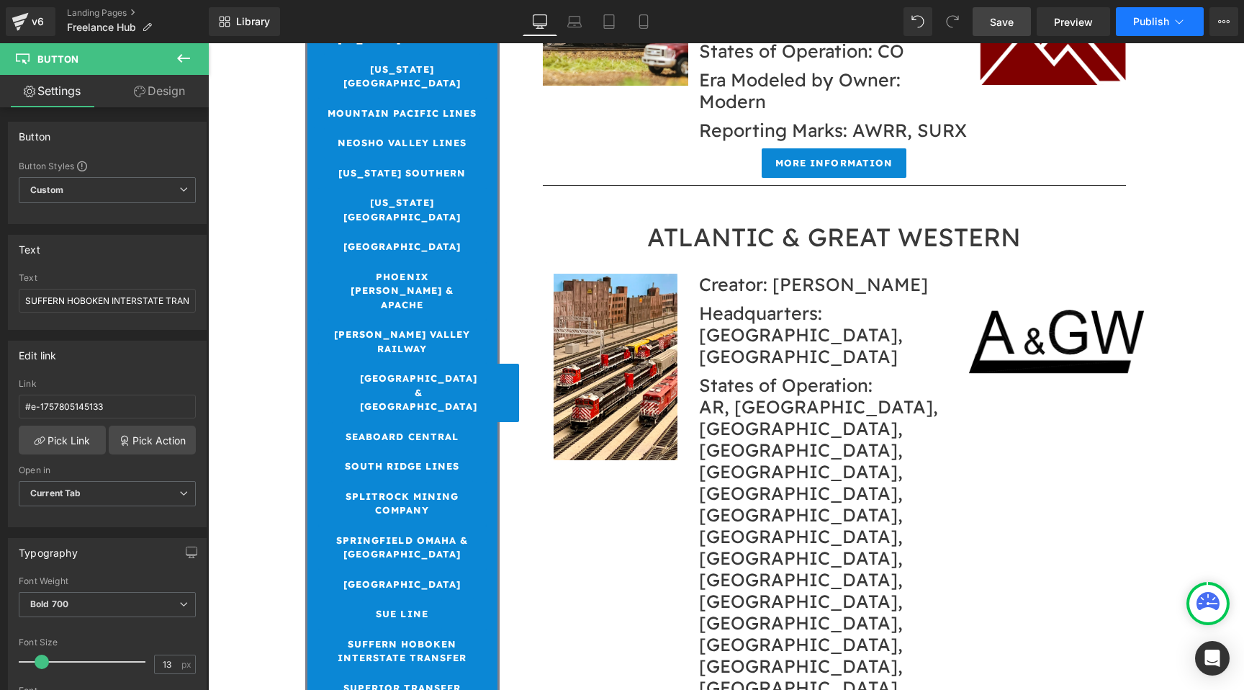
click at [1145, 12] on button "Publish" at bounding box center [1160, 21] width 88 height 29
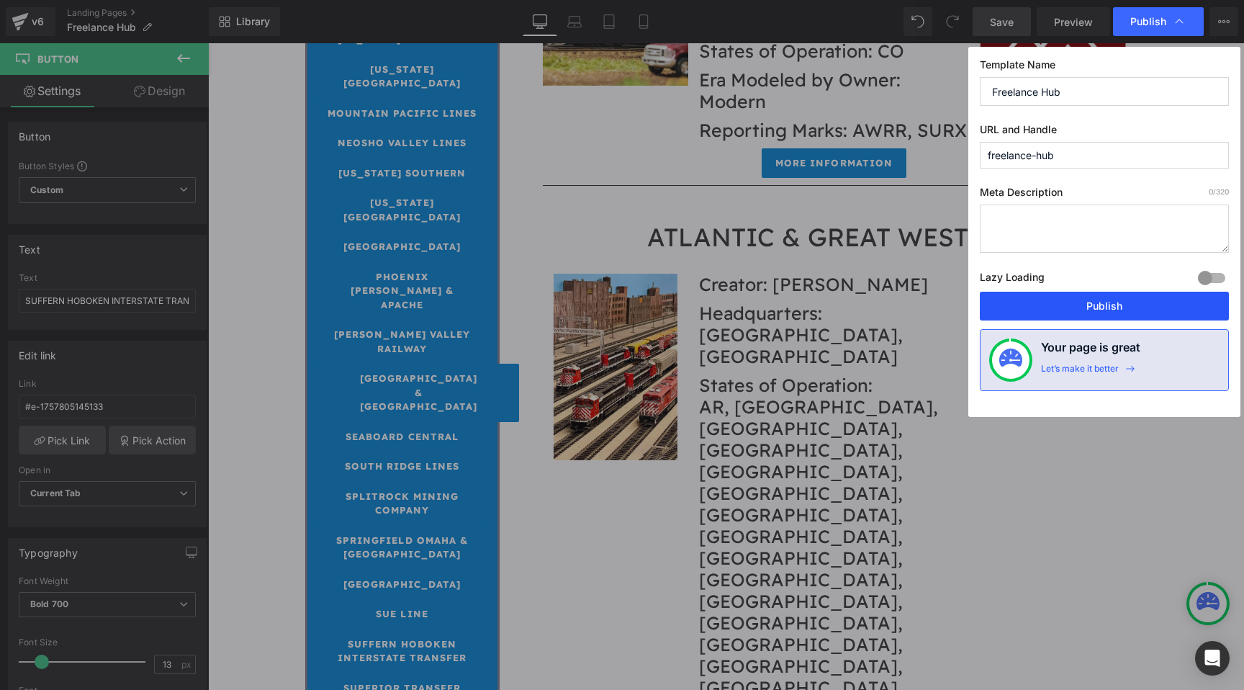
click at [1109, 307] on button "Publish" at bounding box center [1104, 306] width 249 height 29
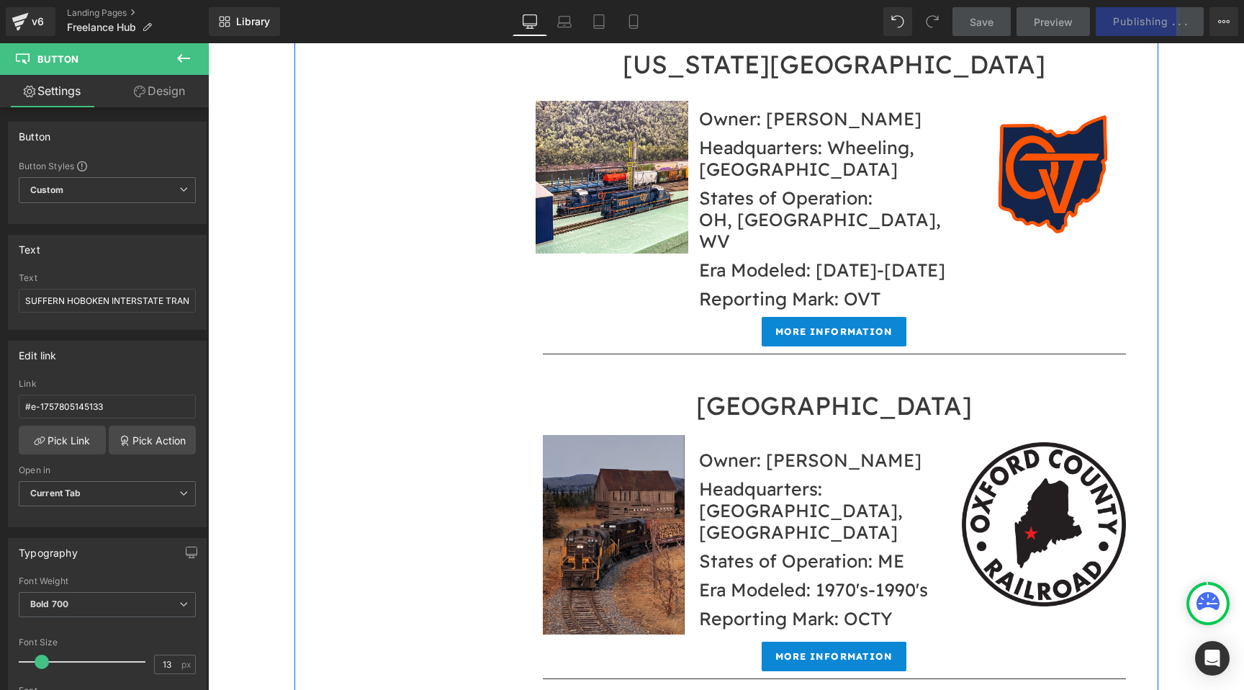
scroll to position [15954, 0]
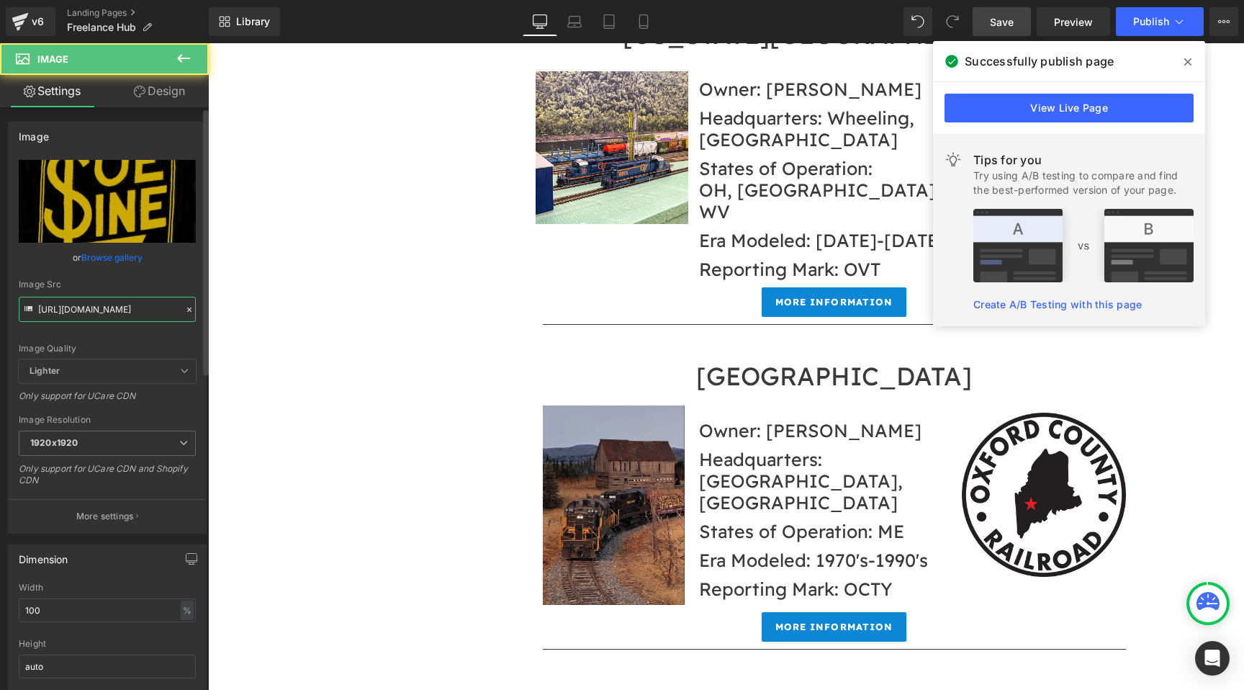
click at [125, 305] on input "https://cdn.shopify.com/s/files/1/0552/5425/3750/files/SueLine8_1920x1920.jpg?v…" at bounding box center [107, 309] width 177 height 25
paste input "hit_Logo.png?v=1757804070"
type input "https://cdn.shopify.com/s/files/1/0552/5425/3750/files/Shit_Logo.png?v=17578040…"
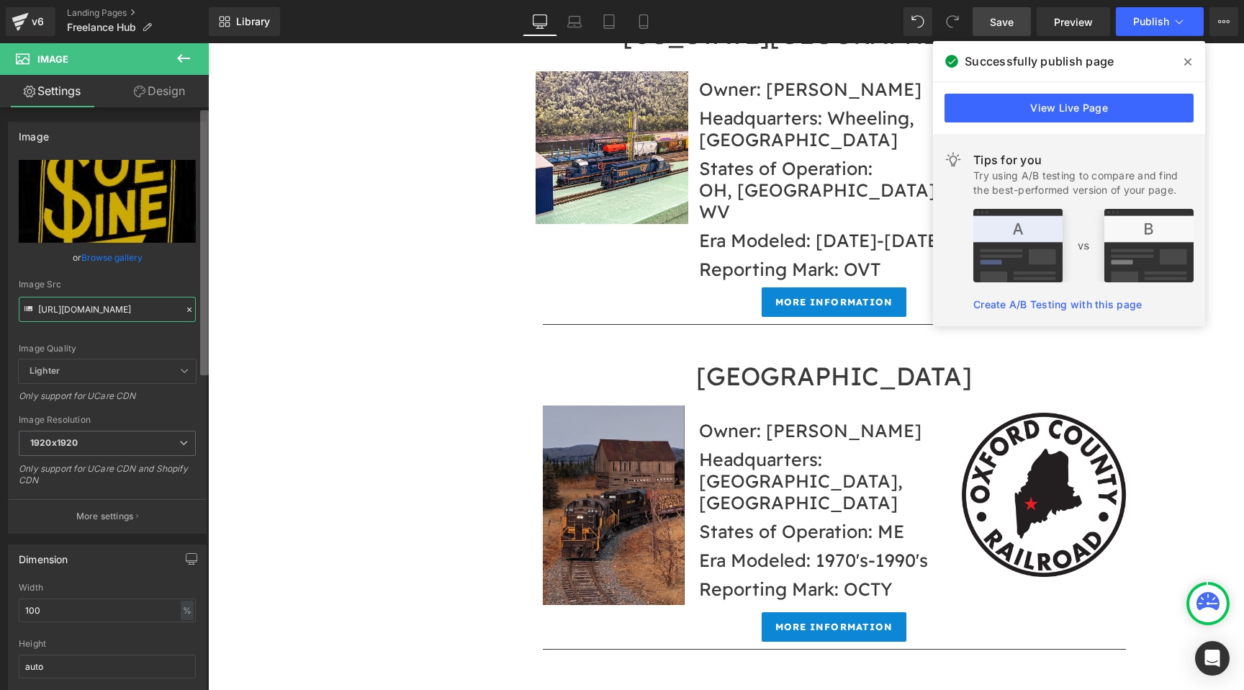
scroll to position [0, 218]
click at [294, 287] on div "EAGLE RIVER & KANKAKEE Heading Image Owner: Danny Welch Heading Headquarters: ?…" at bounding box center [726, 653] width 864 height 15780
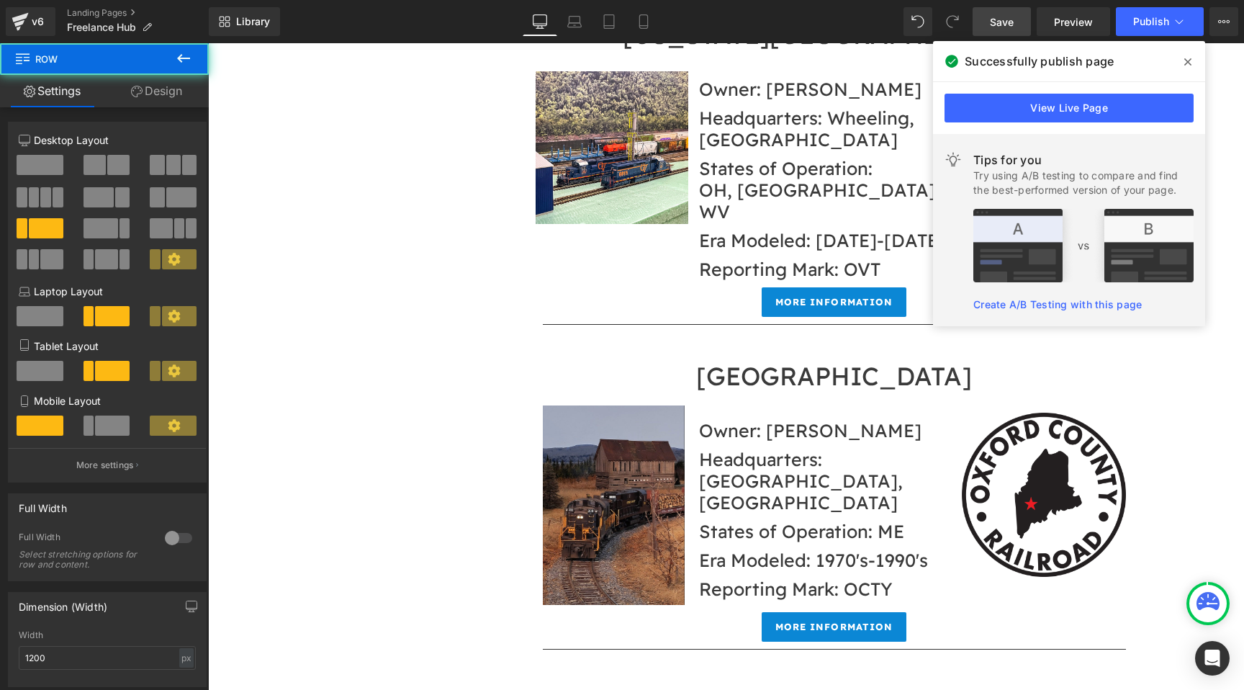
click at [1189, 58] on icon at bounding box center [1187, 62] width 7 height 12
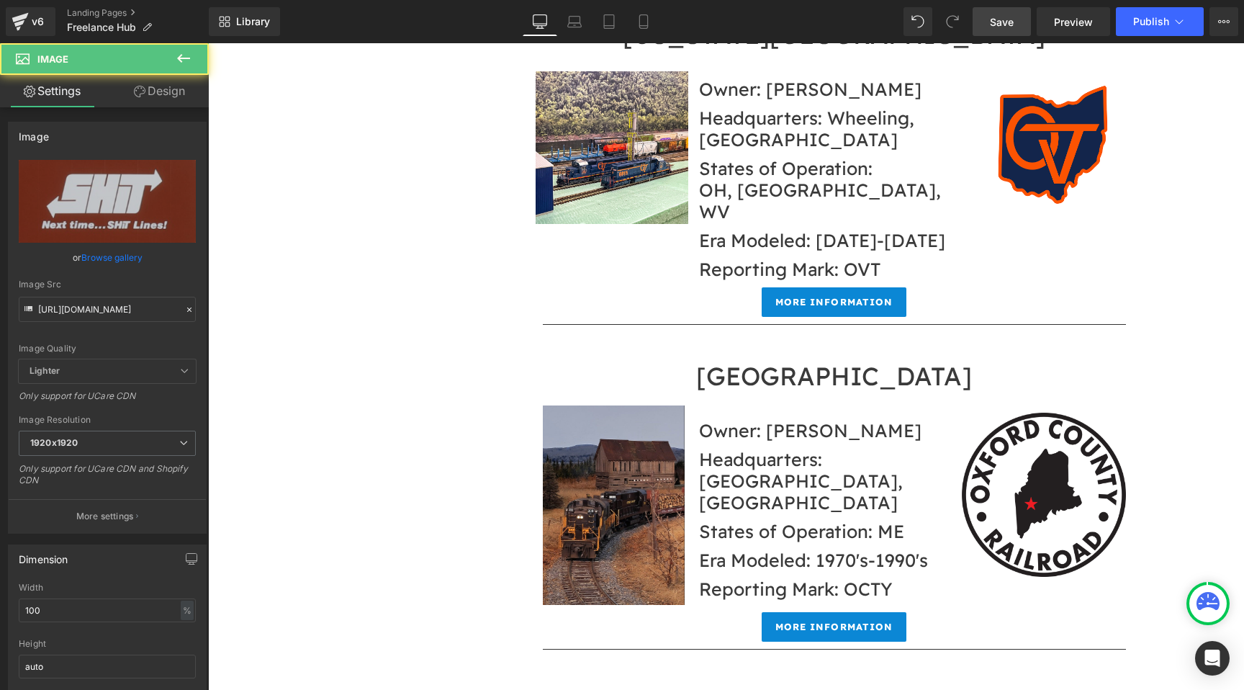
click at [194, 94] on link "Design" at bounding box center [159, 91] width 104 height 32
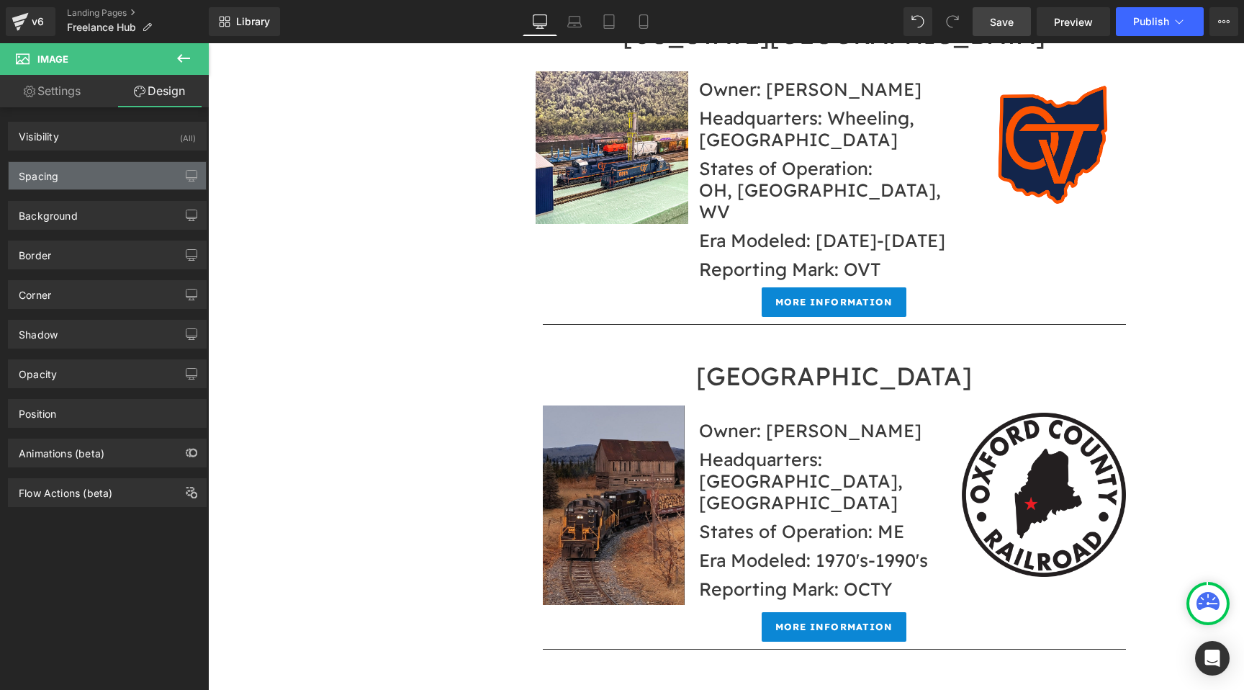
click at [112, 174] on div "Spacing" at bounding box center [107, 175] width 197 height 27
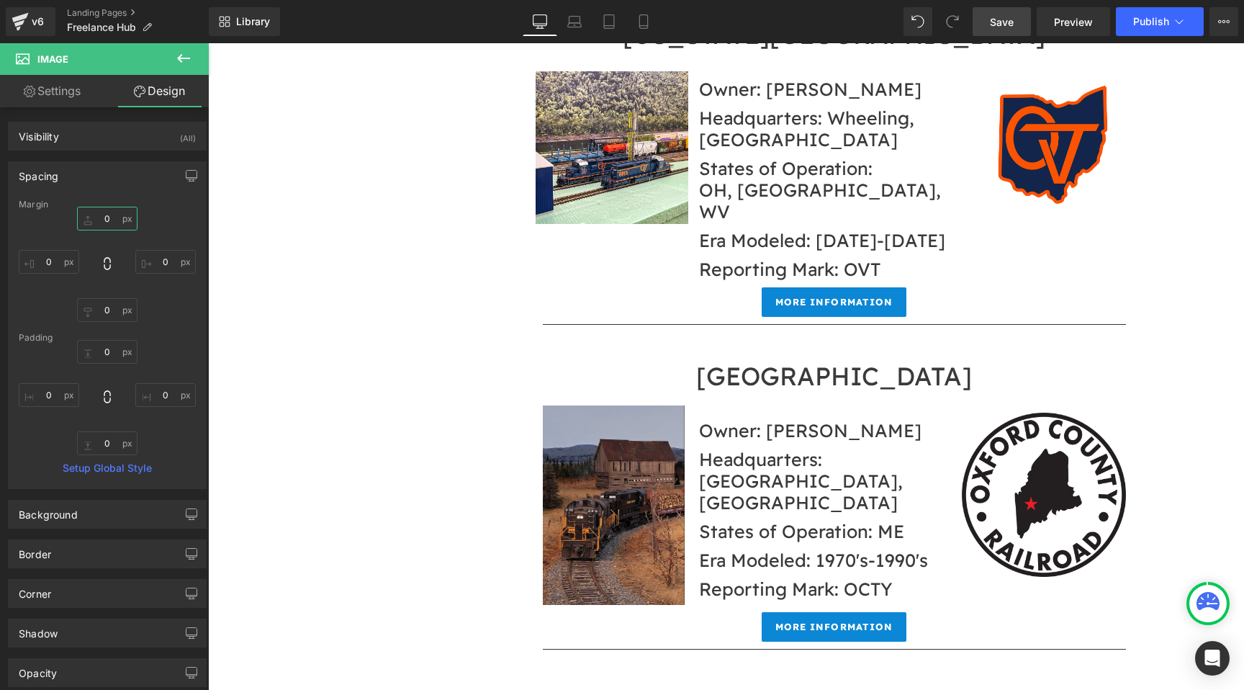
click at [106, 213] on input "0" at bounding box center [107, 219] width 60 height 24
type input "-"
type input "50"
click at [59, 264] on input "0" at bounding box center [49, 262] width 60 height 24
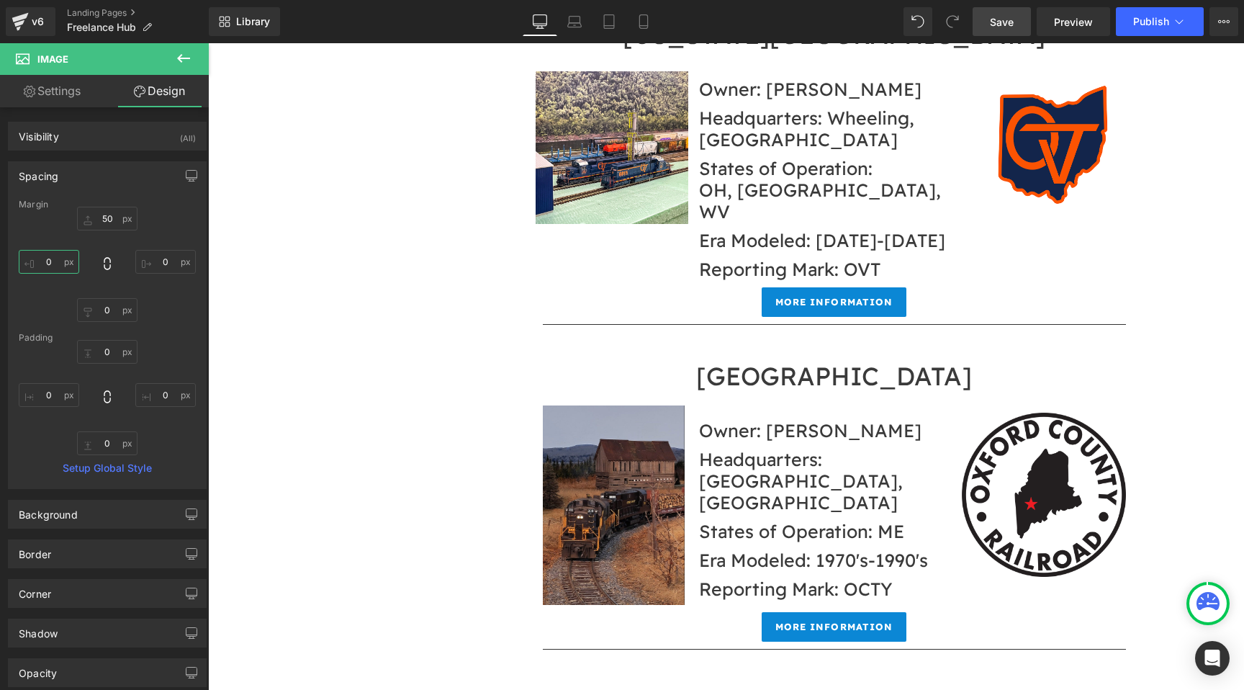
click at [59, 264] on input "0" at bounding box center [49, 262] width 60 height 24
type input "-20"
click at [166, 252] on input "0" at bounding box center [165, 262] width 60 height 24
type input "-20"
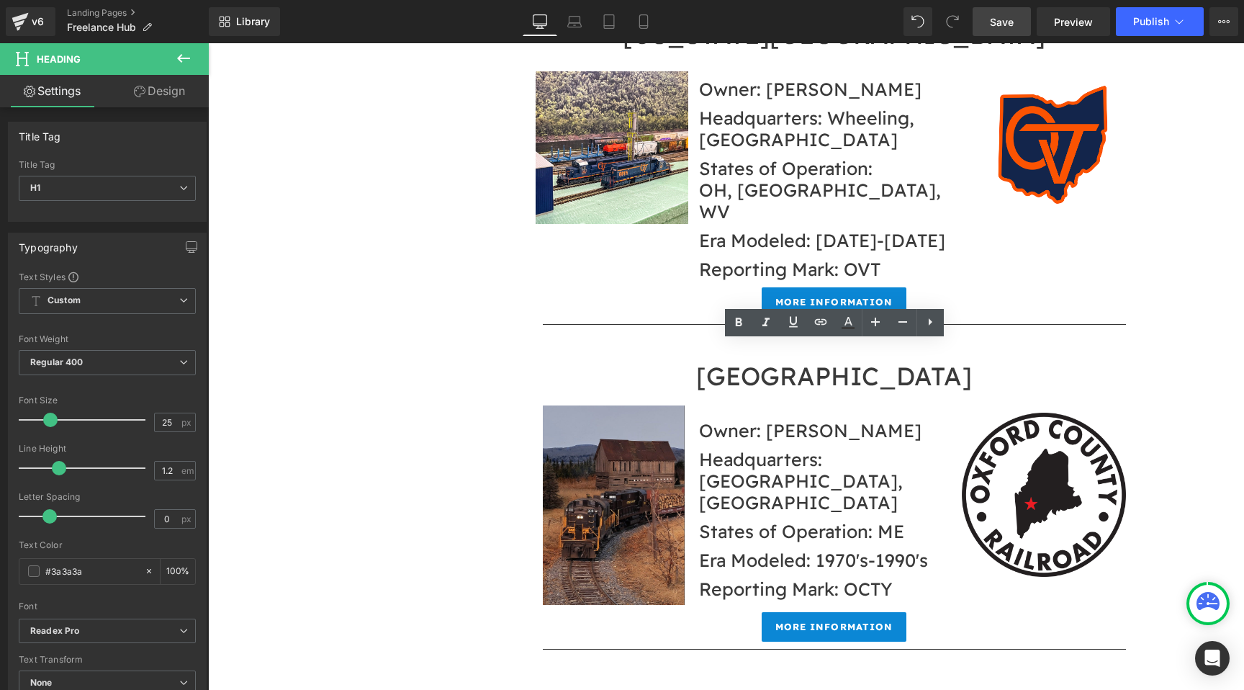
drag, startPoint x: 885, startPoint y: 374, endPoint x: 703, endPoint y: 354, distance: 183.2
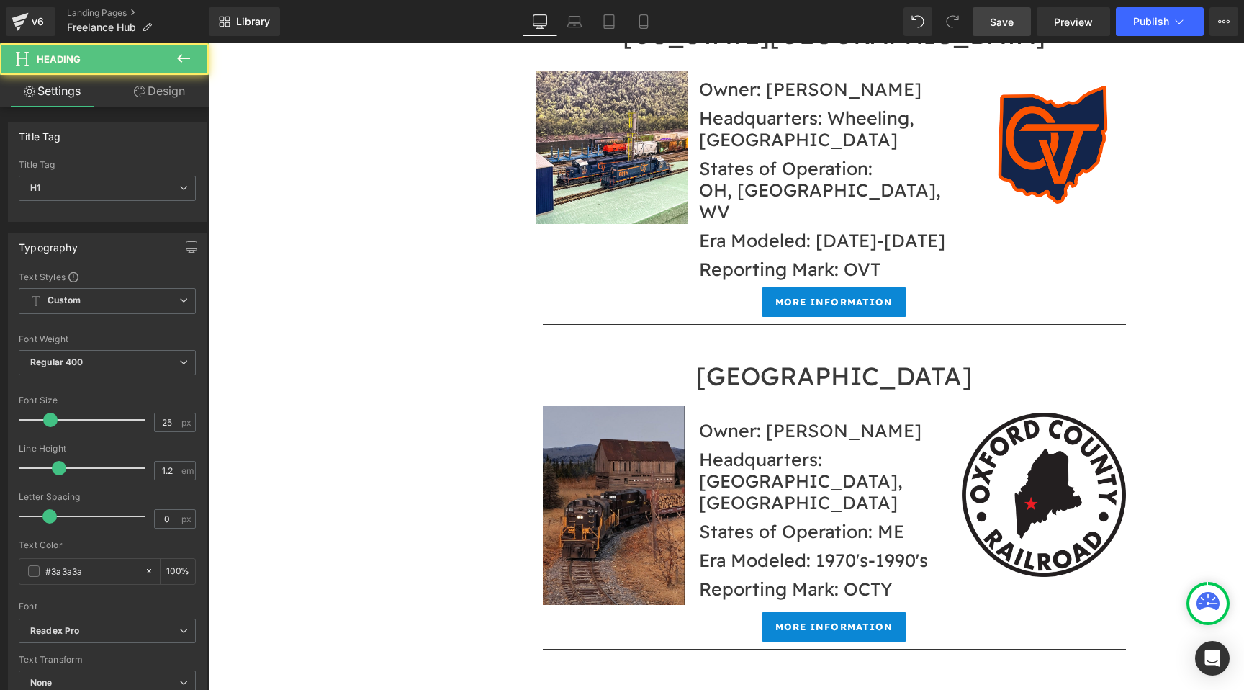
drag, startPoint x: 835, startPoint y: 358, endPoint x: 818, endPoint y: 357, distance: 17.3
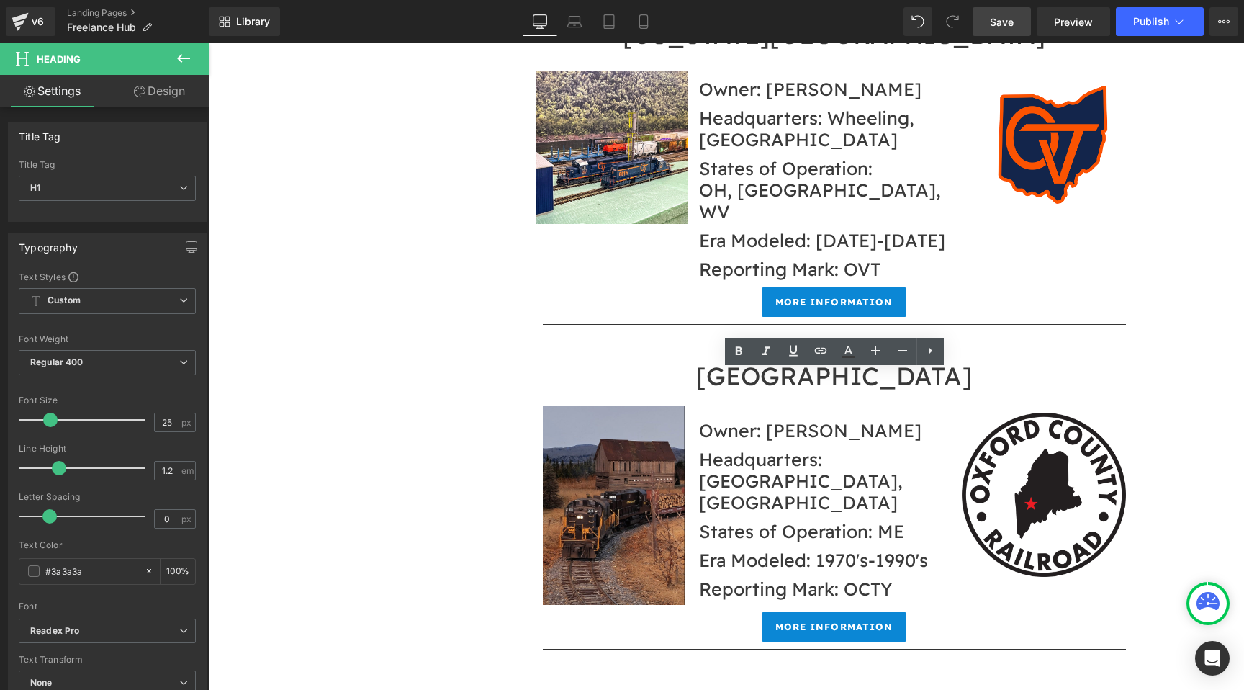
drag, startPoint x: 959, startPoint y: 382, endPoint x: 827, endPoint y: 385, distance: 131.8
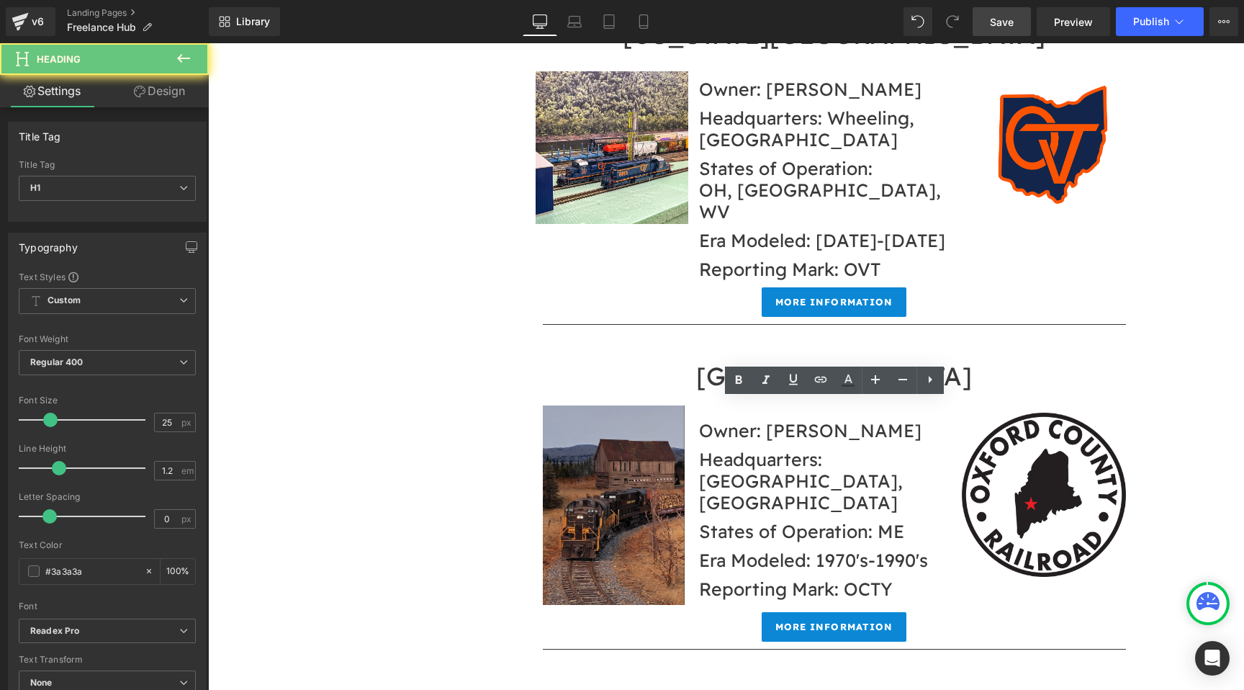
drag, startPoint x: 947, startPoint y: 412, endPoint x: 876, endPoint y: 412, distance: 70.6
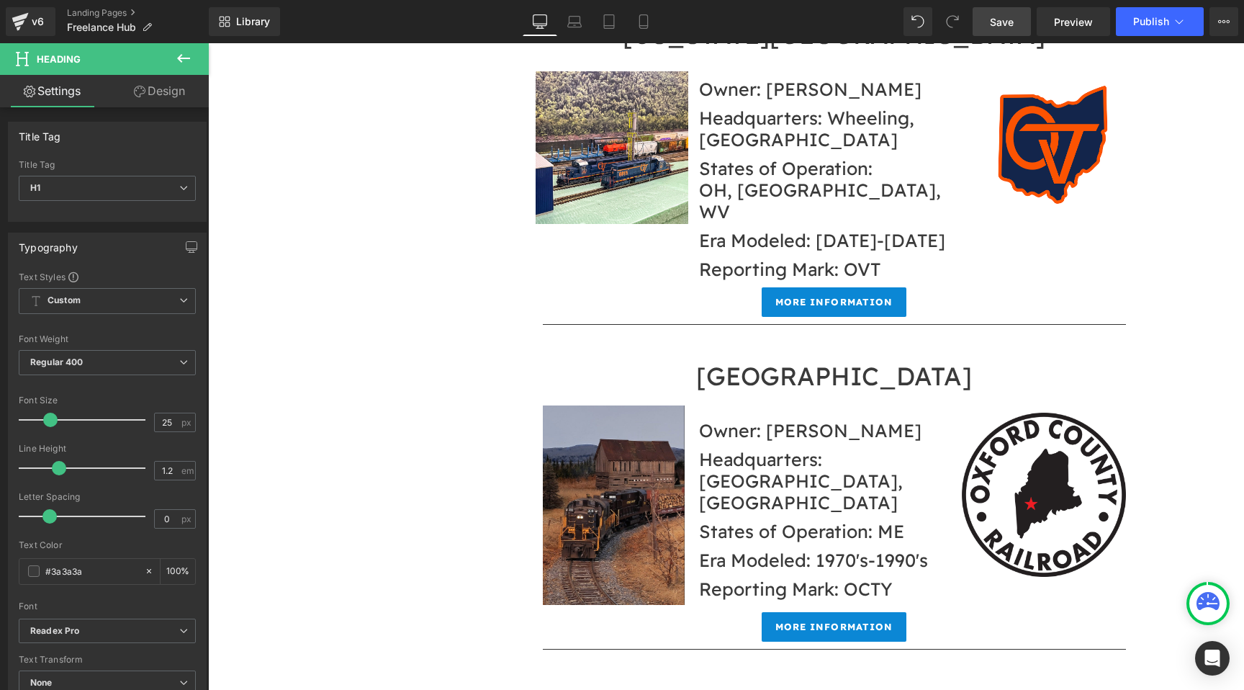
drag, startPoint x: 911, startPoint y: 439, endPoint x: 834, endPoint y: 441, distance: 77.1
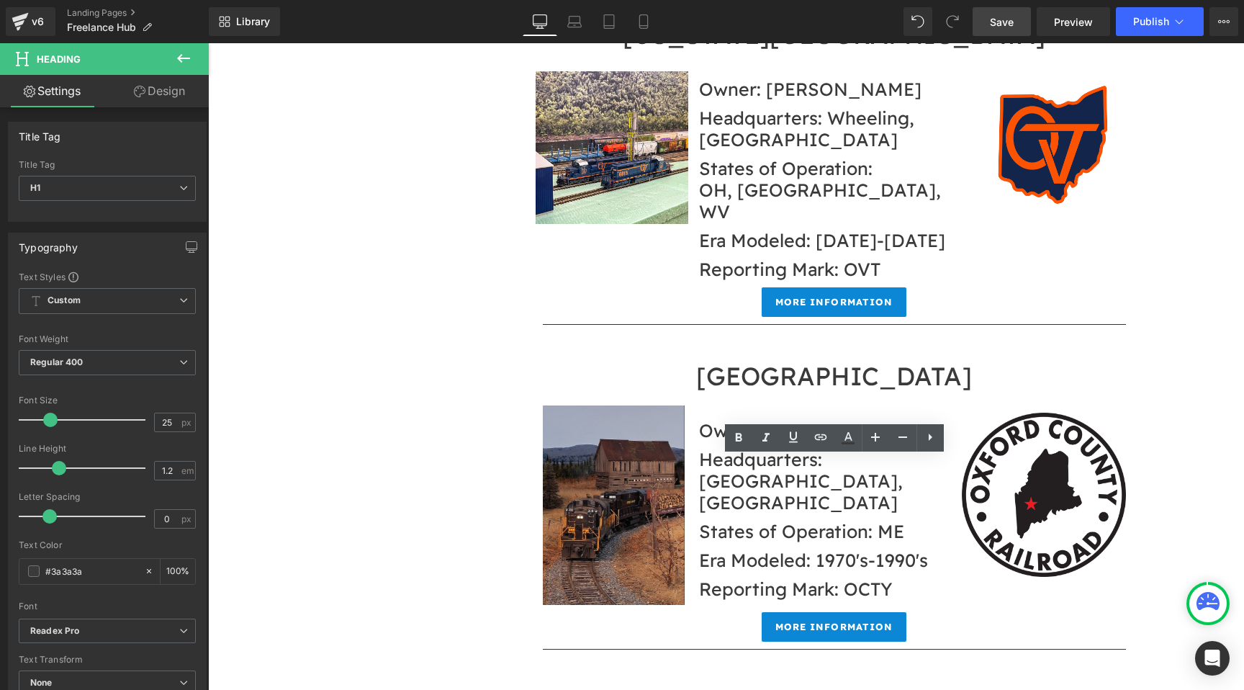
drag, startPoint x: 924, startPoint y: 466, endPoint x: 847, endPoint y: 470, distance: 77.2
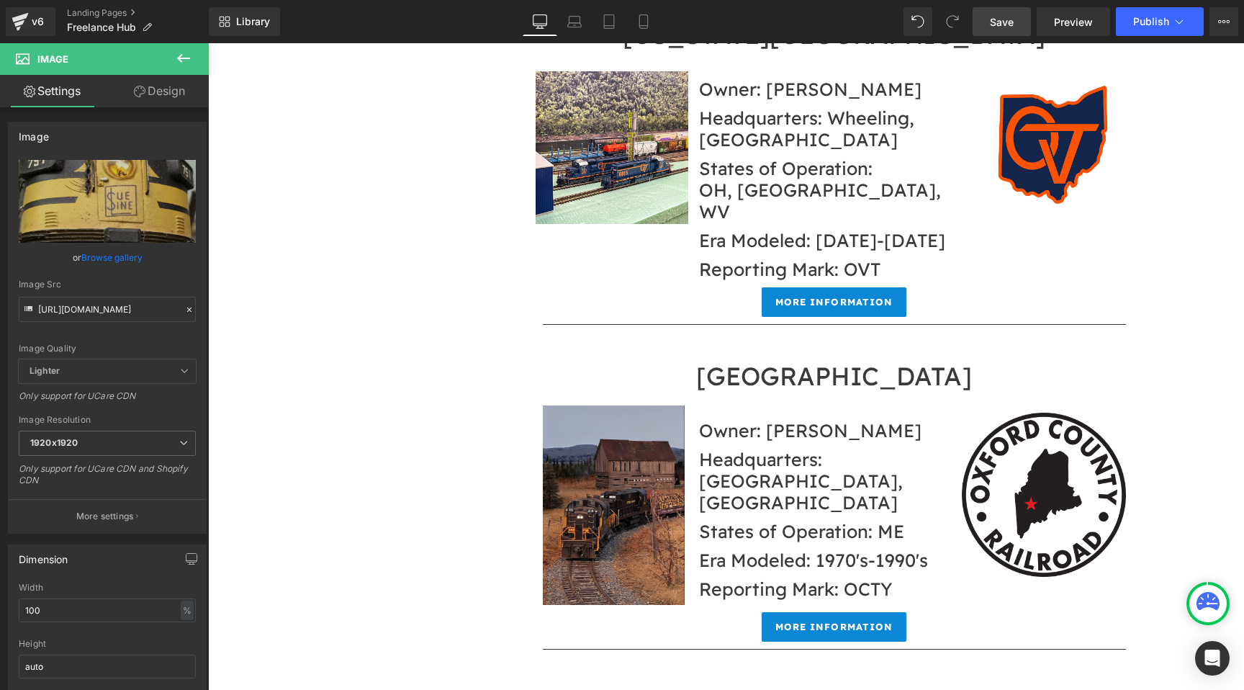
click at [103, 302] on input "https://cdn.shopify.com/s/files/1/0552/5425/3750/files/Sue_Line_F_Unit_1920x192…" at bounding box center [107, 309] width 177 height 25
paste input "creenshot_2025-09-13_at_18.16.58.png?v=1757805433"
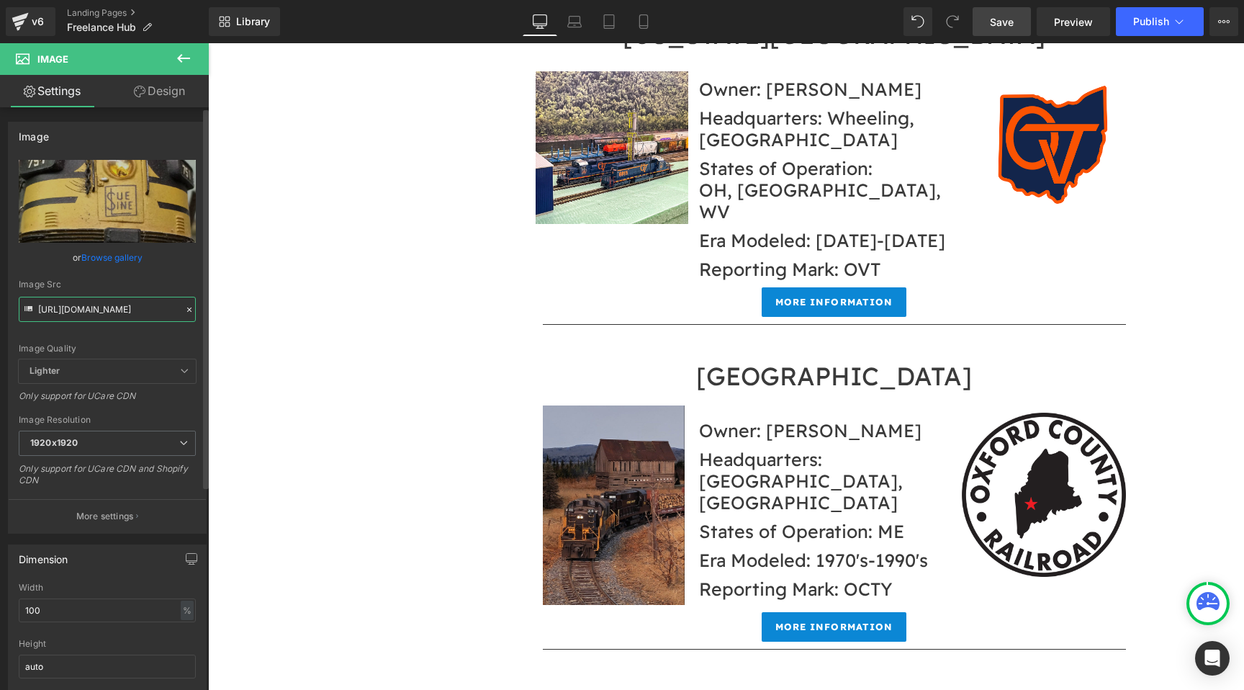
type input "https://cdn.shopify.com/s/files/1/0552/5425/3750/files/Screenshot_2025-09-13_at…"
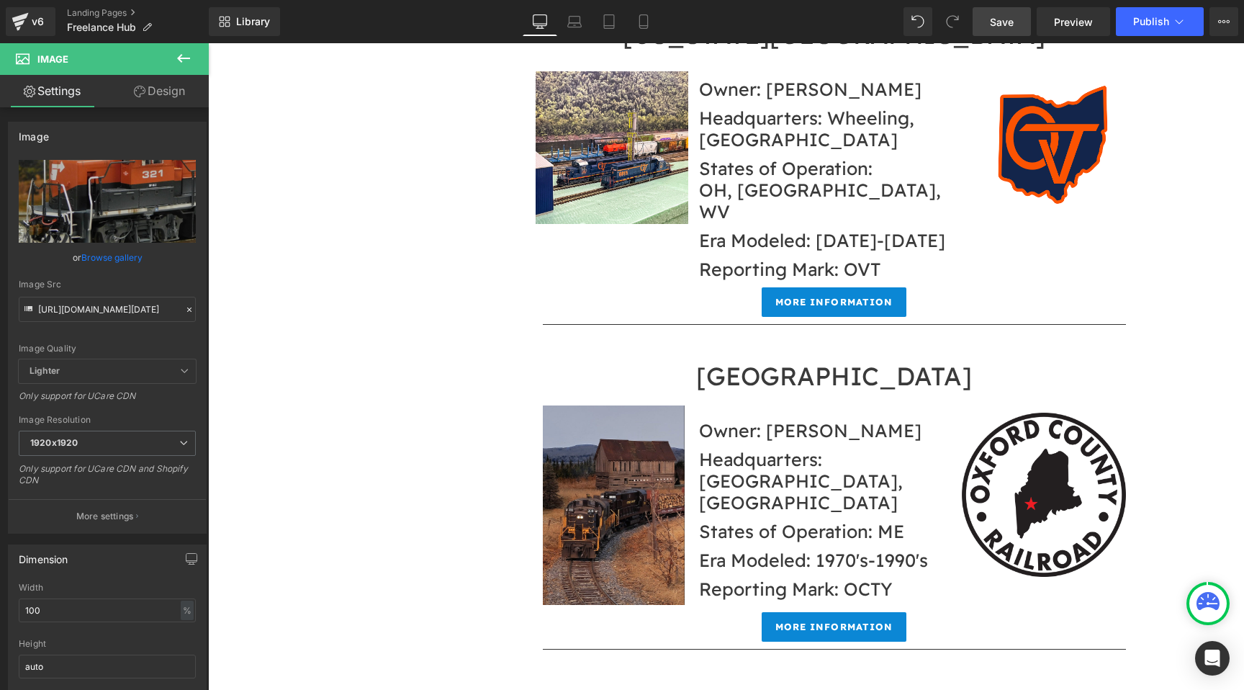
click at [166, 105] on link "Design" at bounding box center [159, 91] width 104 height 32
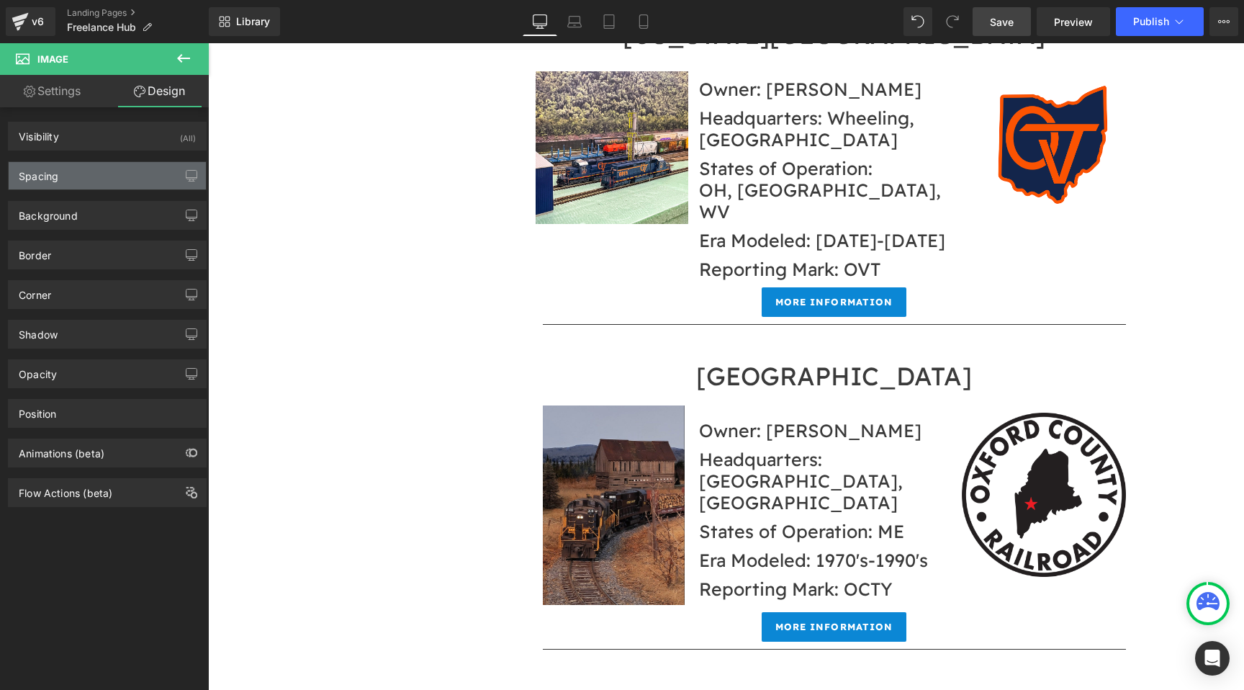
click at [104, 173] on div "Spacing" at bounding box center [107, 175] width 197 height 27
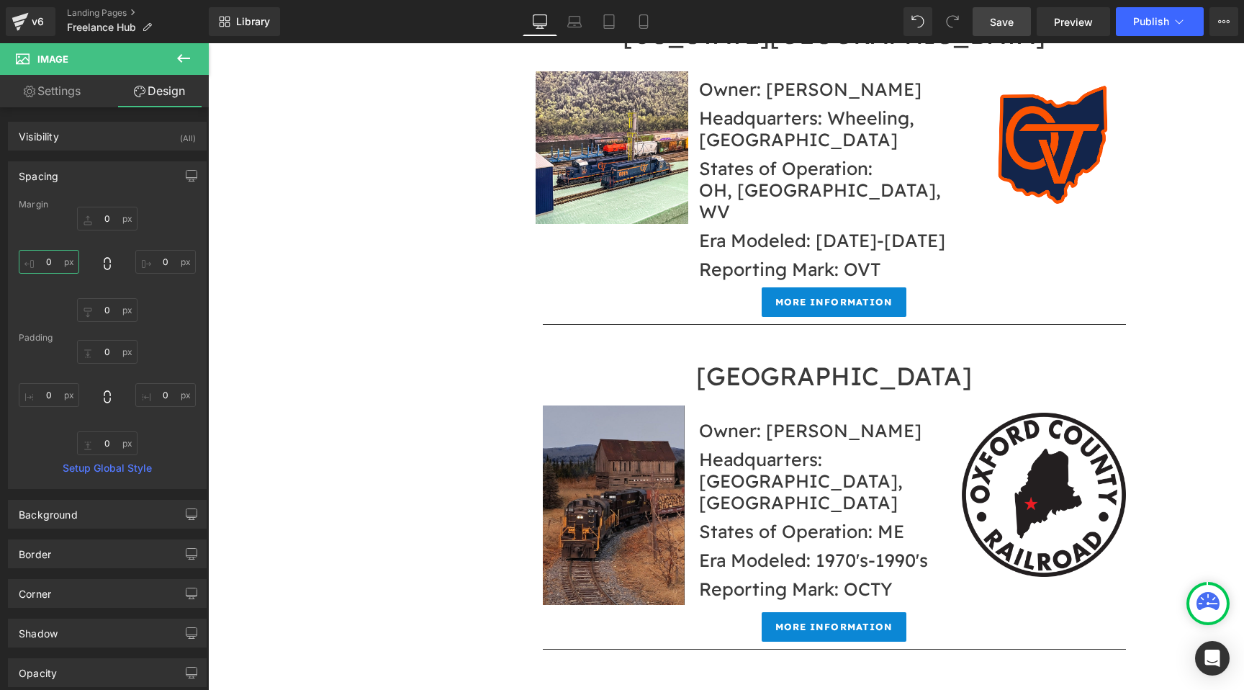
click at [61, 253] on input "0" at bounding box center [49, 262] width 60 height 24
type input "-10"
click at [168, 262] on input "0" at bounding box center [165, 262] width 60 height 24
type input "-10"
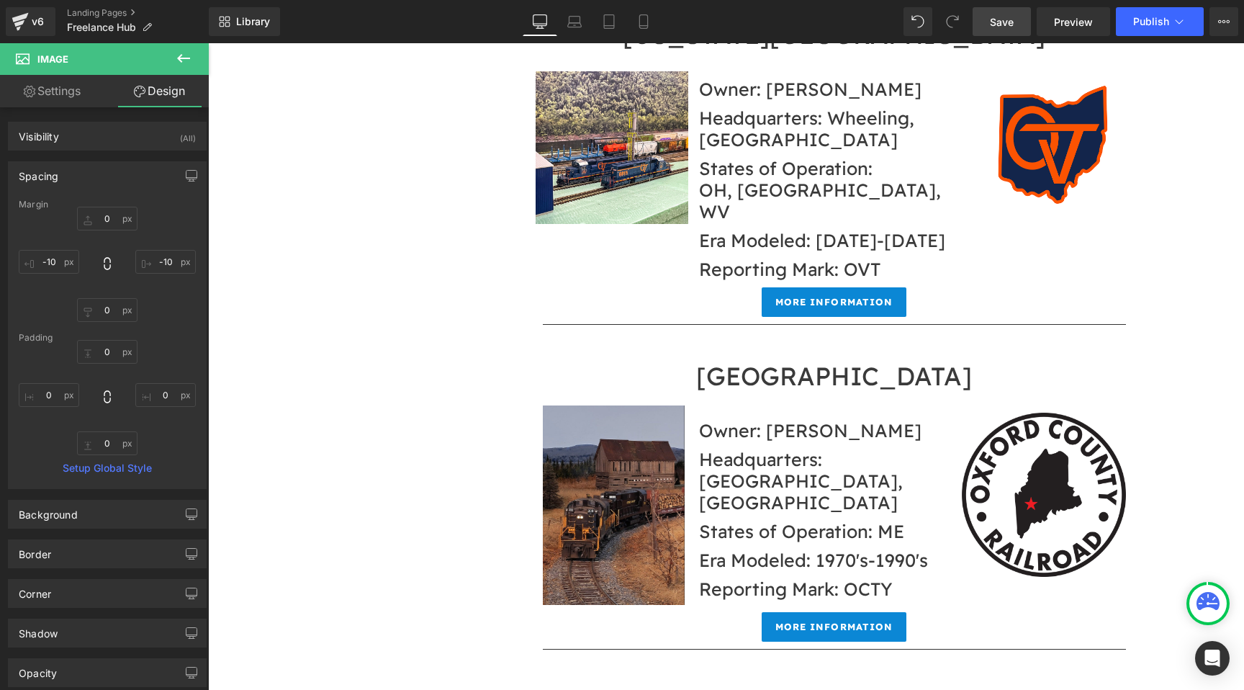
click at [999, 17] on span "Save" at bounding box center [1002, 21] width 24 height 15
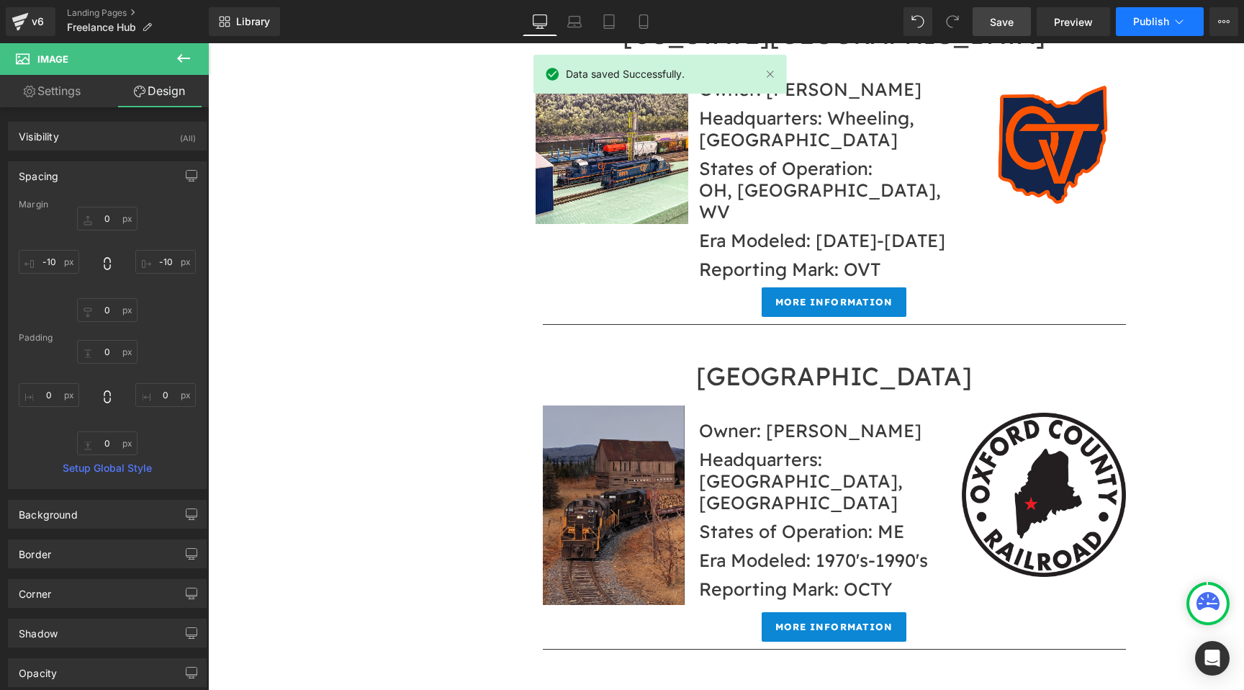
click at [1126, 19] on button "Publish" at bounding box center [1160, 21] width 88 height 29
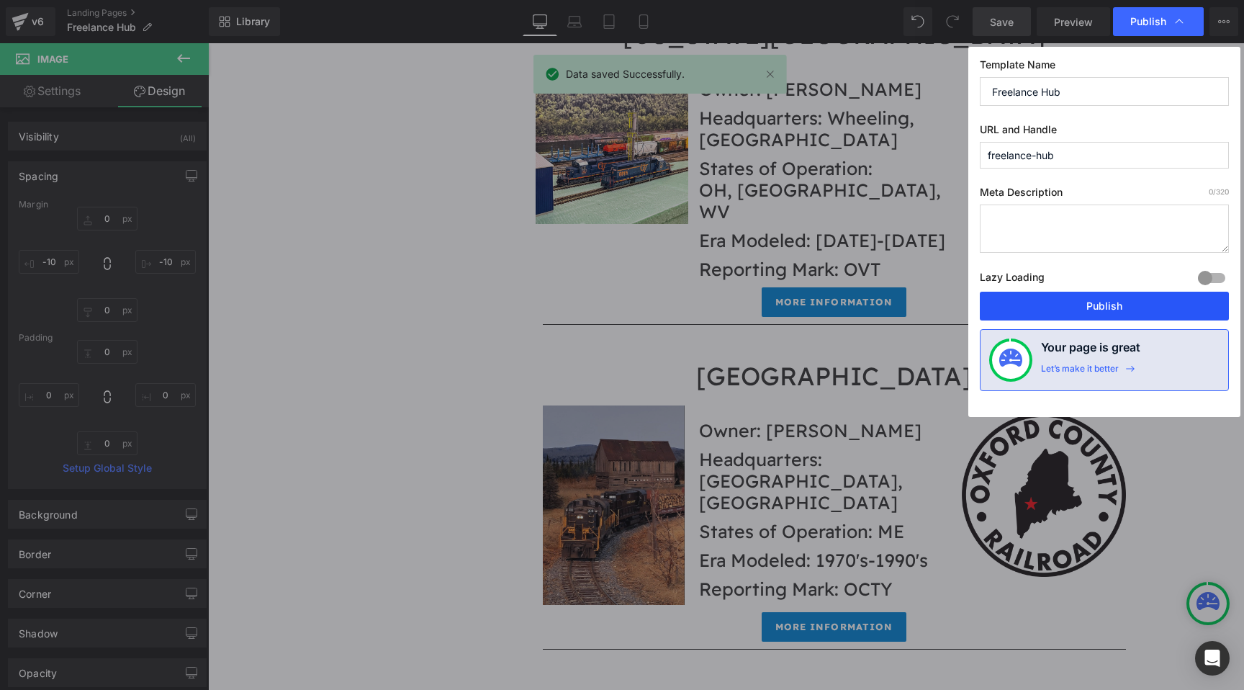
click at [1094, 312] on button "Publish" at bounding box center [1104, 306] width 249 height 29
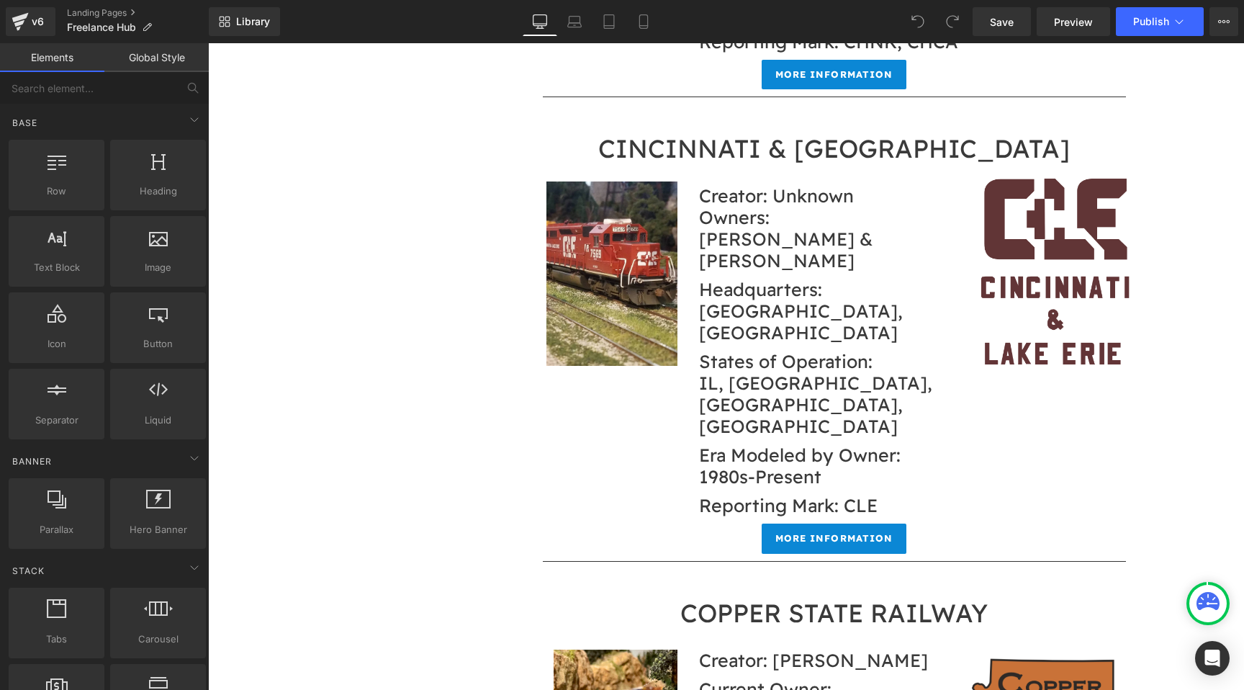
scroll to position [5859, 0]
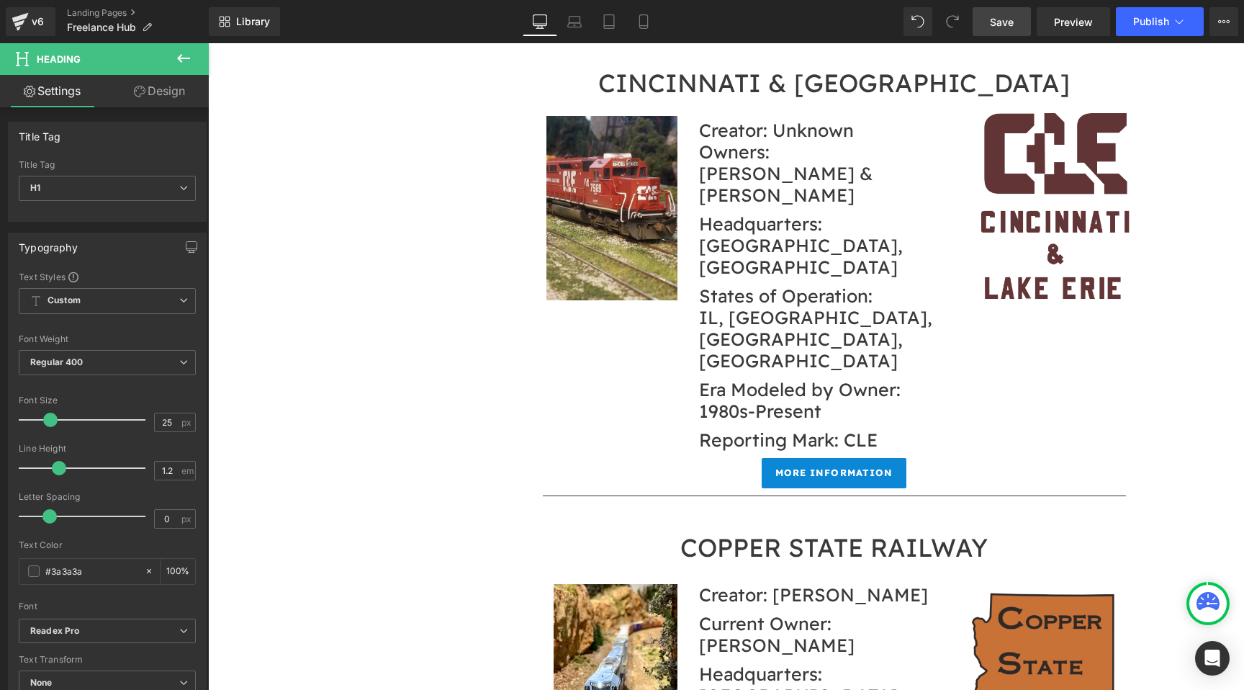
click at [1011, 20] on span "Save" at bounding box center [1002, 21] width 24 height 15
click at [1148, 16] on span "Publish" at bounding box center [1151, 22] width 36 height 12
click at [1146, 17] on span "Publish" at bounding box center [1151, 22] width 36 height 12
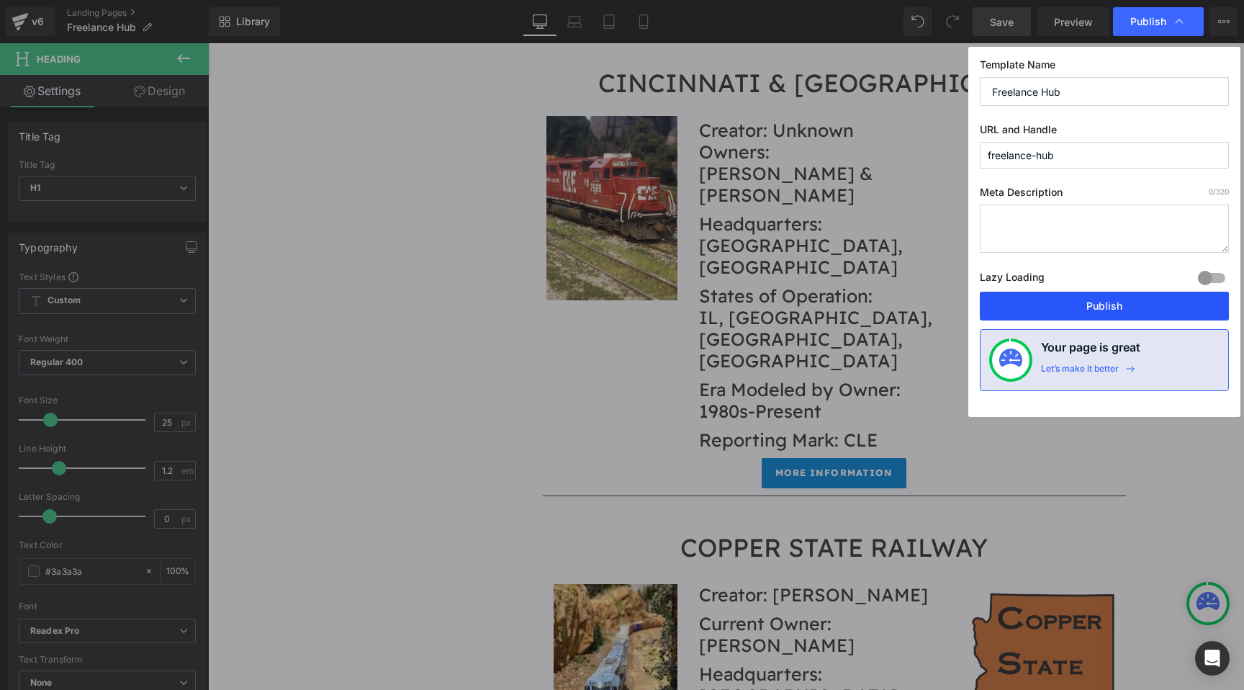
click at [1088, 309] on button "Publish" at bounding box center [1104, 306] width 249 height 29
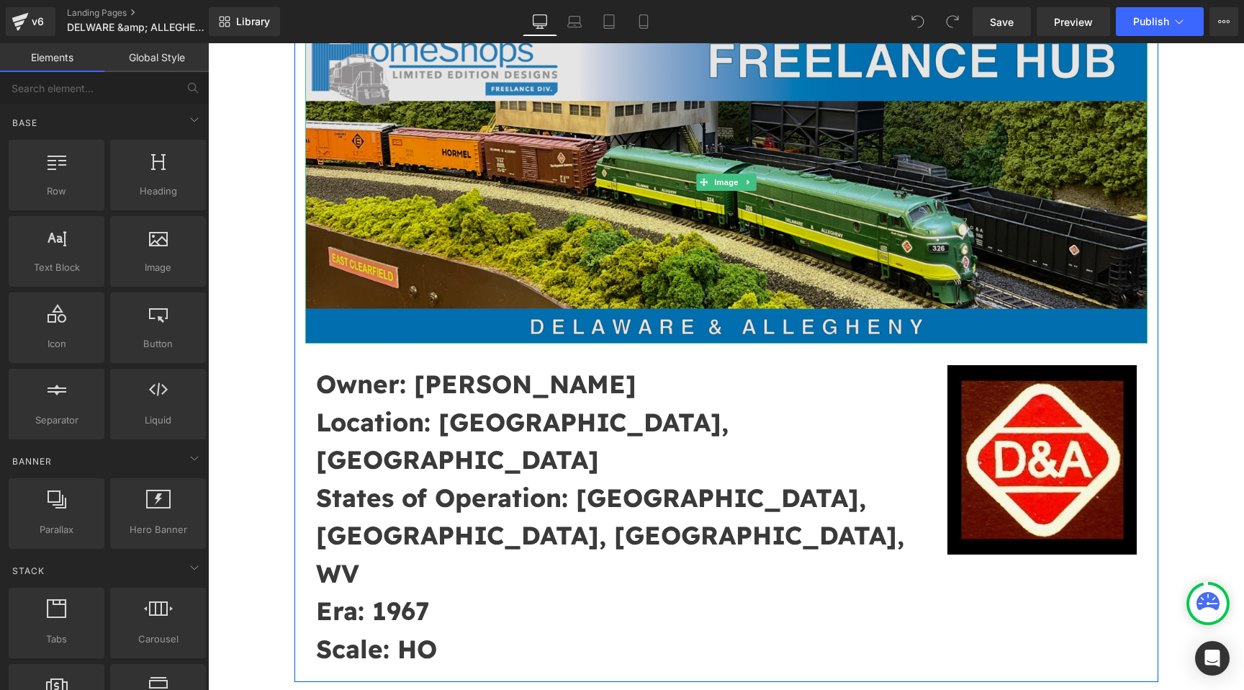
scroll to position [202, 0]
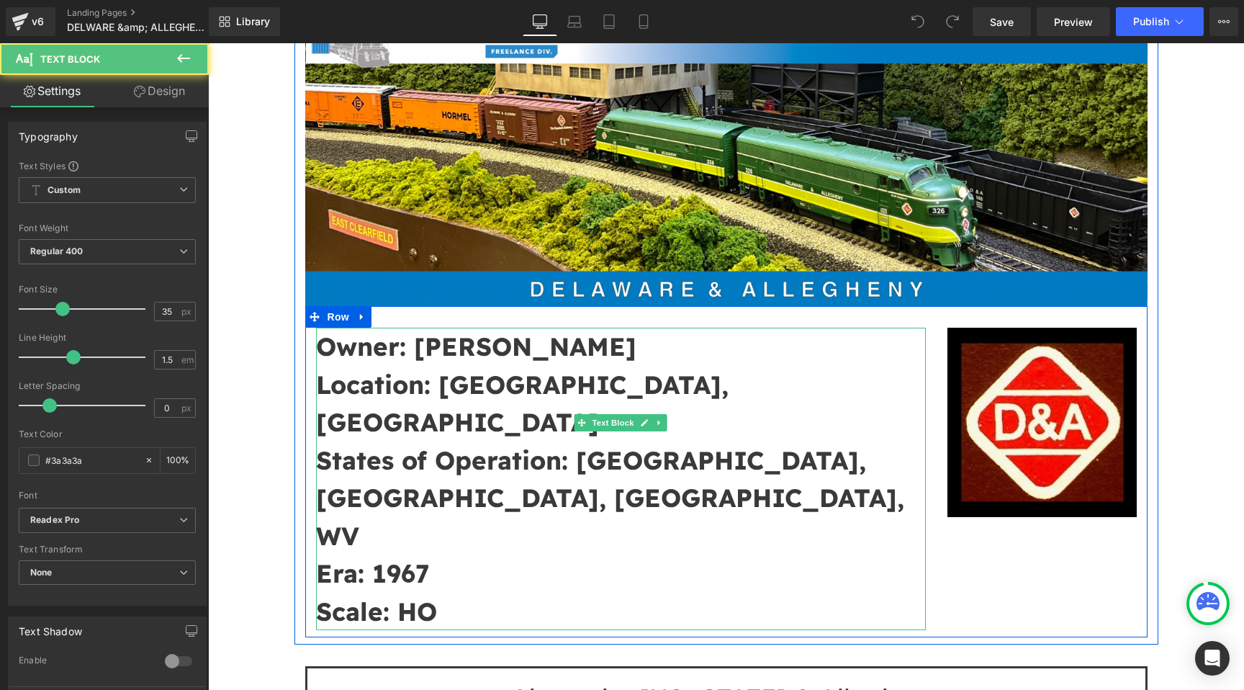
click at [416, 557] on strong "Era: 1967" at bounding box center [372, 573] width 113 height 32
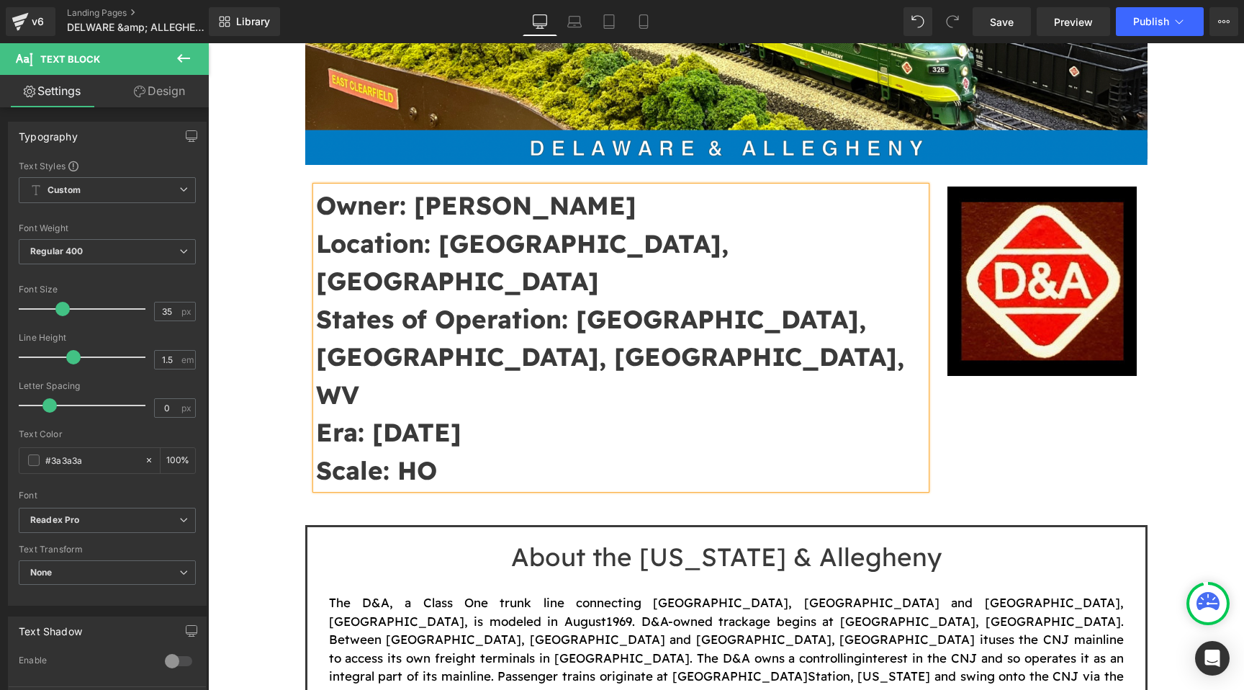
scroll to position [223, 0]
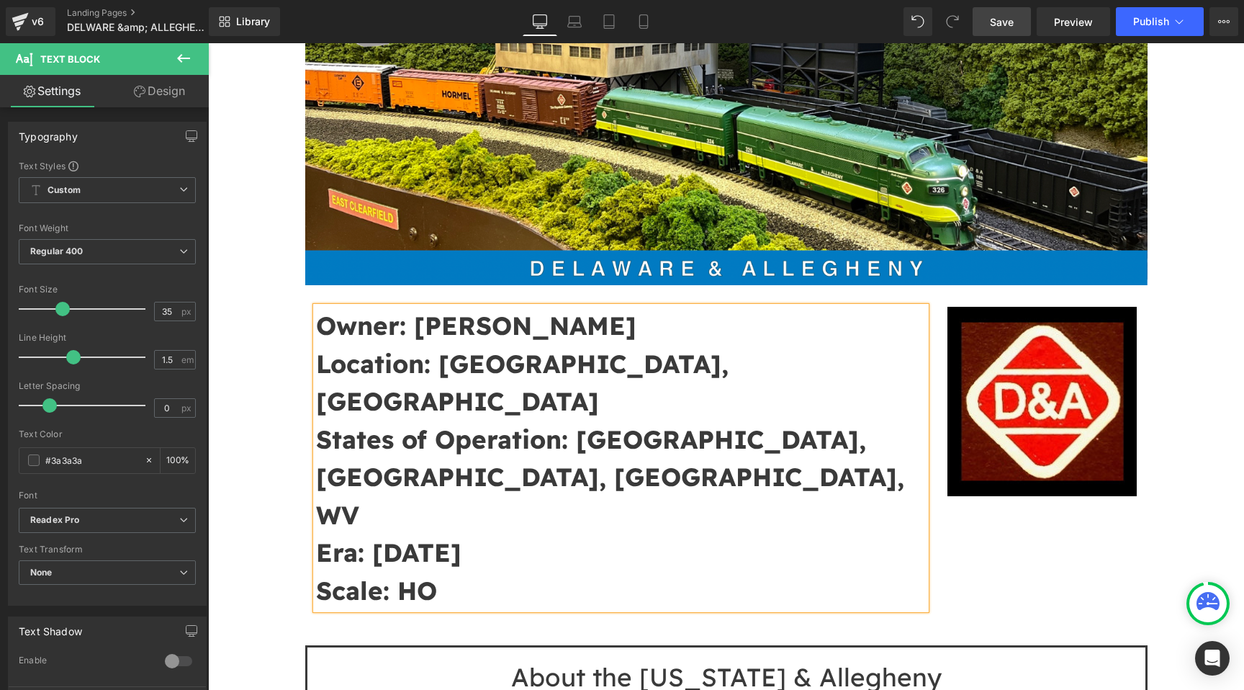
click at [1008, 27] on span "Save" at bounding box center [1002, 21] width 24 height 15
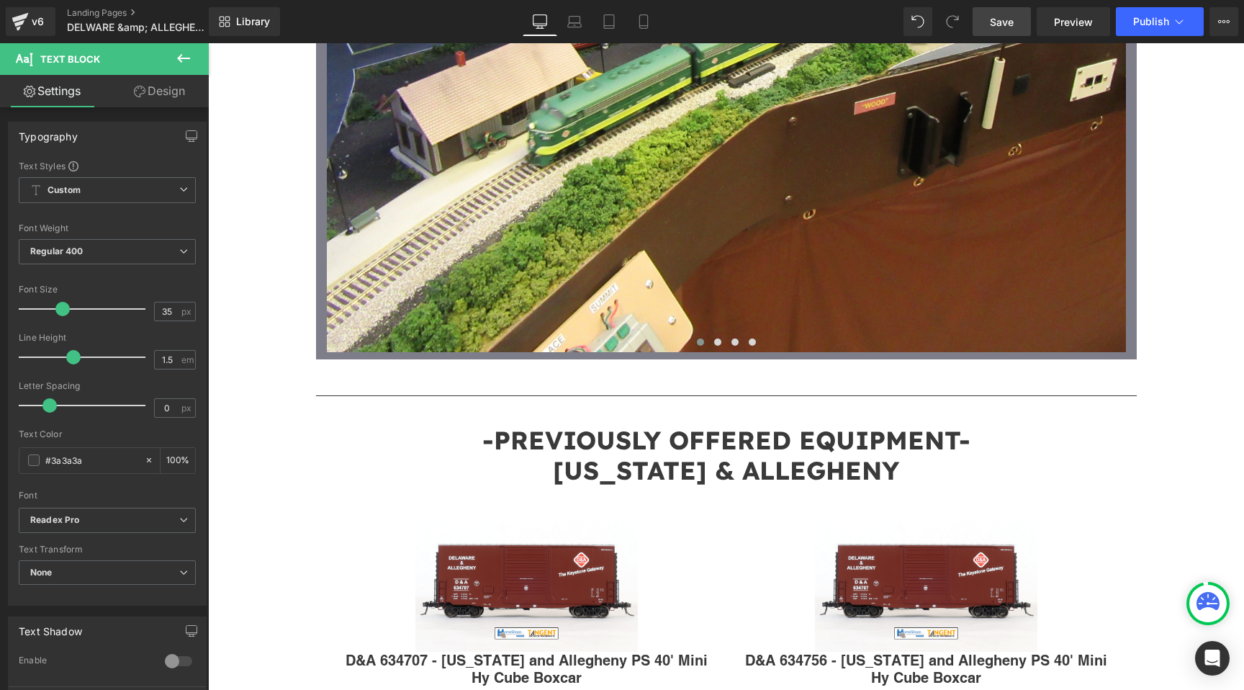
scroll to position [9999, 0]
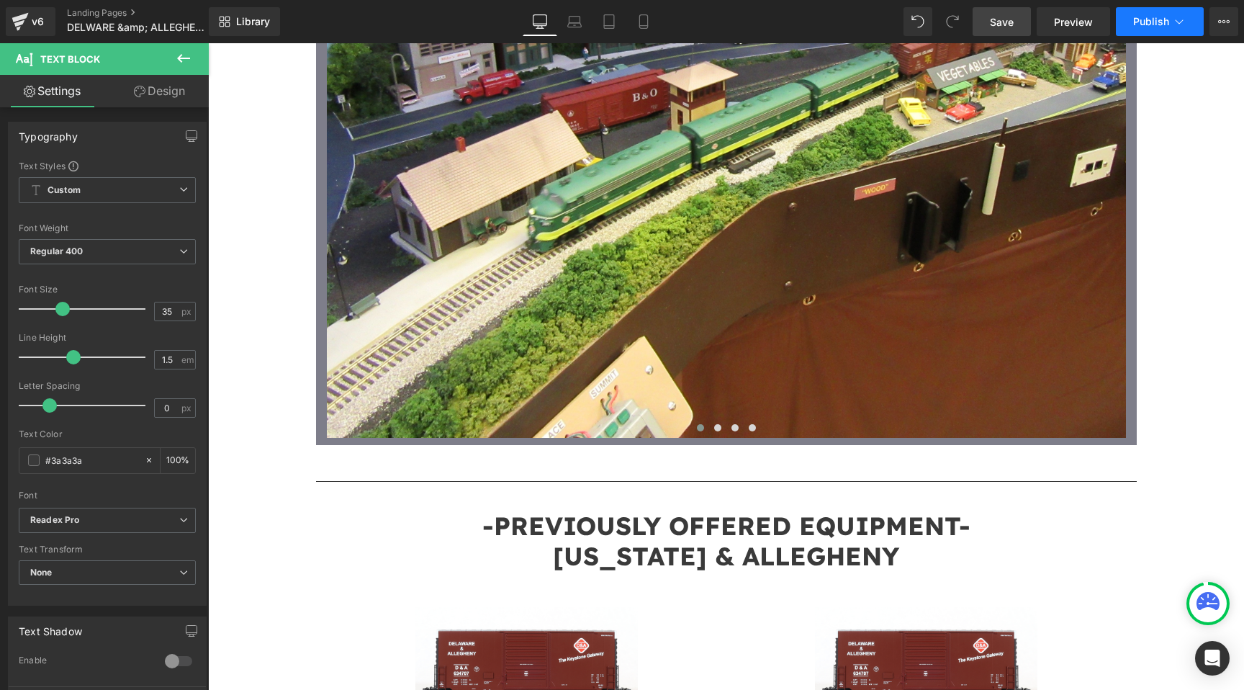
click at [1149, 16] on span "Publish" at bounding box center [1151, 22] width 36 height 12
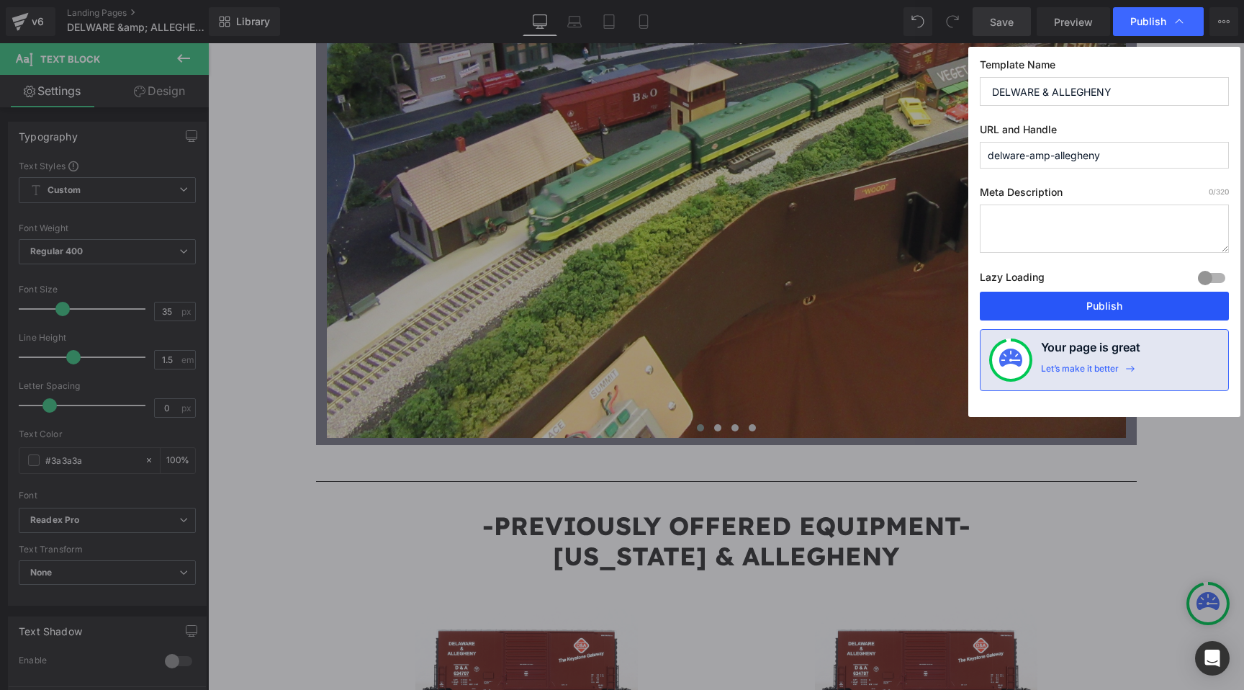
click at [1040, 300] on button "Publish" at bounding box center [1104, 306] width 249 height 29
